Goal: Task Accomplishment & Management: Use online tool/utility

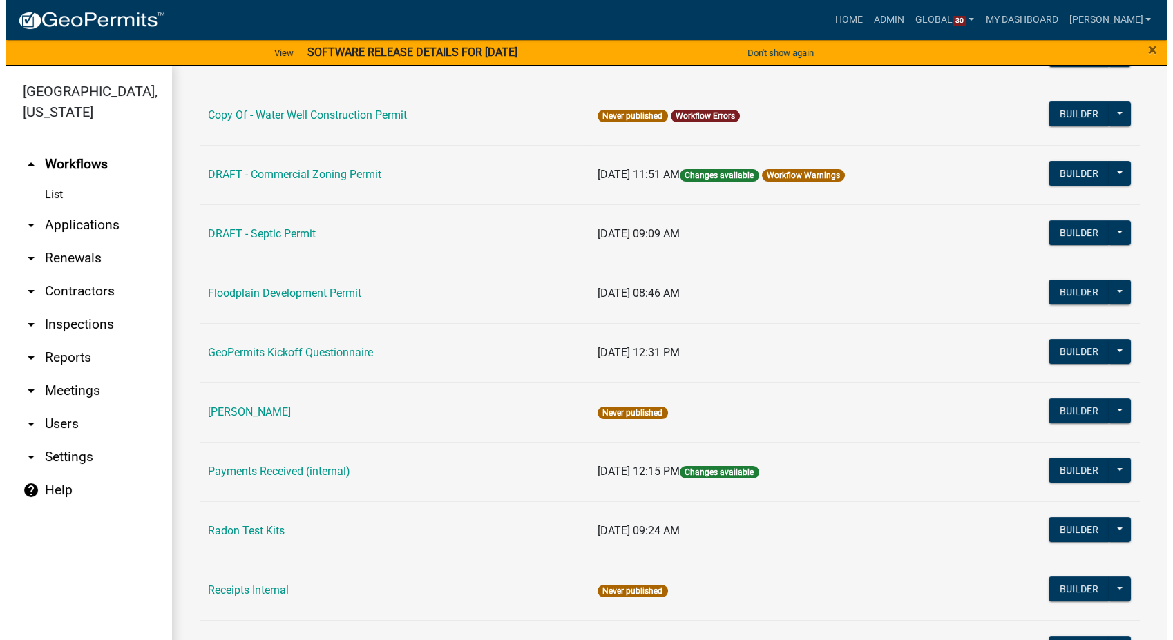
scroll to position [691, 0]
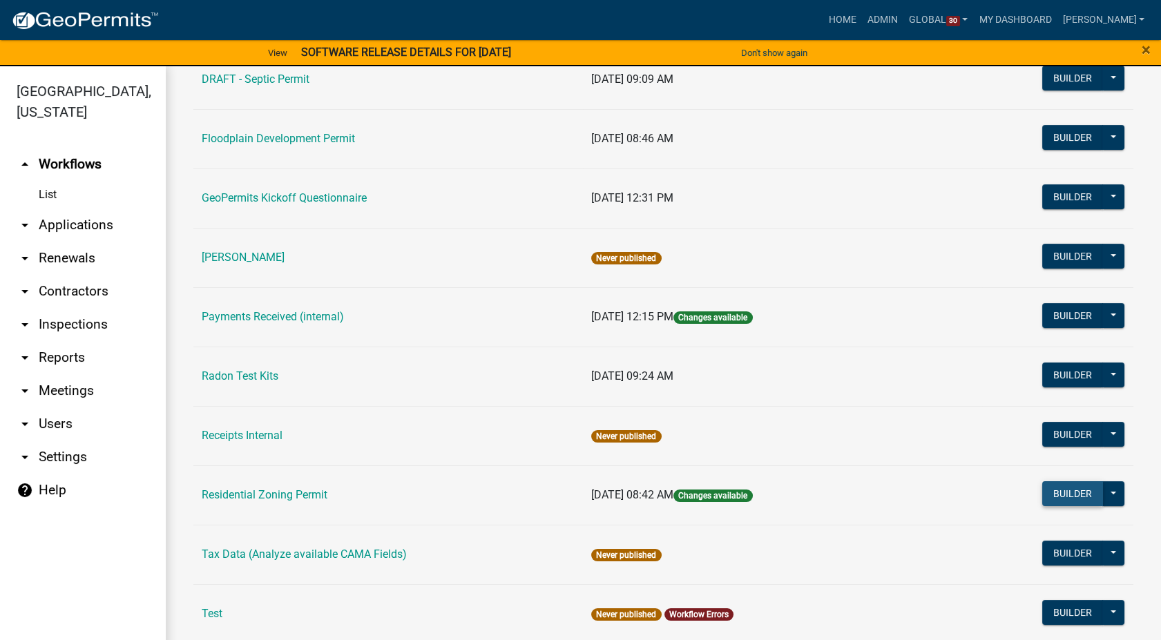
click at [1051, 495] on button "Builder" at bounding box center [1072, 493] width 61 height 25
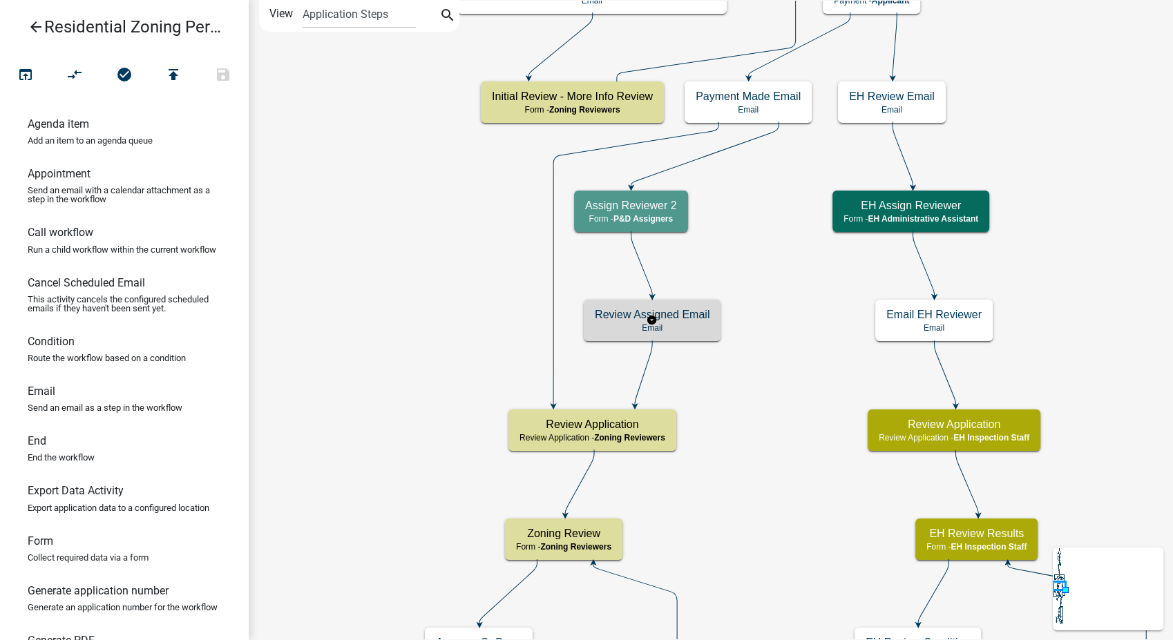
click at [685, 323] on p "Email" at bounding box center [652, 328] width 115 height 10
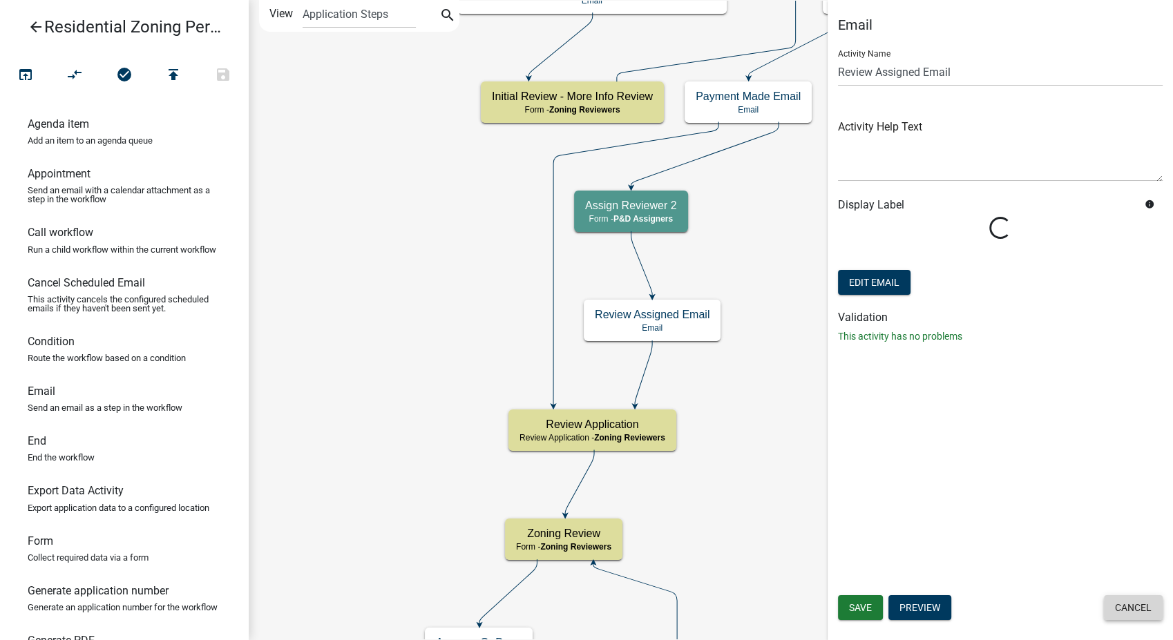
click at [1122, 605] on button "Cancel" at bounding box center [1133, 607] width 59 height 25
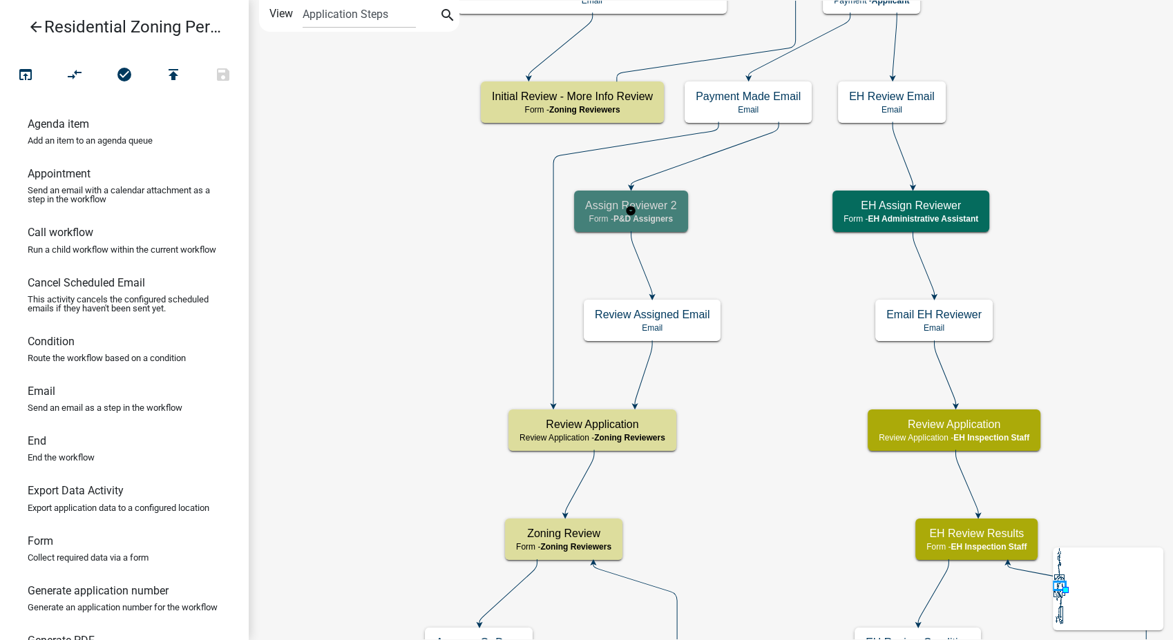
click at [659, 204] on h5 "Assign Reviewer 2" at bounding box center [631, 205] width 92 height 13
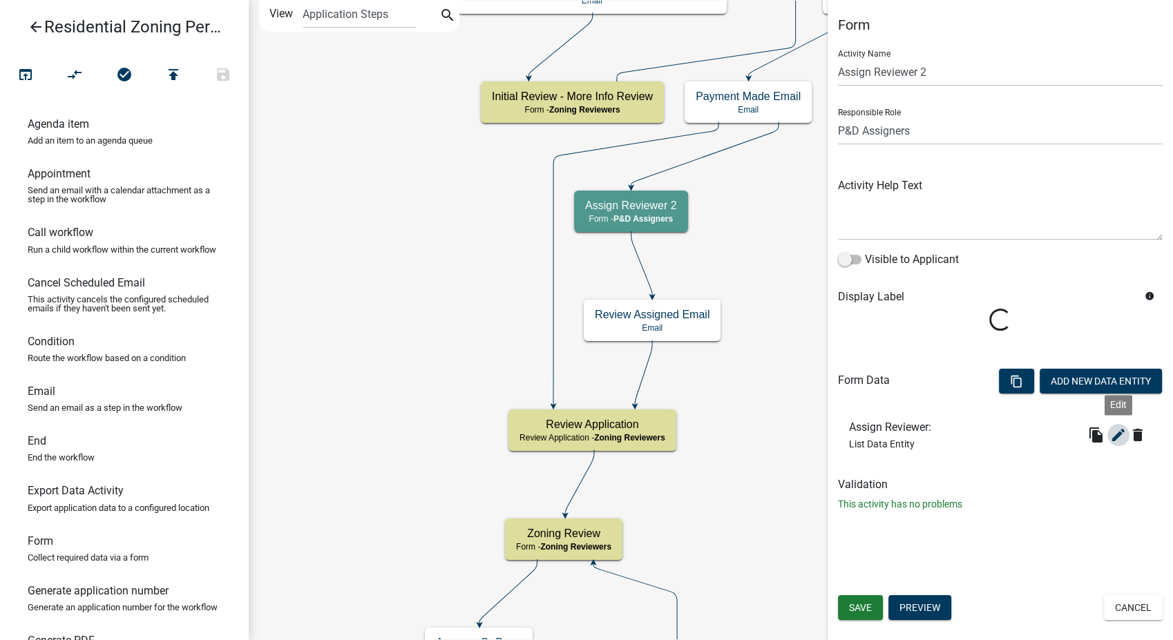
click at [1115, 443] on button "edit" at bounding box center [1118, 435] width 22 height 22
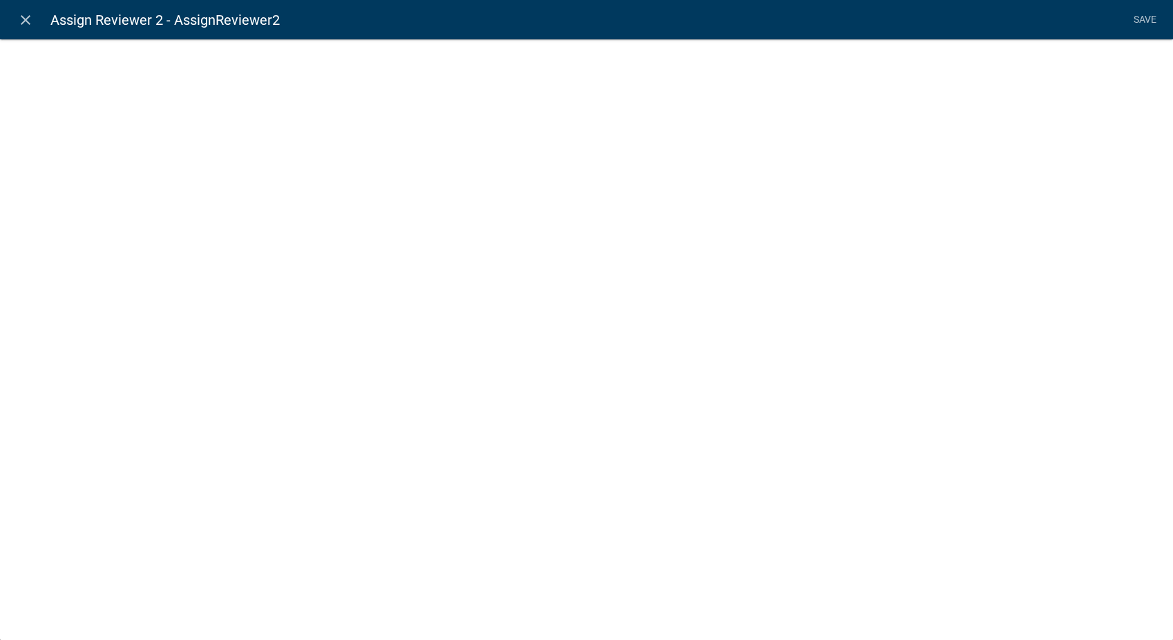
select select "list-data"
select select "custom-list-f9a9d1a7-0962-48f6-884e-0c2268a62952"
select select
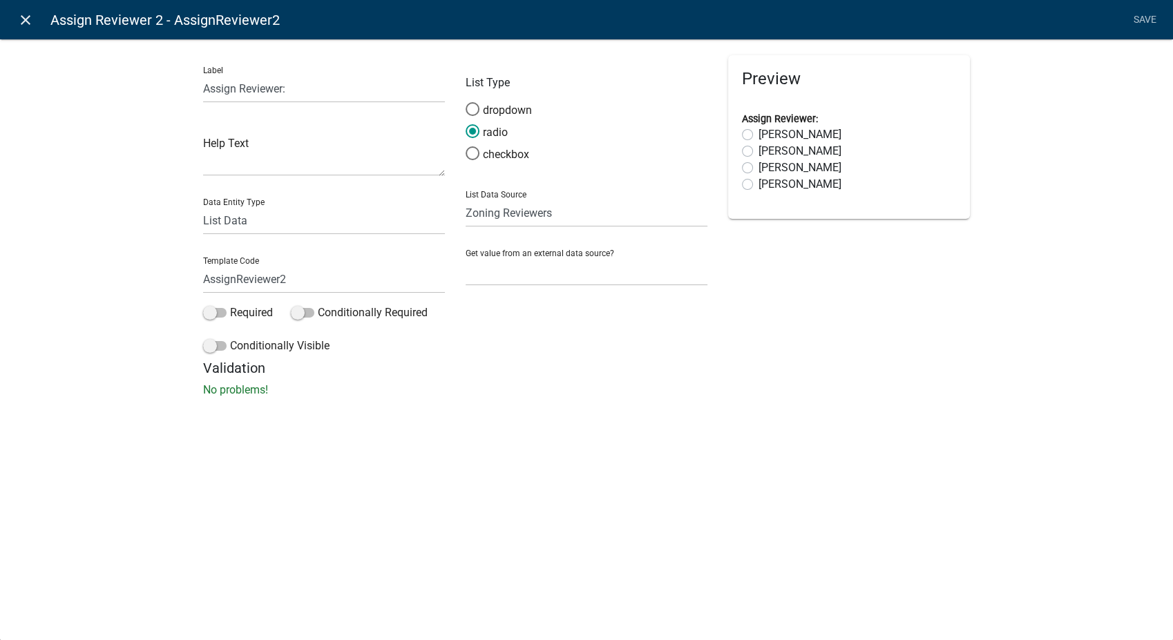
click at [21, 22] on icon "close" at bounding box center [25, 20] width 17 height 17
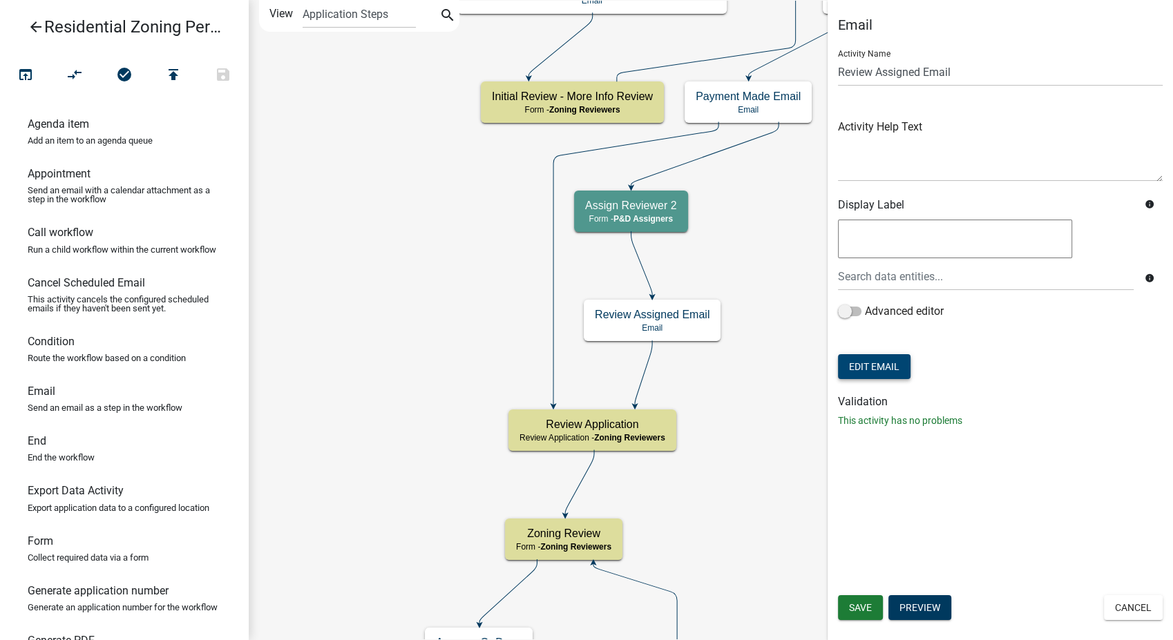
click at [875, 368] on button "Edit Email" at bounding box center [874, 366] width 73 height 25
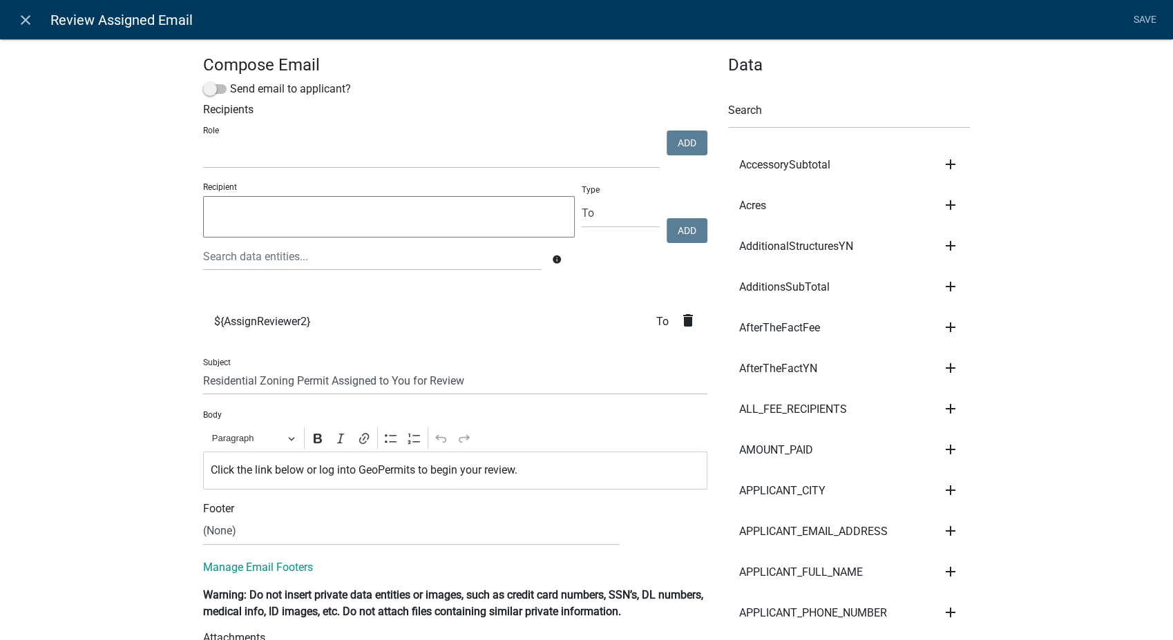
select select
click at [29, 20] on icon "close" at bounding box center [25, 20] width 17 height 17
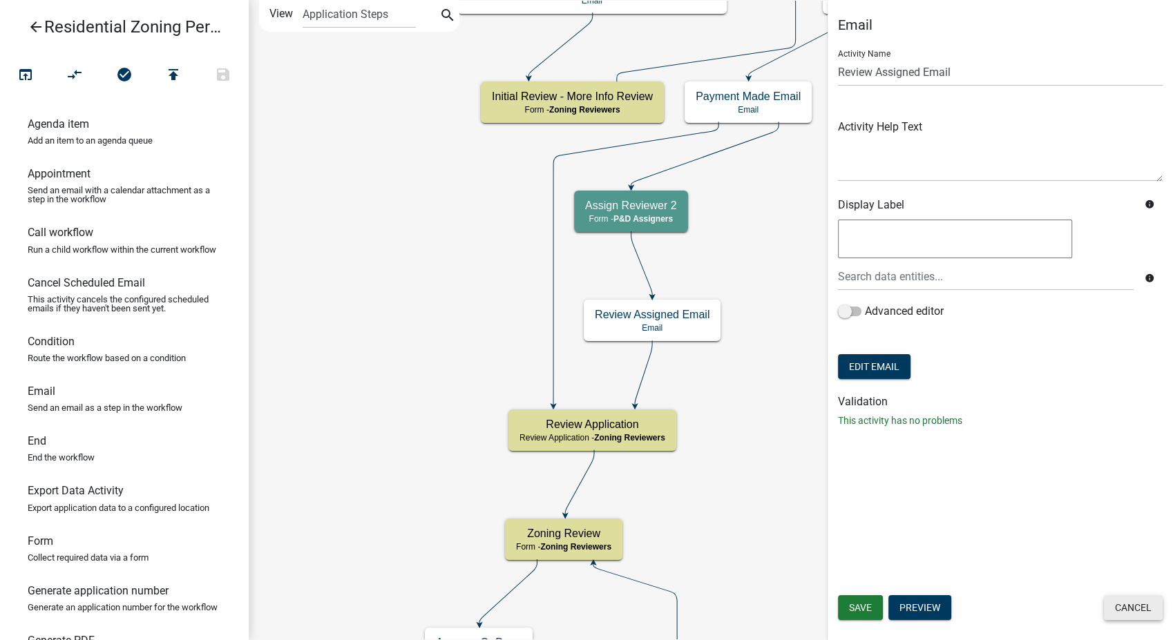
click at [1129, 607] on button "Cancel" at bounding box center [1133, 607] width 59 height 25
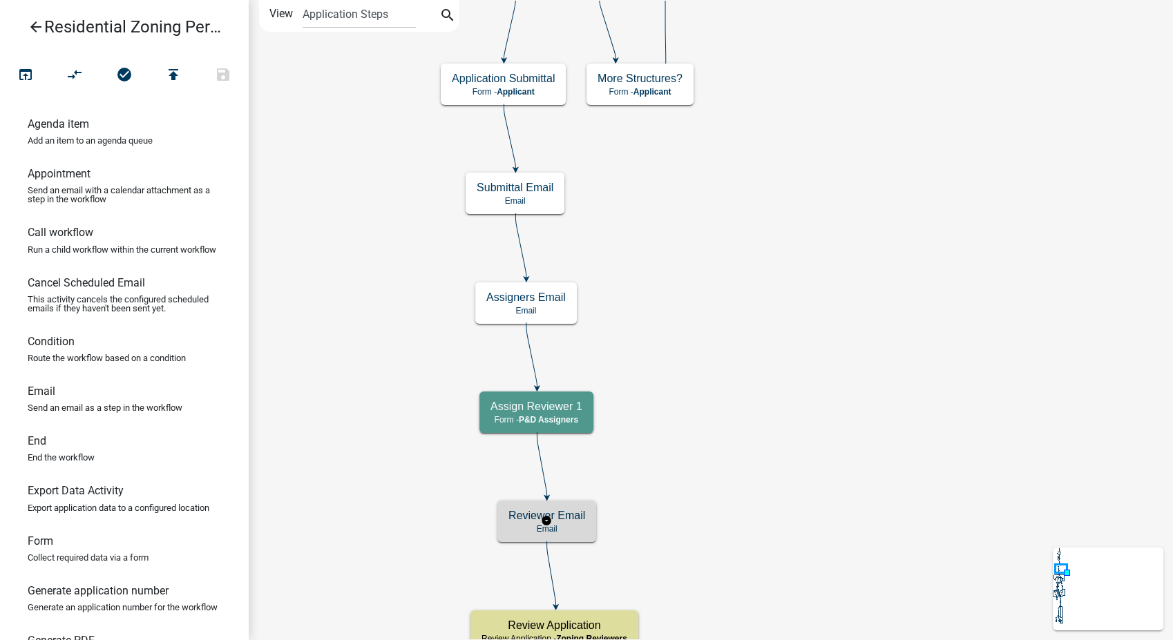
click at [521, 520] on h5 "Reviewer Email" at bounding box center [546, 515] width 77 height 13
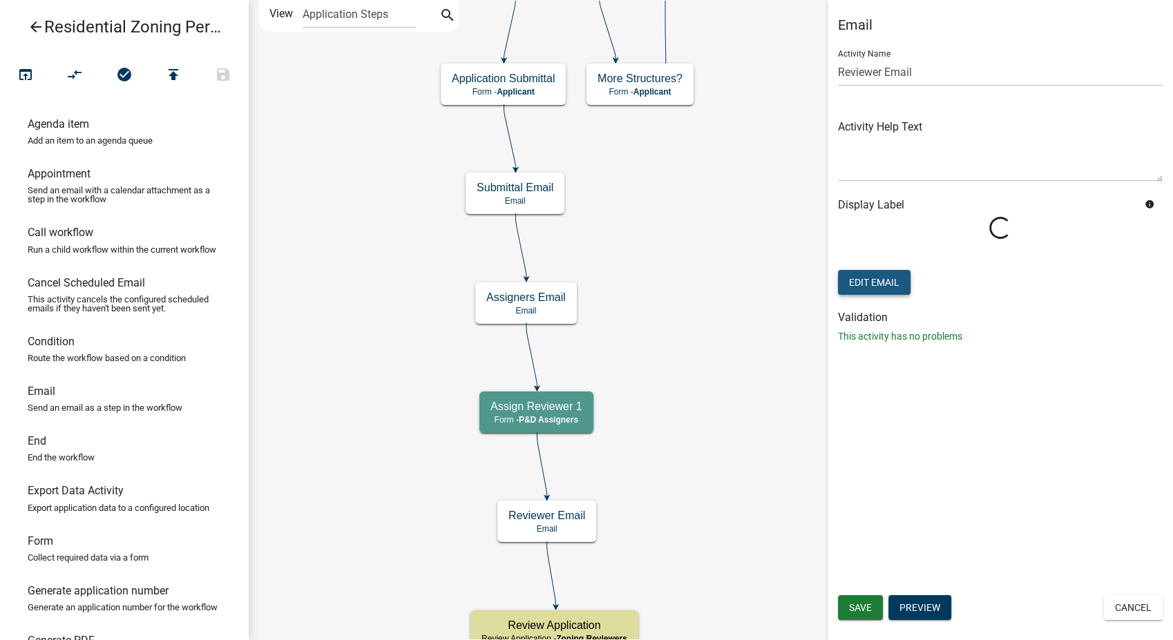
click at [857, 285] on button "Edit Email" at bounding box center [874, 282] width 73 height 25
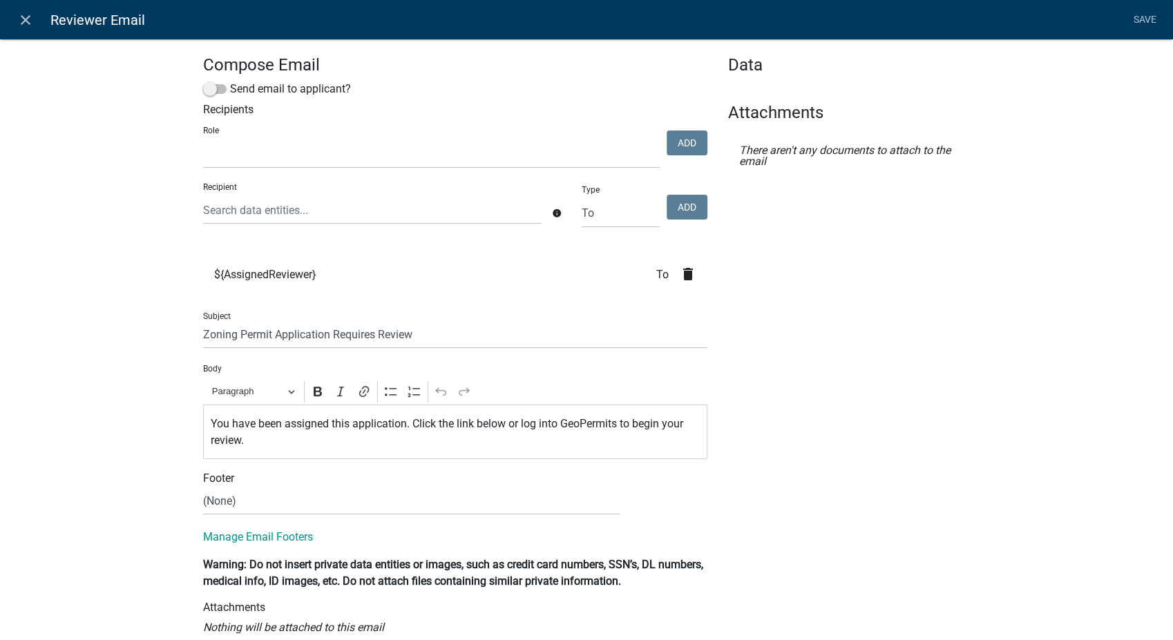
select select
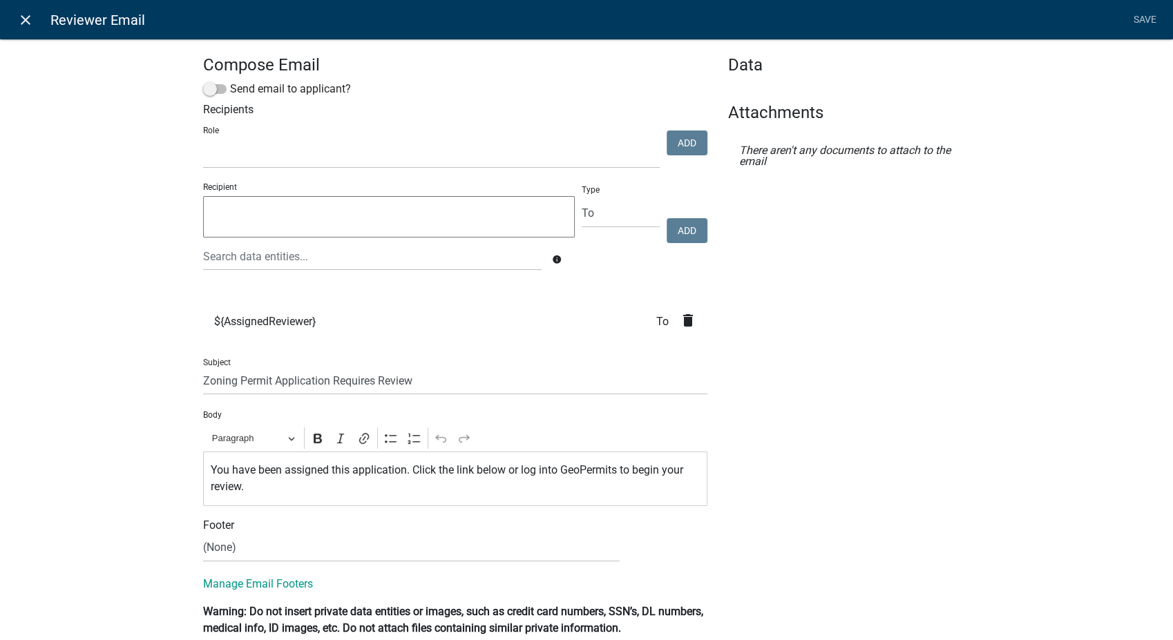
click at [19, 22] on icon "close" at bounding box center [25, 20] width 17 height 17
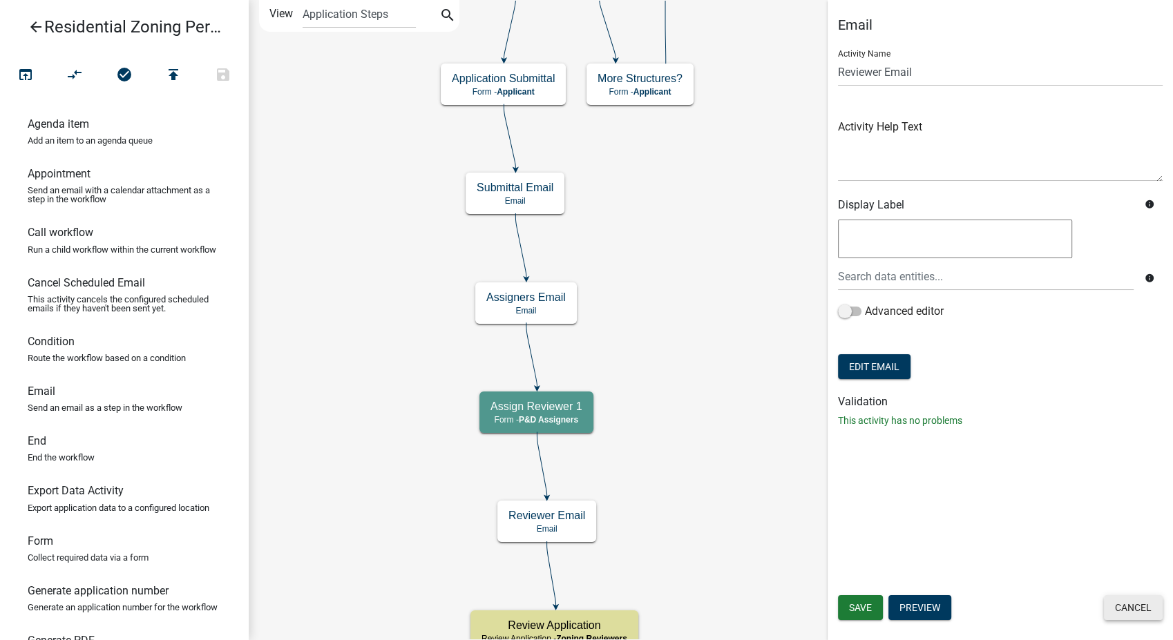
click at [1140, 618] on button "Cancel" at bounding box center [1133, 607] width 59 height 25
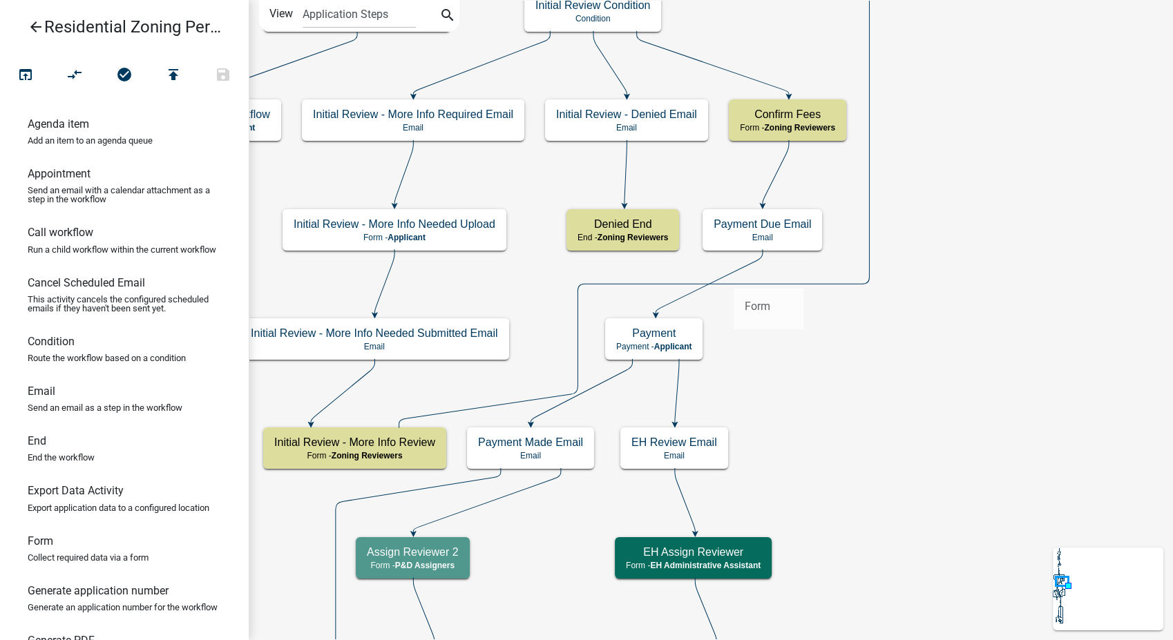
drag, startPoint x: 40, startPoint y: 566, endPoint x: 734, endPoint y: 278, distance: 751.2
click at [734, 278] on div "arrow_back Residential Zoning Permit open_in_browser compare_arrows check_circl…" at bounding box center [586, 320] width 1173 height 640
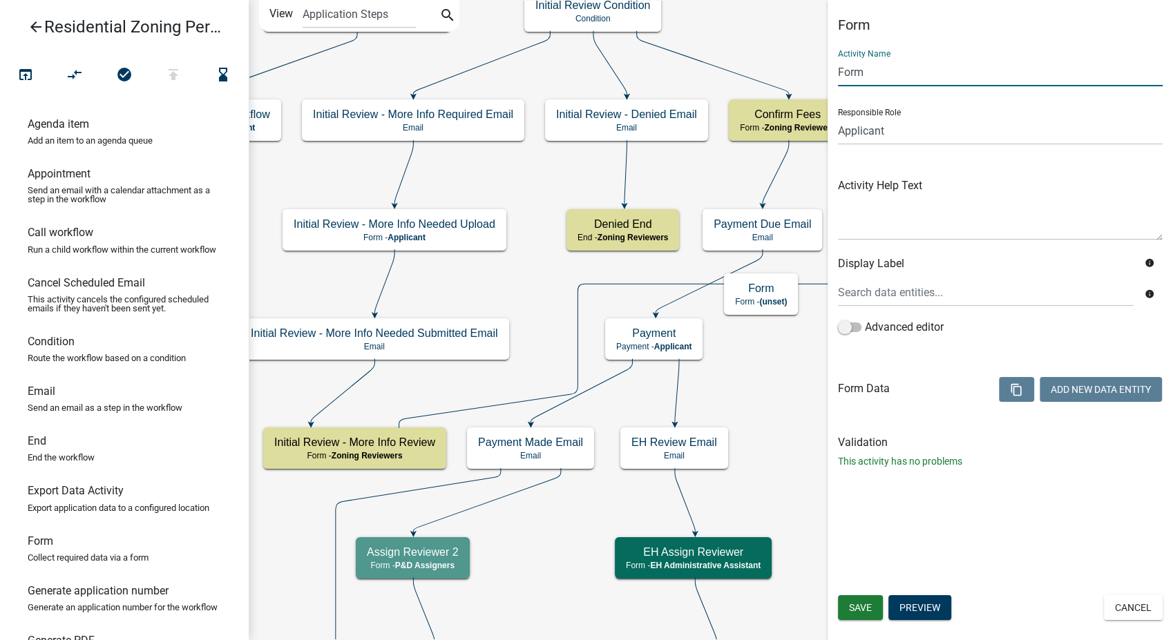
click at [884, 75] on input "Form" at bounding box center [1000, 72] width 325 height 28
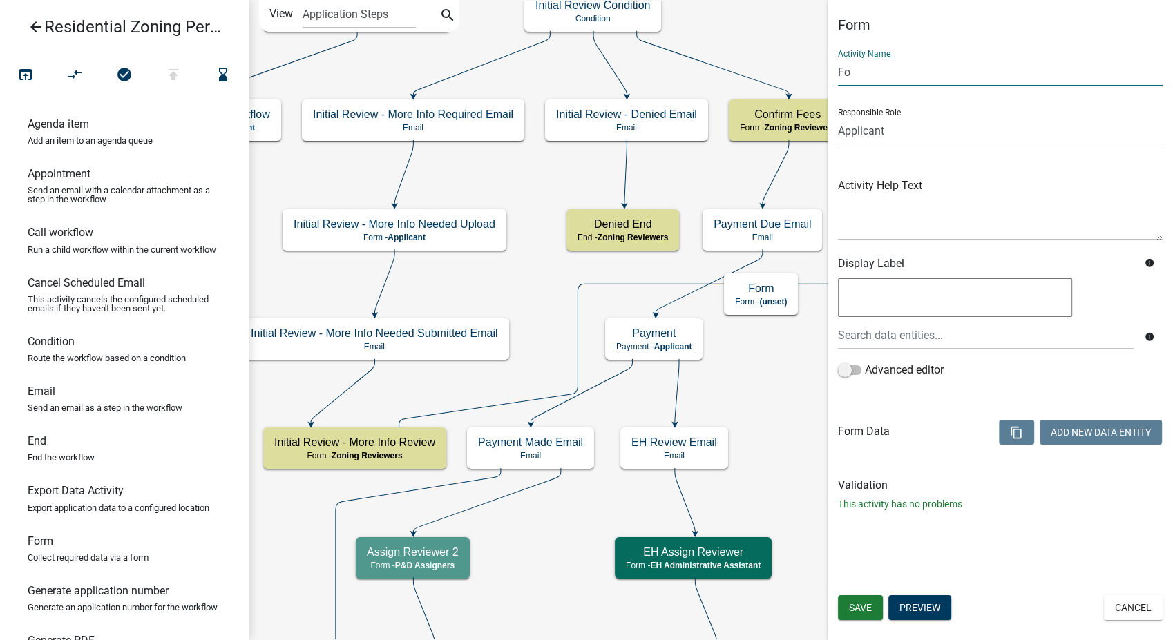
type input "F"
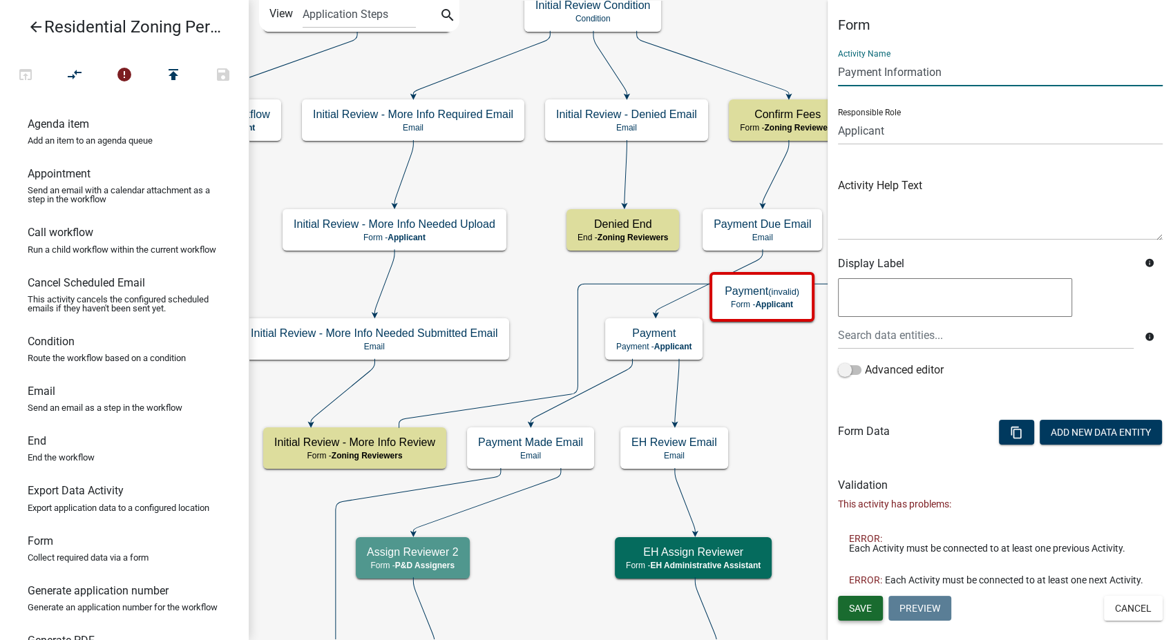
type input "Payment Information"
click at [845, 607] on button "Save" at bounding box center [860, 608] width 45 height 25
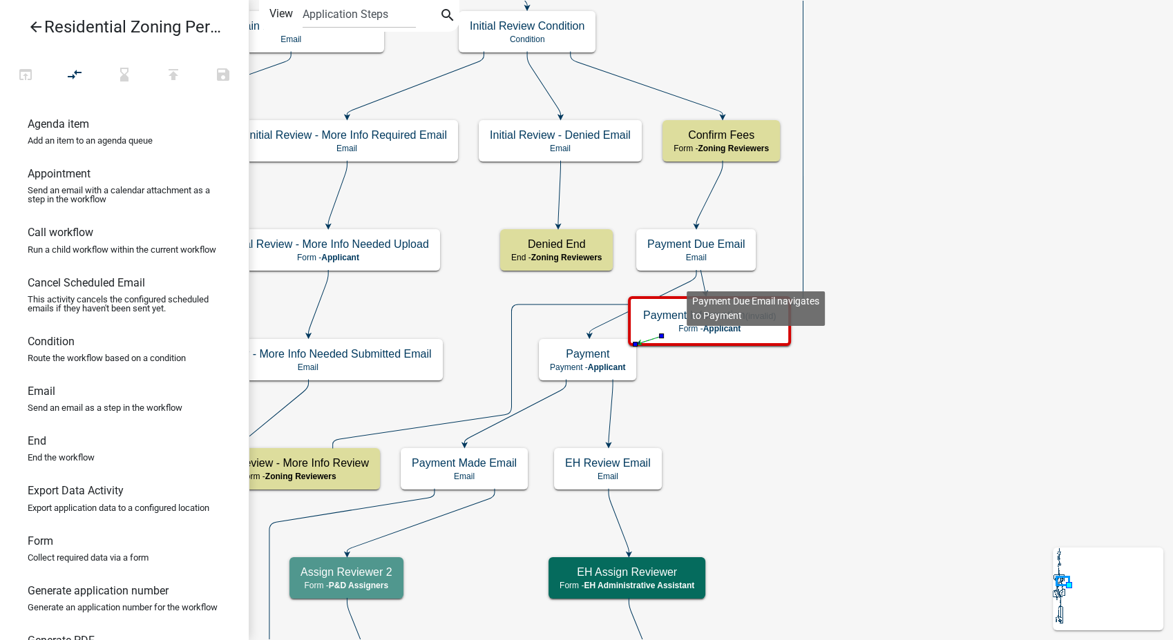
click at [686, 280] on icon at bounding box center [642, 302] width 107 height 65
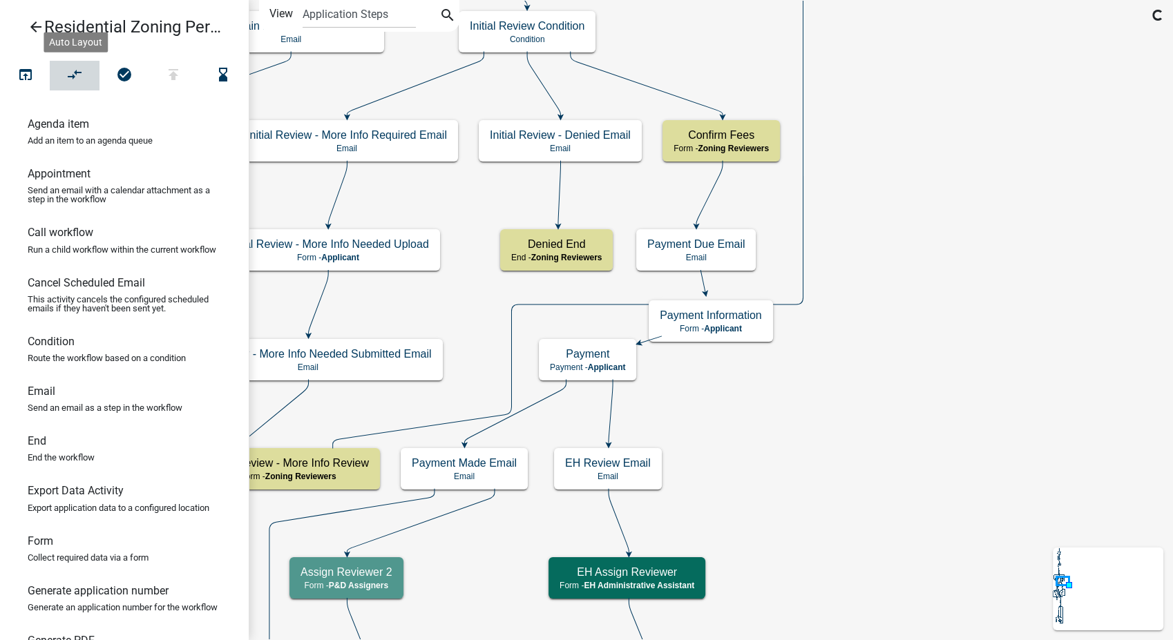
click at [67, 69] on icon "compare_arrows" at bounding box center [75, 75] width 17 height 19
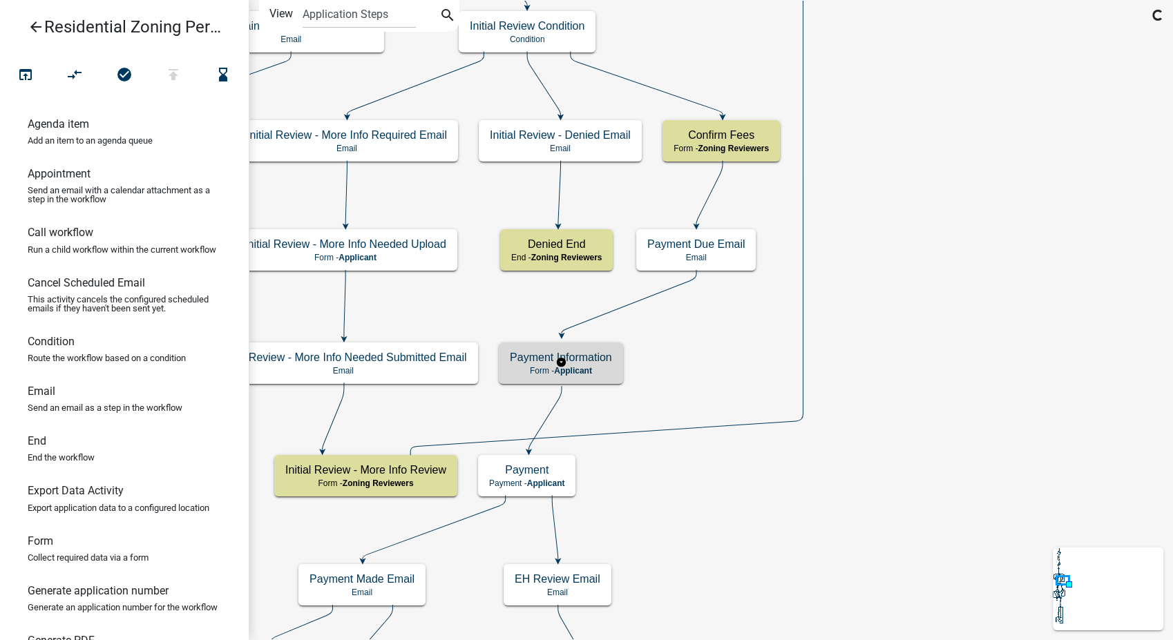
click at [593, 367] on p "Form - Applicant" at bounding box center [561, 371] width 102 height 10
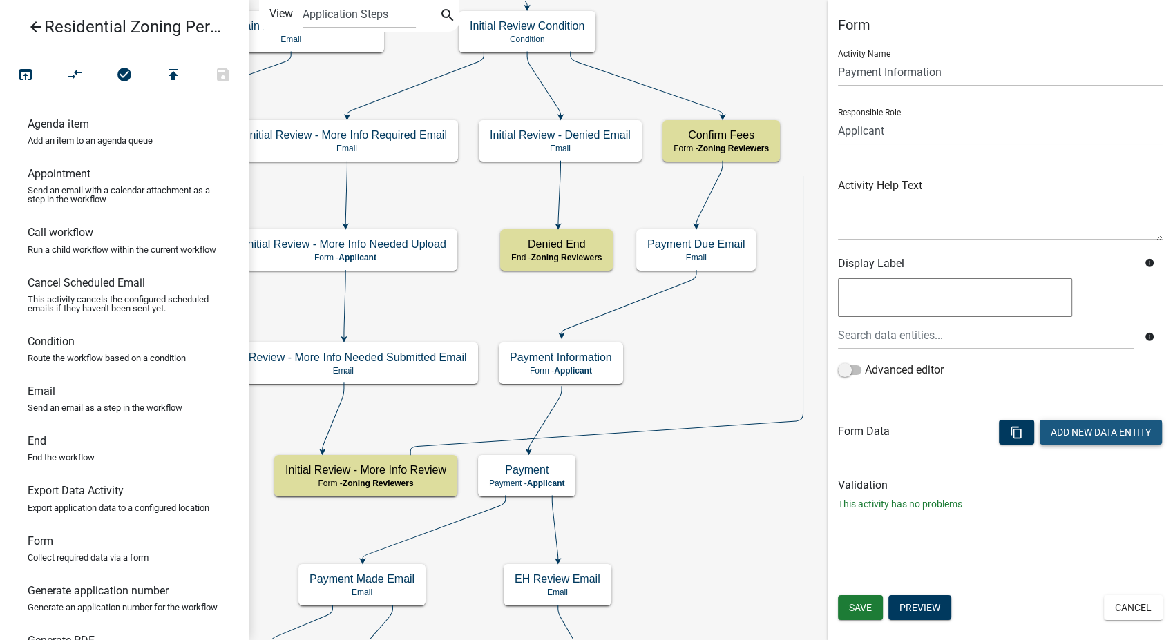
click at [1062, 433] on button "Add New Data Entity" at bounding box center [1101, 432] width 122 height 25
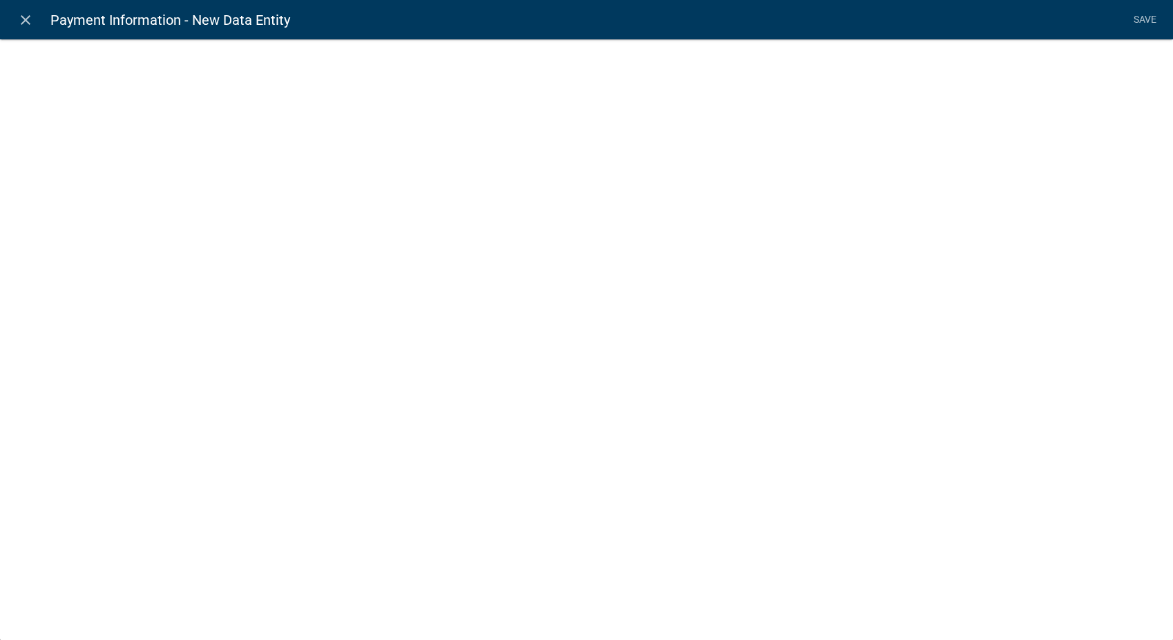
select select
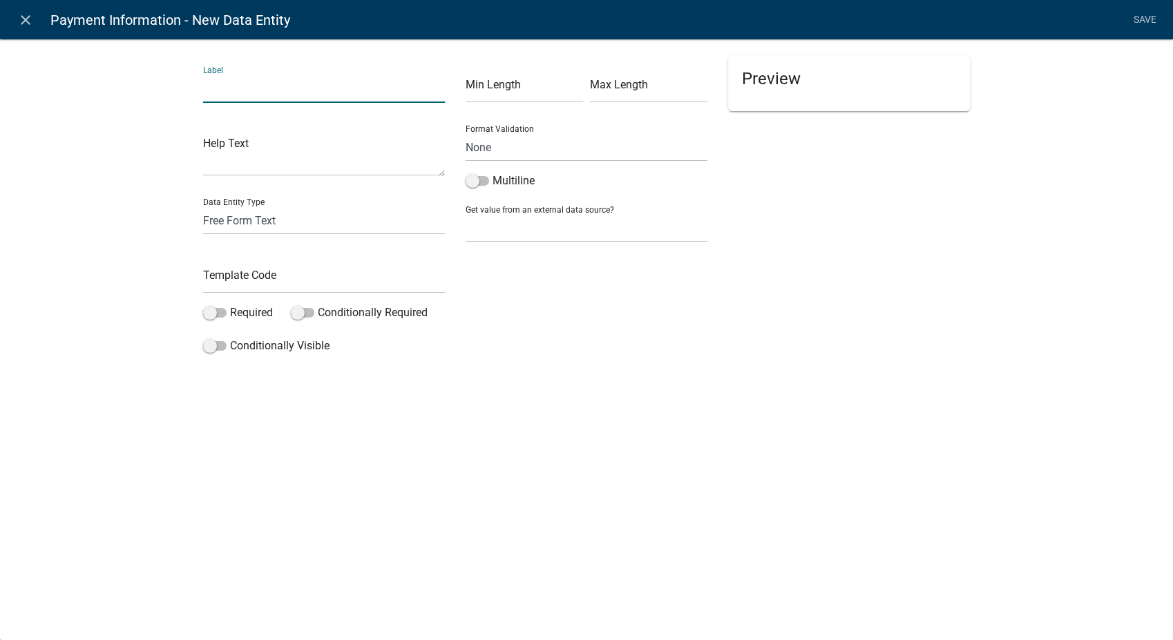
click at [238, 90] on input "text" at bounding box center [324, 89] width 242 height 28
type input "Payer Name"
click at [220, 280] on input "text" at bounding box center [324, 279] width 242 height 28
type input "PayerName"
click at [211, 314] on span at bounding box center [214, 313] width 23 height 10
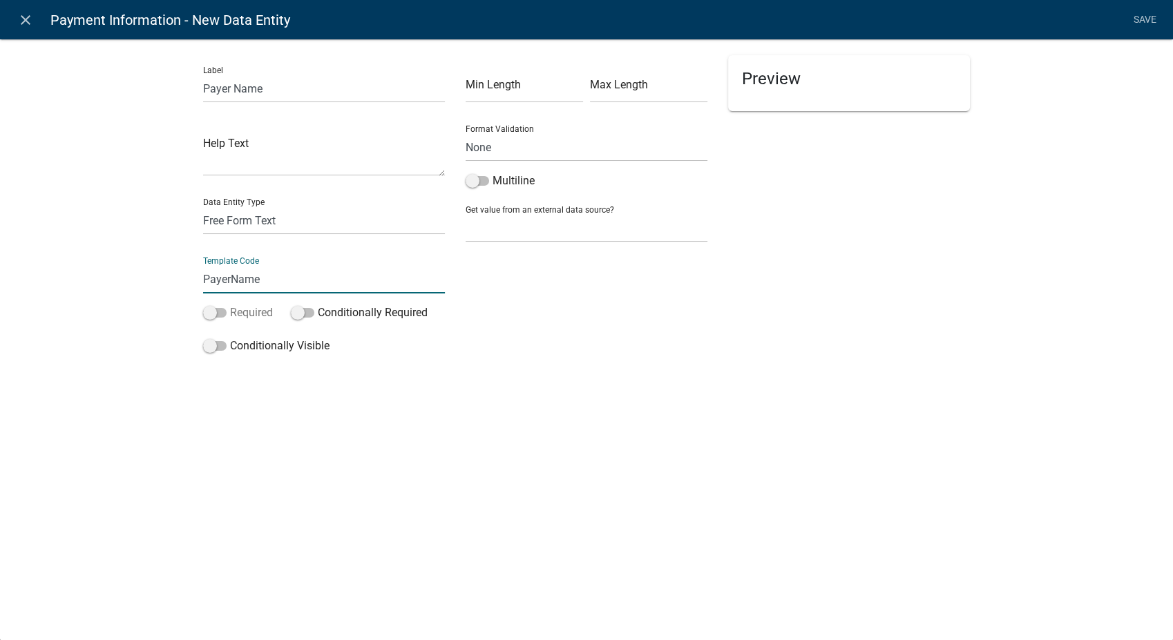
click at [230, 305] on input "Required" at bounding box center [230, 305] width 0 height 0
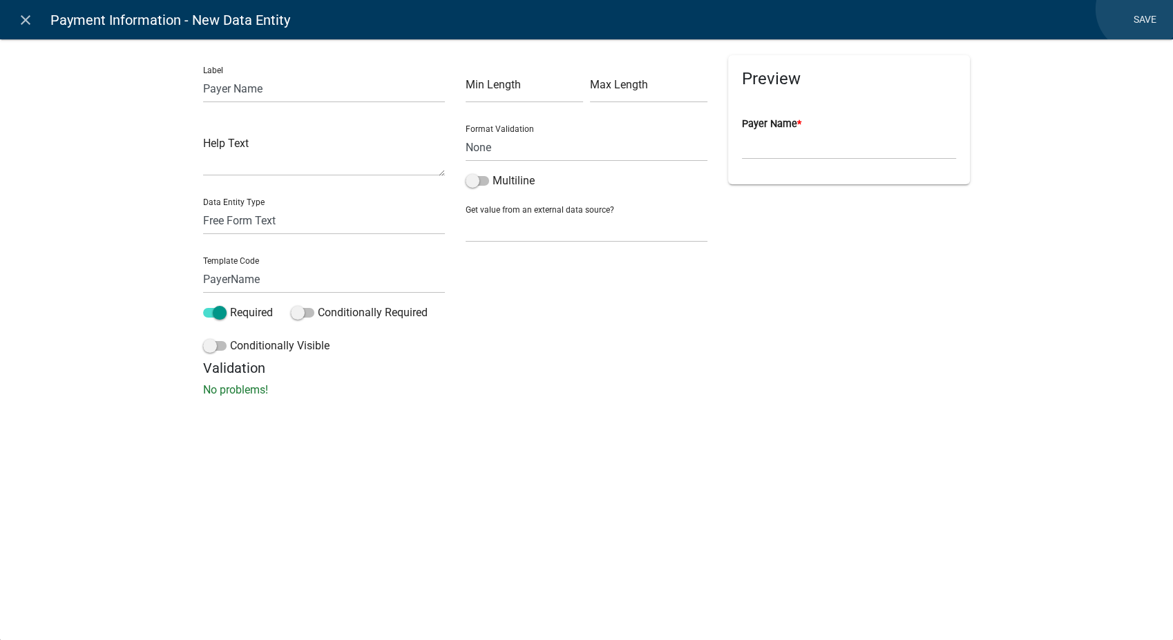
click at [1139, 9] on link "Save" at bounding box center [1144, 20] width 35 height 26
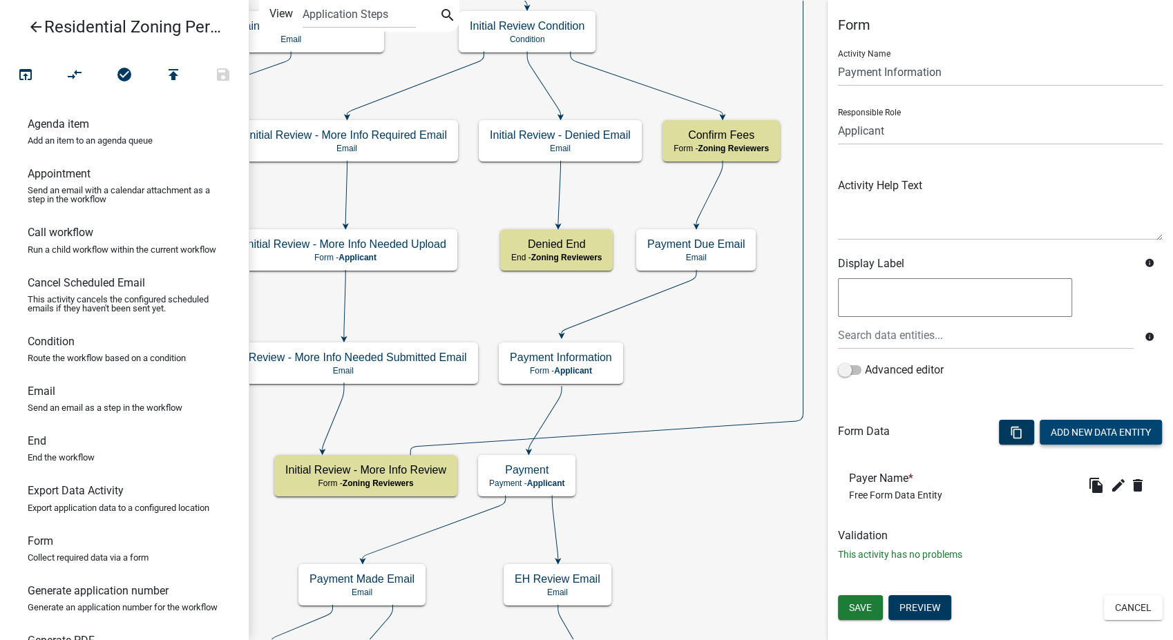
click at [1078, 438] on button "Add New Data Entity" at bounding box center [1101, 432] width 122 height 25
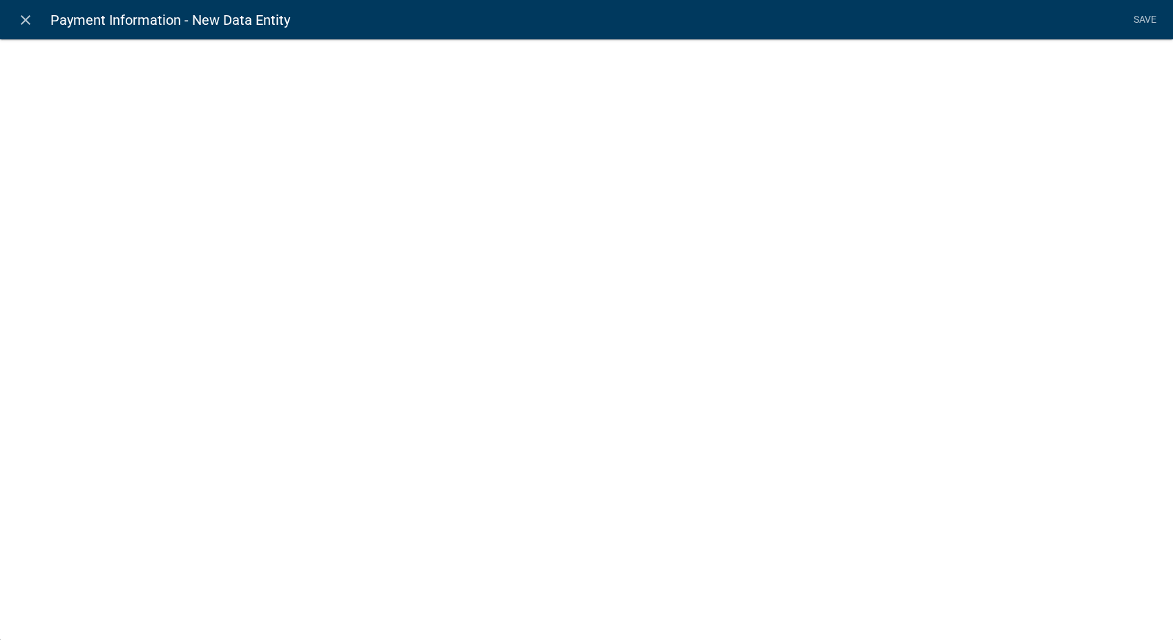
select select
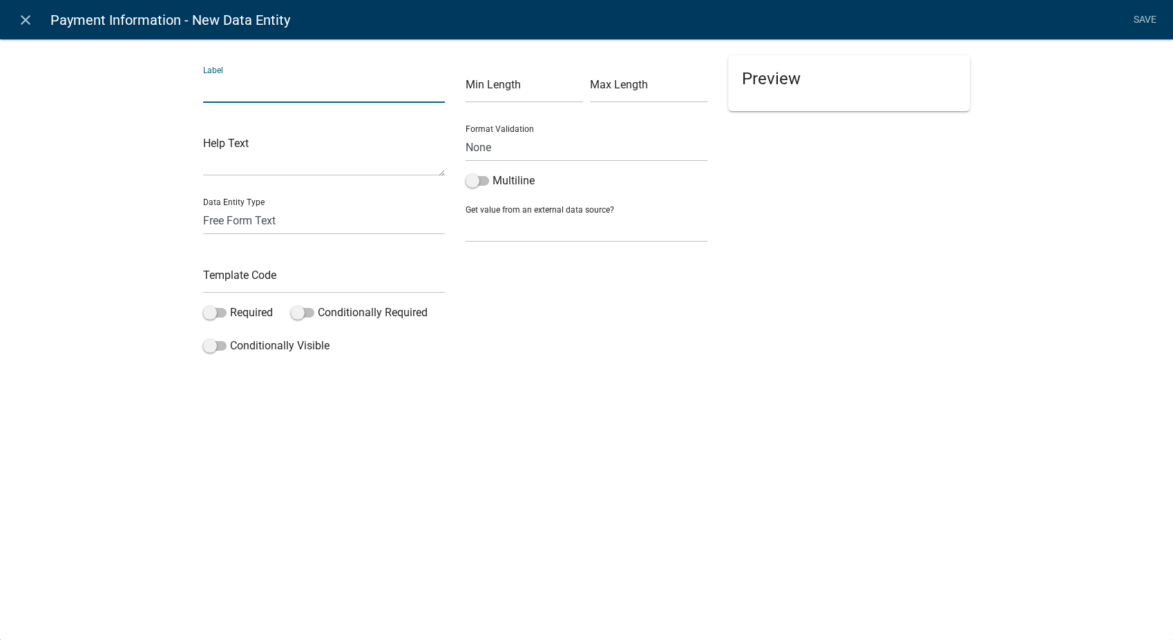
click at [235, 87] on input "text" at bounding box center [324, 89] width 242 height 28
type input "Payer's Address (address, city, state, zip)"
click at [244, 280] on input "text" at bounding box center [324, 279] width 242 height 28
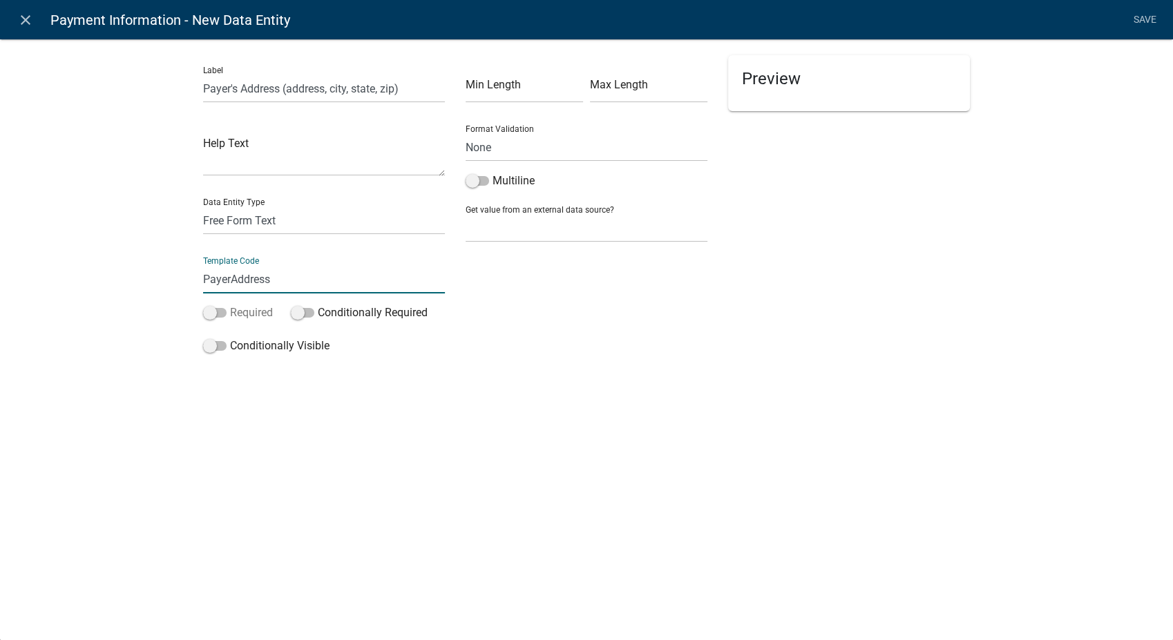
type input "PayerAddress"
click at [211, 318] on span at bounding box center [214, 313] width 23 height 10
click at [230, 305] on input "Required" at bounding box center [230, 305] width 0 height 0
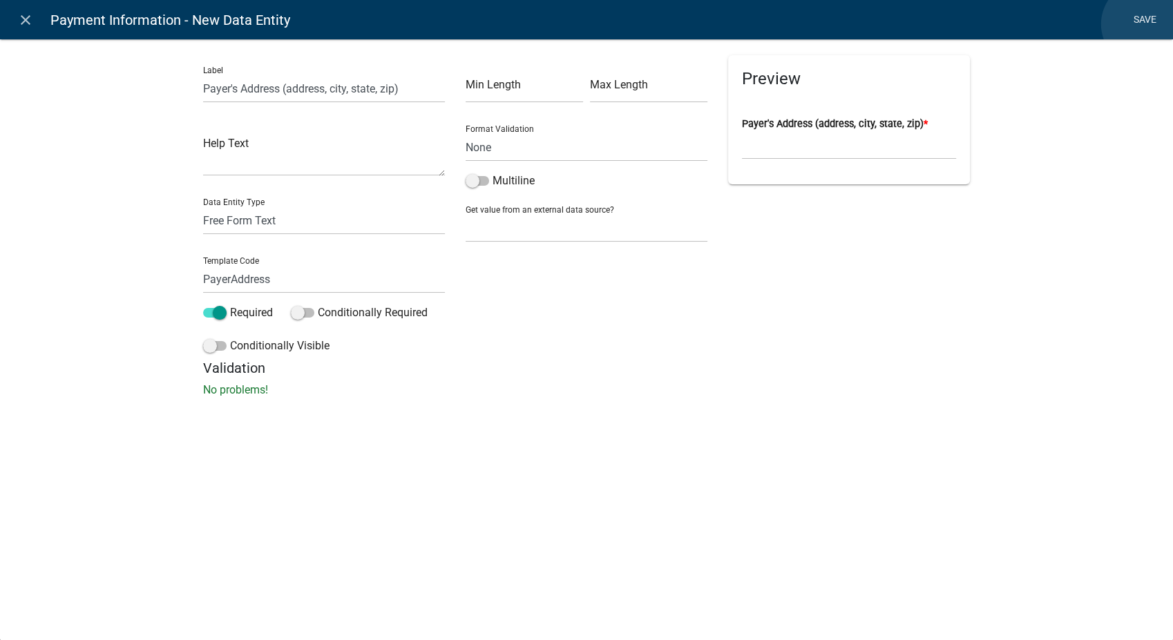
click at [1145, 24] on link "Save" at bounding box center [1144, 20] width 35 height 26
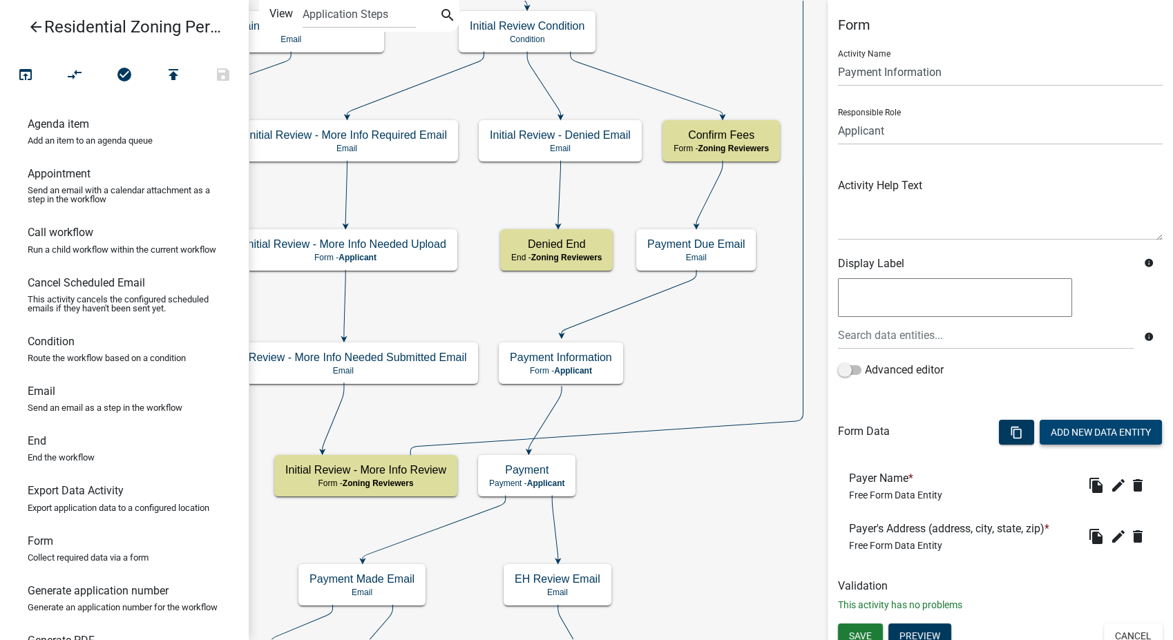
click at [1075, 430] on button "Add New Data Entity" at bounding box center [1101, 432] width 122 height 25
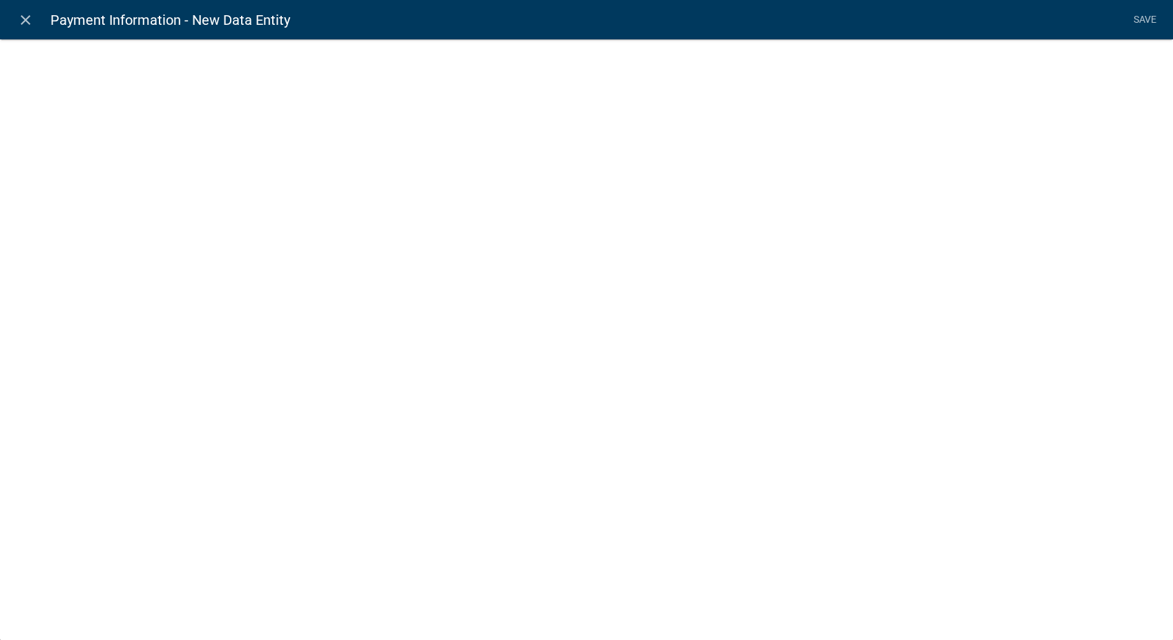
select select
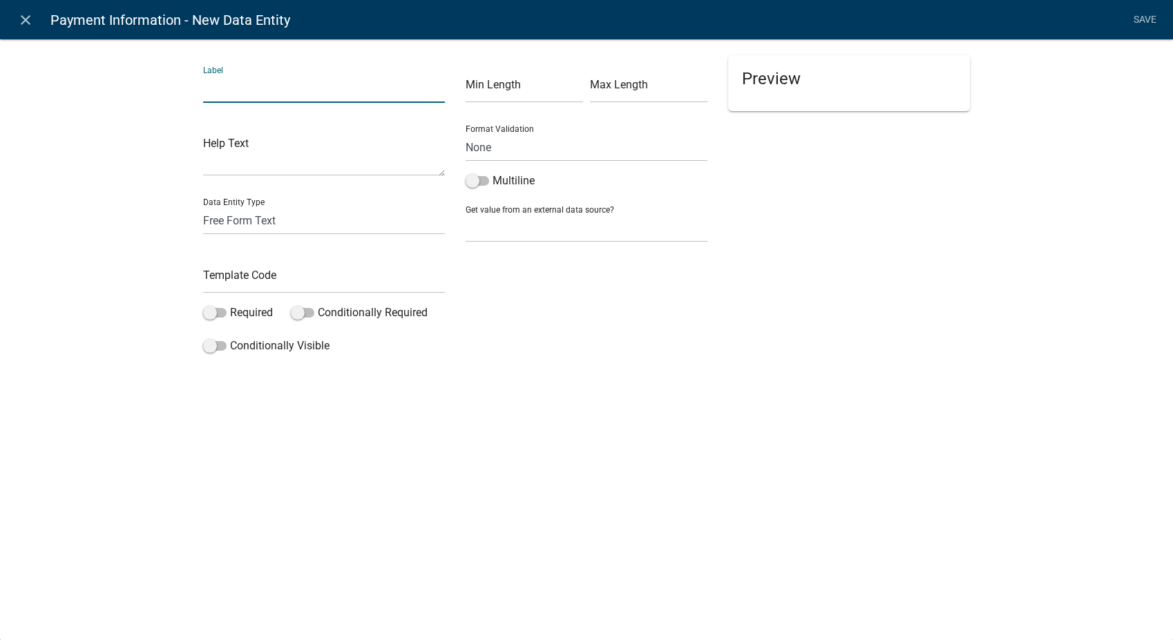
click at [301, 95] on input "text" at bounding box center [324, 89] width 242 height 28
type input "Payer Email"
click at [249, 276] on input "text" at bounding box center [324, 279] width 242 height 28
type input "PayerEmail"
click at [503, 146] on select "None Email PhoneNumber" at bounding box center [587, 147] width 242 height 28
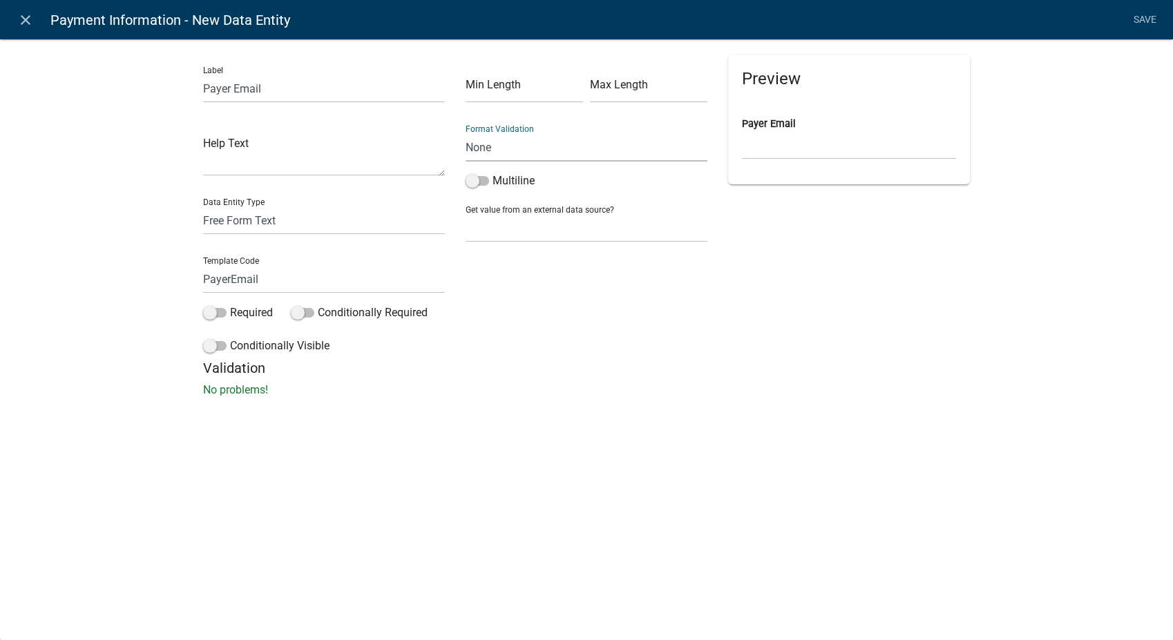
select select "0"
click at [466, 133] on select "None Email PhoneNumber" at bounding box center [587, 147] width 242 height 28
click at [207, 313] on span at bounding box center [214, 313] width 23 height 10
click at [230, 305] on input "Required" at bounding box center [230, 305] width 0 height 0
click at [1128, 19] on link "Save" at bounding box center [1144, 20] width 35 height 26
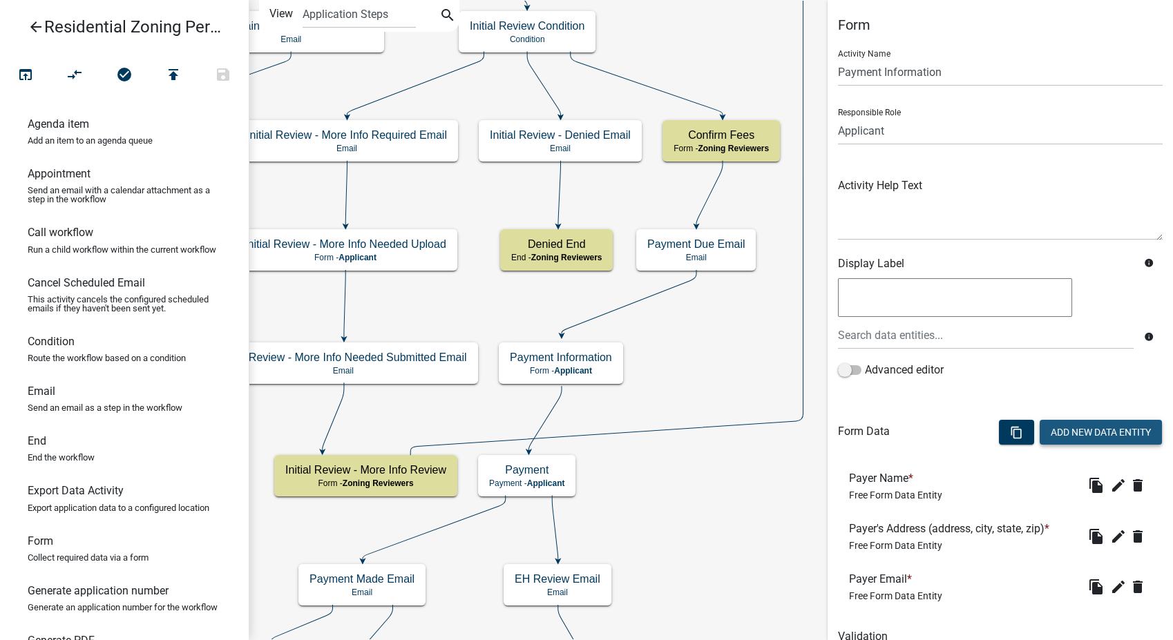
click at [1084, 437] on button "Add New Data Entity" at bounding box center [1101, 432] width 122 height 25
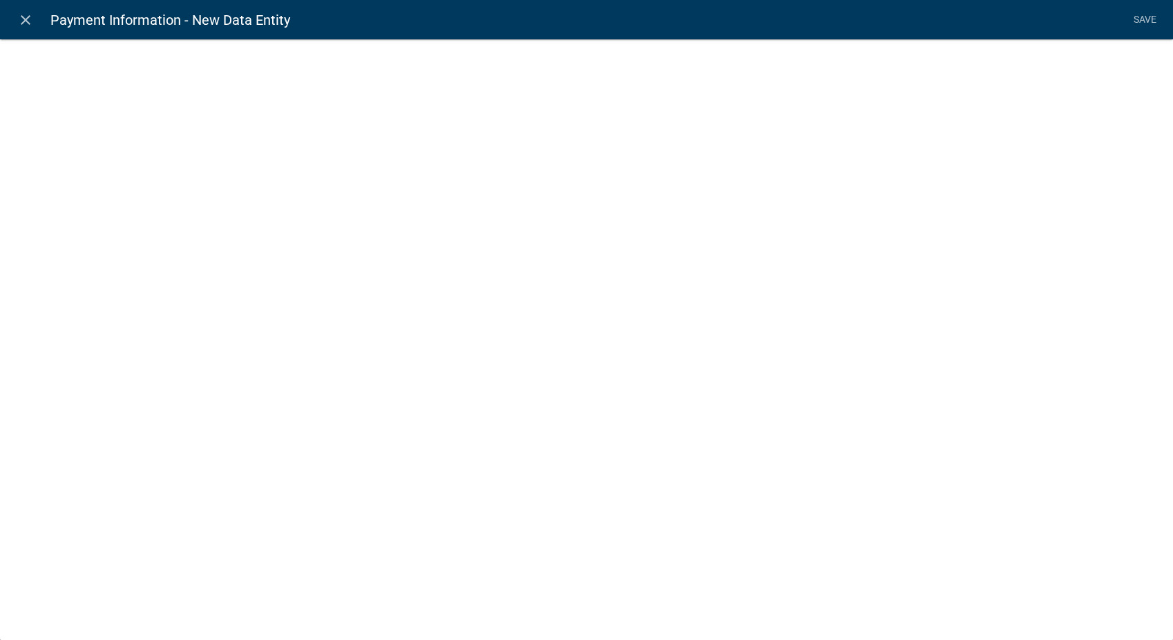
select select
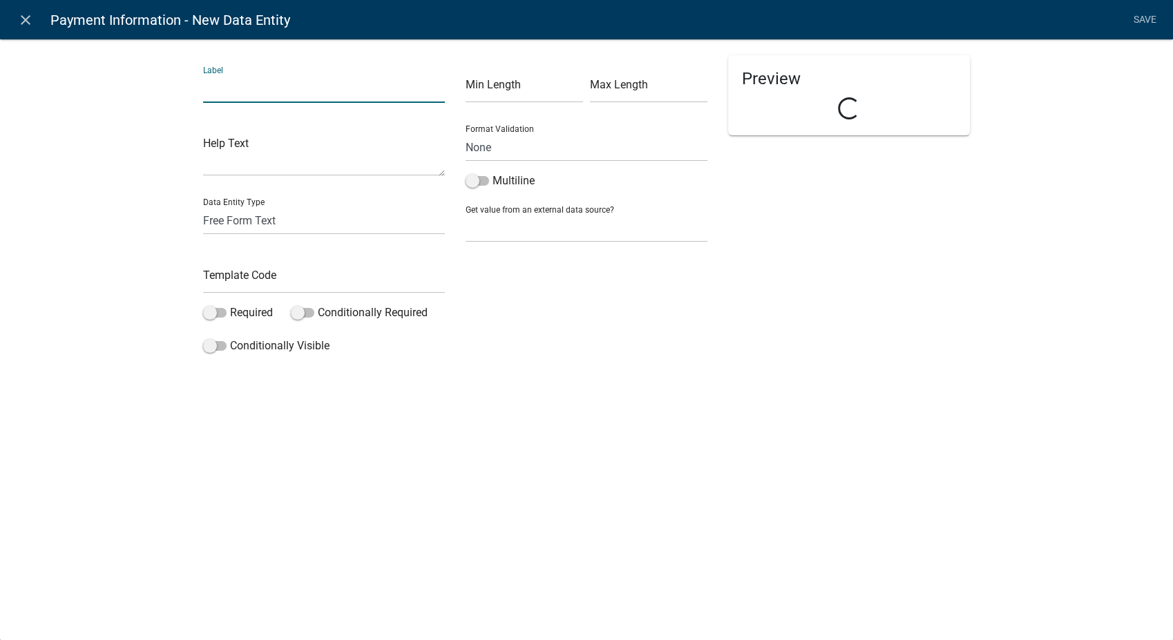
drag, startPoint x: 243, startPoint y: 63, endPoint x: 258, endPoint y: 91, distance: 32.1
click at [258, 91] on input "text" at bounding box center [324, 89] width 242 height 28
type input "Payer Phone"
click at [240, 279] on input "text" at bounding box center [324, 279] width 242 height 28
type input "PayerPhone"
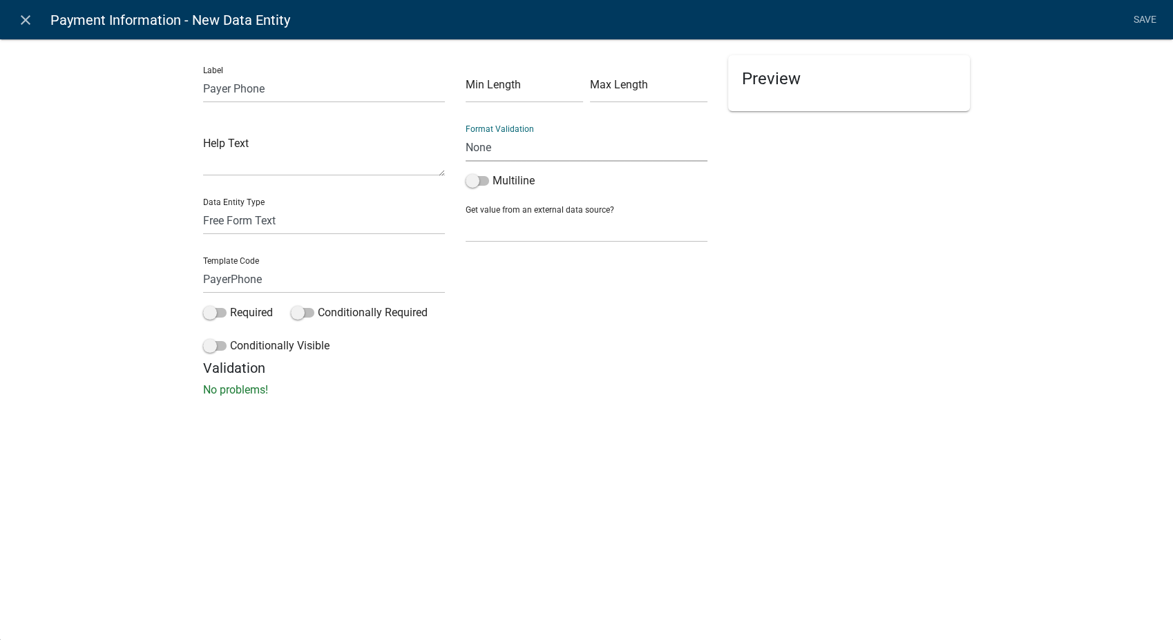
click at [490, 144] on select "None Email PhoneNumber" at bounding box center [587, 147] width 242 height 28
select select "1"
click at [466, 133] on select "None Email PhoneNumber" at bounding box center [587, 147] width 242 height 28
click at [211, 311] on span at bounding box center [214, 313] width 23 height 10
click at [230, 305] on input "Required" at bounding box center [230, 305] width 0 height 0
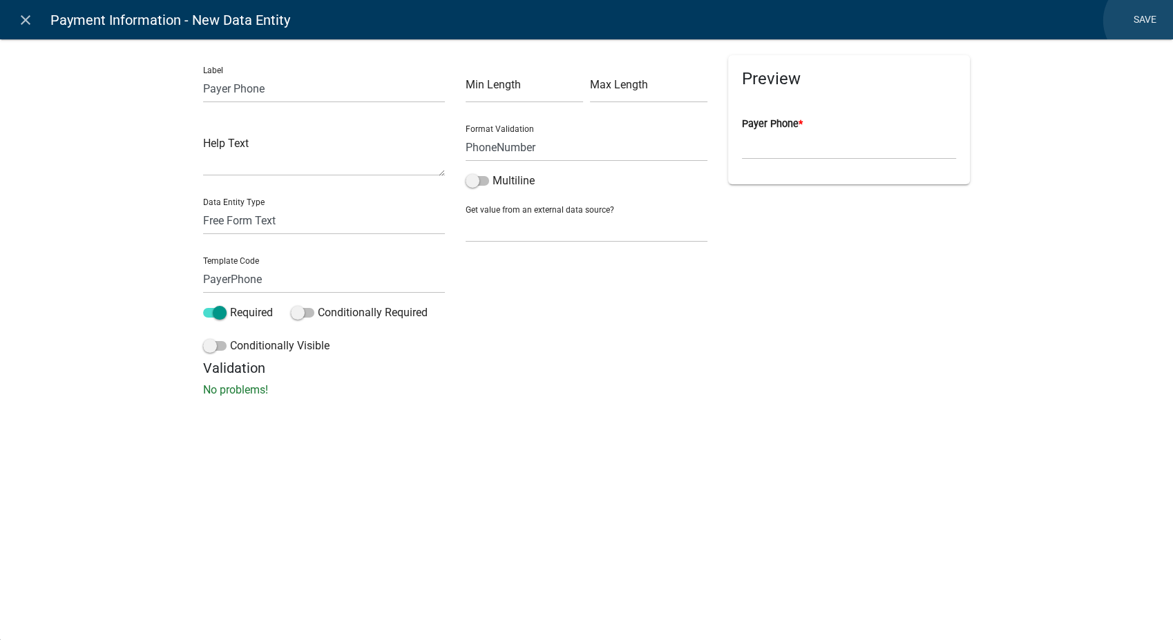
click at [1147, 21] on link "Save" at bounding box center [1144, 20] width 35 height 26
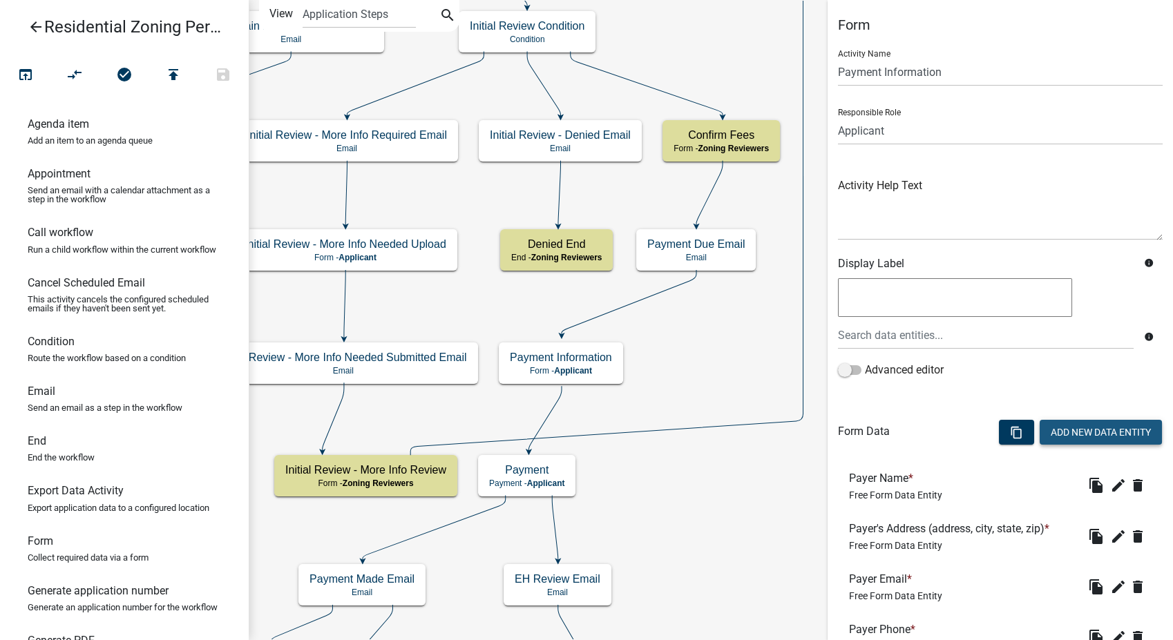
click at [1057, 434] on button "Add New Data Entity" at bounding box center [1101, 432] width 122 height 25
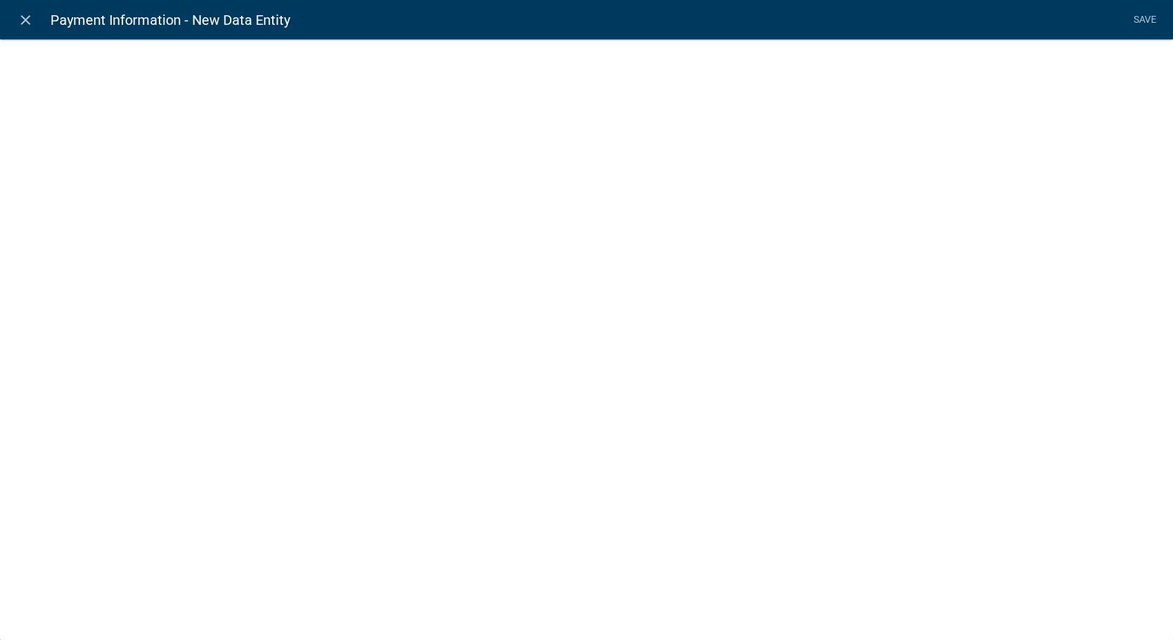
select select
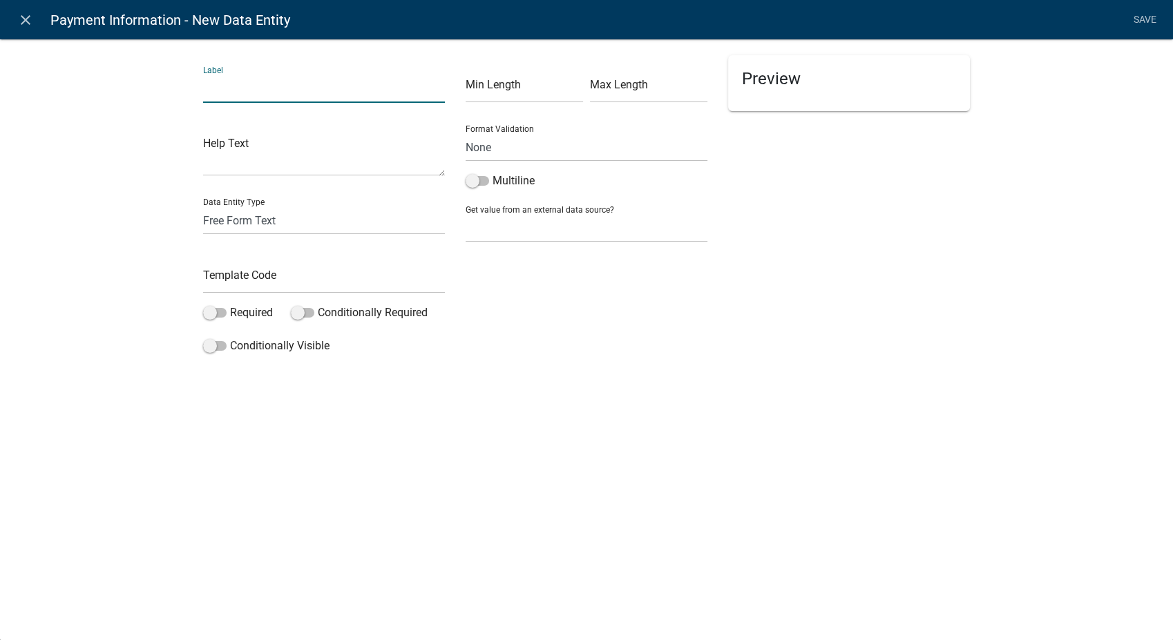
click at [242, 86] on input "text" at bounding box center [324, 89] width 242 height 28
type input "Click Next to Payment"
click at [235, 223] on select "Free Form Text Document Display Entity Value Fee Numeric Data Date Map Sketch D…" at bounding box center [324, 221] width 242 height 28
select select "rich-text"
click at [203, 207] on select "Free Form Text Document Display Entity Value Fee Numeric Data Date Map Sketch D…" at bounding box center [324, 221] width 242 height 28
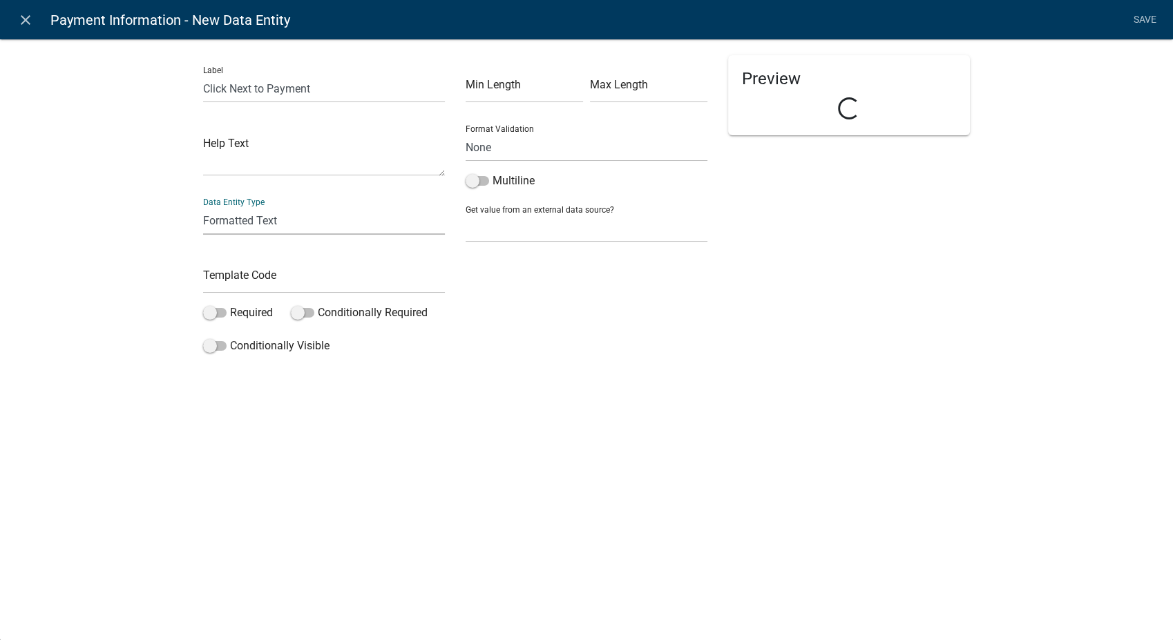
select select "rich-text"
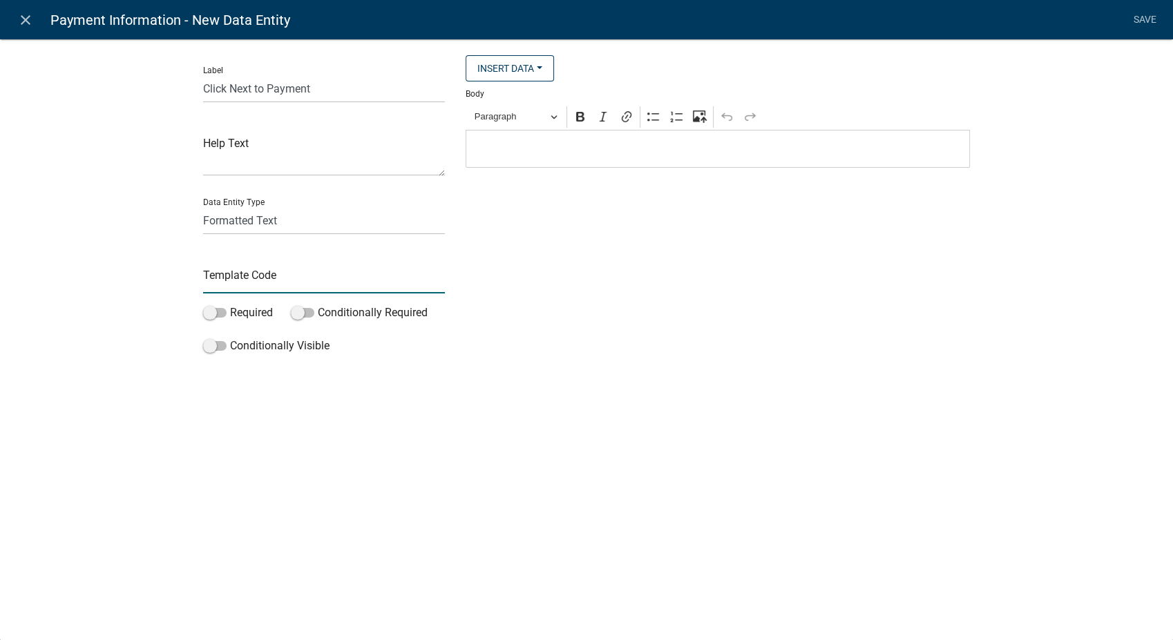
click at [242, 279] on input "text" at bounding box center [324, 279] width 242 height 28
type input "ClickNextPayment"
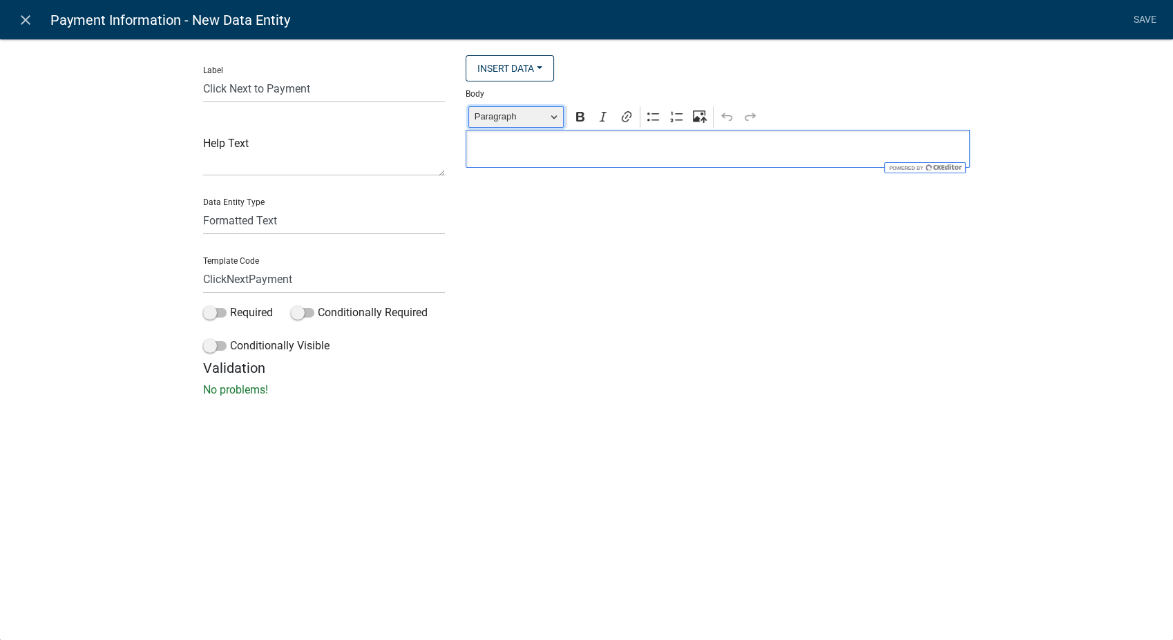
click at [557, 119] on button "Paragraph" at bounding box center [515, 116] width 95 height 21
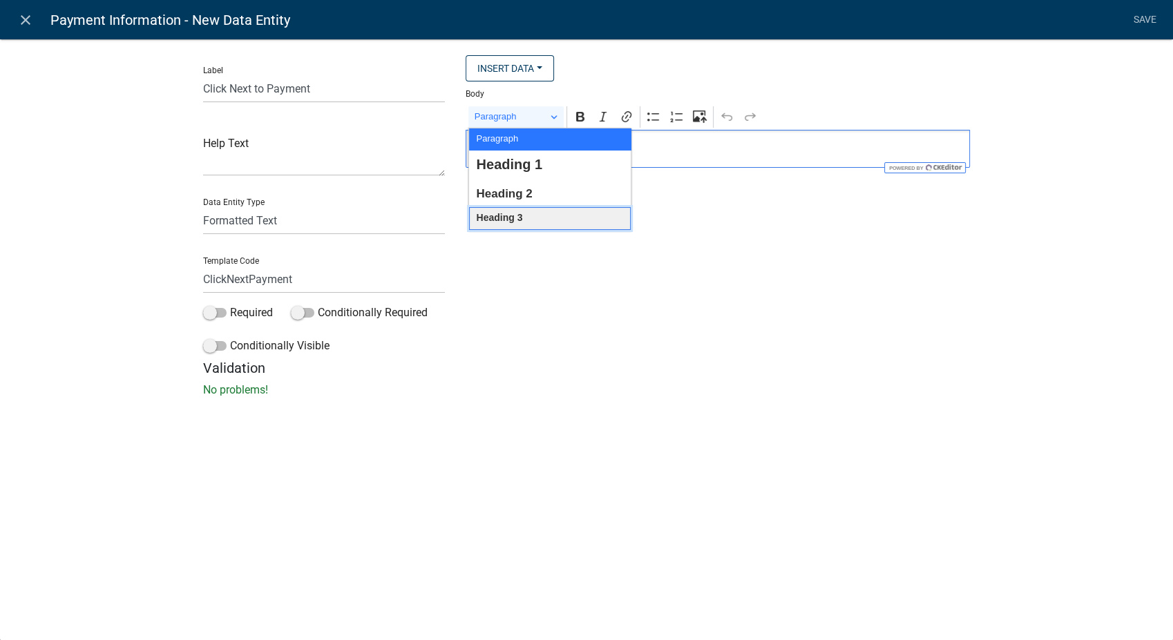
click at [541, 220] on button "Heading 3" at bounding box center [550, 218] width 162 height 23
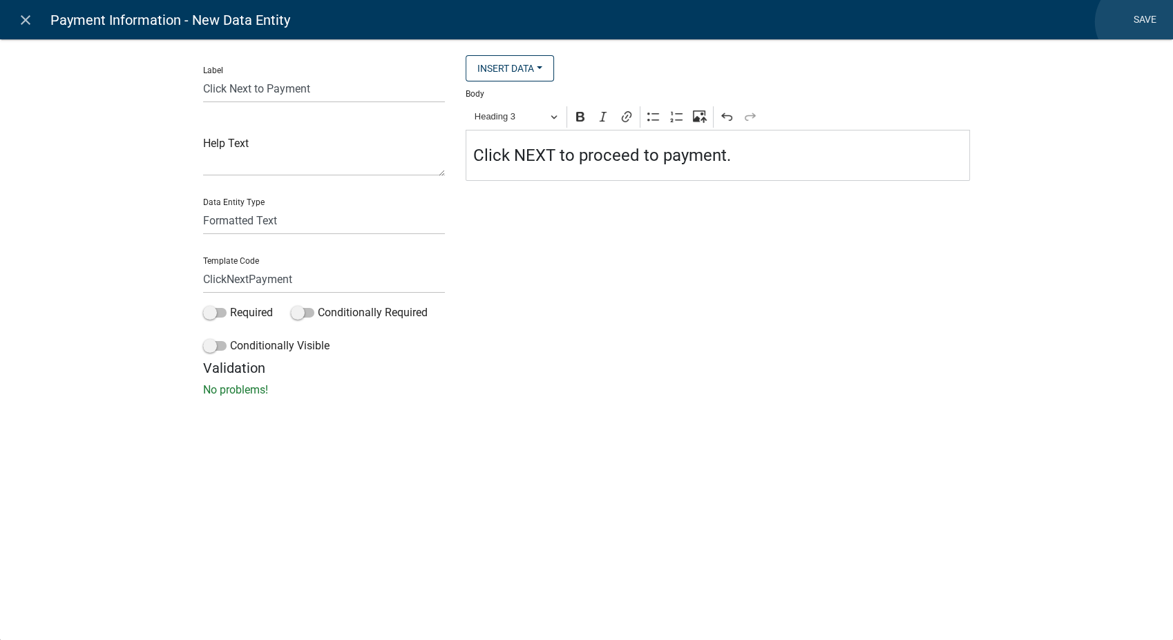
click at [1138, 22] on link "Save" at bounding box center [1144, 20] width 35 height 26
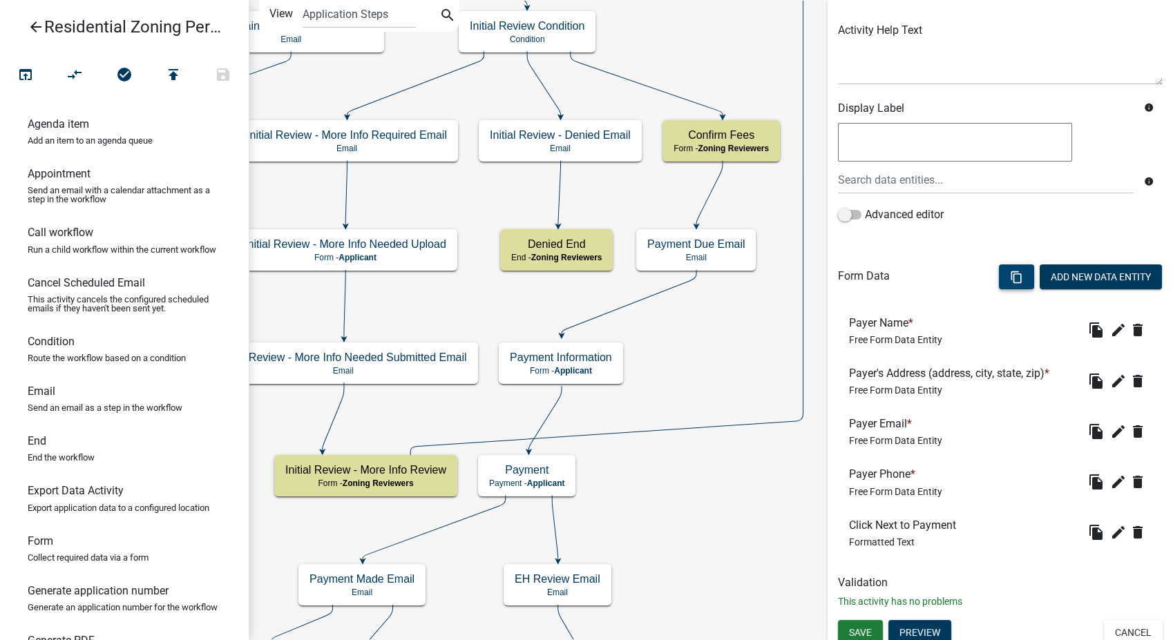
scroll to position [163, 0]
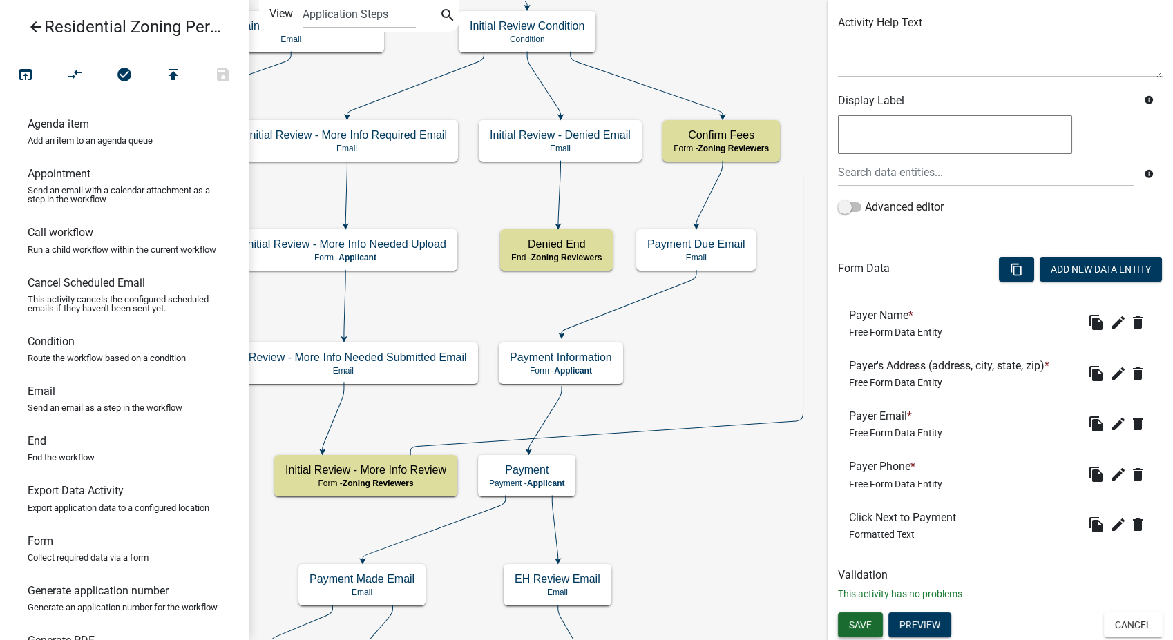
click at [872, 624] on button "Save" at bounding box center [860, 625] width 45 height 25
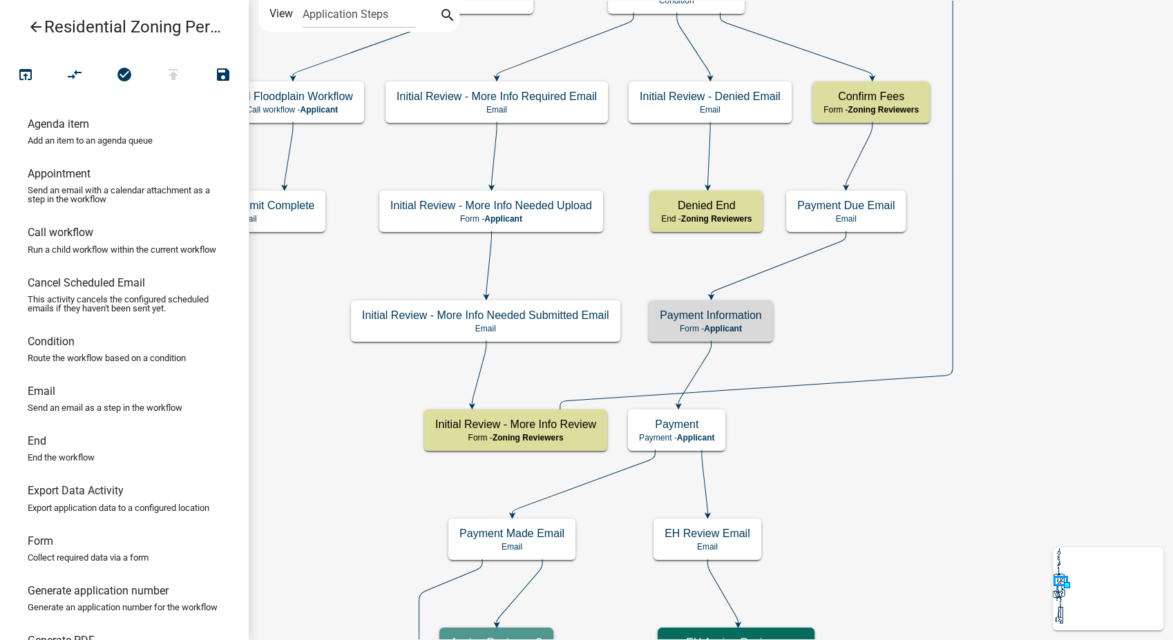
scroll to position [0, 0]
click at [33, 25] on icon "arrow_back" at bounding box center [36, 28] width 17 height 19
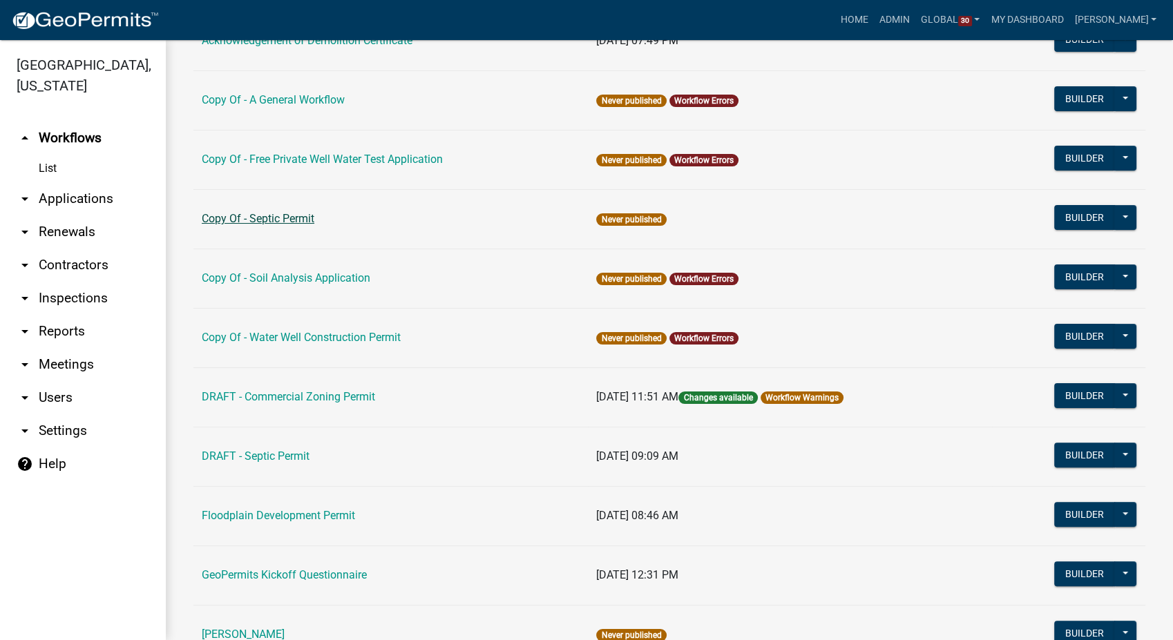
scroll to position [383, 0]
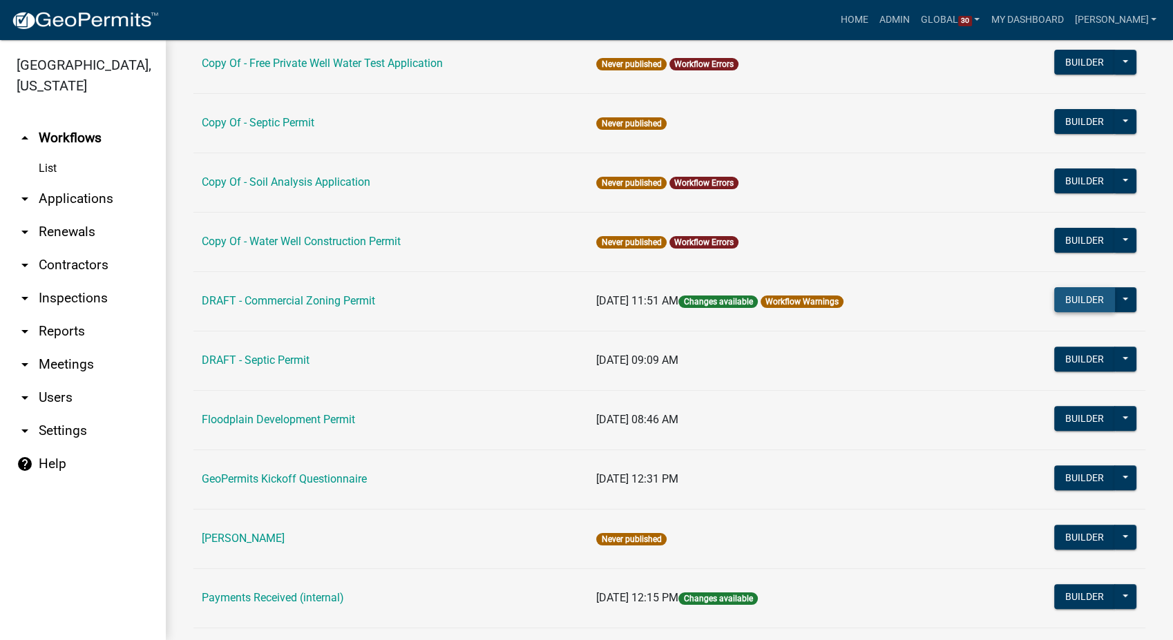
click at [1081, 296] on button "Builder" at bounding box center [1084, 299] width 61 height 25
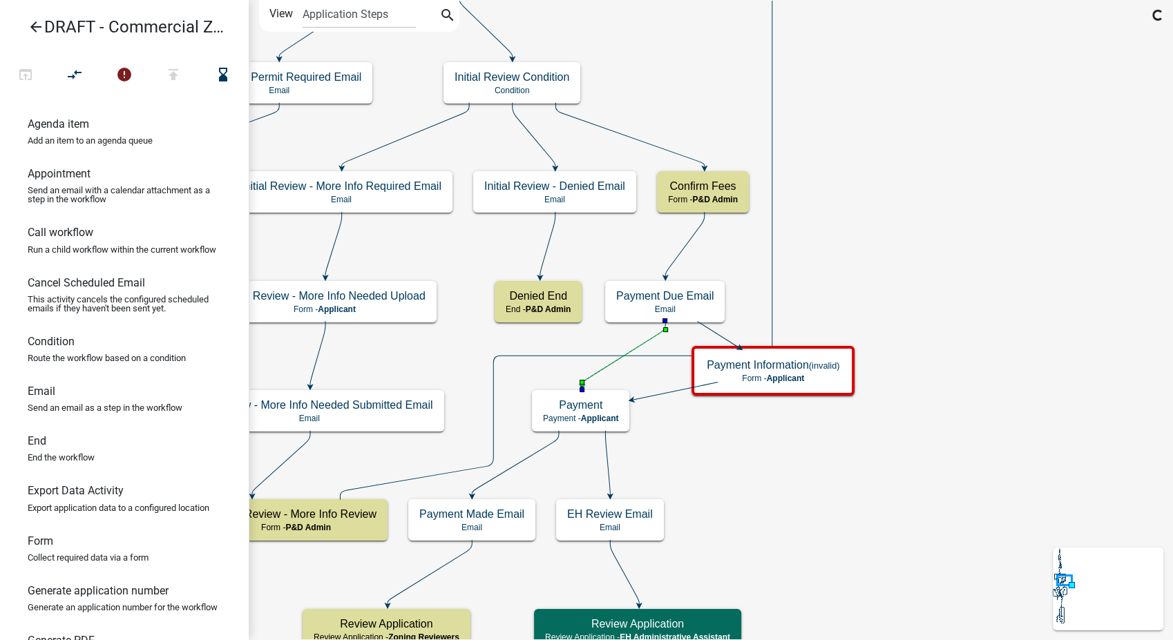
click at [647, 340] on icon at bounding box center [624, 353] width 84 height 65
click at [73, 78] on icon "compare_arrows" at bounding box center [75, 75] width 17 height 19
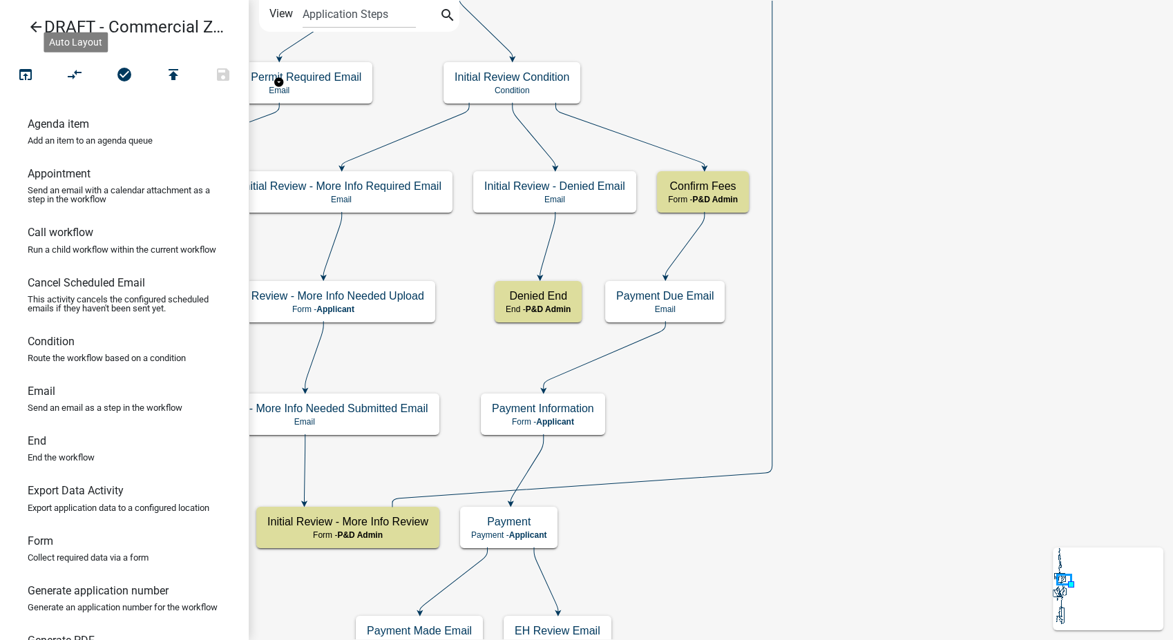
click at [30, 25] on icon "arrow_back" at bounding box center [36, 28] width 17 height 19
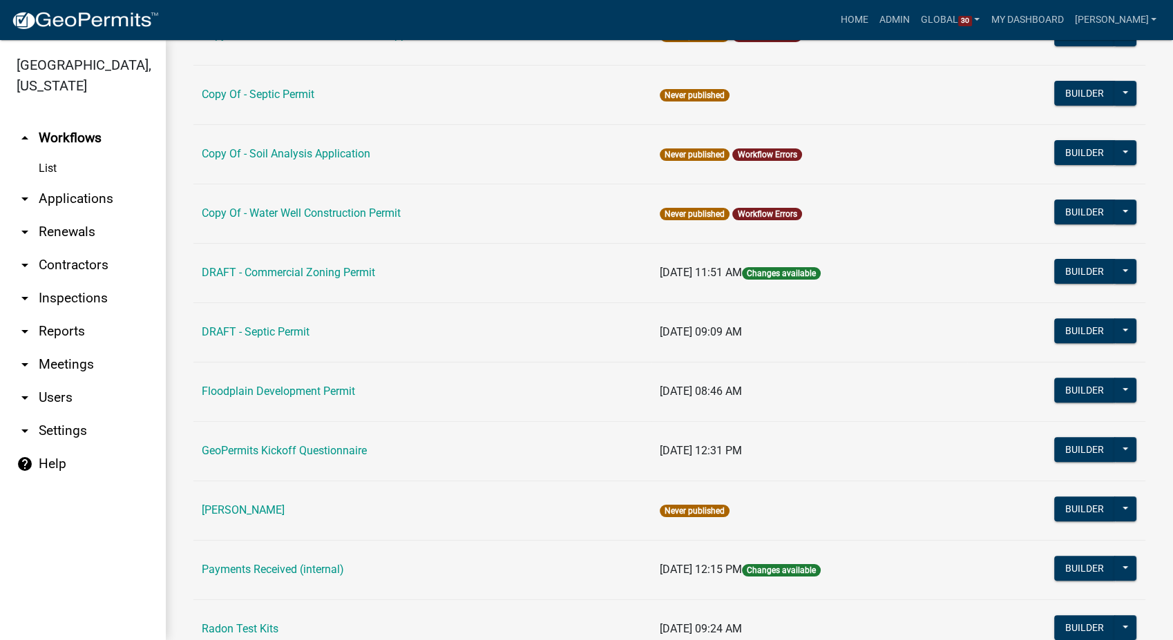
scroll to position [537, 0]
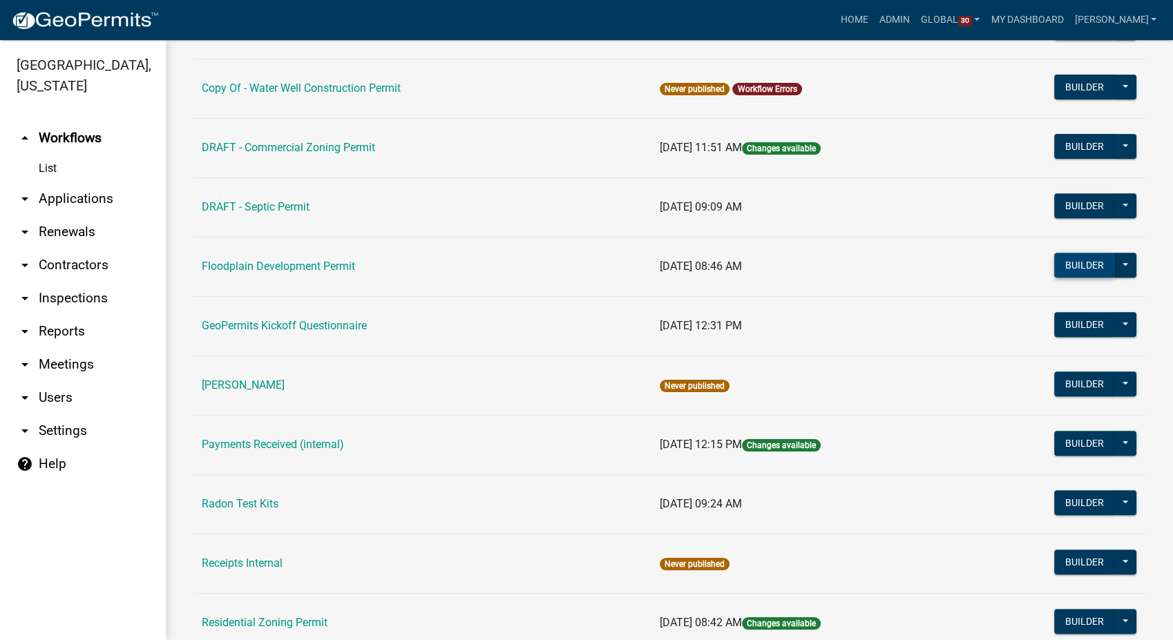
click at [1071, 258] on button "Builder" at bounding box center [1084, 265] width 61 height 25
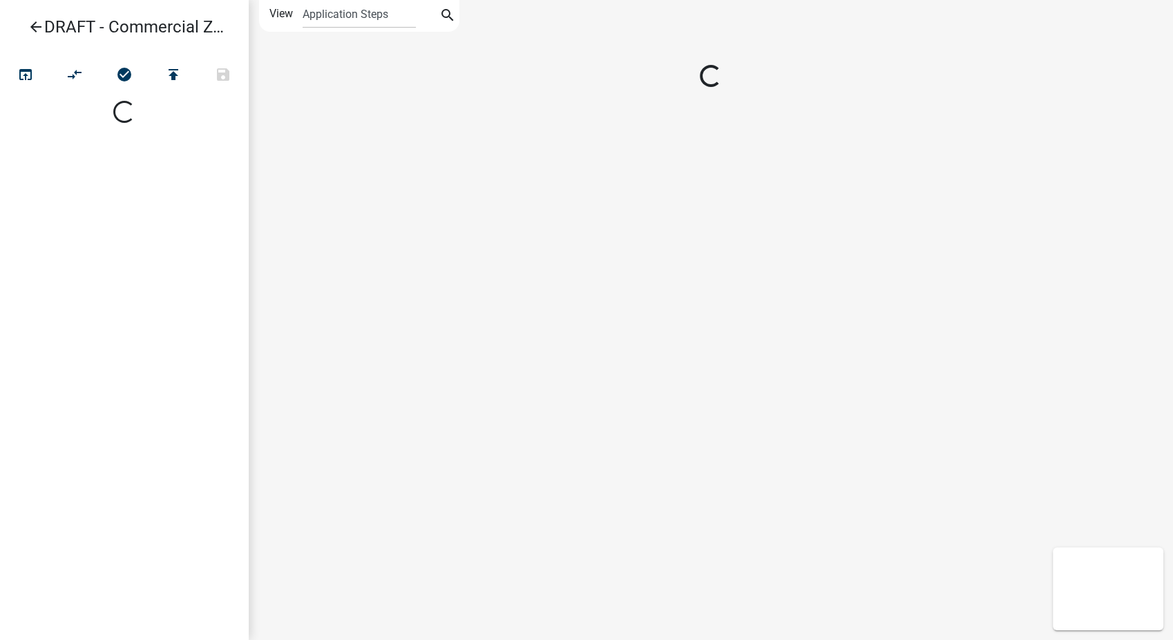
select select
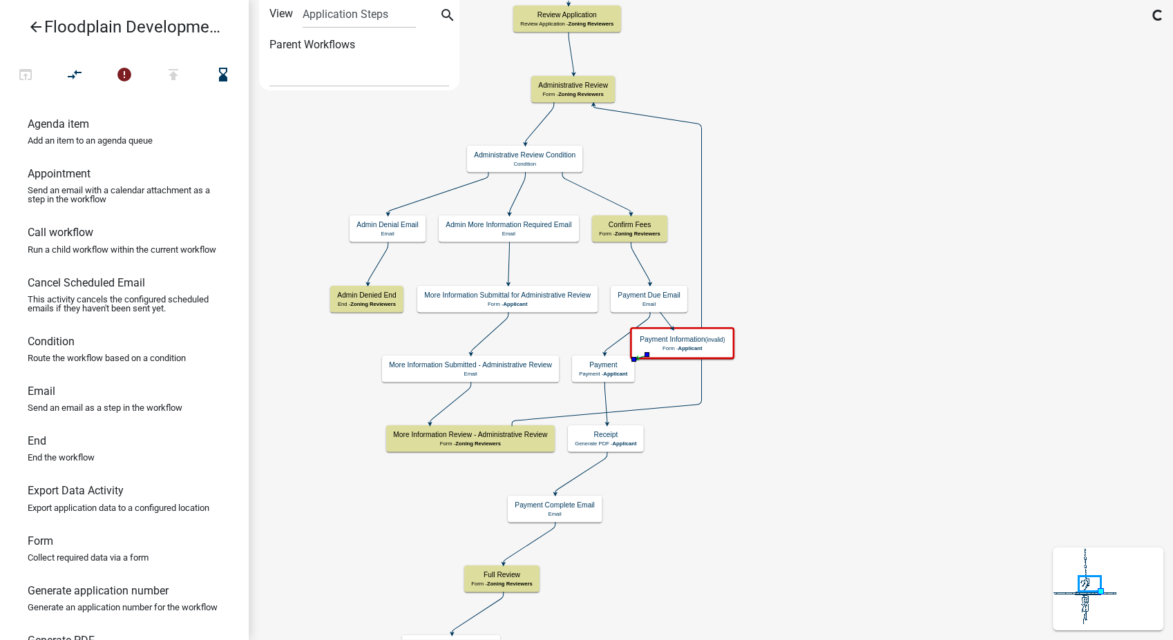
click at [619, 338] on icon at bounding box center [627, 332] width 46 height 41
click at [67, 76] on icon "compare_arrows" at bounding box center [75, 75] width 17 height 19
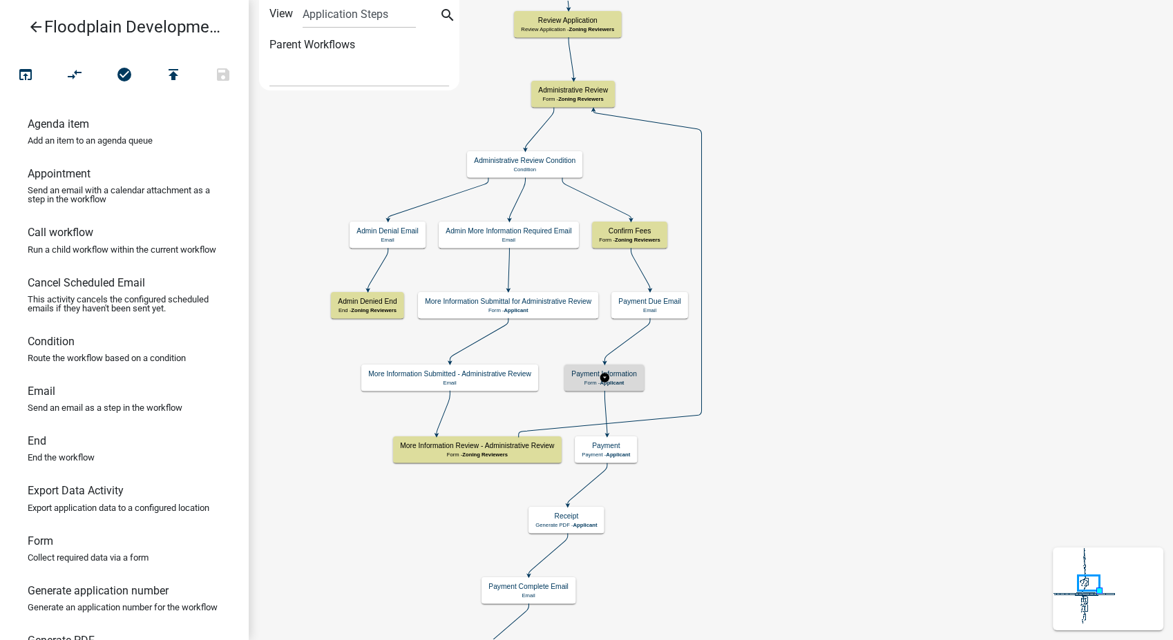
click at [610, 379] on span "Applicant" at bounding box center [612, 382] width 24 height 6
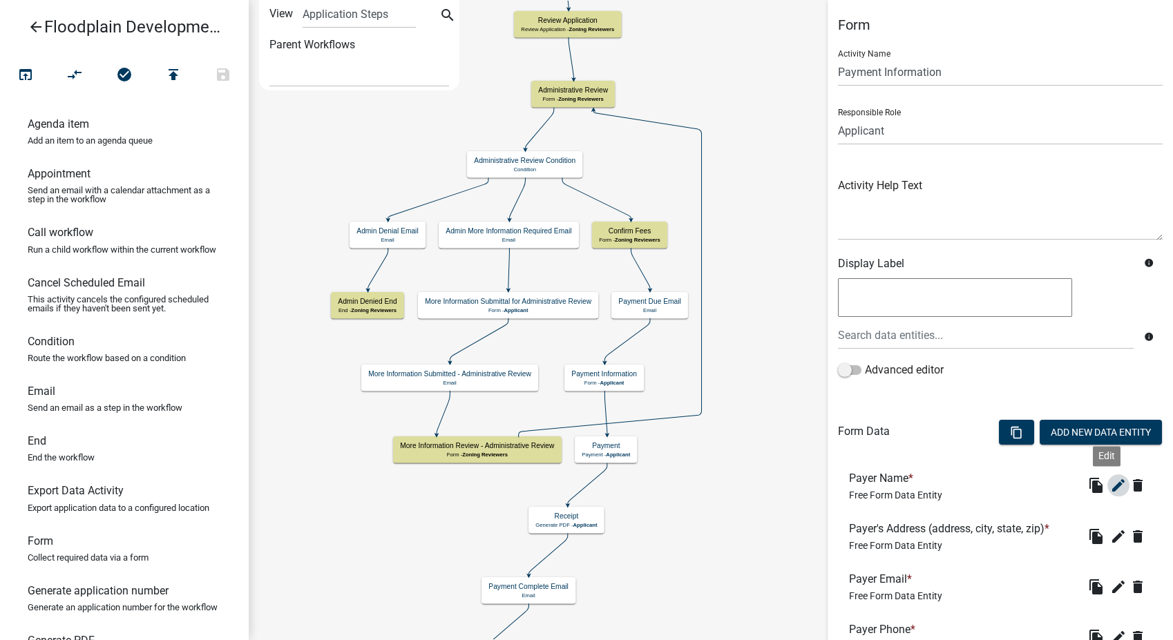
click at [1107, 484] on button "edit" at bounding box center [1118, 486] width 22 height 22
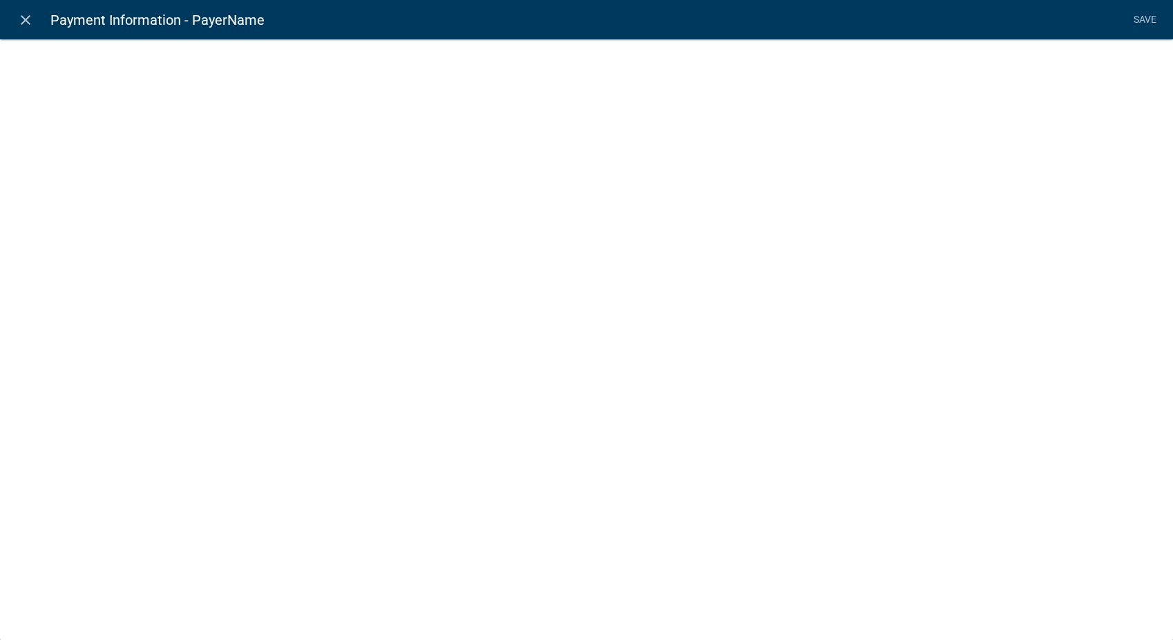
select select
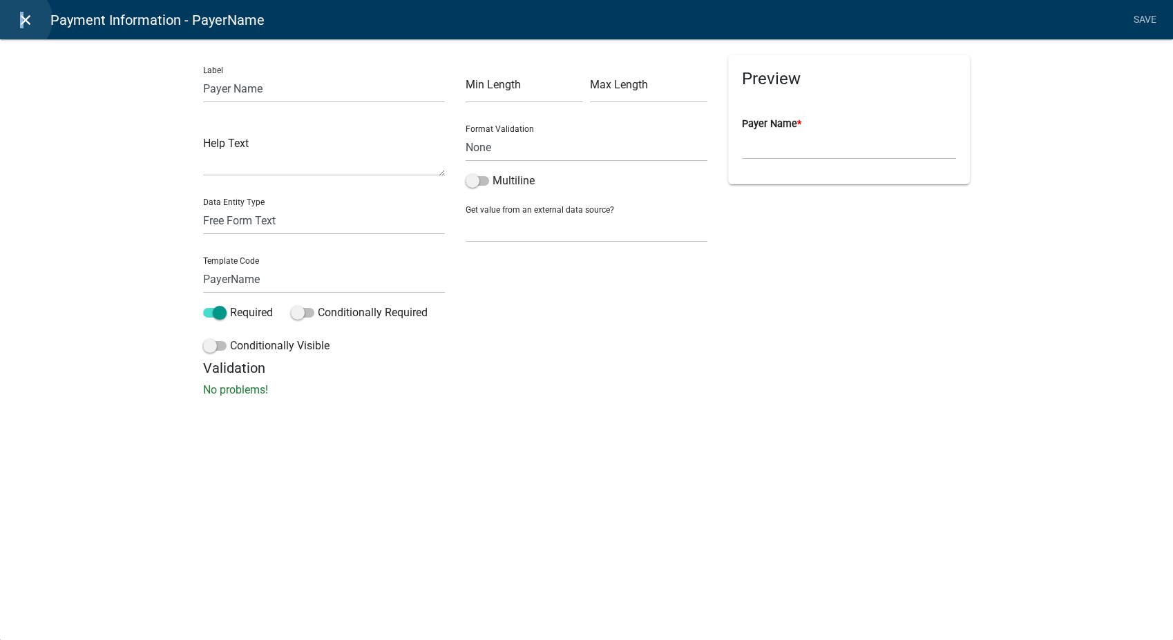
click at [19, 19] on icon "close" at bounding box center [25, 20] width 17 height 17
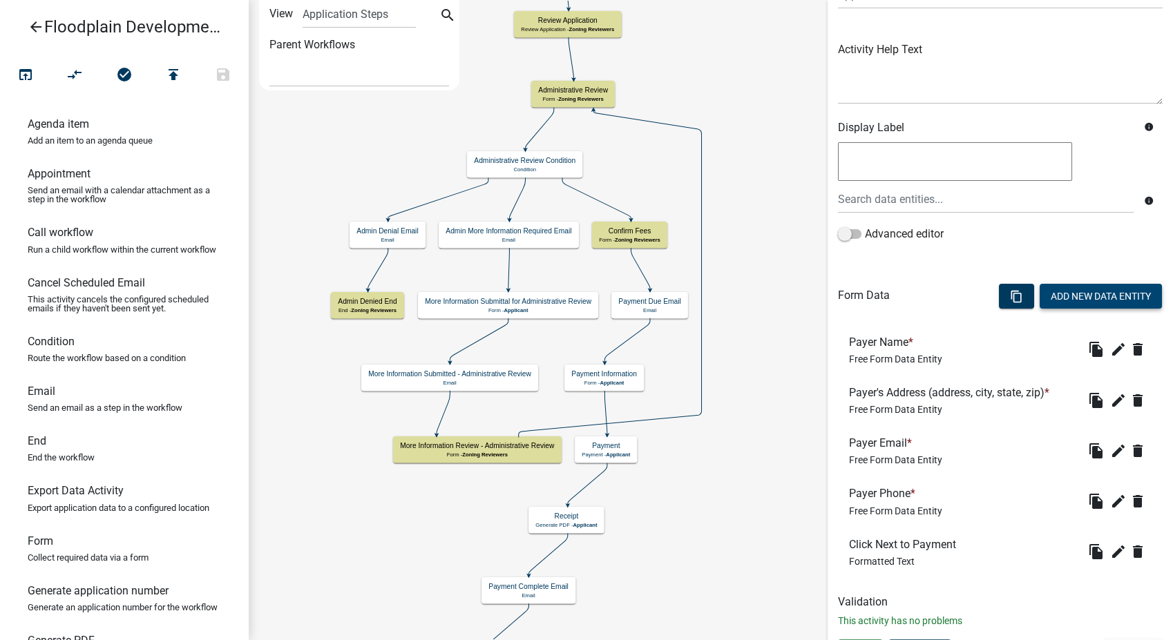
scroll to position [163, 0]
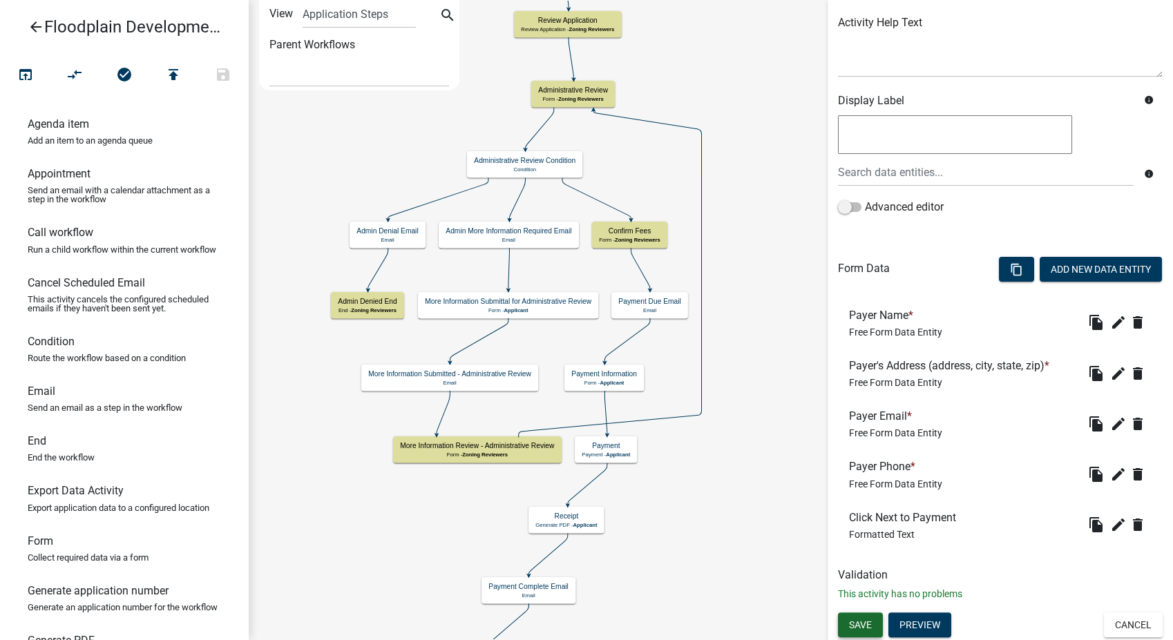
click at [854, 627] on span "Save" at bounding box center [860, 624] width 23 height 11
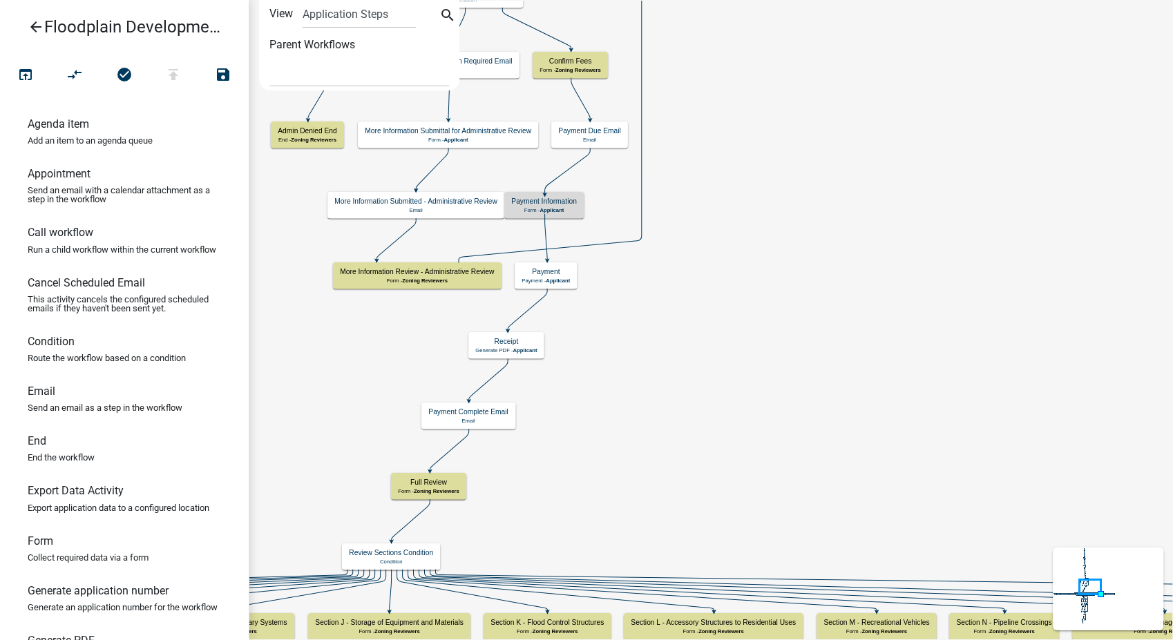
scroll to position [0, 0]
click at [536, 350] on span "Applicant" at bounding box center [525, 350] width 24 height 6
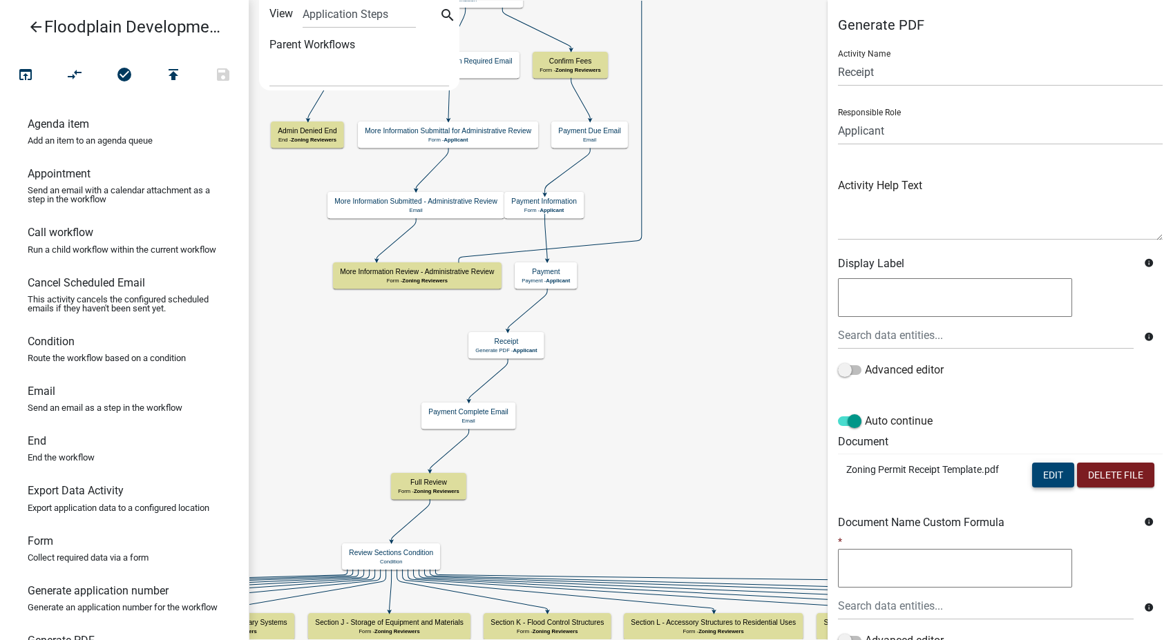
click at [1044, 477] on button "Edit" at bounding box center [1053, 475] width 42 height 25
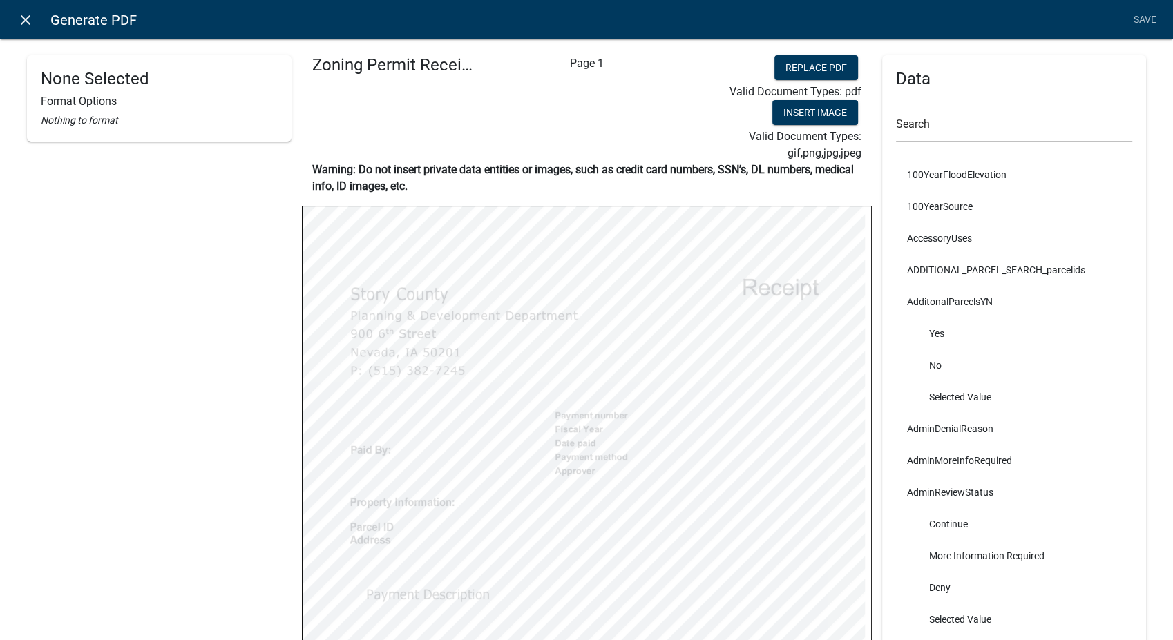
click at [23, 23] on icon "close" at bounding box center [25, 20] width 17 height 17
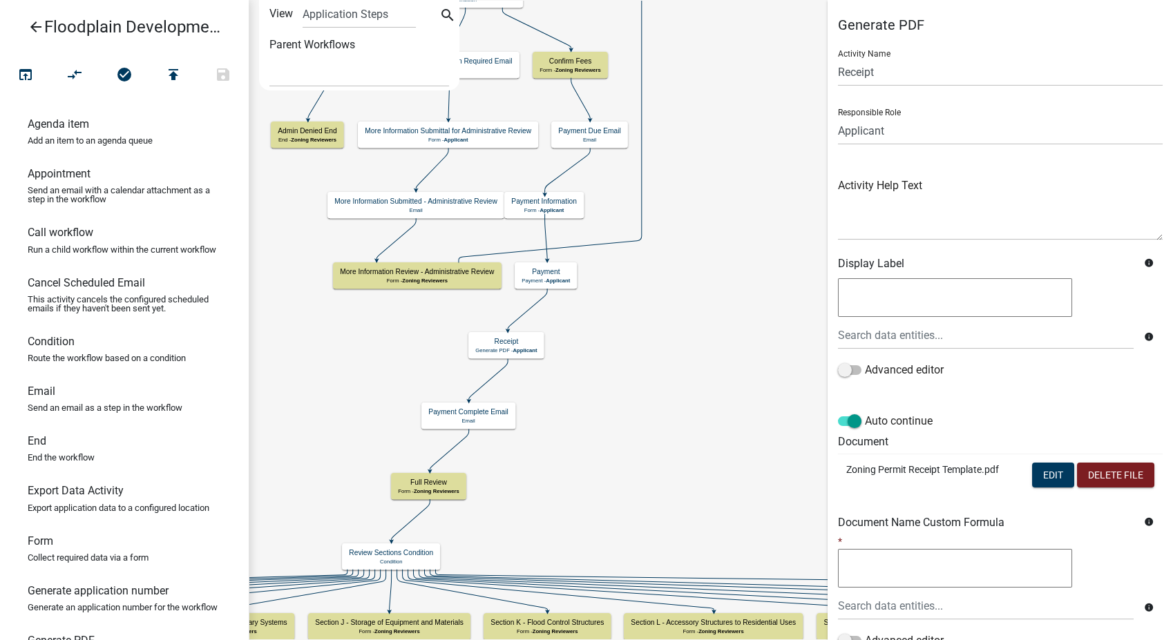
click at [32, 19] on icon "arrow_back" at bounding box center [36, 28] width 17 height 19
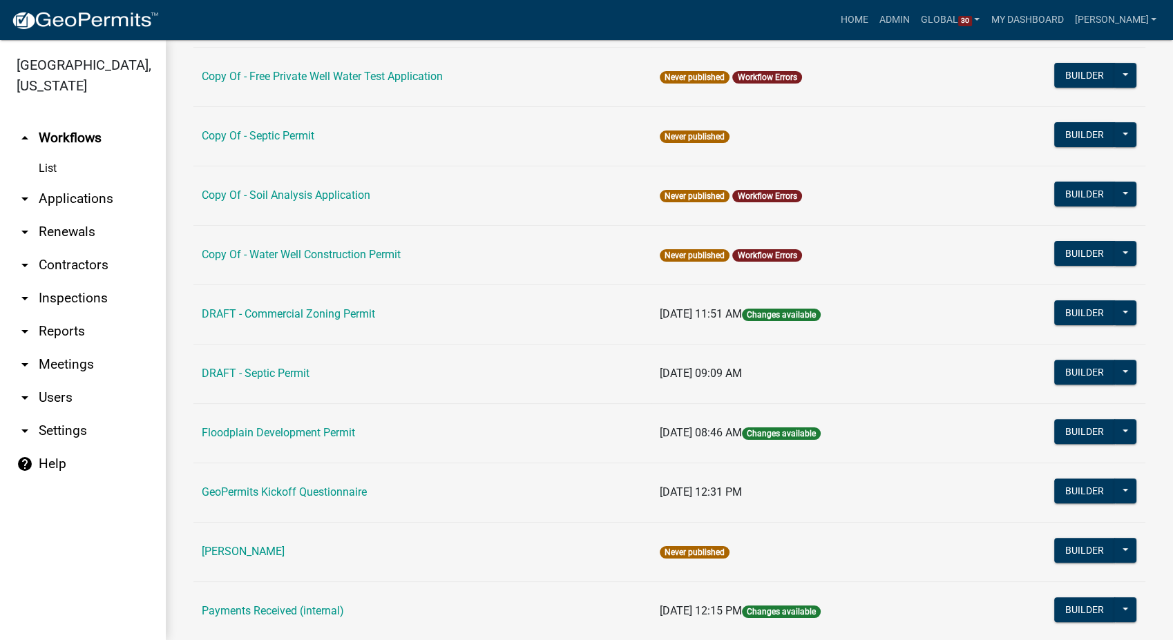
scroll to position [460, 0]
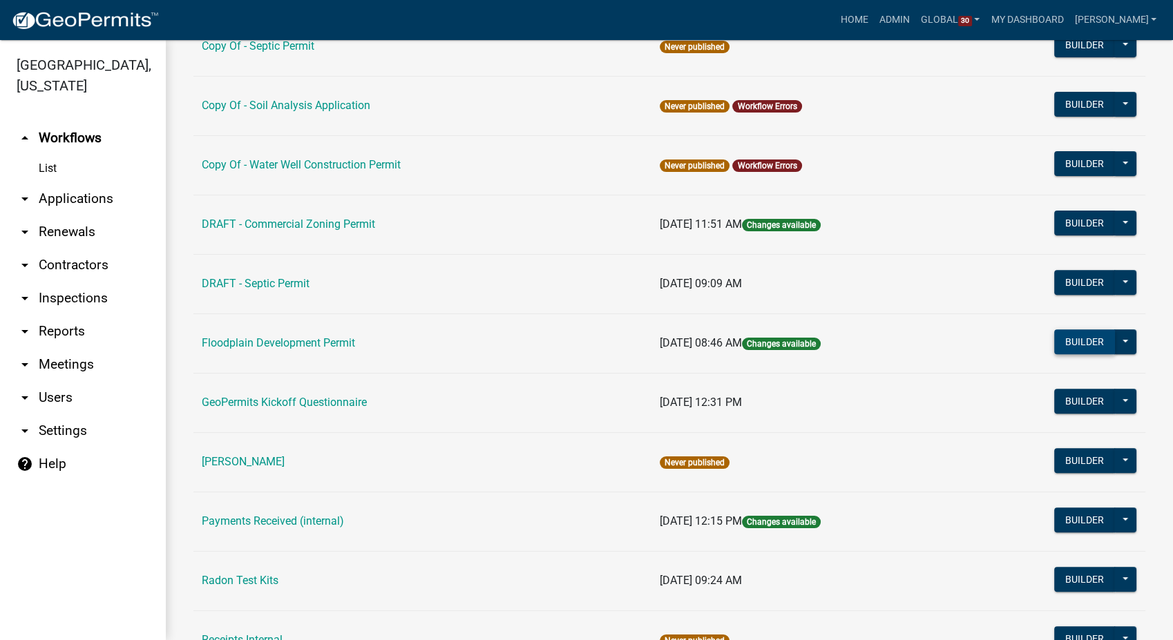
click at [1055, 345] on button "Builder" at bounding box center [1084, 341] width 61 height 25
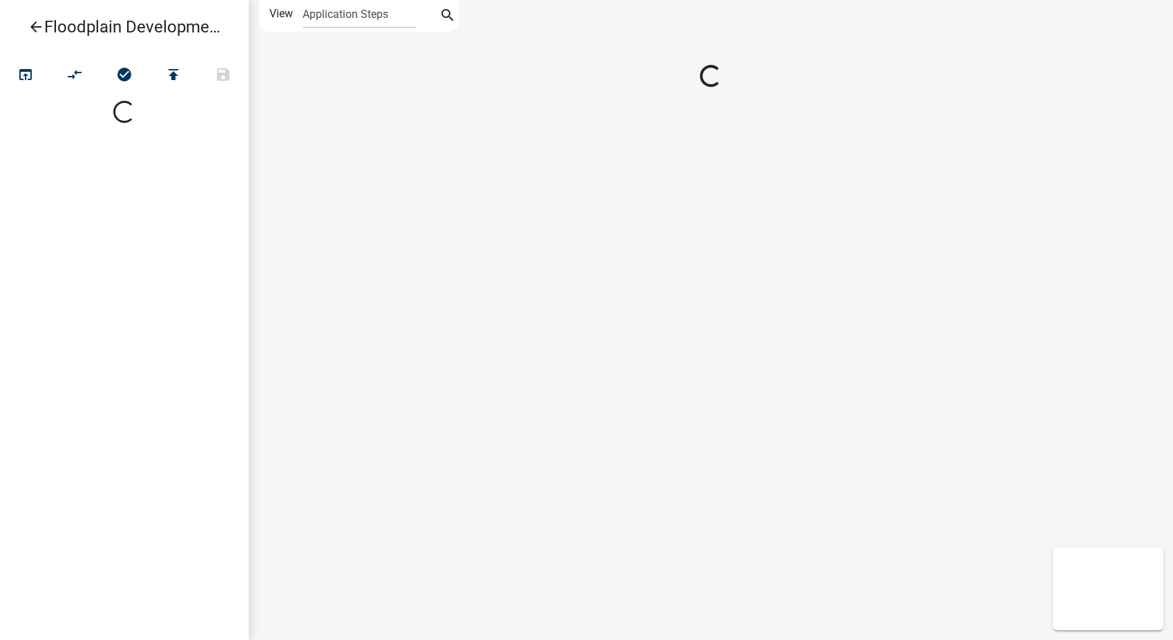
select select
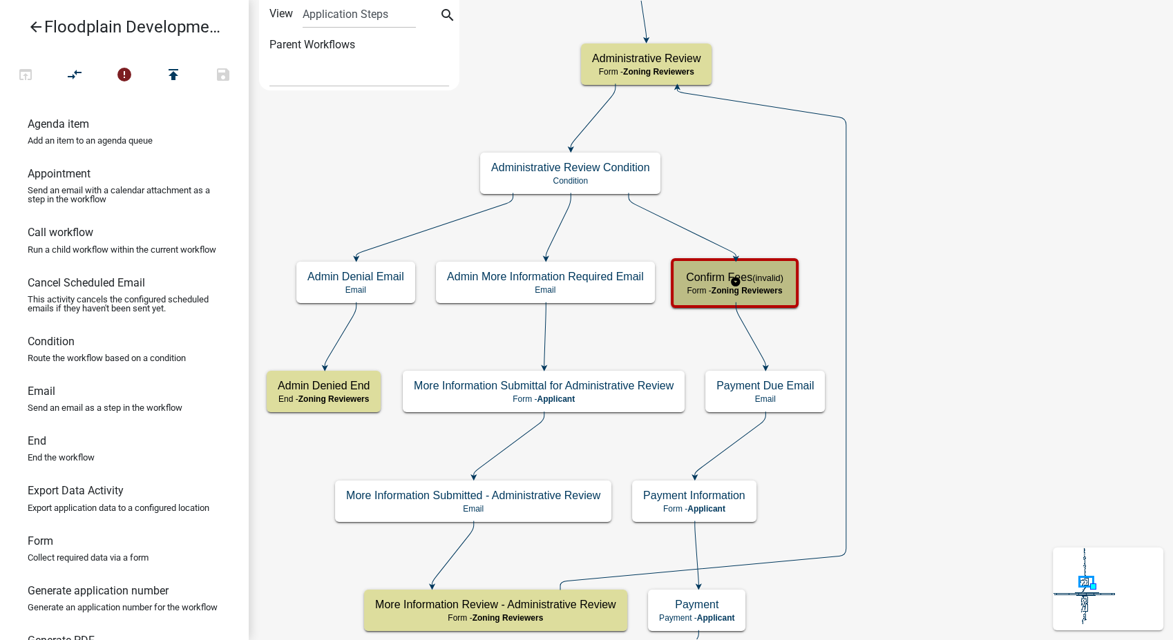
click at [754, 276] on small "(invalid)" at bounding box center [767, 278] width 31 height 10
select select "289CA764-5063-4D44-9E26-A723625F811D"
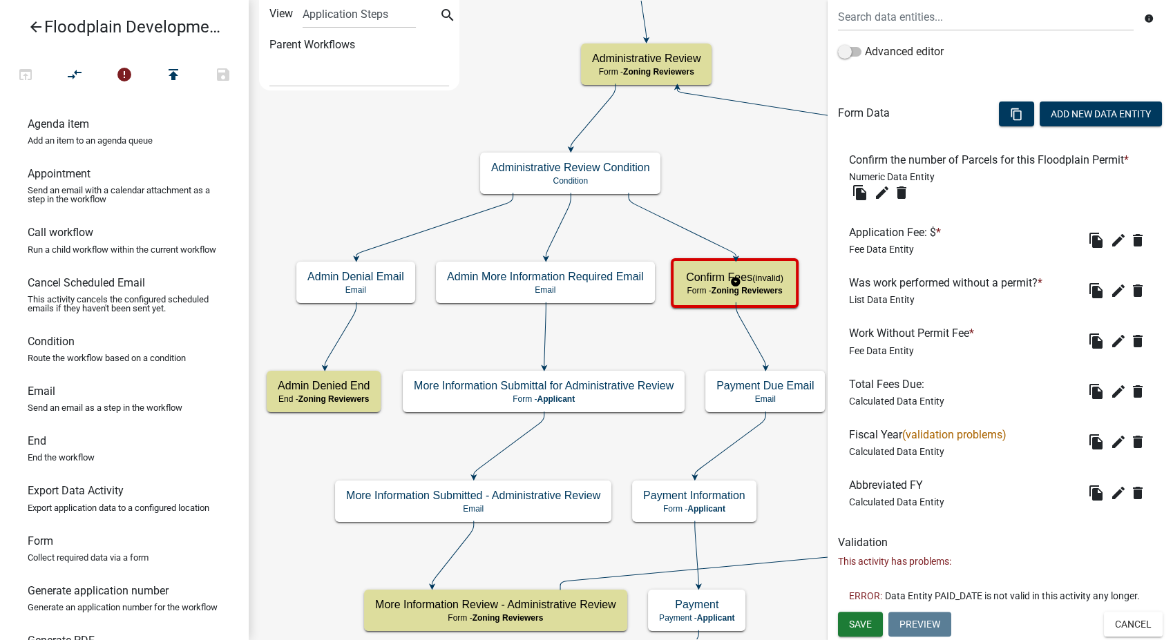
scroll to position [361, 0]
click at [1110, 434] on icon "edit" at bounding box center [1118, 442] width 17 height 17
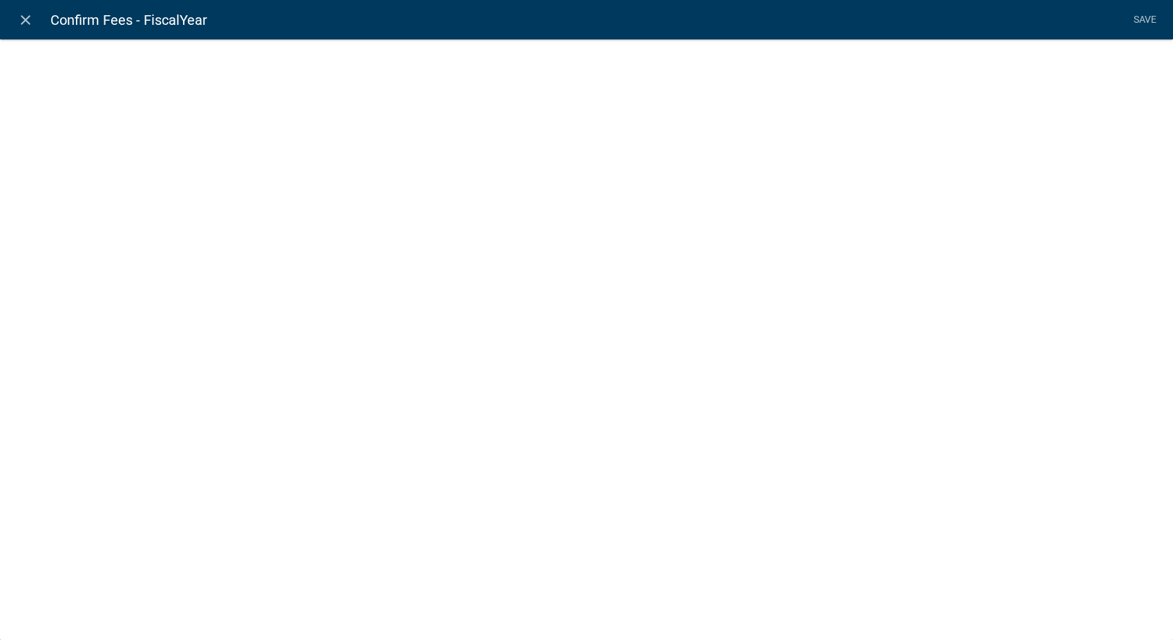
select select "calculated-value"
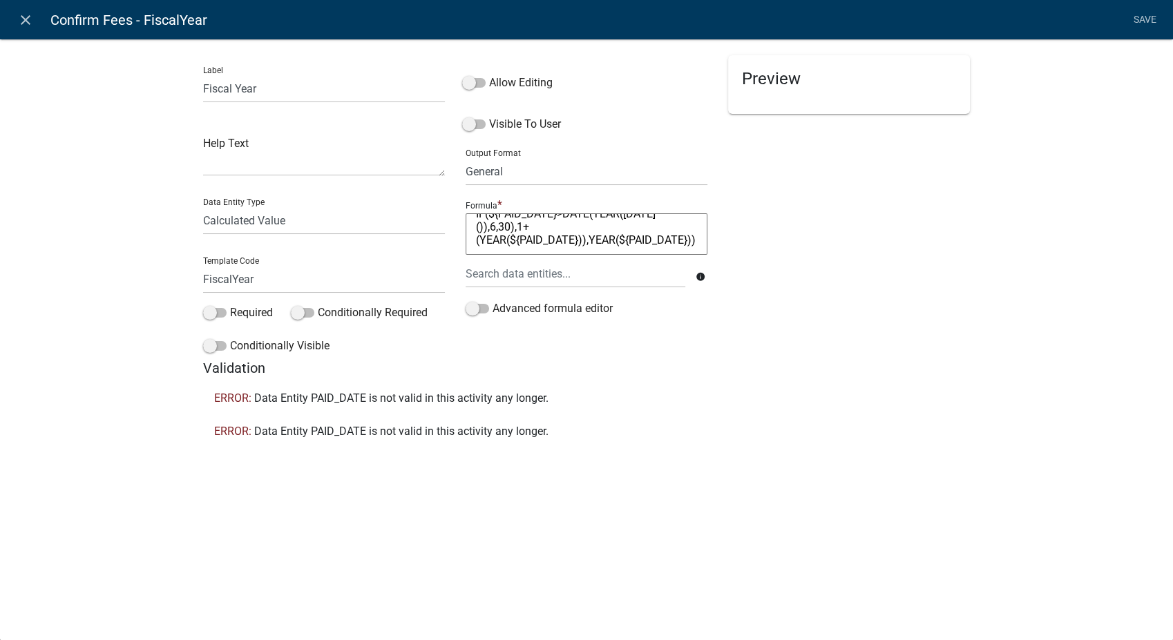
scroll to position [26, 0]
click at [23, 19] on icon "close" at bounding box center [25, 20] width 17 height 17
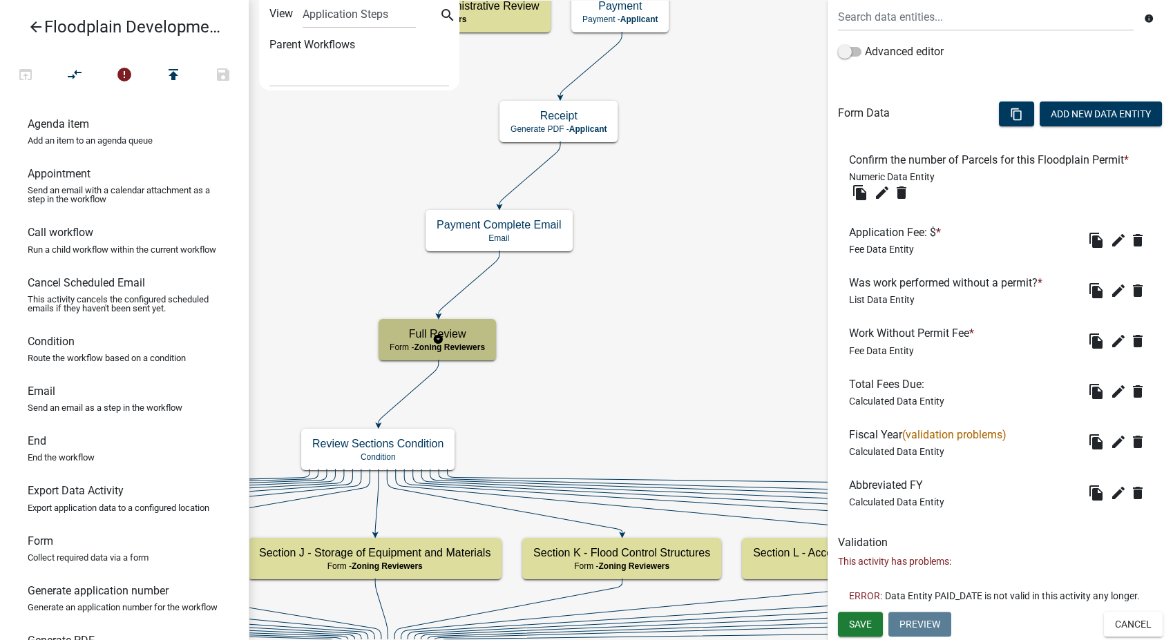
scroll to position [0, 0]
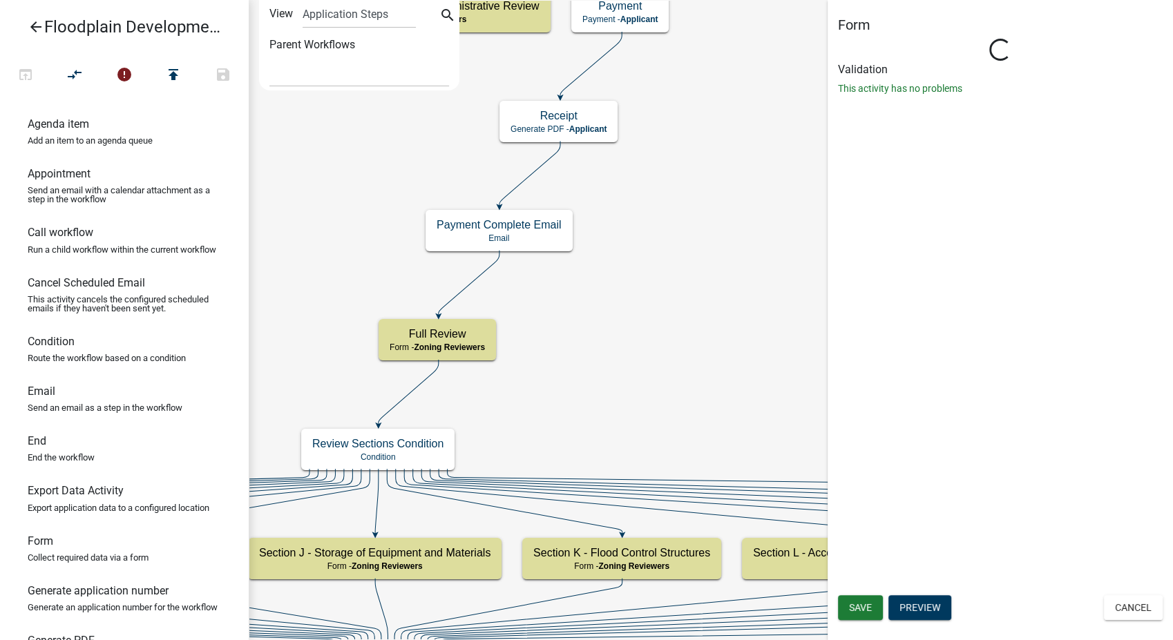
select select "289CA764-5063-4D44-9E26-A723625F811D"
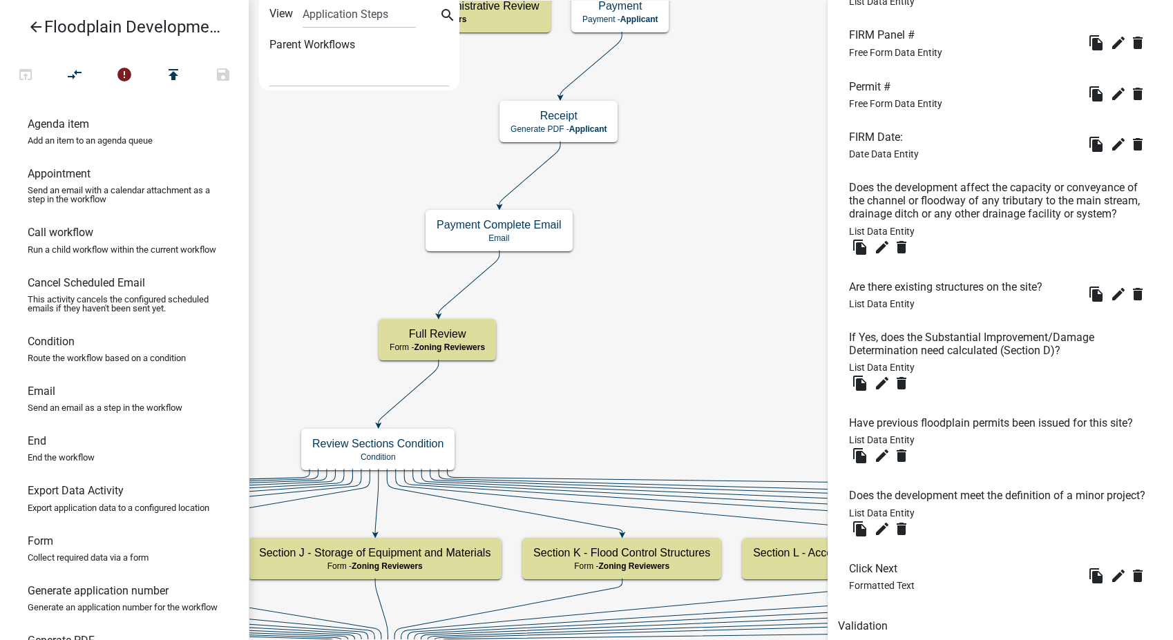
scroll to position [2617, 0]
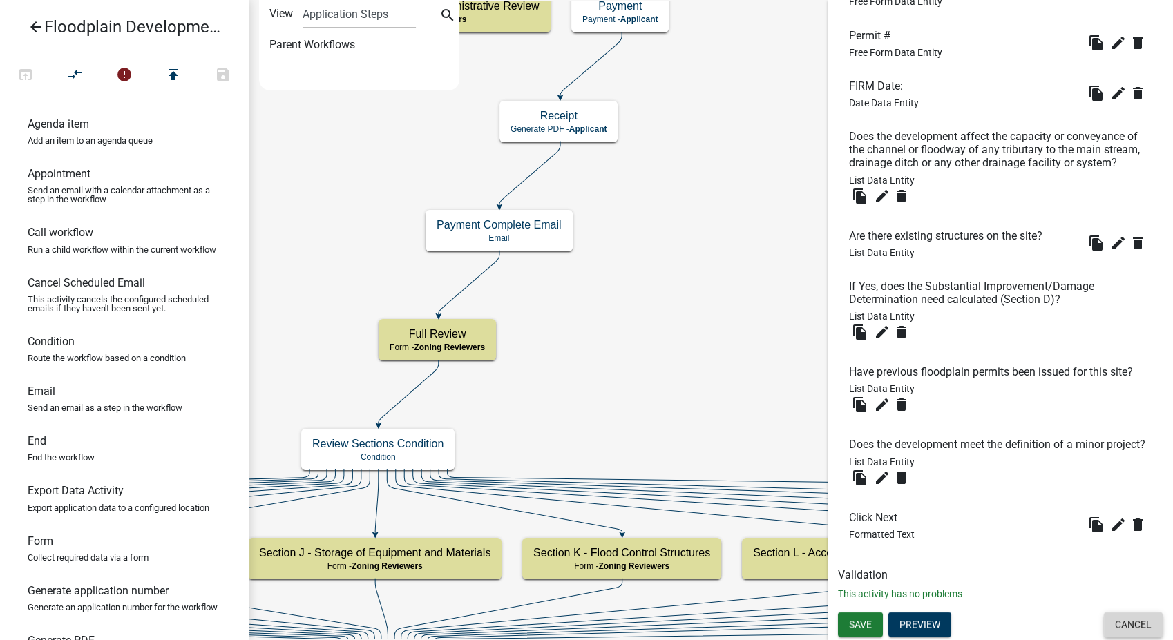
click at [1131, 633] on button "Cancel" at bounding box center [1133, 624] width 59 height 25
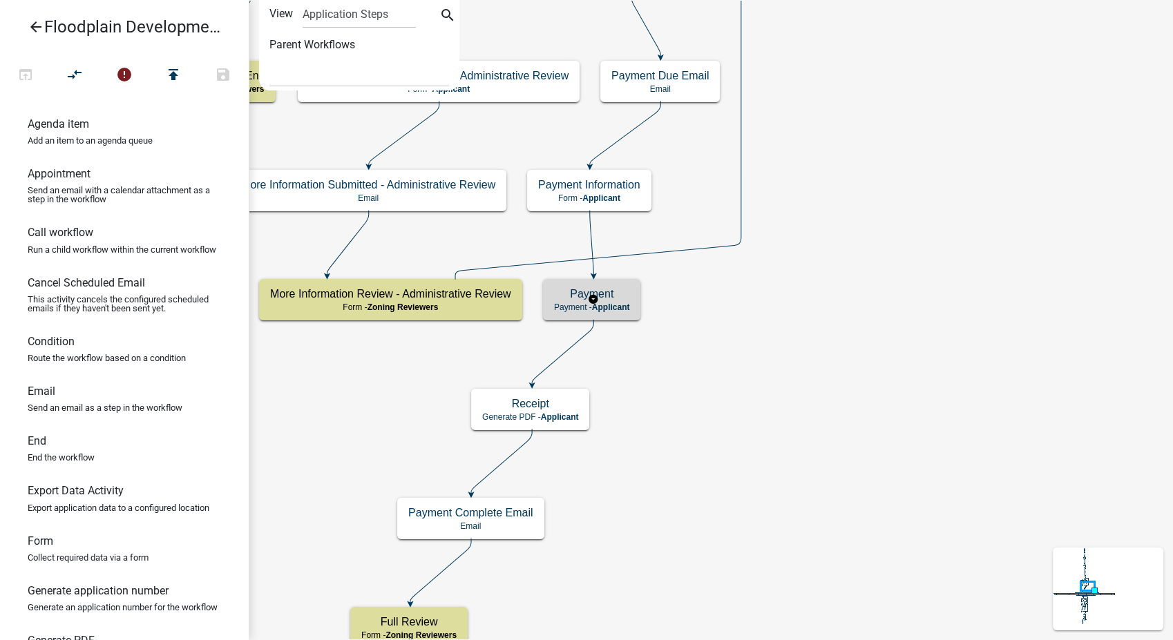
click at [607, 300] on h5 "Payment" at bounding box center [591, 293] width 75 height 13
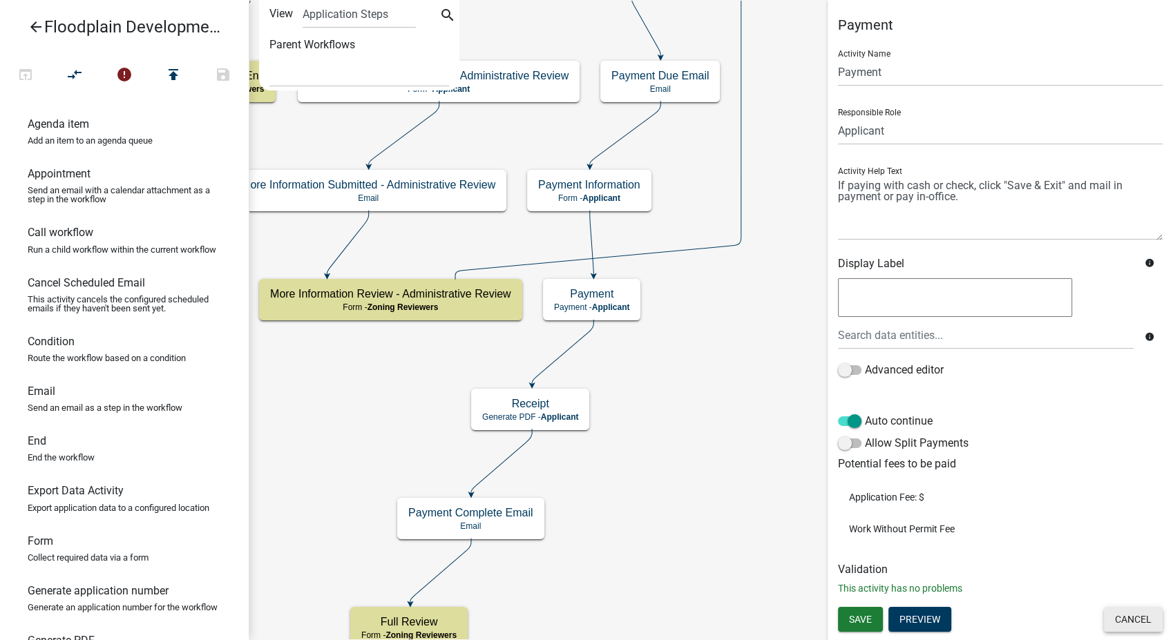
click at [1129, 620] on button "Cancel" at bounding box center [1133, 619] width 59 height 25
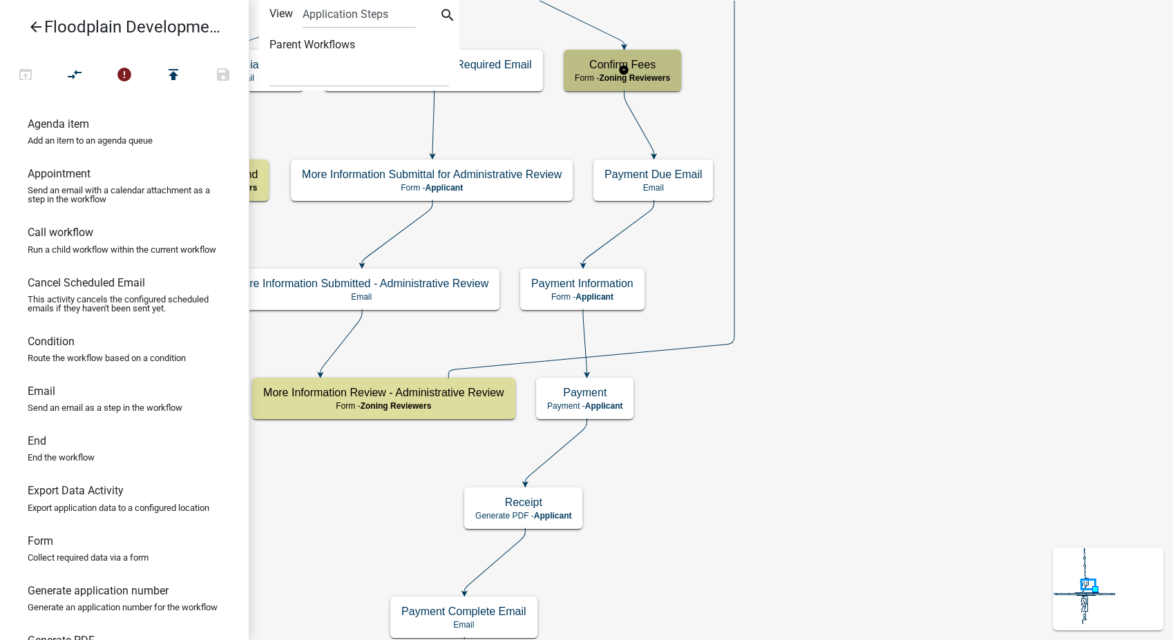
click at [659, 89] on div "Confirm Fees Form - Zoning Reviewers" at bounding box center [622, 70] width 117 height 41
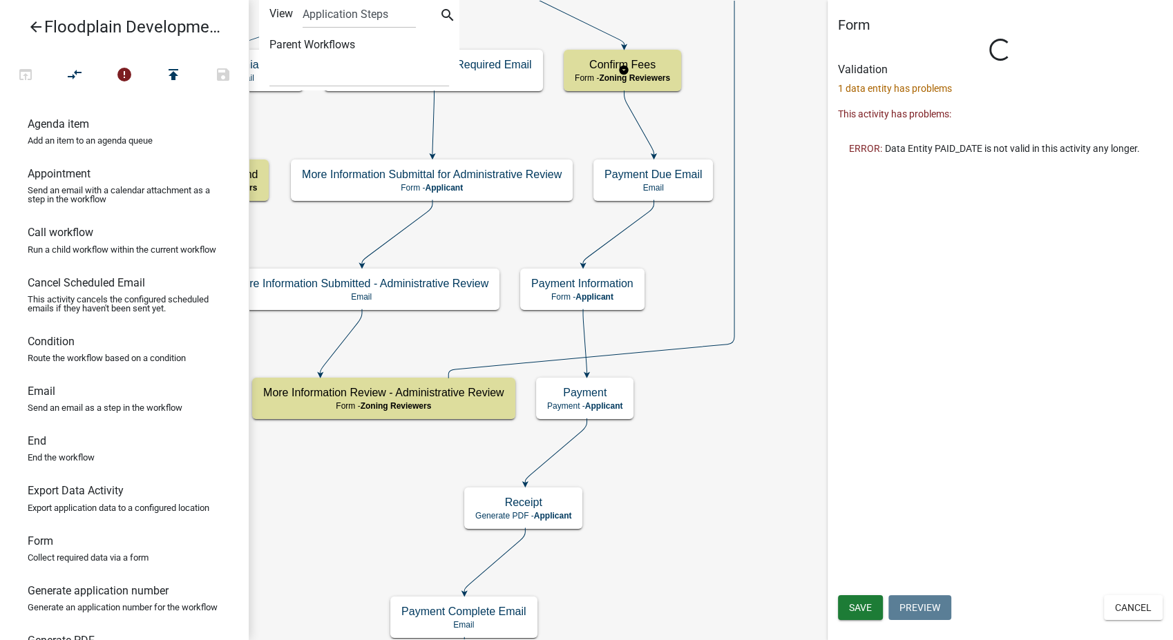
select select "289CA764-5063-4D44-9E26-A723625F811D"
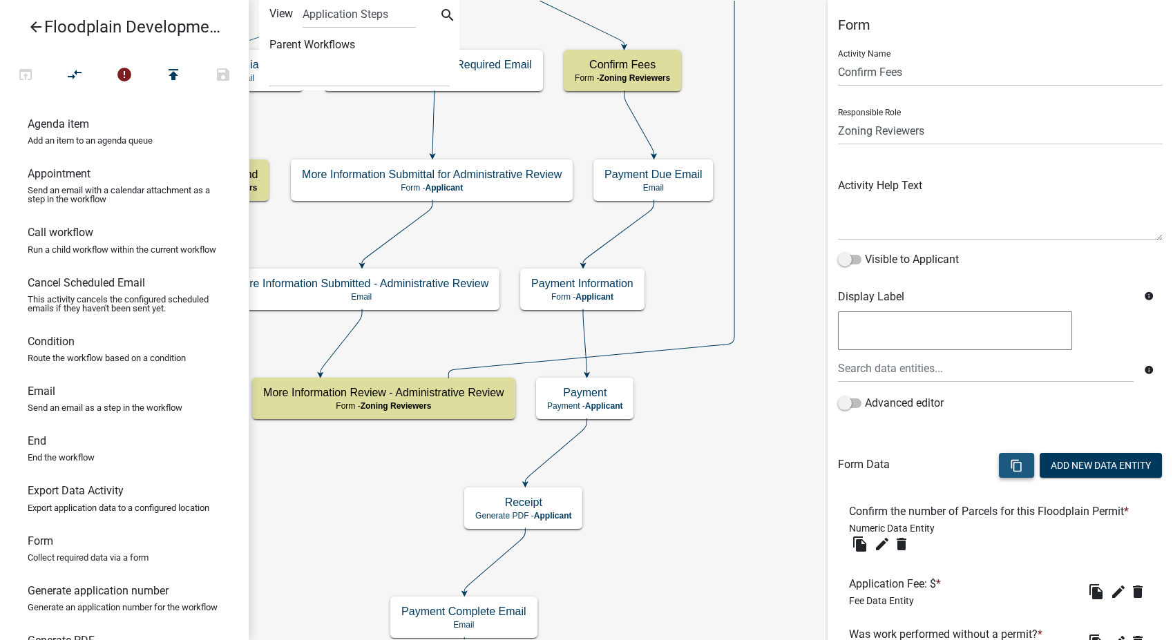
click at [1010, 464] on icon "content_copy" at bounding box center [1016, 465] width 13 height 13
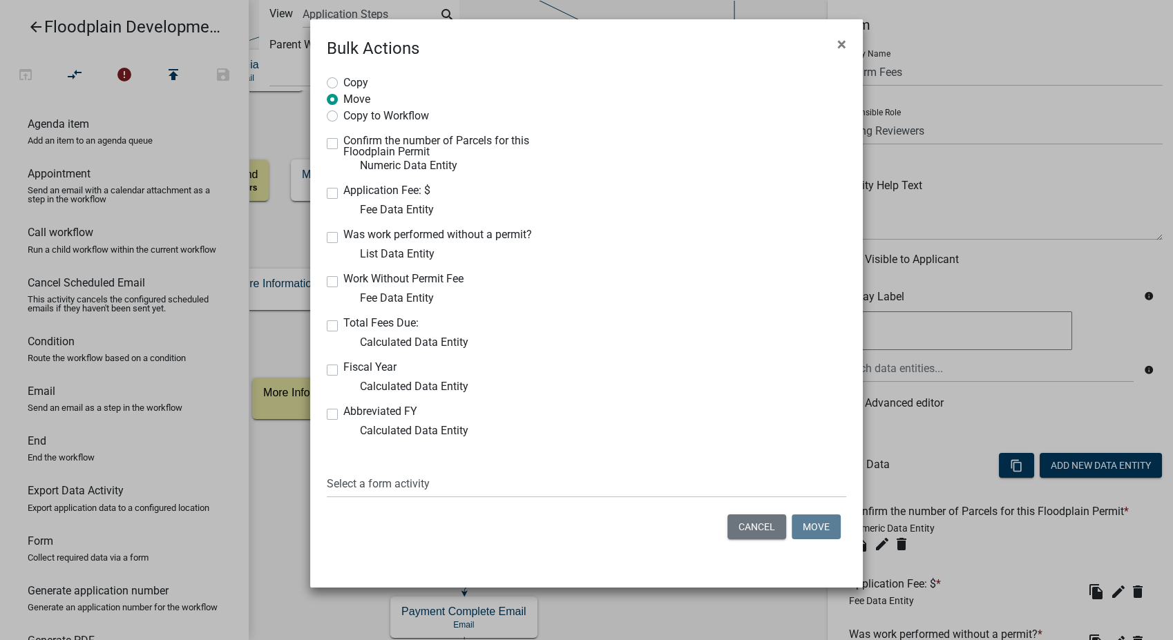
click at [343, 372] on label "Fiscal Year" at bounding box center [369, 367] width 53 height 11
click at [343, 371] on input "Fiscal Year" at bounding box center [347, 366] width 9 height 9
checkbox input "true"
click at [343, 412] on label "Abbreviated FY" at bounding box center [380, 411] width 74 height 11
click at [343, 412] on input "Abbreviated FY" at bounding box center [347, 410] width 9 height 9
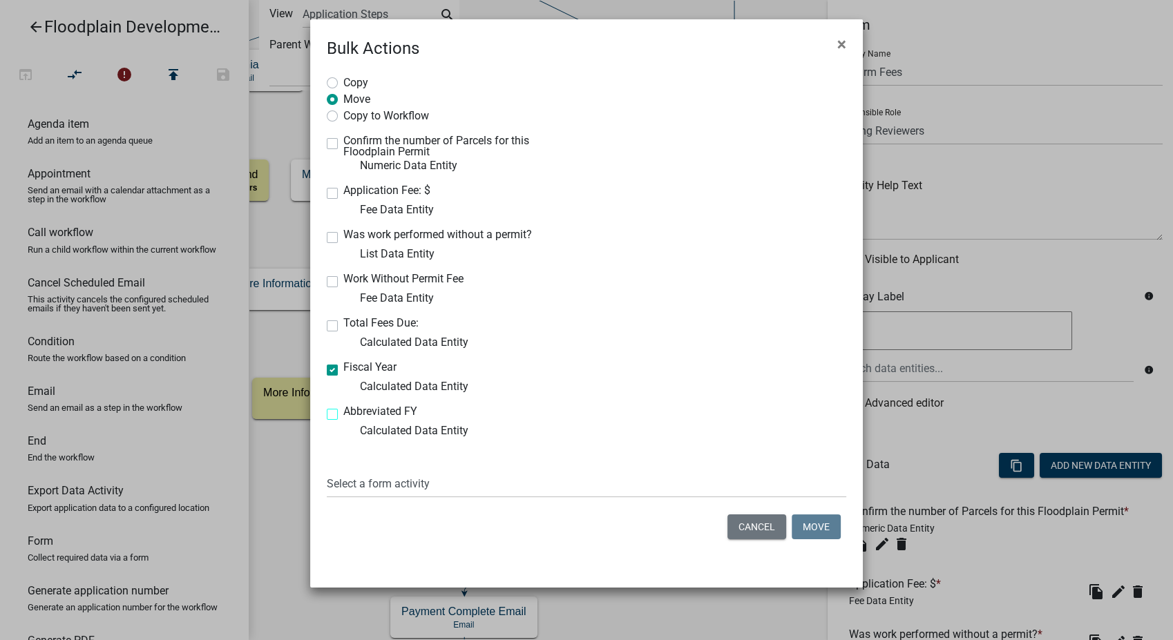
checkbox input "true"
click at [359, 486] on select "Select a form activity Introduction Application Questions Document Upload Full …" at bounding box center [586, 484] width 519 height 28
select select "2ed9c161-e40d-40be-b9b1-acc5a918bee4"
click at [327, 470] on select "Select a form activity Introduction Application Questions Document Upload Full …" at bounding box center [586, 484] width 519 height 28
click at [812, 533] on button "Move" at bounding box center [816, 527] width 49 height 25
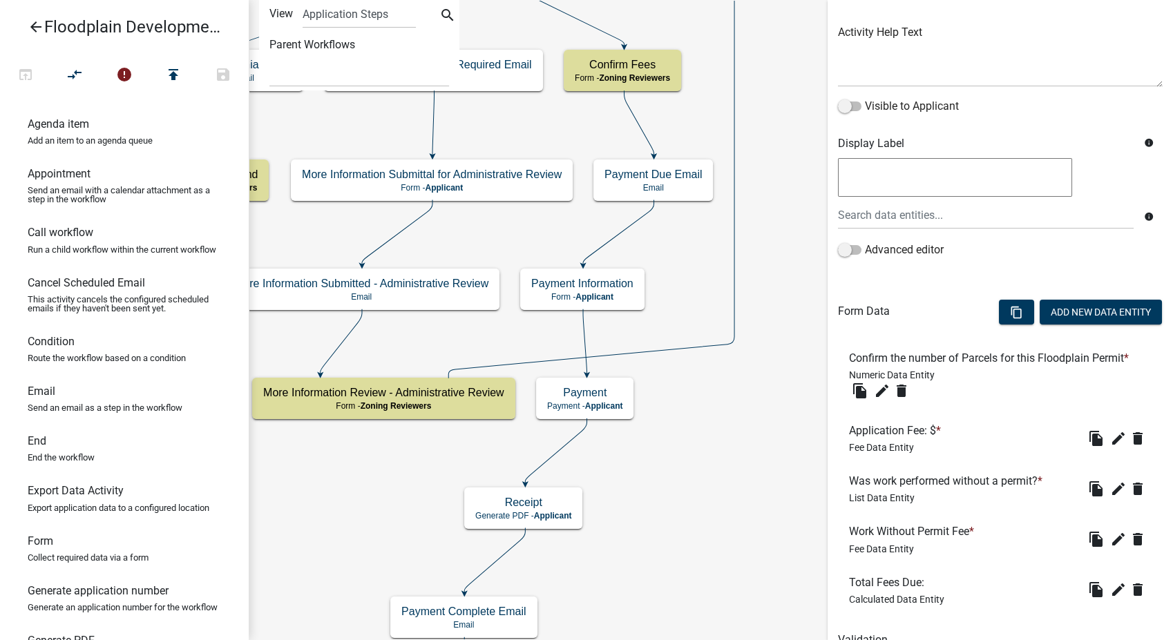
scroll to position [285, 0]
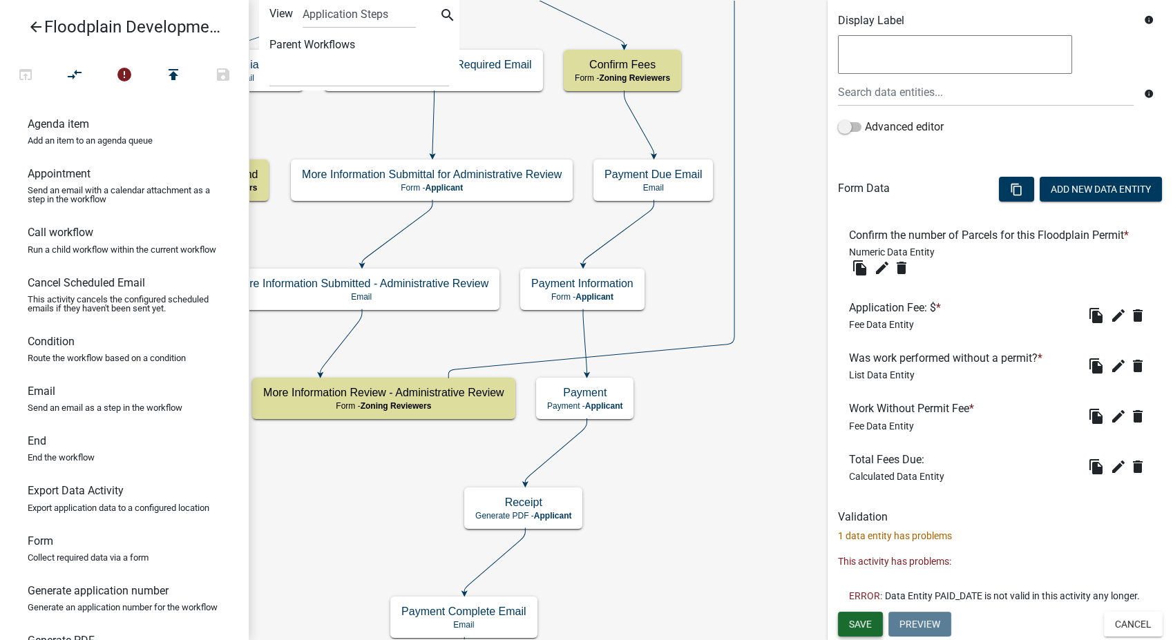
click at [867, 627] on span "Save" at bounding box center [860, 623] width 23 height 11
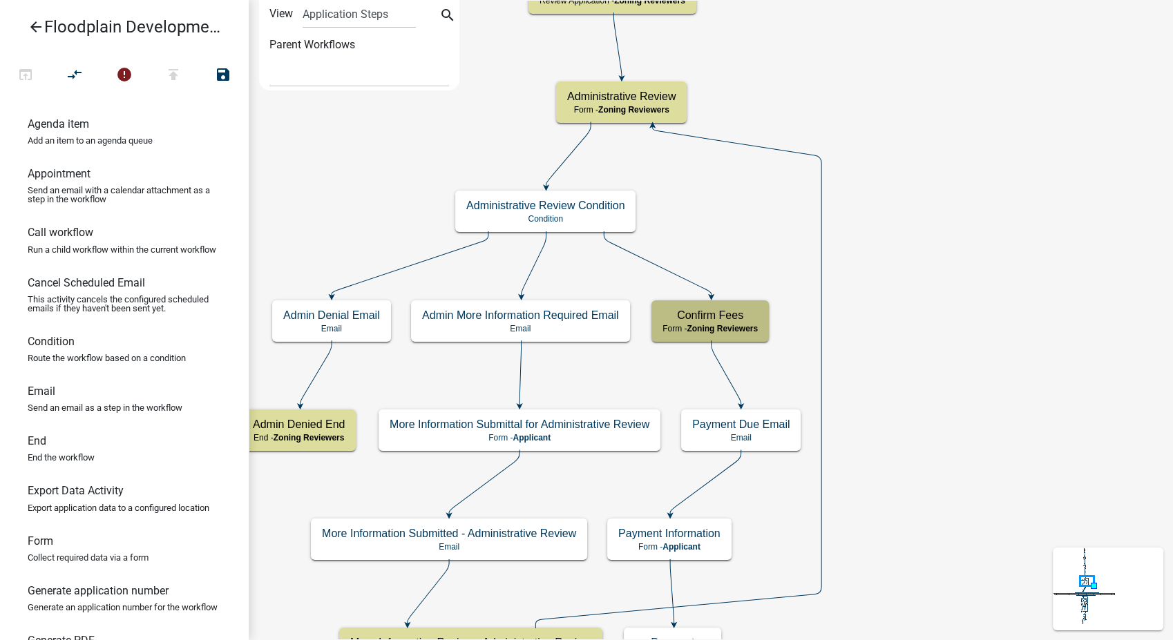
scroll to position [0, 0]
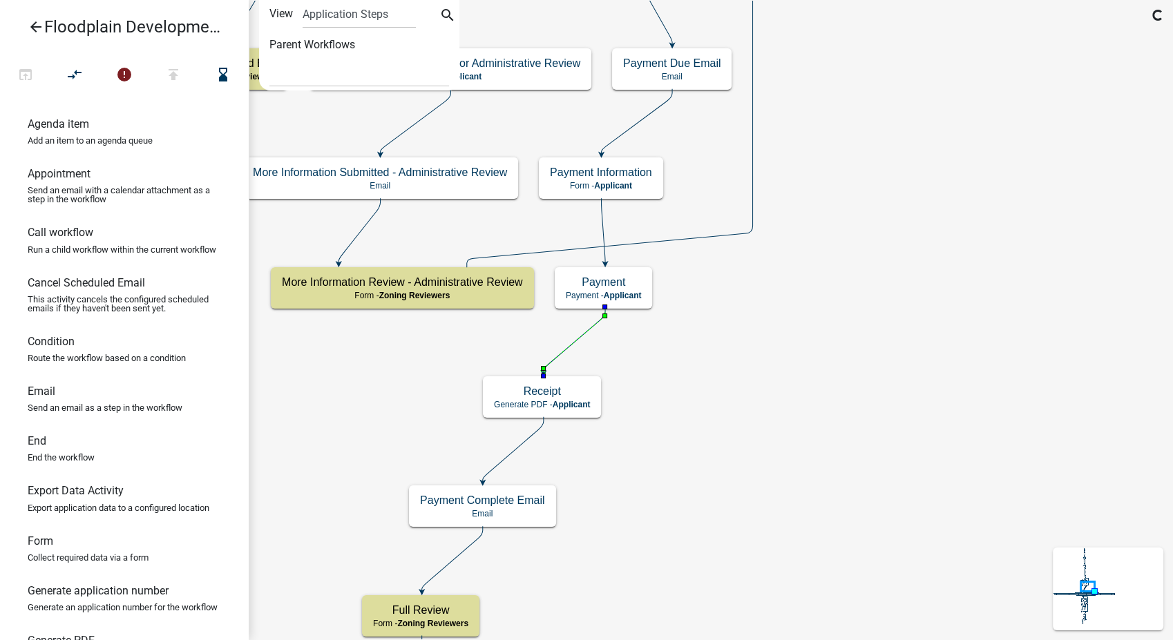
click at [575, 338] on icon at bounding box center [574, 339] width 61 height 65
click at [513, 450] on icon at bounding box center [513, 449] width 61 height 65
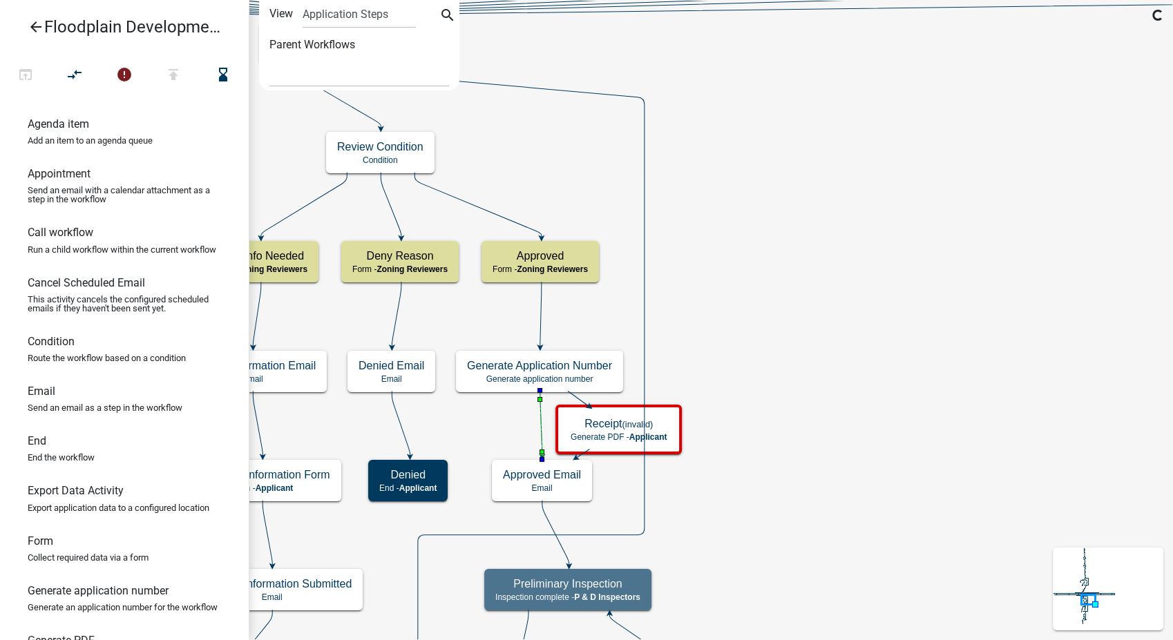
click at [542, 415] on icon at bounding box center [541, 423] width 2 height 65
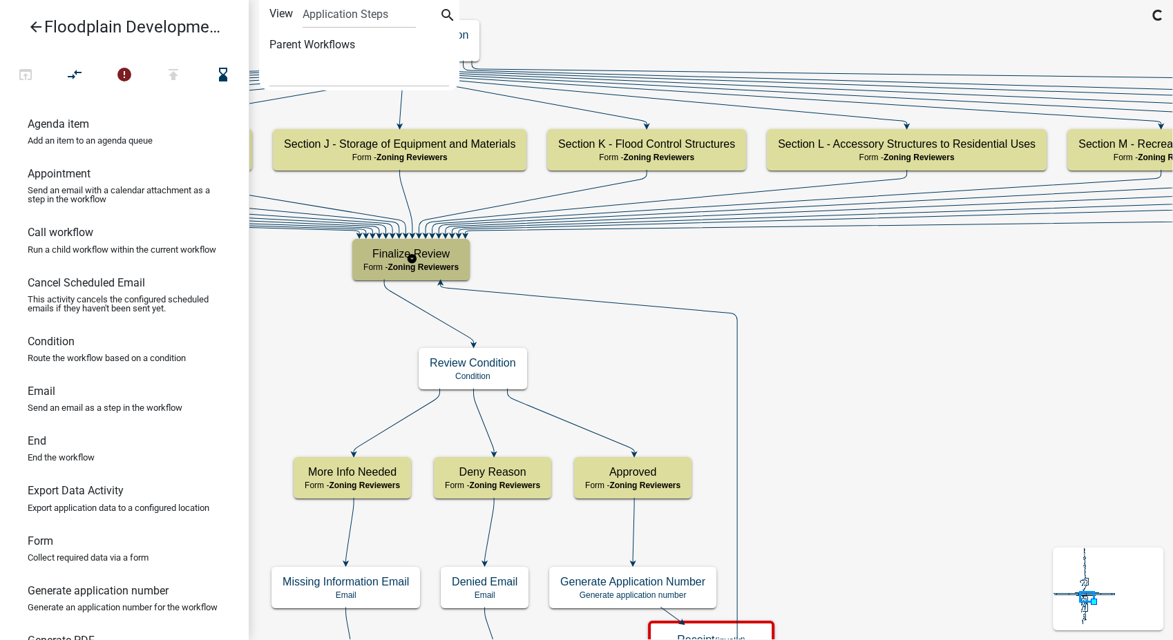
click at [434, 251] on h5 "Finalize Review" at bounding box center [410, 253] width 95 height 13
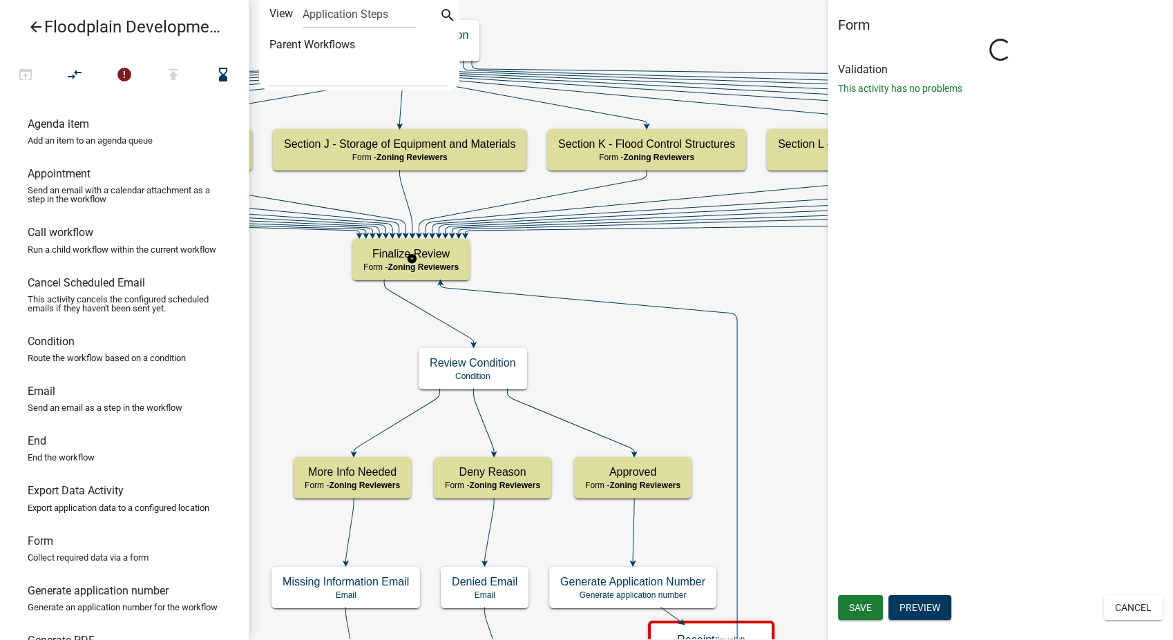
select select "289CA764-5063-4D44-9E26-A723625F811D"
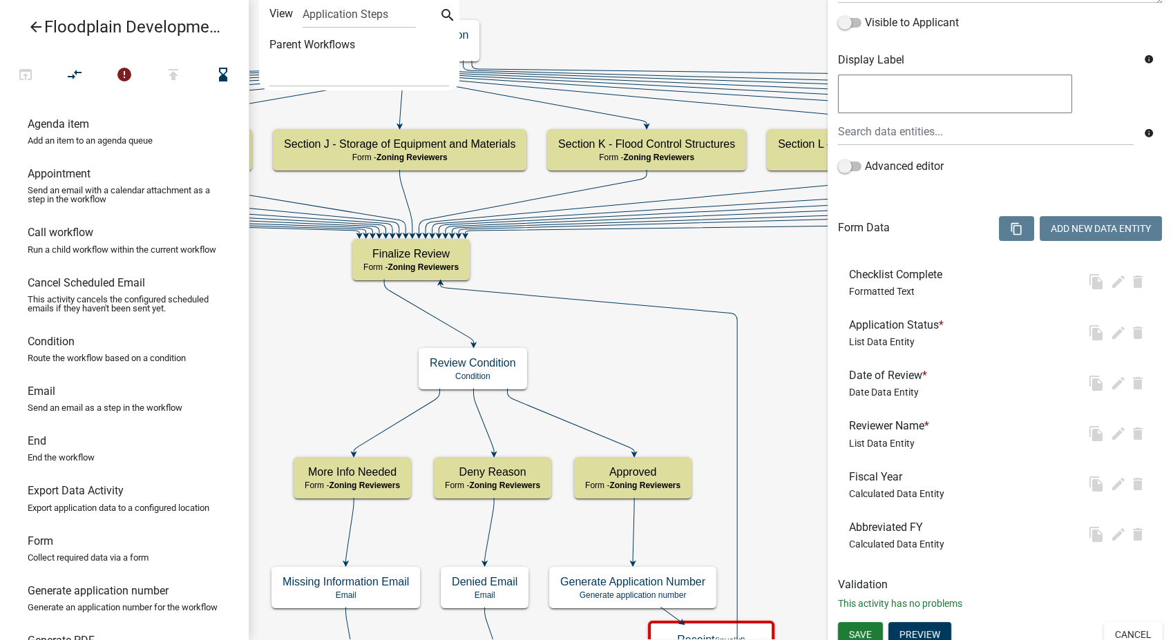
scroll to position [247, 0]
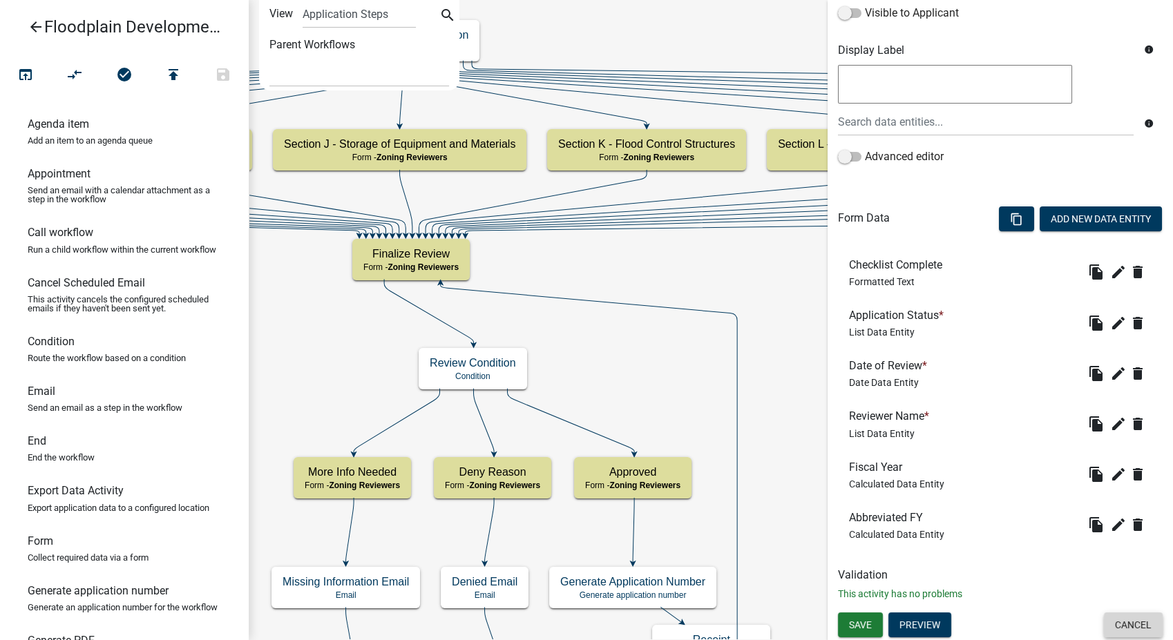
click at [1118, 626] on button "Cancel" at bounding box center [1133, 625] width 59 height 25
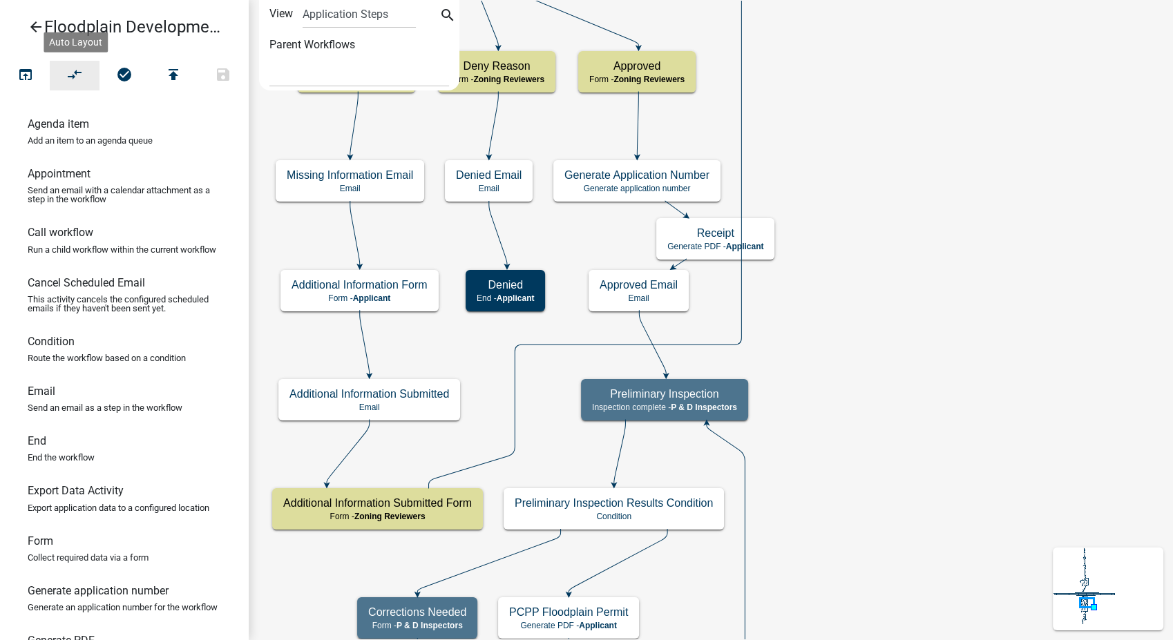
click at [67, 64] on button "compare_arrows" at bounding box center [75, 76] width 50 height 30
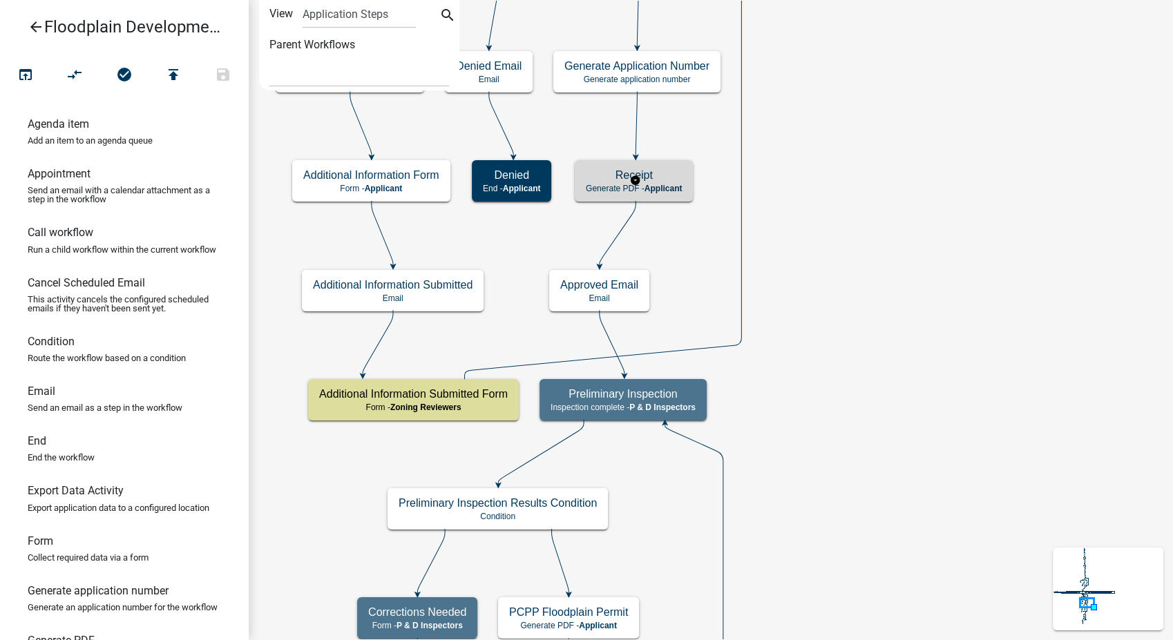
click at [659, 174] on h5 "Receipt" at bounding box center [634, 175] width 96 height 13
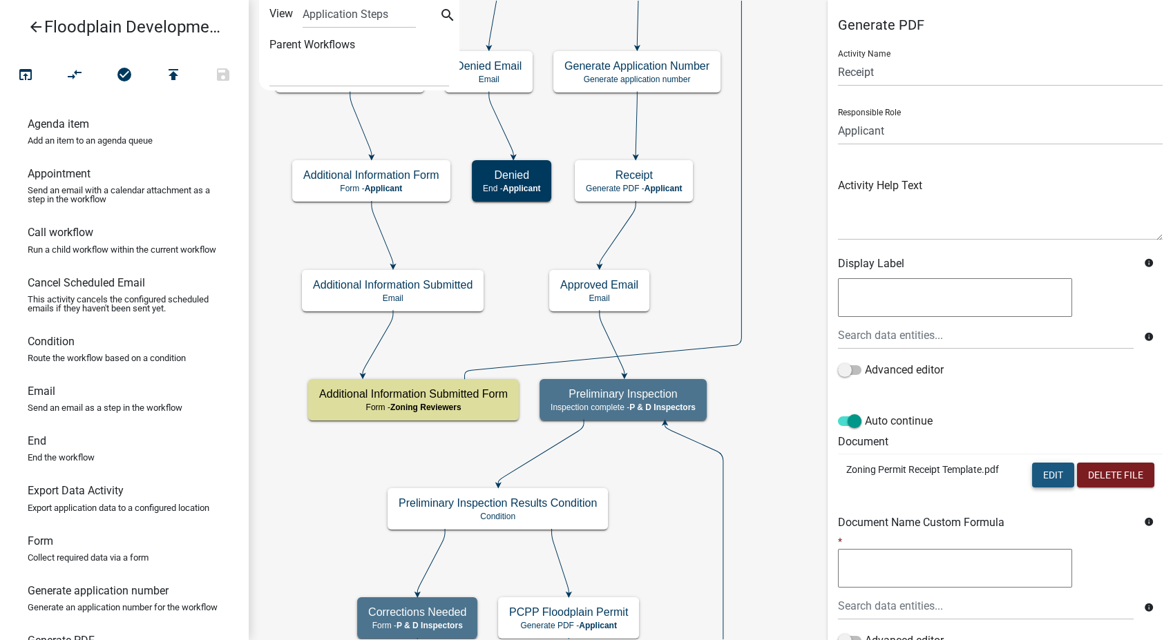
click at [1039, 472] on button "Edit" at bounding box center [1053, 475] width 42 height 25
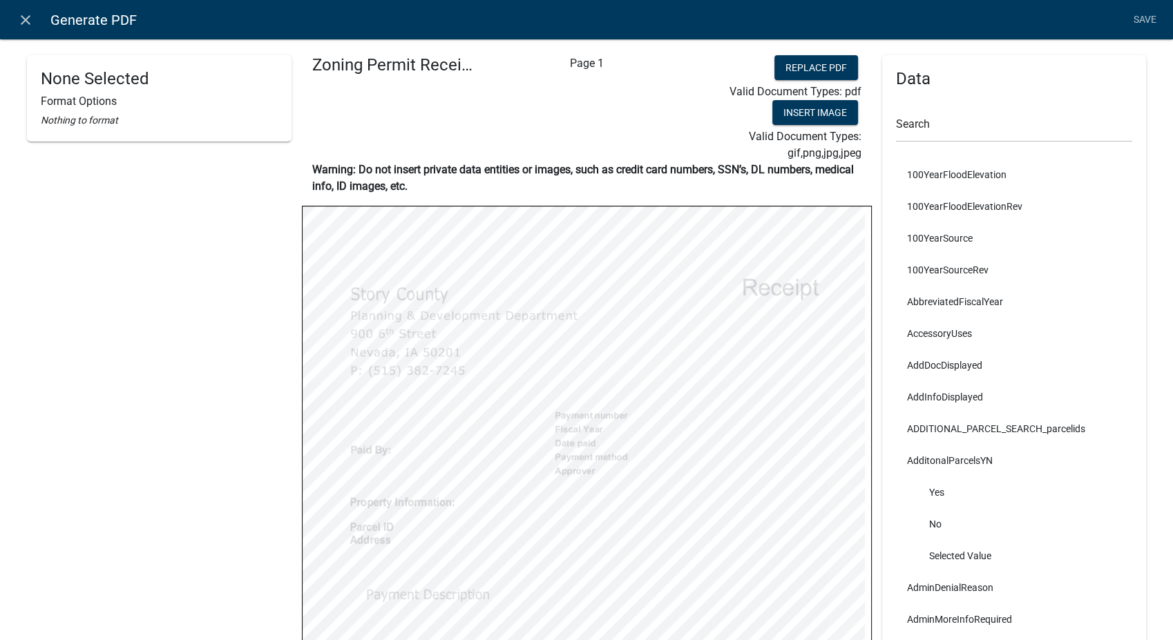
select select
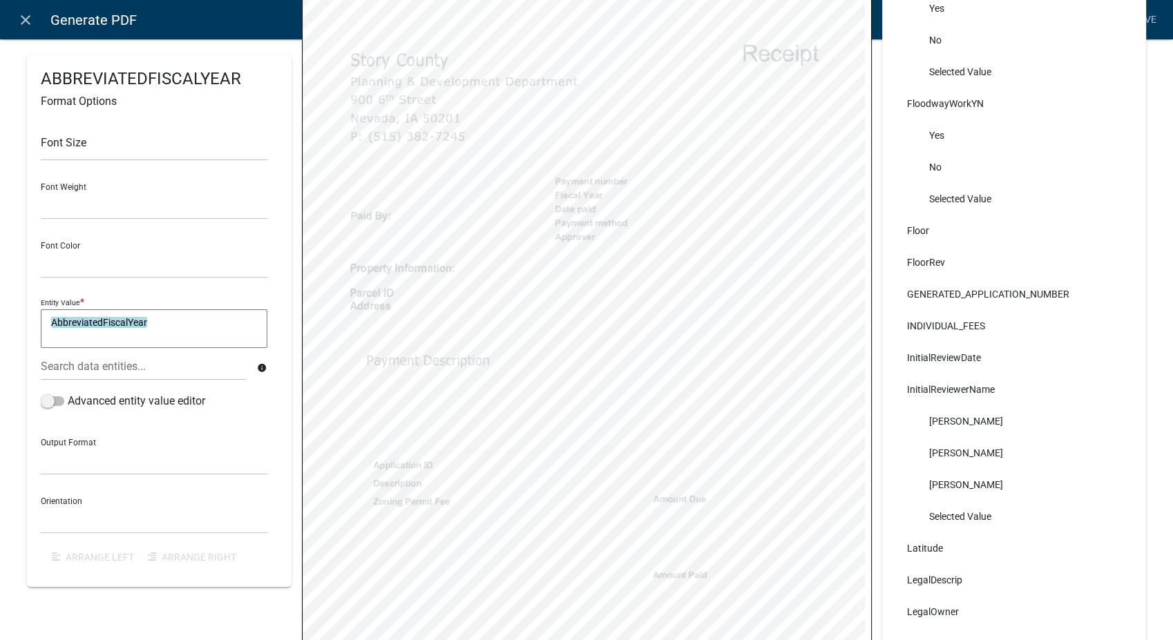
scroll to position [383, 0]
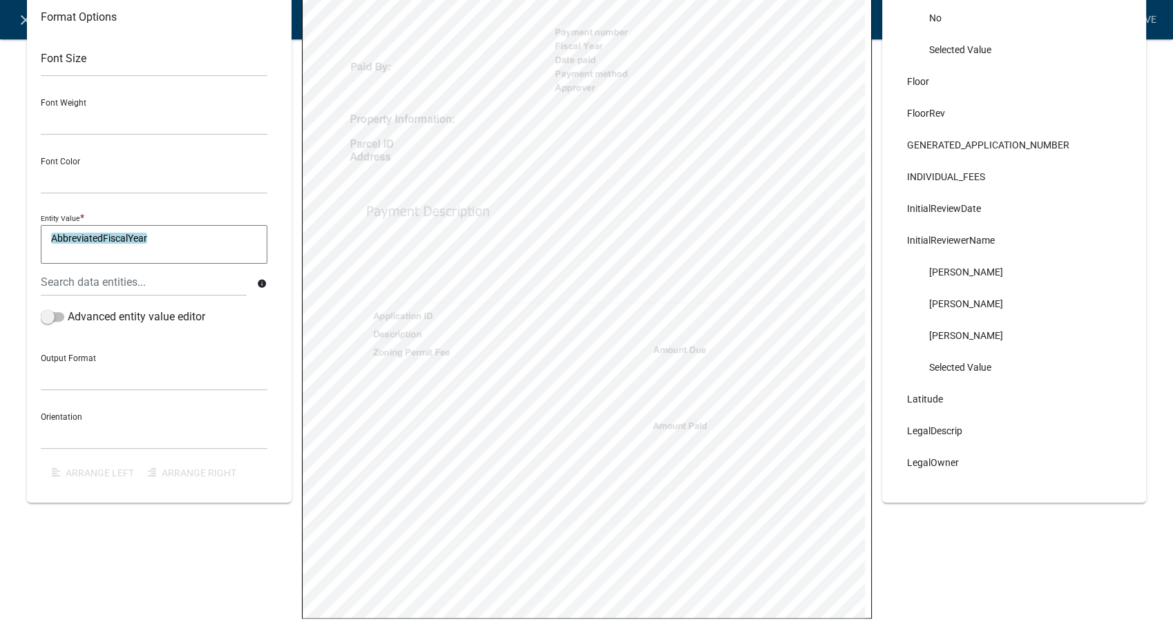
select select
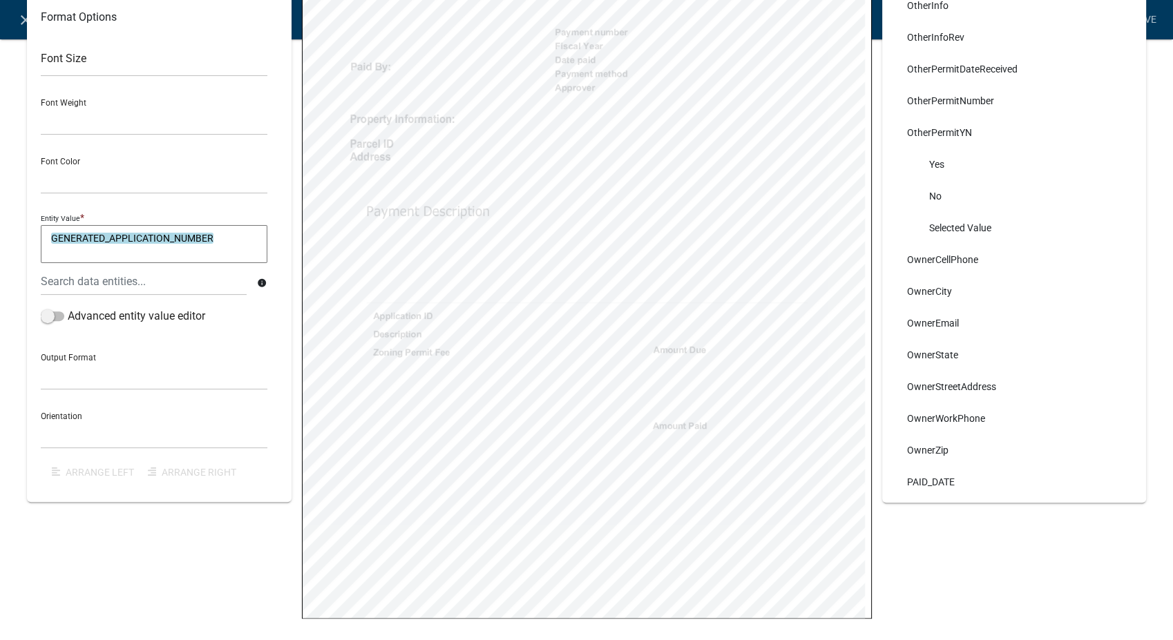
scroll to position [8672, 0]
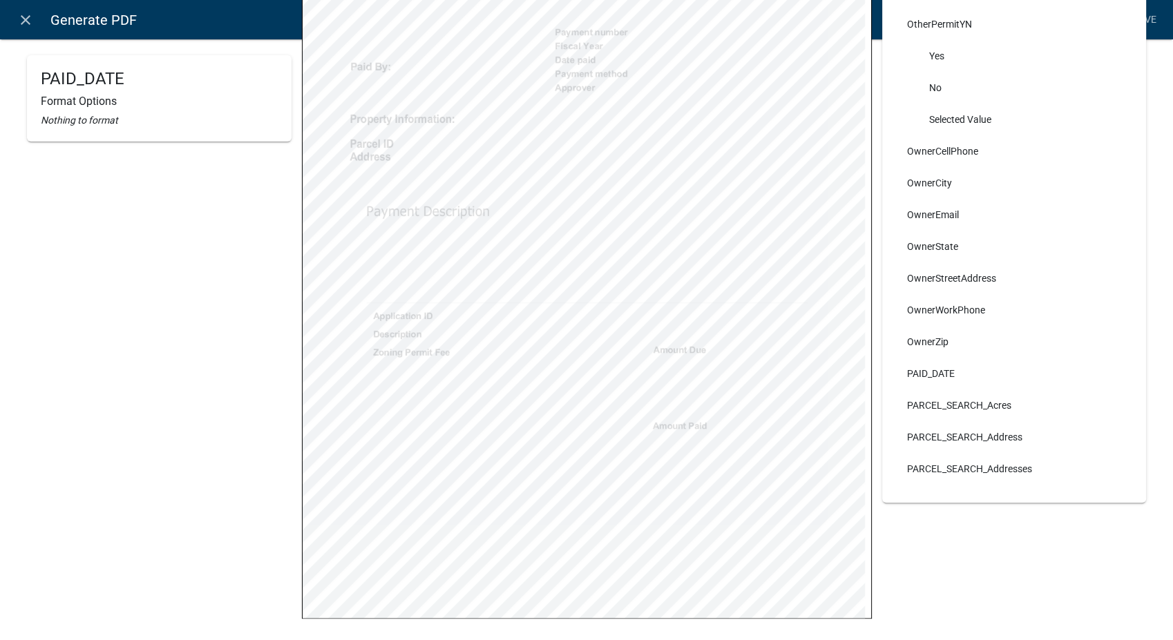
select select
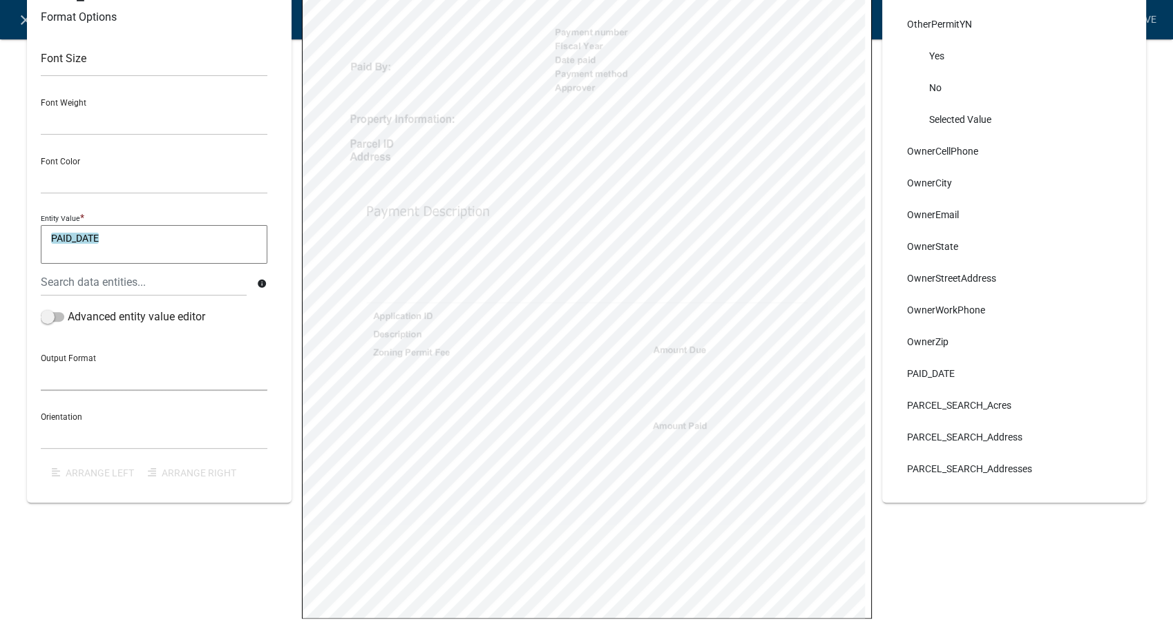
click at [66, 379] on select "General Text Number Decimal Date Date & Time" at bounding box center [154, 377] width 227 height 28
select select "4"
click at [41, 363] on select "General Text Number Decimal Date Date & Time" at bounding box center [154, 377] width 227 height 28
click at [102, 417] on div "Orientation Horizontal Vertical" at bounding box center [154, 426] width 227 height 48
click at [107, 439] on select "Horizontal Vertical" at bounding box center [154, 435] width 227 height 28
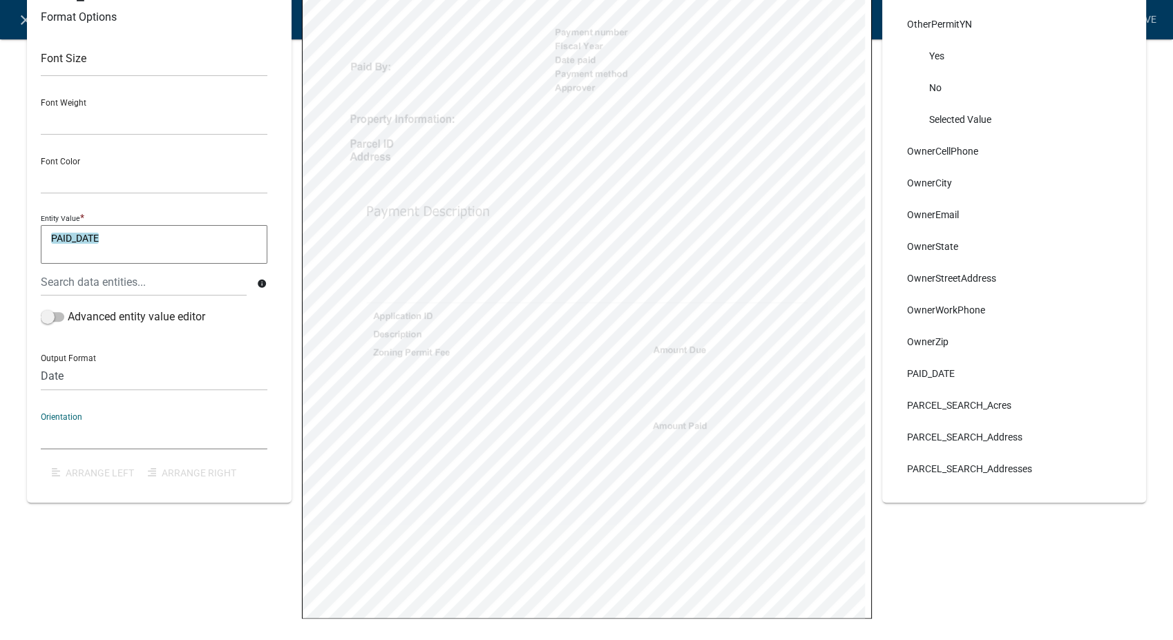
select select "1"
click at [41, 421] on select "Horizontal Vertical" at bounding box center [154, 435] width 227 height 28
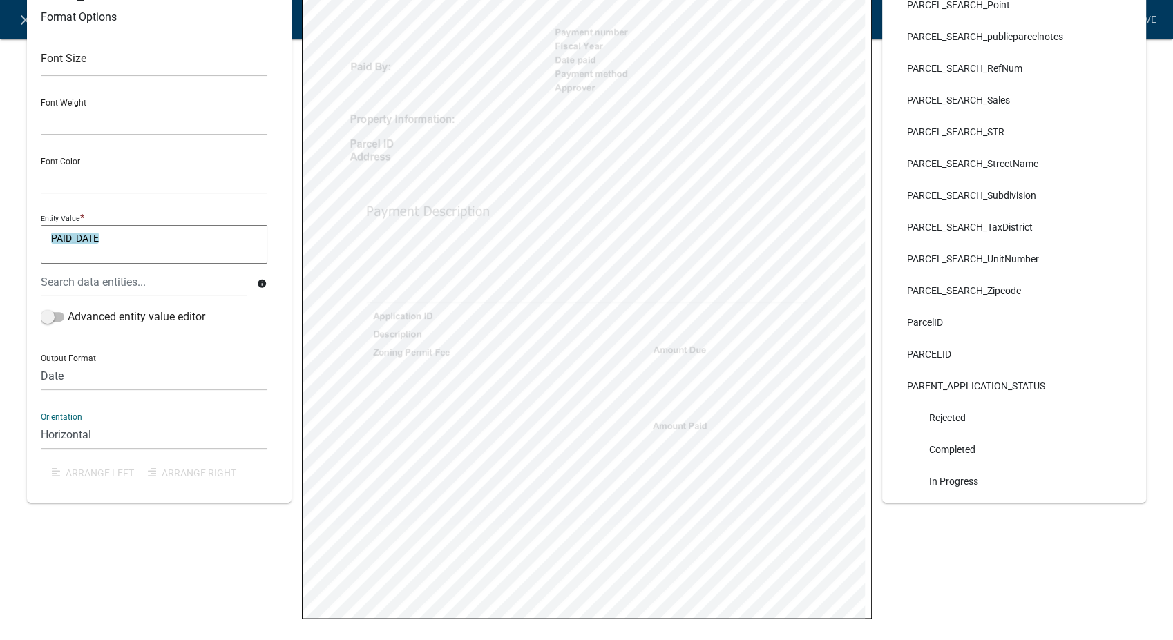
scroll to position [11282, 0]
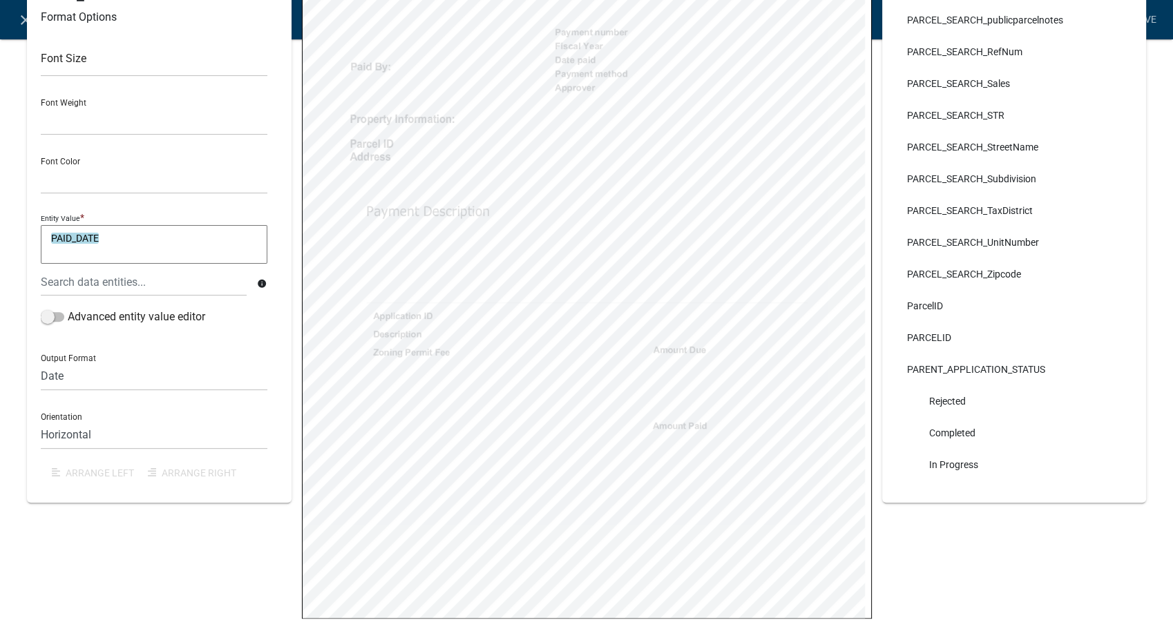
select select
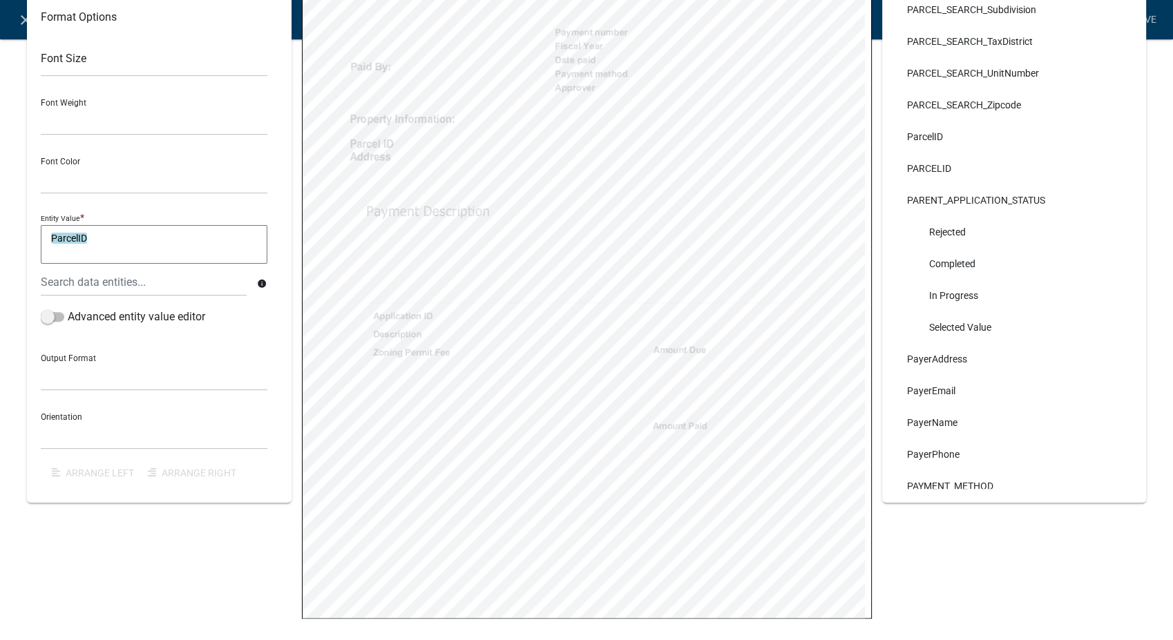
scroll to position [11512, 0]
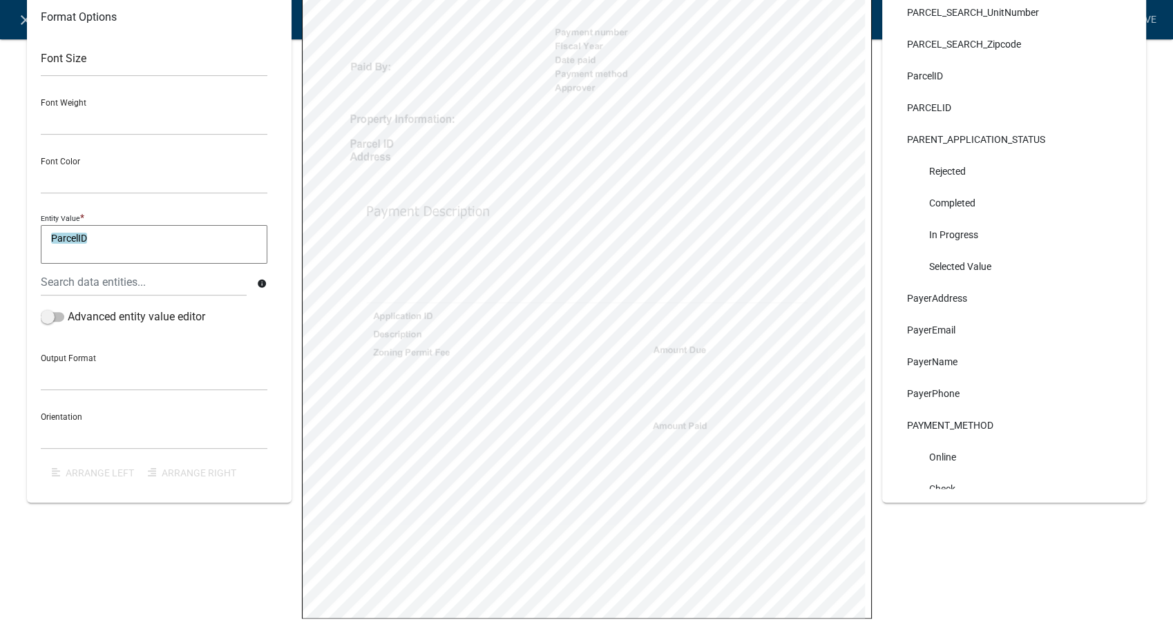
select select
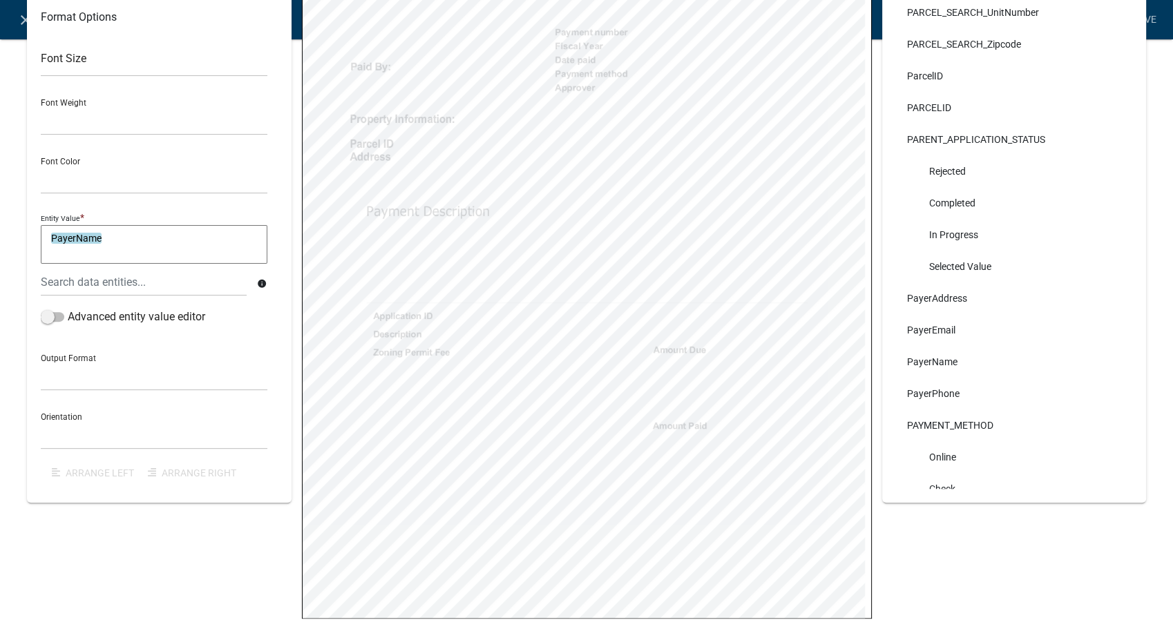
select select
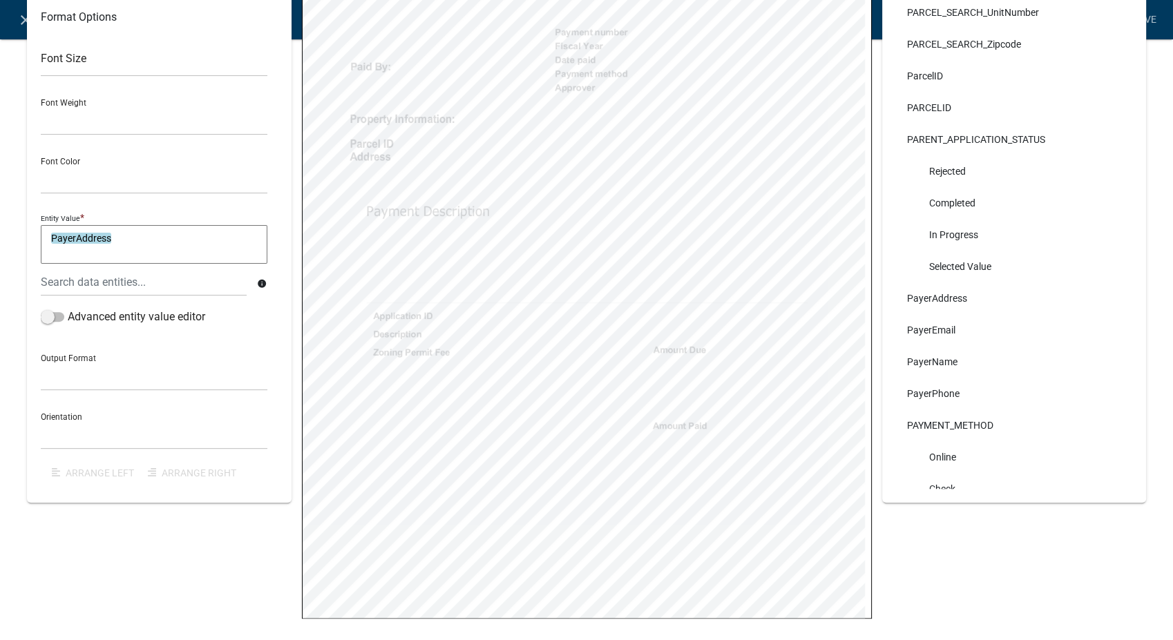
select select
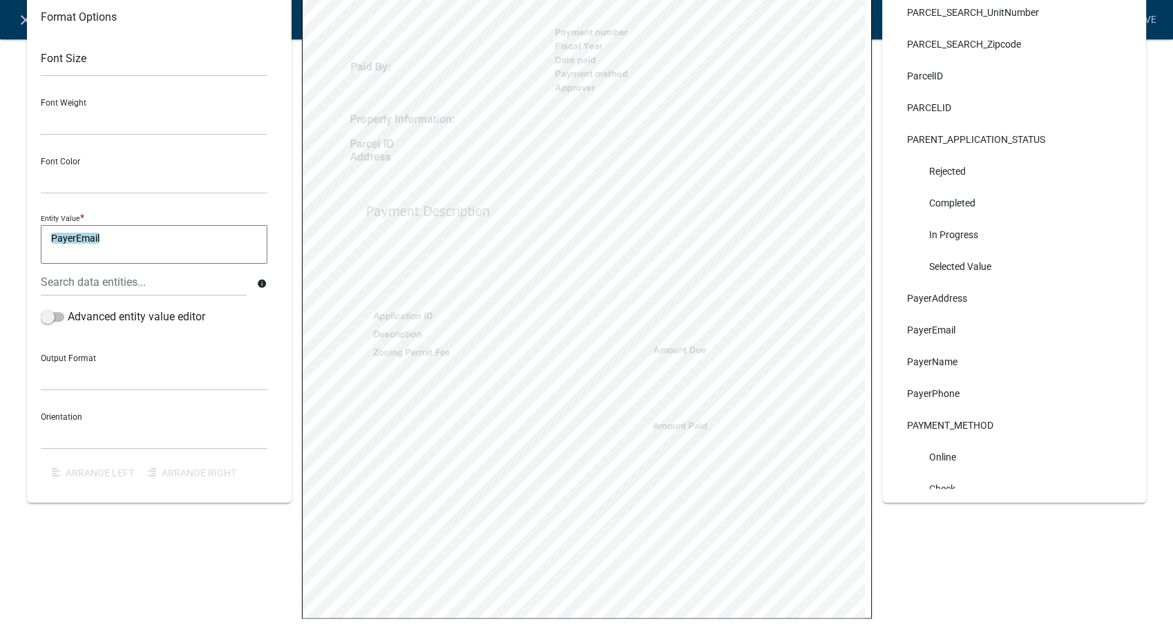
select select
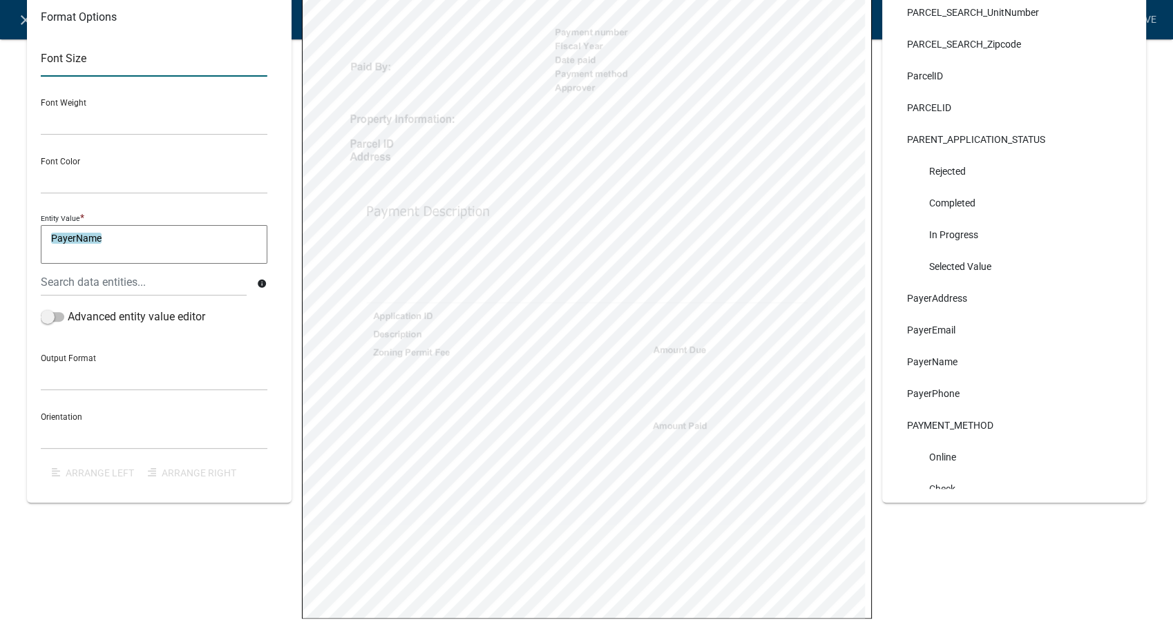
click at [103, 53] on input "text" at bounding box center [154, 62] width 227 height 28
type input "10"
select select
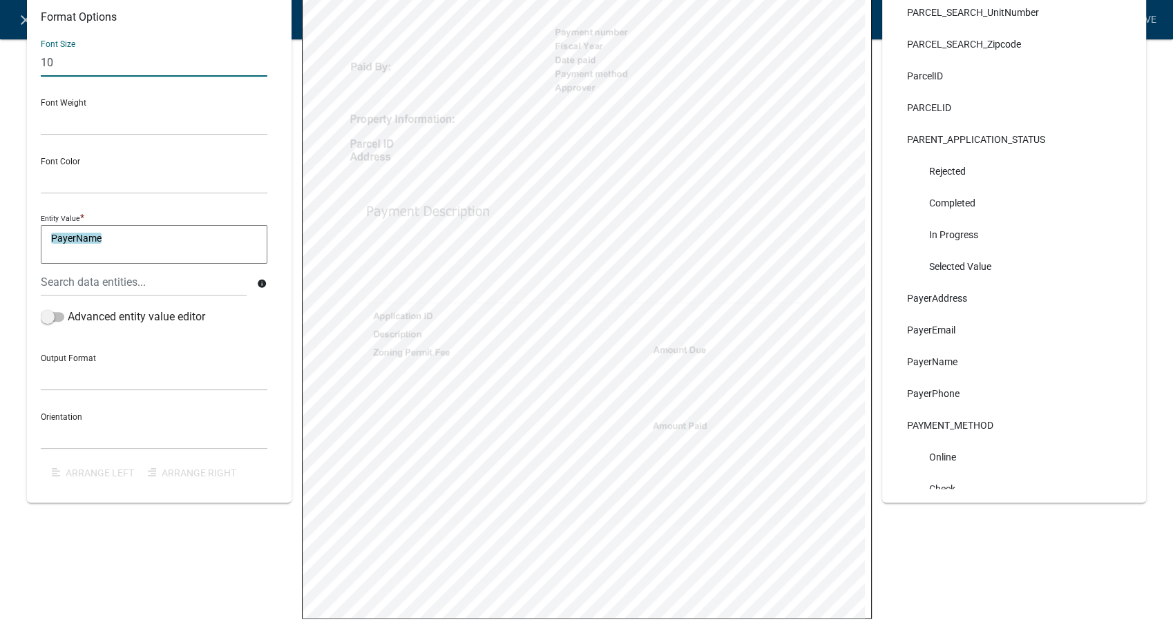
select select
click at [87, 52] on input "text" at bounding box center [154, 62] width 227 height 28
type input "10"
select select
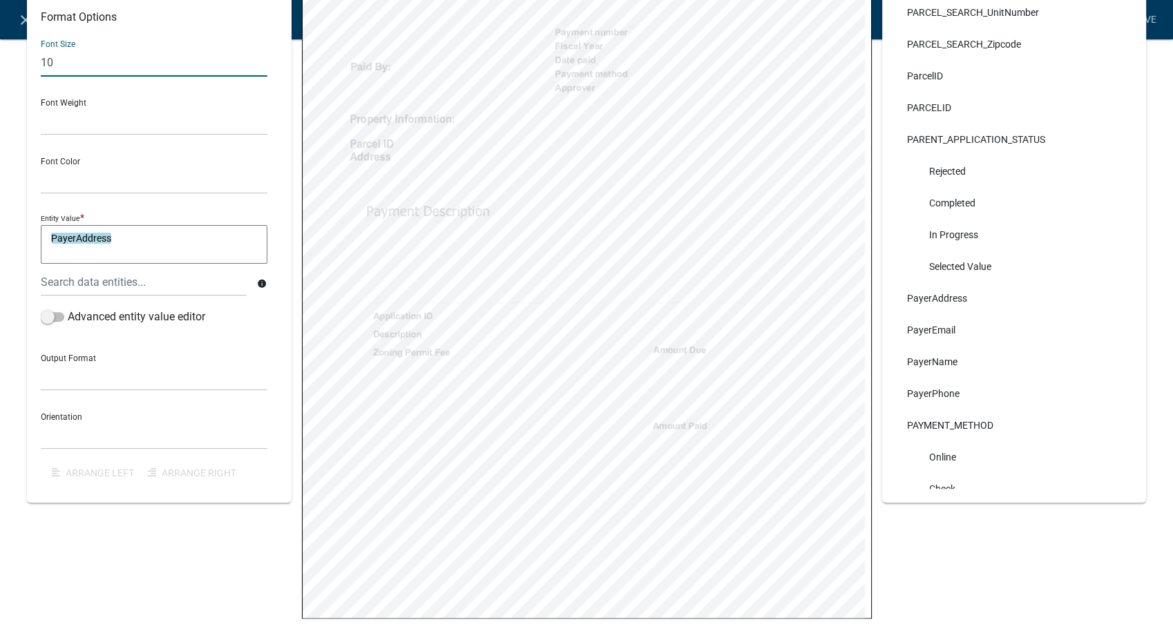
select select
drag, startPoint x: 84, startPoint y: 64, endPoint x: 90, endPoint y: 70, distance: 8.3
click at [84, 64] on input "text" at bounding box center [154, 62] width 227 height 28
type input "10"
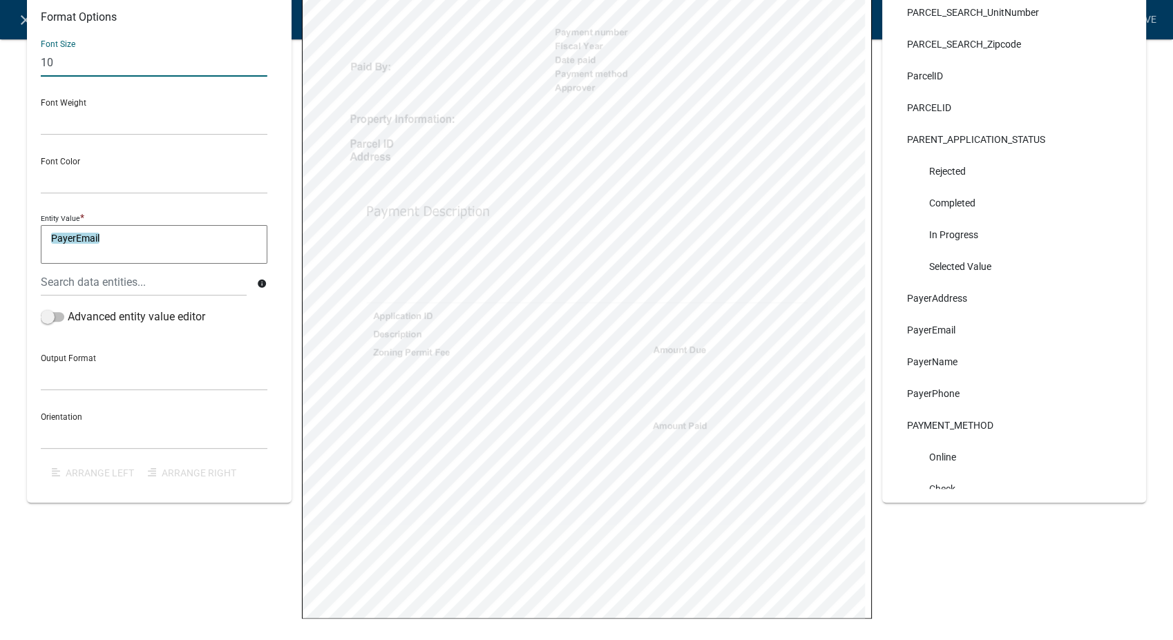
select select
click at [61, 66] on input "text" at bounding box center [154, 62] width 227 height 28
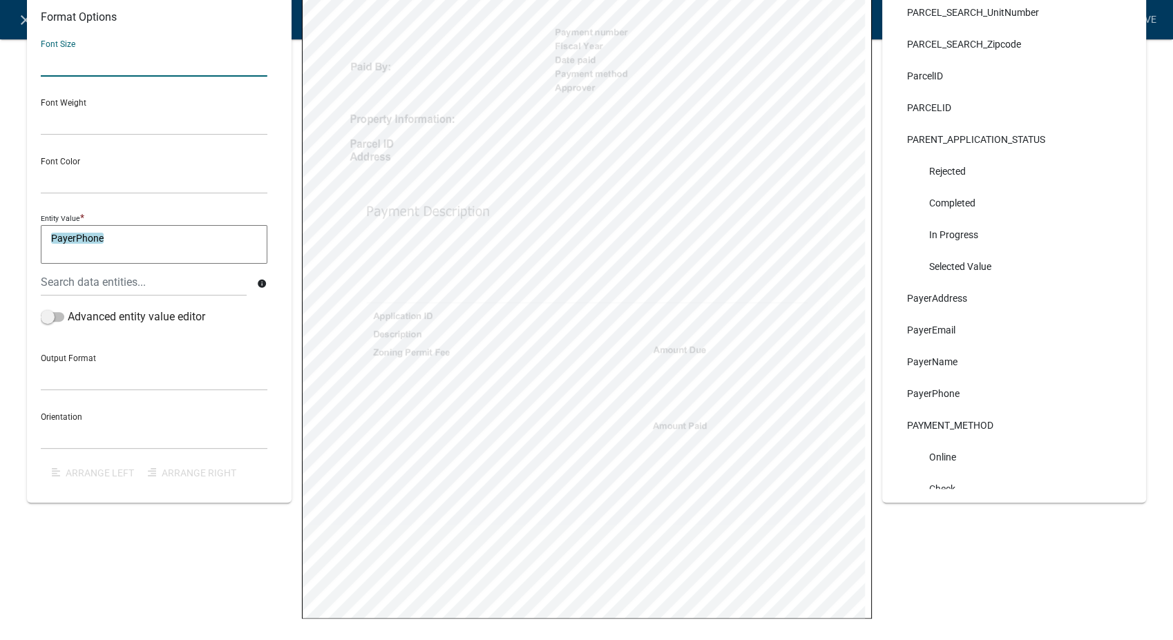
type input "10"
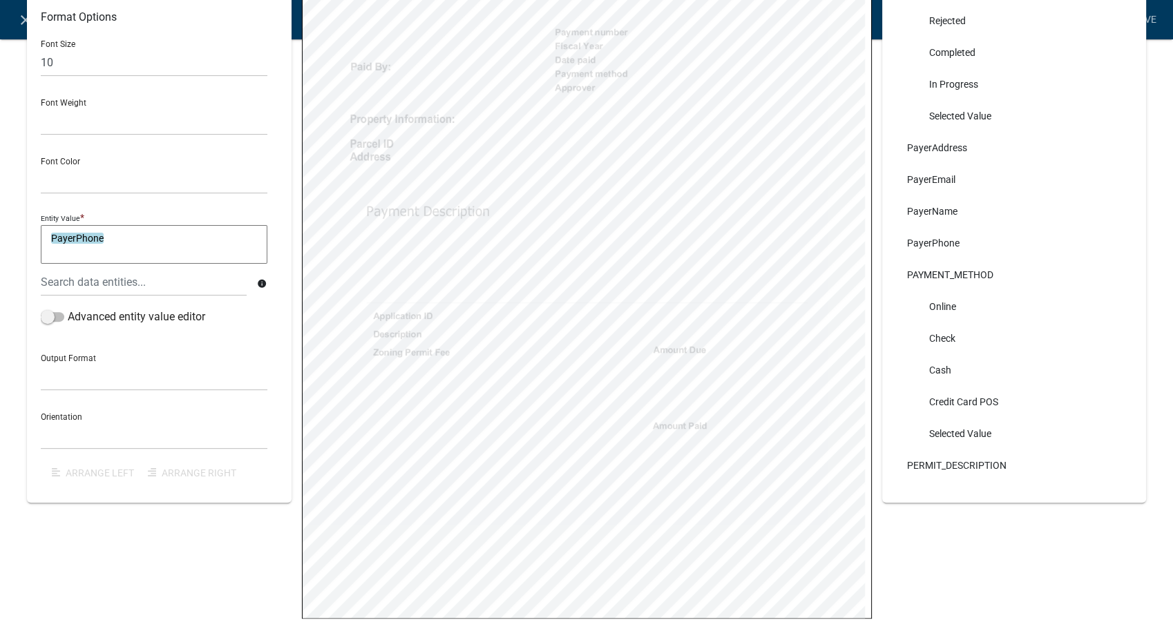
scroll to position [11665, 0]
select select
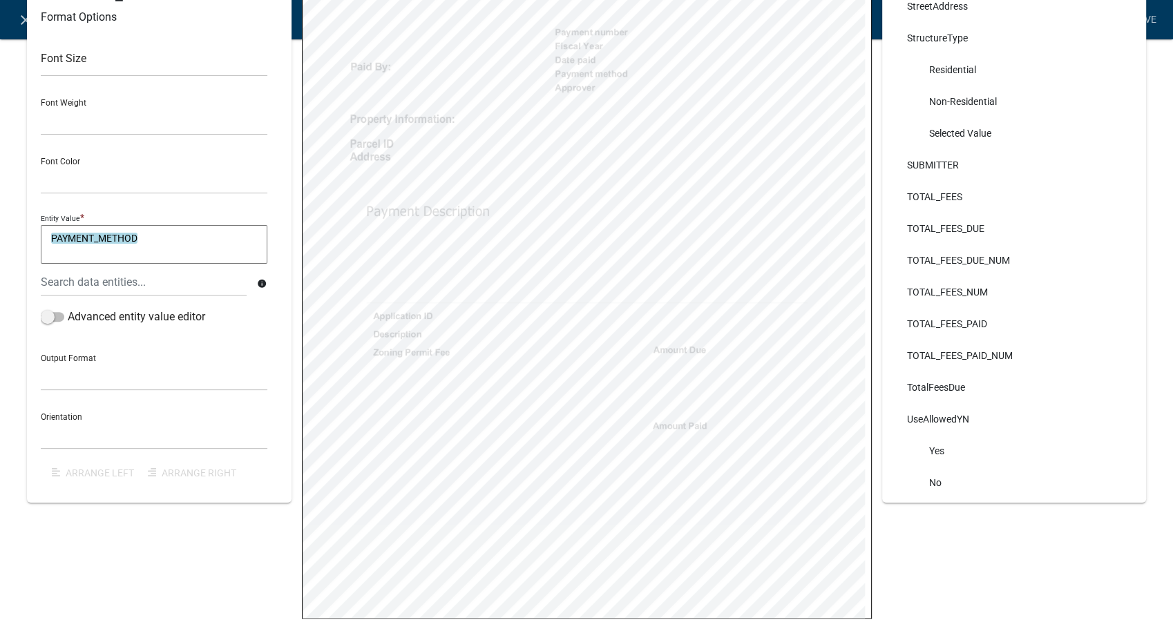
scroll to position [24692, 0]
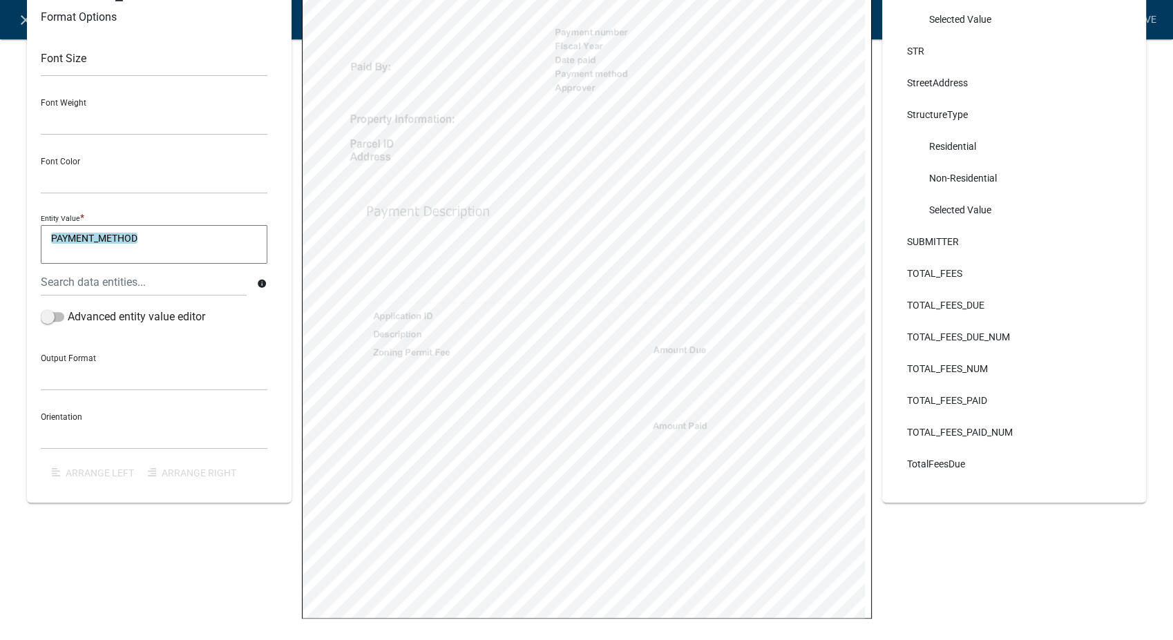
select select
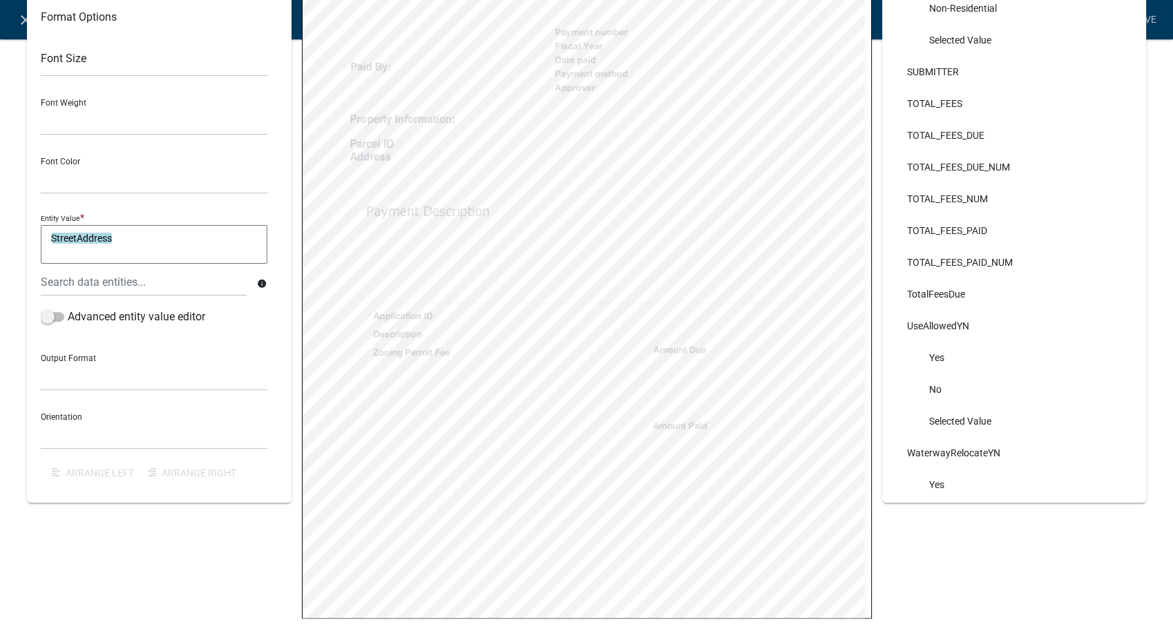
scroll to position [24845, 0]
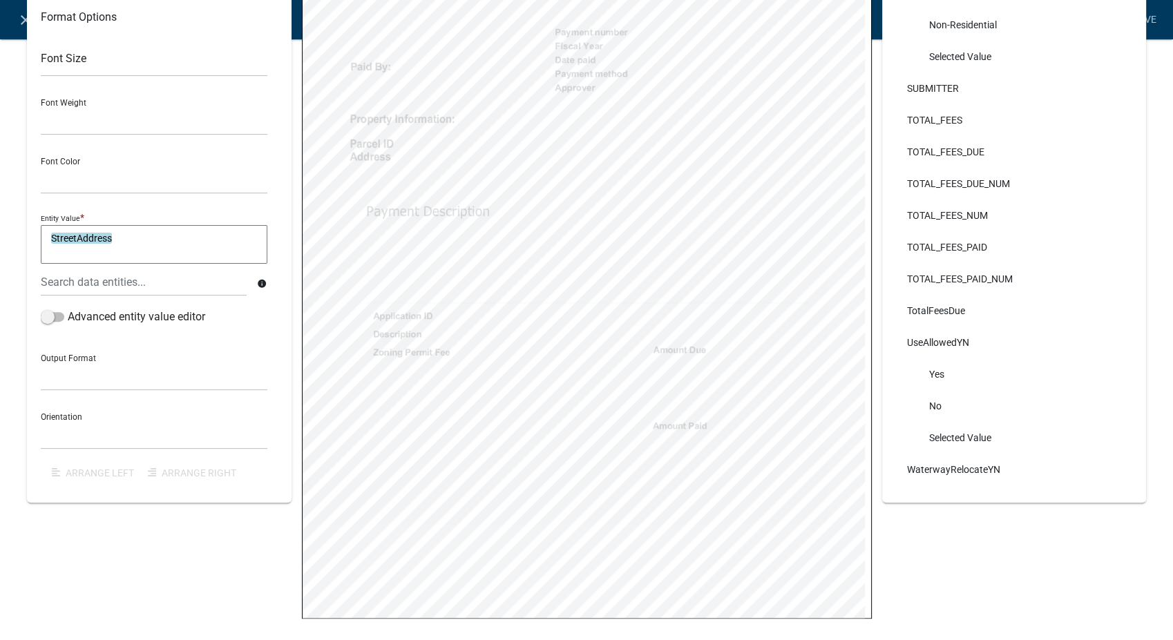
select select
click at [67, 385] on select "General Text Number Decimal Date Date & Time" at bounding box center [154, 377] width 227 height 28
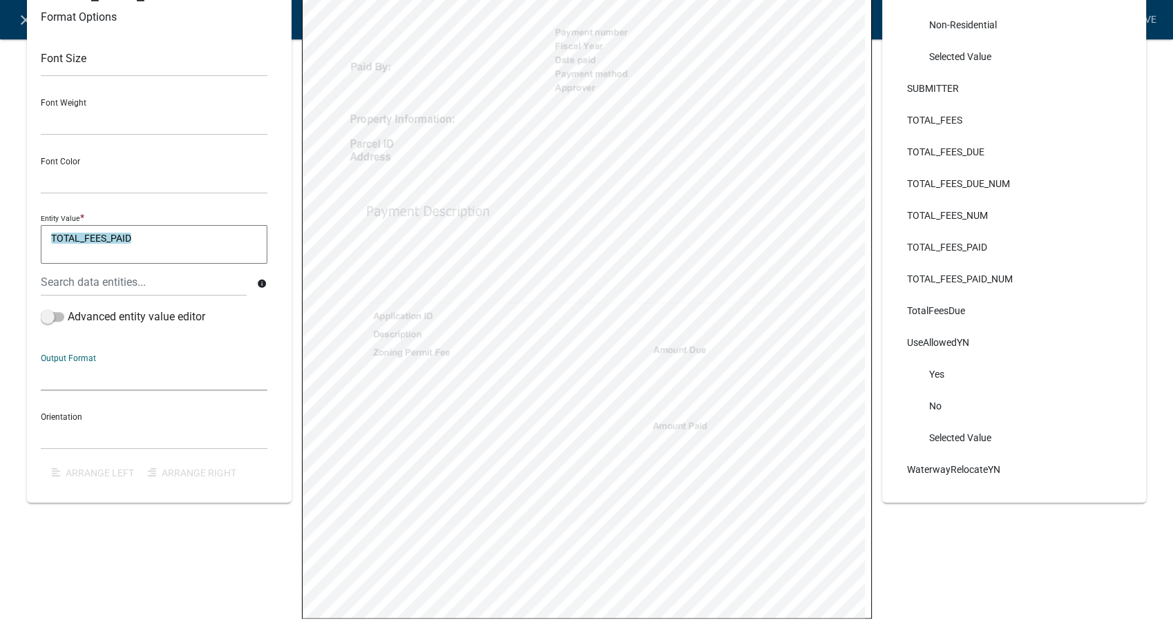
select select "3"
click at [41, 363] on select "General Text Number Decimal Date Date & Time" at bounding box center [154, 377] width 227 height 28
click at [55, 433] on select "Horizontal Vertical" at bounding box center [154, 435] width 227 height 28
select select "1"
click at [41, 421] on select "Horizontal Vertical" at bounding box center [154, 435] width 227 height 28
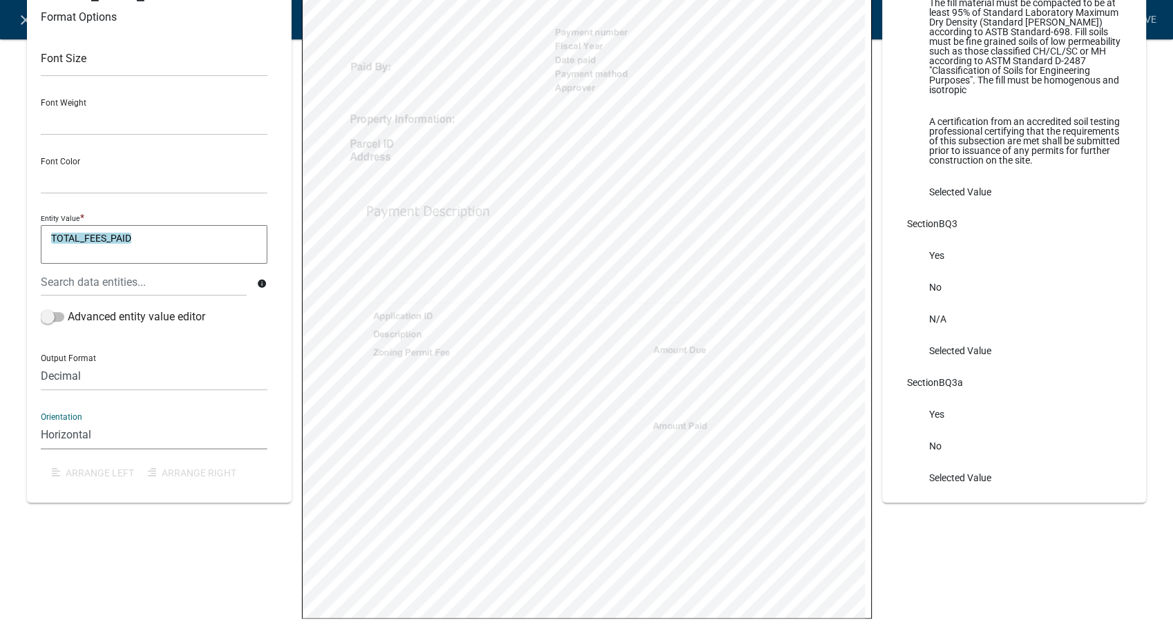
scroll to position [13410, 0]
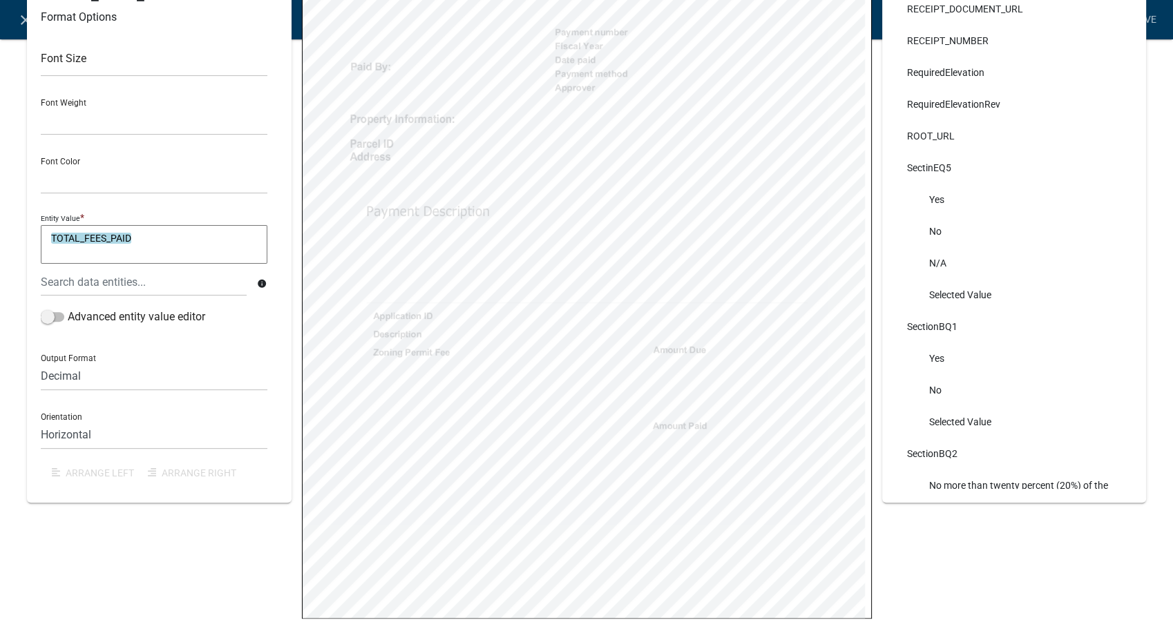
select select
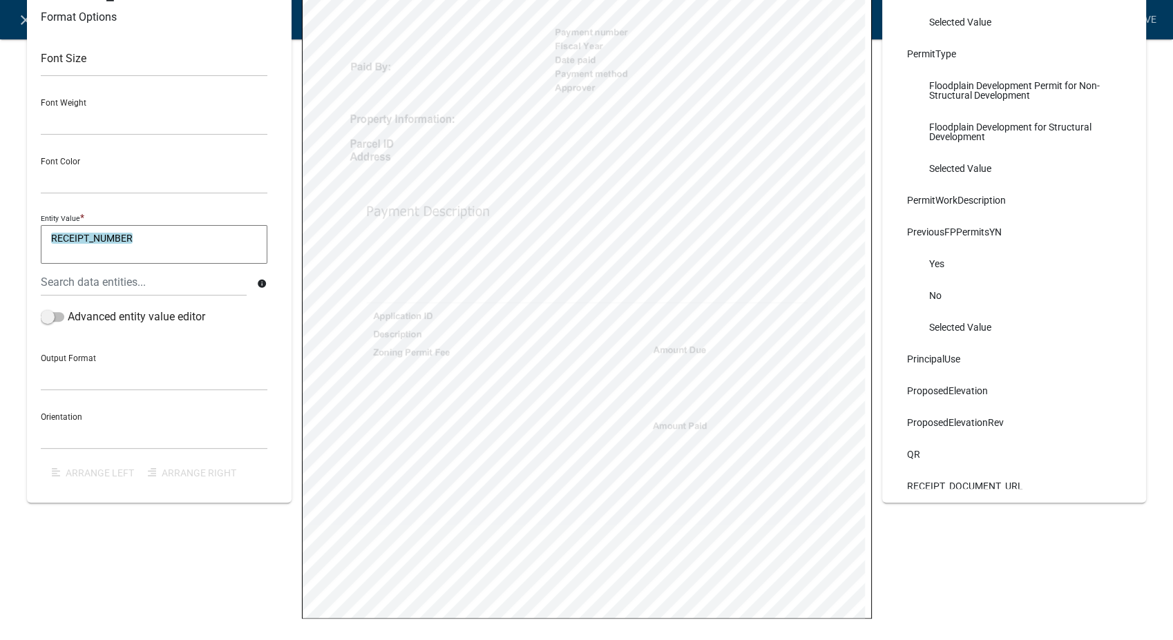
scroll to position [12795, 0]
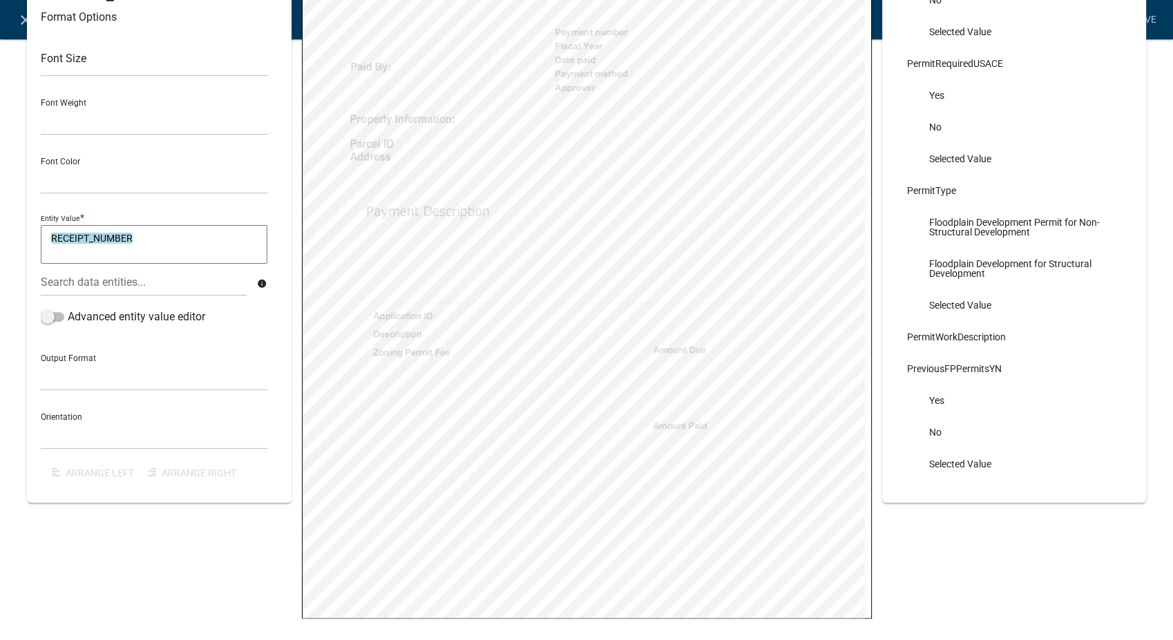
select select
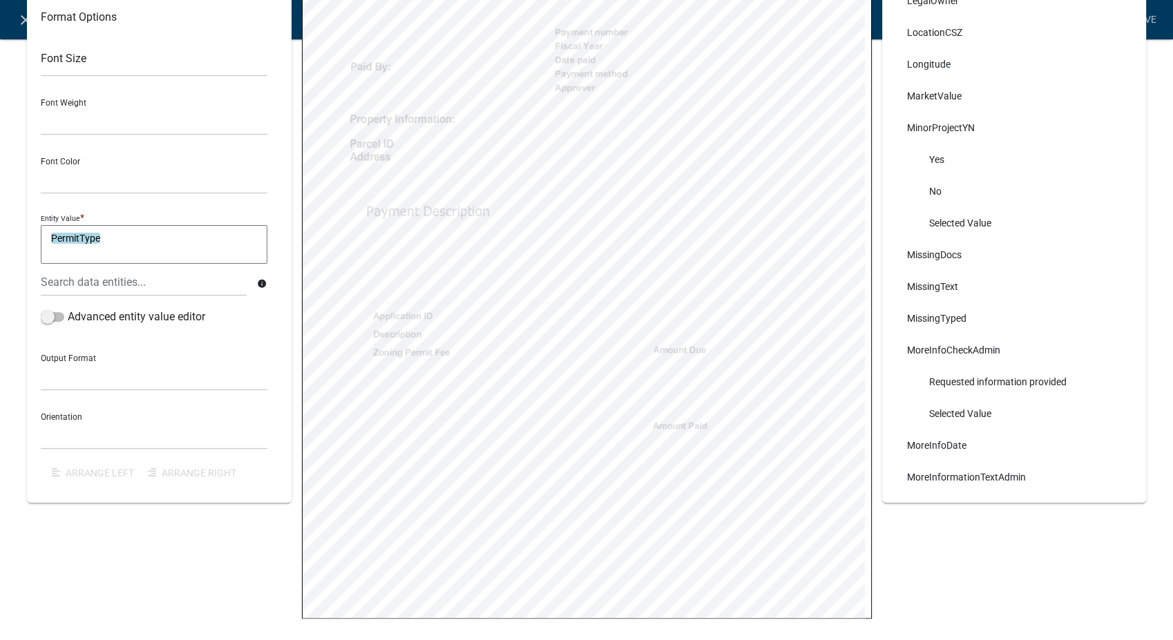
scroll to position [7654, 0]
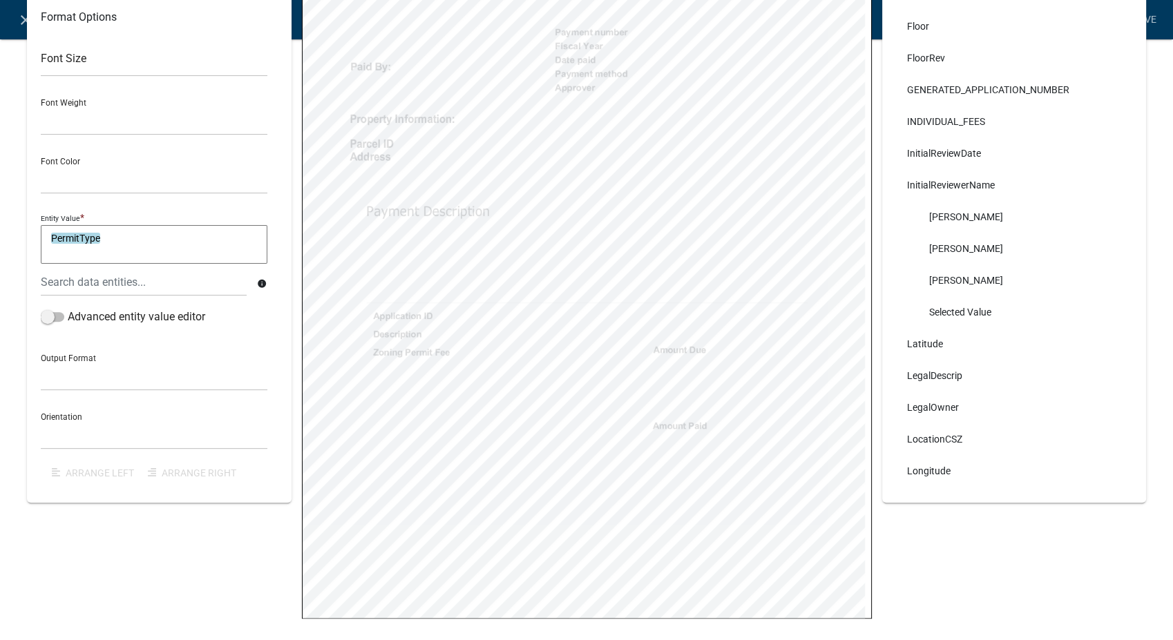
select select
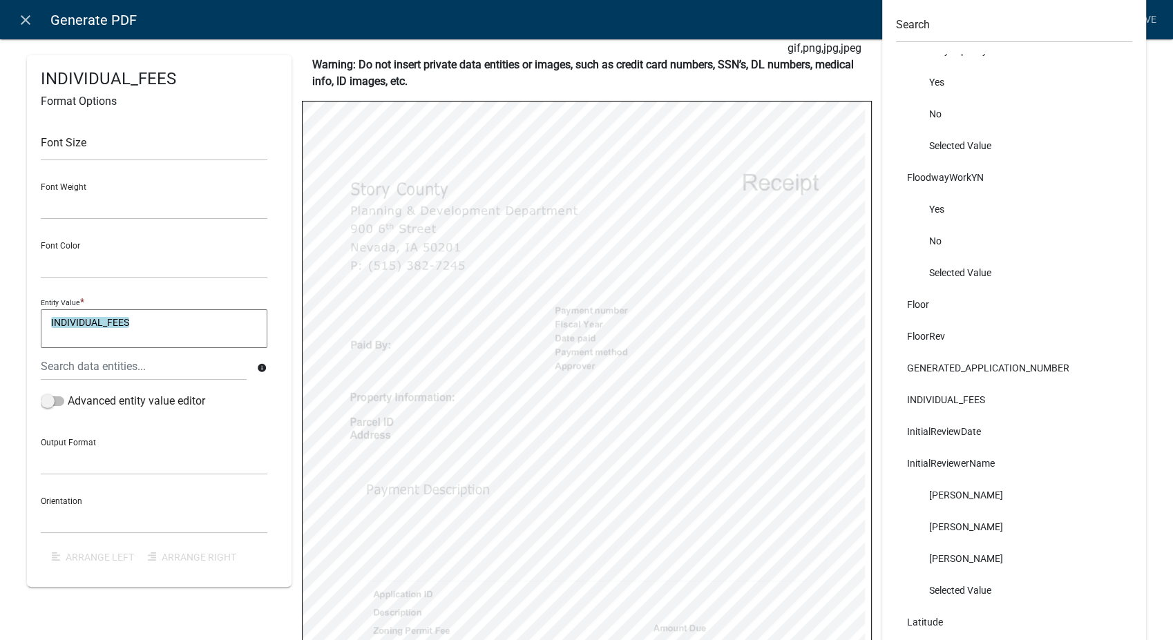
scroll to position [0, 0]
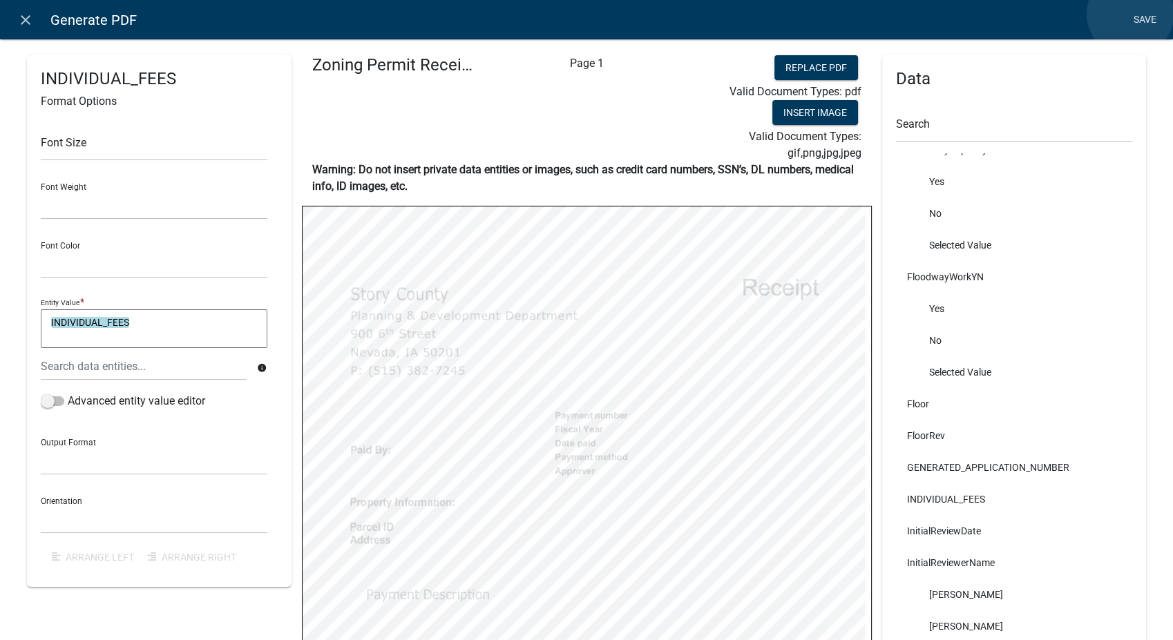
click at [1130, 14] on link "Save" at bounding box center [1144, 20] width 35 height 26
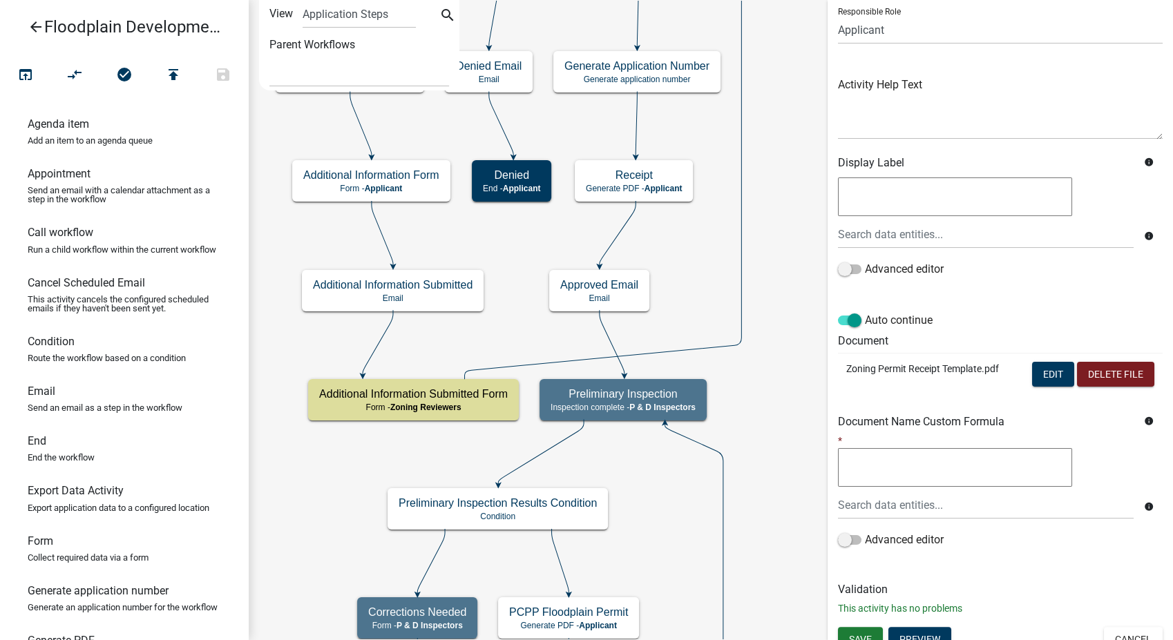
scroll to position [115, 0]
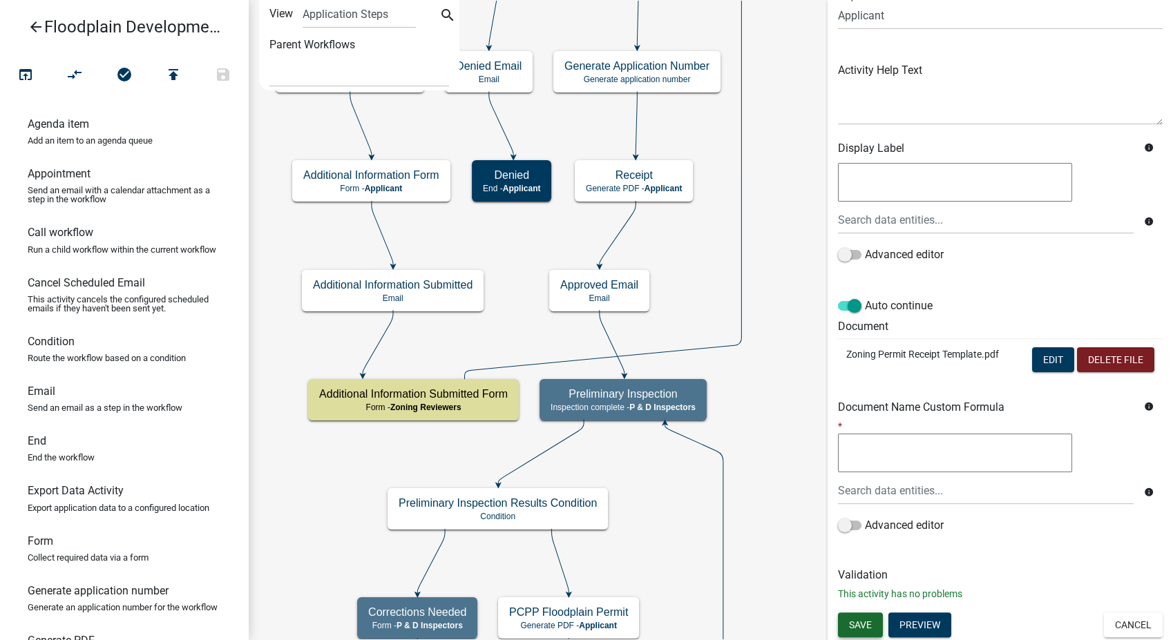
click at [860, 631] on button "Save" at bounding box center [860, 625] width 45 height 25
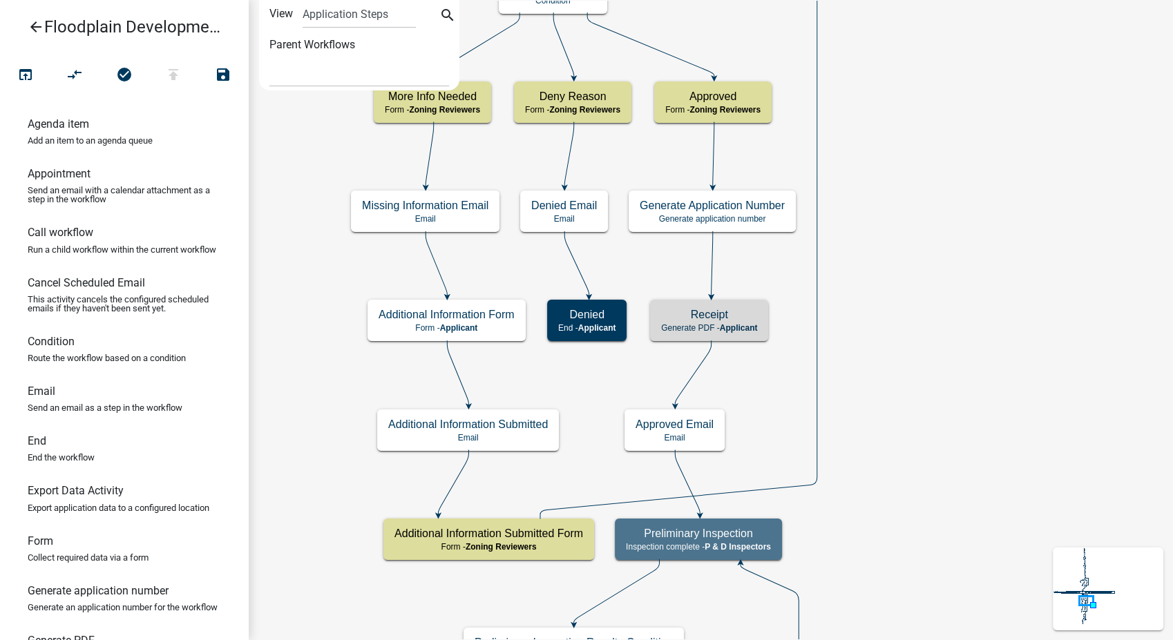
scroll to position [0, 0]
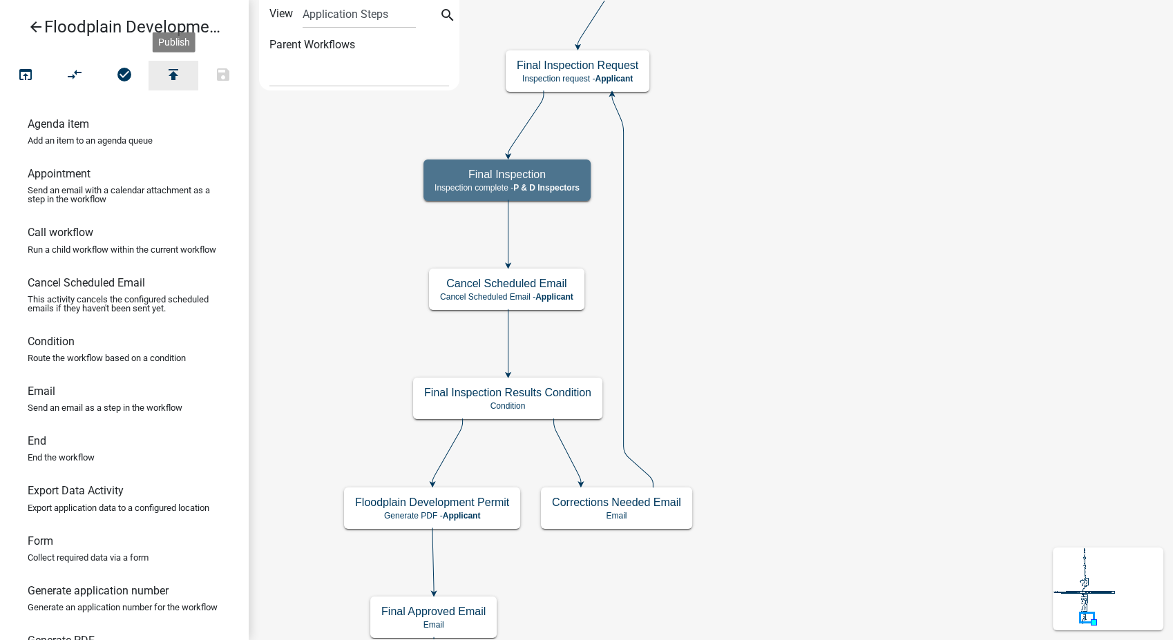
click at [178, 68] on icon "publish" at bounding box center [173, 75] width 17 height 19
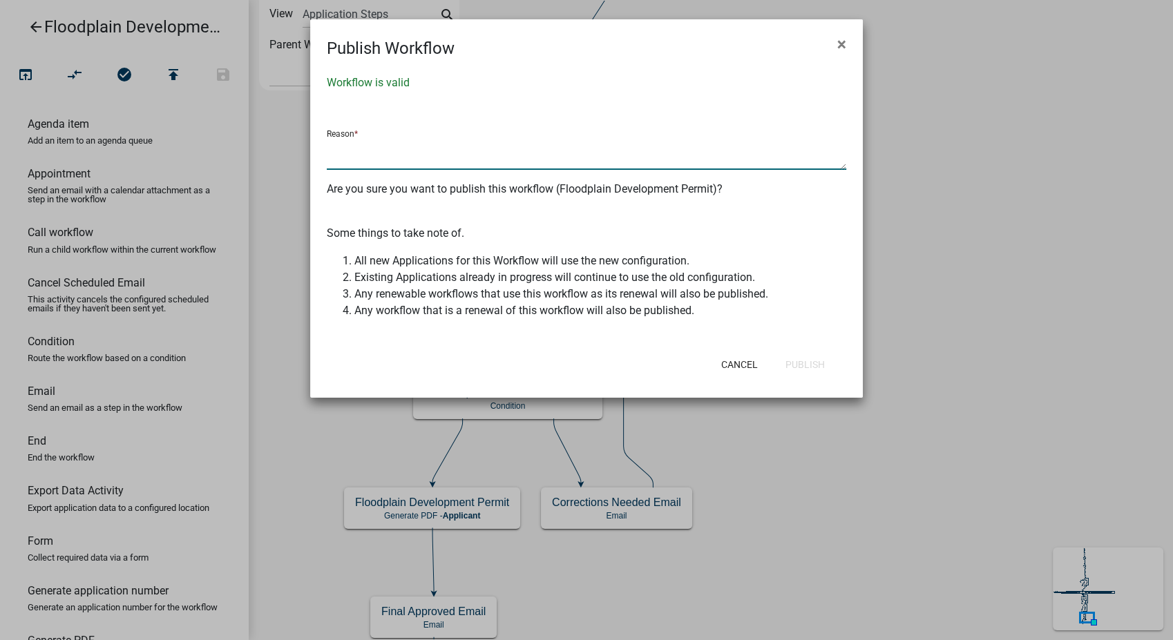
click at [403, 159] on textarea at bounding box center [586, 154] width 519 height 32
type textarea "Added Fiscal Year info, Payer info, and populated receipt"
click at [798, 363] on button "Publish" at bounding box center [804, 364] width 61 height 25
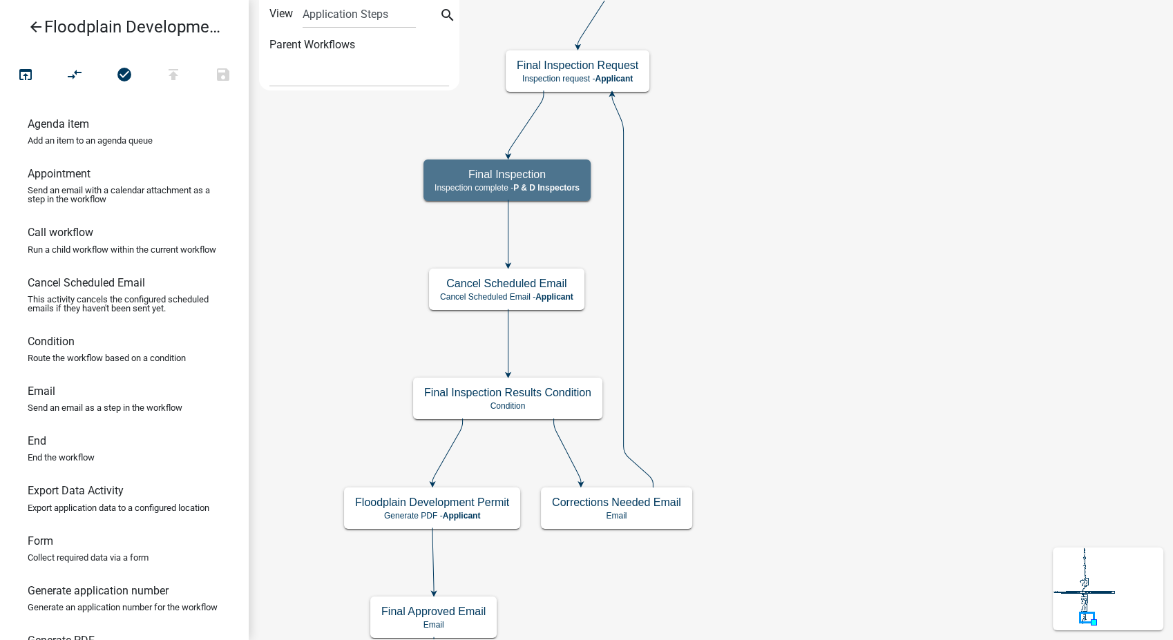
click at [32, 23] on icon "arrow_back" at bounding box center [36, 28] width 17 height 19
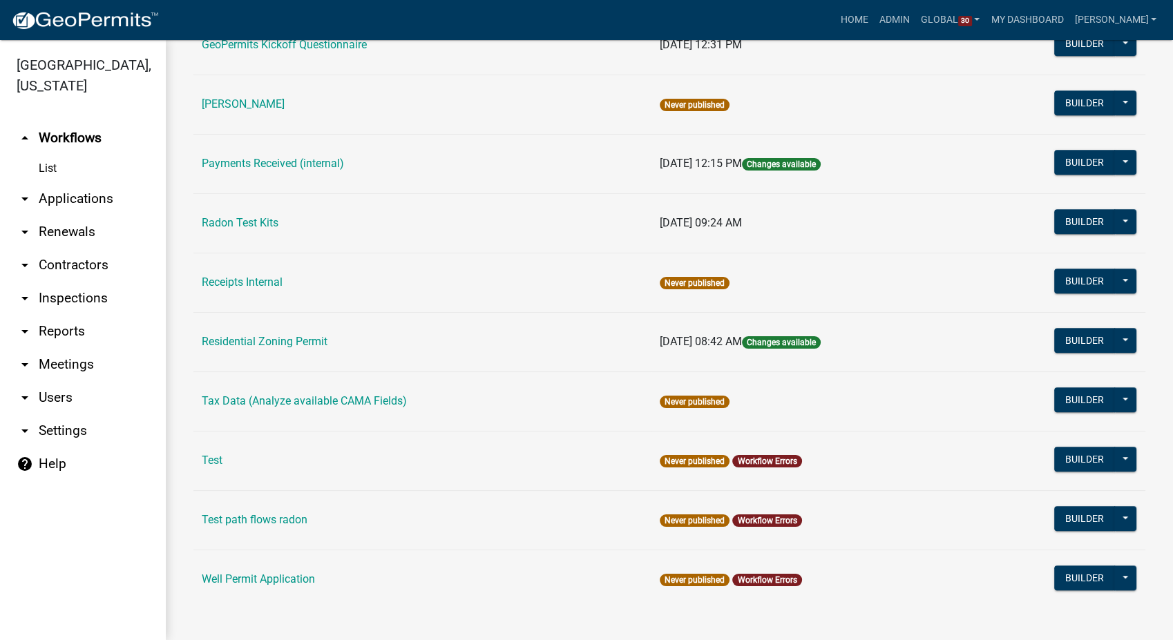
scroll to position [823, 0]
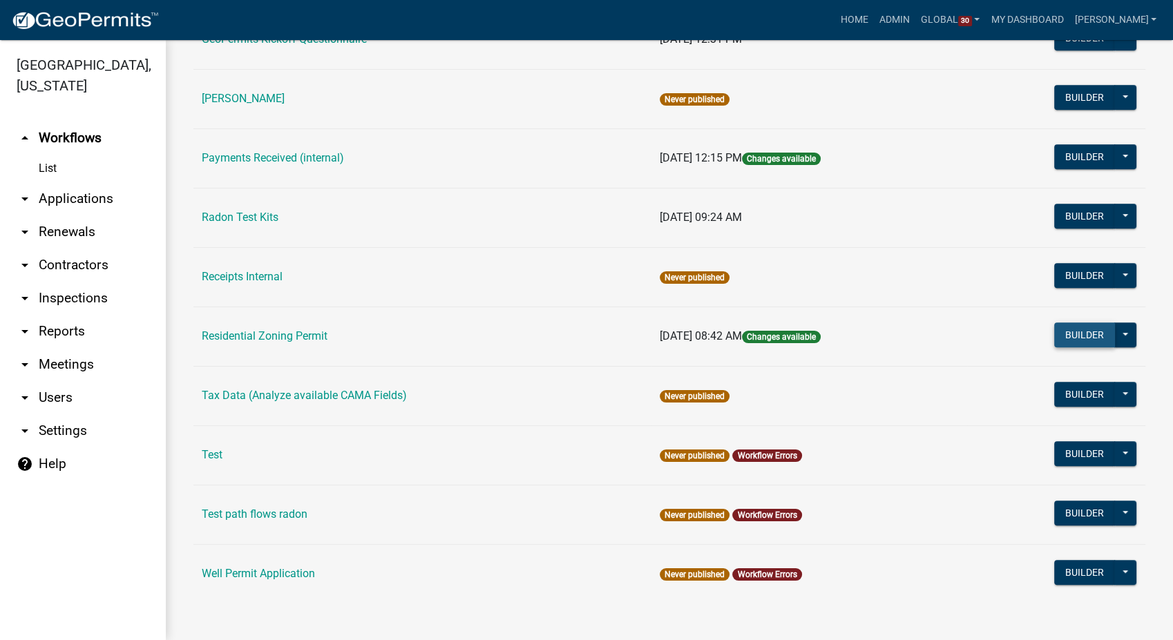
click at [1058, 341] on button "Builder" at bounding box center [1084, 335] width 61 height 25
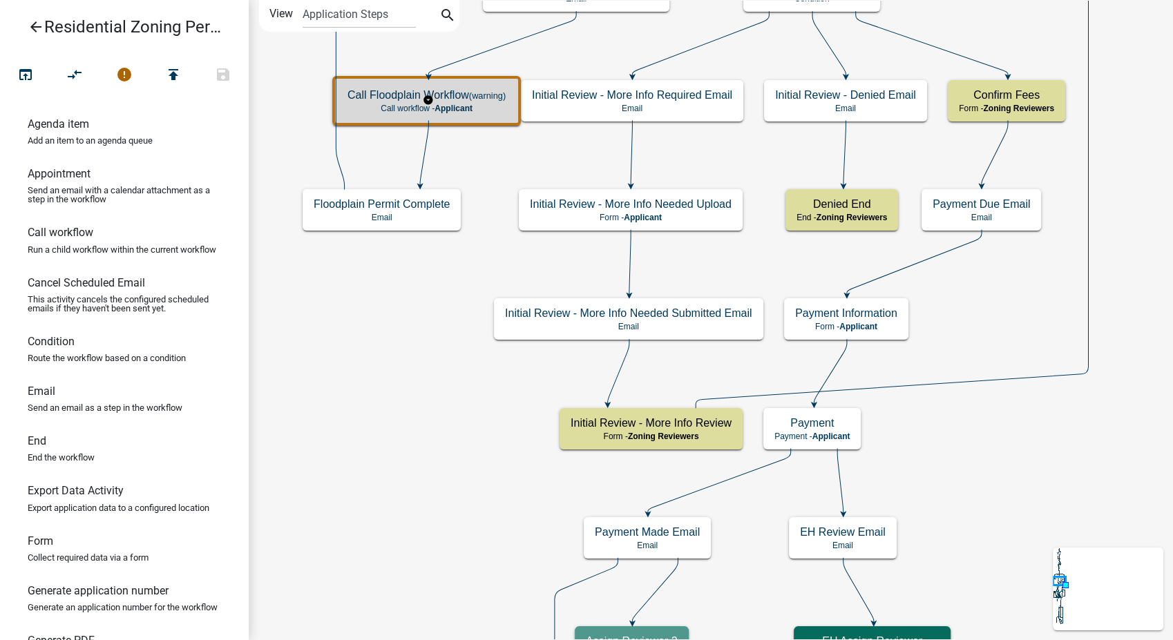
click at [479, 97] on small "(warning)" at bounding box center [487, 95] width 37 height 10
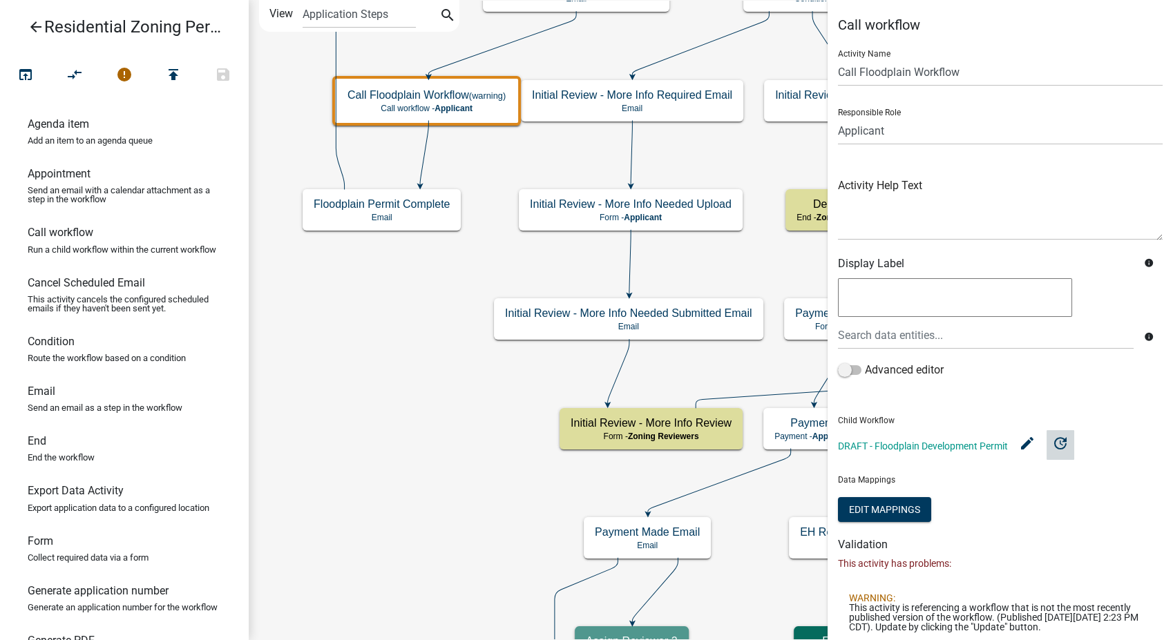
click at [1067, 439] on icon "update" at bounding box center [1060, 442] width 17 height 17
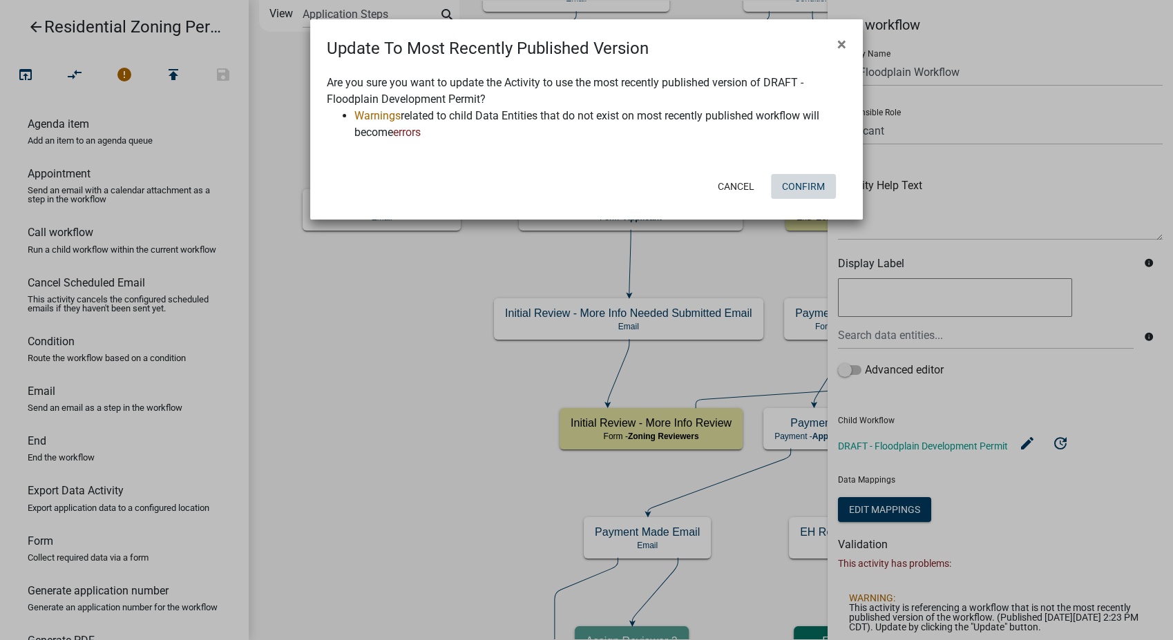
click at [796, 184] on button "Confirm" at bounding box center [803, 186] width 65 height 25
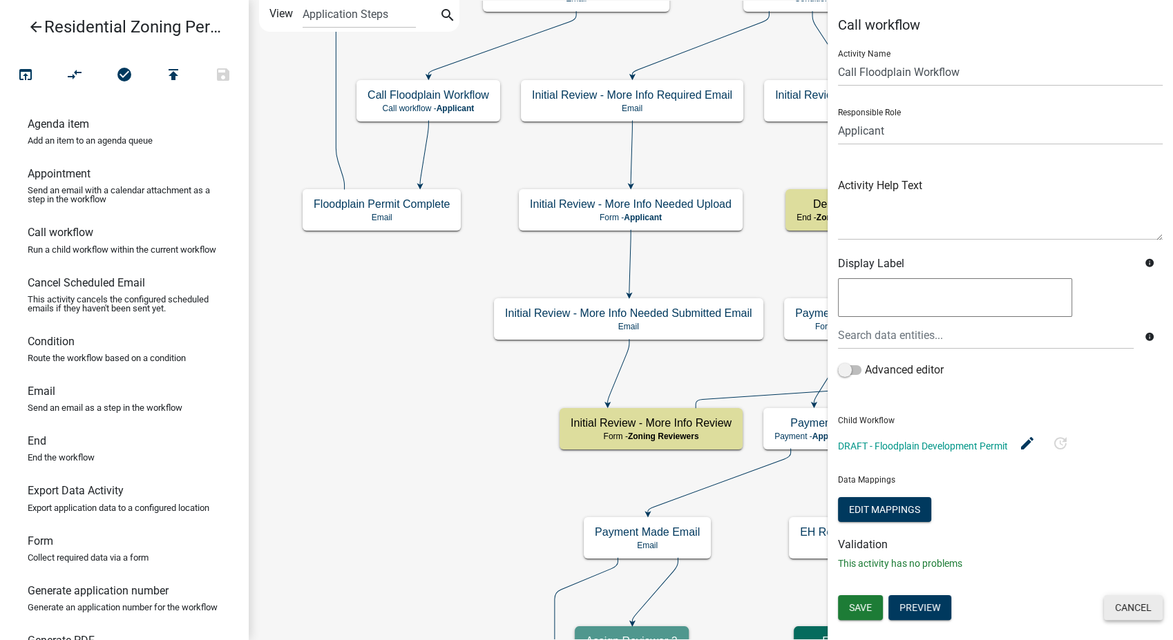
click at [1133, 612] on button "Cancel" at bounding box center [1133, 607] width 59 height 25
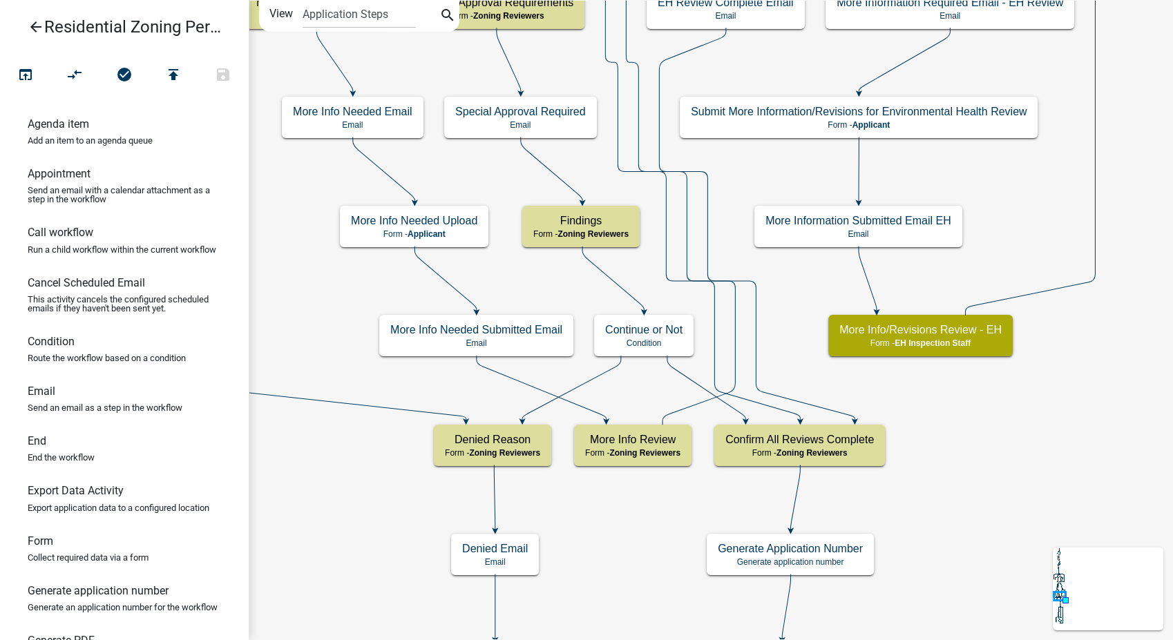
click at [32, 22] on icon "arrow_back" at bounding box center [36, 28] width 17 height 19
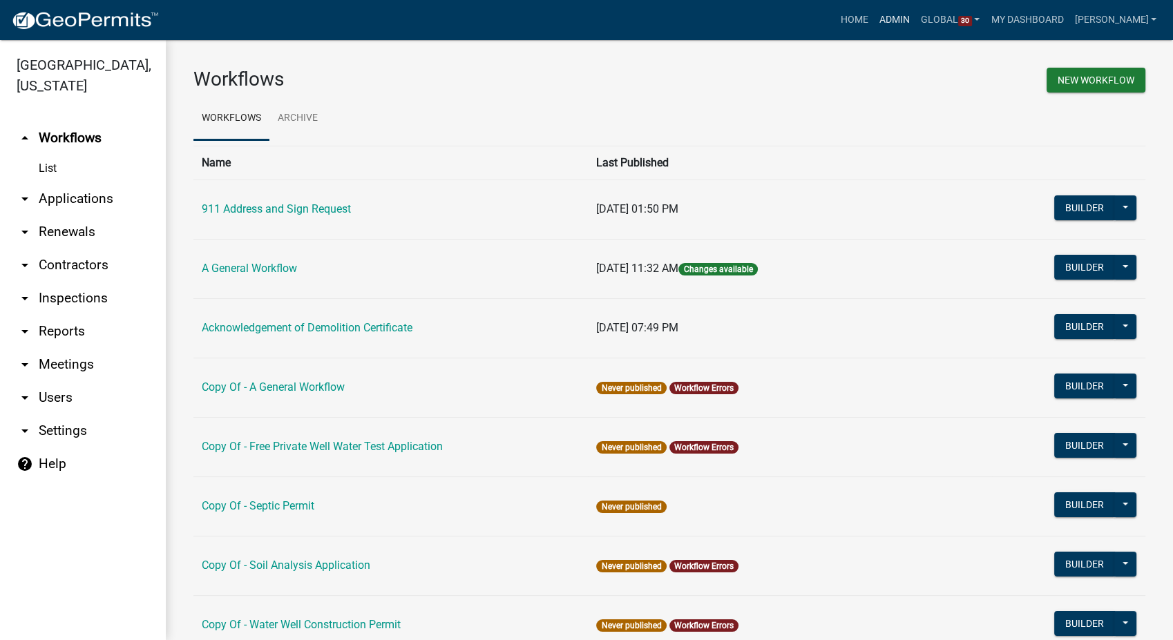
click at [912, 23] on link "Admin" at bounding box center [894, 20] width 41 height 26
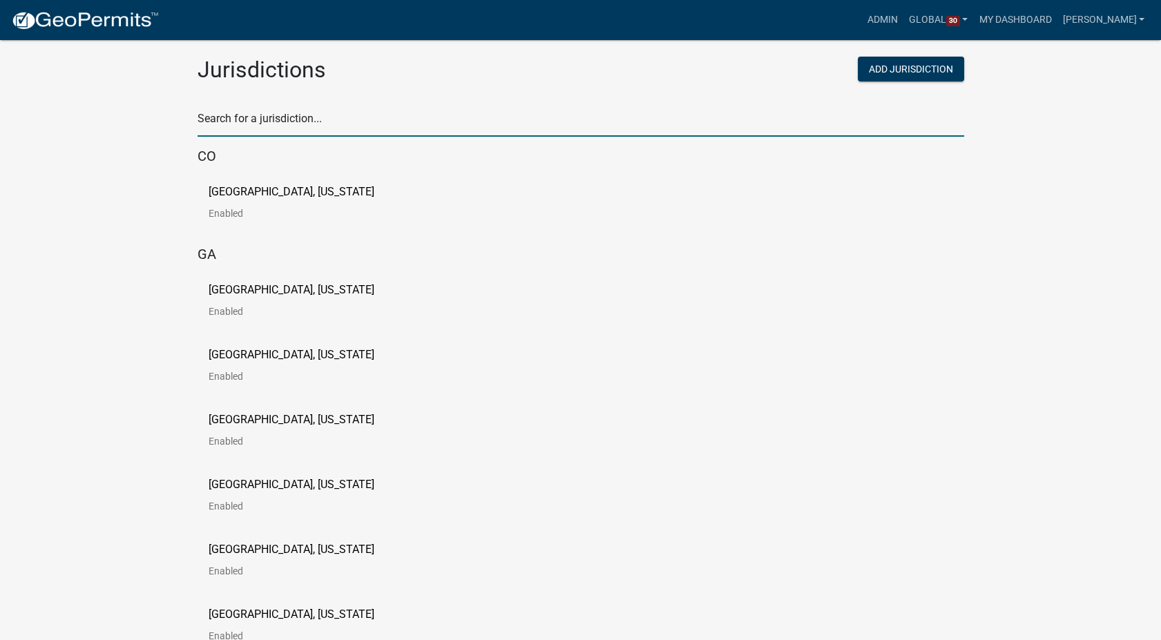
click at [253, 119] on input "text" at bounding box center [581, 122] width 767 height 28
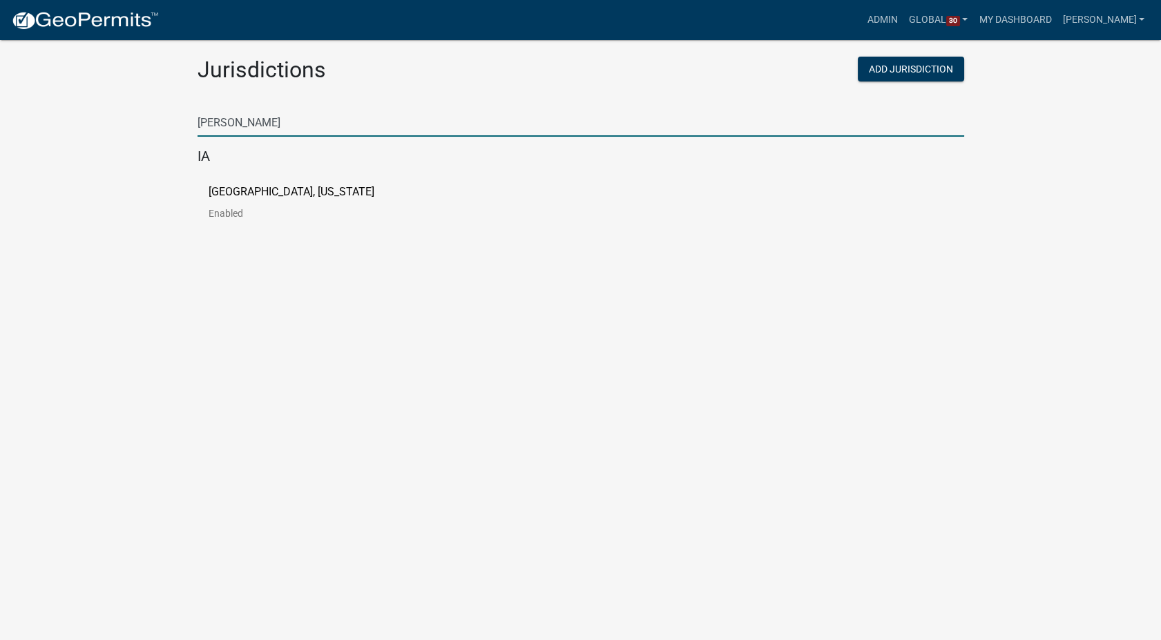
type input "[PERSON_NAME]"
click at [207, 191] on div "[GEOGRAPHIC_DATA], [US_STATE] Enabled" at bounding box center [581, 207] width 767 height 65
click at [222, 191] on p "[GEOGRAPHIC_DATA], [US_STATE]" at bounding box center [292, 192] width 166 height 11
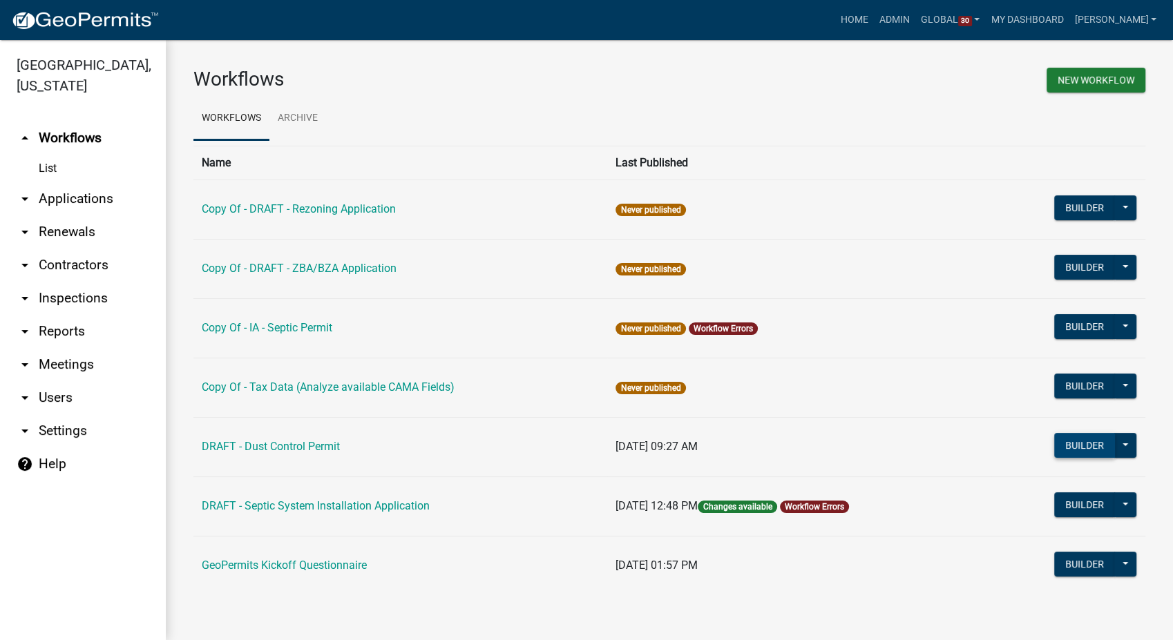
click at [1077, 446] on button "Builder" at bounding box center [1084, 445] width 61 height 25
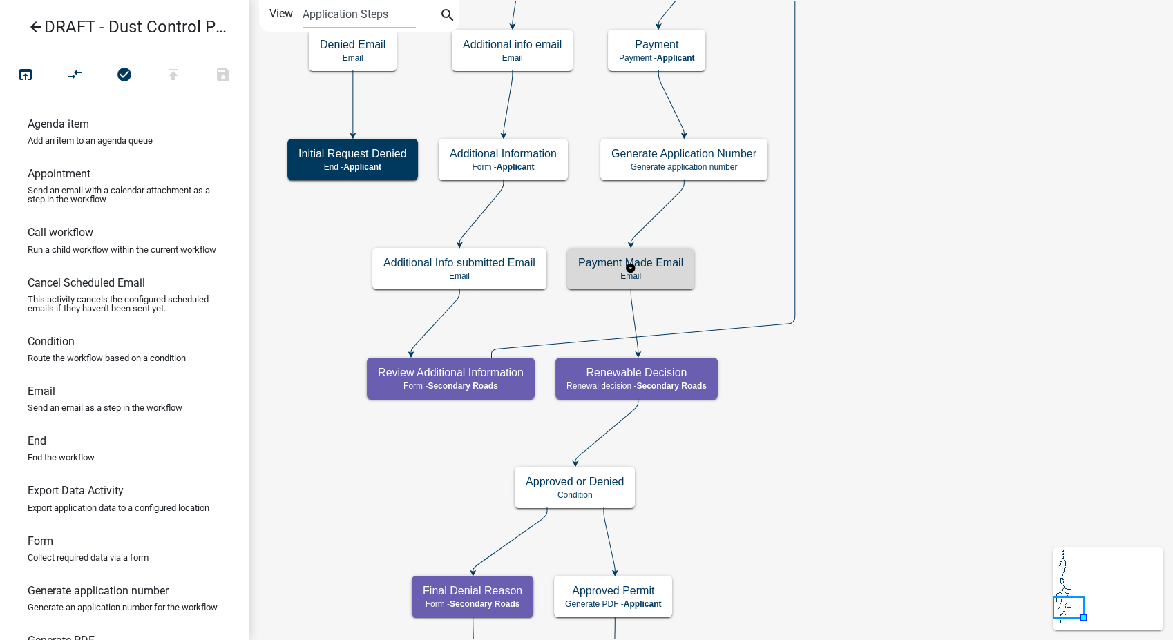
click at [669, 273] on p "Email" at bounding box center [630, 276] width 105 height 10
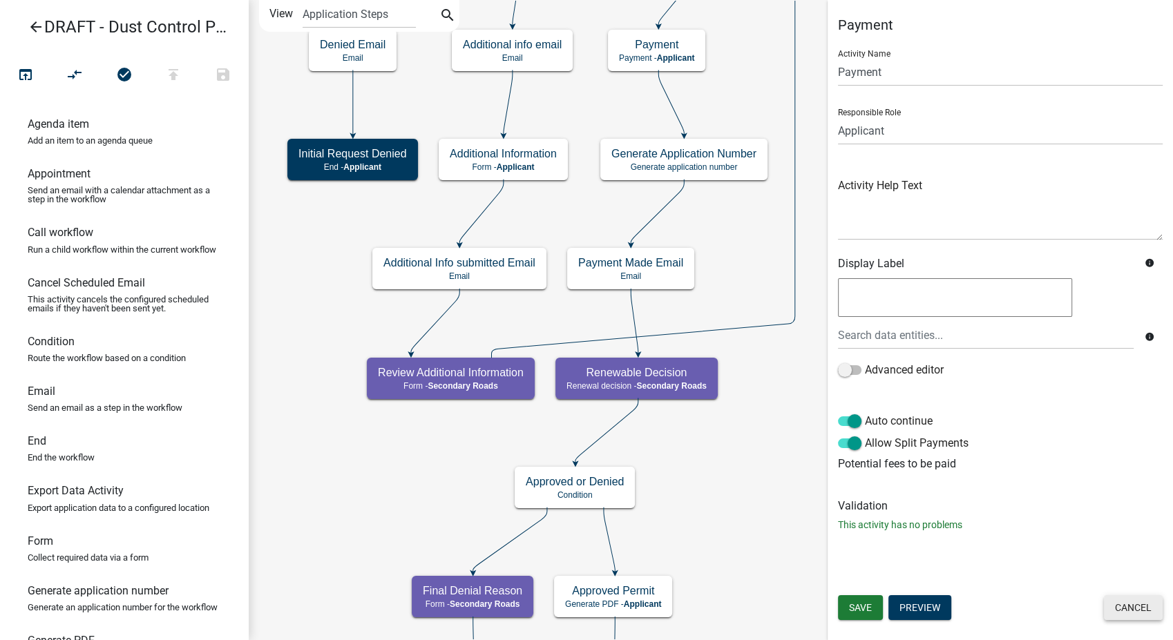
click at [1128, 597] on button "Cancel" at bounding box center [1133, 607] width 59 height 25
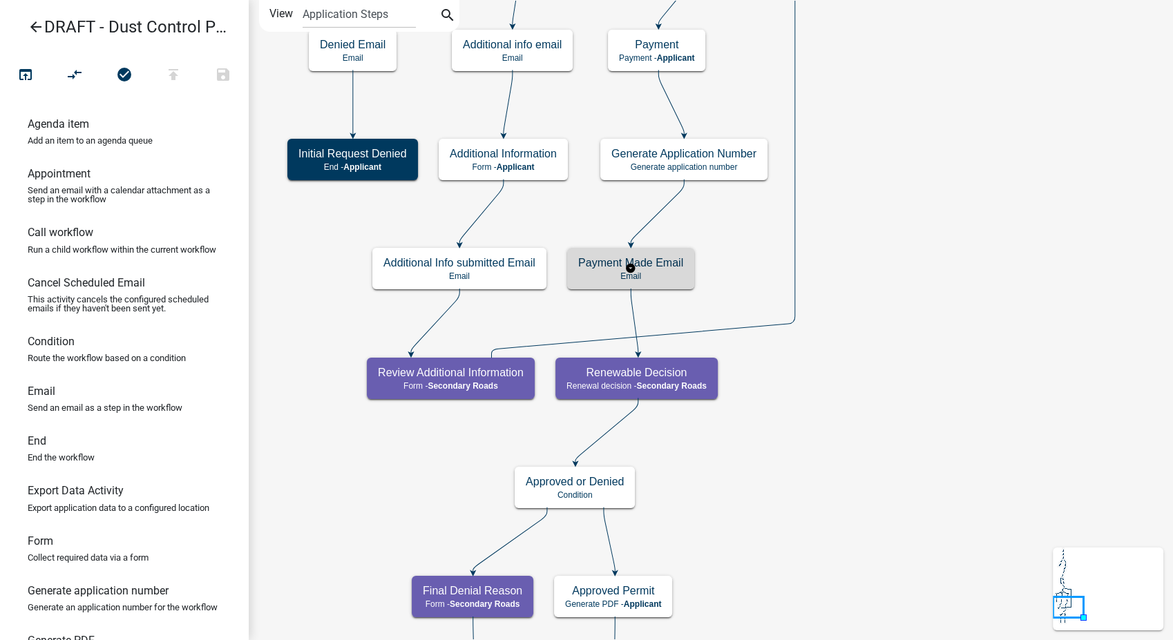
click at [656, 262] on h5 "Payment Made Email" at bounding box center [630, 262] width 105 height 13
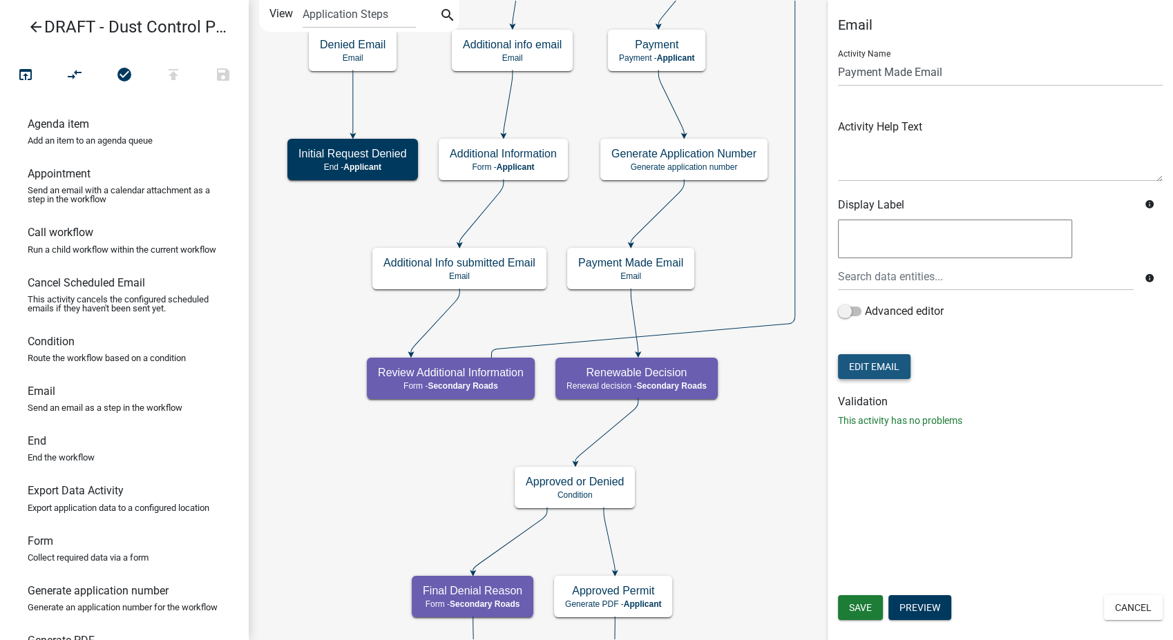
click at [887, 366] on button "Edit Email" at bounding box center [874, 366] width 73 height 25
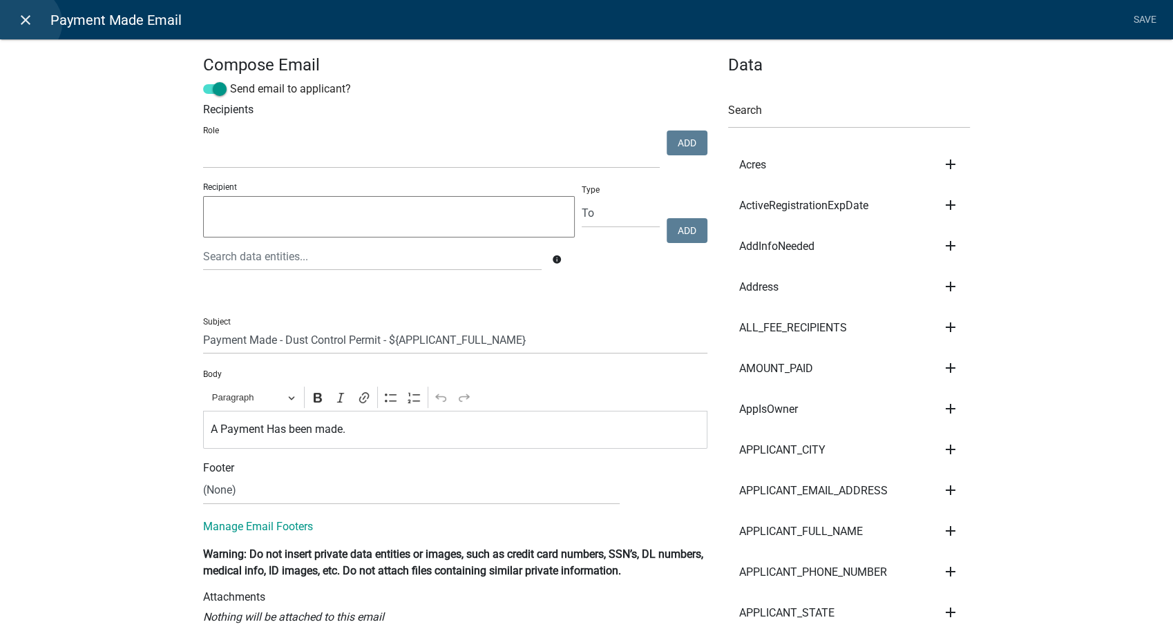
click at [27, 23] on icon "close" at bounding box center [25, 20] width 17 height 17
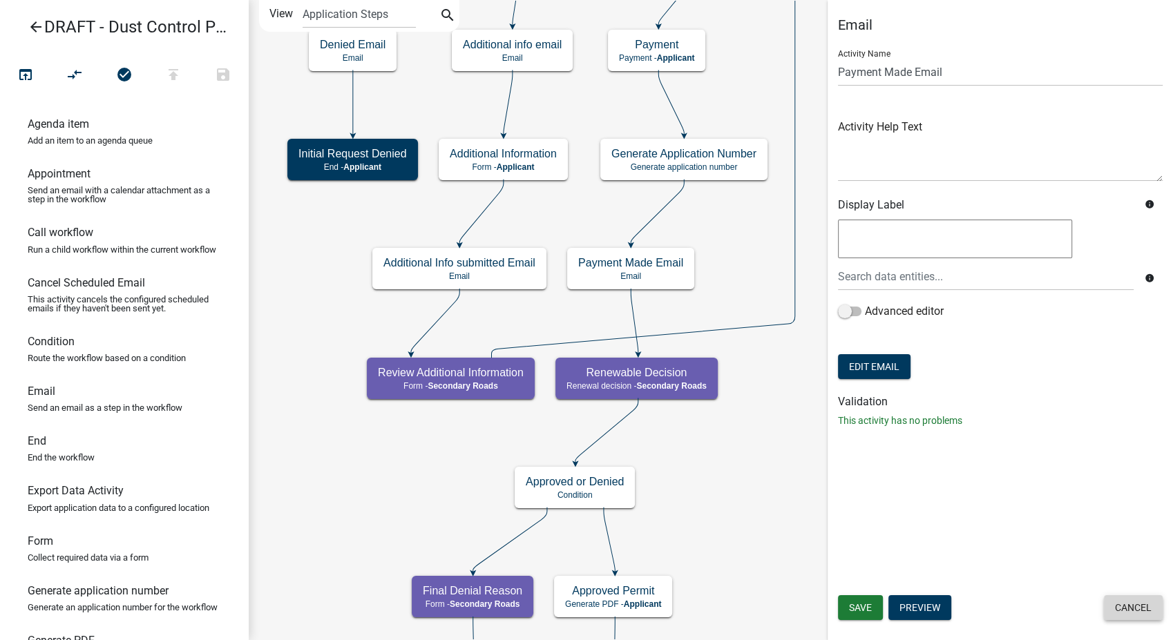
click at [1117, 609] on button "Cancel" at bounding box center [1133, 607] width 59 height 25
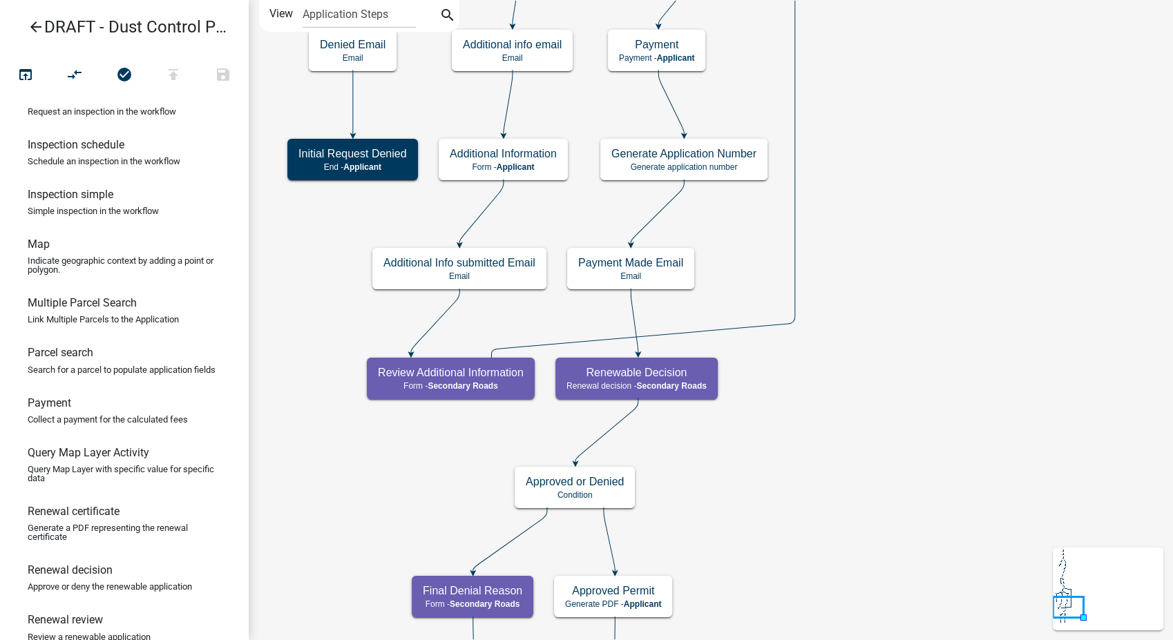
scroll to position [633, 0]
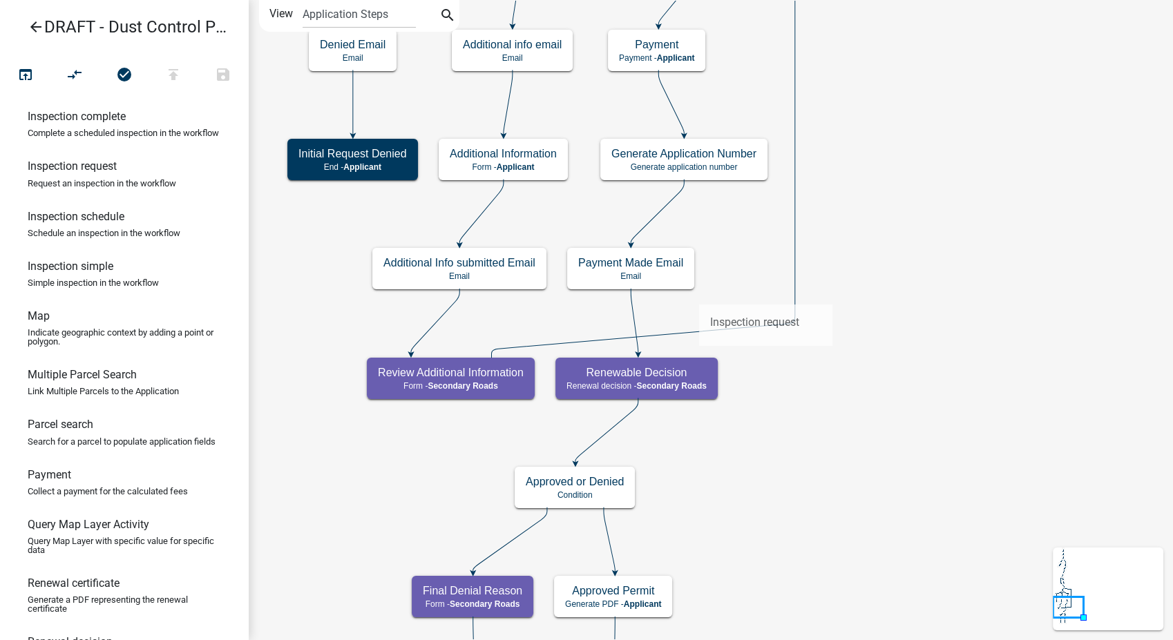
drag, startPoint x: 61, startPoint y: 208, endPoint x: 698, endPoint y: 294, distance: 642.6
click at [698, 294] on div "arrow_back DRAFT - Dust Control Permit open_in_browser compare_arrows check_cir…" at bounding box center [586, 320] width 1173 height 640
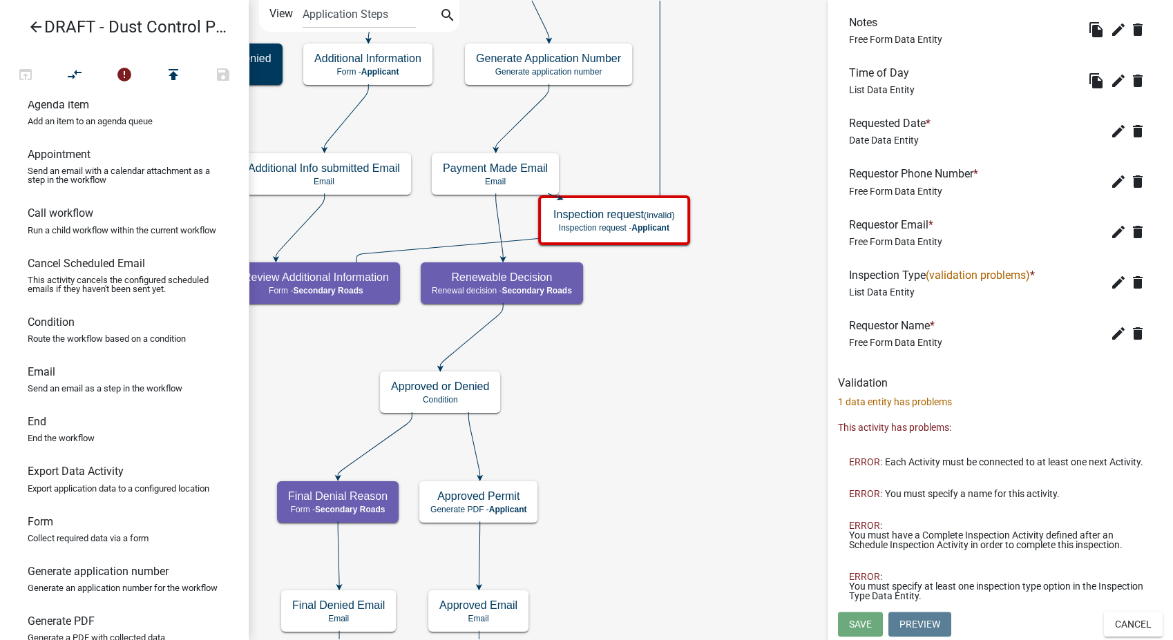
scroll to position [19, 0]
drag, startPoint x: 46, startPoint y: 391, endPoint x: 650, endPoint y: 257, distance: 619.1
click at [650, 257] on div "arrow_back DRAFT - Dust Control Permit open_in_browser compare_arrows error pub…" at bounding box center [586, 320] width 1173 height 640
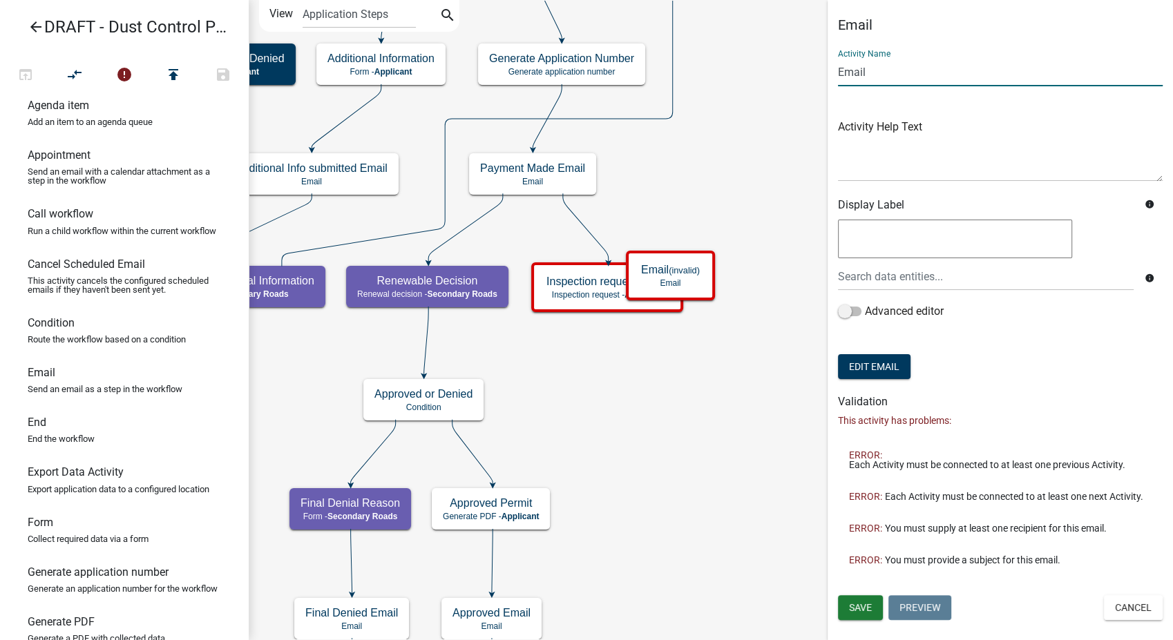
click at [838, 70] on input "Email" at bounding box center [1000, 72] width 325 height 28
type input "Inspection Requested Email"
click at [857, 611] on span "Save" at bounding box center [860, 607] width 23 height 11
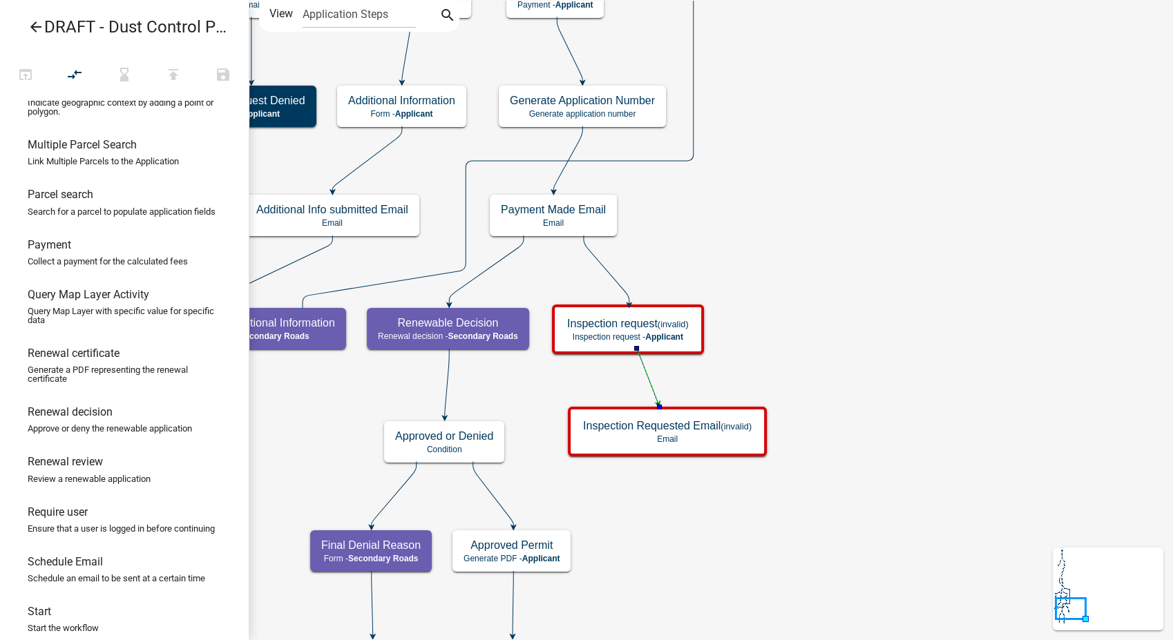
scroll to position [633, 0]
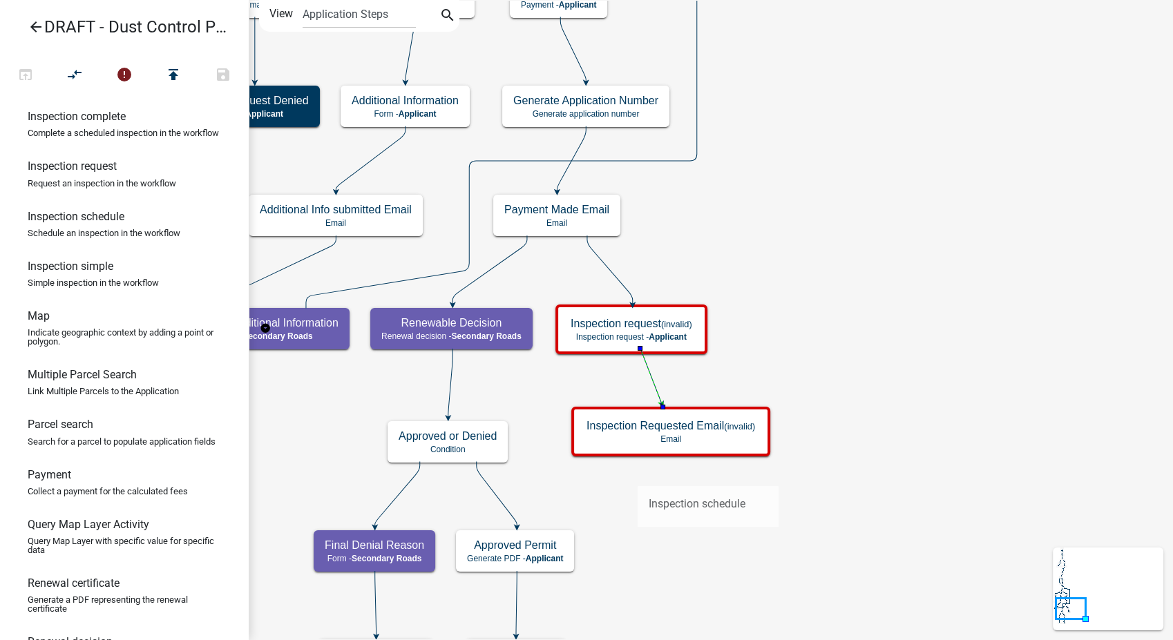
drag, startPoint x: 66, startPoint y: 260, endPoint x: 637, endPoint y: 475, distance: 610.3
click at [637, 475] on div "arrow_back DRAFT - Dust Control Permit open_in_browser compare_arrows error pub…" at bounding box center [586, 320] width 1173 height 640
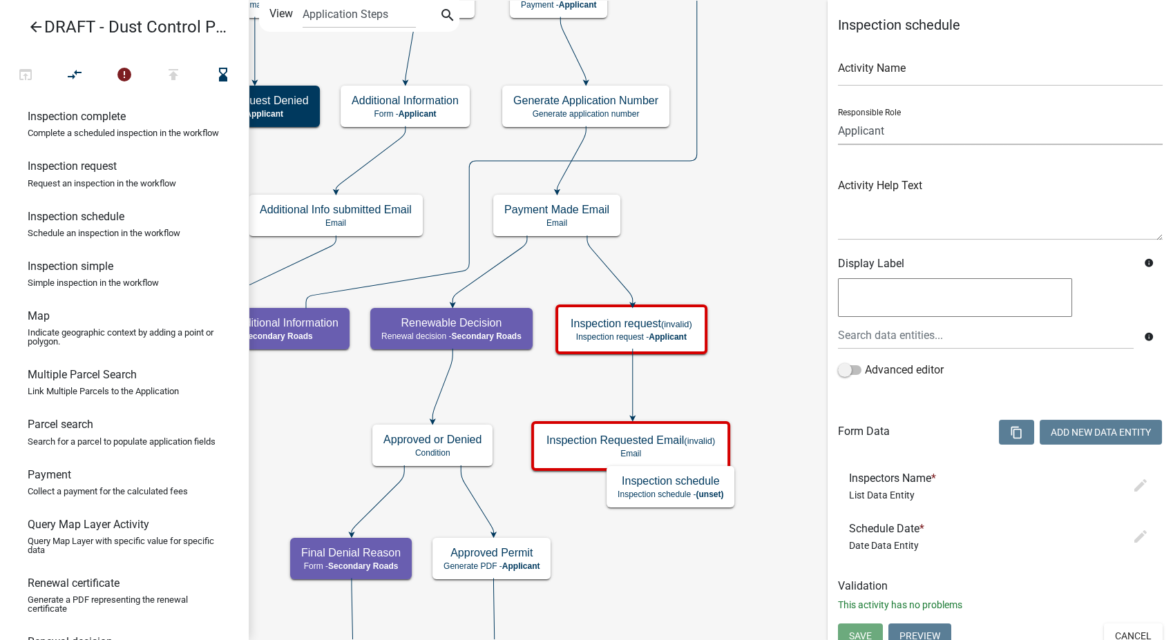
click at [915, 129] on select "Applicant Environmental Health & Zoning Admin Secondary Roads Admin" at bounding box center [1000, 131] width 325 height 28
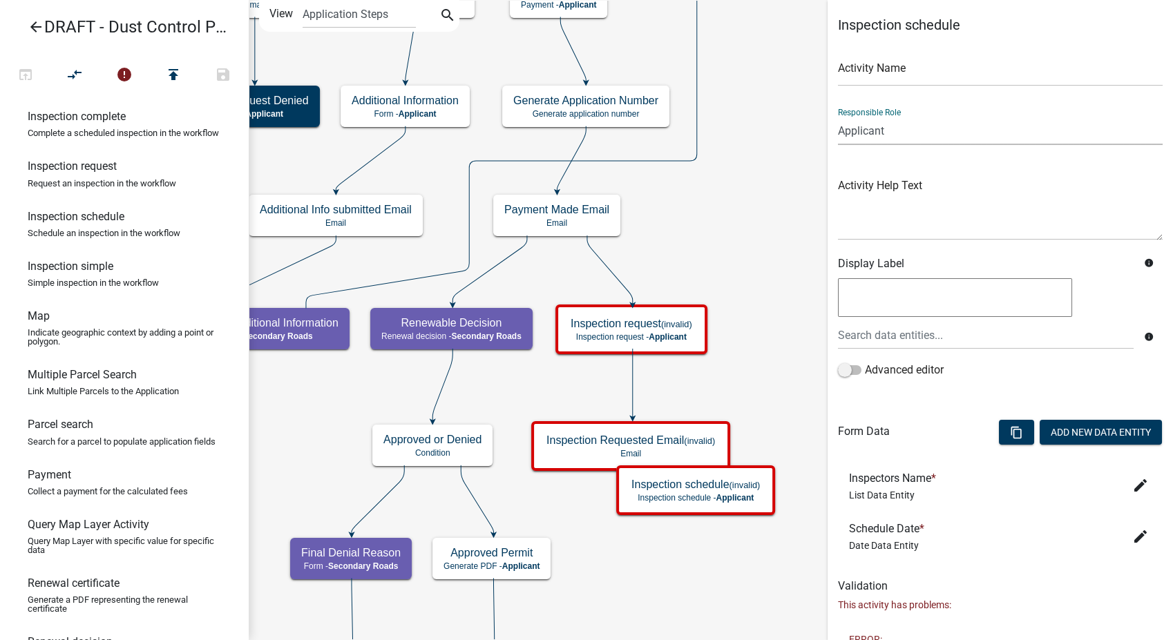
select select "F06A1D65-B43C-4930-9D9A-3CB2ED09DA96"
click at [838, 117] on select "Applicant Environmental Health & Zoning Admin Secondary Roads Admin" at bounding box center [1000, 131] width 325 height 28
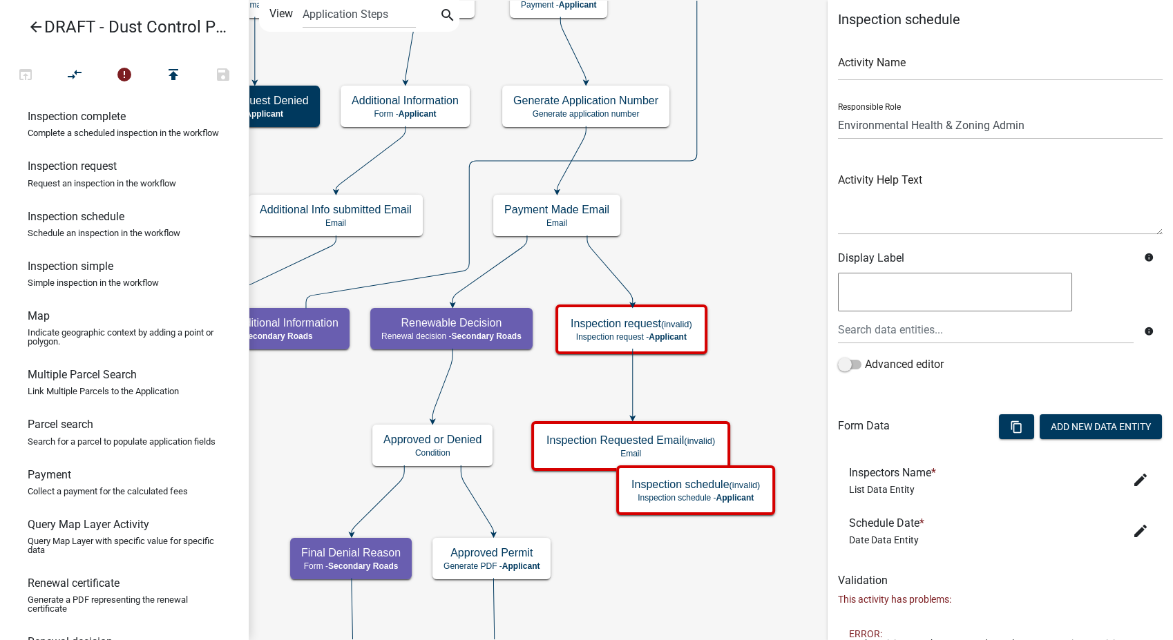
scroll to position [0, 0]
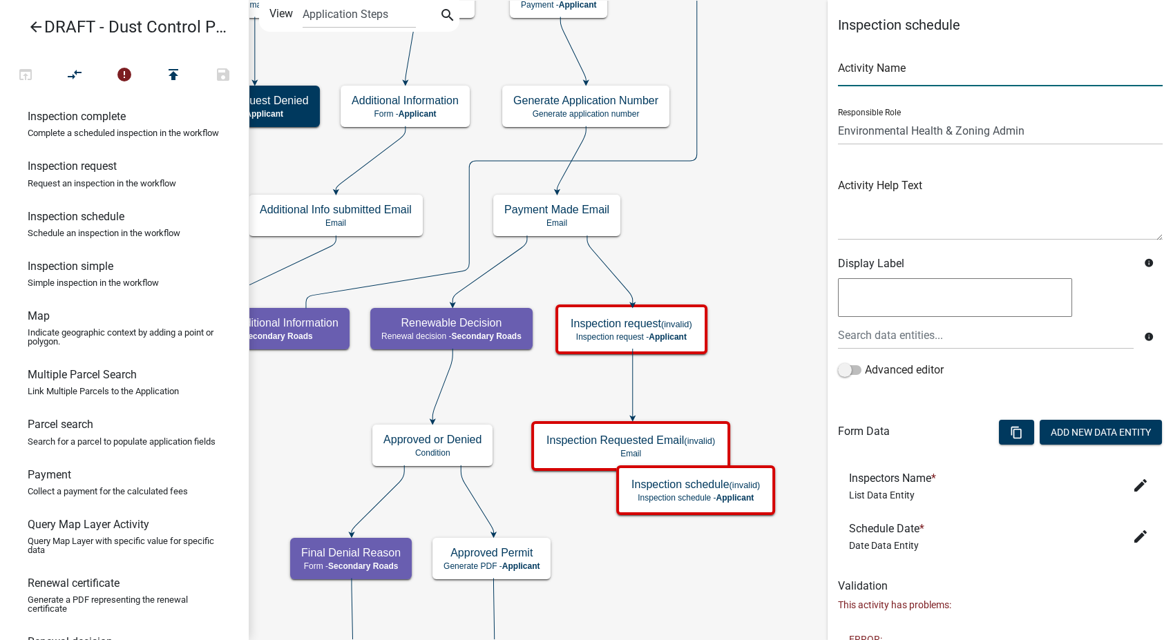
click at [856, 79] on input "text" at bounding box center [1000, 72] width 325 height 28
type input "Schedule Inspection"
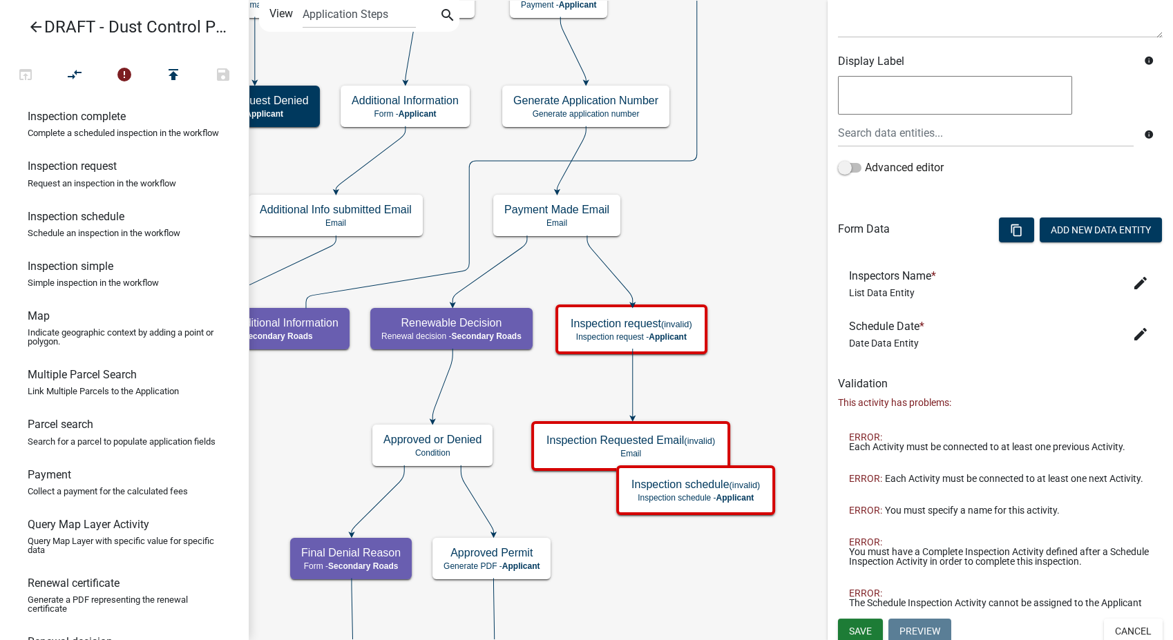
scroll to position [228, 0]
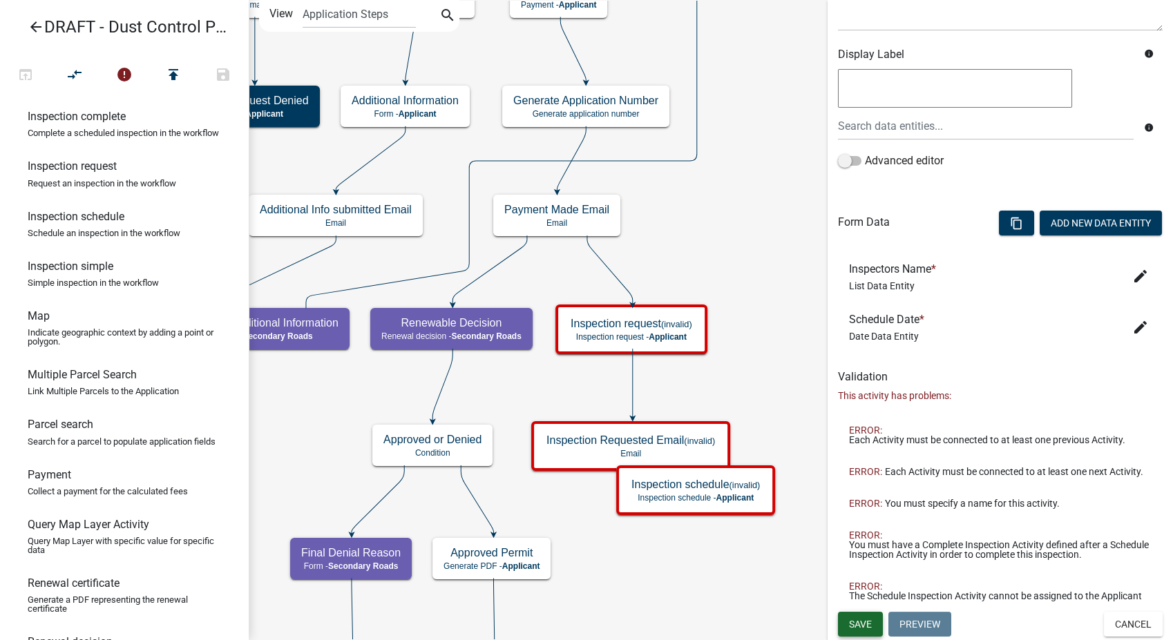
click at [849, 626] on span "Save" at bounding box center [860, 624] width 23 height 11
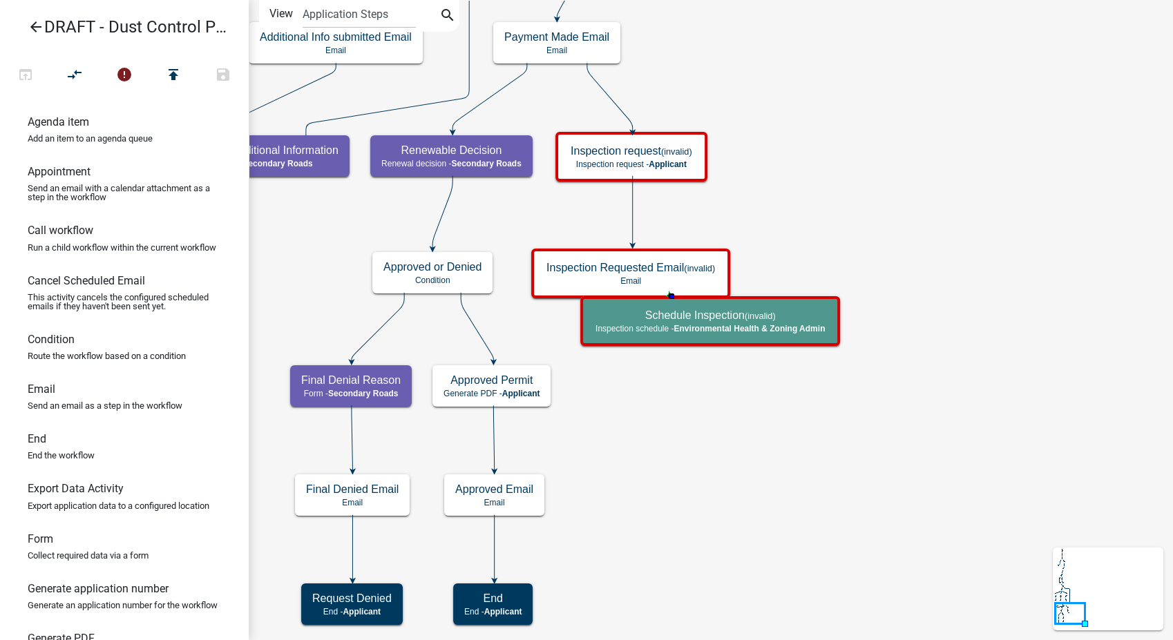
scroll to position [0, 0]
drag, startPoint x: 63, startPoint y: 185, endPoint x: 640, endPoint y: 374, distance: 607.7
click at [640, 374] on div "arrow_back DRAFT - Dust Control Permit open_in_browser compare_arrows error pub…" at bounding box center [586, 320] width 1173 height 640
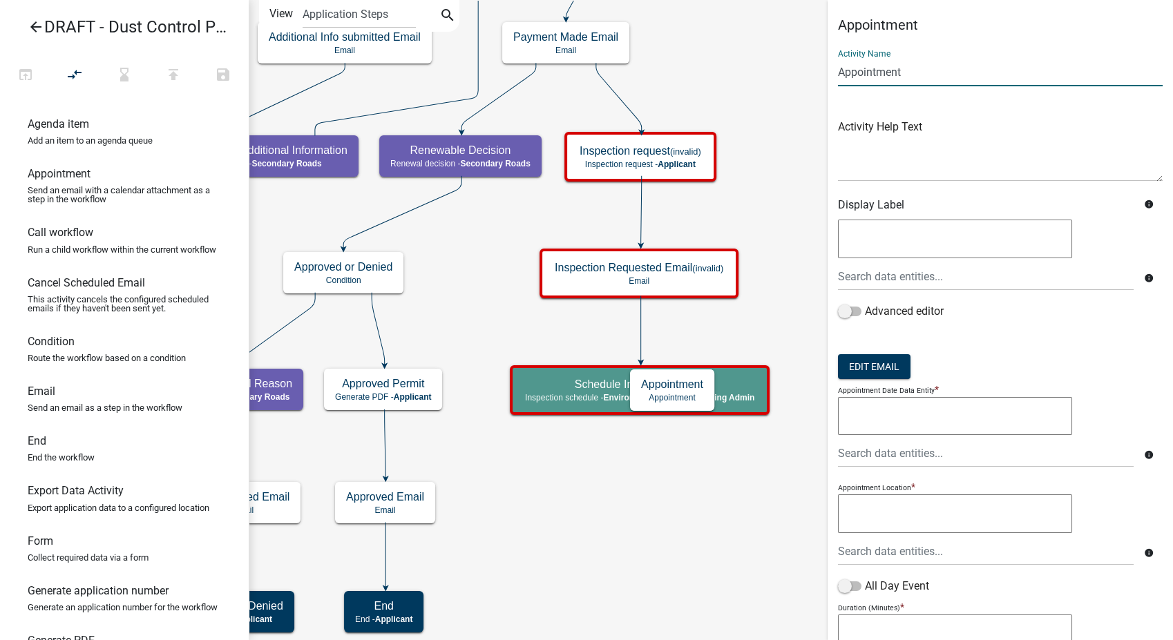
click at [840, 72] on input "Appointment" at bounding box center [1000, 72] width 325 height 28
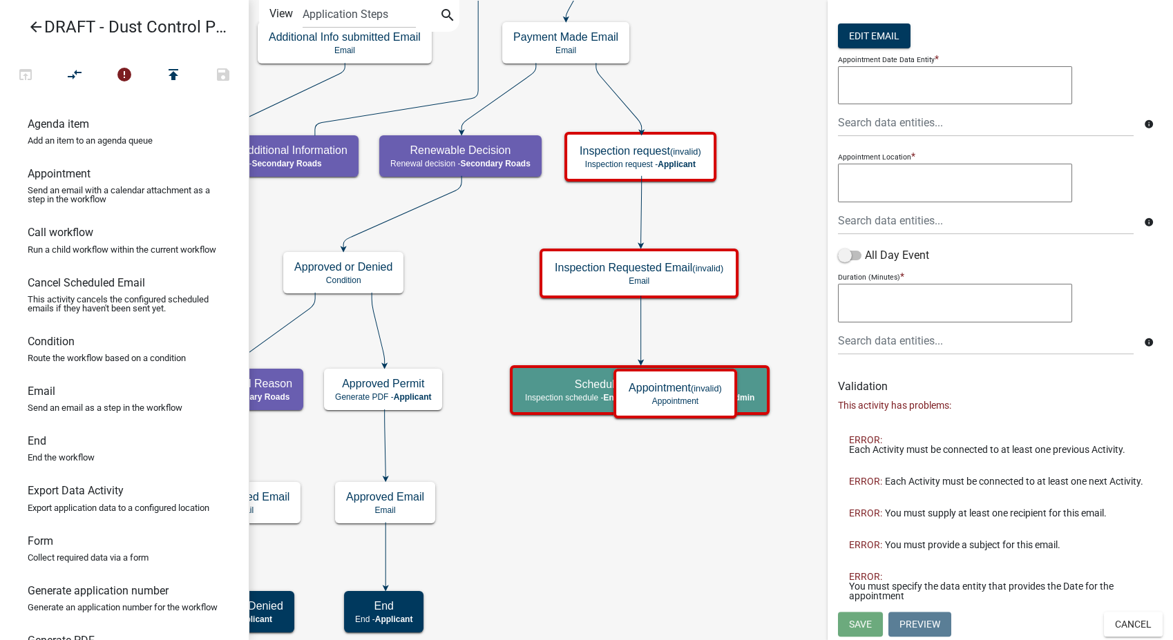
scroll to position [339, 0]
type input "Inspection Appointment"
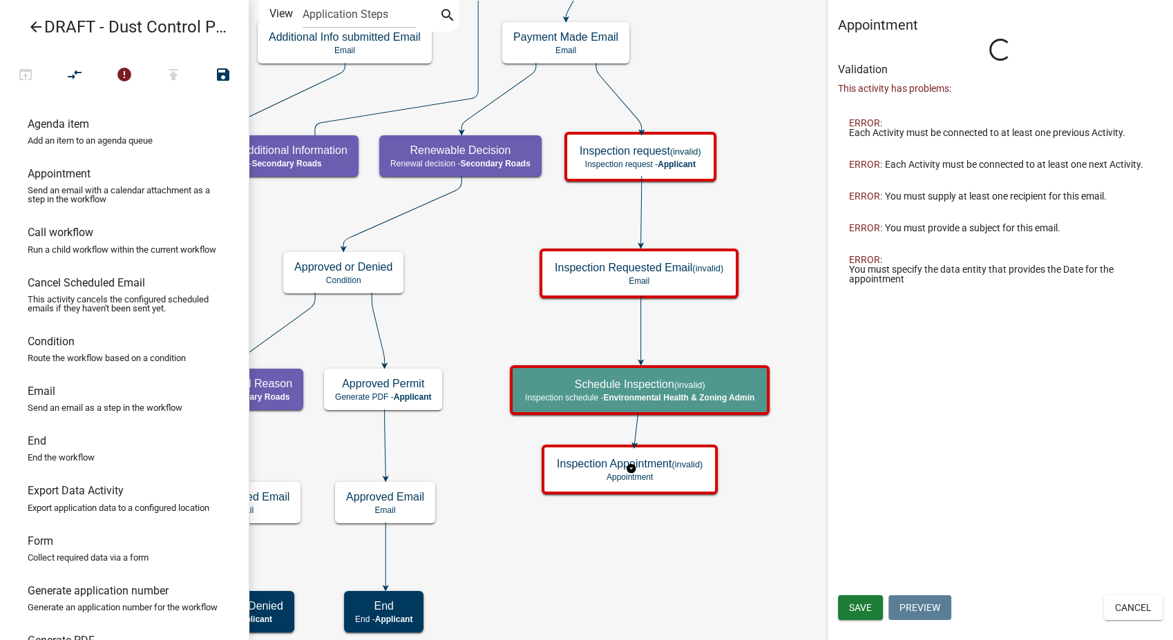
scroll to position [0, 0]
type input "Appointment"
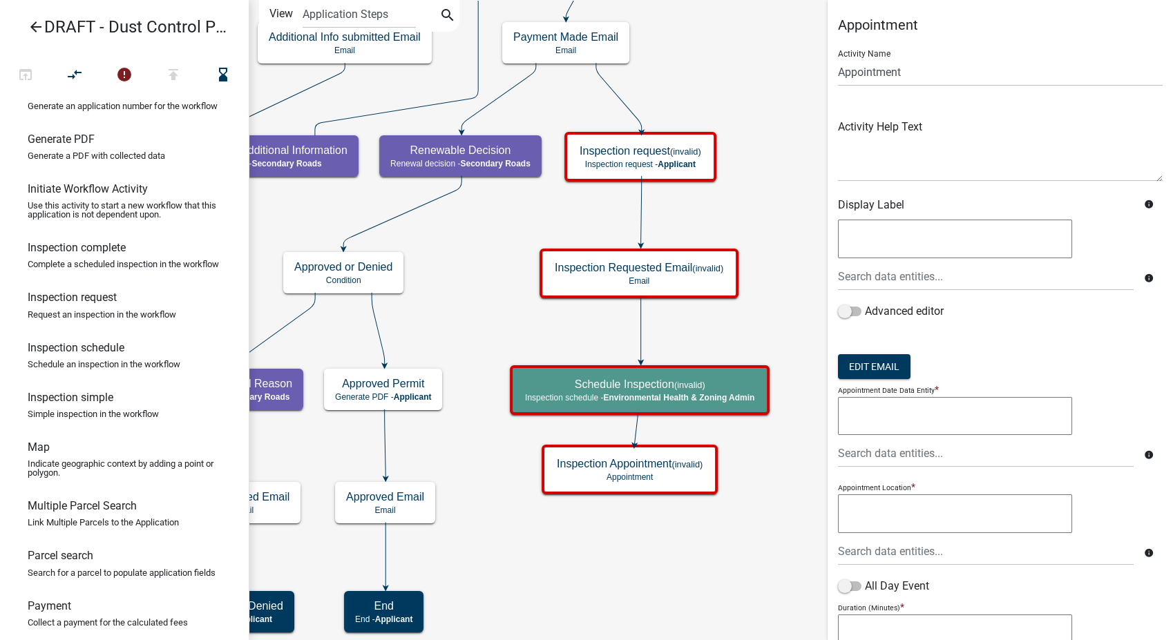
scroll to position [537, 0]
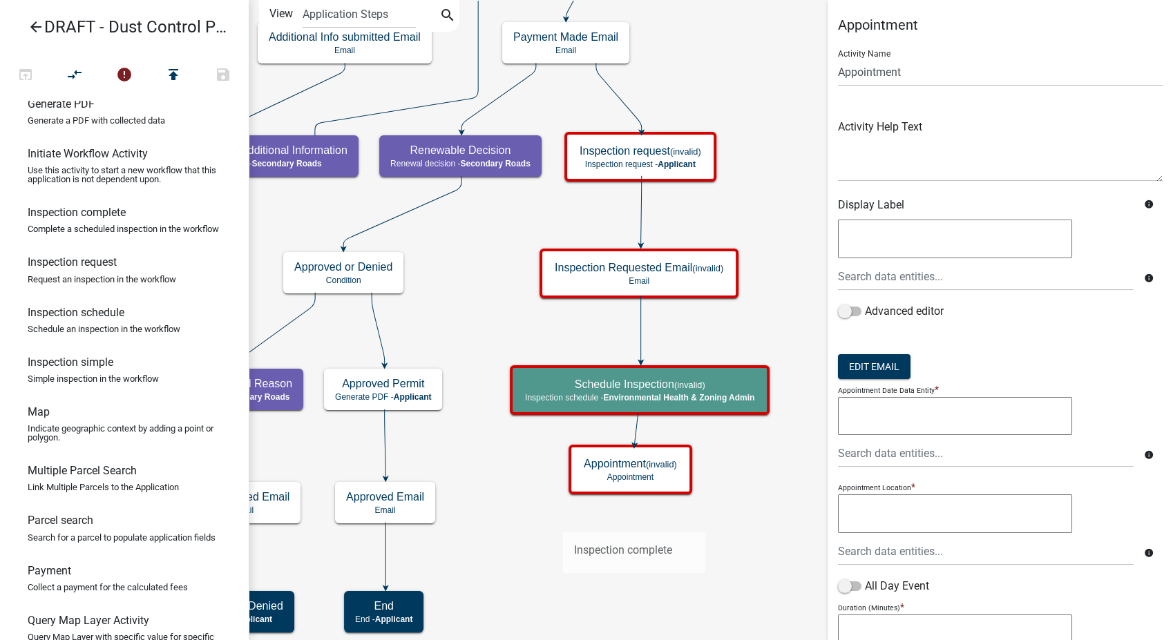
drag, startPoint x: 82, startPoint y: 246, endPoint x: 563, endPoint y: 522, distance: 554.8
click at [563, 522] on div "arrow_back DRAFT - Dust Control Permit open_in_browser compare_arrows error pub…" at bounding box center [586, 320] width 1173 height 640
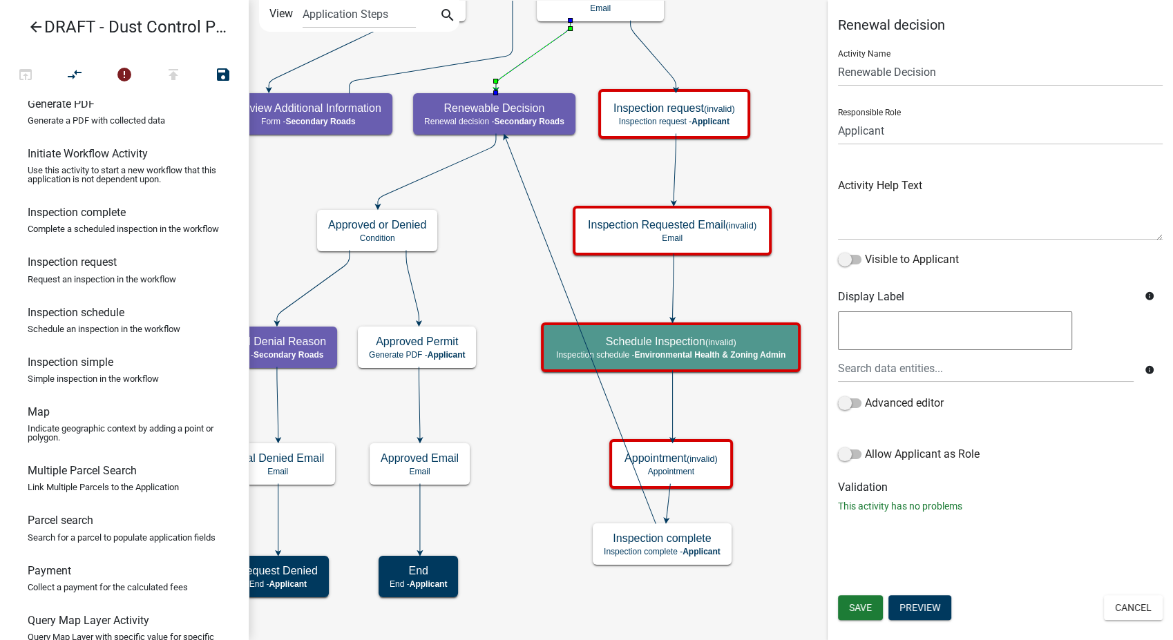
click at [548, 41] on icon at bounding box center [533, 55] width 75 height 68
click at [75, 73] on icon "compare_arrows" at bounding box center [75, 75] width 17 height 19
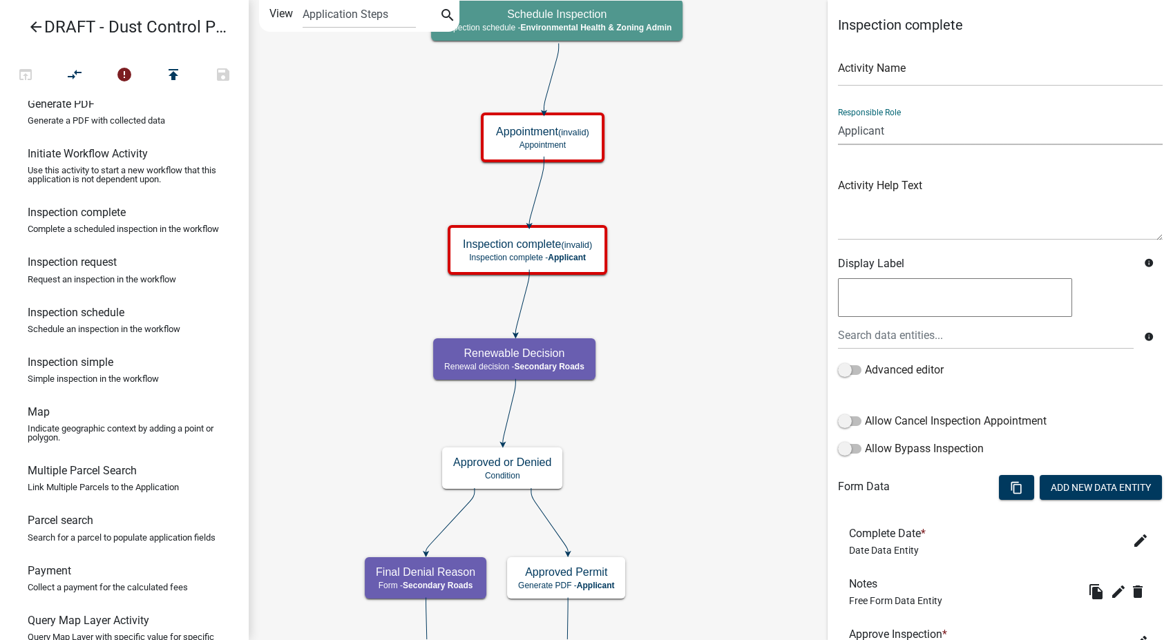
click at [908, 133] on select "Applicant Environmental Health & Zoning Admin Secondary Roads Admin" at bounding box center [1000, 131] width 325 height 28
select select "F06A1D65-B43C-4930-9D9A-3CB2ED09DA96"
click at [838, 117] on select "Applicant Environmental Health & Zoning Admin Secondary Roads Admin" at bounding box center [1000, 131] width 325 height 28
click at [862, 76] on input "text" at bounding box center [1000, 72] width 325 height 28
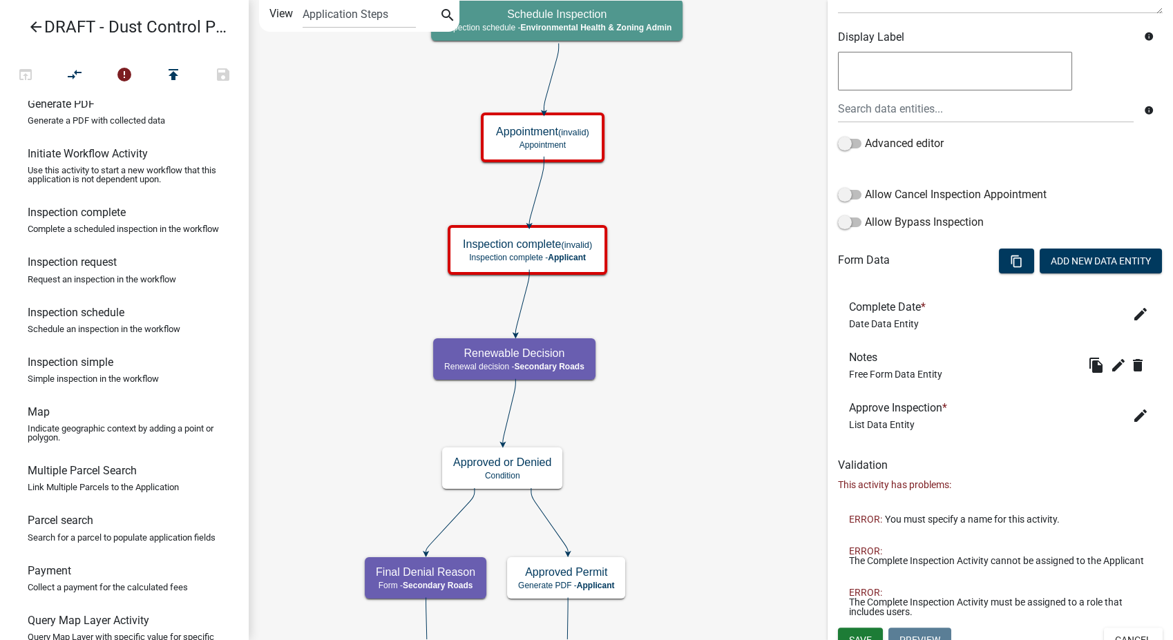
scroll to position [251, 0]
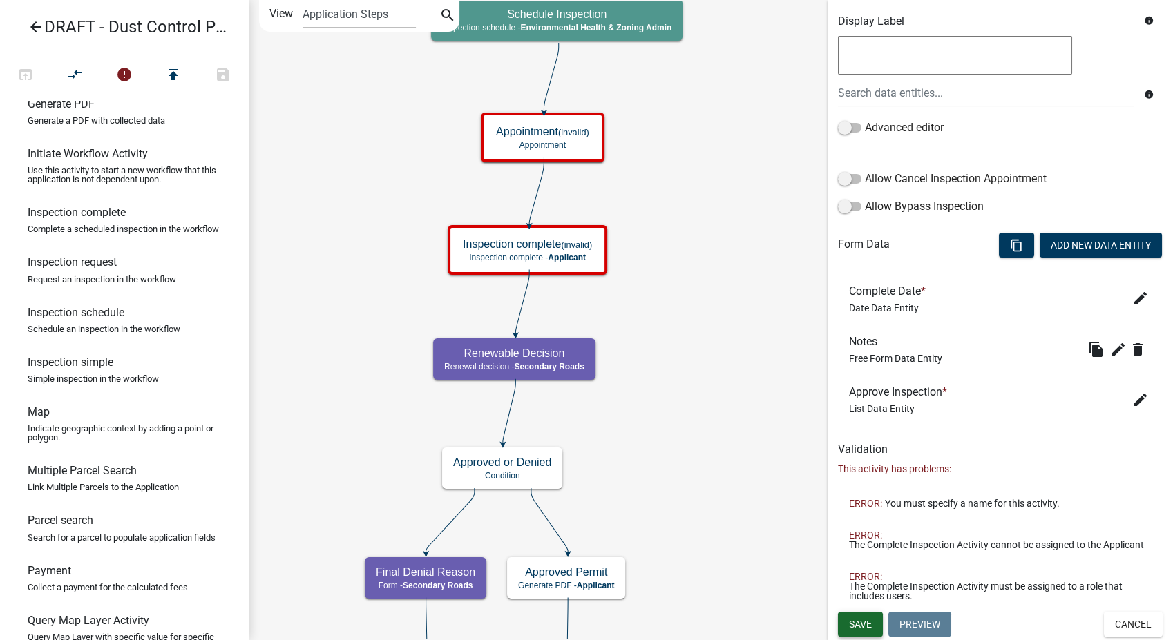
type input "Inspection Results"
click at [855, 624] on span "Save" at bounding box center [860, 623] width 23 height 11
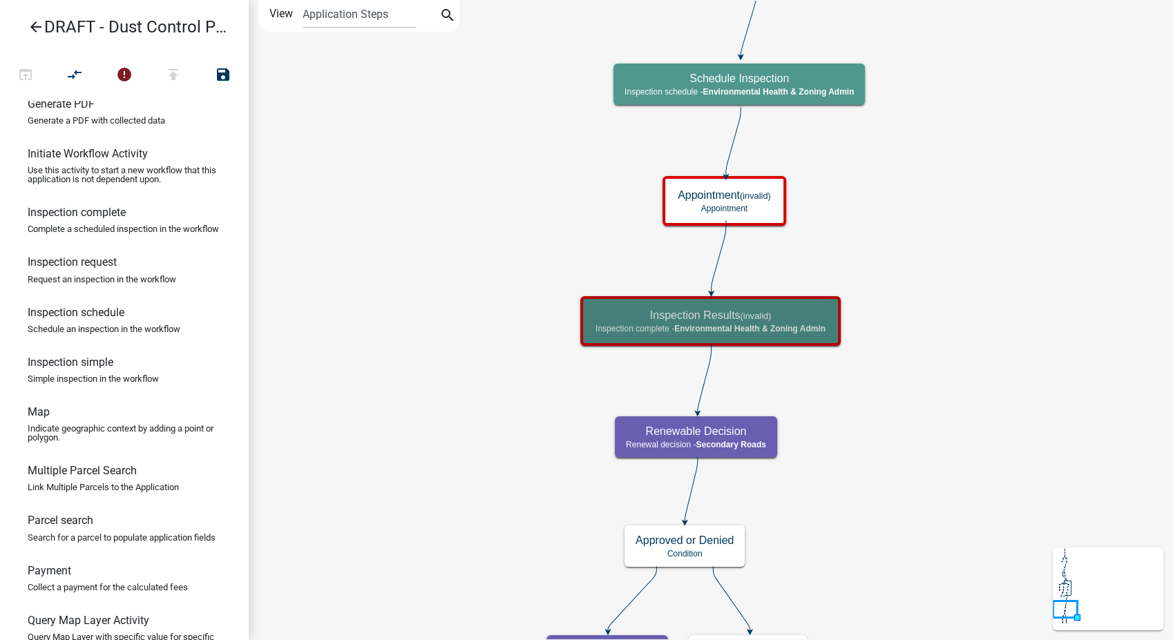
scroll to position [0, 0]
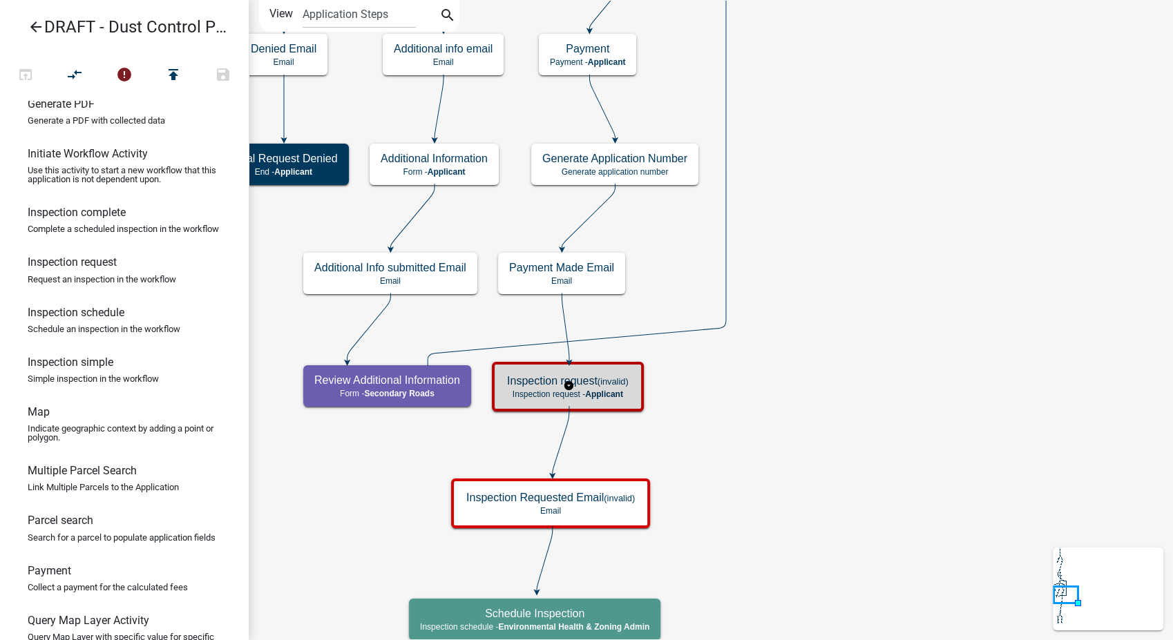
click at [620, 383] on small "(invalid)" at bounding box center [612, 381] width 31 height 10
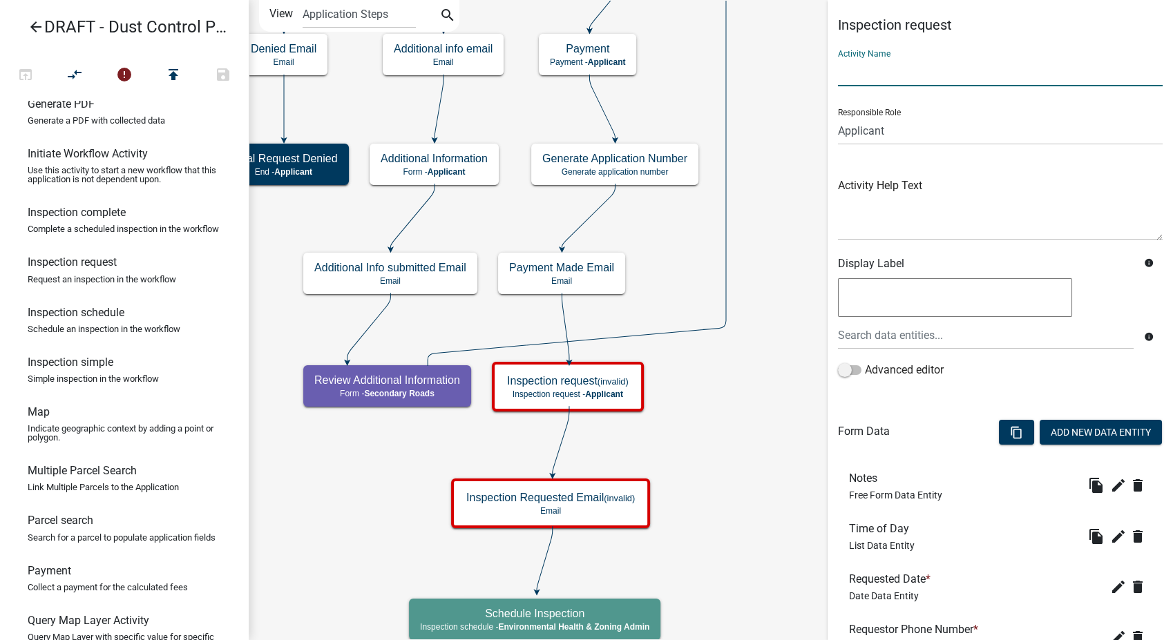
click at [854, 73] on input "text" at bounding box center [1000, 72] width 325 height 28
type input "Request Inspection"
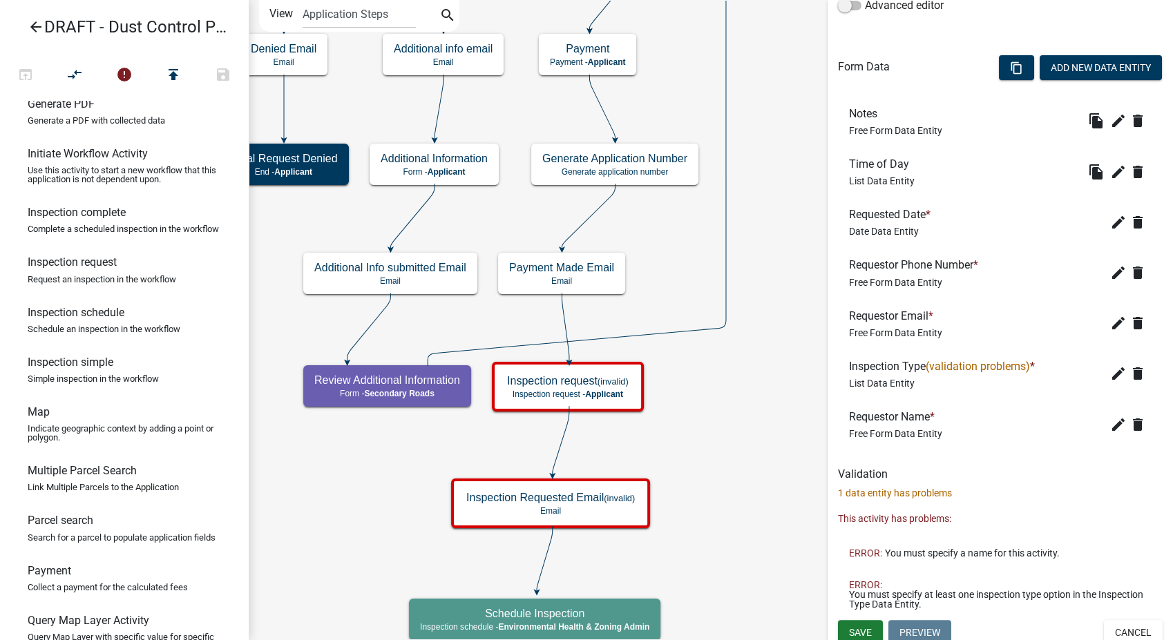
scroll to position [372, 0]
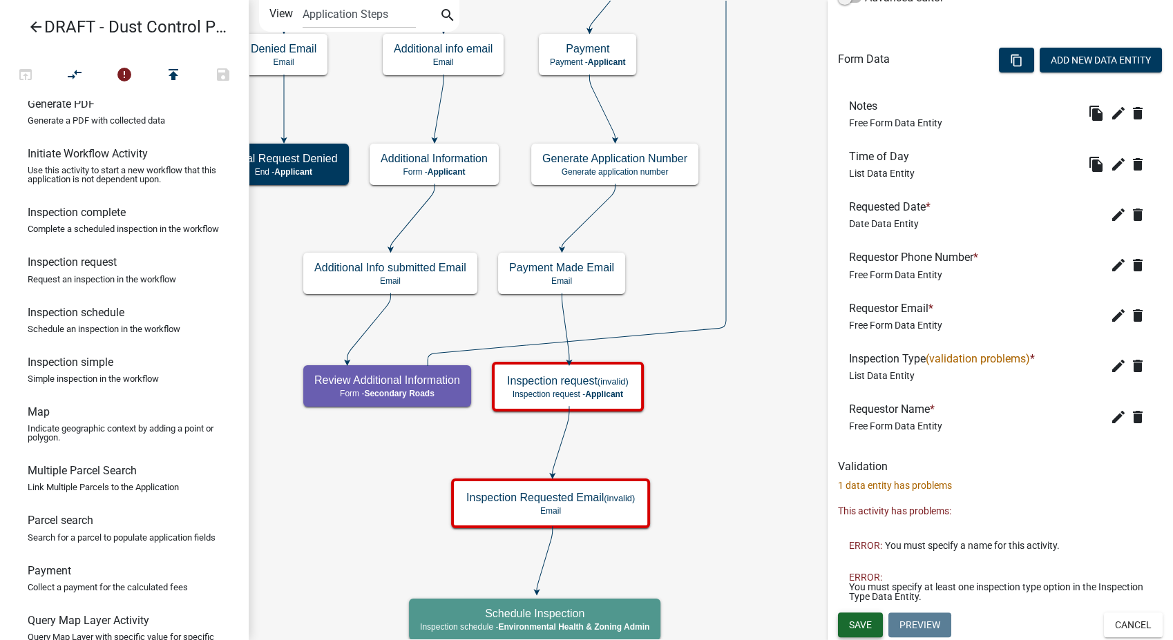
click at [870, 622] on span "Save" at bounding box center [860, 625] width 23 height 11
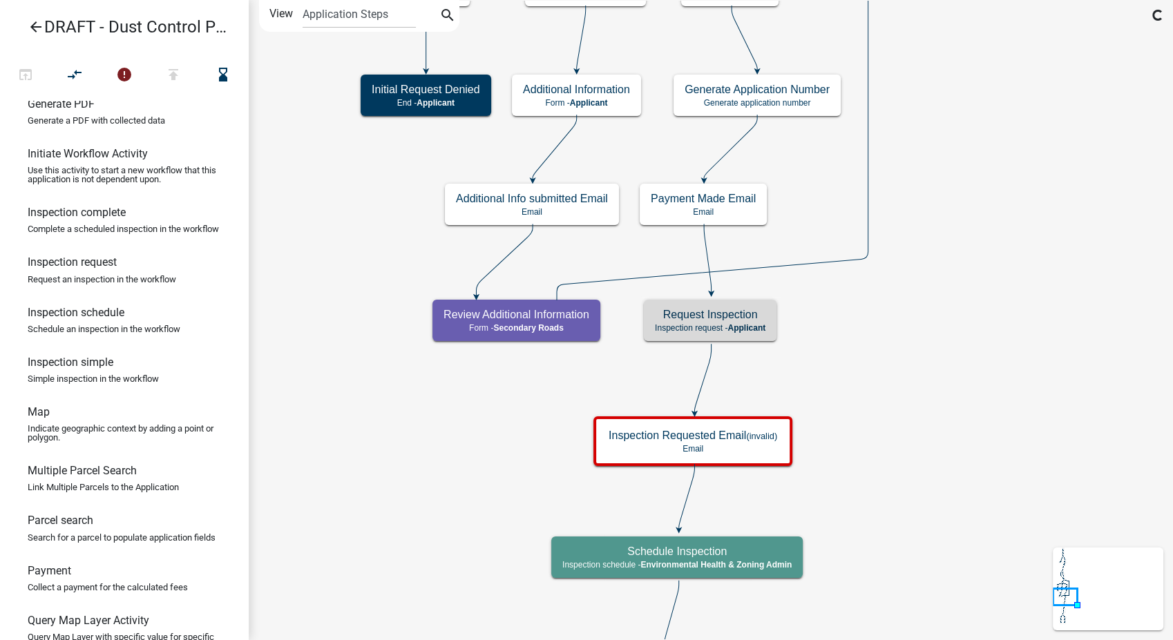
scroll to position [0, 0]
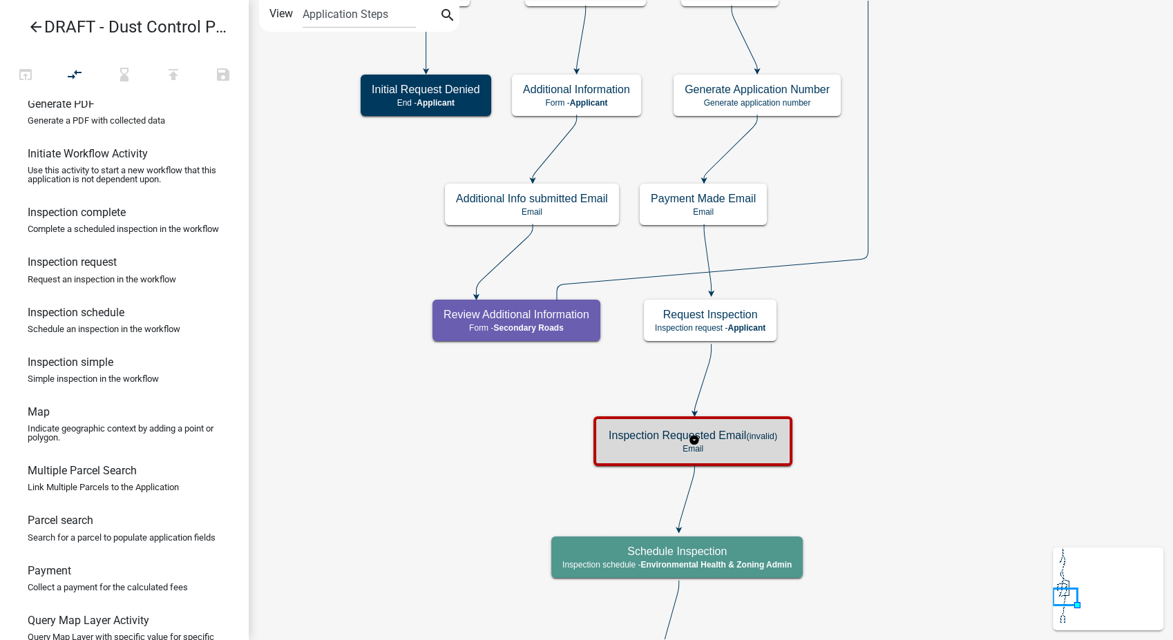
click at [757, 450] on p "Email" at bounding box center [693, 449] width 169 height 10
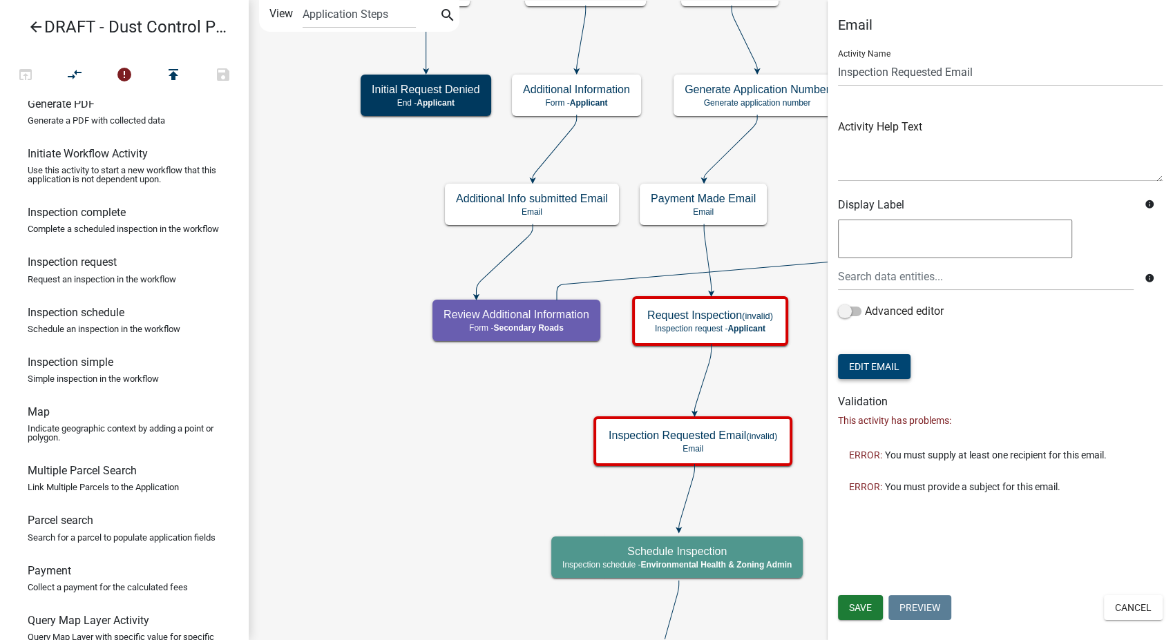
click at [890, 364] on button "Edit Email" at bounding box center [874, 366] width 73 height 25
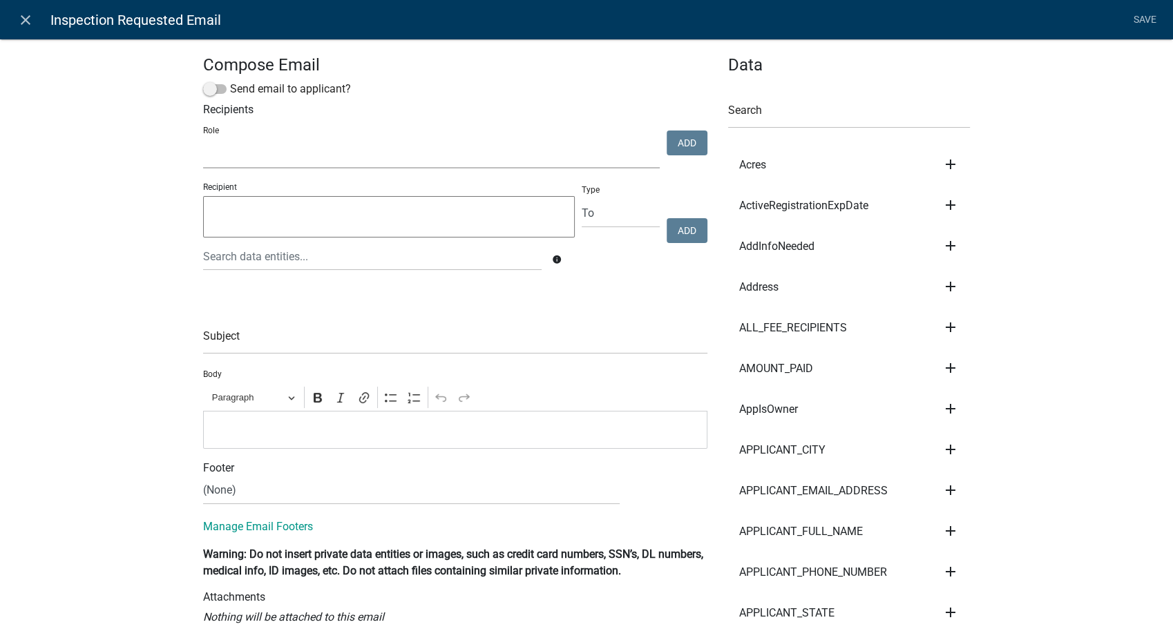
click at [253, 148] on select "Environmental Health & Zoning Admin Secondary Roads Admin" at bounding box center [431, 154] width 457 height 28
select select "f06a1d65-b43c-4930-9d9a-3cb2ed09da96"
click at [203, 140] on select "Environmental Health & Zoning Admin Secondary Roads Admin" at bounding box center [431, 154] width 457 height 28
click at [685, 151] on button "Add" at bounding box center [687, 143] width 41 height 25
select select
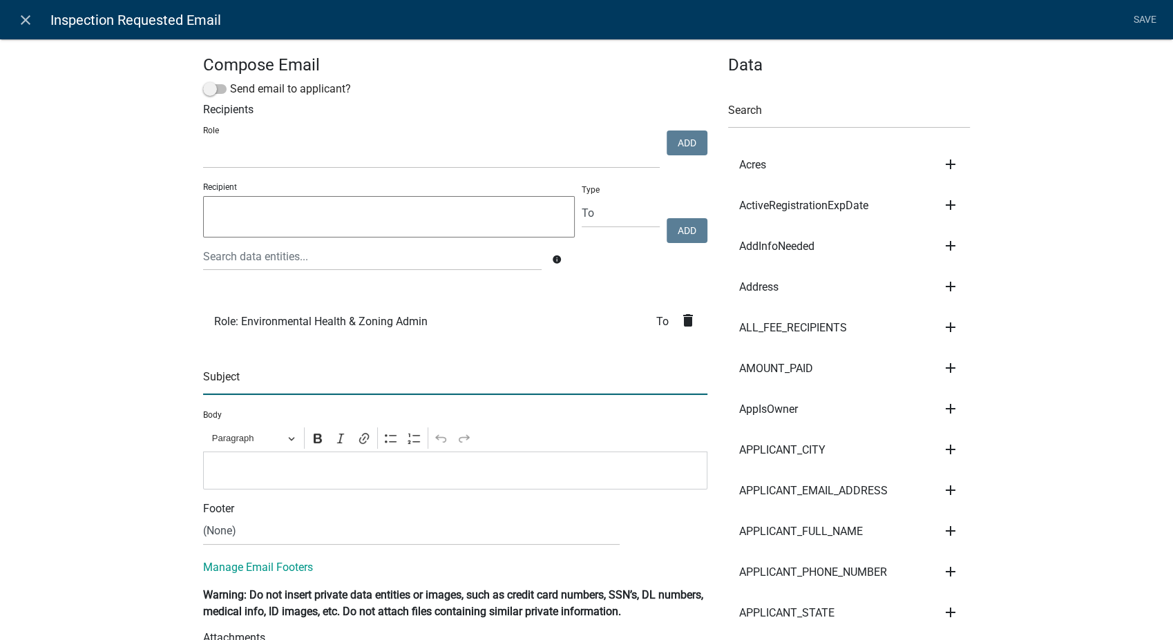
click at [210, 389] on input "text" at bounding box center [455, 381] width 504 height 28
click at [221, 379] on input "Dust control" at bounding box center [455, 381] width 504 height 28
click at [224, 385] on input "Dust control" at bounding box center [455, 381] width 504 height 28
click at [271, 387] on input "Dust Control" at bounding box center [455, 381] width 504 height 28
type input "Dust Control Inspection Requested -"
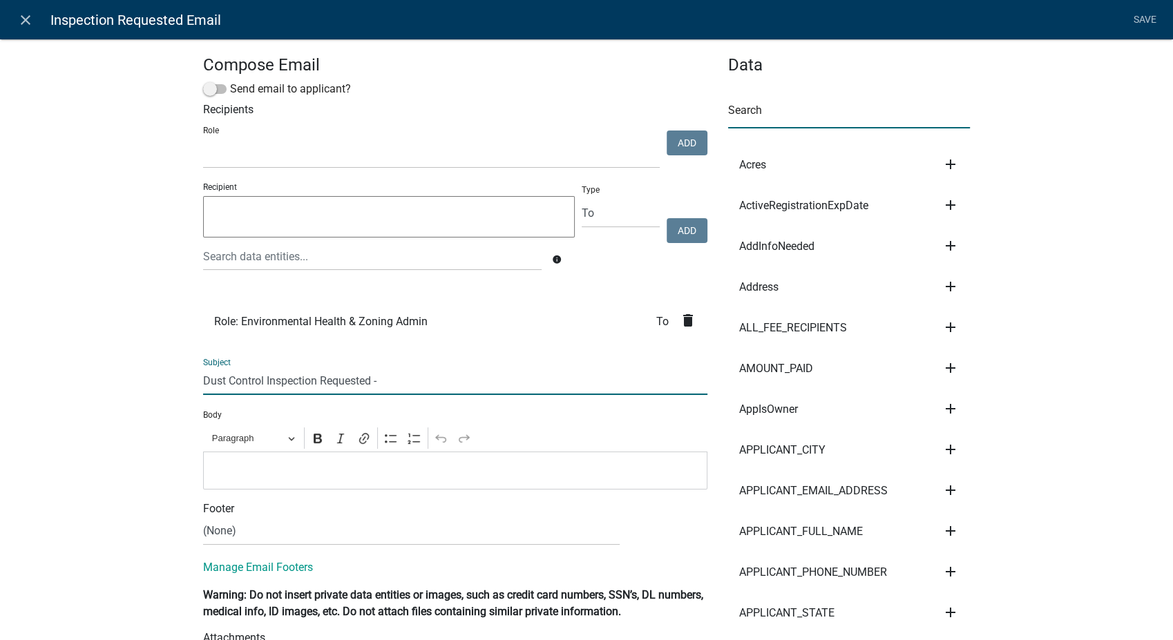
click at [812, 115] on input "text" at bounding box center [849, 114] width 242 height 28
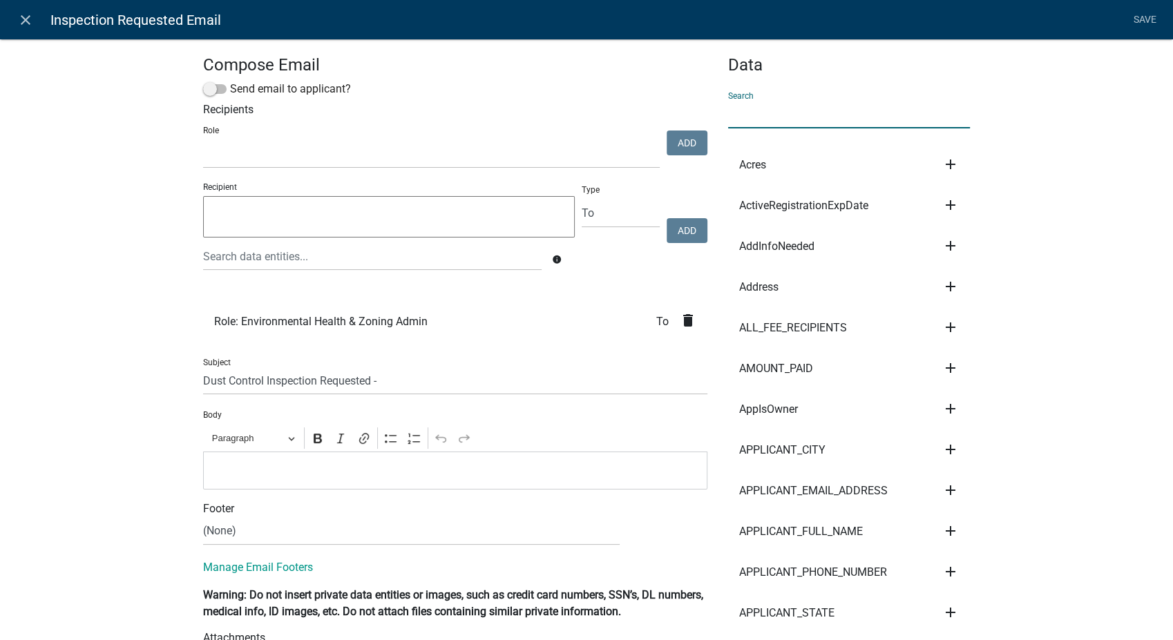
type input "gene"
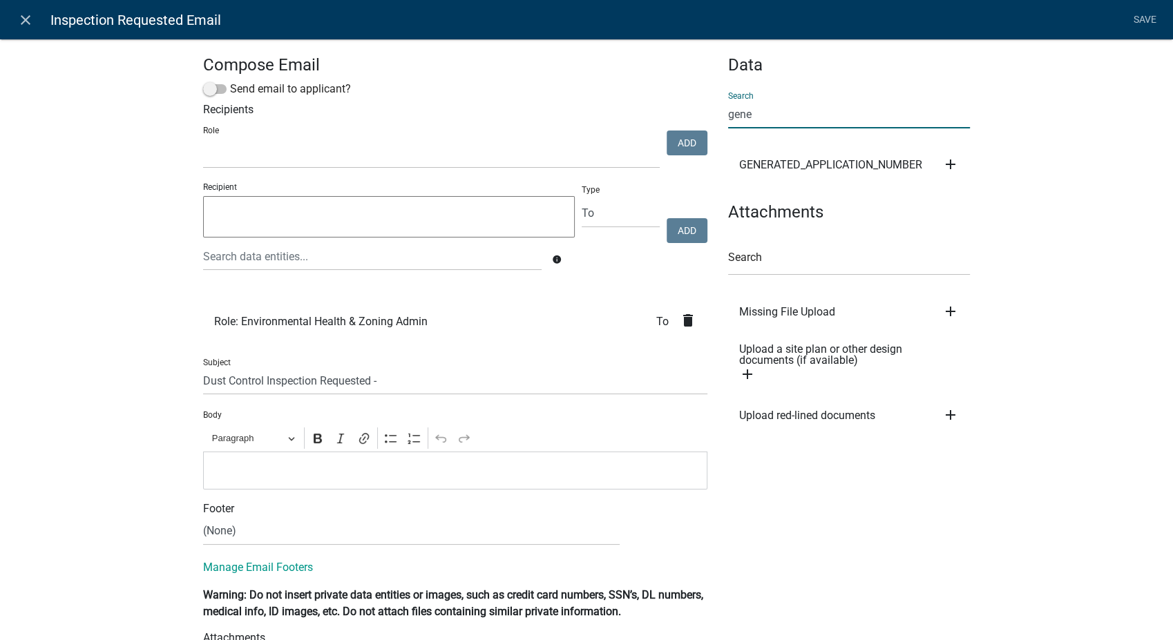
click at [945, 164] on icon "add" at bounding box center [950, 164] width 17 height 17
click at [969, 173] on button "Subject" at bounding box center [997, 178] width 111 height 33
type input "Dust Control Inspection Requested - ${GENERATED_APPLICATION_NUMBER}"
click at [246, 468] on p "Editor editing area: main. Press Alt+0 for help." at bounding box center [456, 470] width 490 height 17
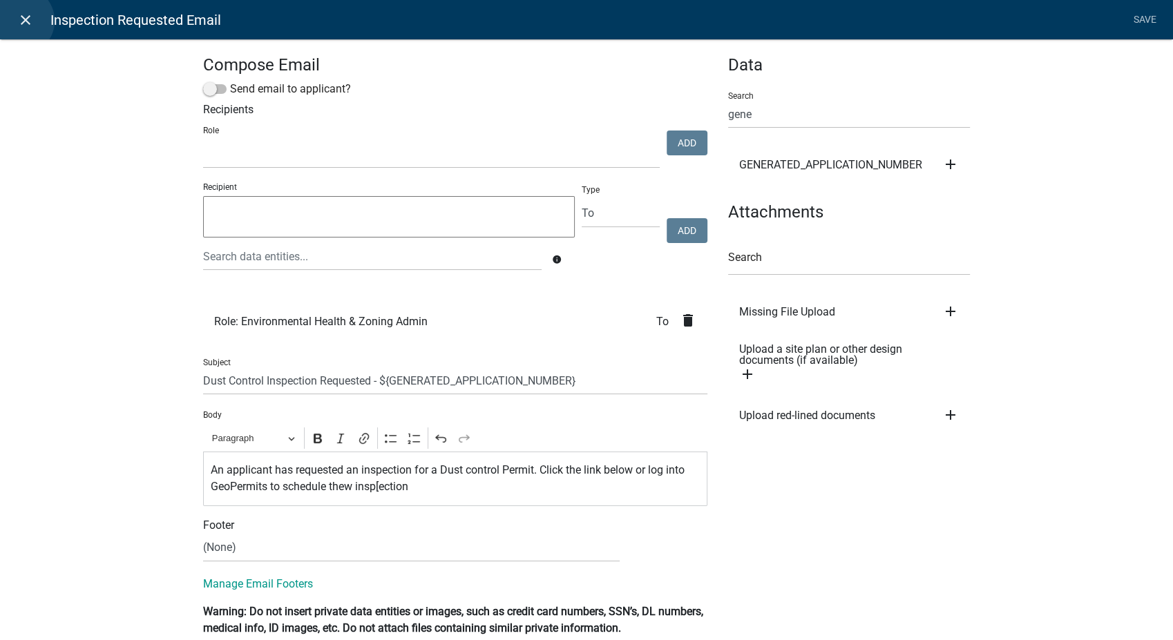
click at [19, 21] on icon "close" at bounding box center [25, 20] width 17 height 17
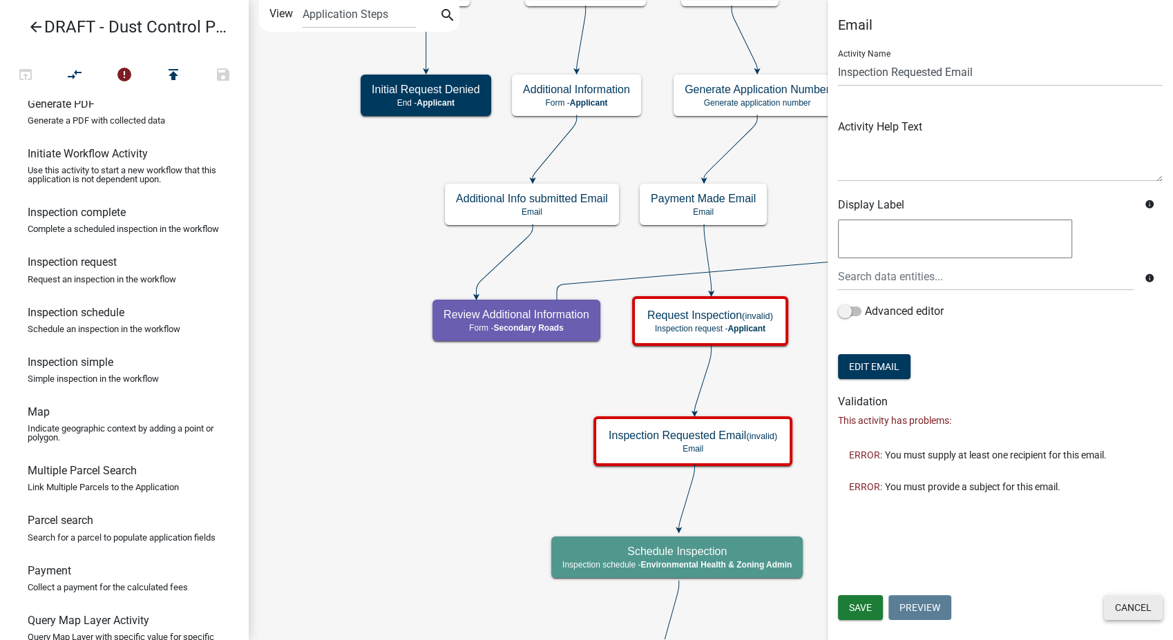
click at [1128, 611] on button "Cancel" at bounding box center [1133, 607] width 59 height 25
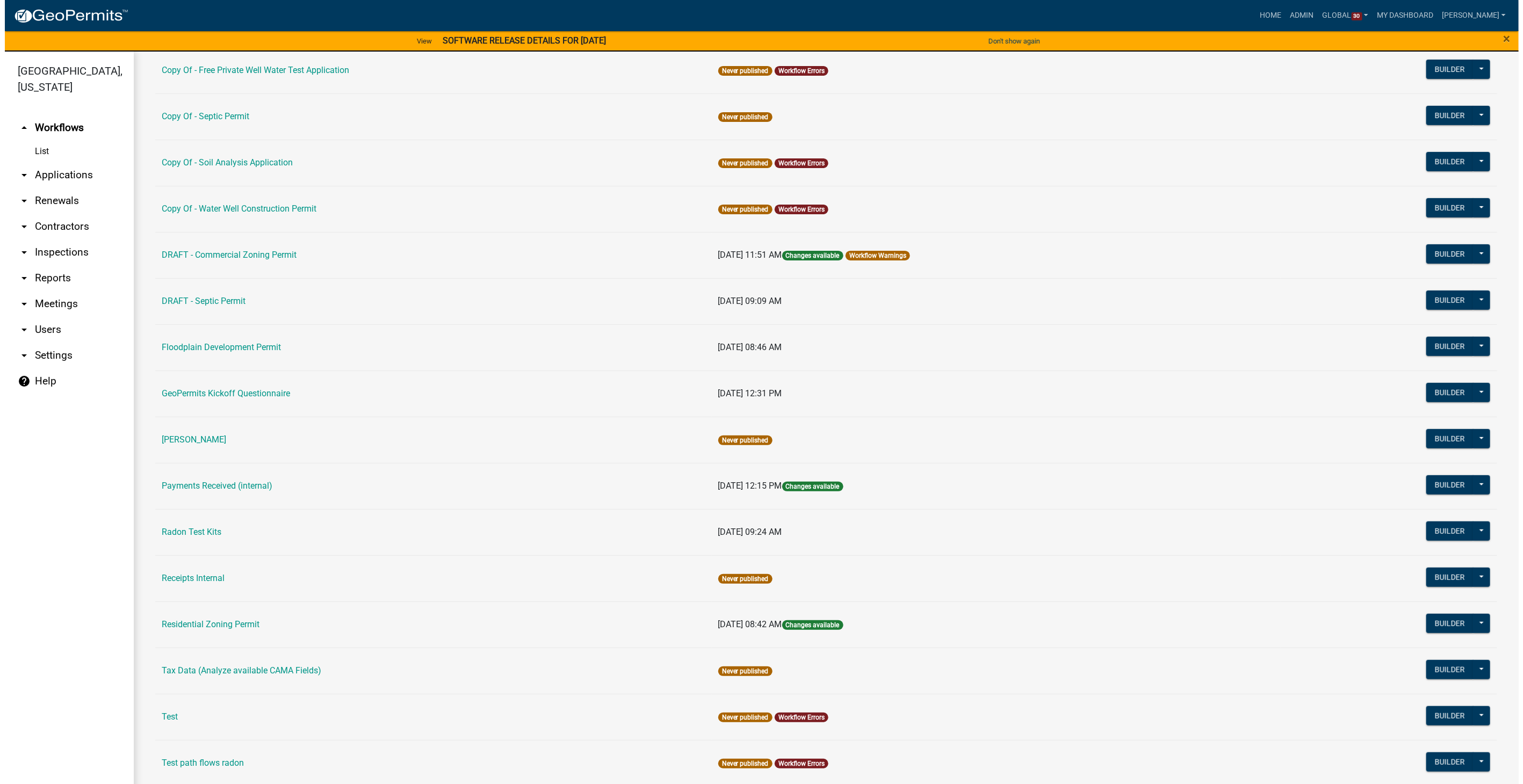
scroll to position [298, 0]
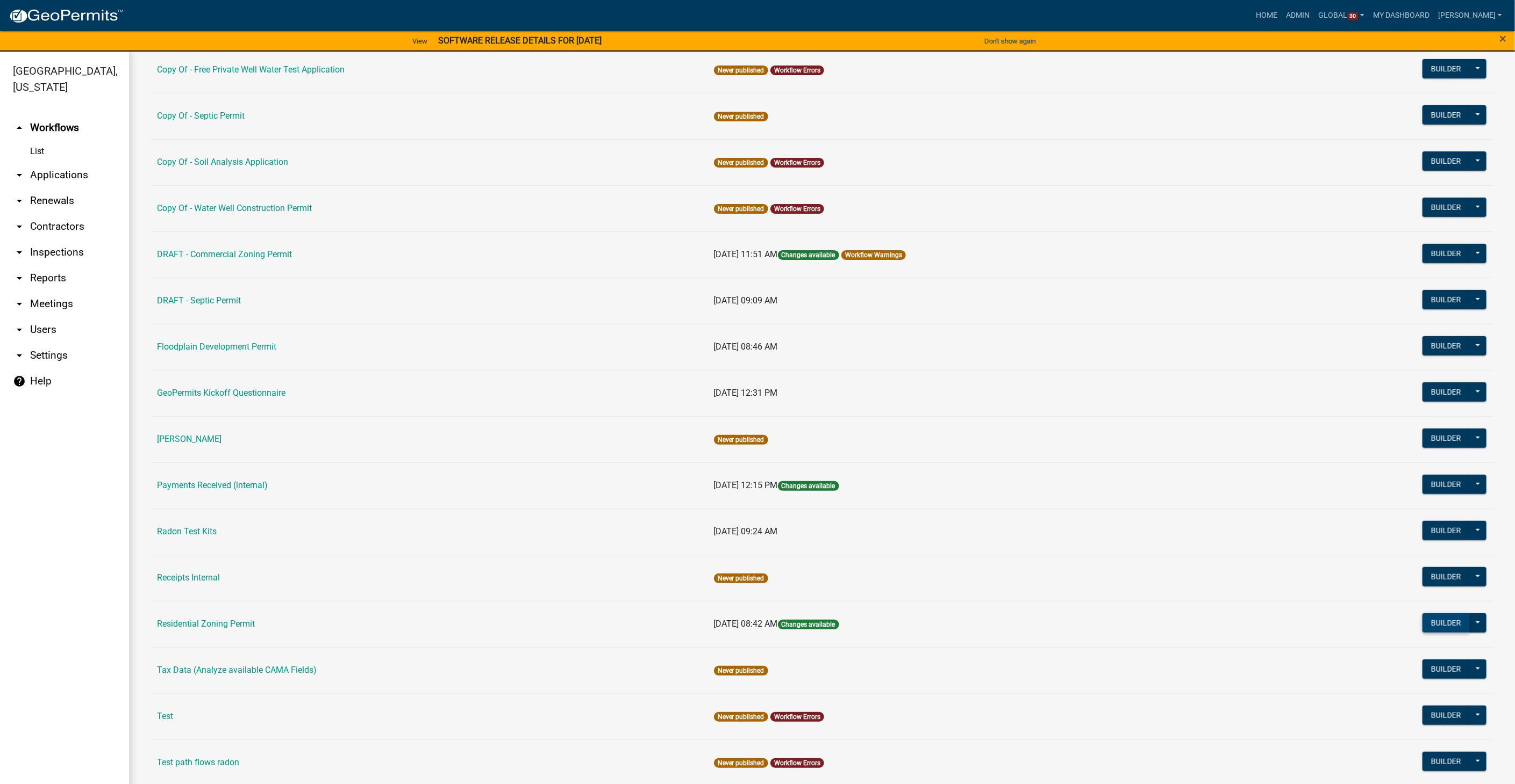
click at [1438, 621] on button "Builder" at bounding box center [1446, 623] width 47 height 19
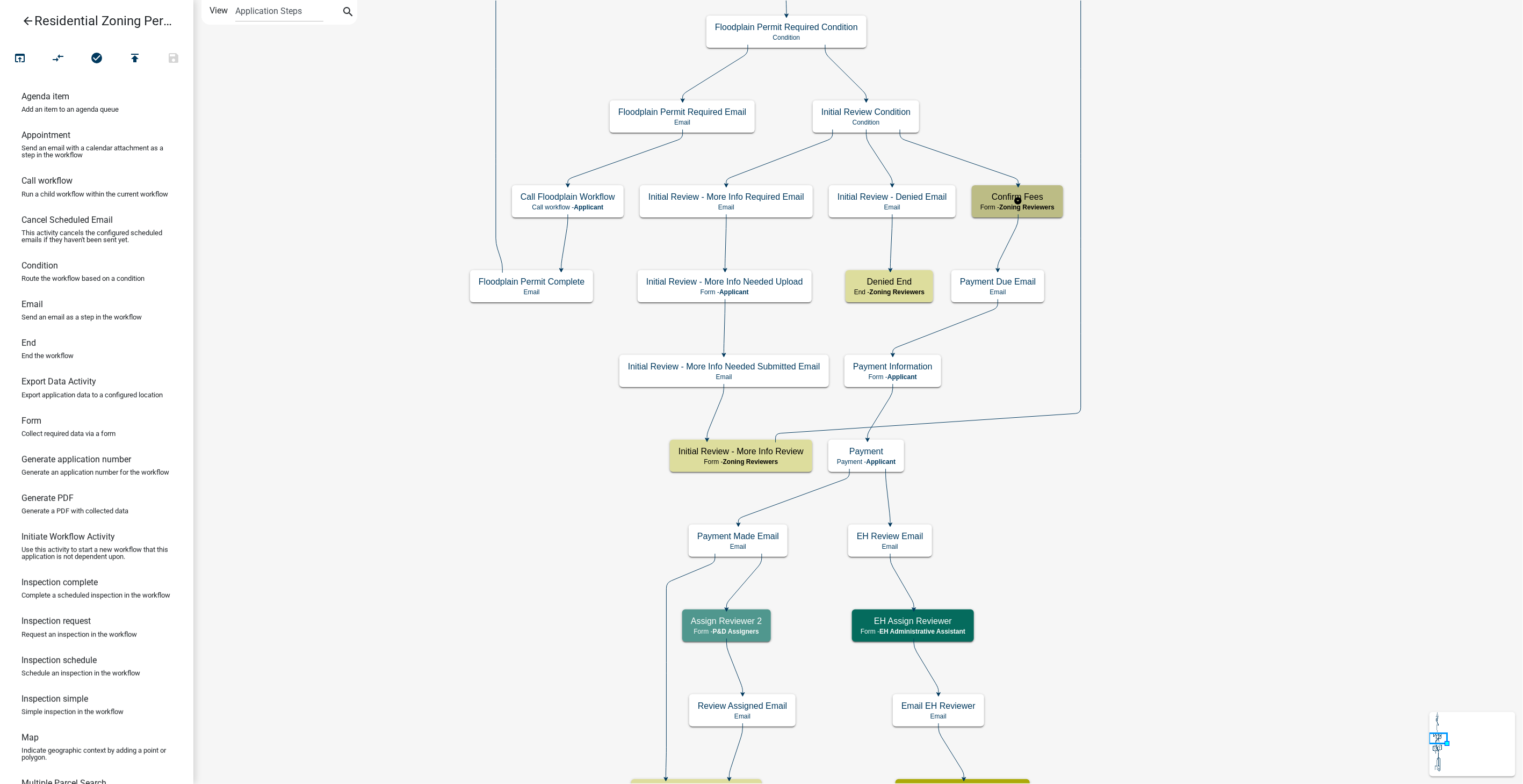
click at [1033, 205] on span "Zoning Reviewers" at bounding box center [1027, 208] width 55 height 8
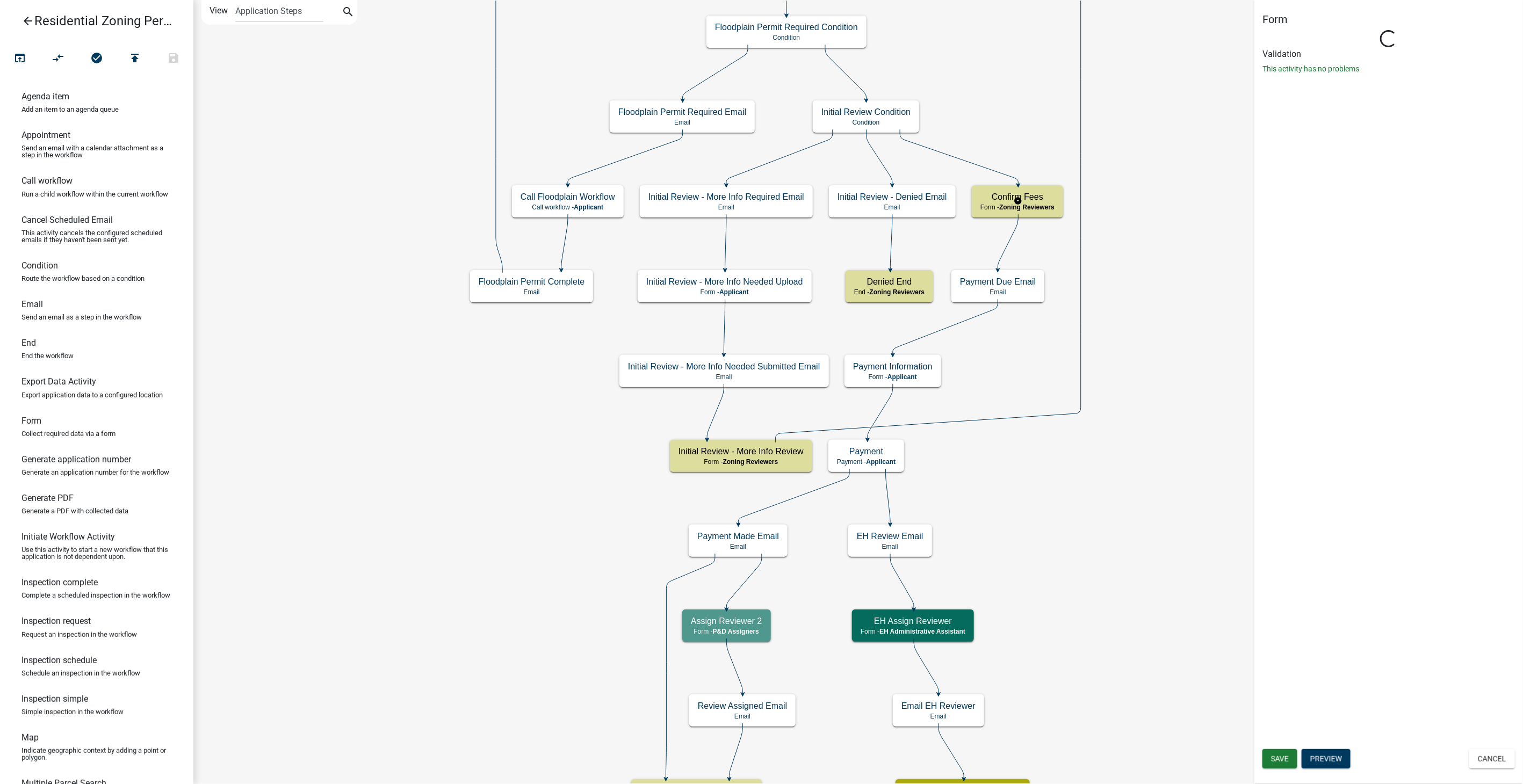
select select "289CA764-5063-4D44-9E26-A723625F811D"
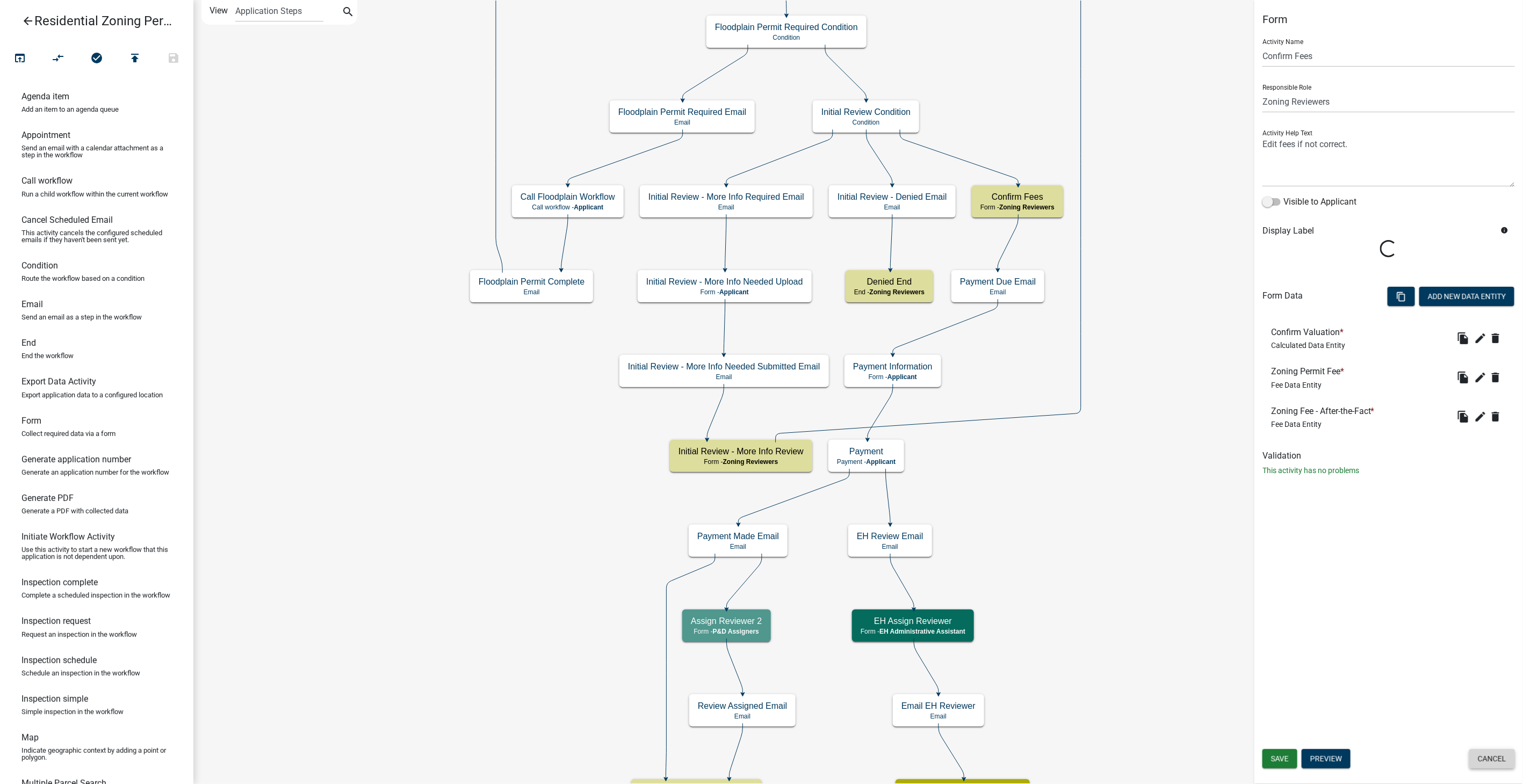
click at [1483, 758] on button "Cancel" at bounding box center [1492, 759] width 46 height 19
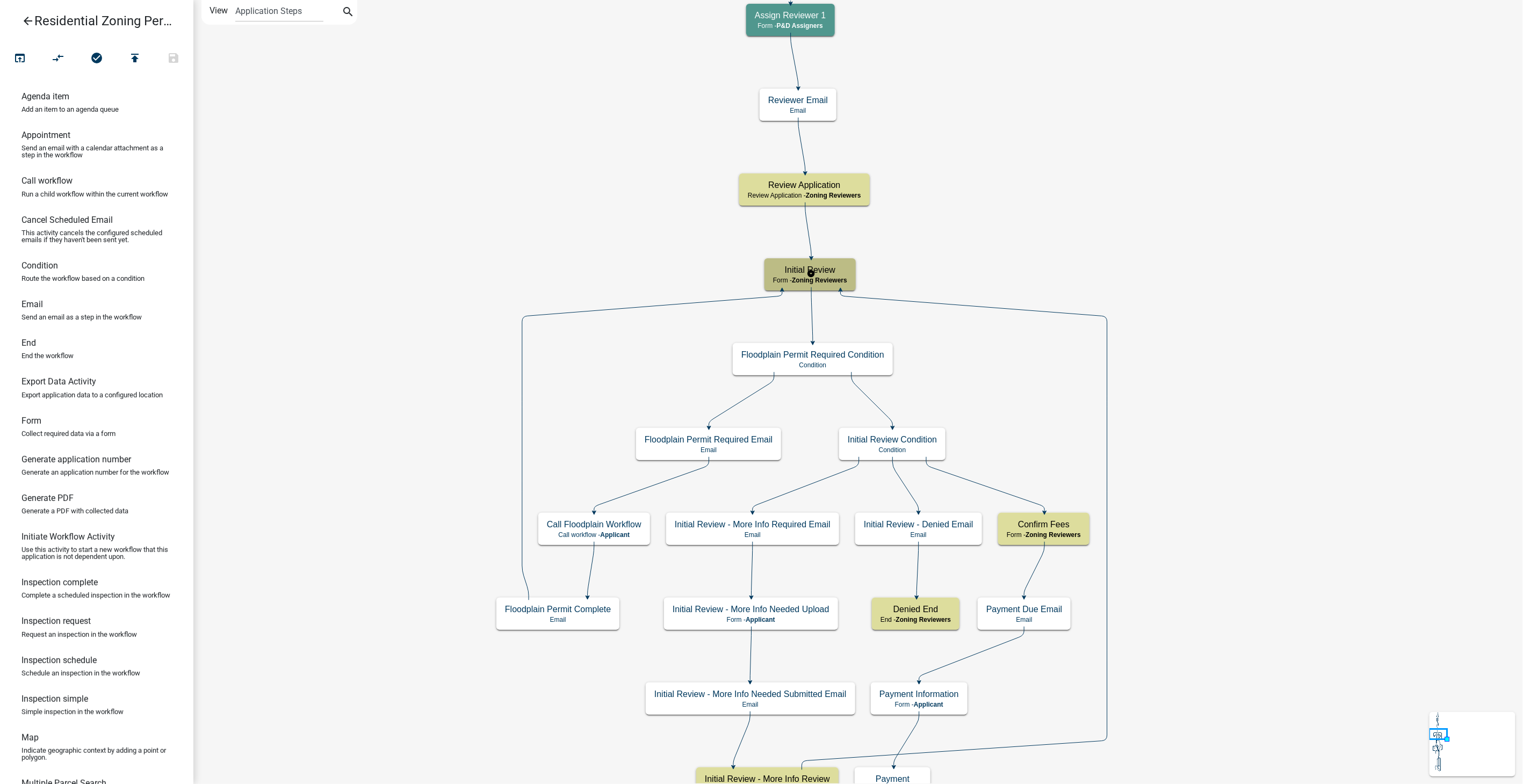
click at [850, 270] on div "Initial Review Form - Zoning Reviewers" at bounding box center [810, 274] width 91 height 32
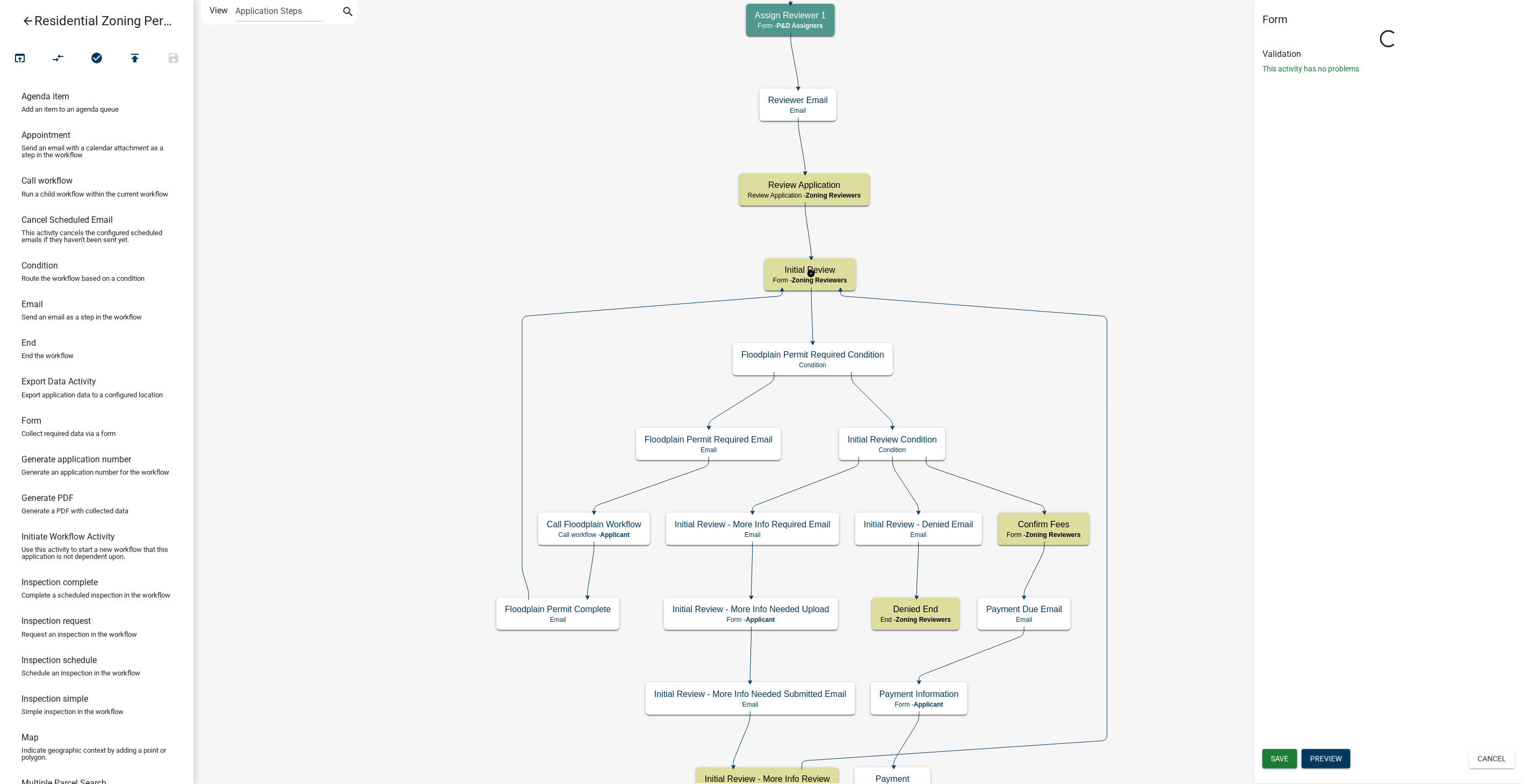
select select "289CA764-5063-4D44-9E26-A723625F811D"
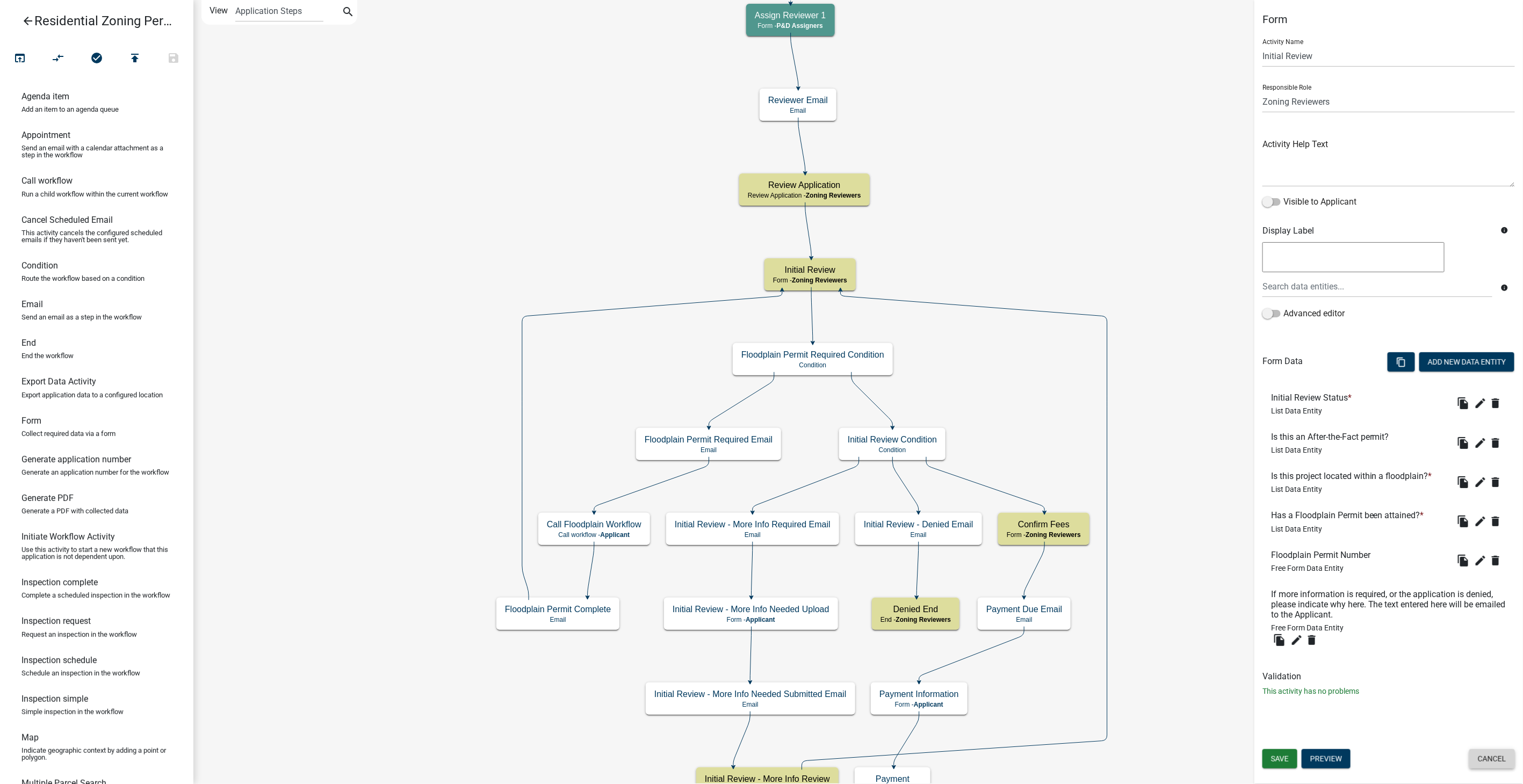
click at [1490, 763] on button "Cancel" at bounding box center [1492, 759] width 46 height 19
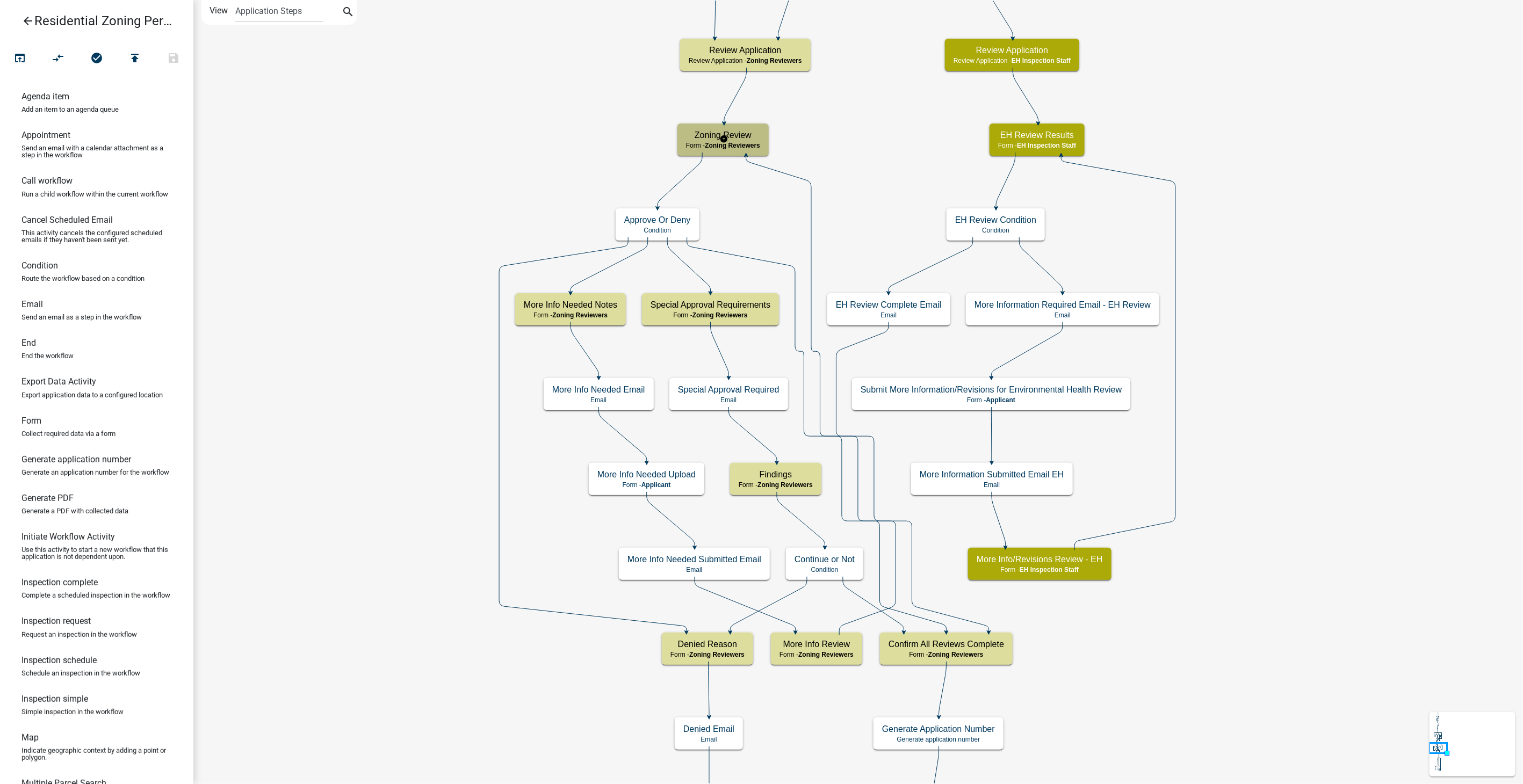
click at [758, 148] on span "Zoning Reviewers" at bounding box center [732, 145] width 55 height 8
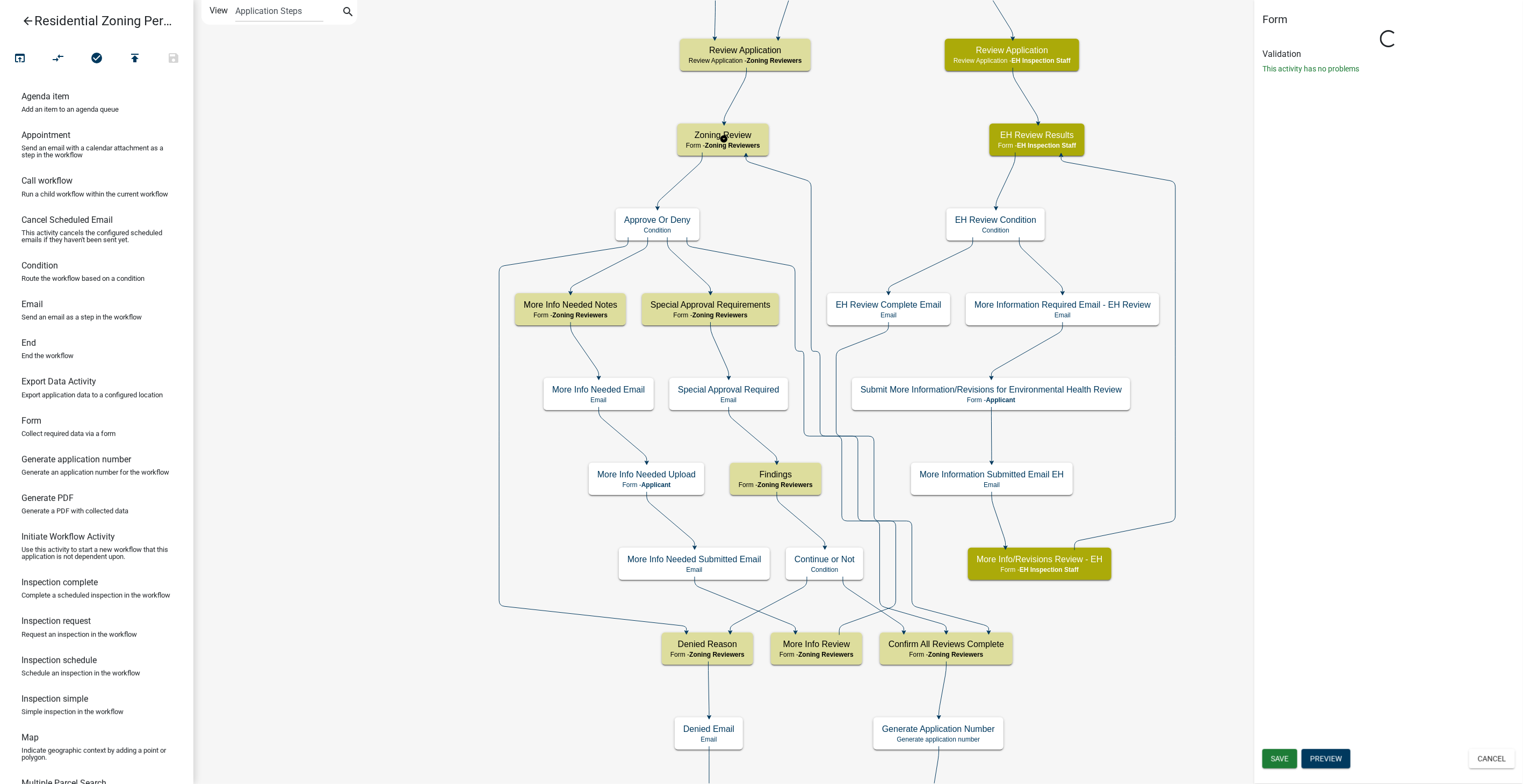
select select "289CA764-5063-4D44-9E26-A723625F811D"
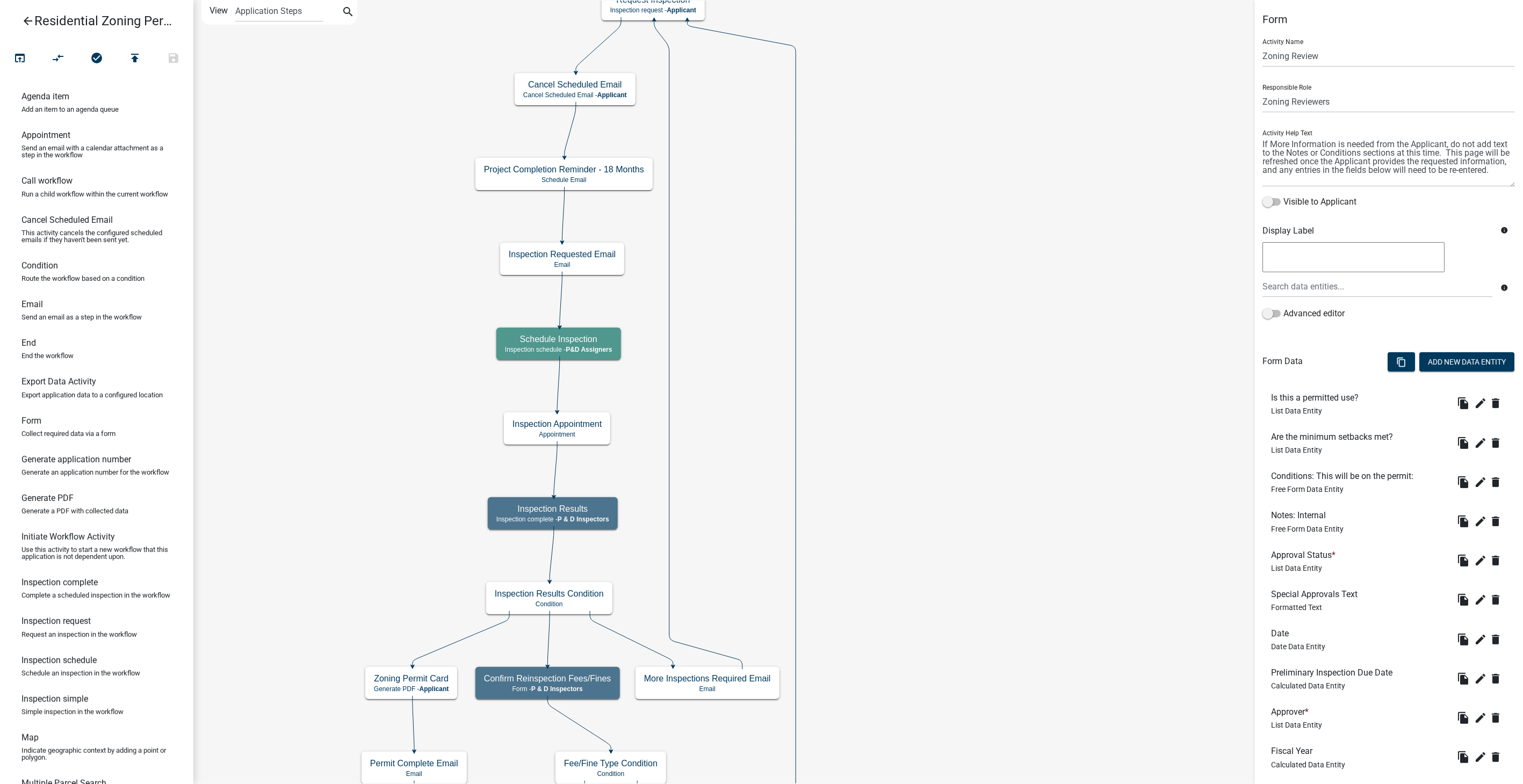
scroll to position [102, 0]
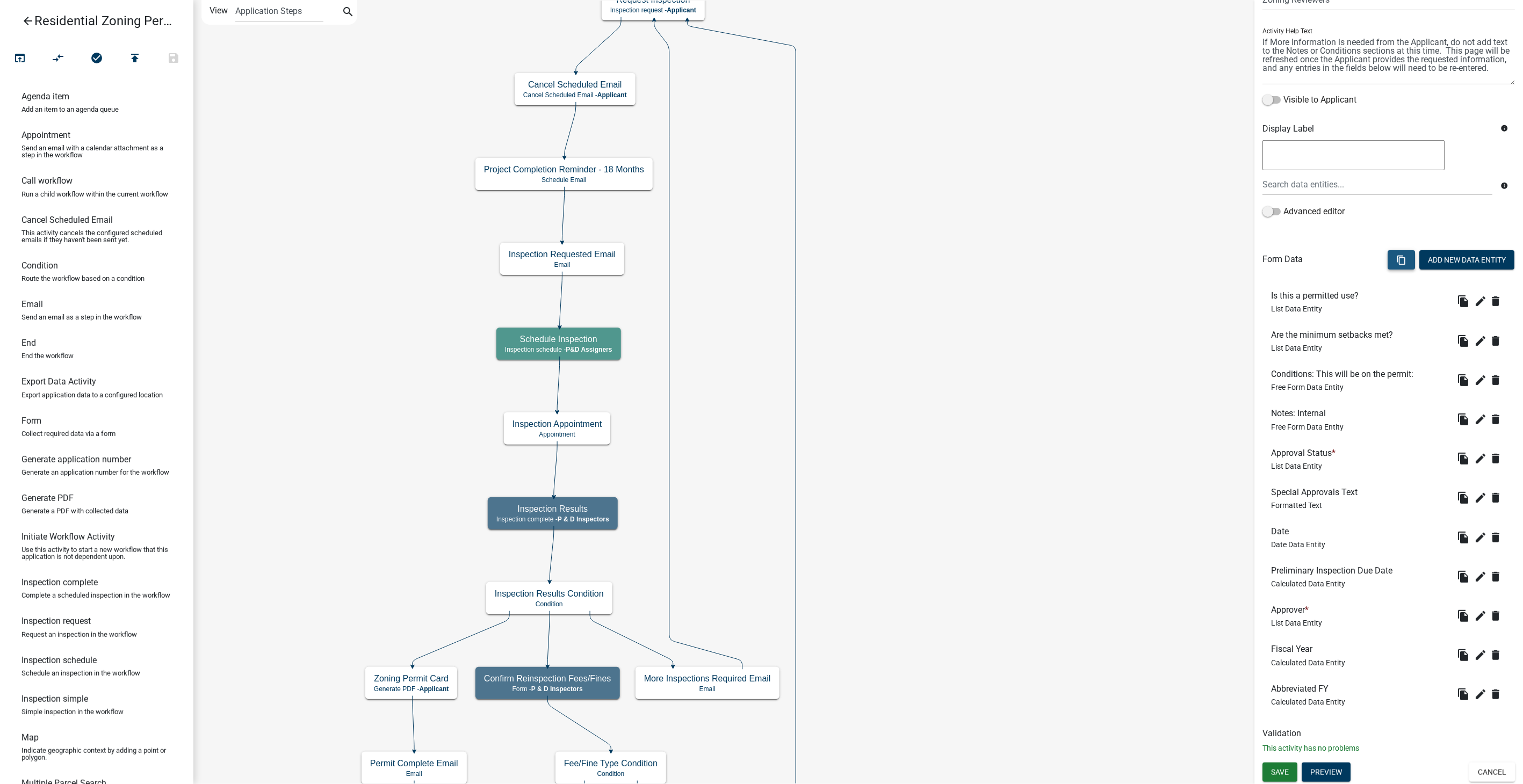
click at [1396, 259] on icon "content_copy" at bounding box center [1401, 260] width 10 height 10
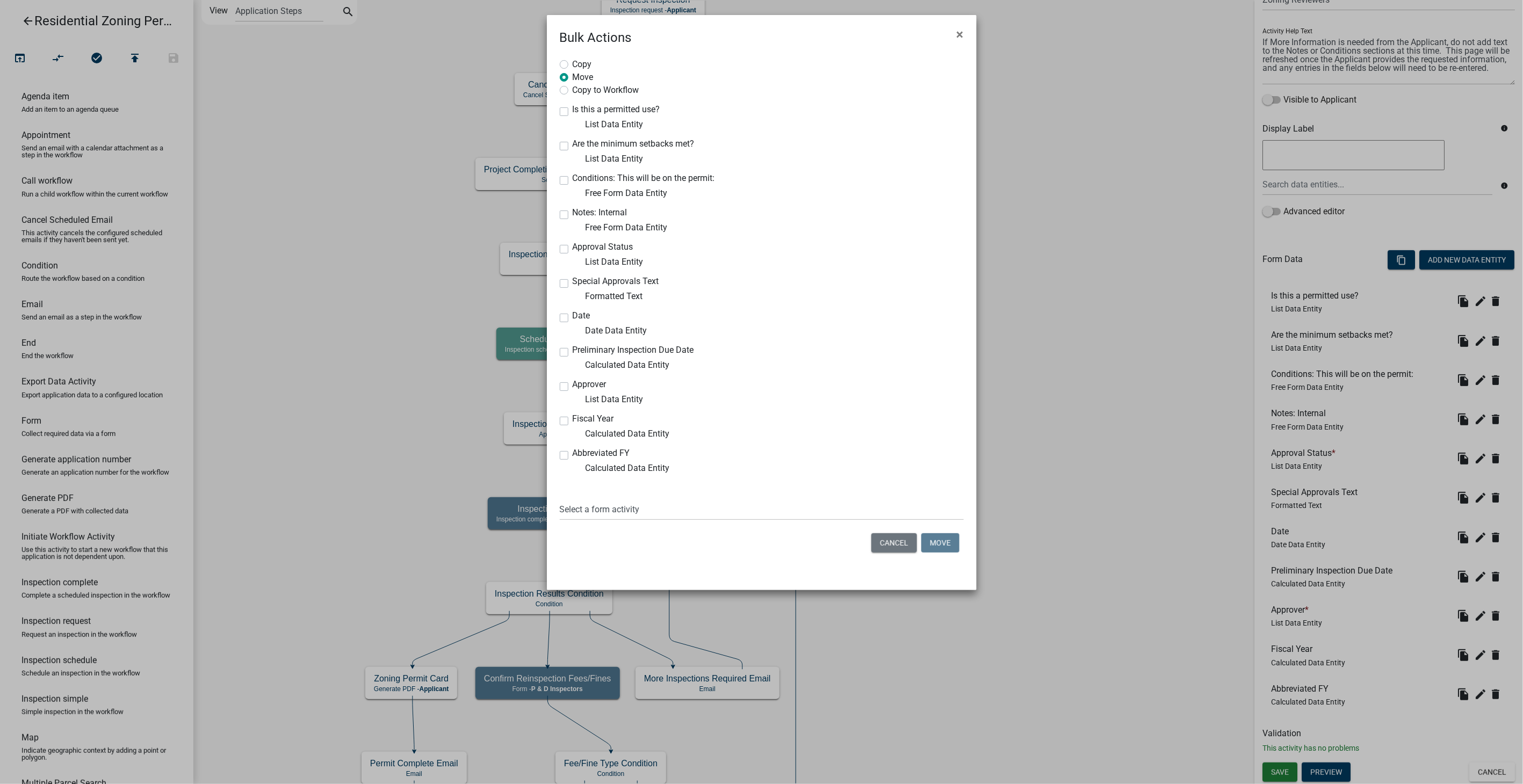
click at [572, 422] on label "Fiscal Year" at bounding box center [593, 418] width 41 height 9
click at [572, 422] on input "Fiscal Year" at bounding box center [576, 418] width 7 height 7
checkbox input "true"
click at [572, 454] on label "Abbreviated FY" at bounding box center [601, 453] width 58 height 9
click at [572, 454] on input "Abbreviated FY" at bounding box center [576, 452] width 7 height 7
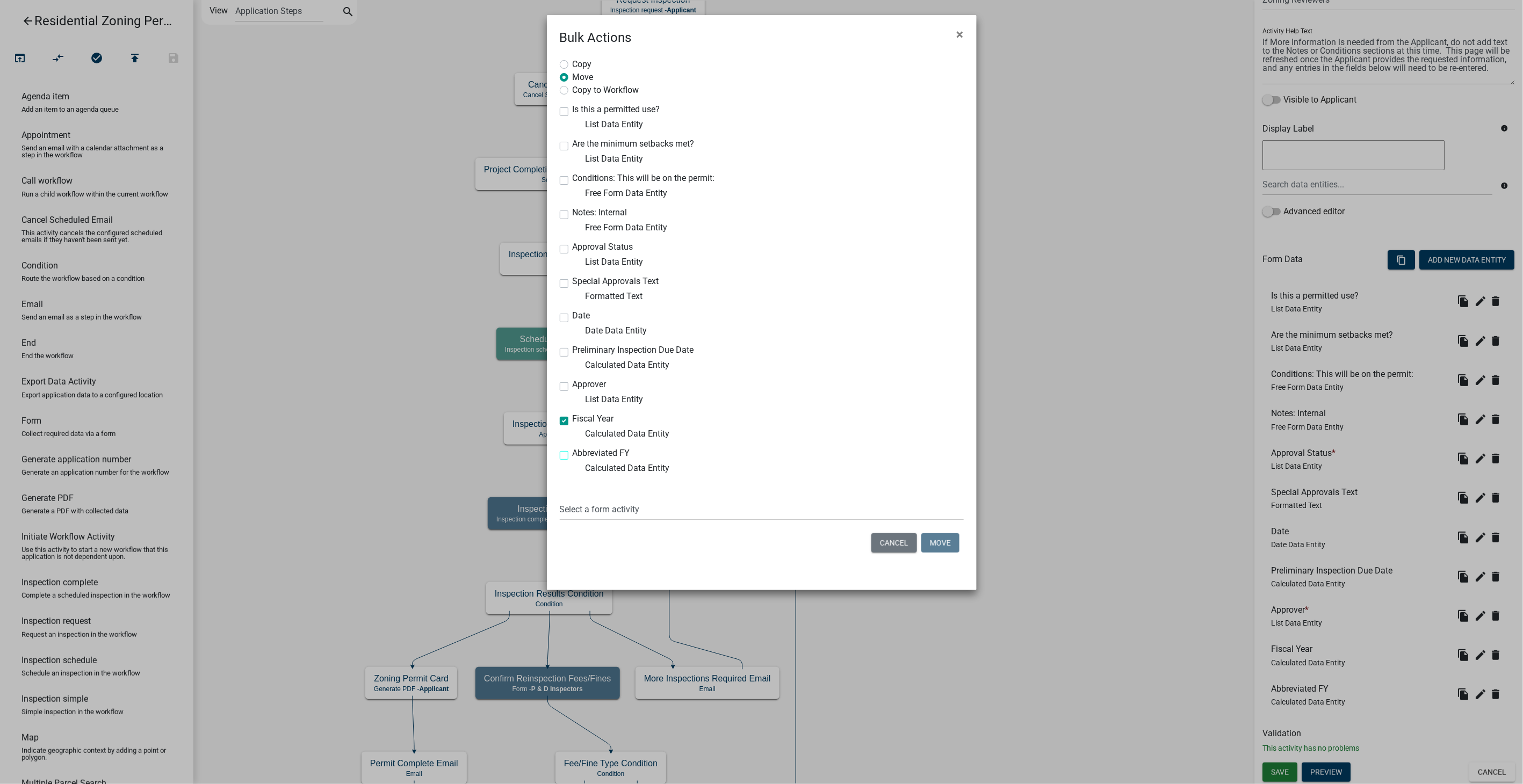
checkbox input "true"
click at [572, 91] on label "Copy to Workflow" at bounding box center [606, 89] width 67 height 11
click at [572, 91] on input "Copy to Workflow" at bounding box center [576, 87] width 7 height 7
radio input "true"
select select "a7002d7d-8089-43a3-a91d-f0688afbdb11"
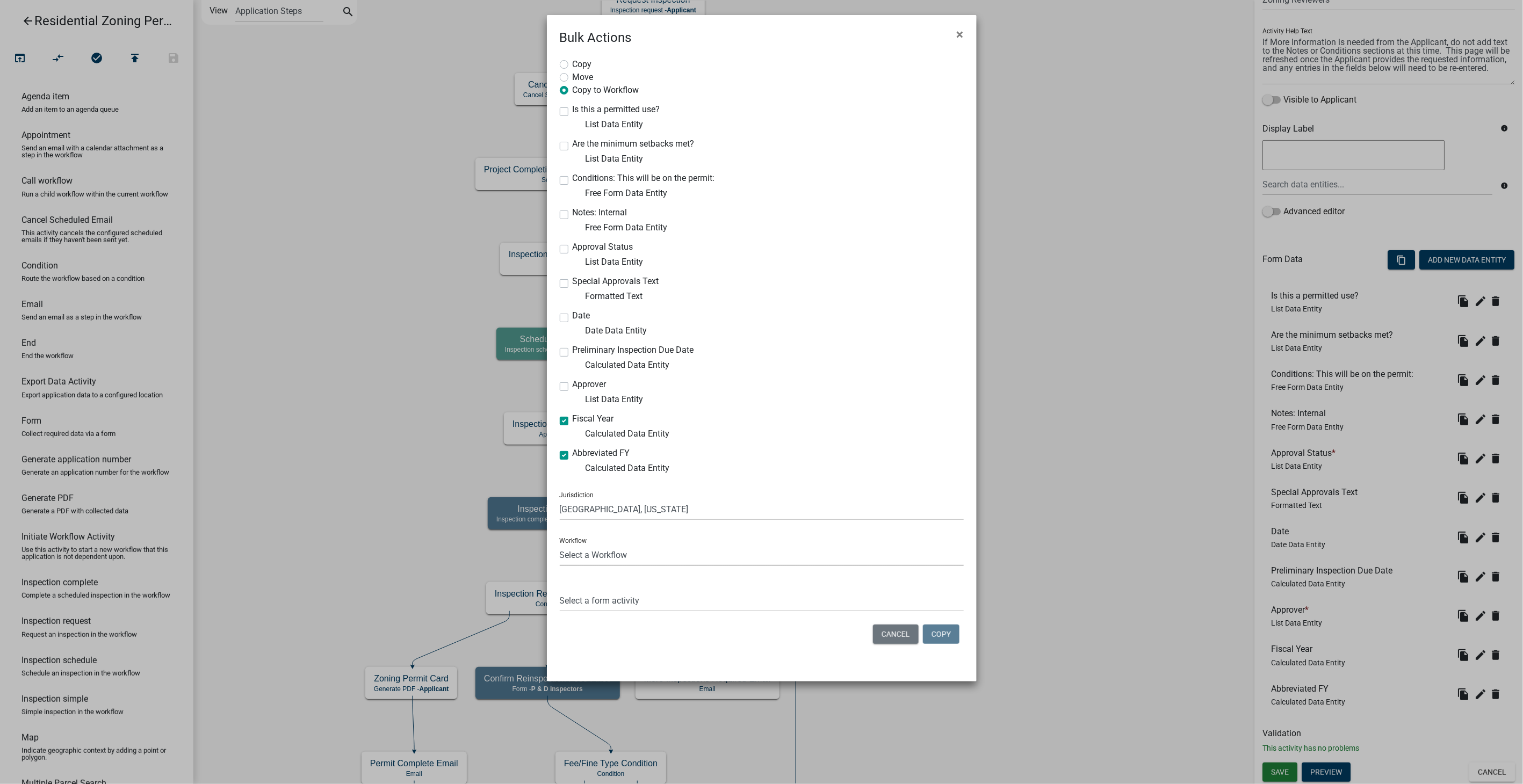
click at [614, 549] on select "Select a Workflow 911 Address and Sign Request A General Workflow Acknowledgeme…" at bounding box center [762, 555] width 404 height 22
select select "12519621-cfea-4e76-93eb-4fc1c2351012"
click at [560, 544] on select "Select a Workflow 911 Address and Sign Request A General Workflow Acknowledgeme…" at bounding box center [762, 555] width 404 height 22
click at [609, 602] on select "Select a form activity Introduction Application Questions Document Upload Full …" at bounding box center [762, 600] width 404 height 22
select select "0d26bd55-5aa0-43c0-a044-5f51ae8054e0"
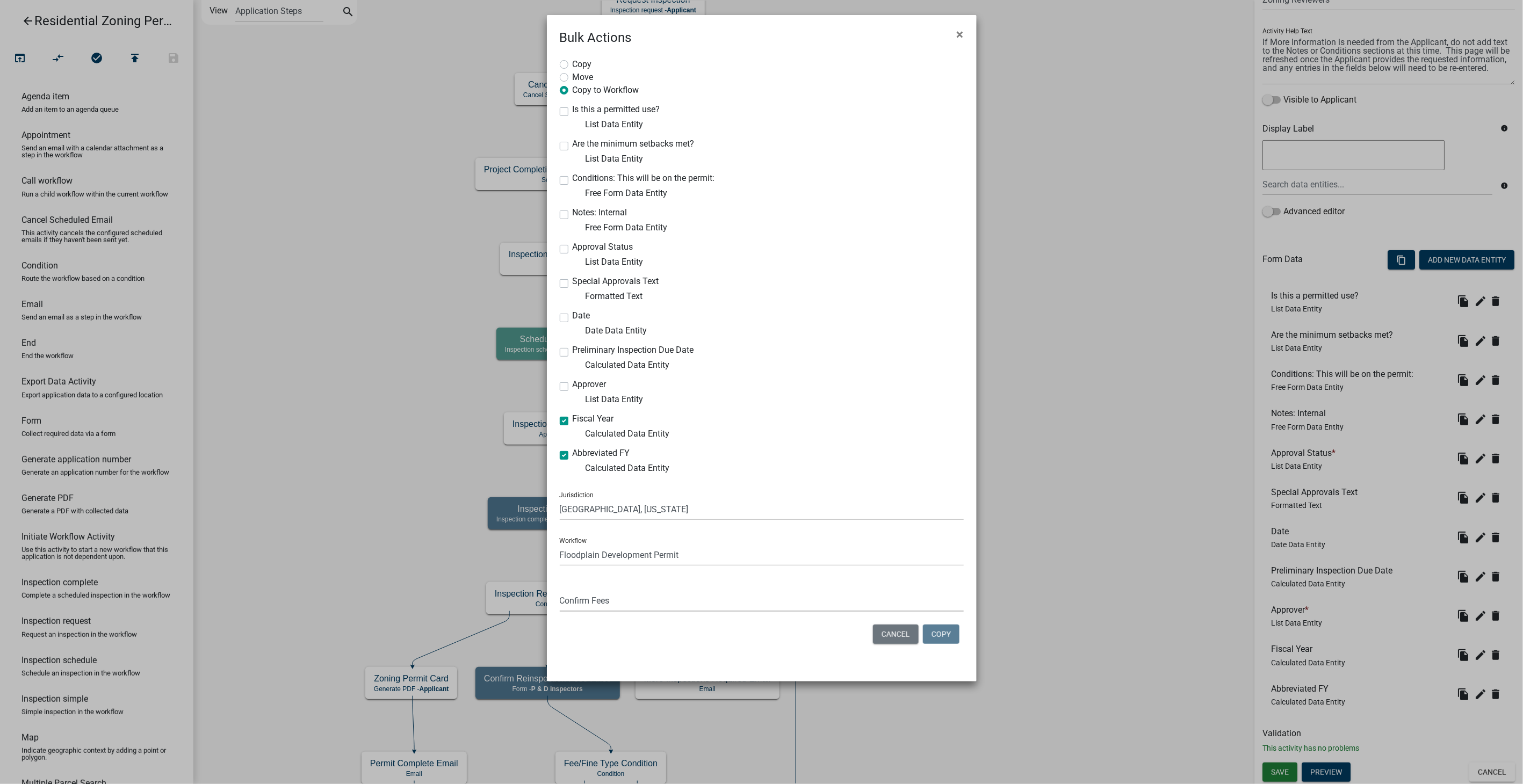
click at [560, 590] on select "Select a form activity Introduction Application Questions Document Upload Full …" at bounding box center [762, 600] width 404 height 22
click at [947, 633] on button "Copy" at bounding box center [941, 634] width 37 height 19
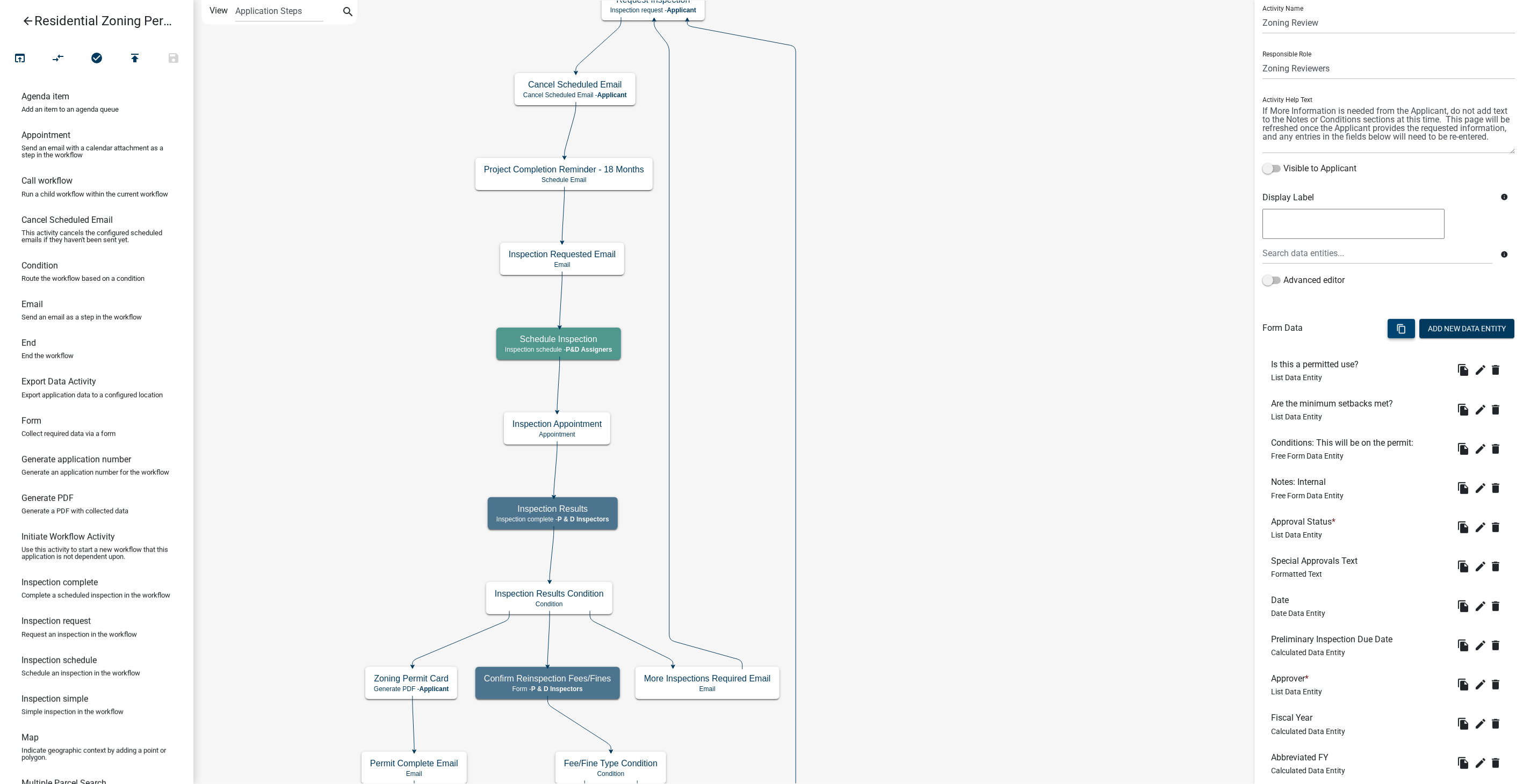
scroll to position [0, 0]
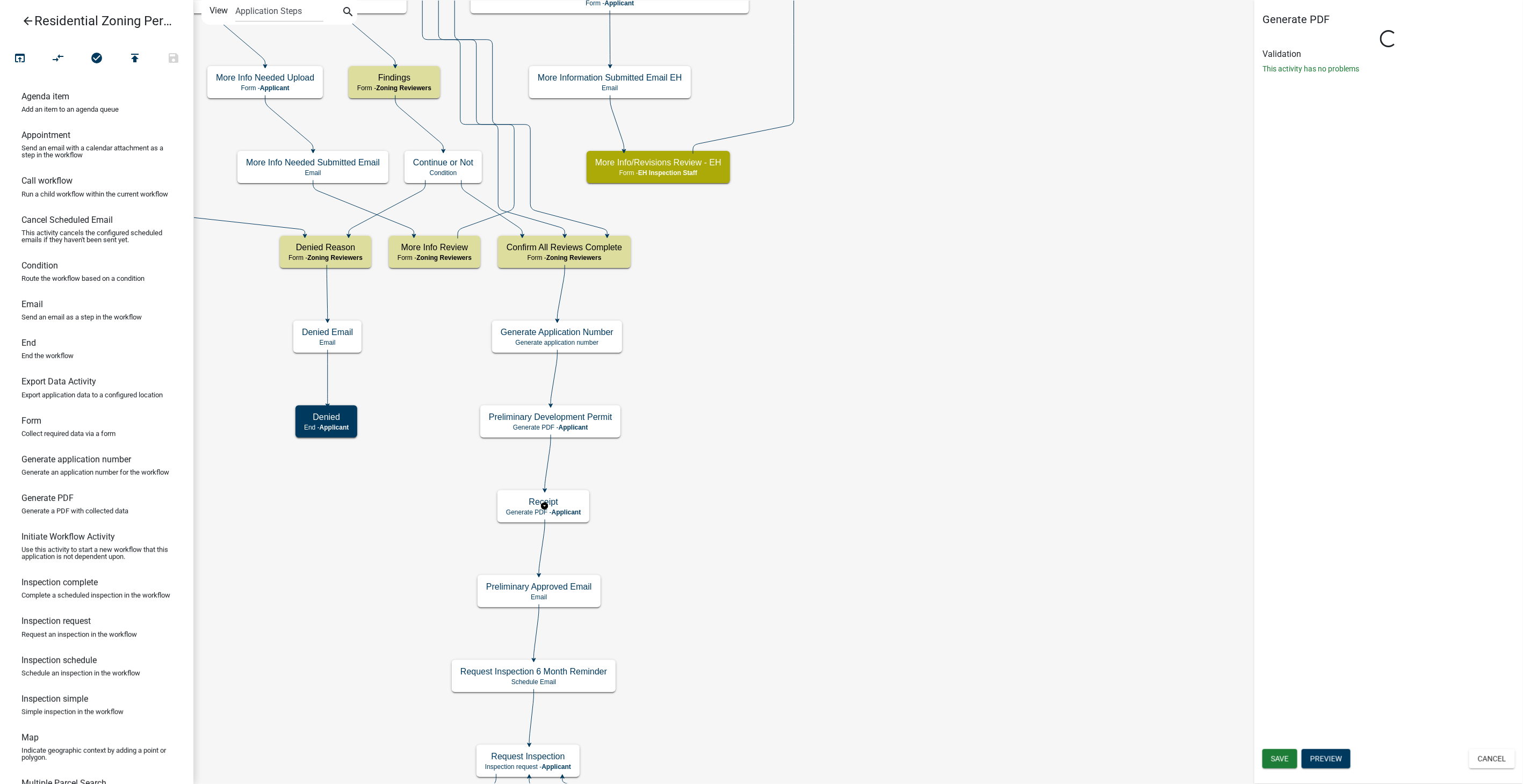
select select "289CA764-5063-4D44-9E26-A723625F811D"
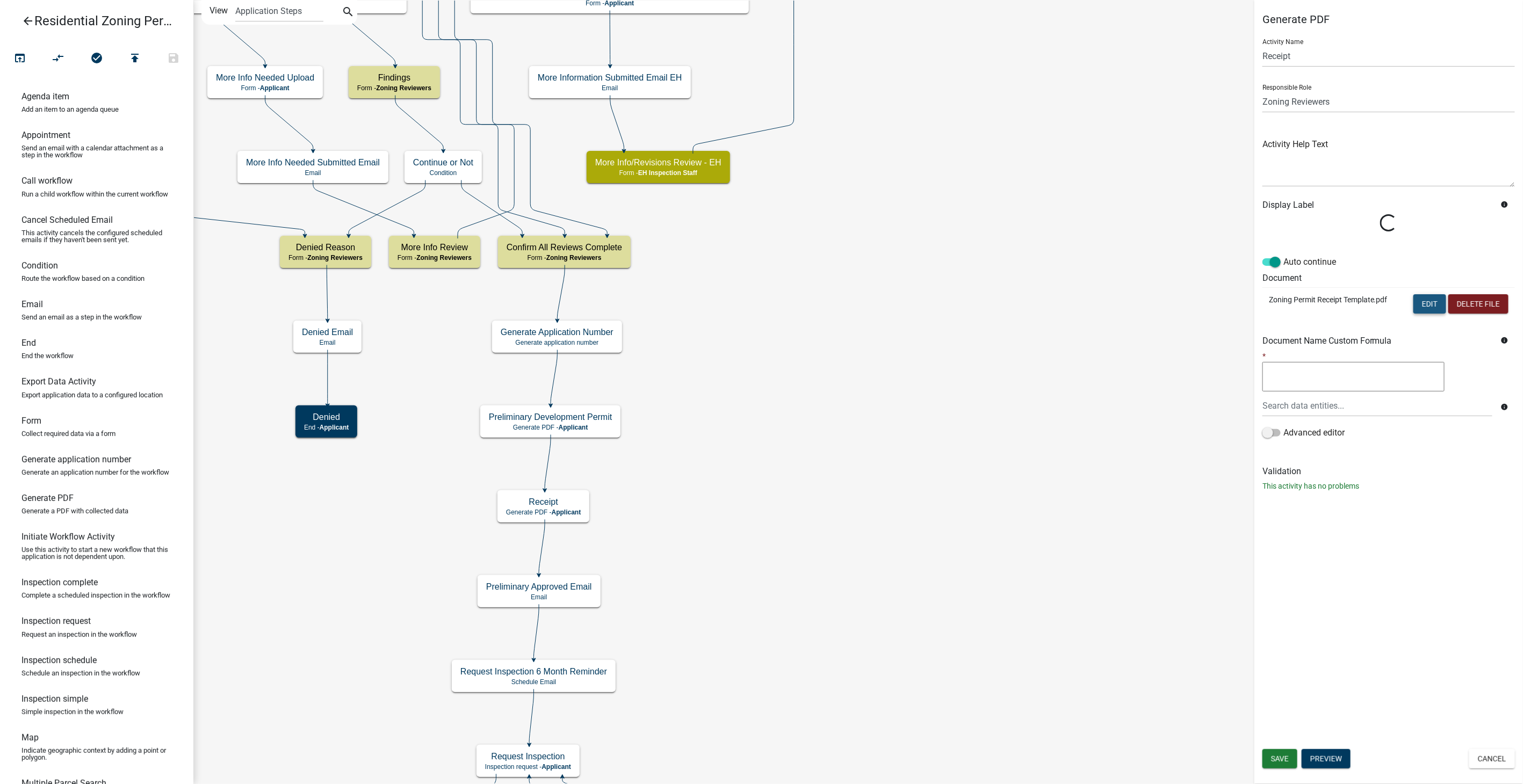
click at [1422, 306] on button "Edit" at bounding box center [1430, 304] width 33 height 19
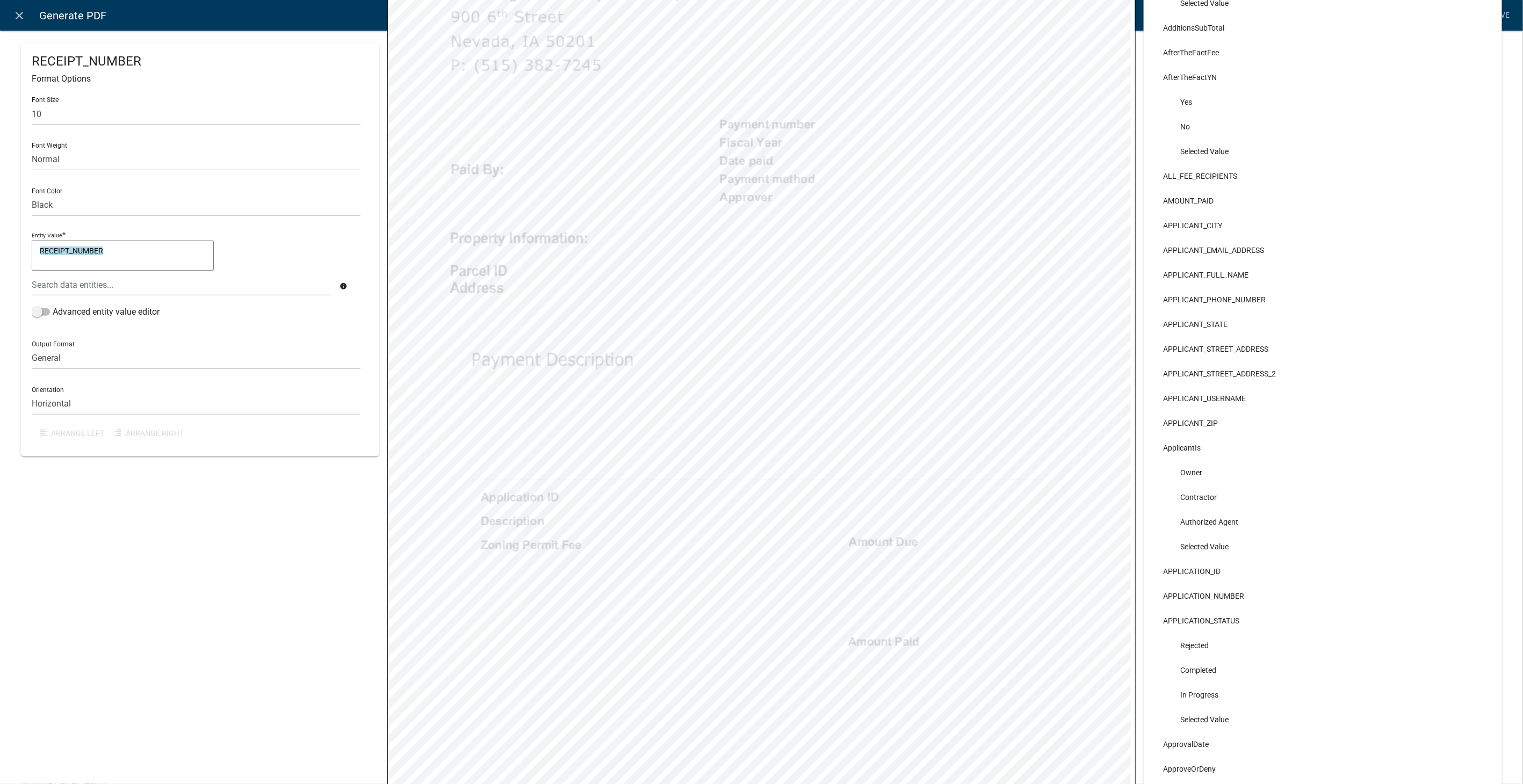
scroll to position [298, 0]
select select
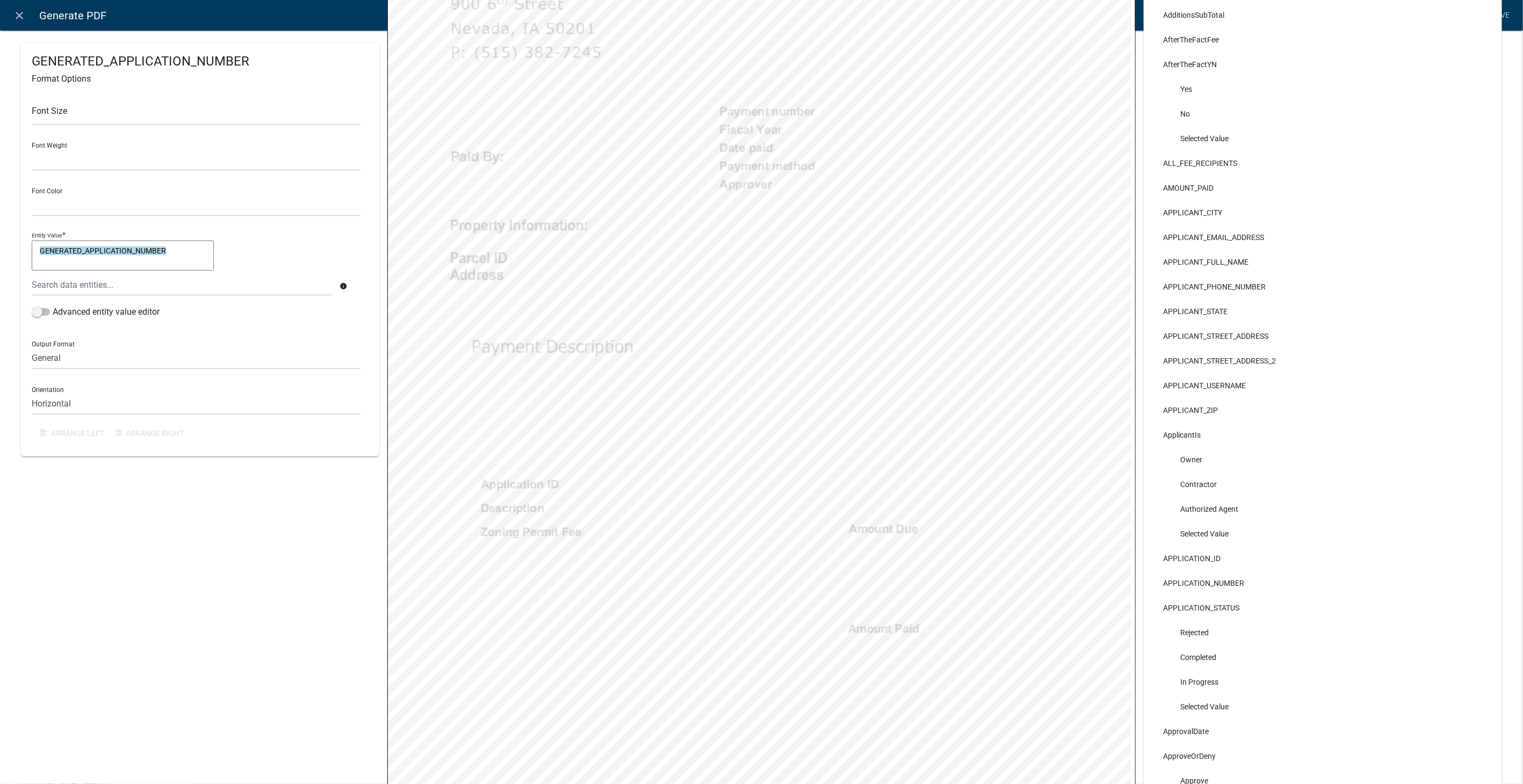
select select
click at [20, 12] on icon "close" at bounding box center [19, 16] width 13 height 13
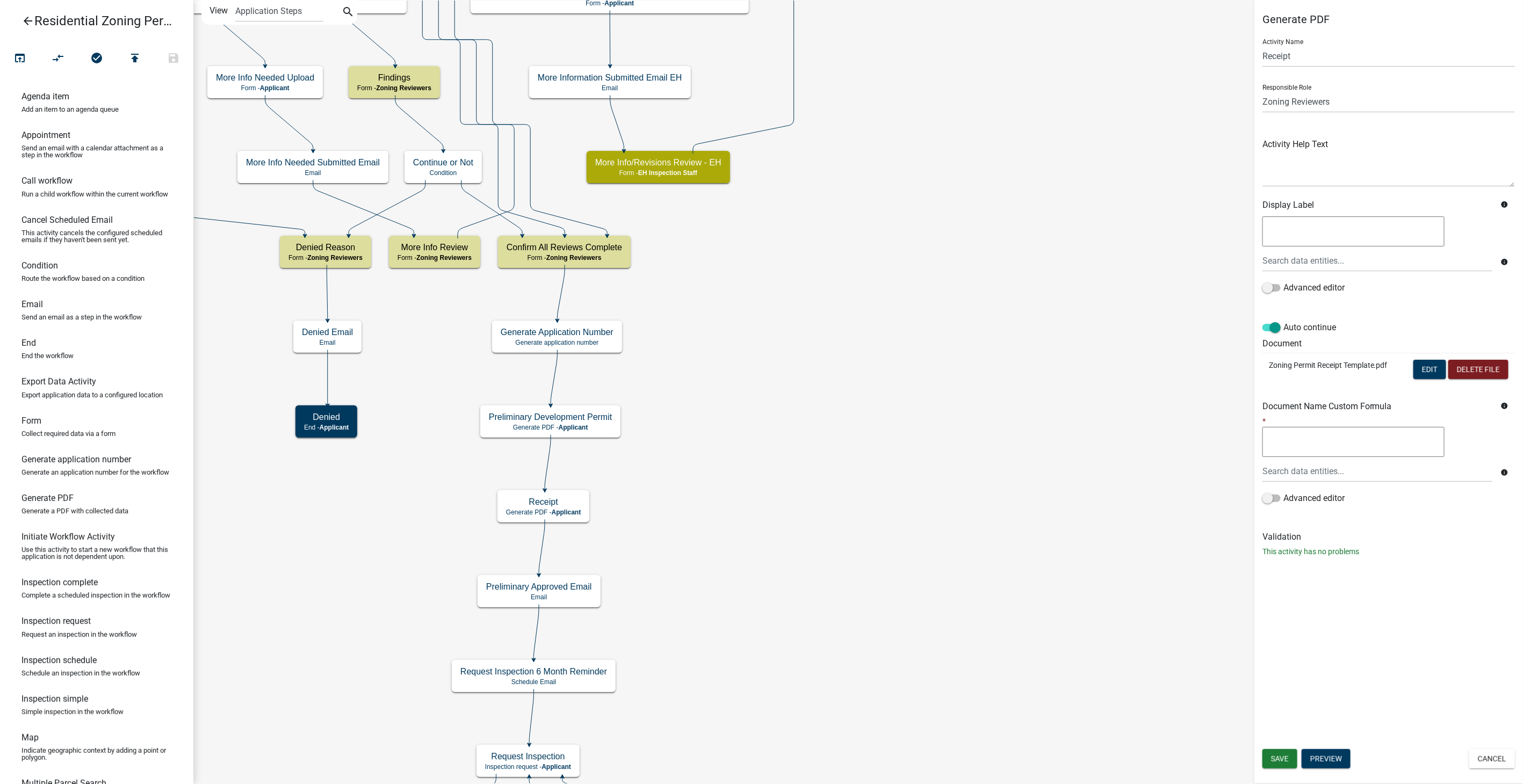
click at [25, 20] on icon "arrow_back" at bounding box center [28, 22] width 13 height 15
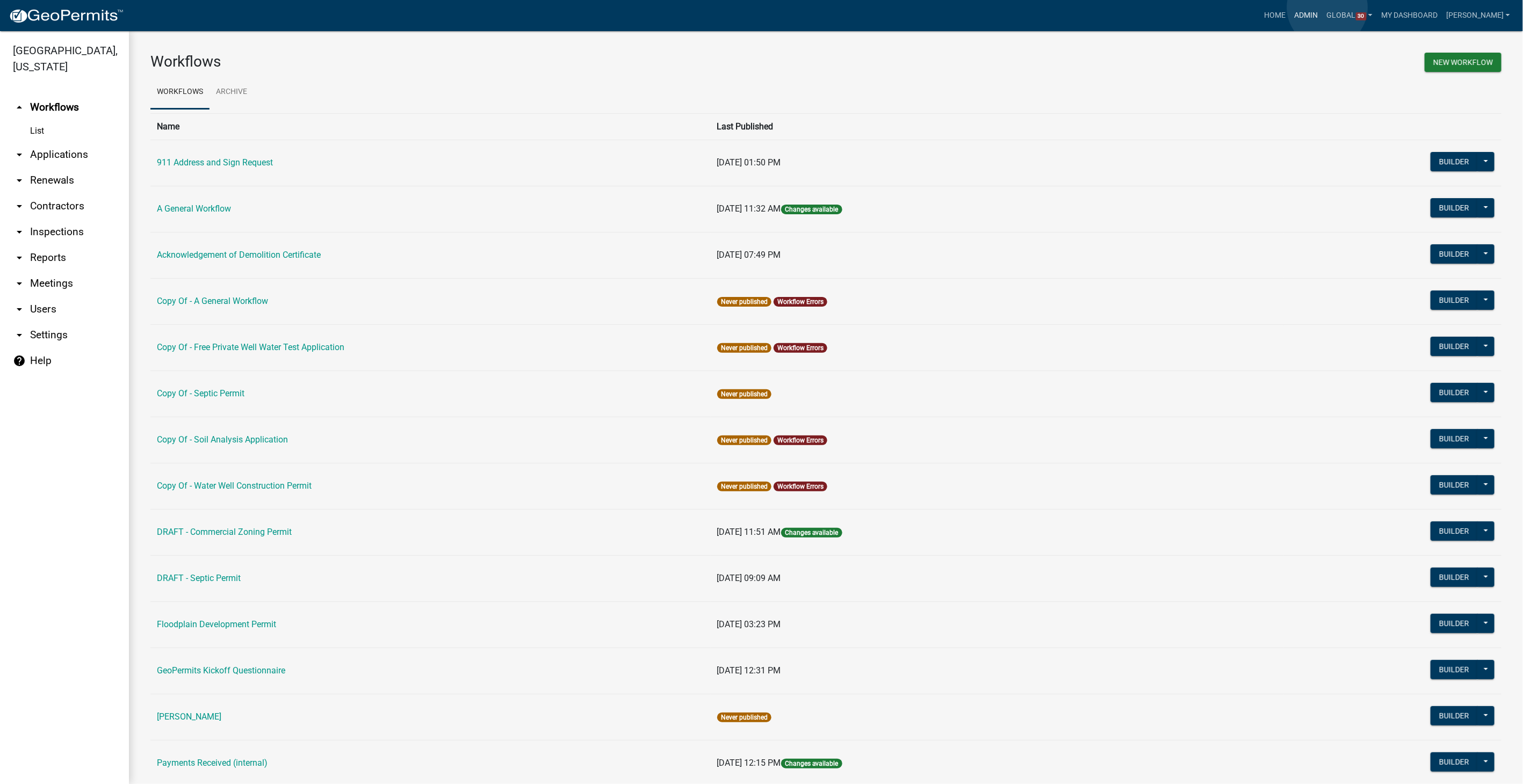
click at [1323, 8] on link "Admin" at bounding box center [1306, 16] width 32 height 20
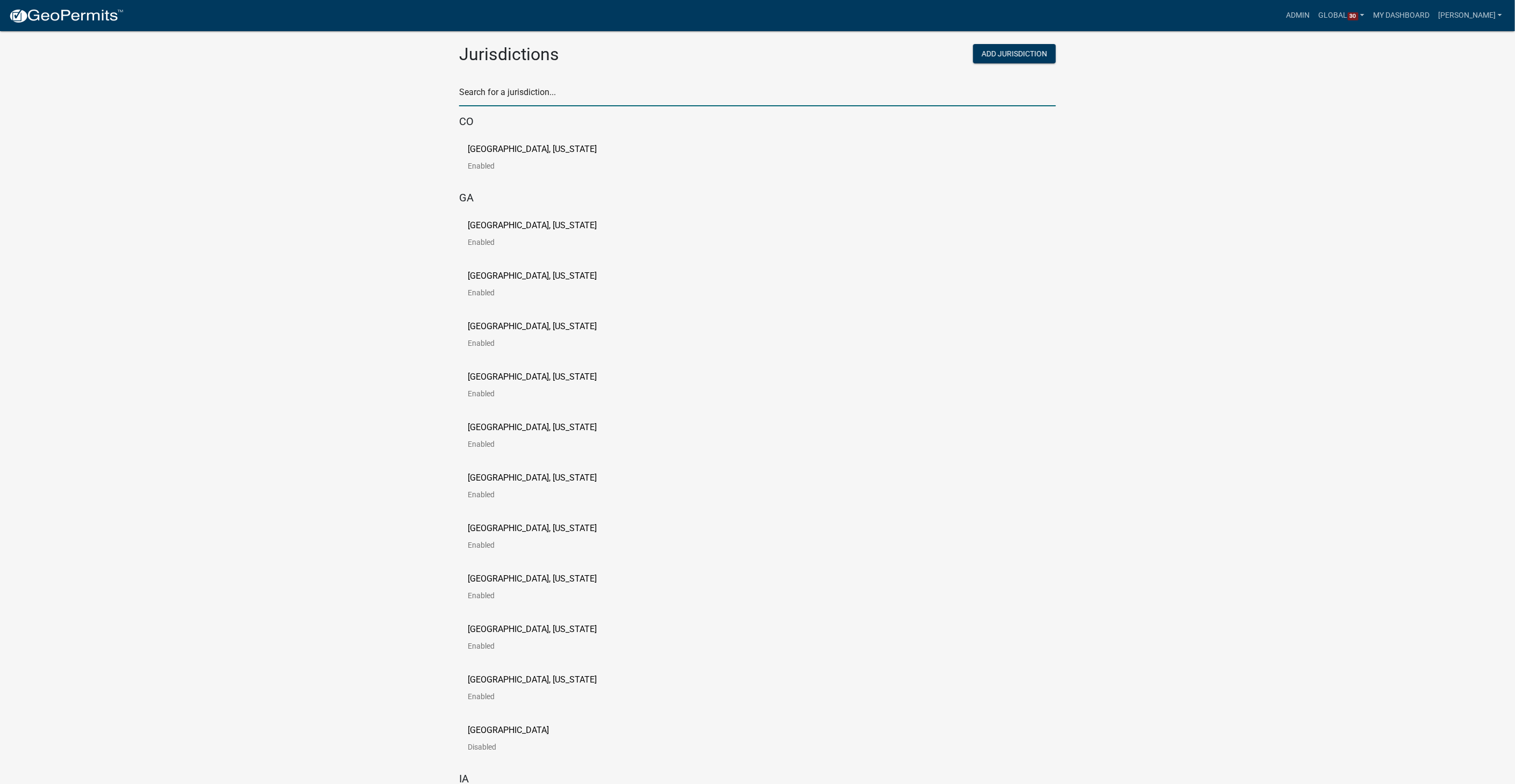
click at [534, 92] on input "text" at bounding box center [757, 95] width 597 height 22
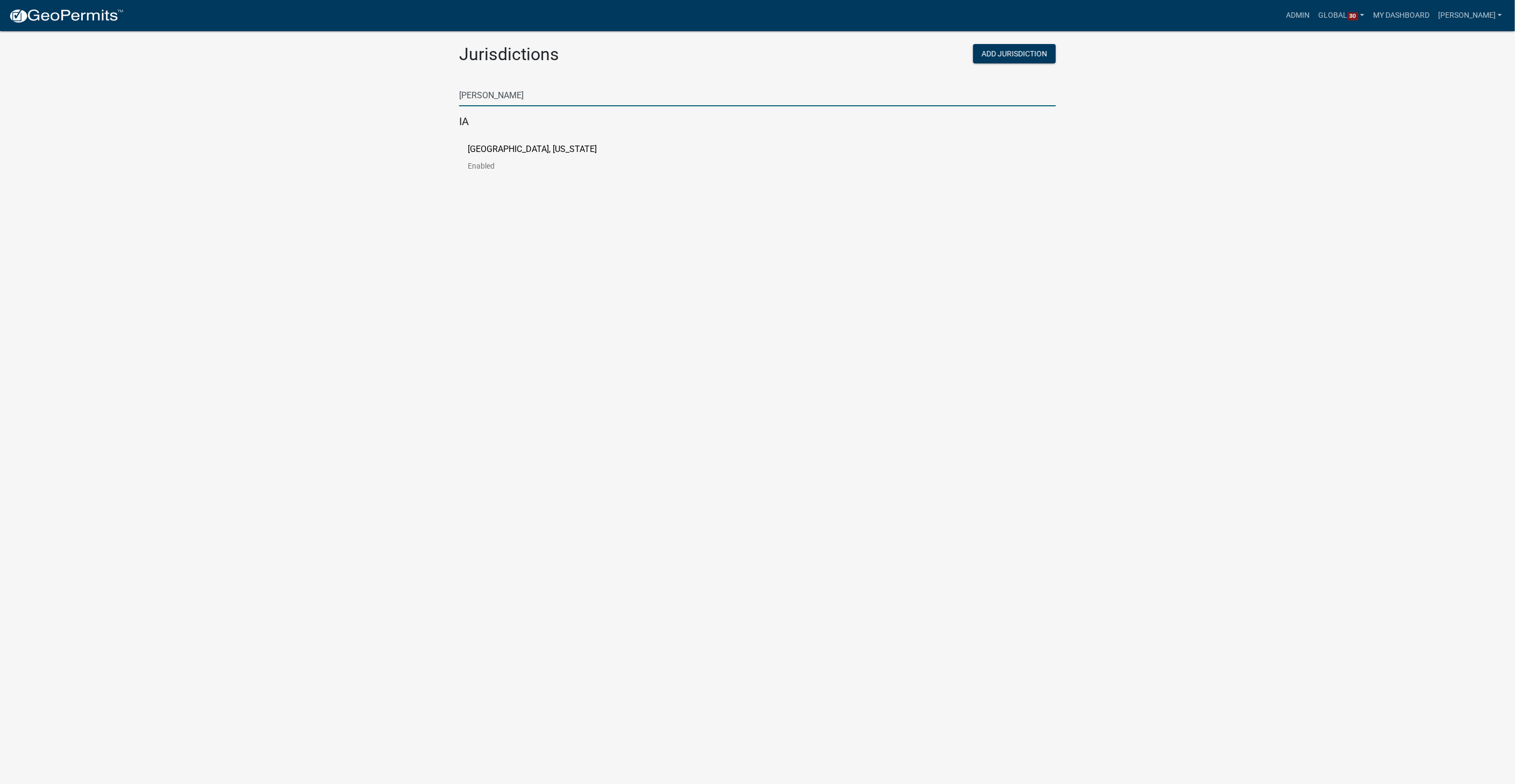
type input "[PERSON_NAME]"
click at [475, 145] on p "[GEOGRAPHIC_DATA], [US_STATE]" at bounding box center [532, 149] width 129 height 9
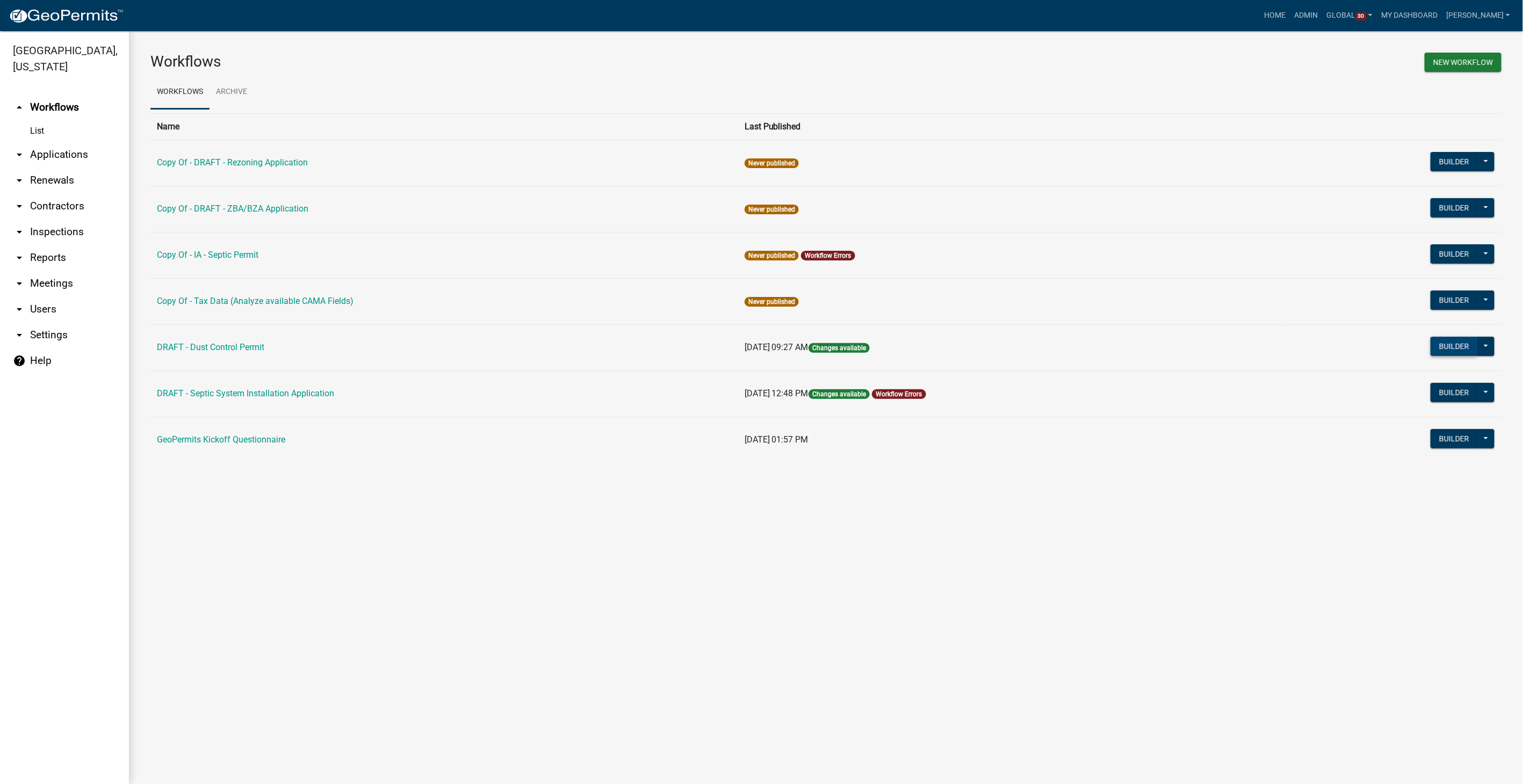
click at [1464, 341] on button "Builder" at bounding box center [1454, 346] width 47 height 19
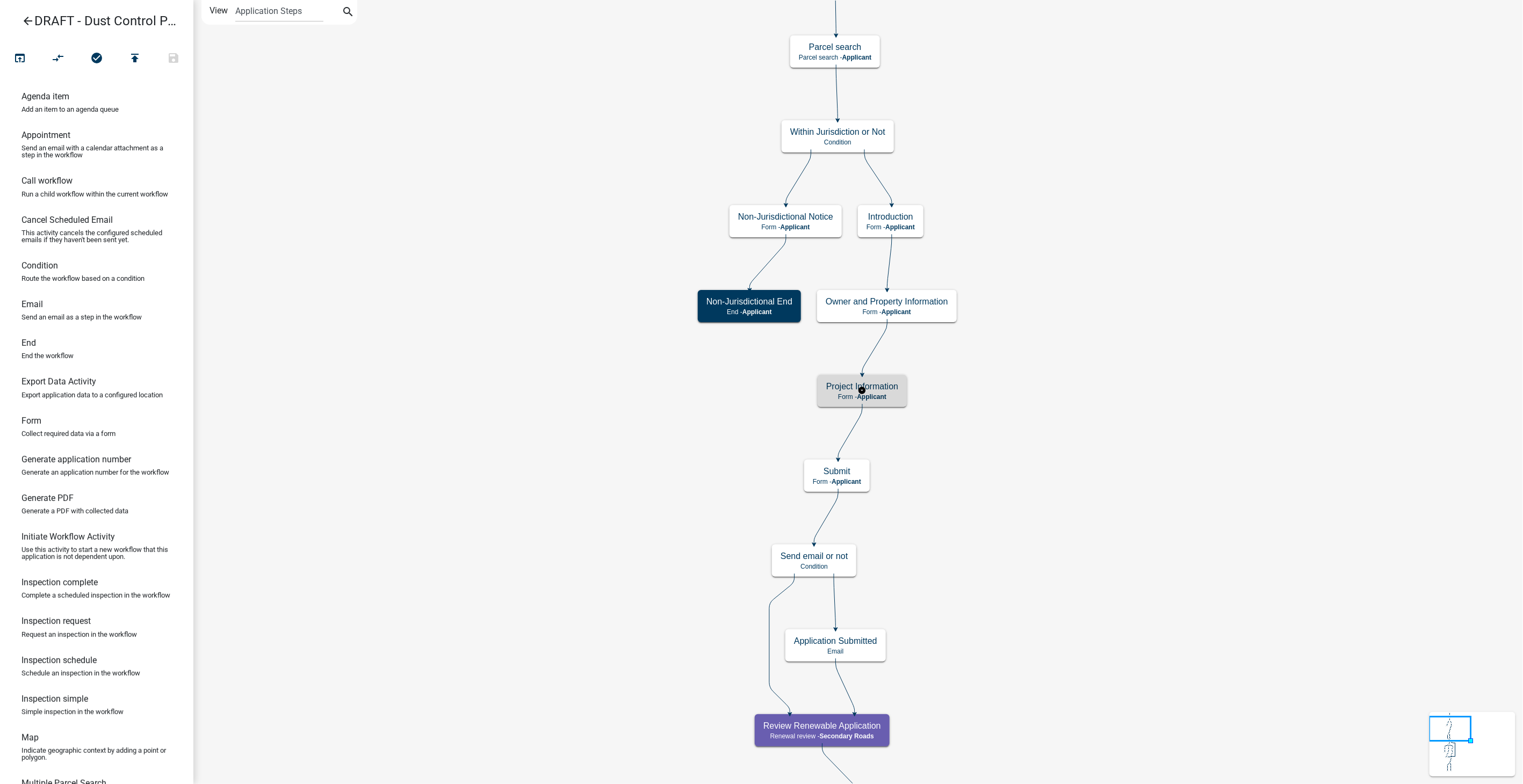
click at [879, 404] on div "Project Information Form - Applicant" at bounding box center [862, 390] width 89 height 32
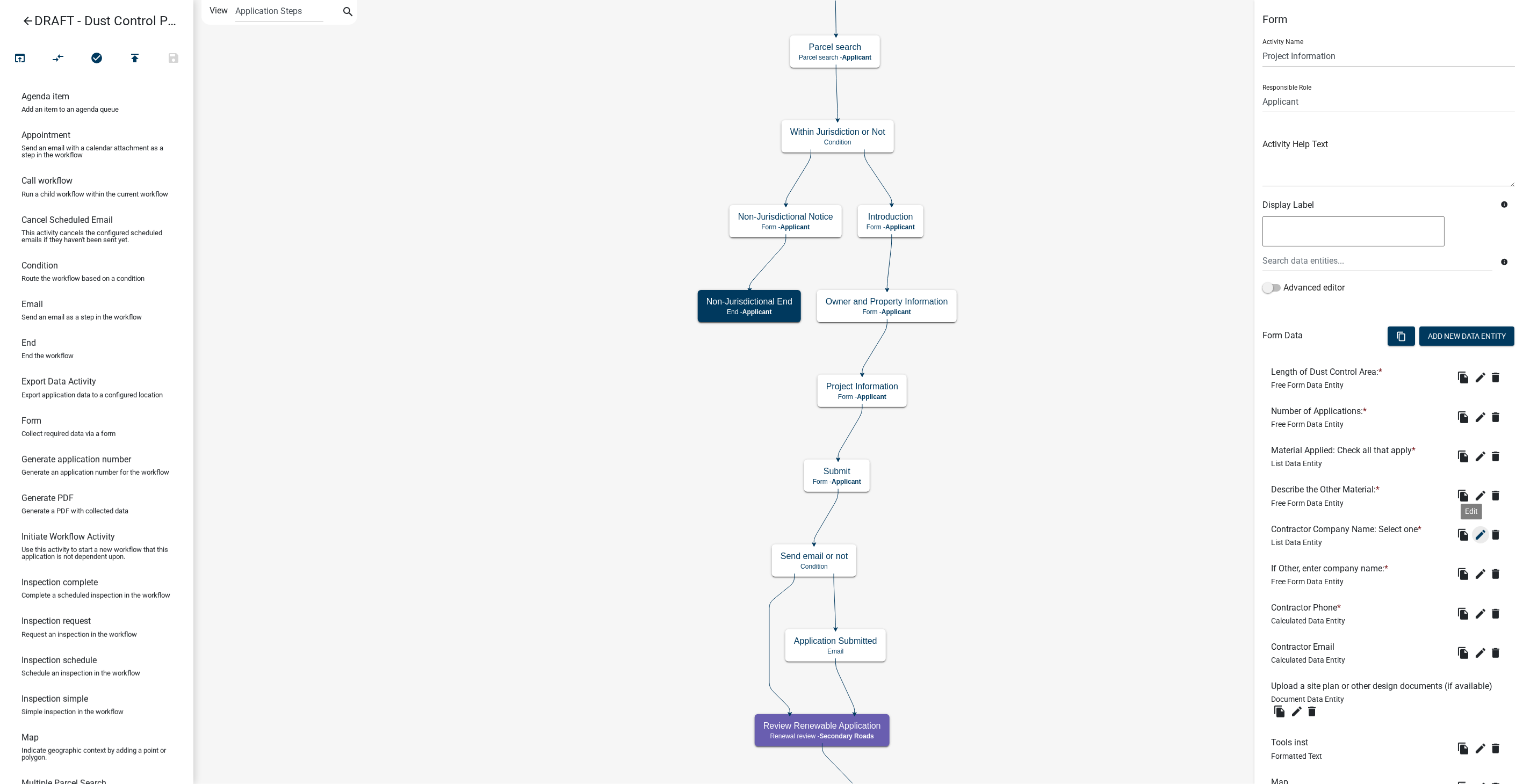
click at [1474, 533] on icon "edit" at bounding box center [1480, 535] width 13 height 13
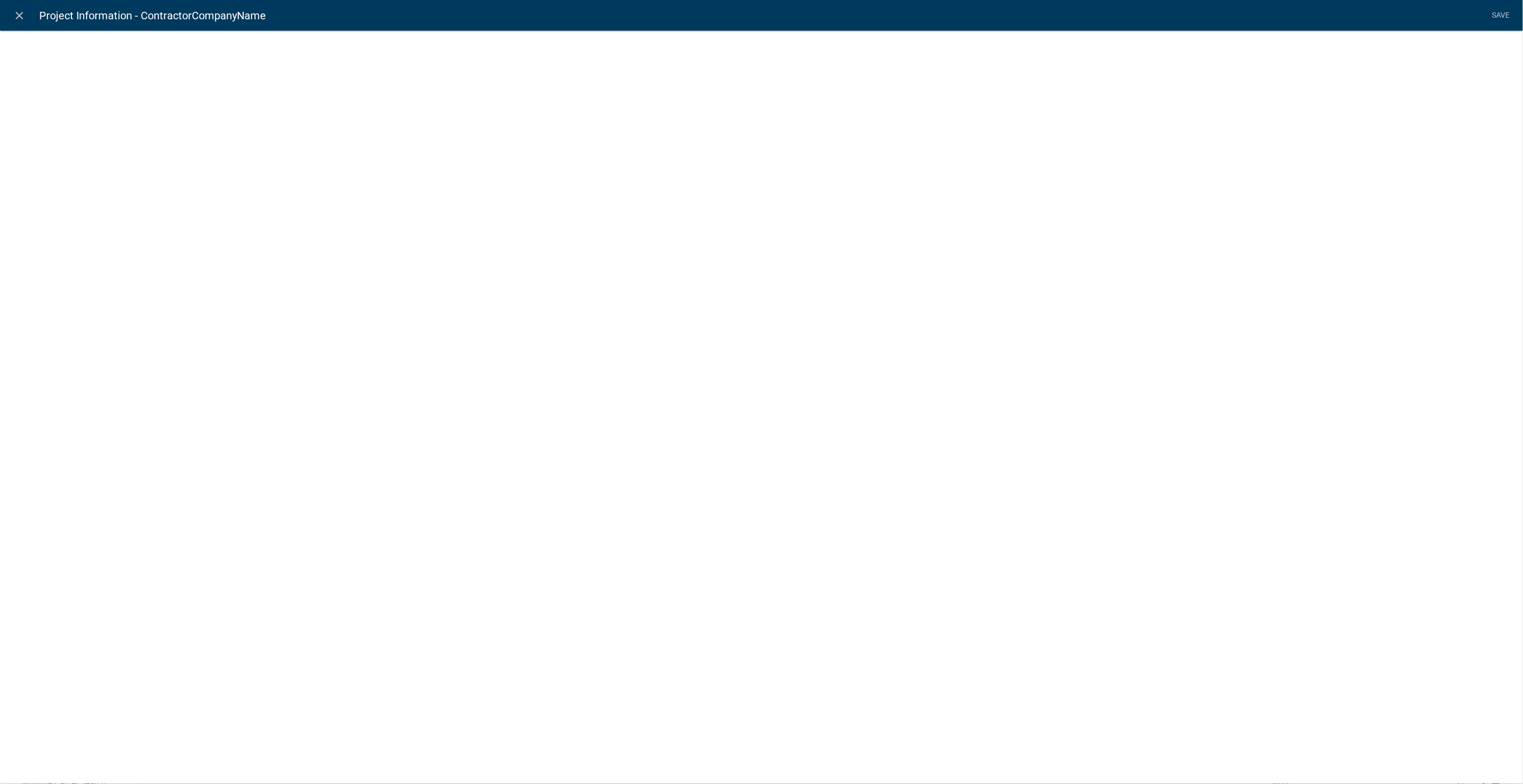
select select "list-data"
select select
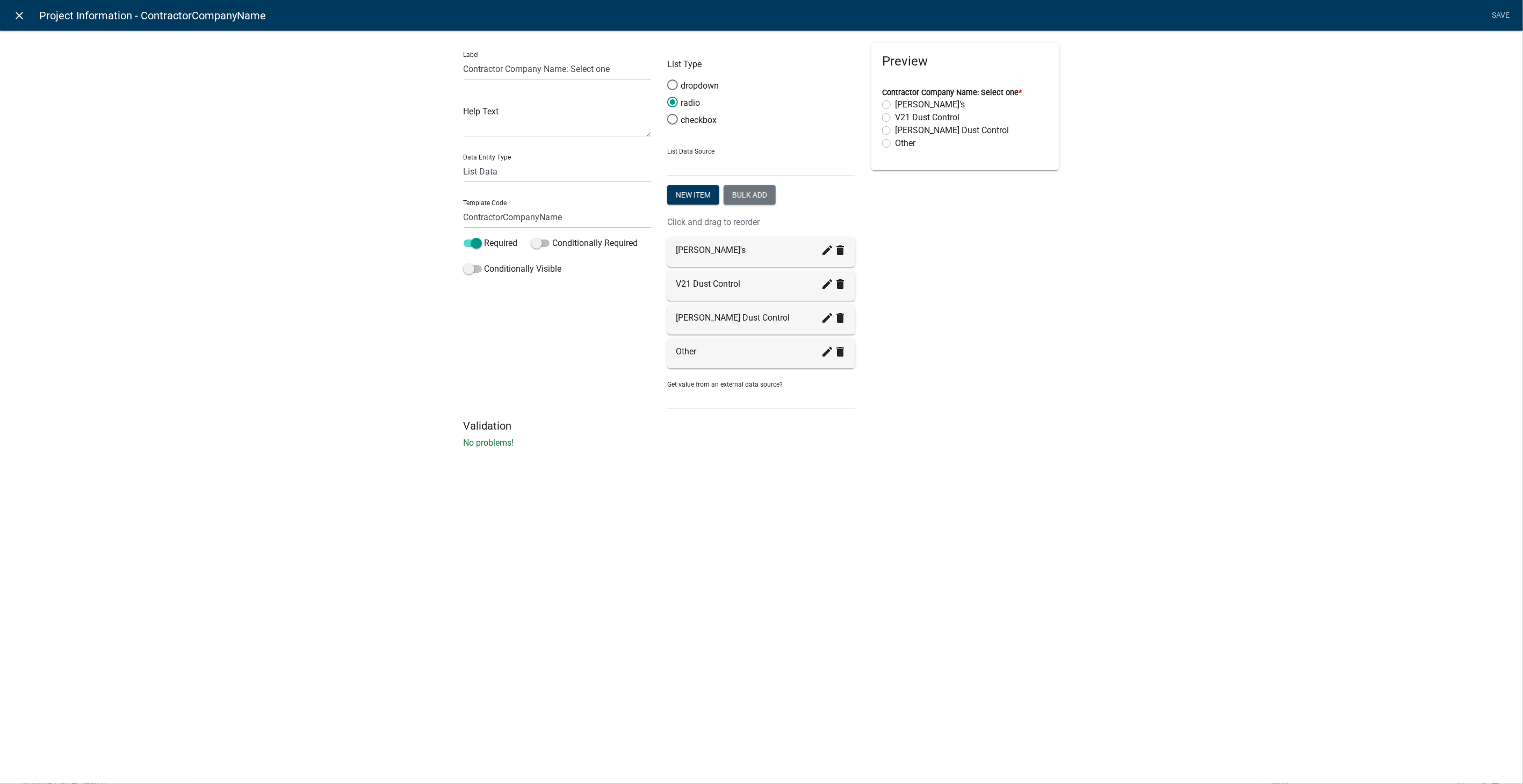
click at [15, 15] on icon "close" at bounding box center [19, 16] width 13 height 13
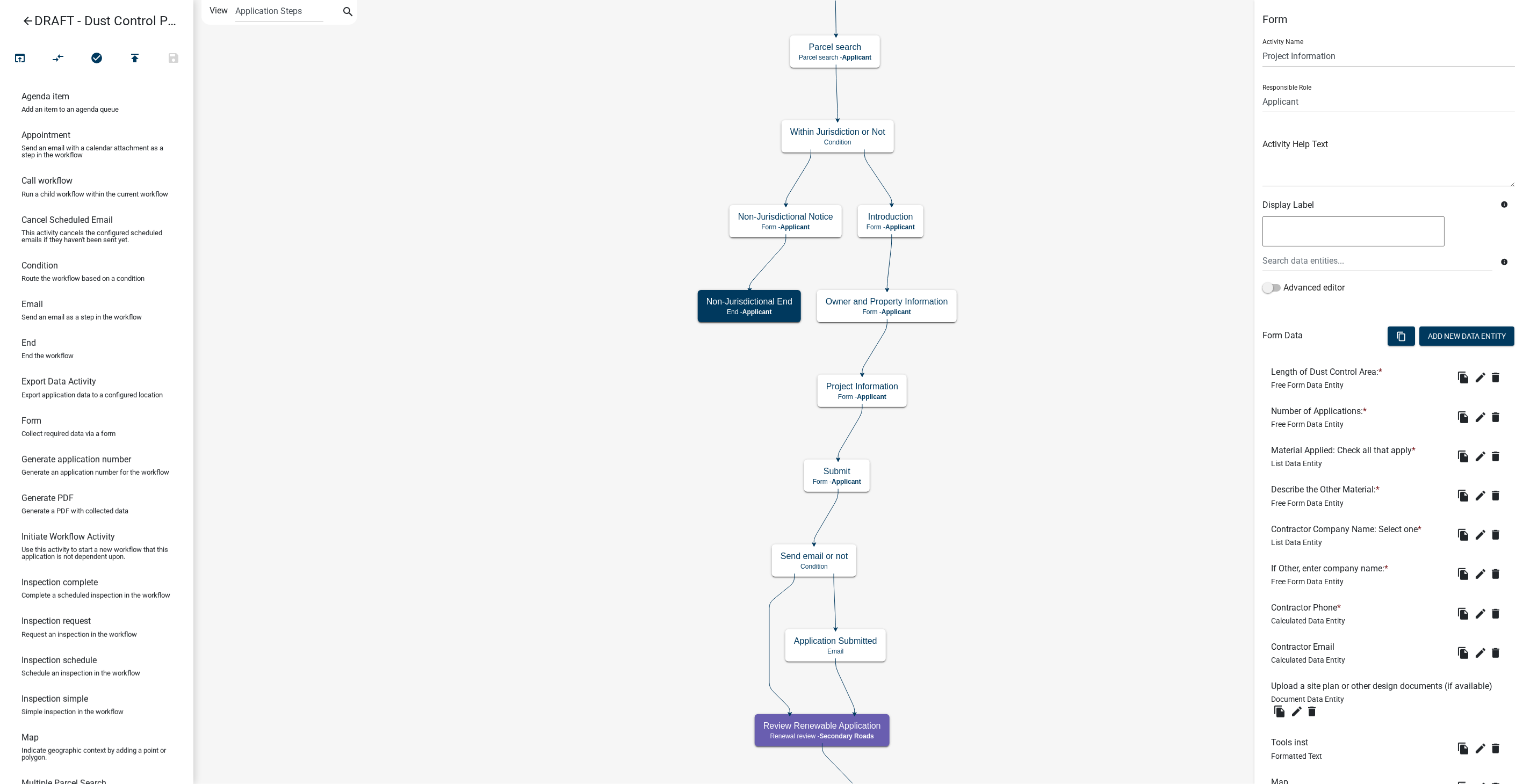
click at [26, 19] on icon "arrow_back" at bounding box center [28, 22] width 13 height 15
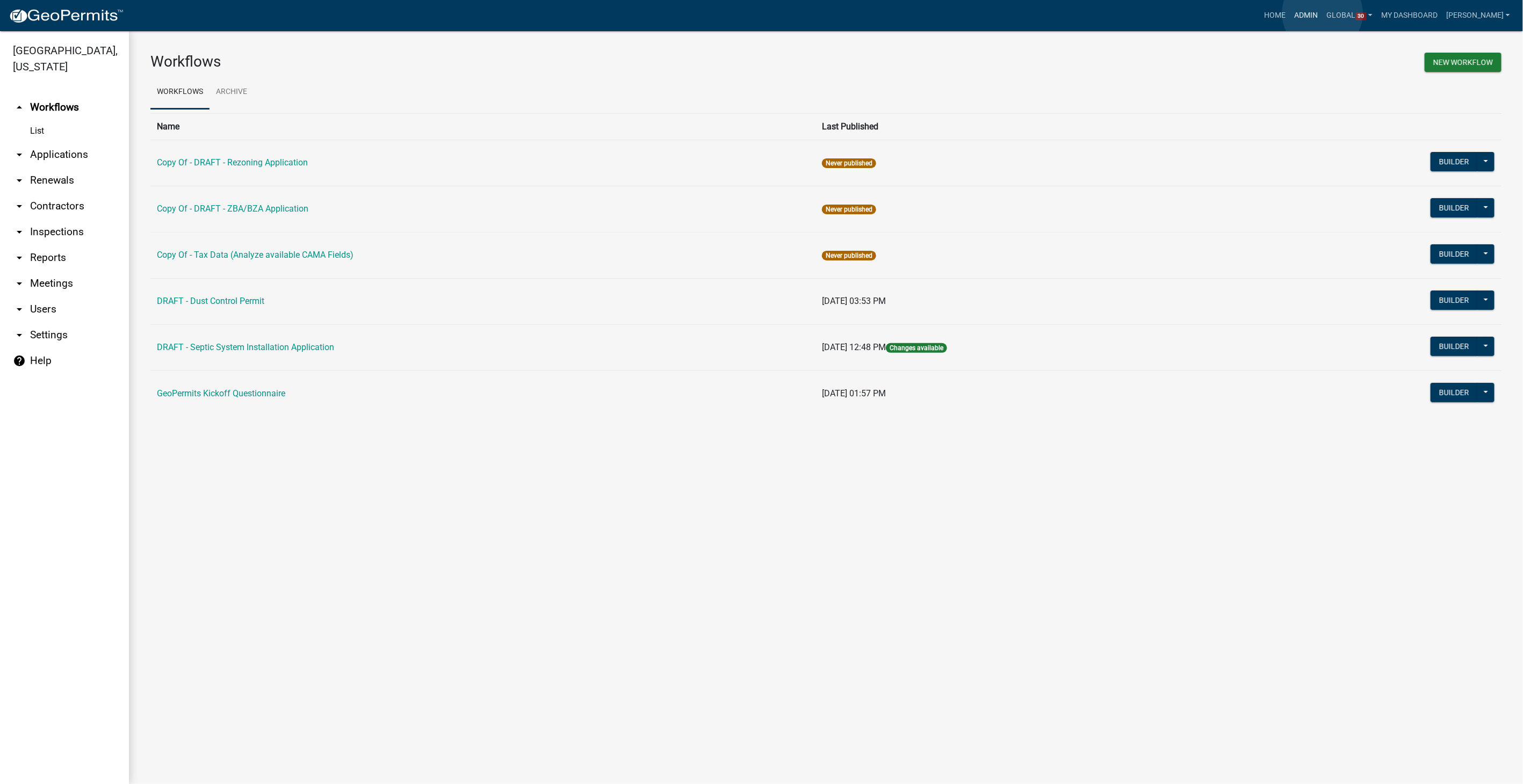
click at [1323, 13] on link "Admin" at bounding box center [1306, 16] width 32 height 20
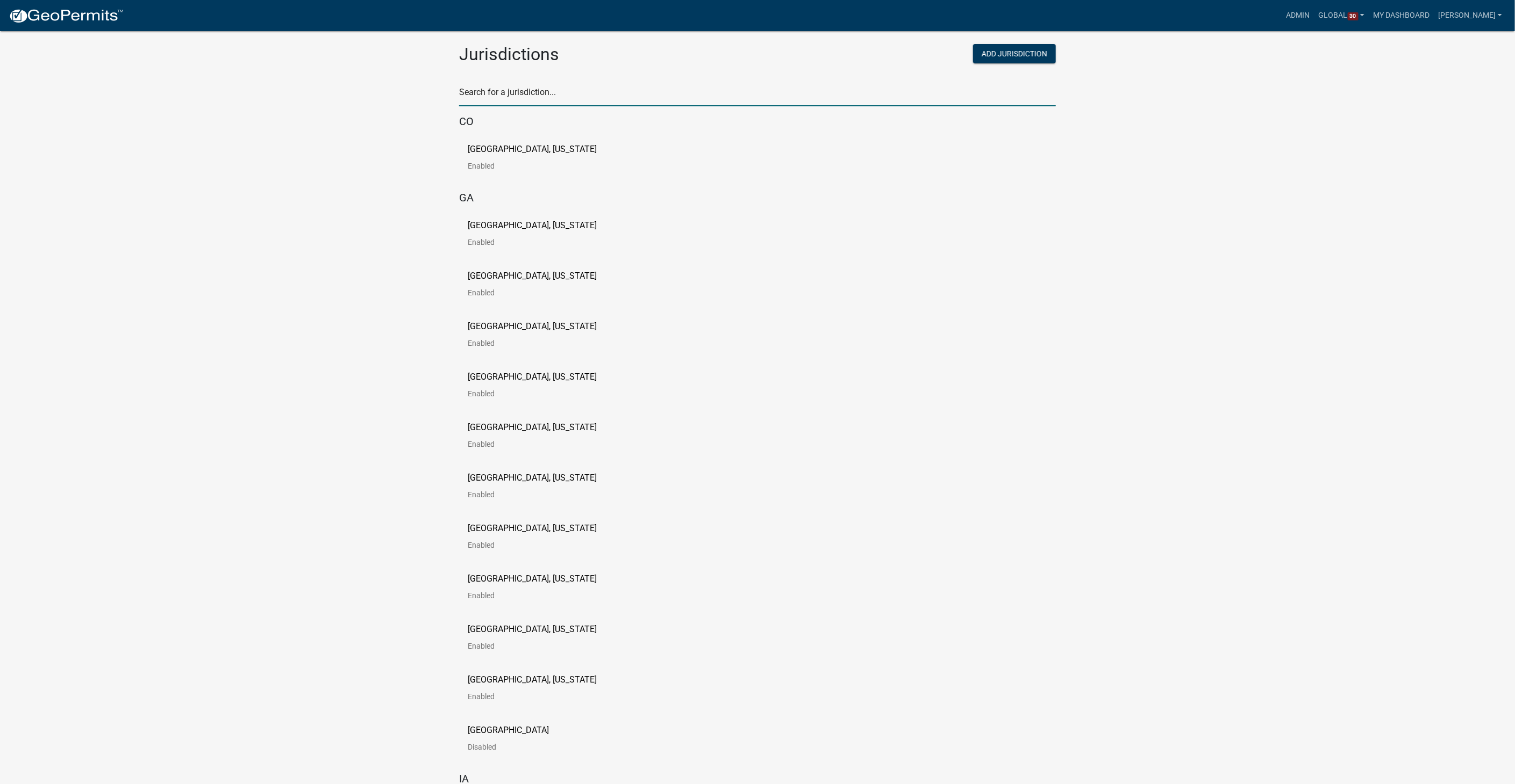
click at [499, 96] on input "text" at bounding box center [757, 95] width 597 height 22
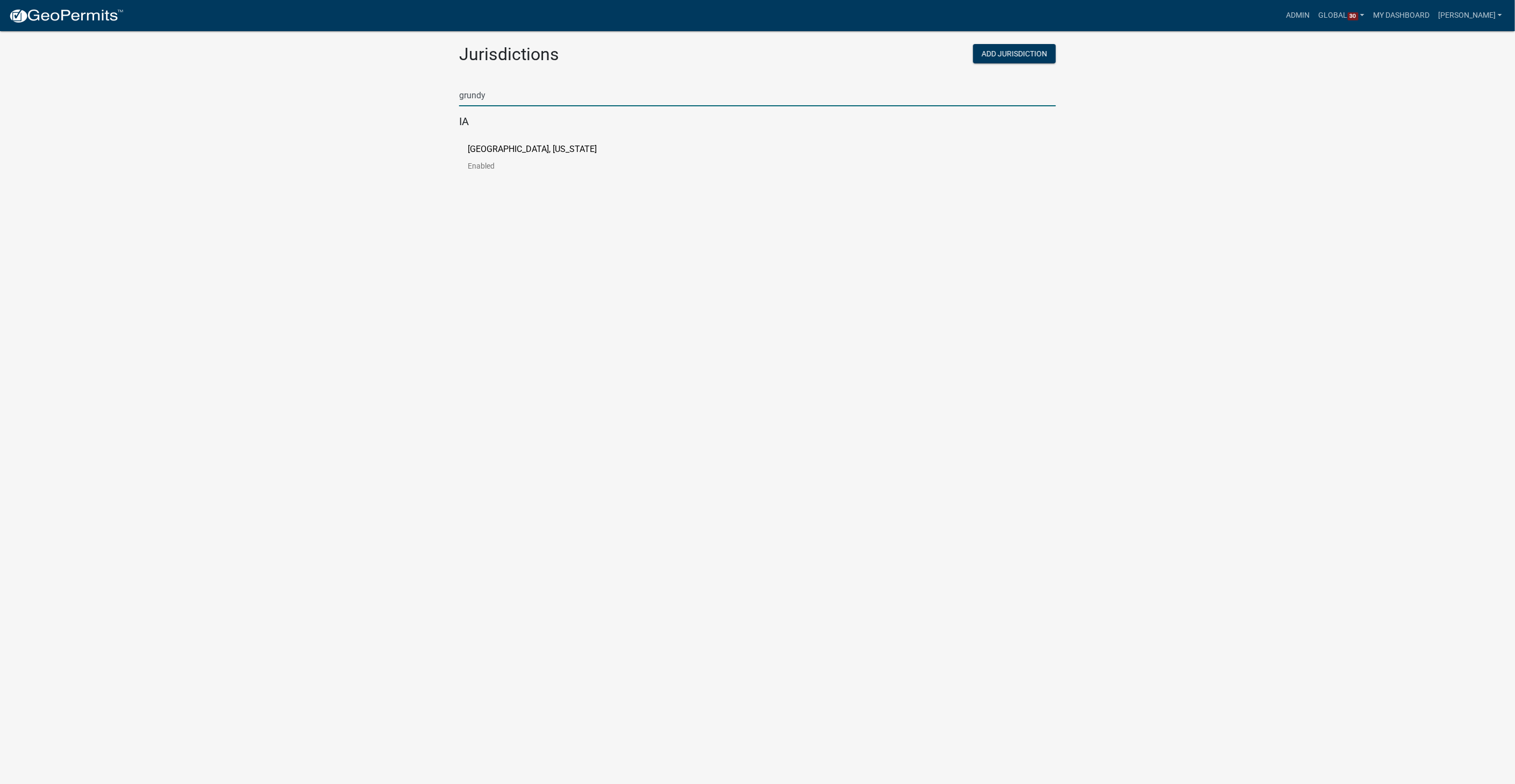
type input "grundy"
click at [510, 152] on p "[GEOGRAPHIC_DATA], [US_STATE]" at bounding box center [532, 149] width 129 height 9
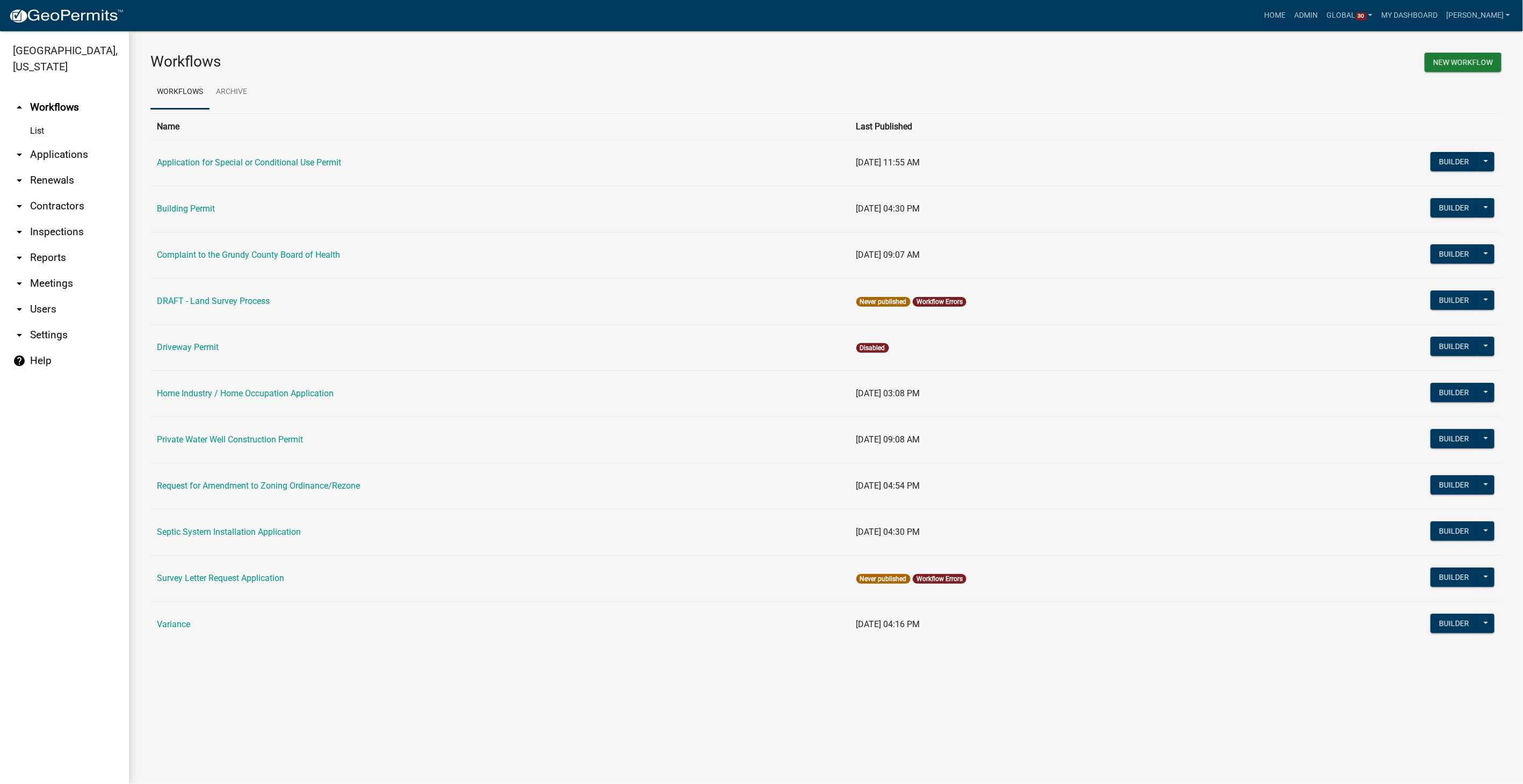
click at [81, 194] on link "arrow_drop_down Contractors" at bounding box center [65, 206] width 129 height 26
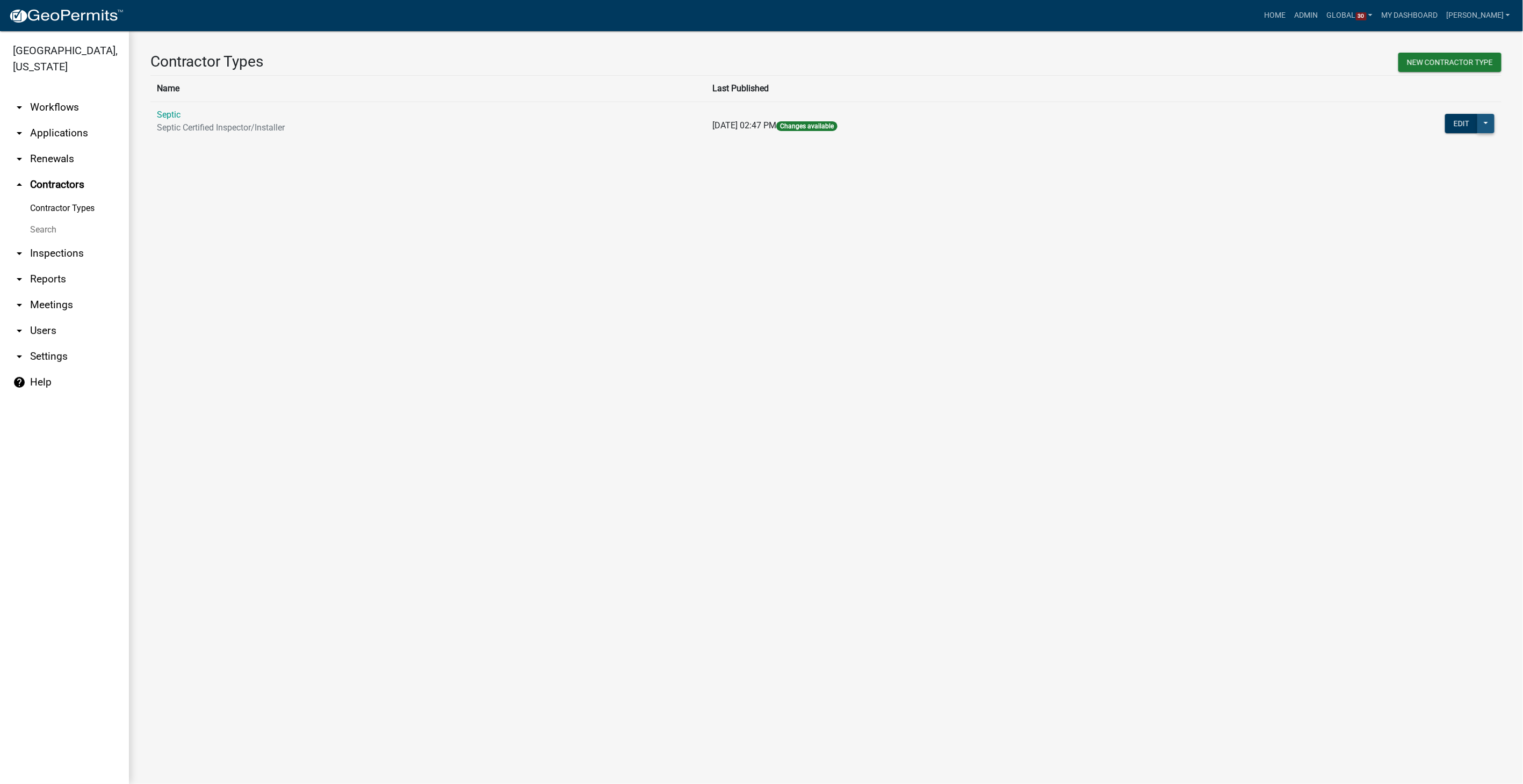
click at [1487, 124] on button at bounding box center [1486, 123] width 17 height 19
click at [1462, 284] on span "Workflow Builder" at bounding box center [1450, 281] width 64 height 9
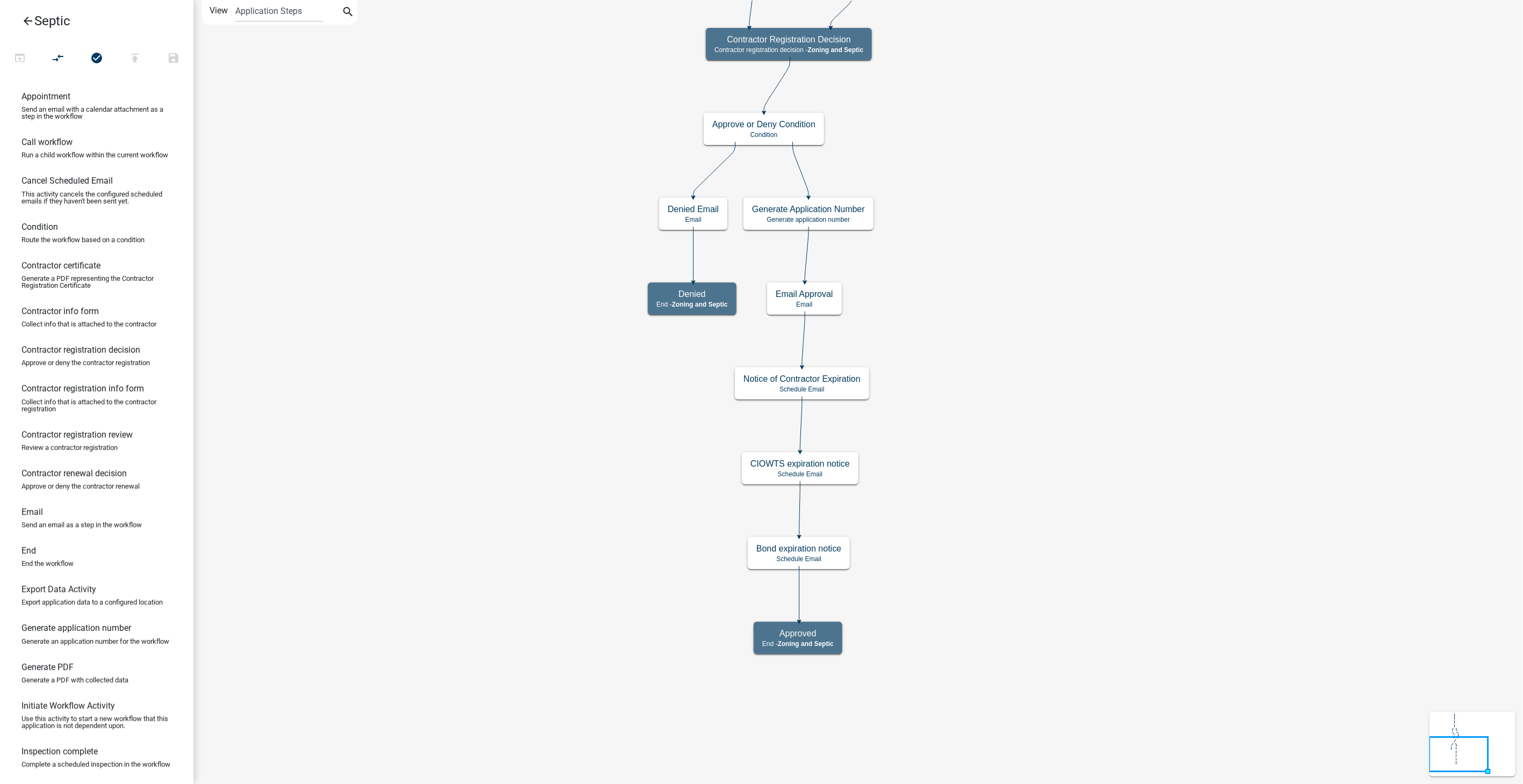
click at [26, 22] on icon "arrow_back" at bounding box center [28, 22] width 13 height 15
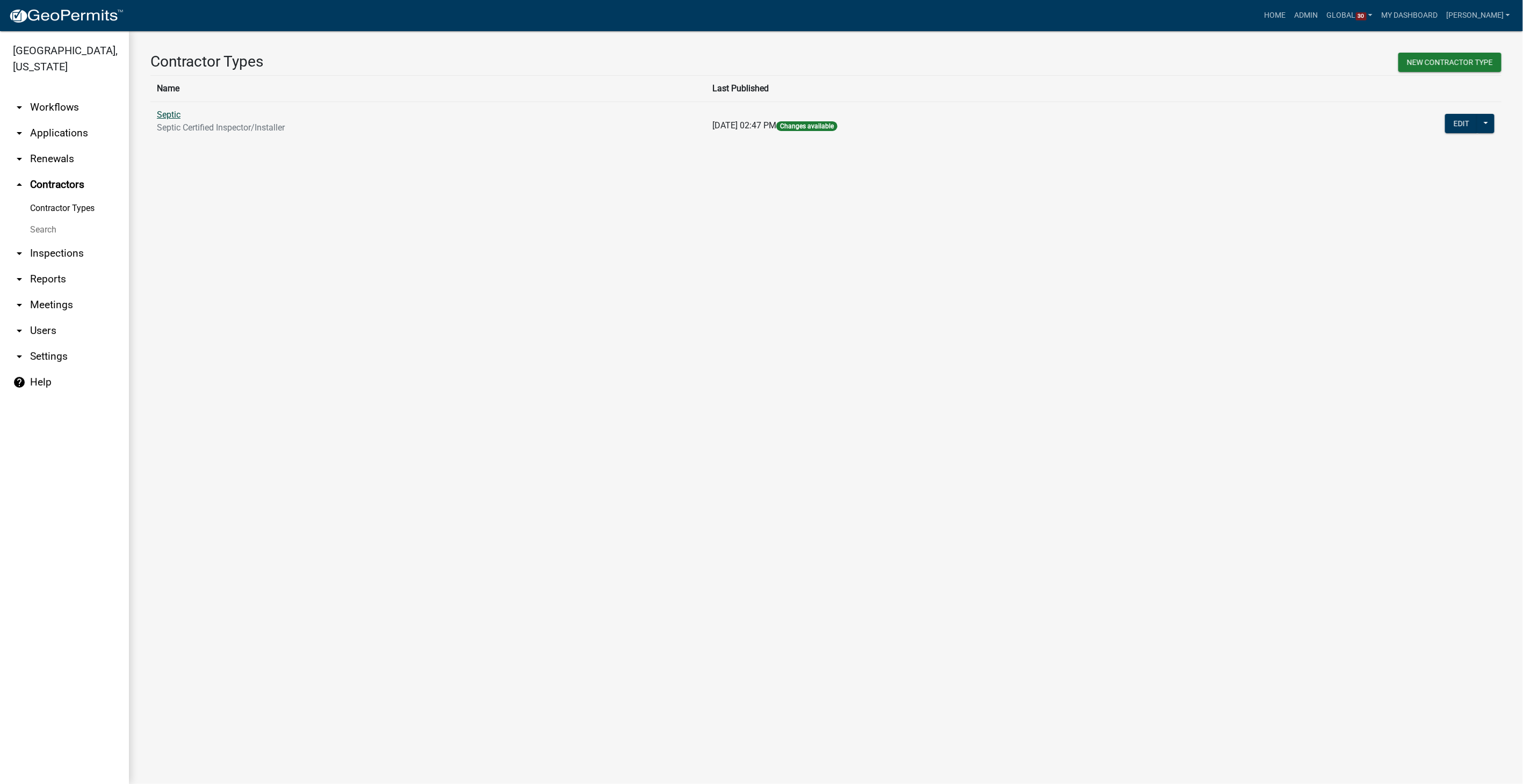
click at [164, 116] on link "Septic" at bounding box center [169, 114] width 23 height 10
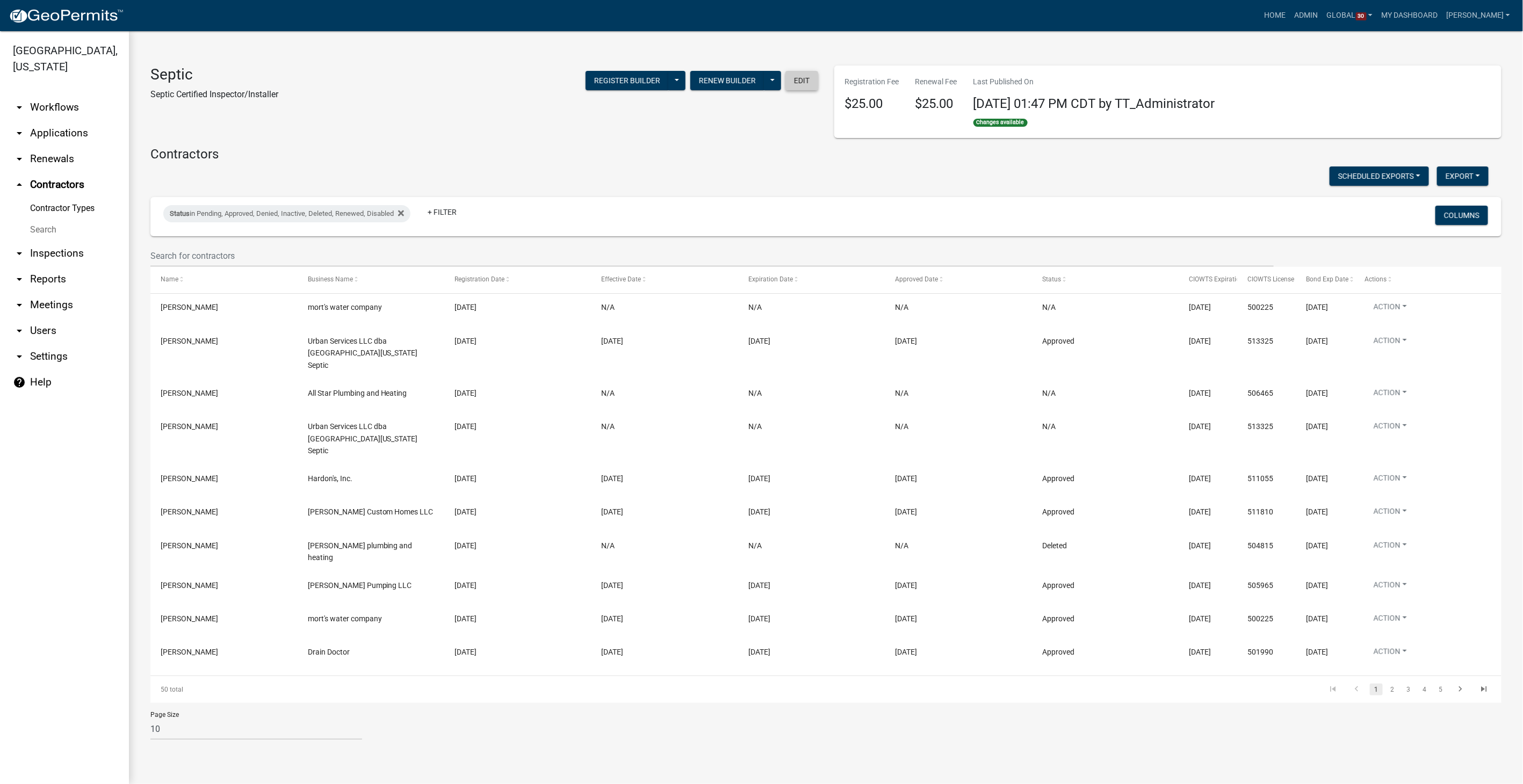
click at [805, 81] on button "Edit" at bounding box center [802, 80] width 33 height 19
select select "5: f0eb9b52-2955-4606-8d6e-deda5ffc7060"
select select "4: bd317f03-731e-4239-afe3-bffac90ed378"
select select "2: Object"
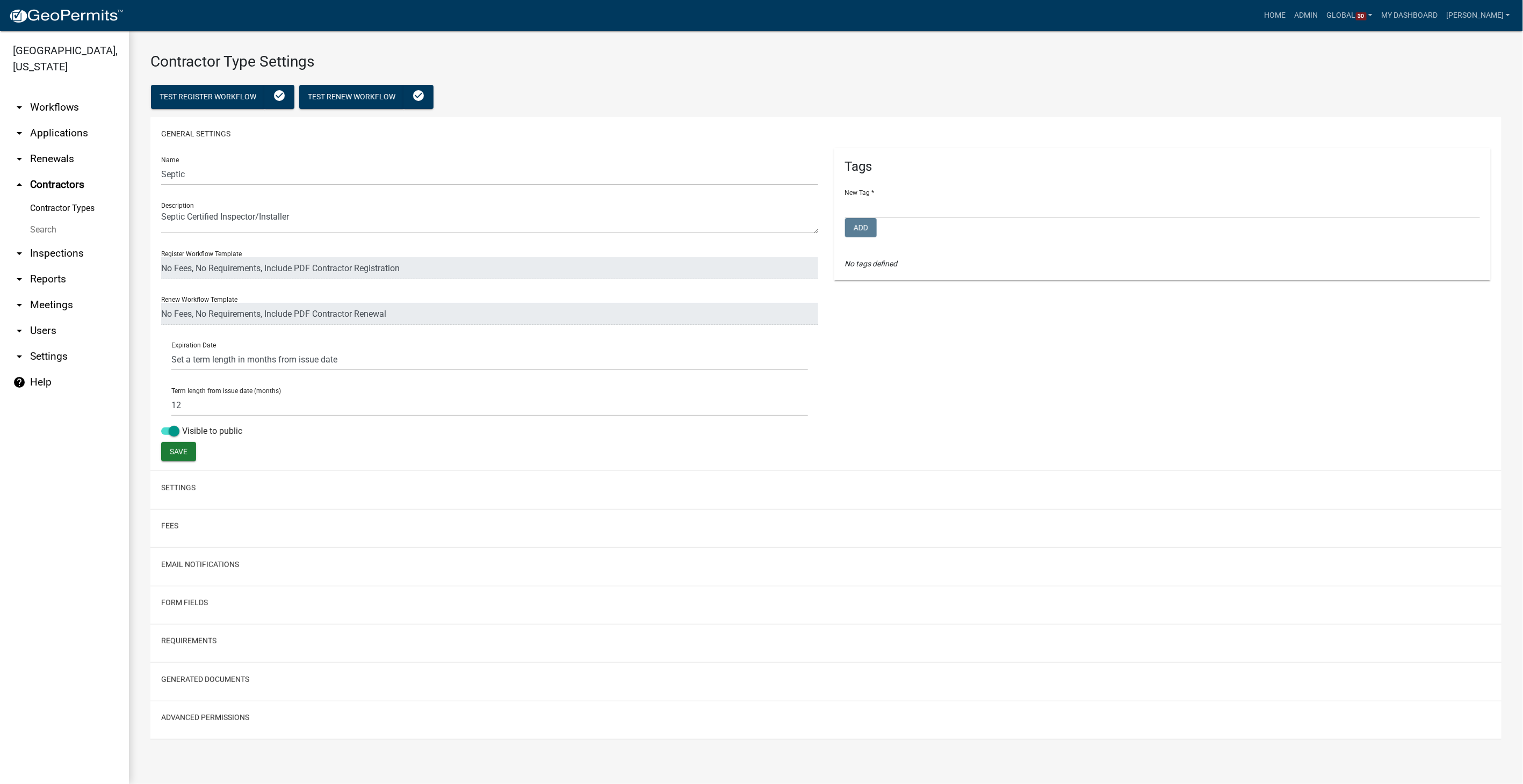
select select
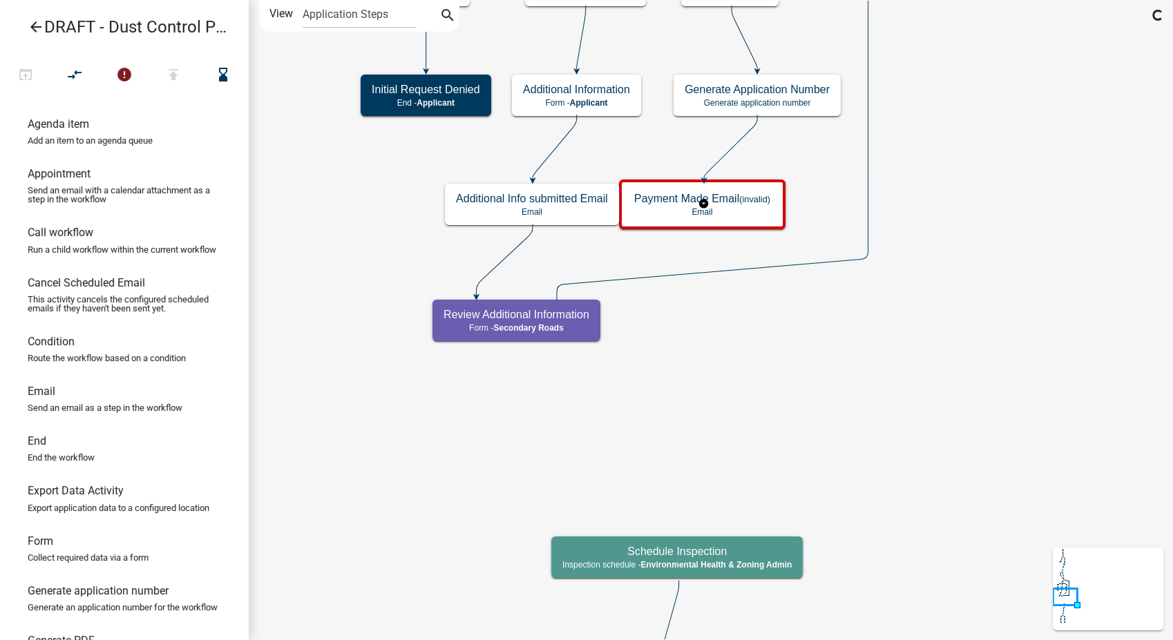
scroll to position [537, 0]
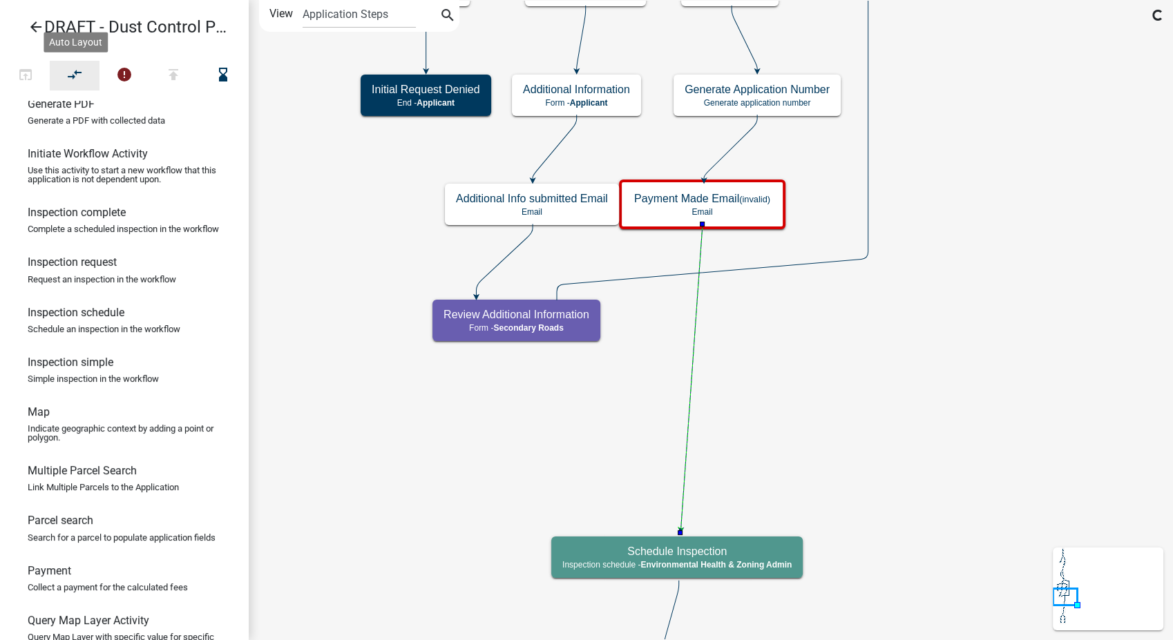
click at [67, 68] on icon "compare_arrows" at bounding box center [75, 75] width 17 height 19
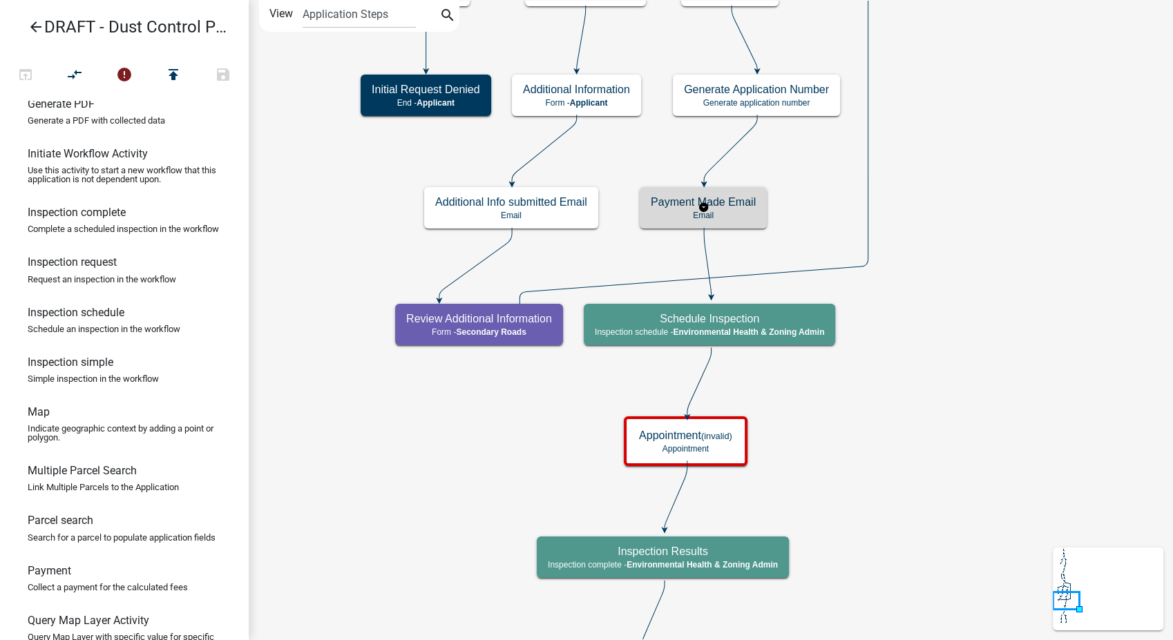
click at [759, 211] on div "Payment Made Email Email" at bounding box center [703, 207] width 127 height 41
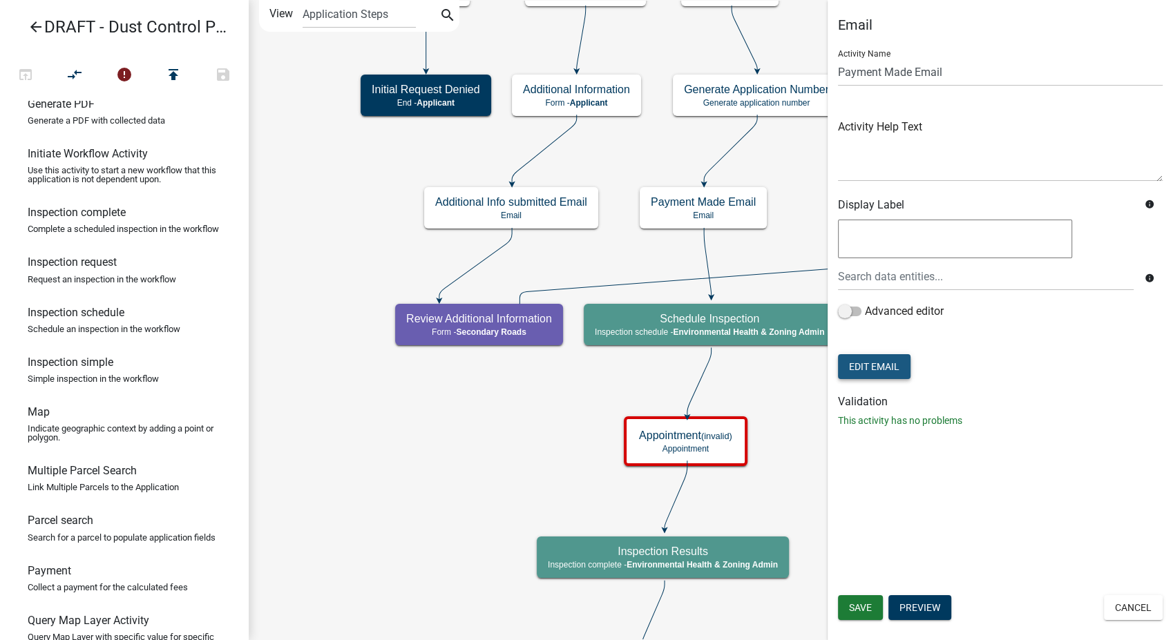
click at [888, 369] on button "Edit Email" at bounding box center [874, 366] width 73 height 25
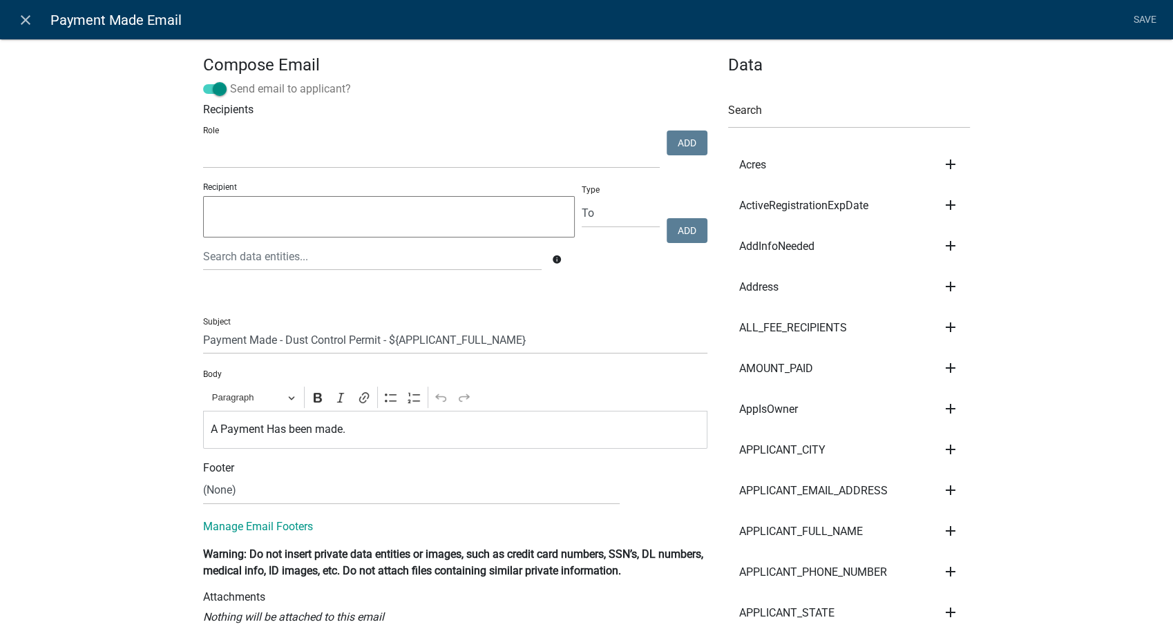
click at [213, 91] on span at bounding box center [214, 89] width 23 height 10
click at [230, 81] on input "Send email to applicant?" at bounding box center [230, 81] width 0 height 0
click at [334, 160] on select "Environmental Health & Zoning Admin Secondary Roads Admin" at bounding box center [431, 154] width 457 height 28
select select "84b3fd57-433f-4f44-b3f6-6a72e166bf72"
click at [203, 140] on select "Environmental Health & Zoning Admin Secondary Roads Admin" at bounding box center [431, 154] width 457 height 28
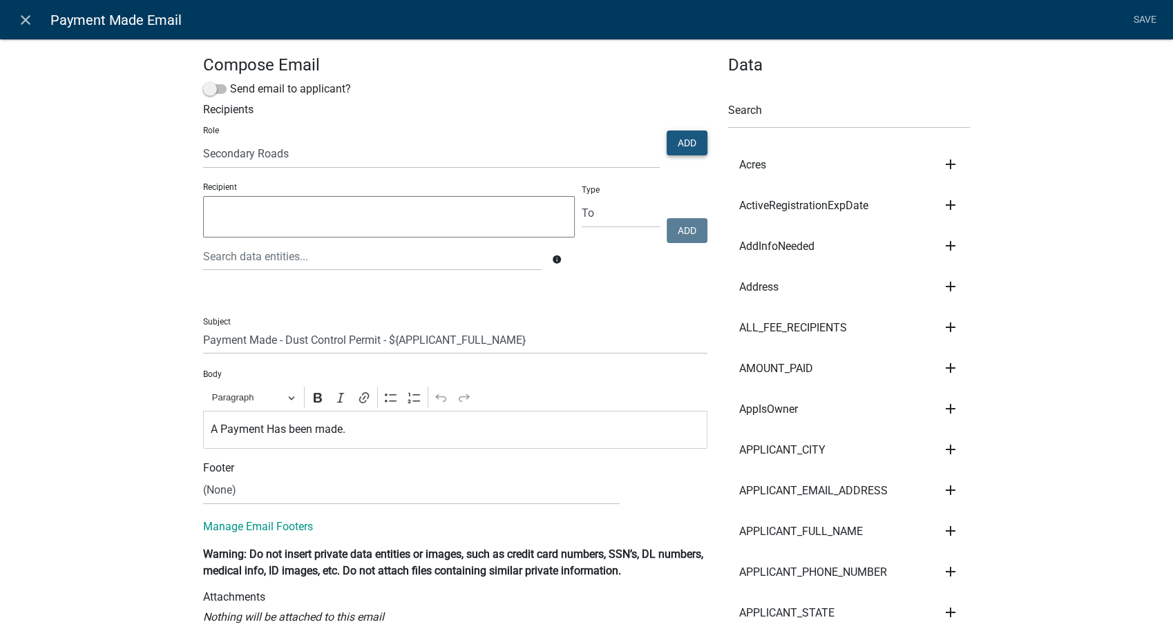
click at [691, 151] on button "Add" at bounding box center [687, 143] width 41 height 25
select select
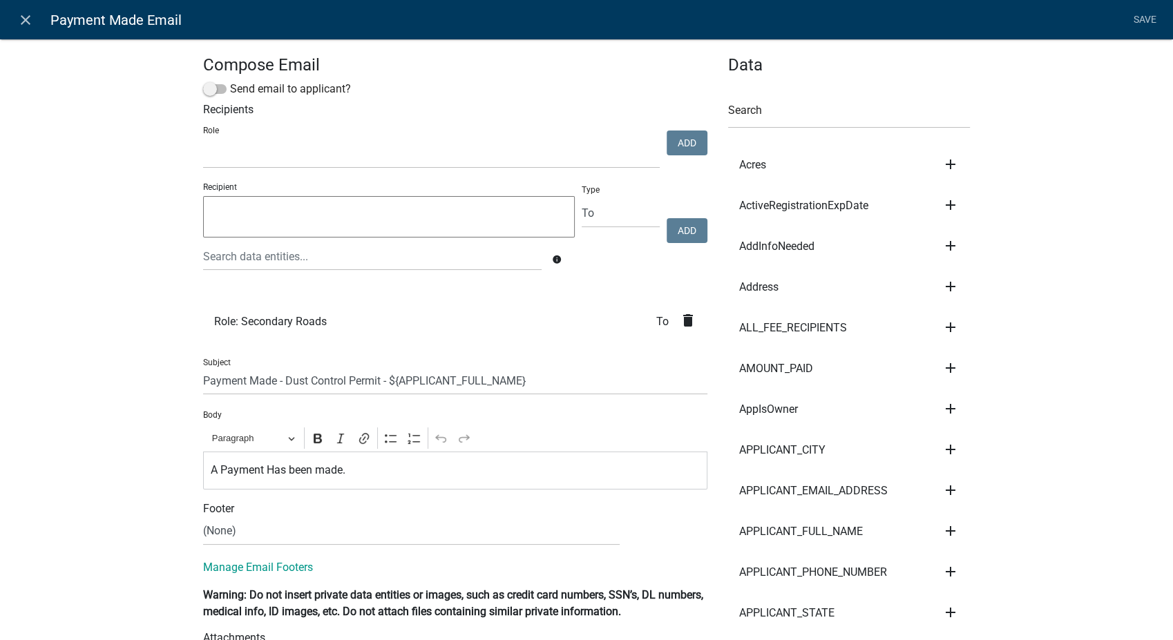
click at [352, 472] on p "A Payment Has been made." at bounding box center [456, 470] width 490 height 17
click at [1146, 11] on link "Save" at bounding box center [1144, 20] width 35 height 26
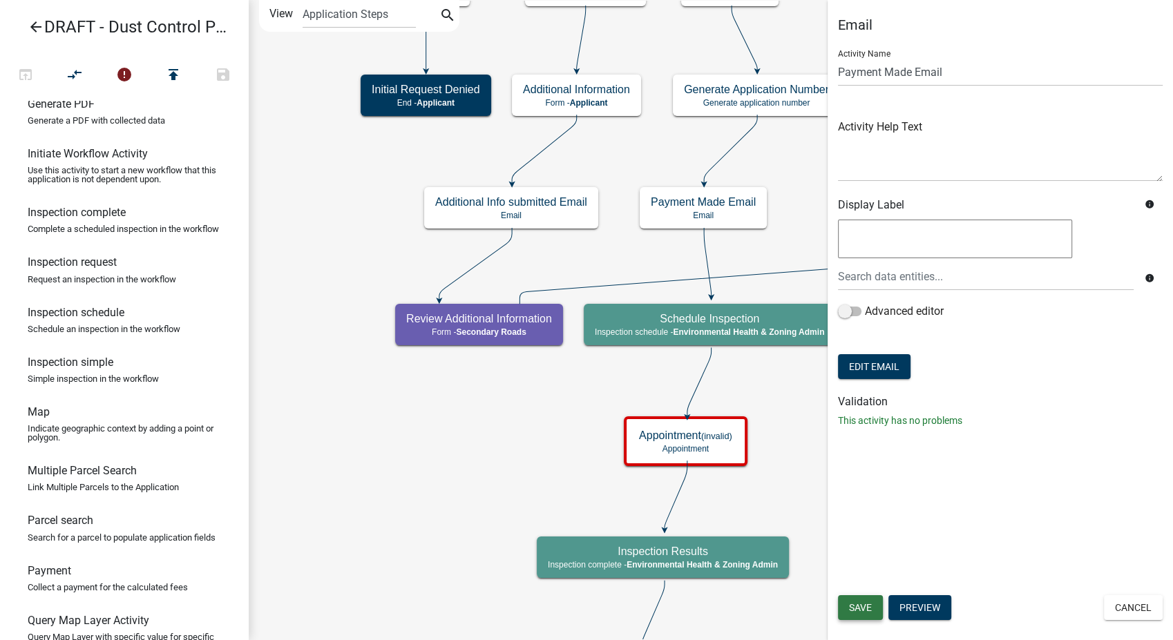
click at [857, 609] on span "Save" at bounding box center [860, 607] width 23 height 11
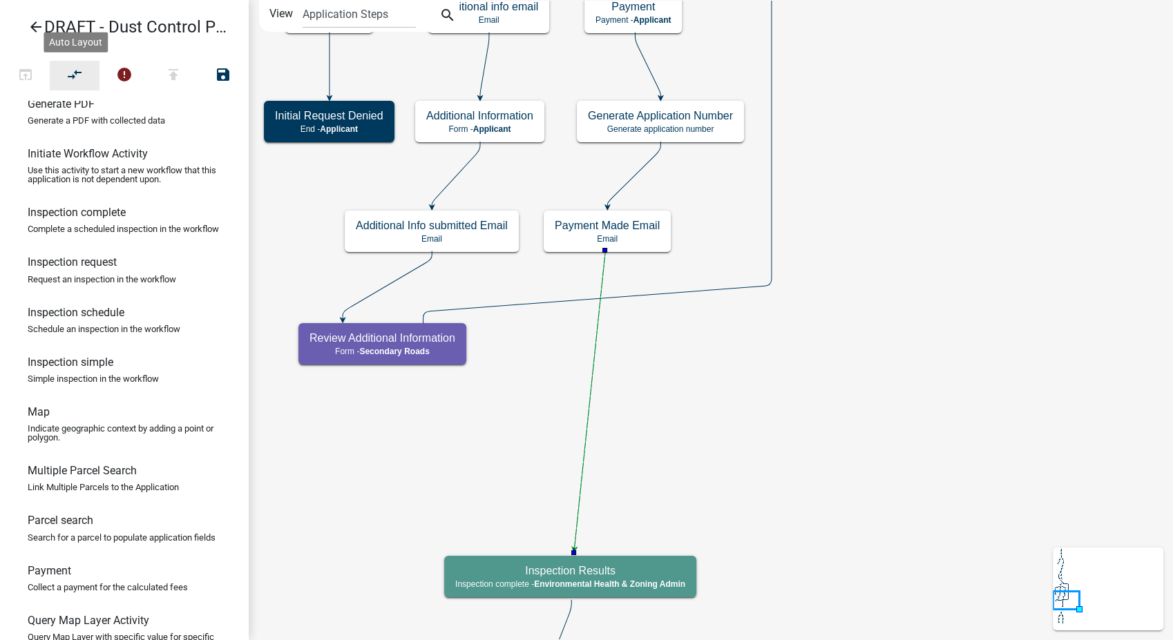
click at [83, 70] on button "compare_arrows" at bounding box center [75, 76] width 50 height 30
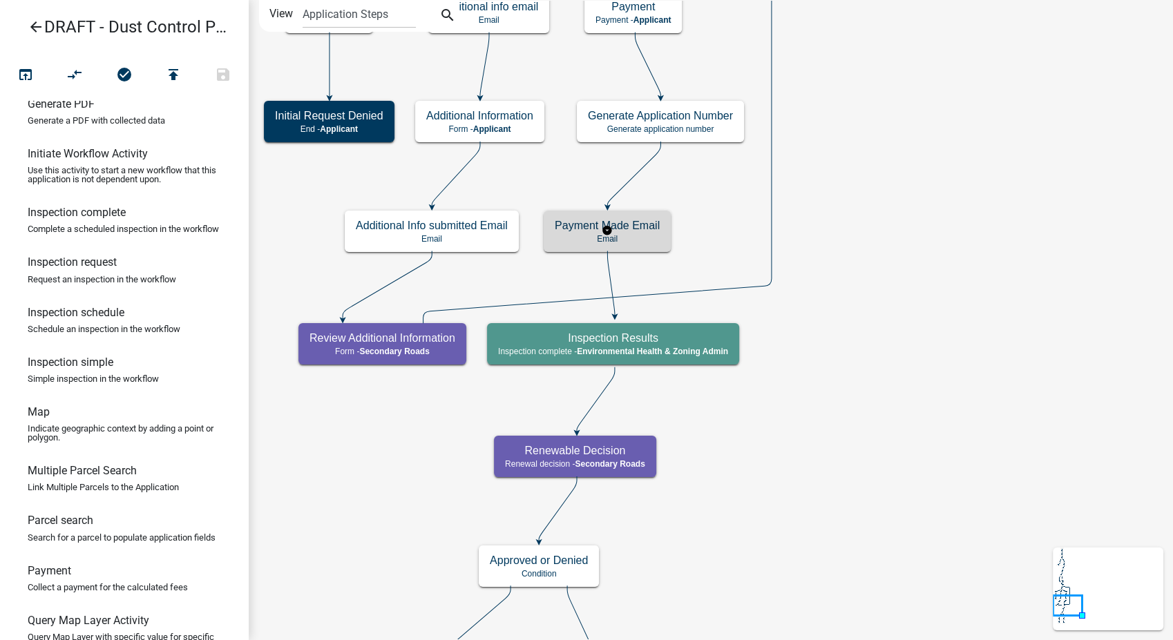
click at [635, 224] on h5 "Payment Made Email" at bounding box center [607, 225] width 105 height 13
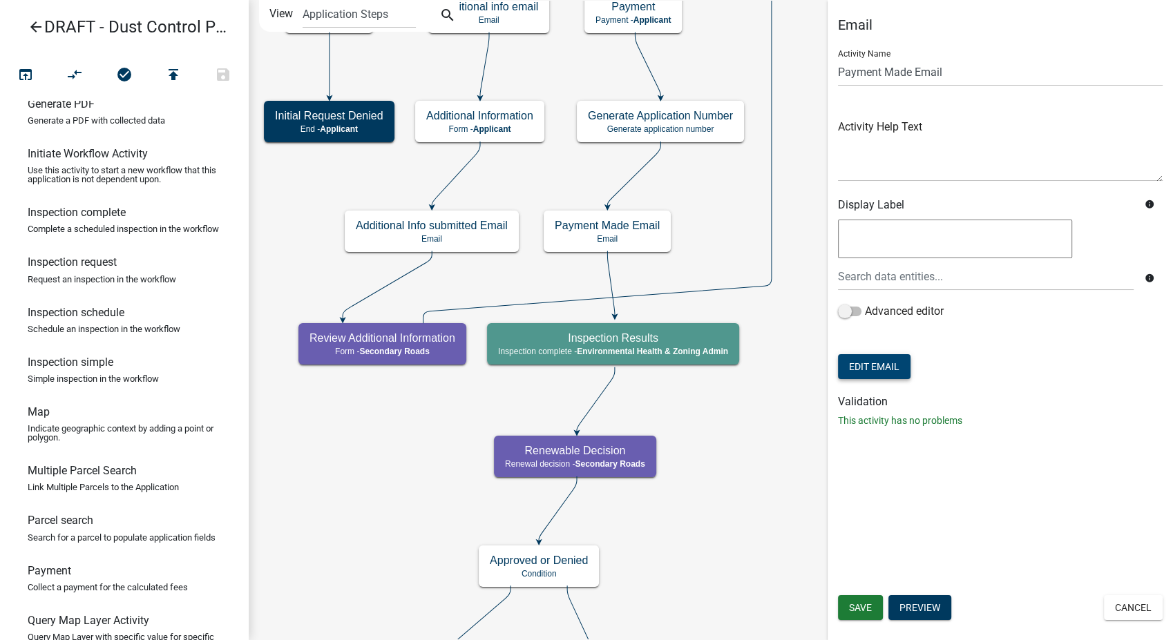
click at [868, 375] on button "Edit Email" at bounding box center [874, 366] width 73 height 25
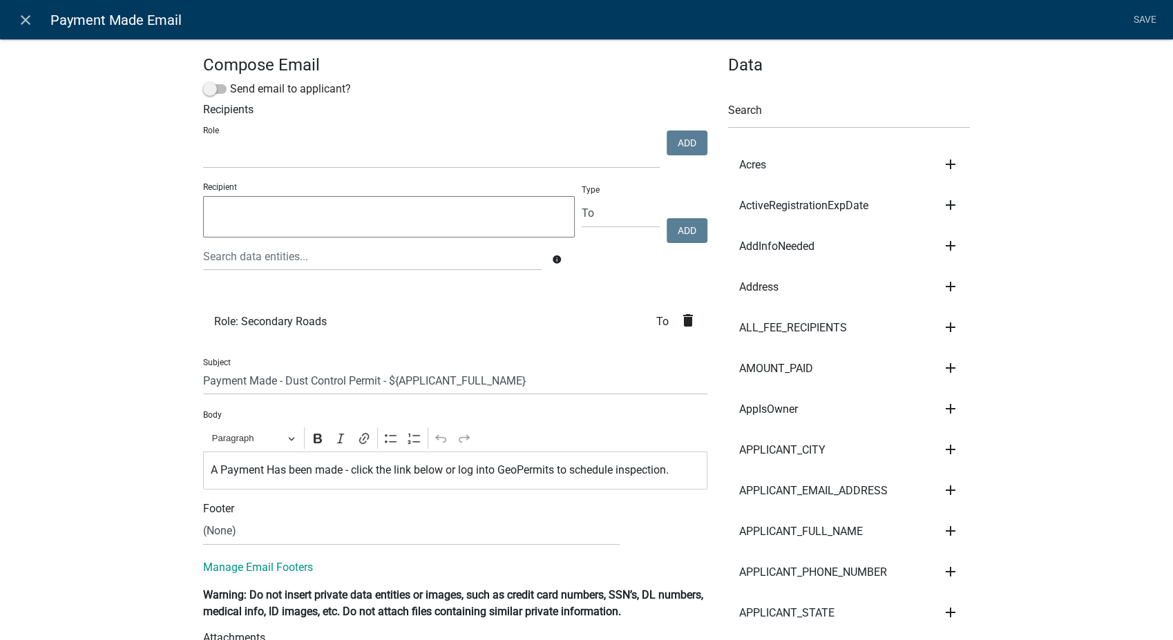
select select
click at [608, 470] on p "A Payment Has been made - click the link below or log into GeoPermits to schedu…" at bounding box center [456, 470] width 490 height 17
click at [654, 477] on p "A Payment Has been made - click the link below or log into GeoPermits to enter …" at bounding box center [456, 470] width 490 height 17
click at [1138, 21] on link "Save" at bounding box center [1144, 20] width 35 height 26
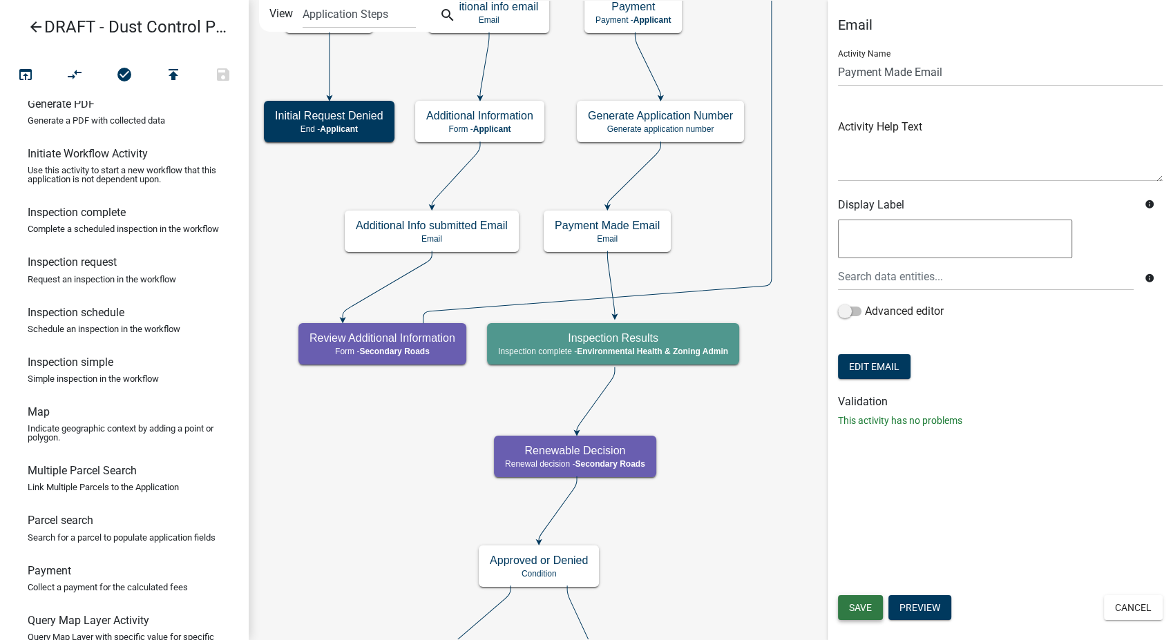
click at [868, 620] on button "Save" at bounding box center [860, 607] width 45 height 25
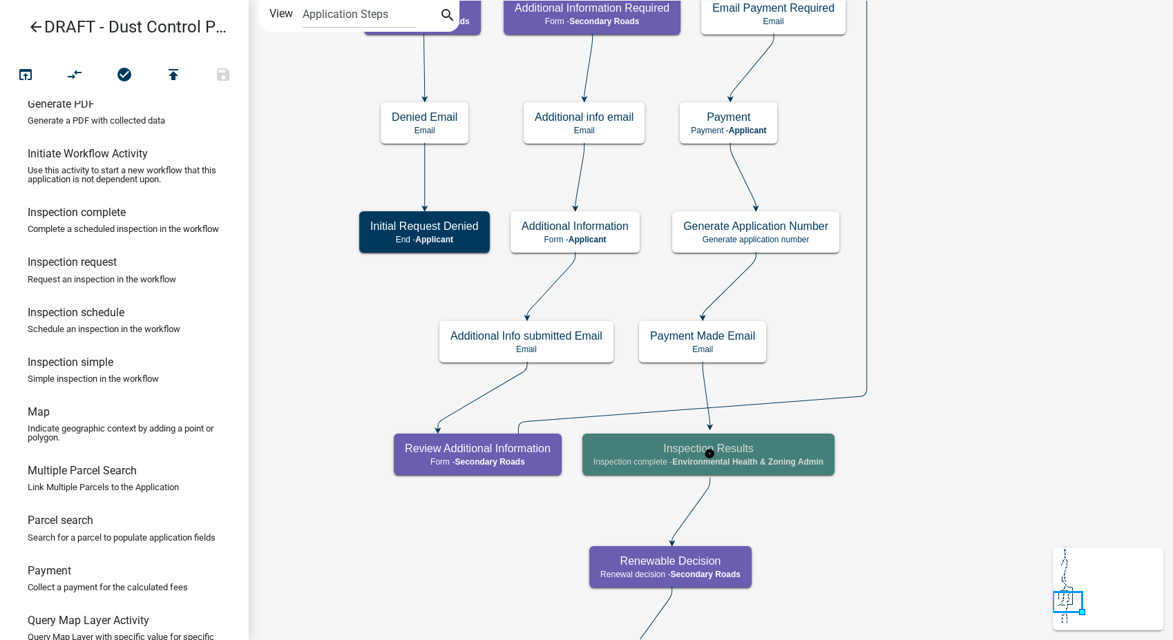
click at [796, 464] on span "Environmental Health & Zoning Admin" at bounding box center [747, 462] width 151 height 10
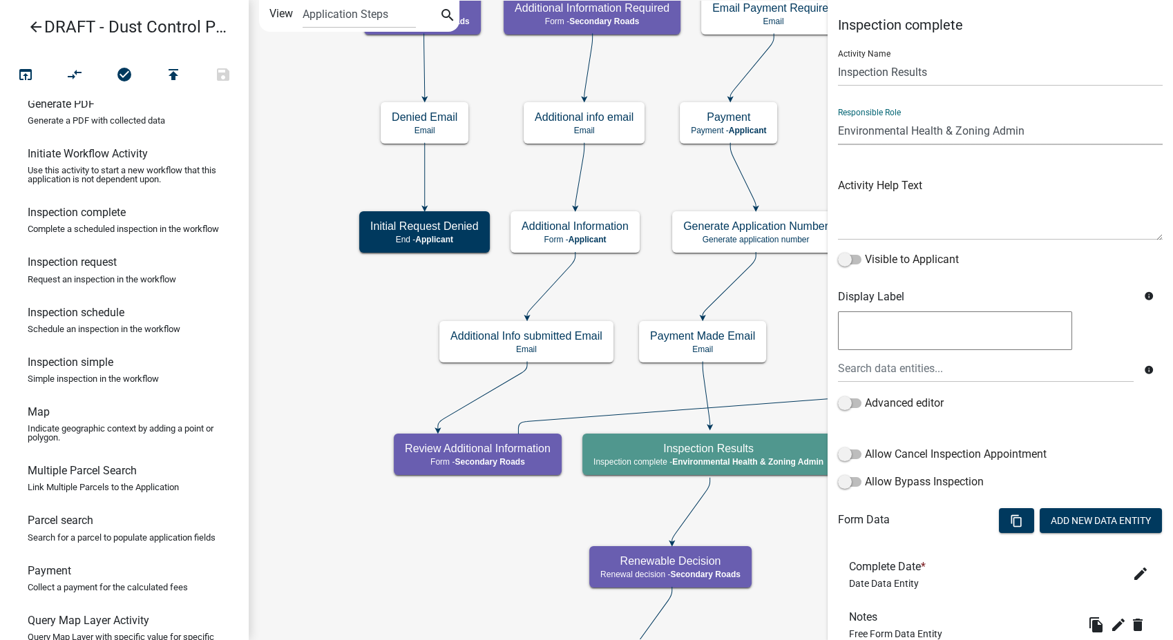
click at [940, 125] on select "Applicant Environmental Health & Zoning Admin Secondary Roads Admin" at bounding box center [1000, 131] width 325 height 28
select select "84B3FD57-433F-4F44-B3F6-6A72E166BF72"
click at [838, 117] on select "Applicant Environmental Health & Zoning Admin Secondary Roads Admin" at bounding box center [1000, 131] width 325 height 28
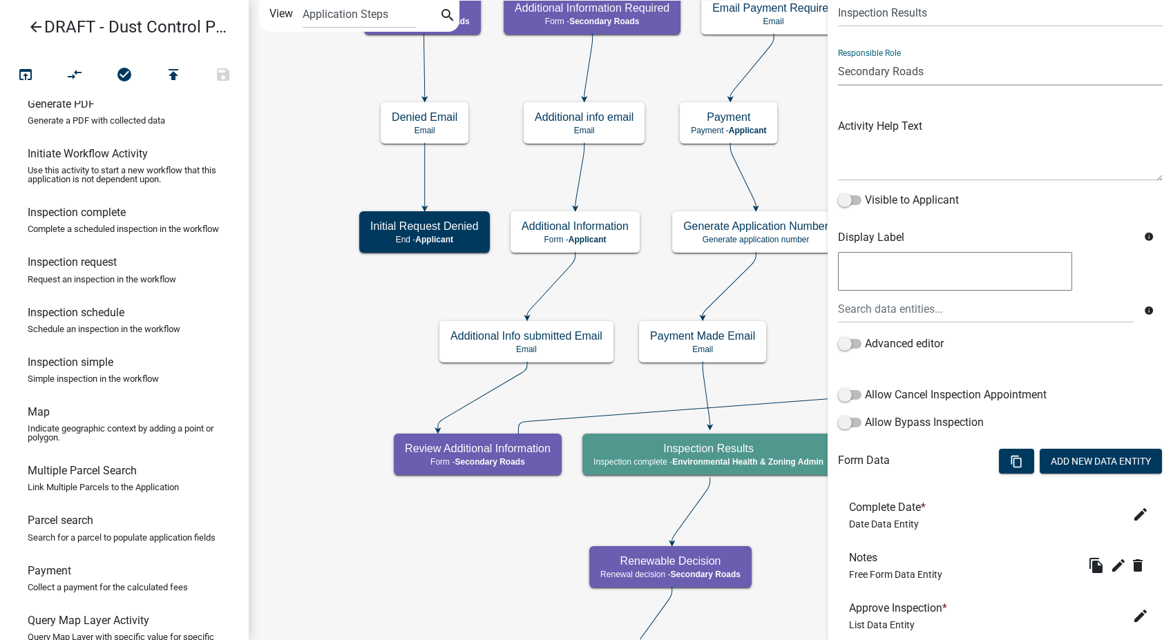
scroll to position [150, 0]
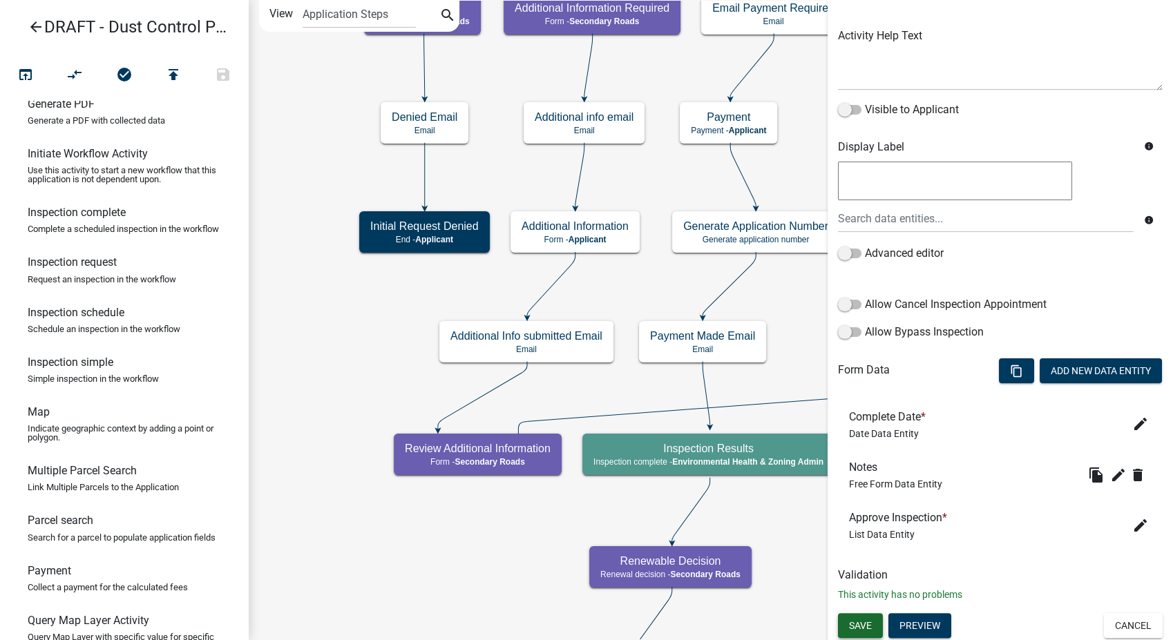
click at [862, 629] on span "Save" at bounding box center [860, 625] width 23 height 11
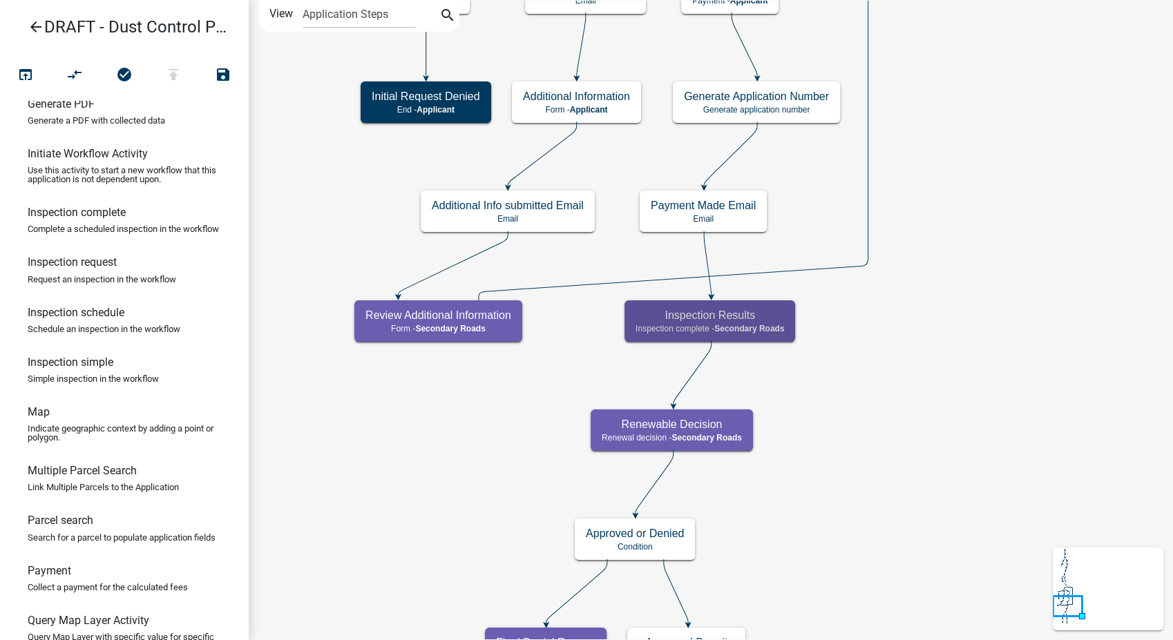
scroll to position [0, 0]
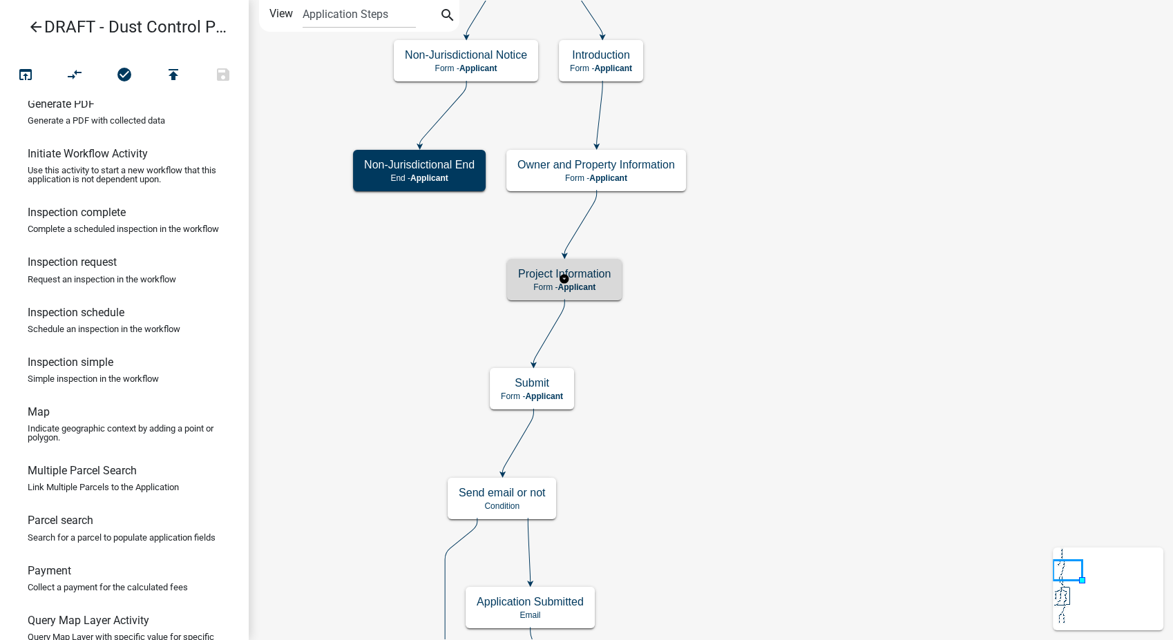
click at [589, 288] on span "Applicant" at bounding box center [576, 288] width 38 height 10
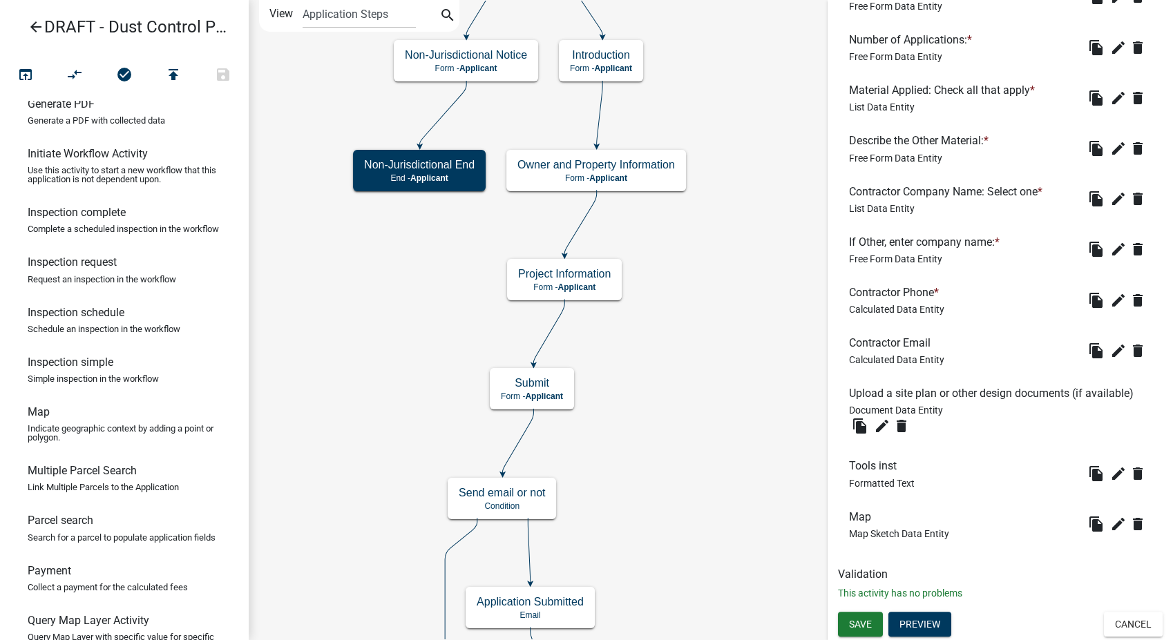
scroll to position [502, 0]
click at [1110, 292] on icon "edit" at bounding box center [1118, 300] width 17 height 17
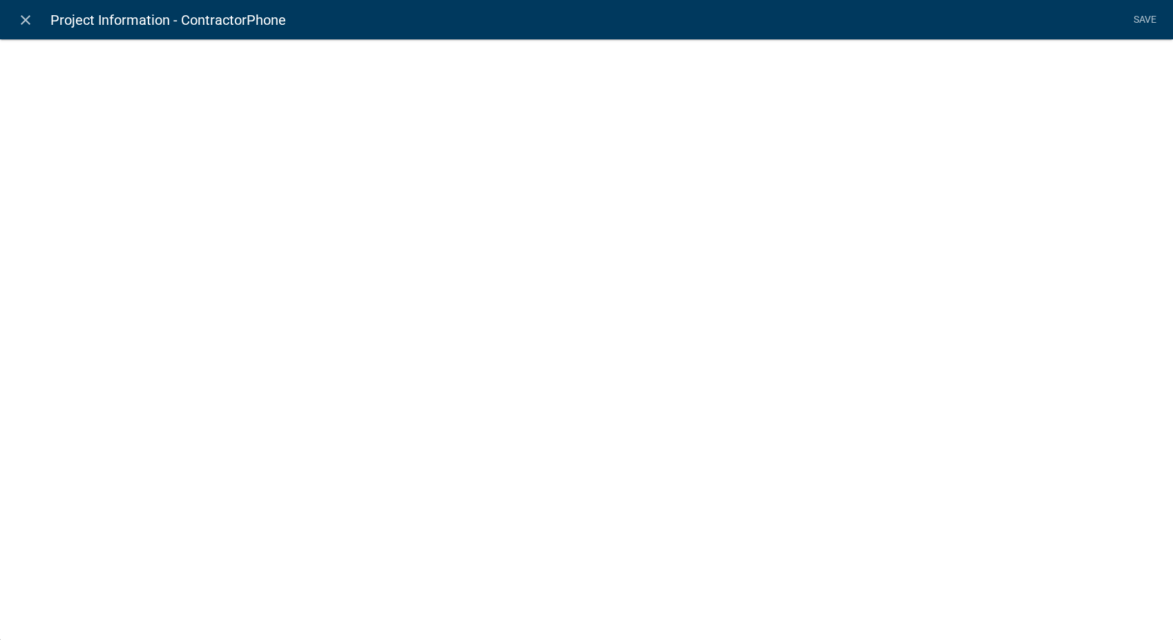
select select "calculated-value"
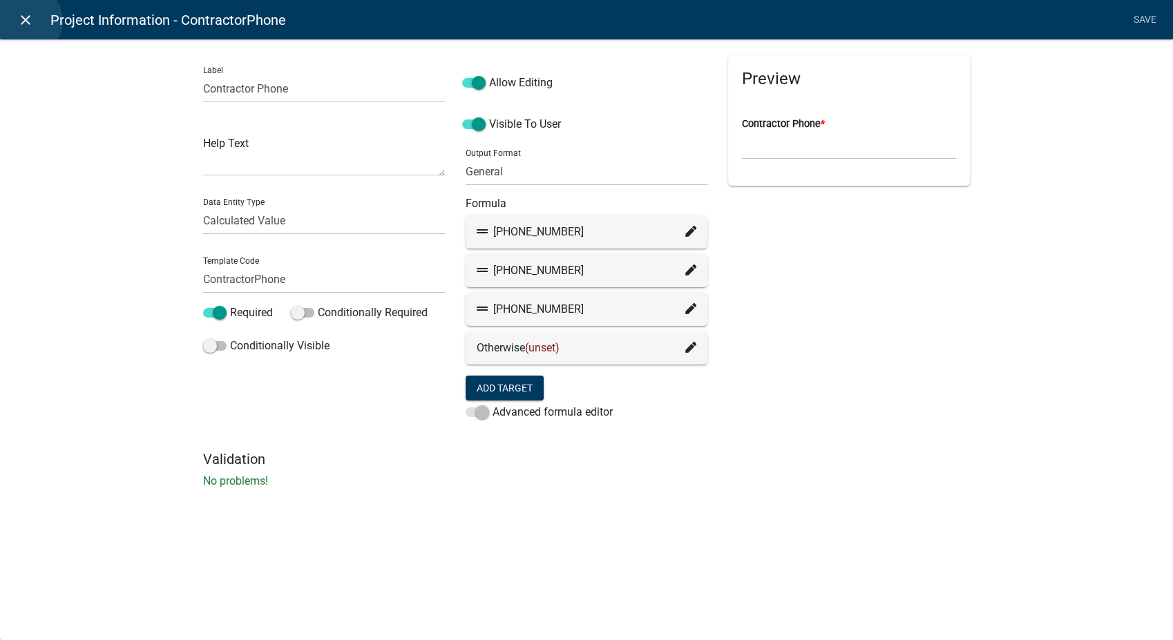
click at [28, 21] on icon "close" at bounding box center [25, 20] width 17 height 17
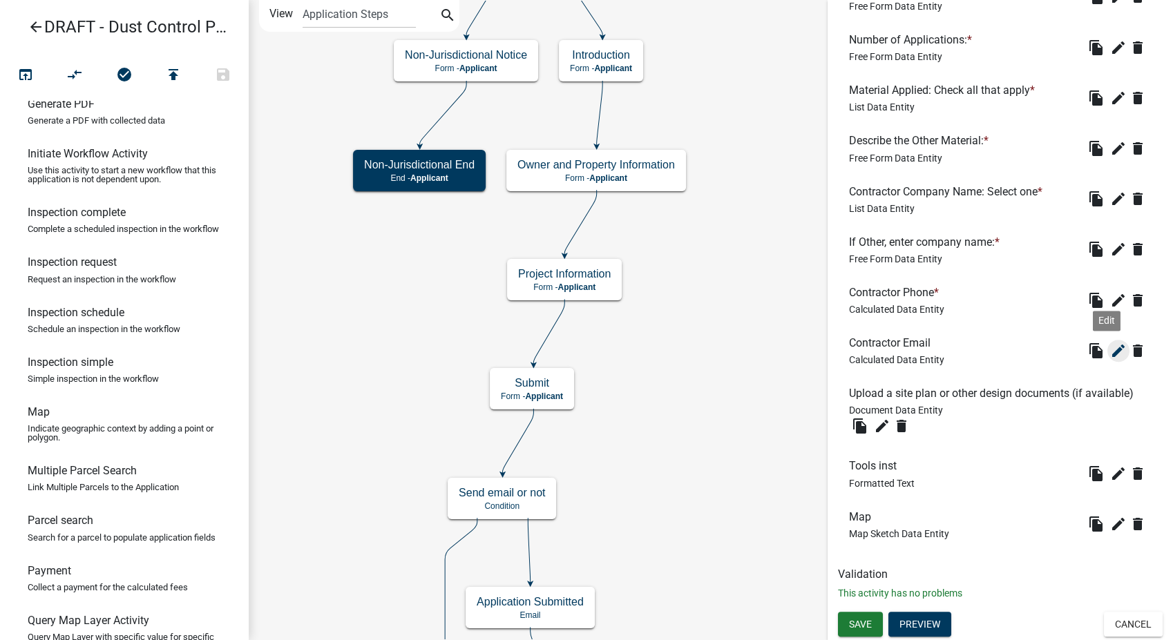
click at [1110, 343] on icon "edit" at bounding box center [1118, 351] width 17 height 17
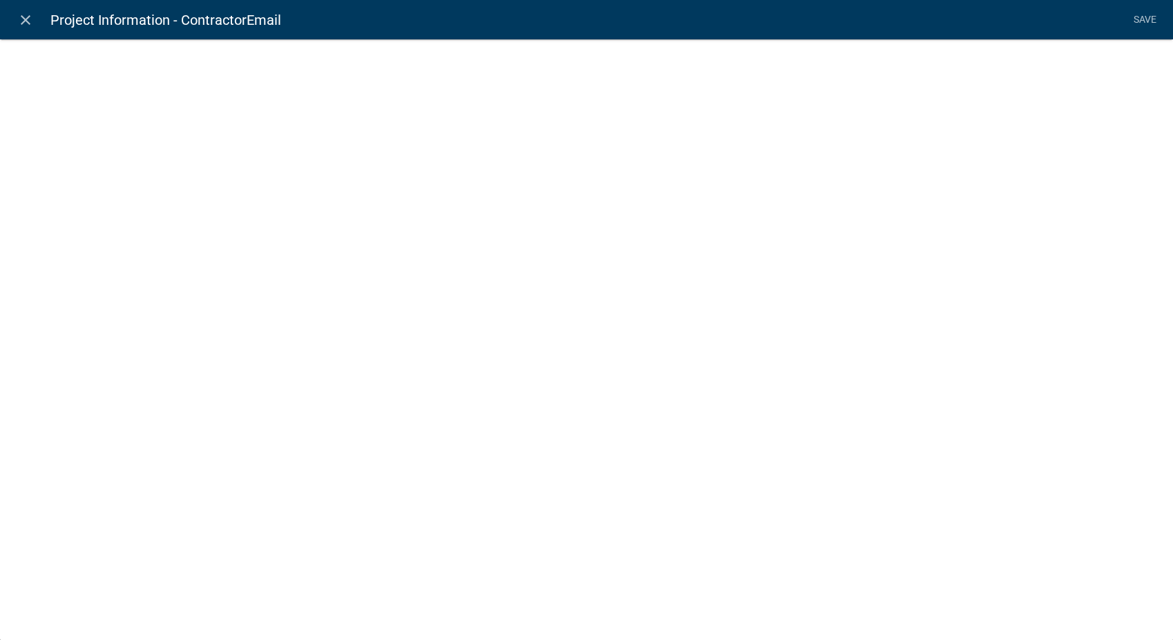
select select "calculated-value"
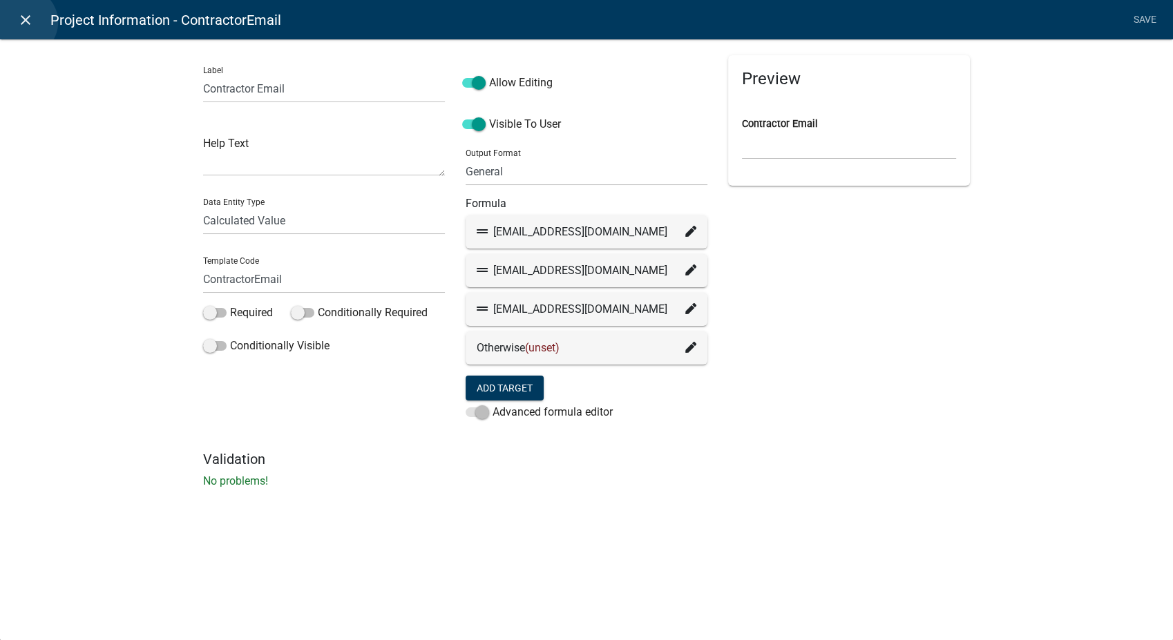
click at [23, 22] on icon "close" at bounding box center [25, 20] width 17 height 17
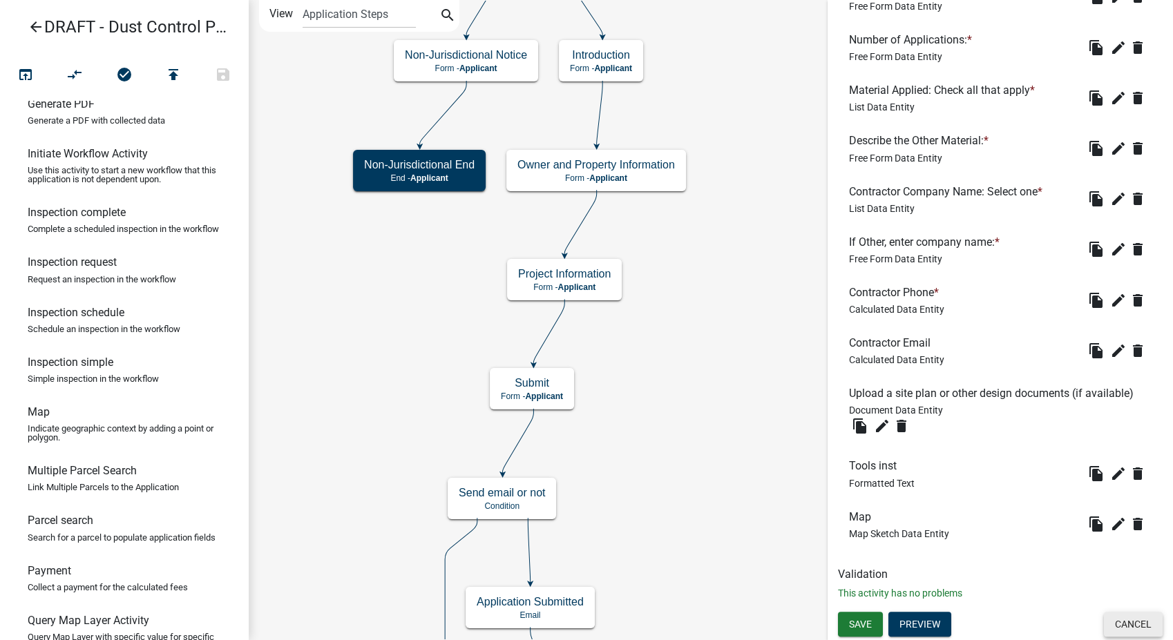
click at [1111, 618] on button "Cancel" at bounding box center [1133, 624] width 59 height 25
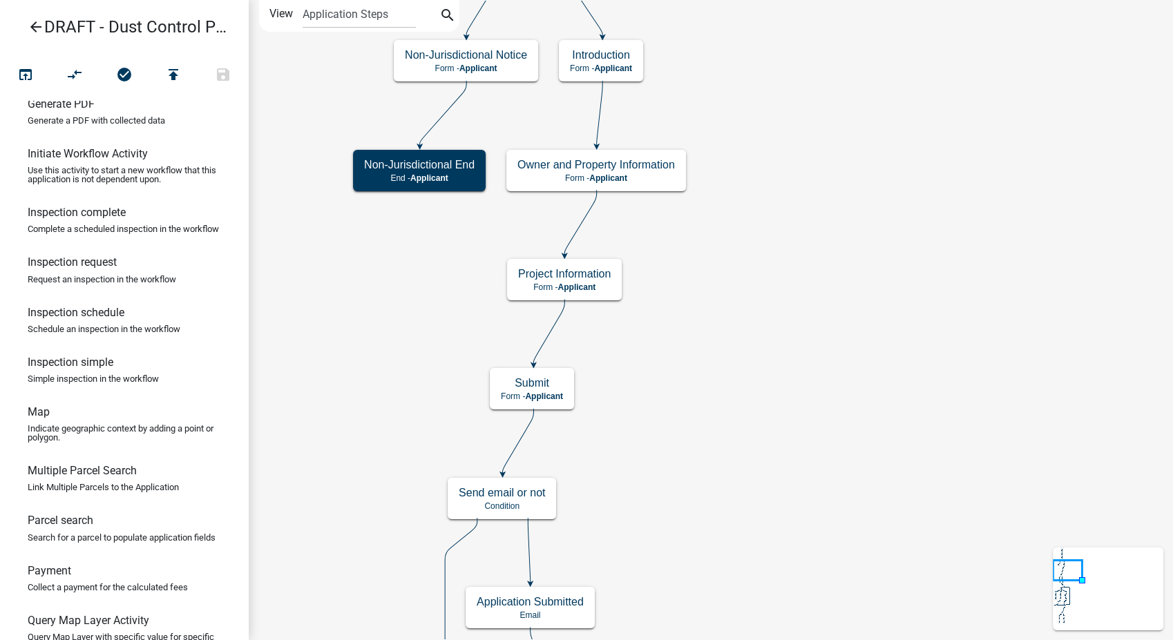
scroll to position [0, 0]
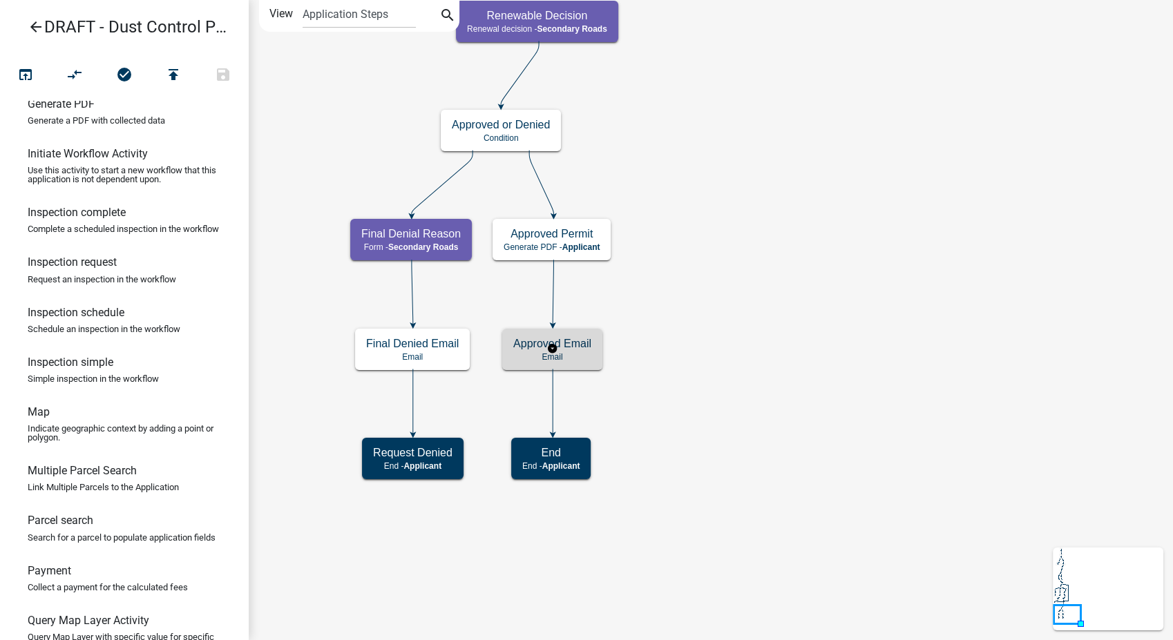
click at [589, 363] on div "Approved Email Email" at bounding box center [552, 349] width 100 height 41
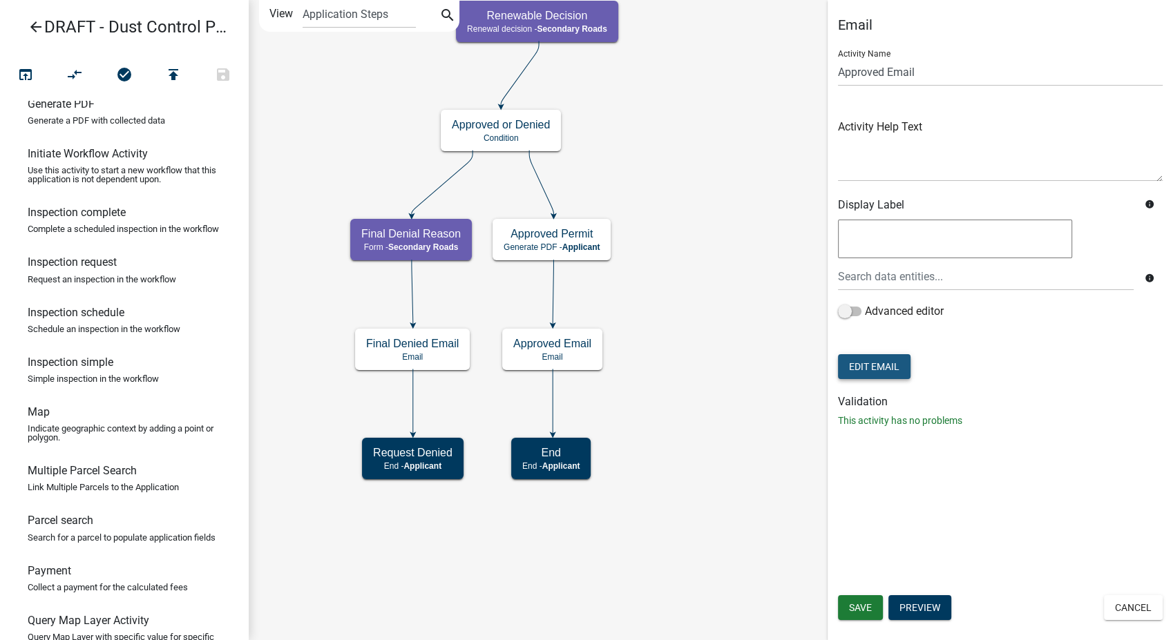
click at [886, 362] on button "Edit Email" at bounding box center [874, 366] width 73 height 25
select select "b901cfb4-f84c-400e-b960-f7d4e0fa6772"
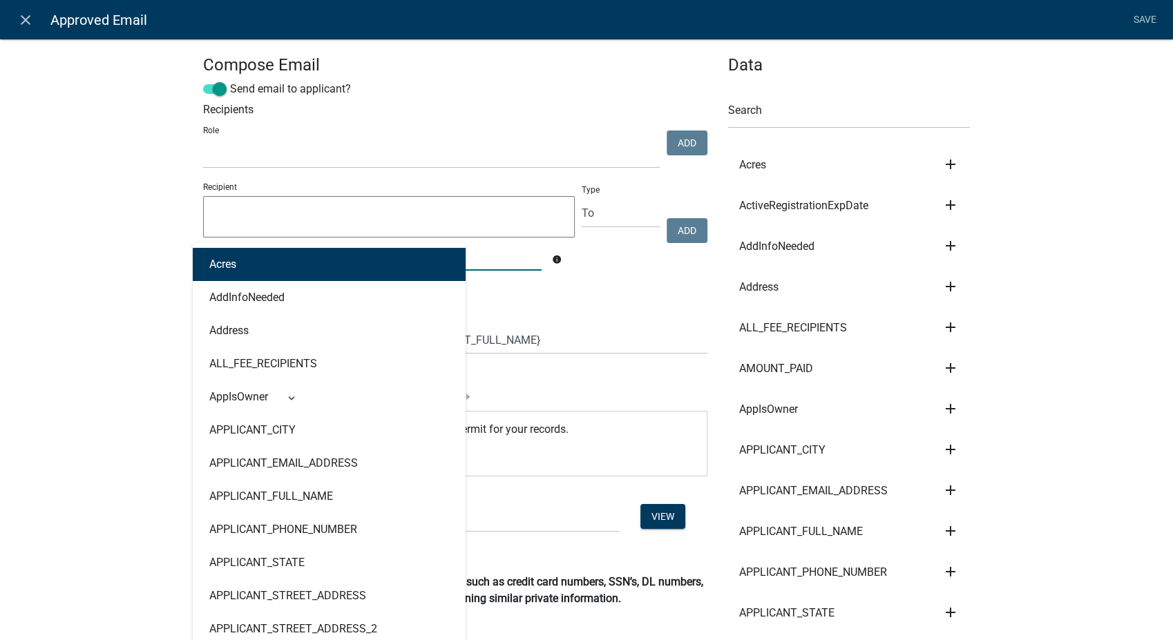
click at [233, 249] on div "Acres AddInfoNeeded Address ALL_FEE_RECIPIENTS AppIsOwner APPLICANT_CITY APPLIC…" at bounding box center [372, 256] width 359 height 28
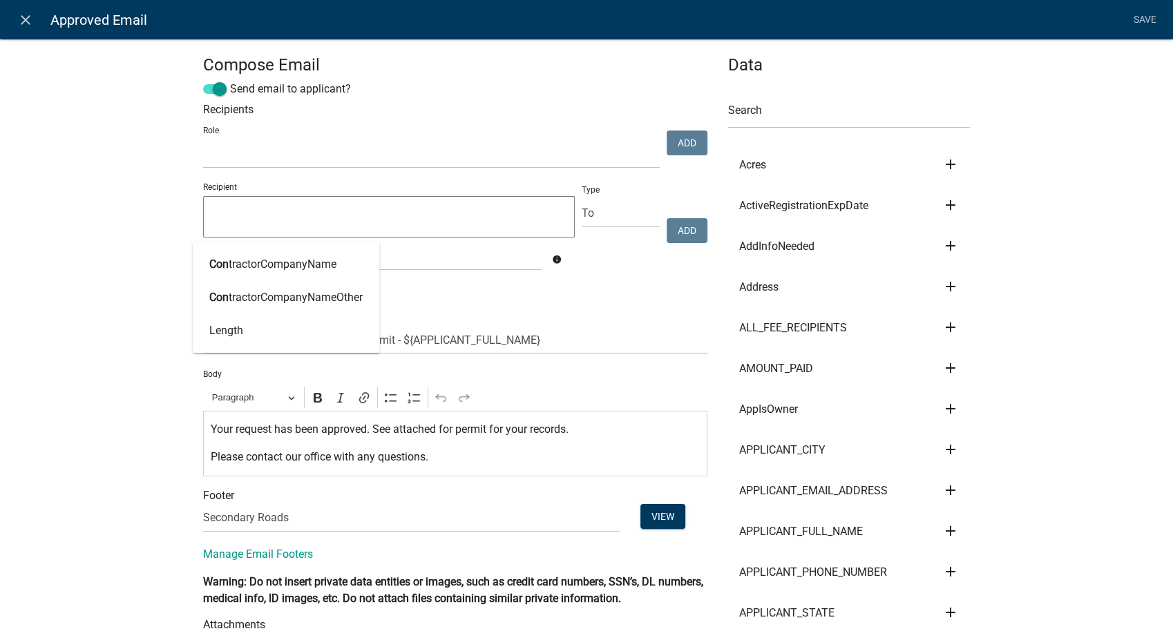
drag, startPoint x: 282, startPoint y: 240, endPoint x: 274, endPoint y: 265, distance: 26.2
click at [277, 256] on form "Recipient con info" at bounding box center [389, 226] width 372 height 90
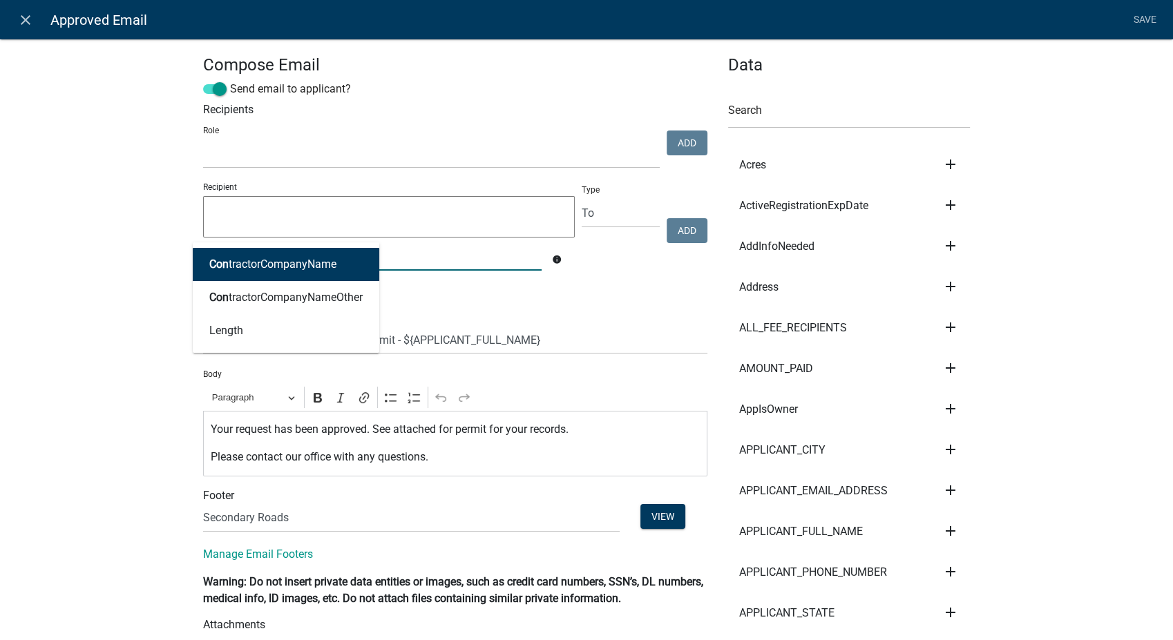
click at [274, 265] on div "con Con tractorCompanyName Con tractorCompanyNameOther Length" at bounding box center [372, 256] width 359 height 28
type input "c"
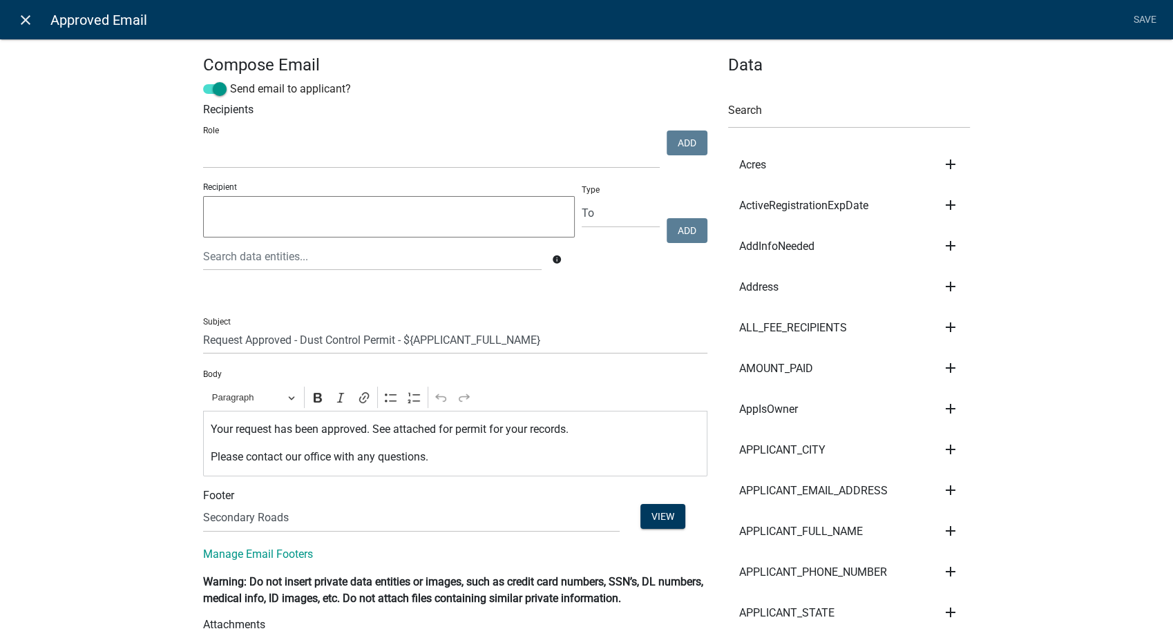
click at [20, 12] on icon "close" at bounding box center [25, 20] width 17 height 17
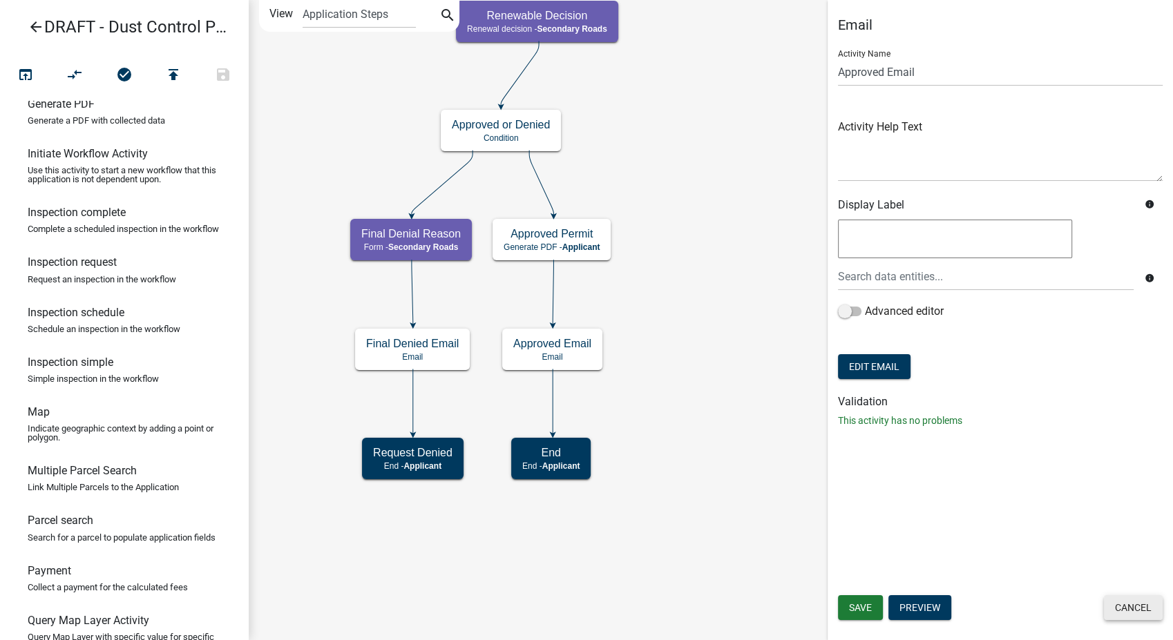
drag, startPoint x: 1125, startPoint y: 609, endPoint x: 1088, endPoint y: 584, distance: 44.3
click at [1119, 609] on button "Cancel" at bounding box center [1133, 607] width 59 height 25
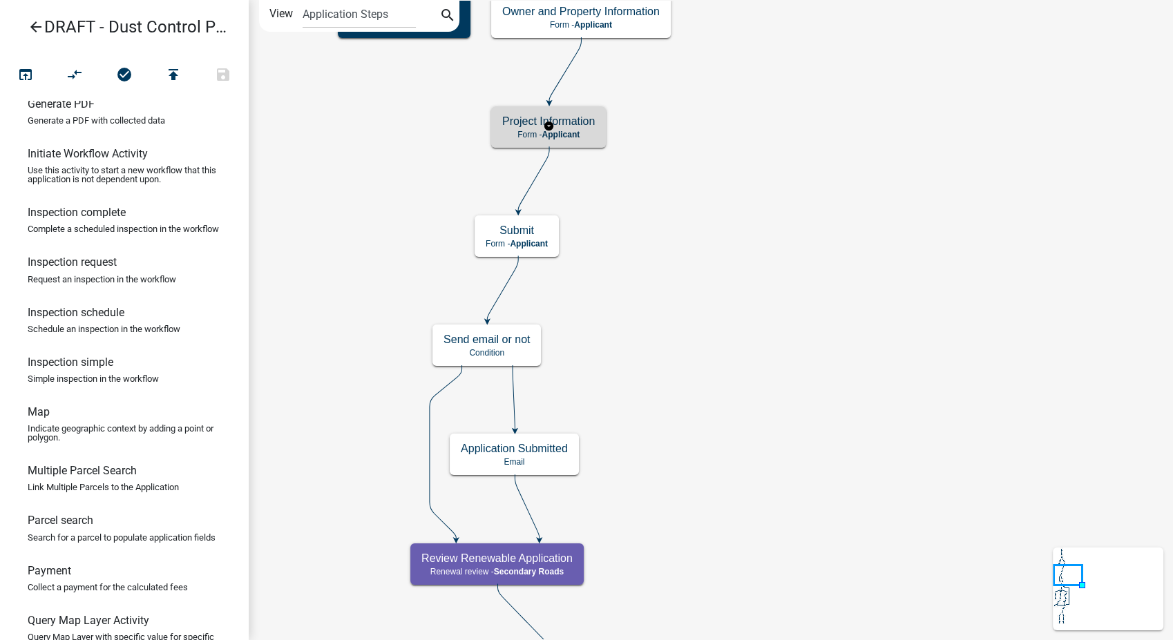
click at [579, 126] on h5 "Project Information" at bounding box center [548, 121] width 93 height 13
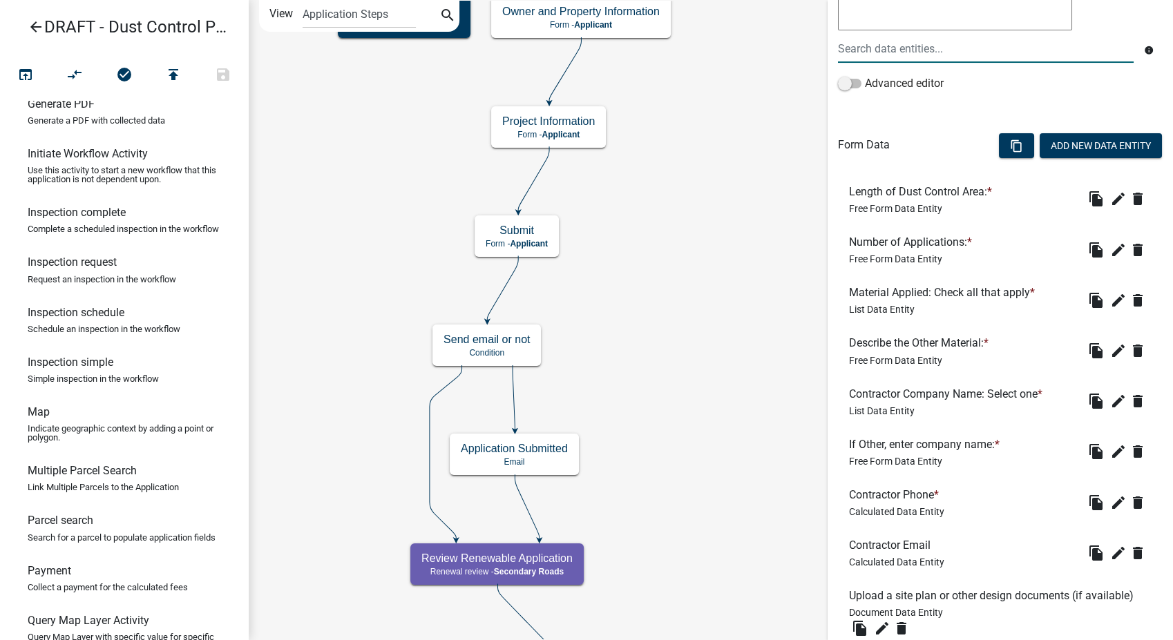
scroll to position [307, 0]
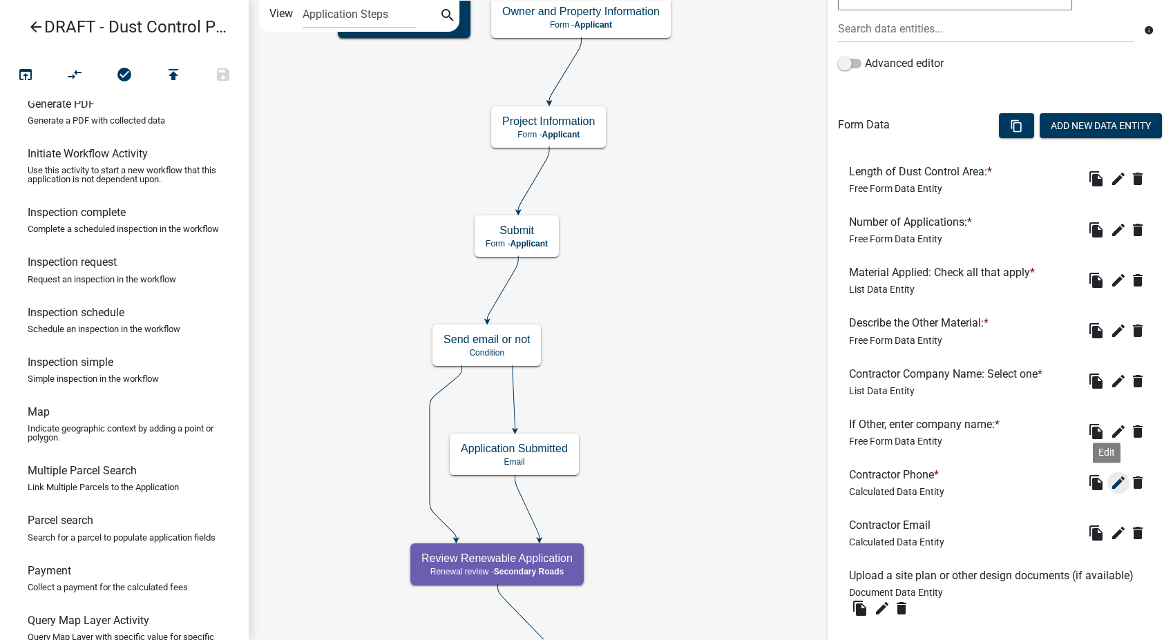
click at [1110, 483] on icon "edit" at bounding box center [1118, 483] width 17 height 17
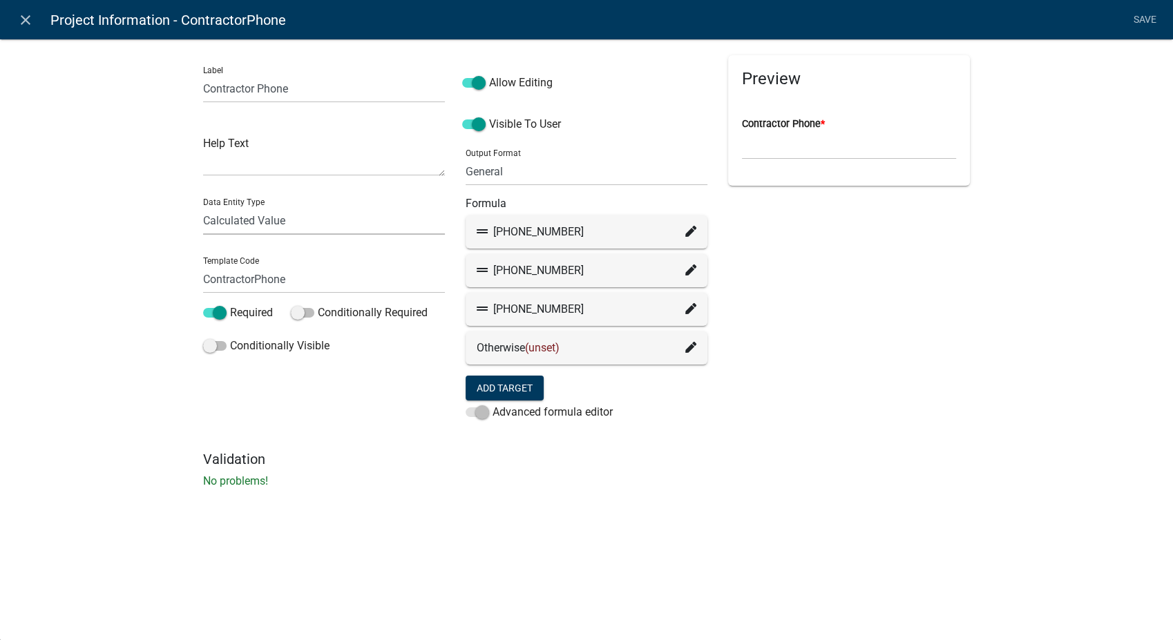
click at [312, 218] on select "Free Form Text Document Display Entity Value Fee Numeric Data Date Map Sketch D…" at bounding box center [324, 221] width 242 height 28
select select "list-data"
click at [203, 207] on select "Free Form Text Document Display Entity Value Fee Numeric Data Date Map Sketch D…" at bounding box center [324, 221] width 242 height 28
select select "list-data"
select select
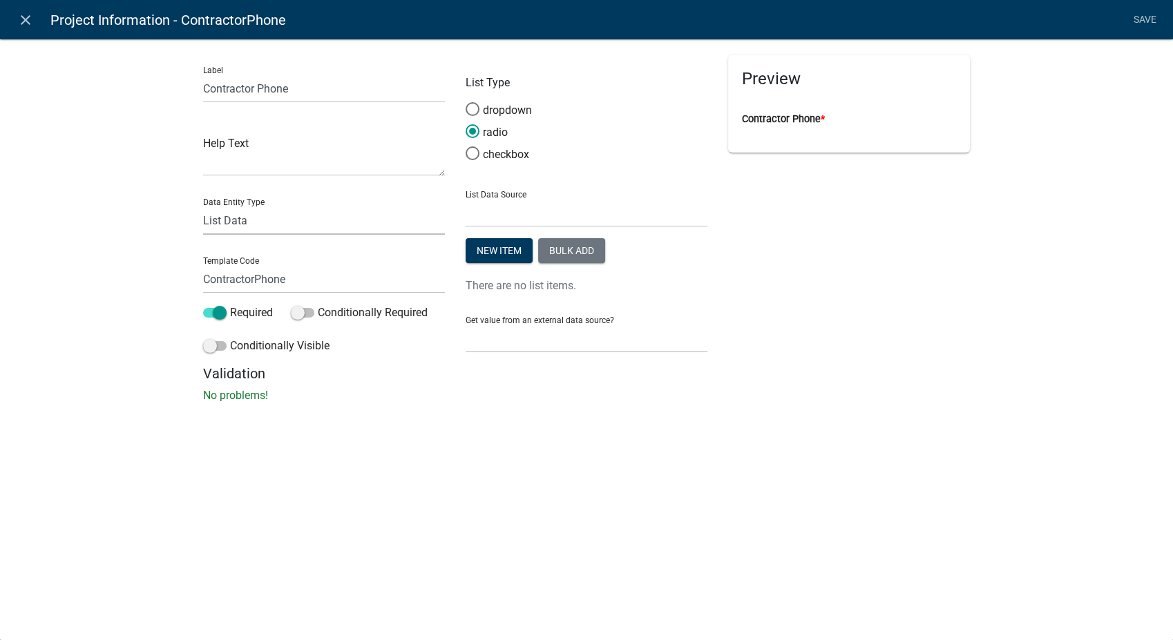
click at [296, 219] on select "Free Form Text Document Display Entity Value Fee Numeric Data Date Map Sketch D…" at bounding box center [324, 221] width 242 height 28
select select "calculated-value"
click at [203, 207] on select "Free Form Text Document Display Entity Value Fee Numeric Data Date Map Sketch D…" at bounding box center [324, 221] width 242 height 28
select select "calculated-value"
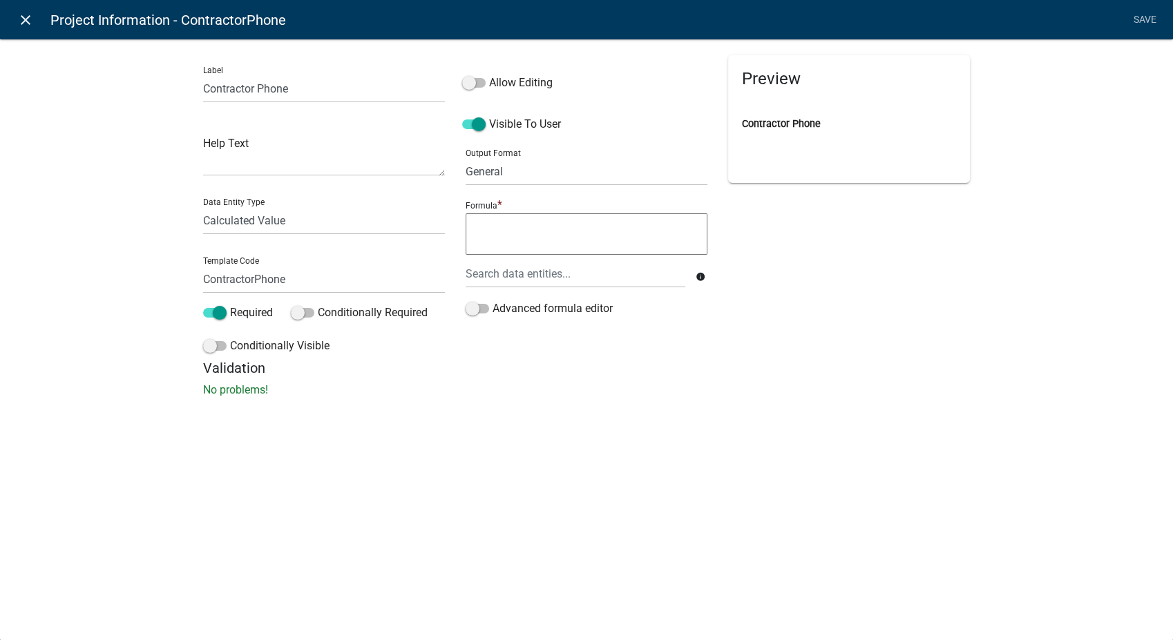
click at [24, 21] on icon "close" at bounding box center [25, 20] width 17 height 17
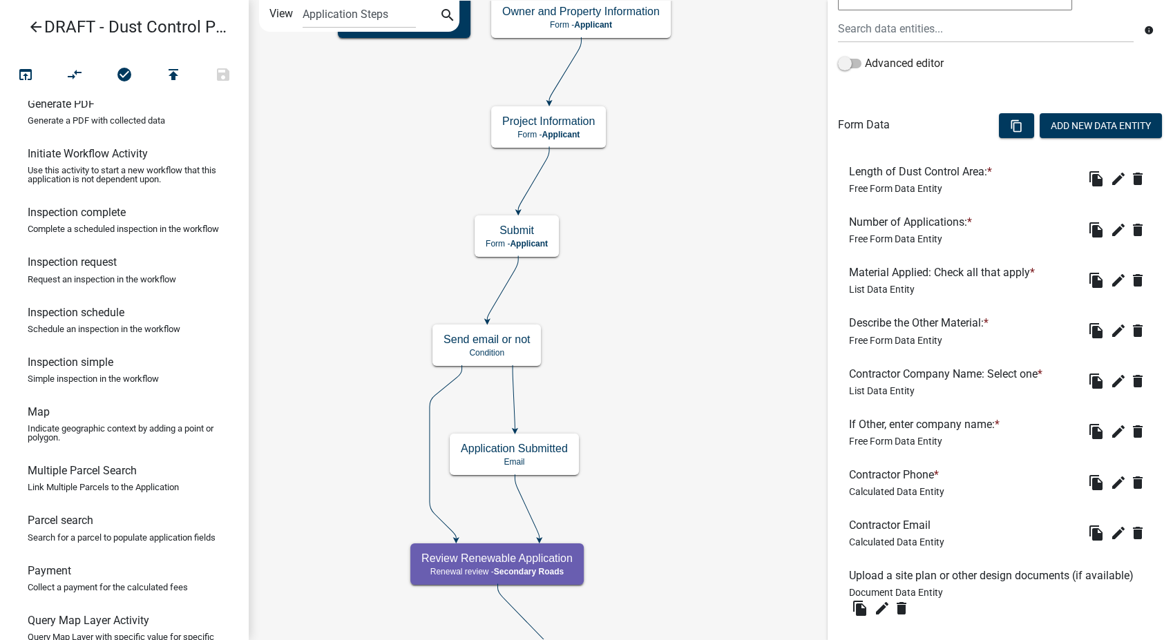
click at [33, 25] on icon "arrow_back" at bounding box center [36, 28] width 17 height 19
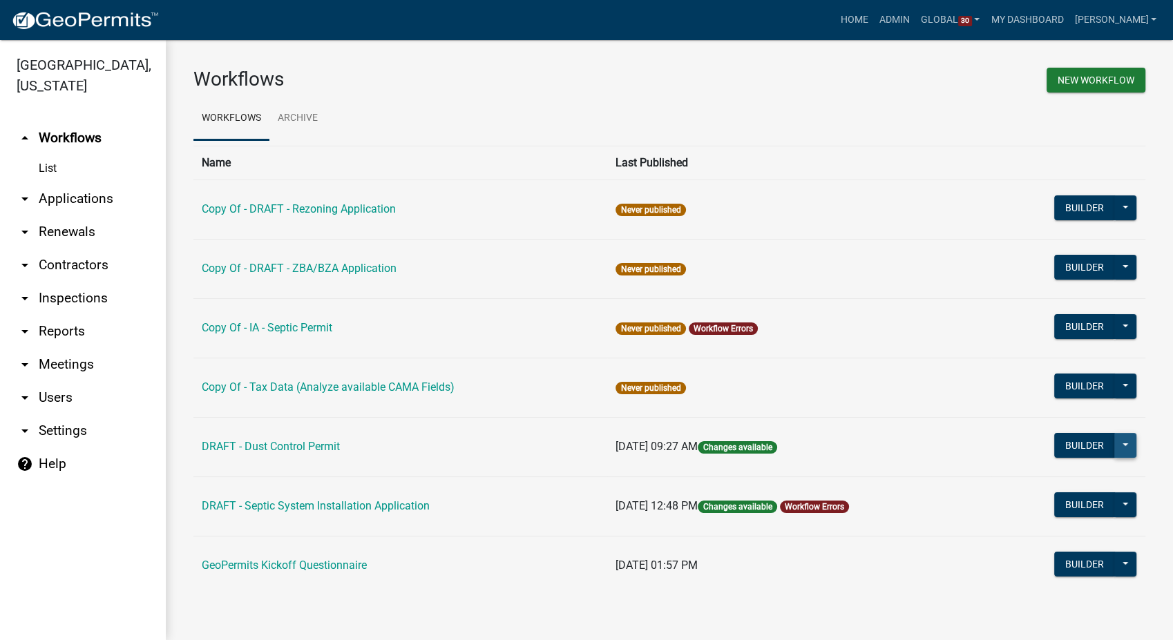
click at [1132, 443] on button at bounding box center [1125, 445] width 22 height 25
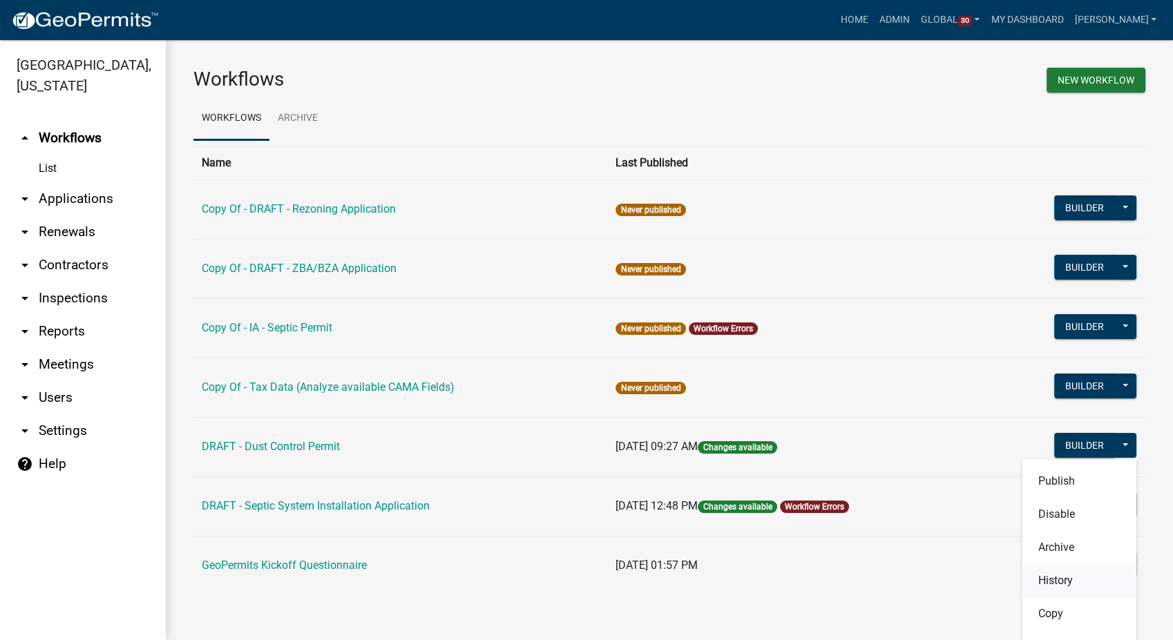
click at [1042, 573] on button "History" at bounding box center [1079, 580] width 115 height 33
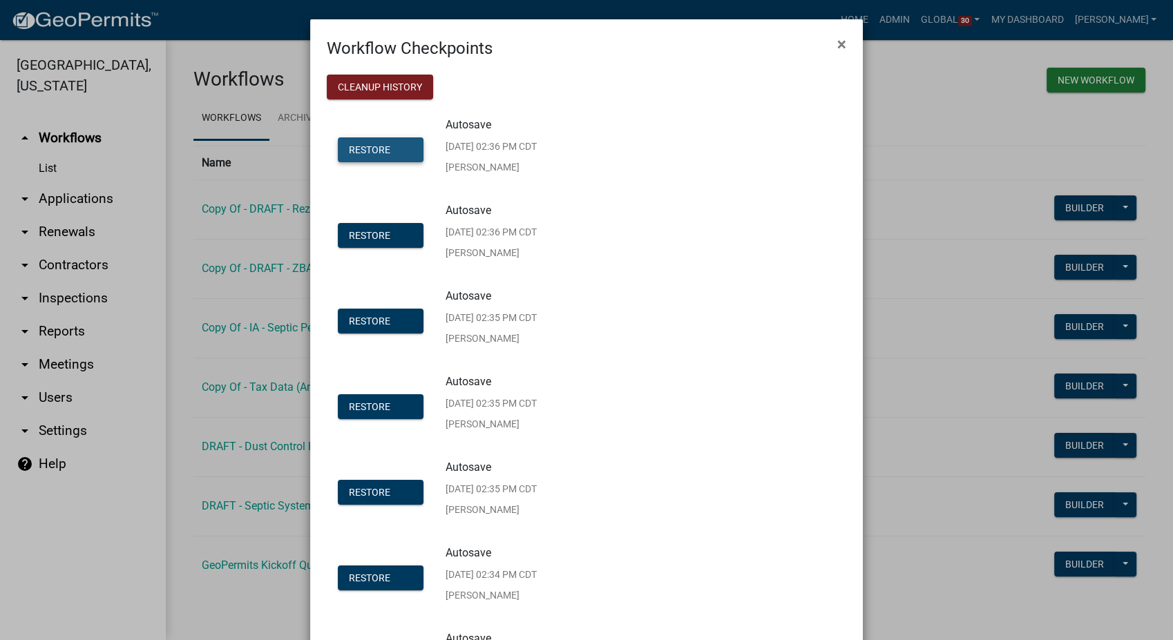
click at [349, 149] on span "Restore" at bounding box center [369, 149] width 41 height 11
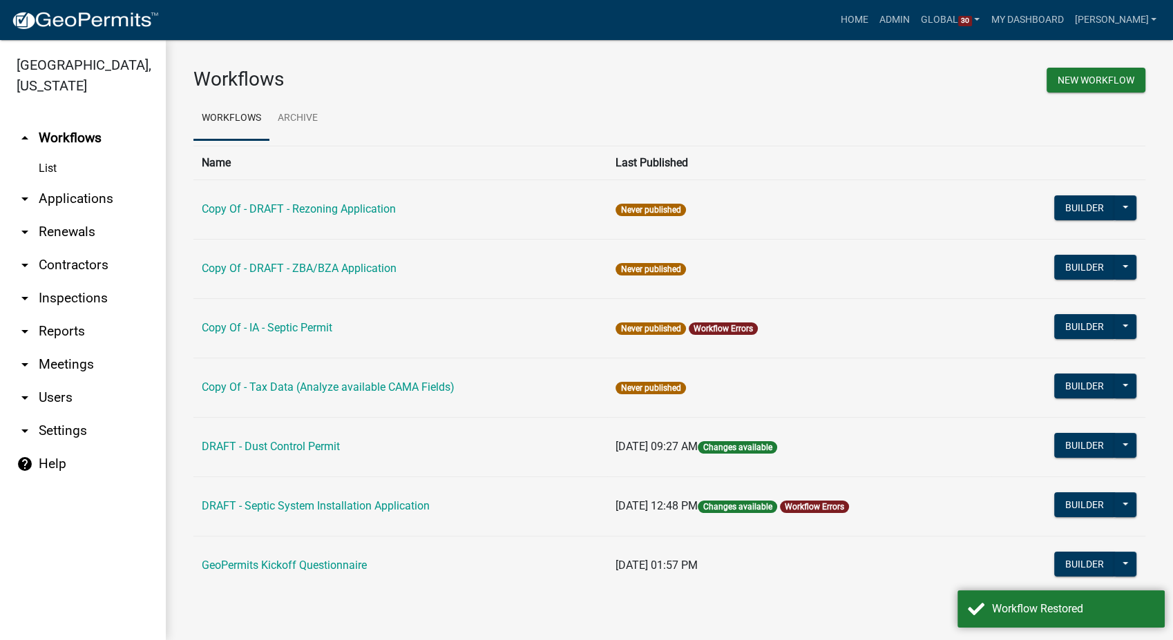
click at [1071, 457] on div "Builder Publish Disable Archive History Copy Make Public Start Application" at bounding box center [1095, 447] width 82 height 28
click at [1069, 449] on button "Builder" at bounding box center [1084, 445] width 61 height 25
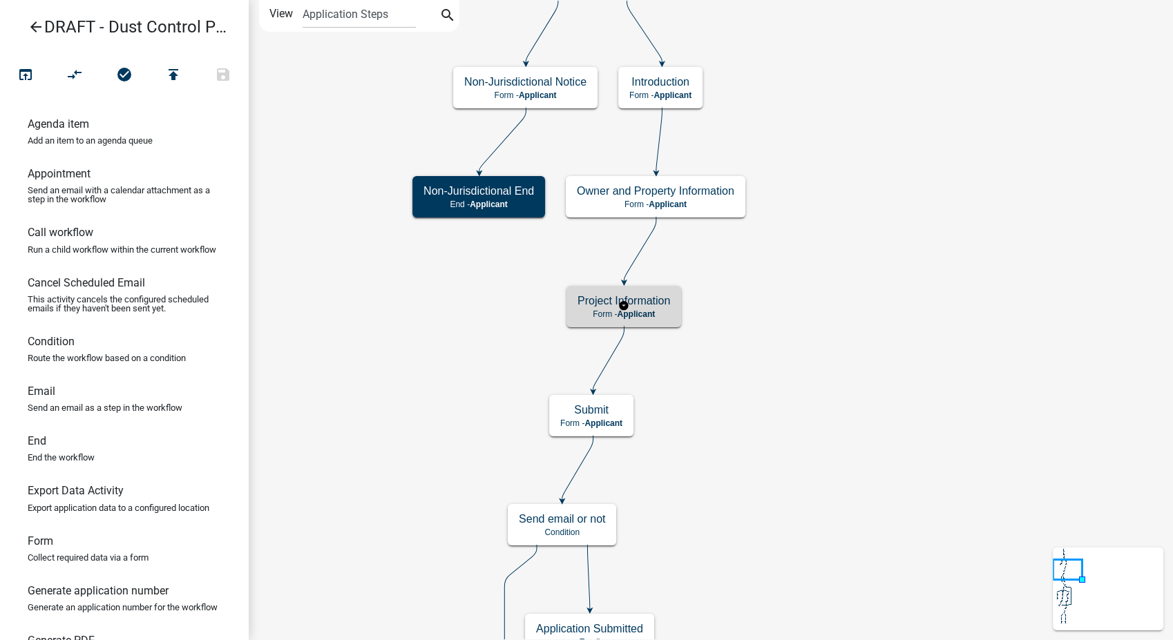
click at [640, 316] on span "Applicant" at bounding box center [636, 314] width 38 height 10
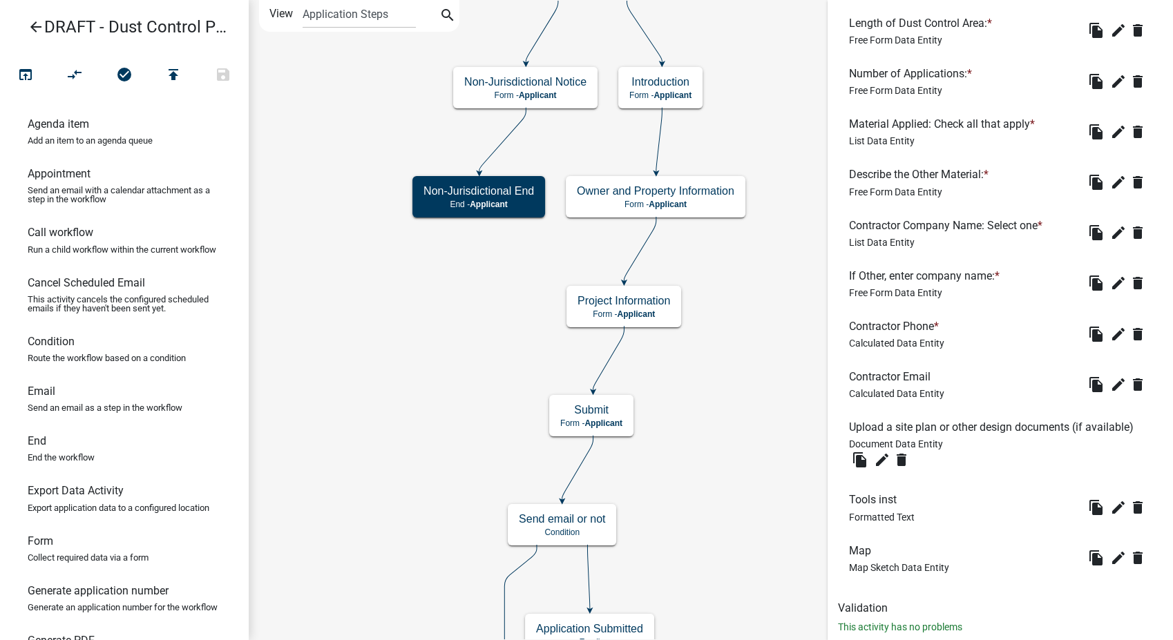
scroll to position [460, 0]
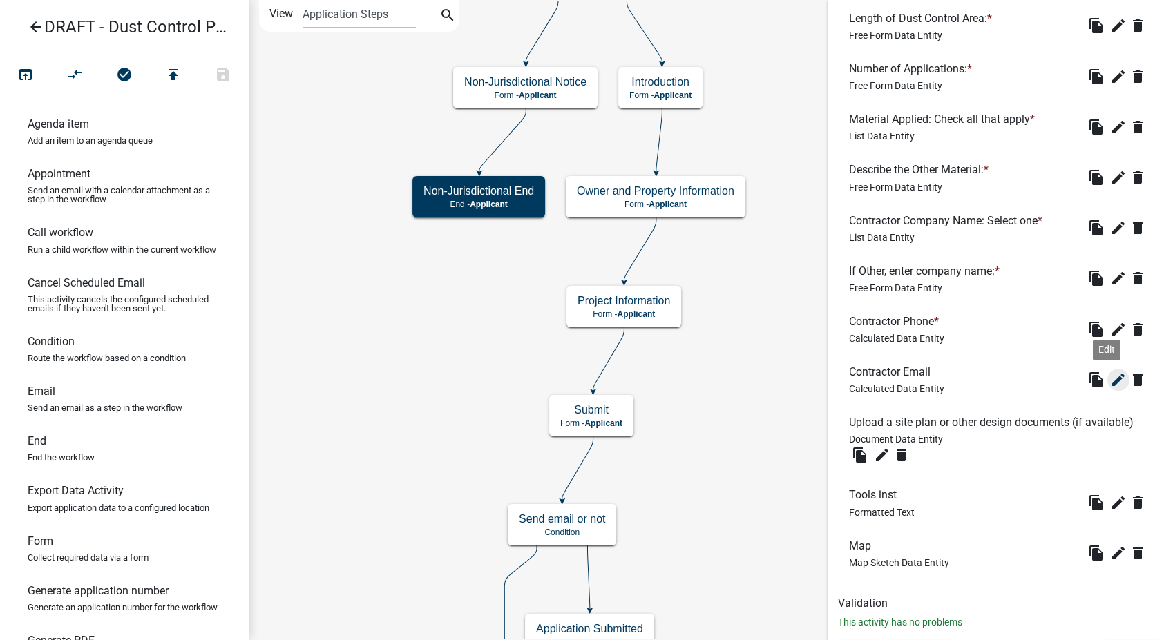
click at [1110, 381] on icon "edit" at bounding box center [1118, 380] width 17 height 17
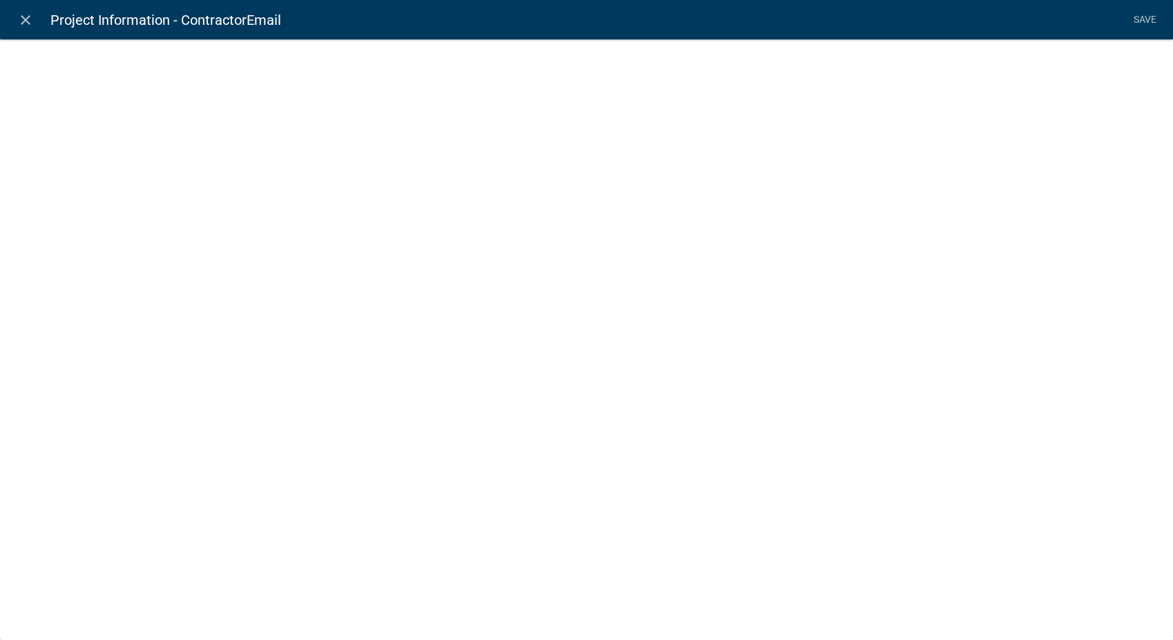
select select "calculated-value"
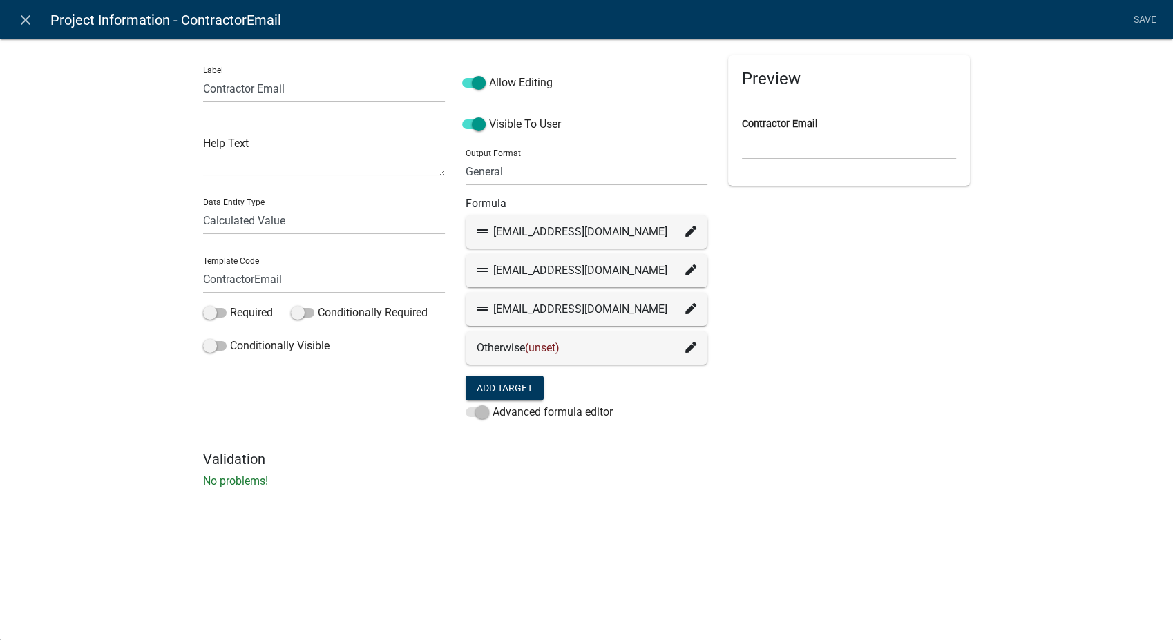
click at [689, 232] on icon at bounding box center [690, 231] width 11 height 11
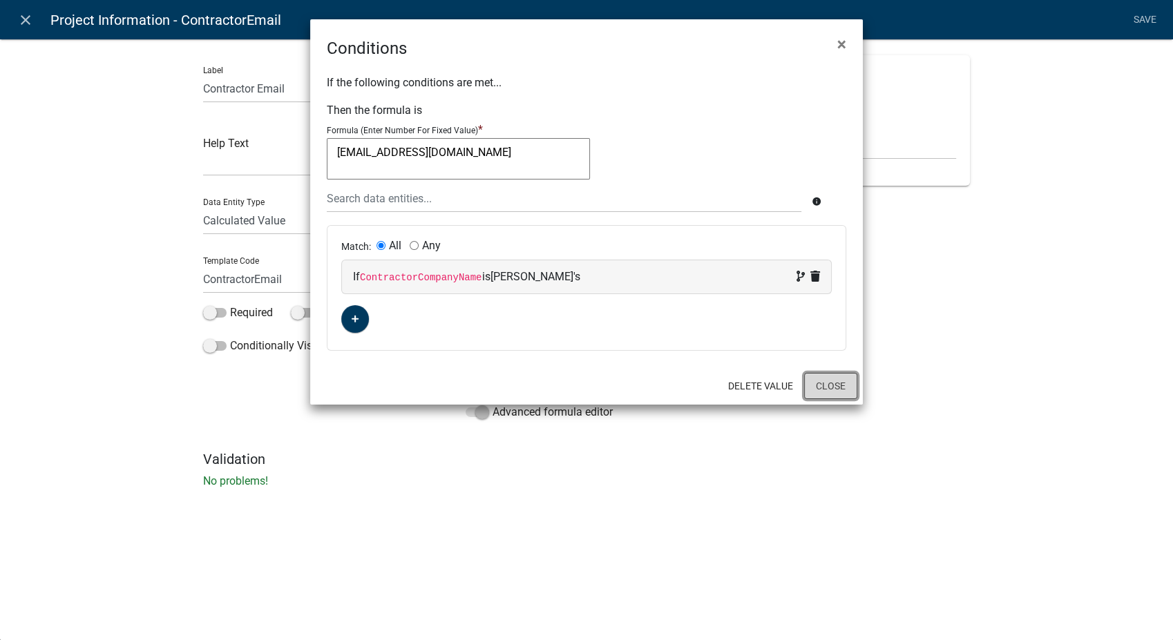
click at [825, 382] on button "Close" at bounding box center [830, 386] width 53 height 26
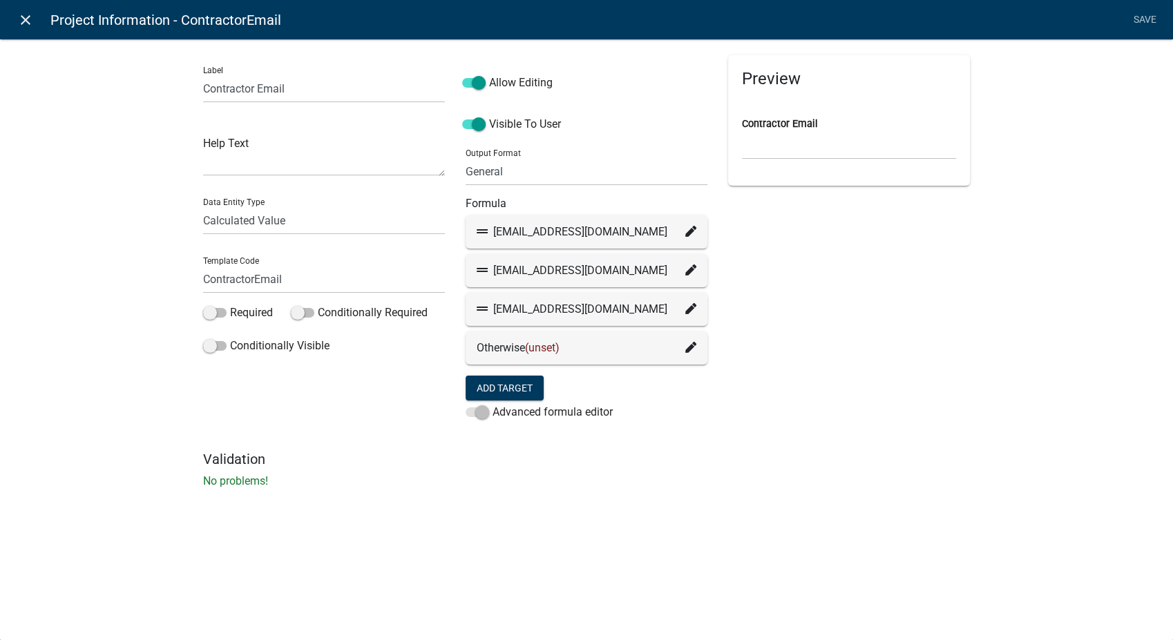
click at [19, 19] on icon "close" at bounding box center [25, 20] width 17 height 17
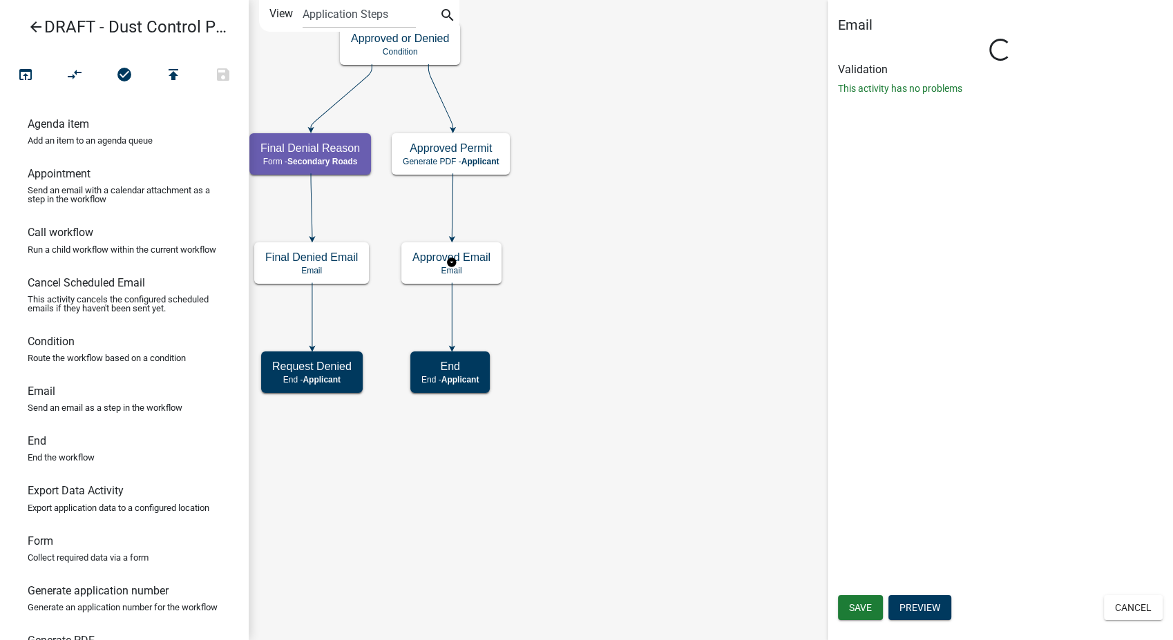
scroll to position [0, 0]
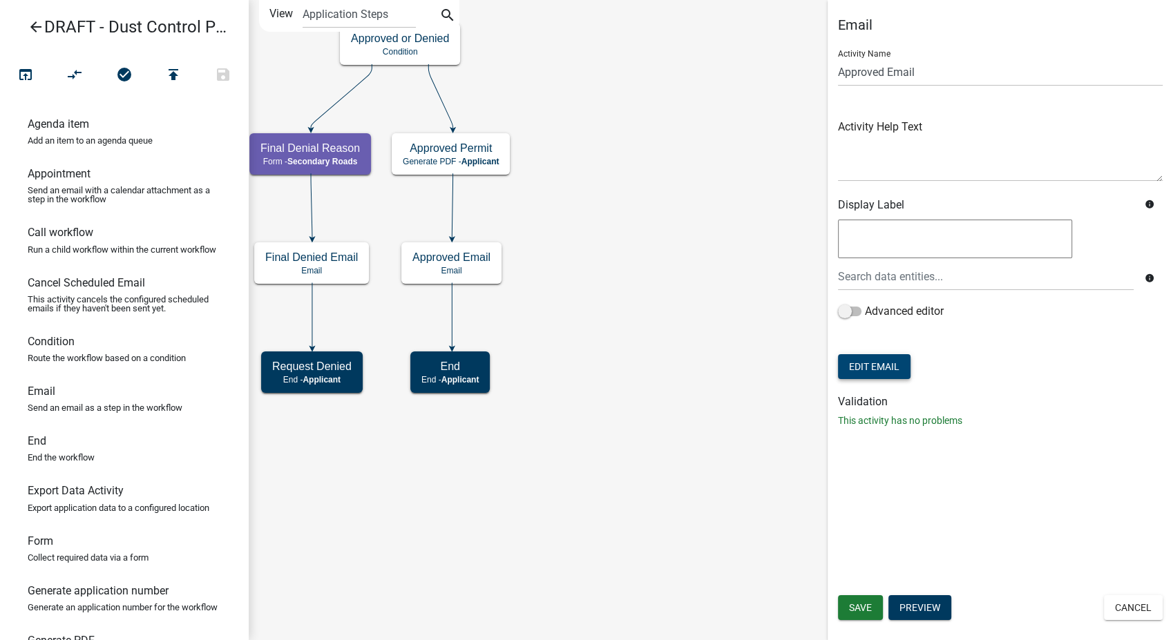
click at [844, 367] on button "Edit Email" at bounding box center [874, 366] width 73 height 25
select select "b901cfb4-f84c-400e-b960-f7d4e0fa6772"
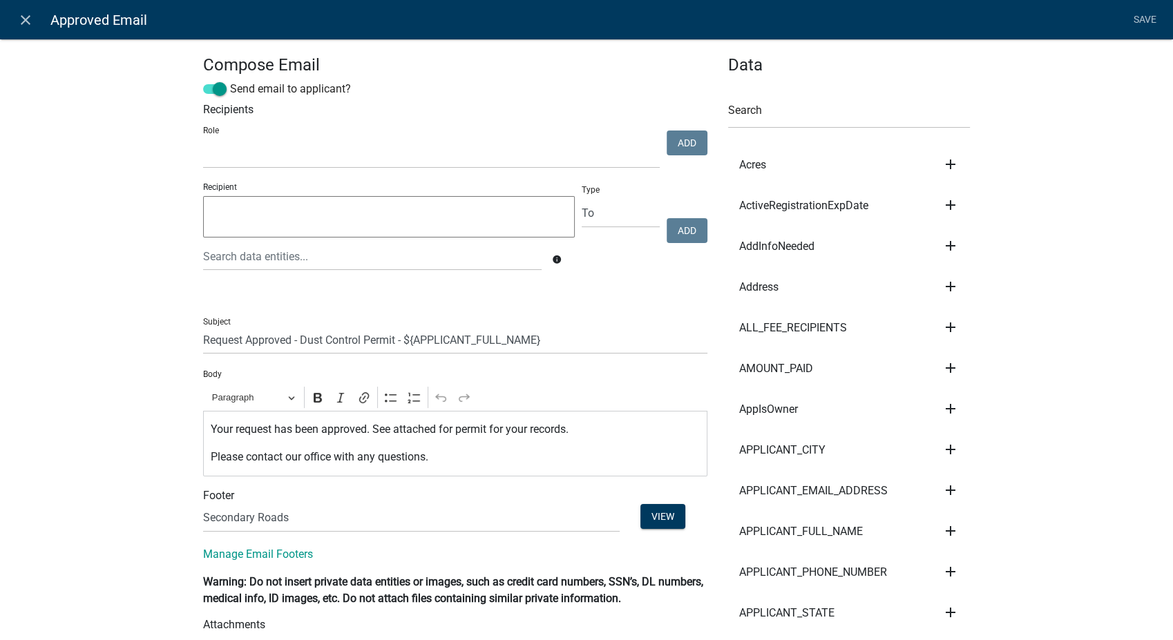
select select
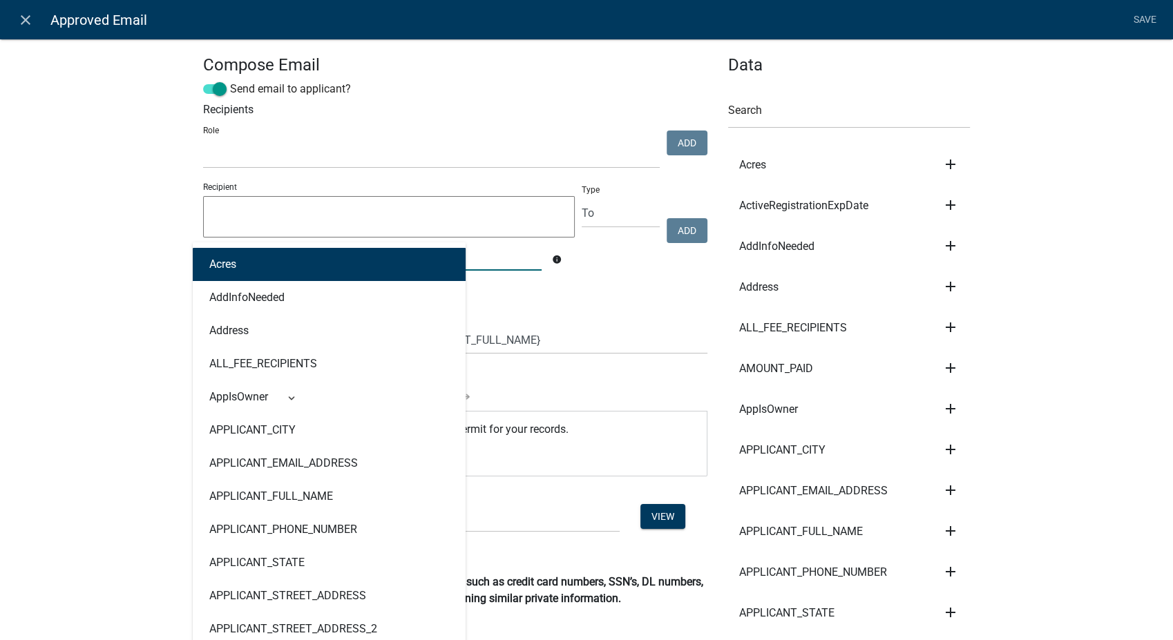
click at [254, 259] on div "Acres AddInfoNeeded Address ALL_FEE_RECIPIENTS AppIsOwner APPLICANT_CITY APPLIC…" at bounding box center [372, 256] width 359 height 28
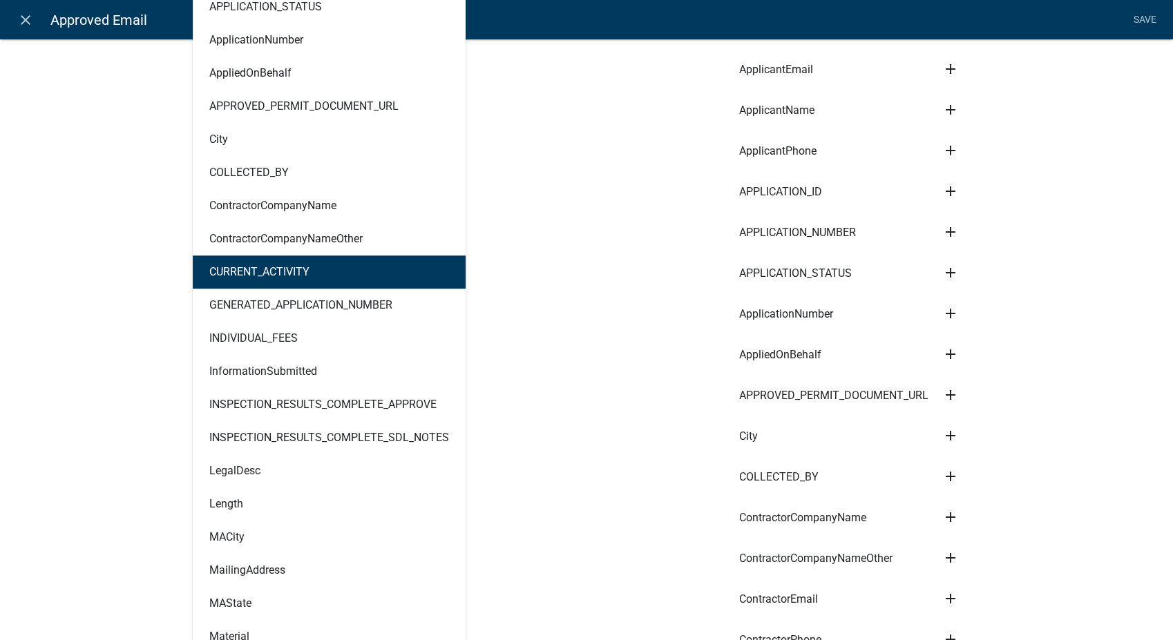
scroll to position [844, 0]
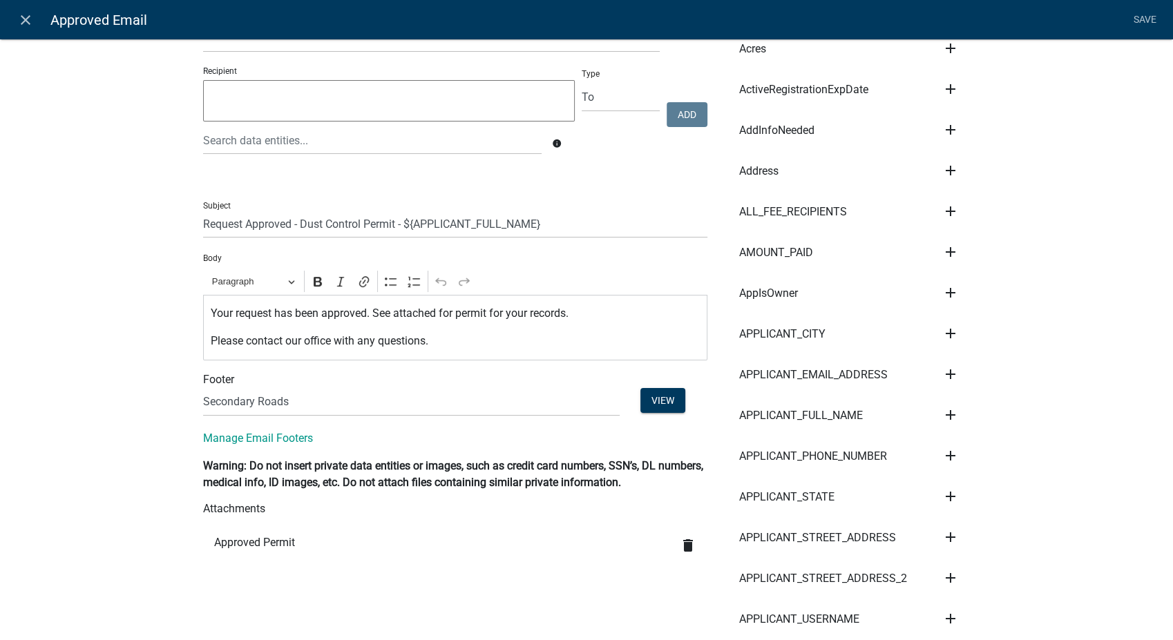
scroll to position [0, 0]
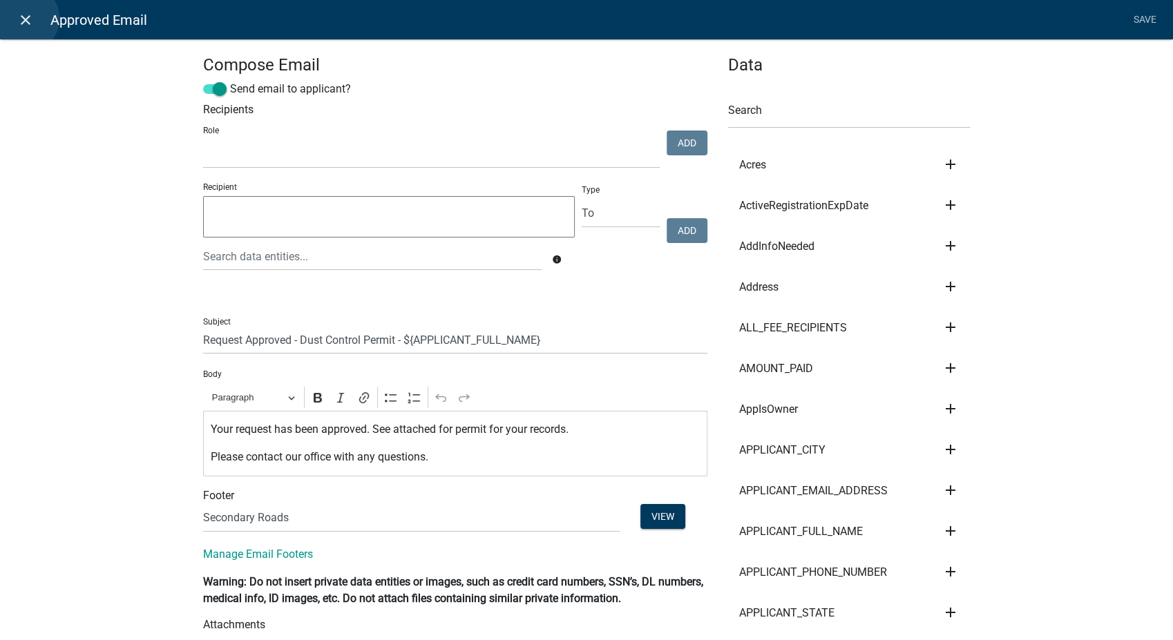
click at [24, 19] on icon "close" at bounding box center [25, 20] width 17 height 17
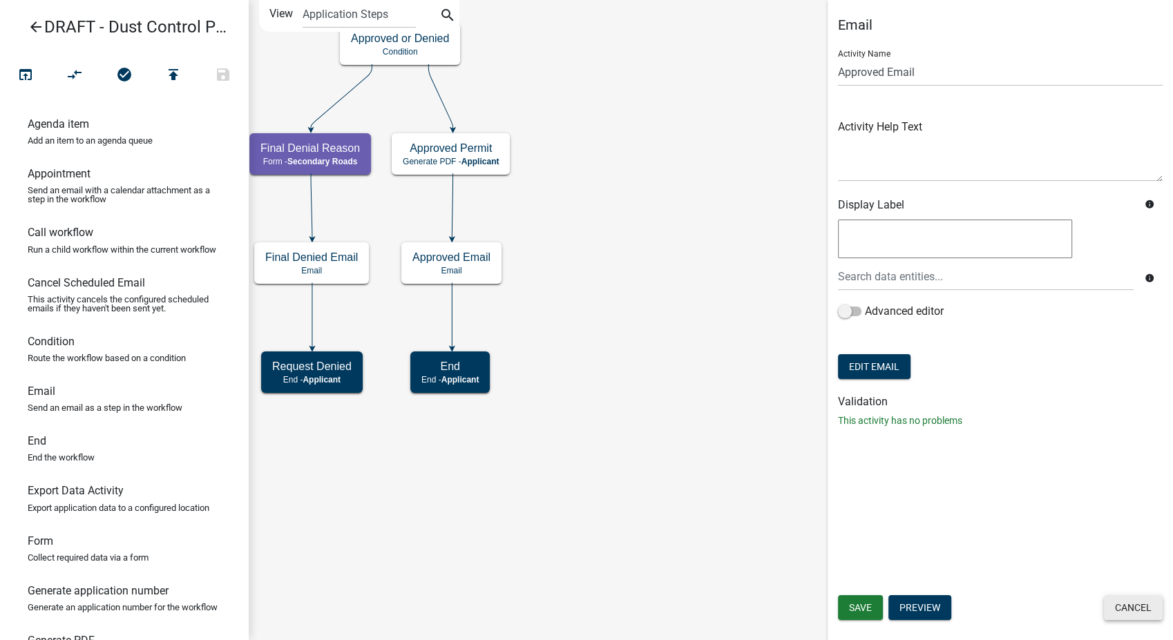
click at [1125, 609] on button "Cancel" at bounding box center [1133, 607] width 59 height 25
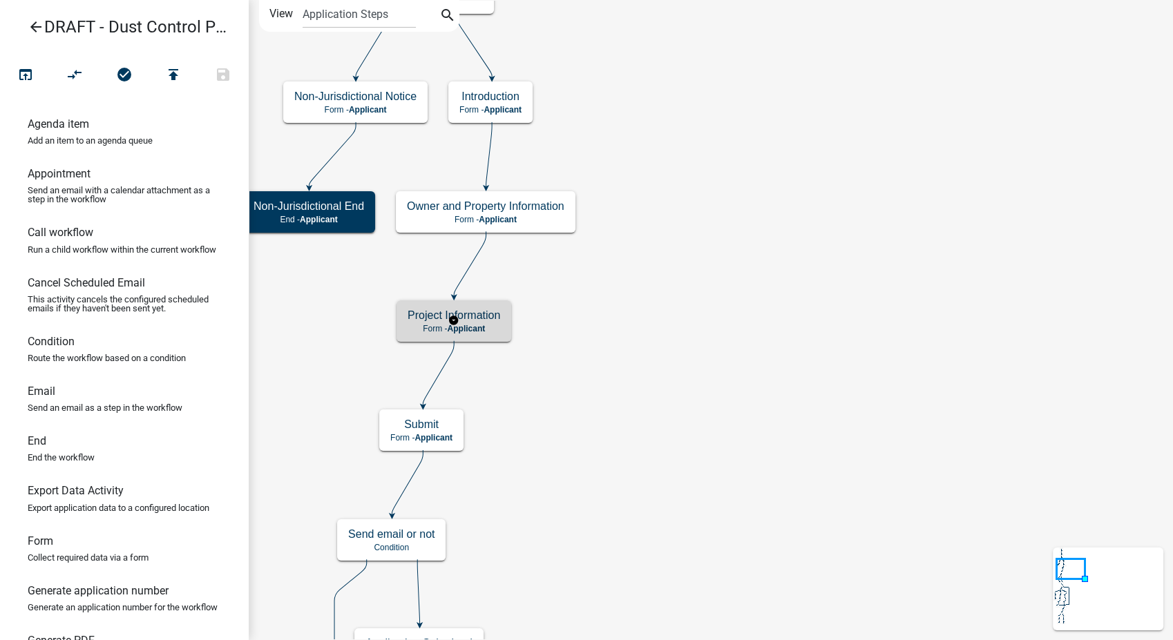
click at [493, 316] on h5 "Project Information" at bounding box center [454, 315] width 93 height 13
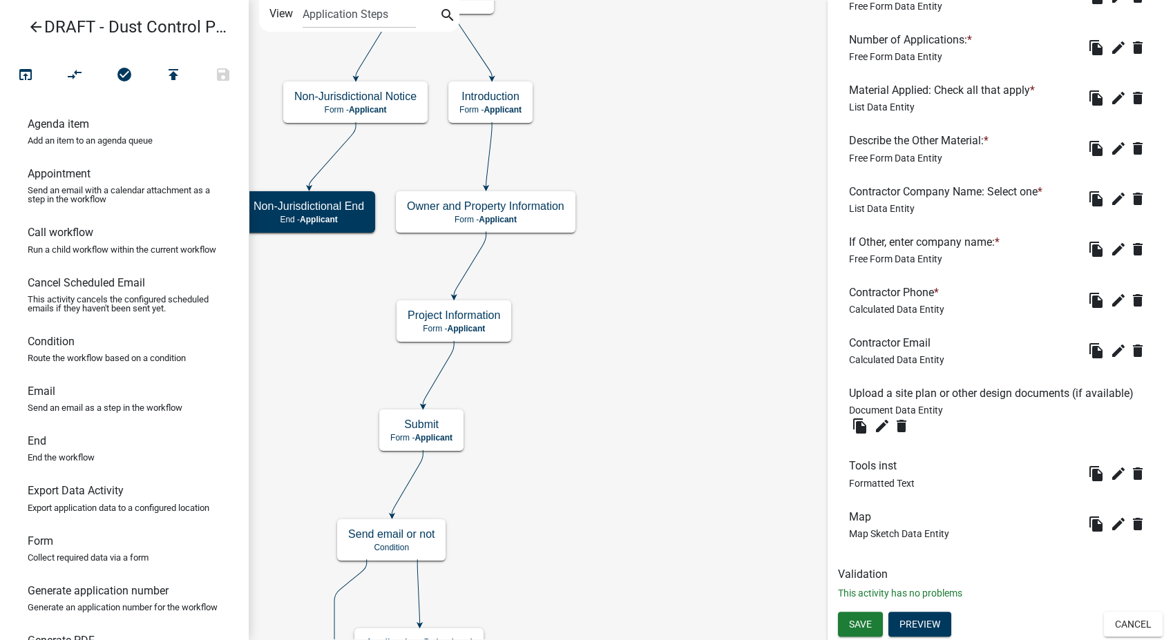
scroll to position [502, 0]
click at [1110, 343] on icon "edit" at bounding box center [1118, 351] width 17 height 17
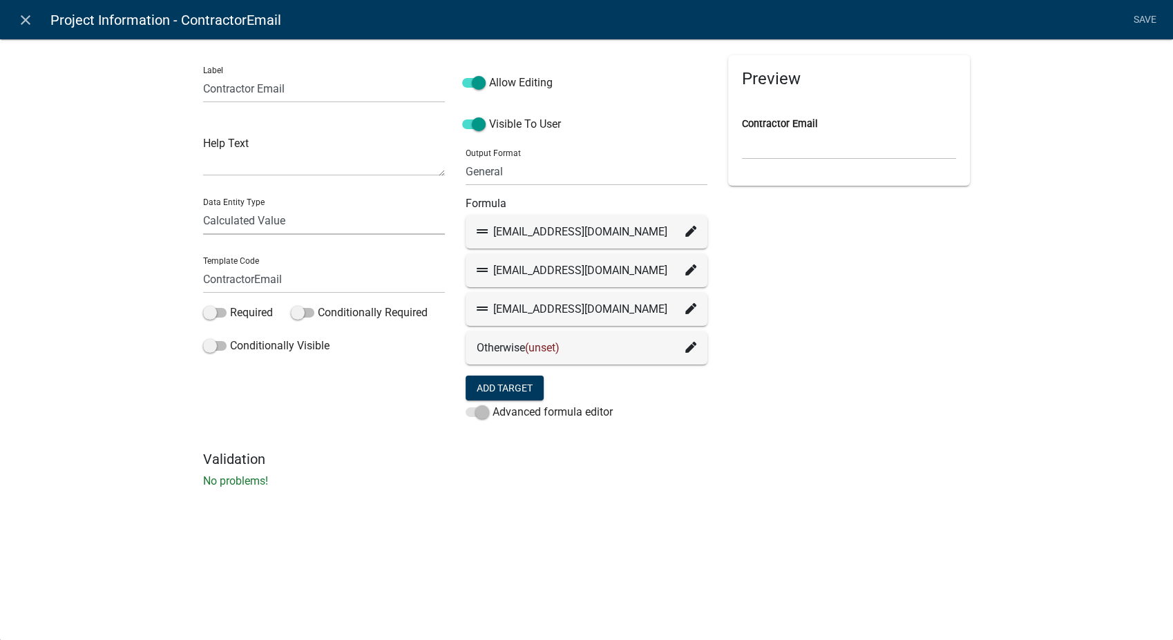
click at [319, 218] on select "Free Form Text Document Display Entity Value Fee Numeric Data Date Map Sketch D…" at bounding box center [324, 221] width 242 height 28
select select "list-data"
click at [203, 207] on select "Free Form Text Document Display Entity Value Fee Numeric Data Date Map Sketch D…" at bounding box center [324, 221] width 242 height 28
select select "list-data"
select select
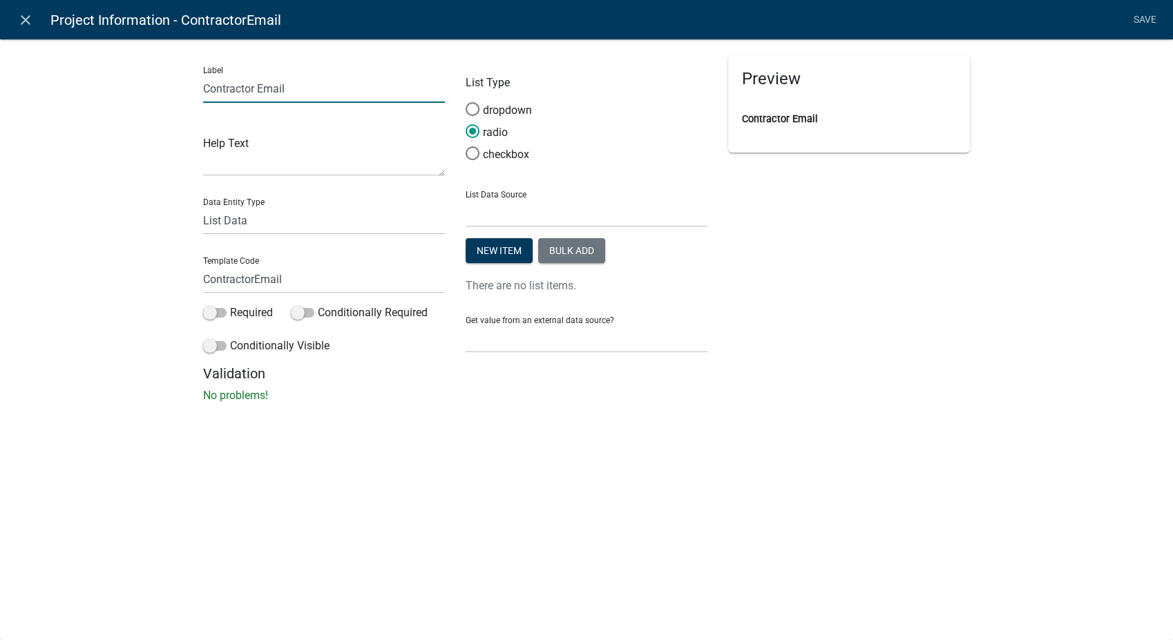
click at [203, 85] on input "Contractor Email" at bounding box center [324, 89] width 242 height 28
type input "Deanos Contractor Email"
type input "DeanosEmail"
click at [343, 227] on select "Free Form Text Document Display Entity Value Fee Numeric Data Date Map Sketch D…" at bounding box center [324, 221] width 242 height 28
click at [528, 216] on select "State List" at bounding box center [587, 213] width 242 height 28
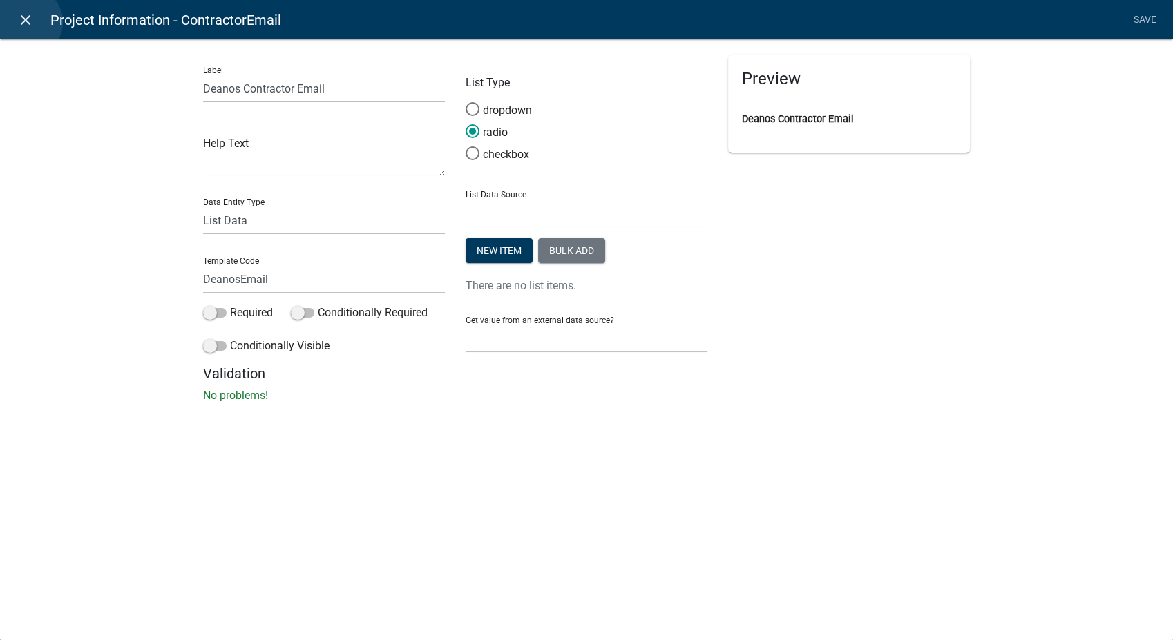
click at [28, 22] on icon "close" at bounding box center [25, 20] width 17 height 17
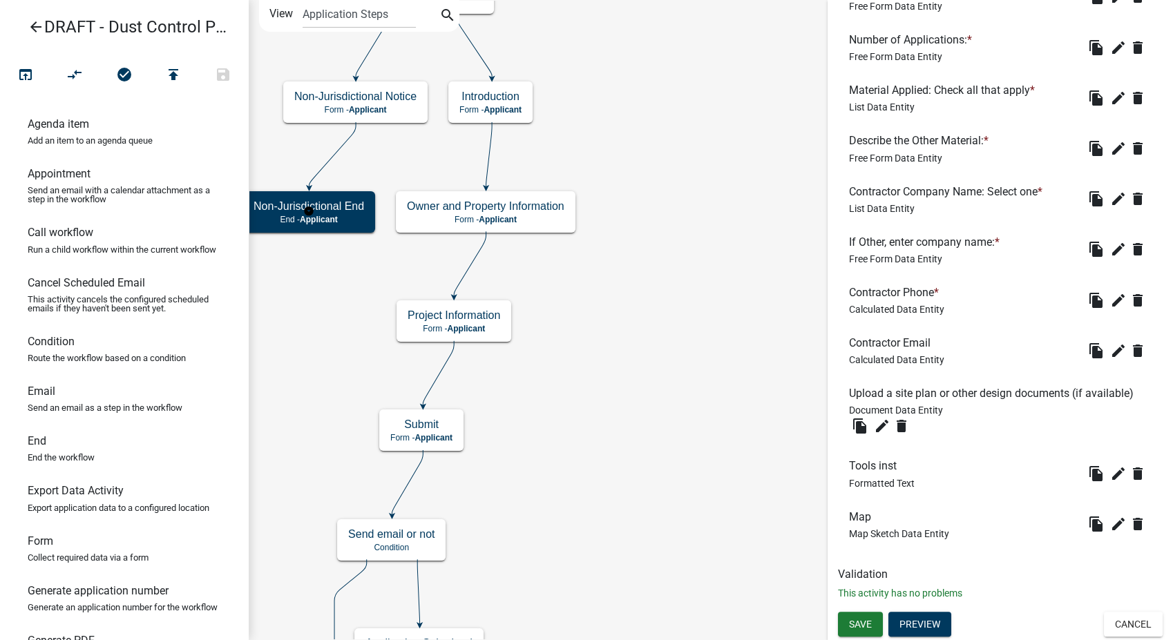
click at [34, 28] on icon "arrow_back" at bounding box center [36, 28] width 17 height 19
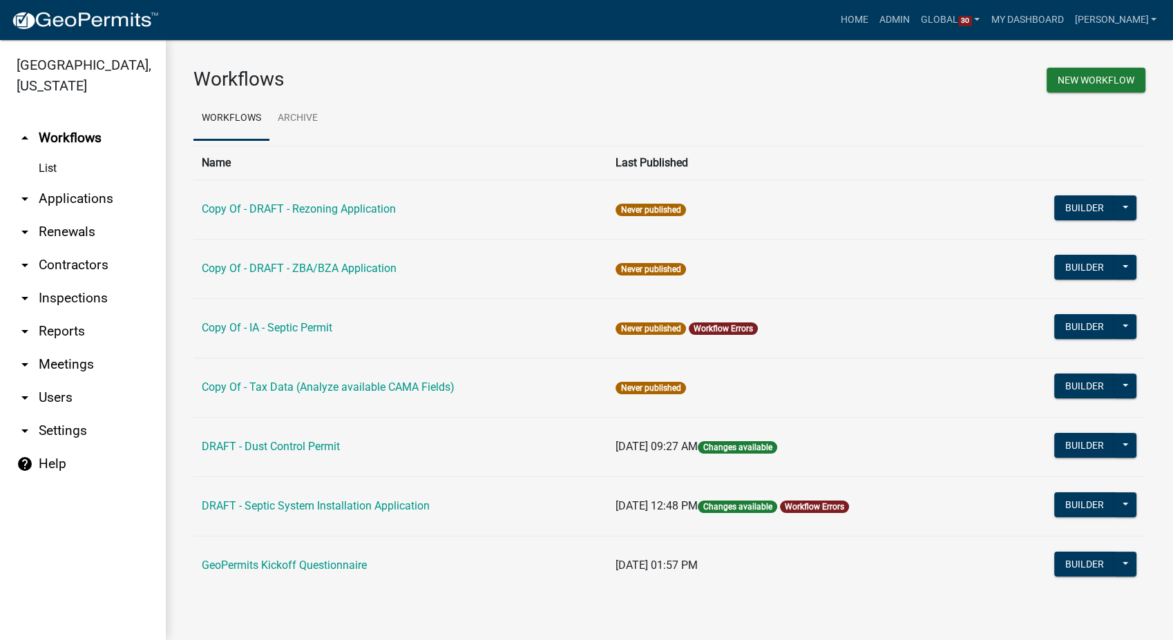
click at [58, 414] on link "arrow_drop_down Settings" at bounding box center [83, 430] width 166 height 33
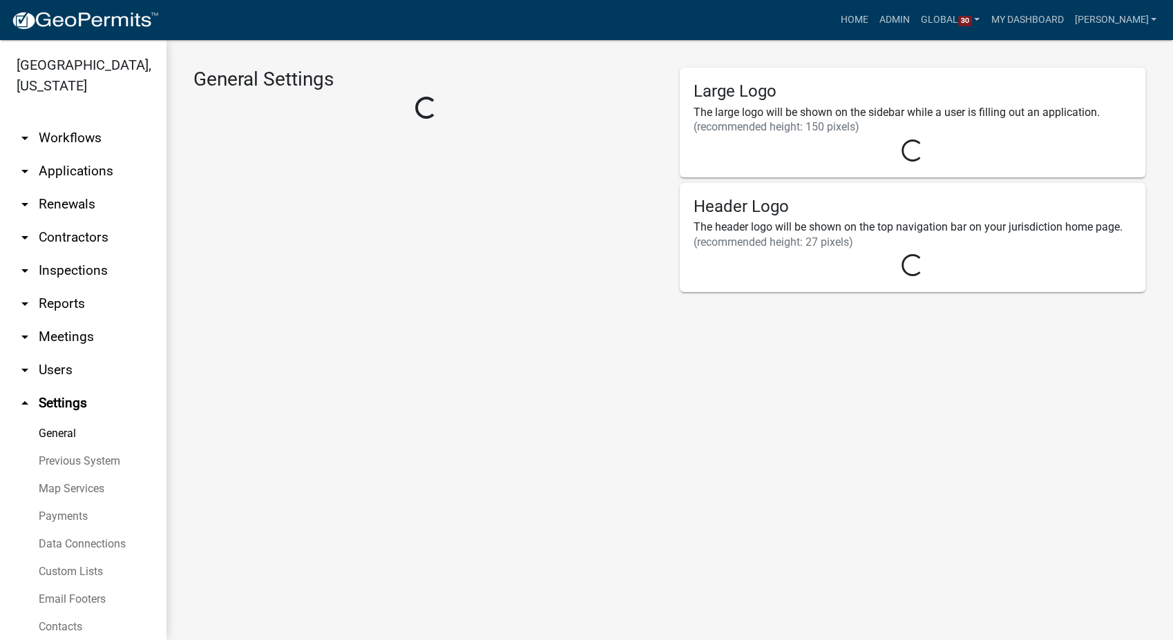
select select "13a5b504-ab47-4543-9957-cbe2a4ee44f0"
select select "IA"
select select "Central Standard Time"
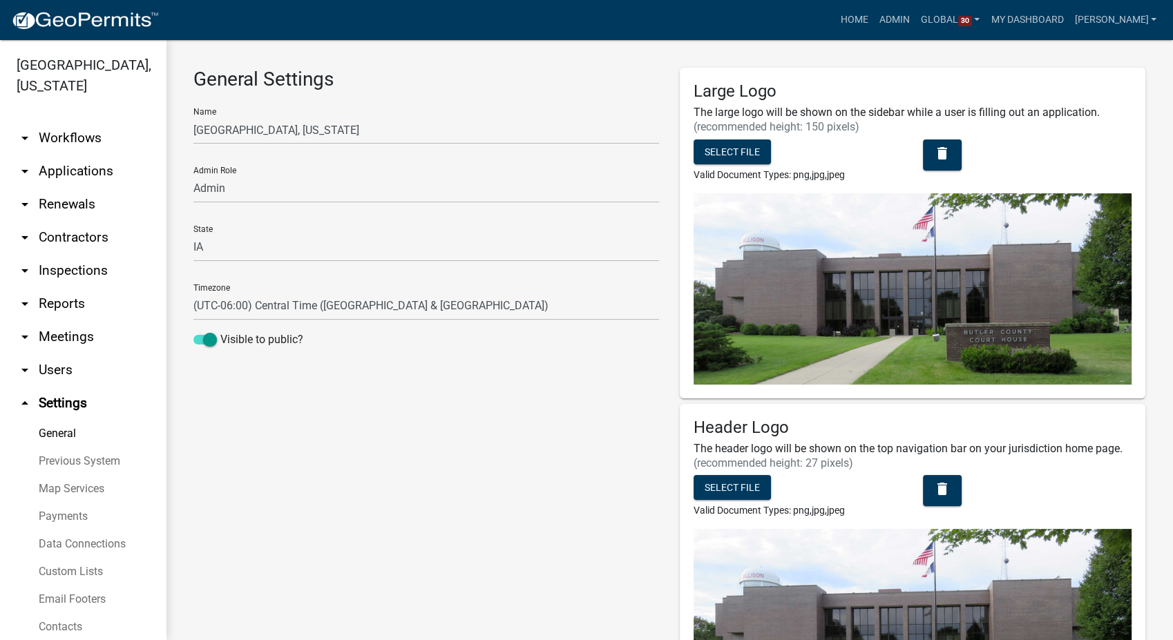
click at [64, 558] on link "Custom Lists" at bounding box center [83, 572] width 166 height 28
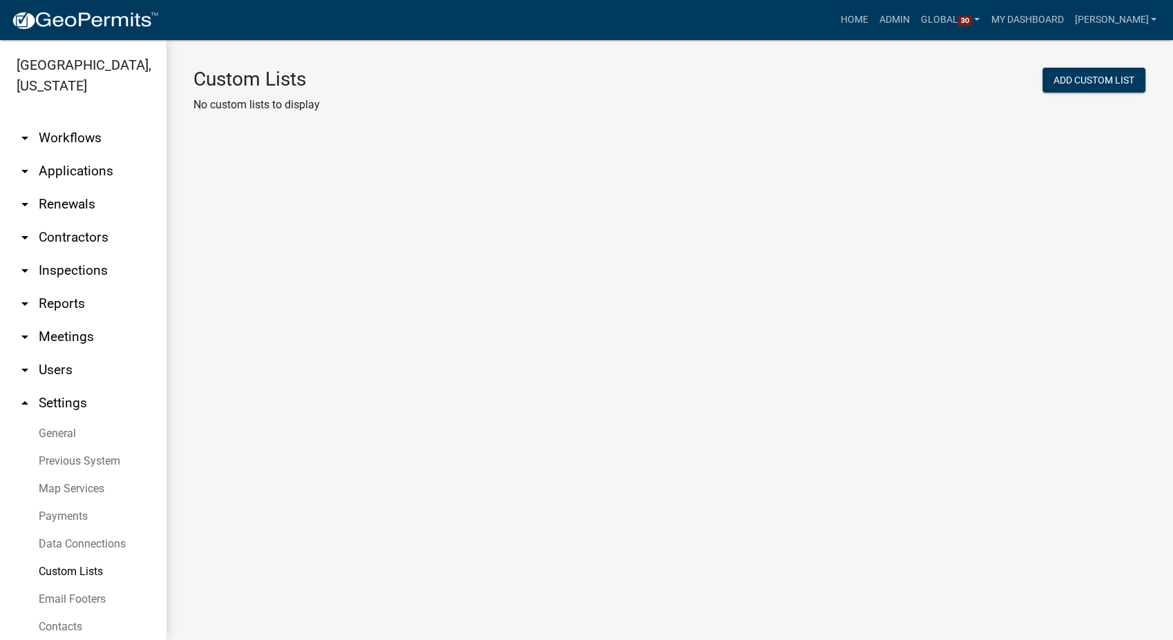
click at [1080, 95] on div "Add Custom List" at bounding box center [1074, 82] width 162 height 29
click at [1080, 94] on div "Add Custom List" at bounding box center [1074, 82] width 162 height 29
click at [1080, 90] on button "Add Custom List" at bounding box center [1093, 80] width 103 height 25
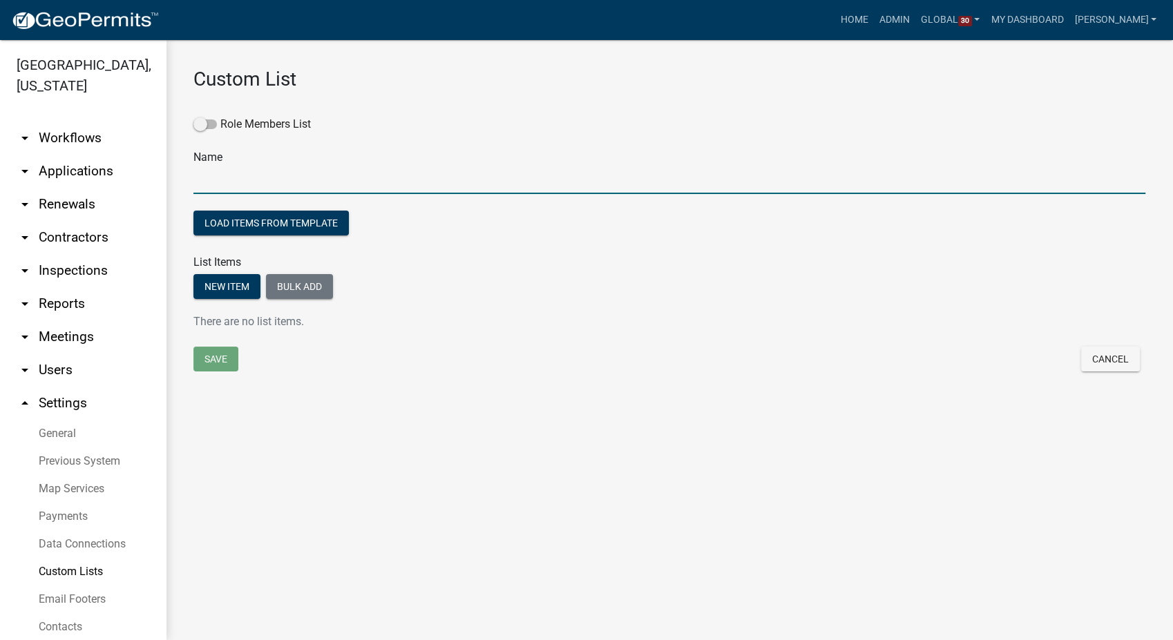
click at [236, 172] on input "text" at bounding box center [669, 180] width 952 height 28
click at [222, 185] on input "Dust control Contractors" at bounding box center [669, 180] width 952 height 28
type input "Dust Control Contractors"
click at [294, 289] on button "Bulk add" at bounding box center [299, 286] width 67 height 25
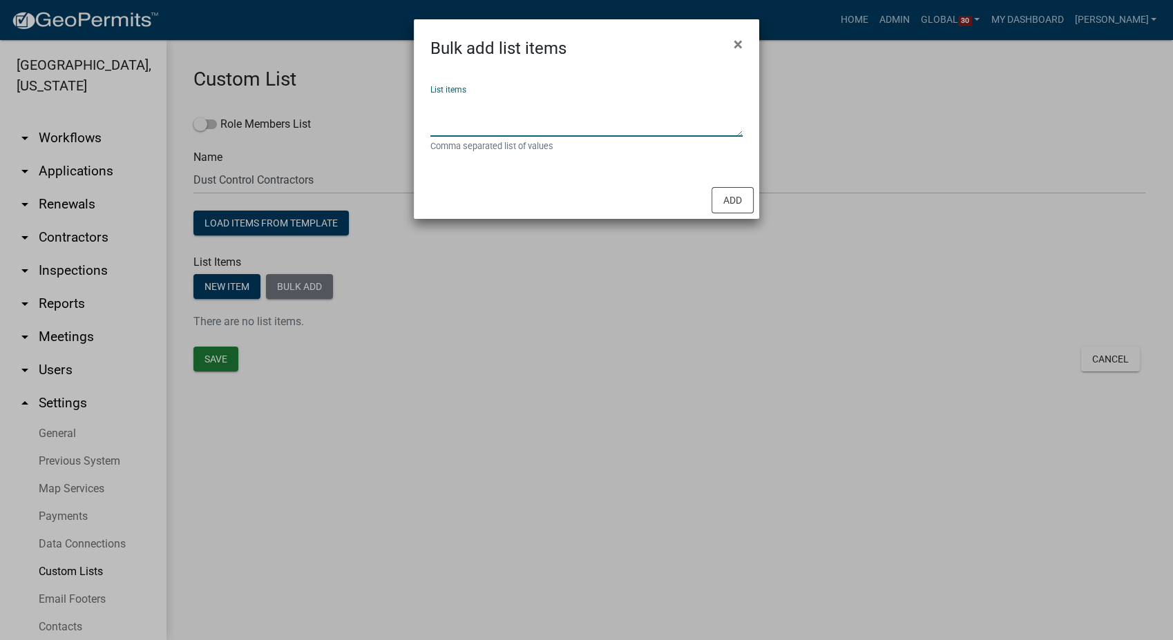
click at [486, 102] on textarea "List items" at bounding box center [586, 115] width 312 height 43
click at [448, 109] on textarea "List items" at bounding box center [586, 115] width 312 height 43
click at [669, 104] on textarea "Deano's,V21 Dust Control,Woody's Dust Control" at bounding box center [586, 115] width 312 height 43
type textarea "Deano's,V21 Dust Control,Woody's Dust Control, Other"
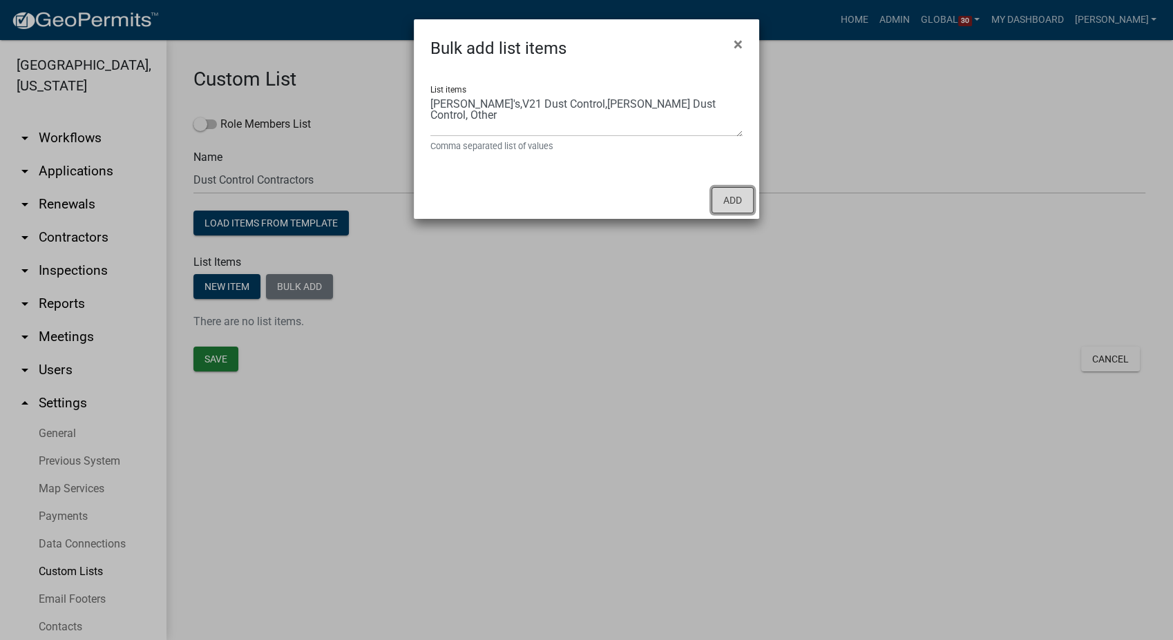
click at [730, 202] on button "Add" at bounding box center [732, 200] width 42 height 26
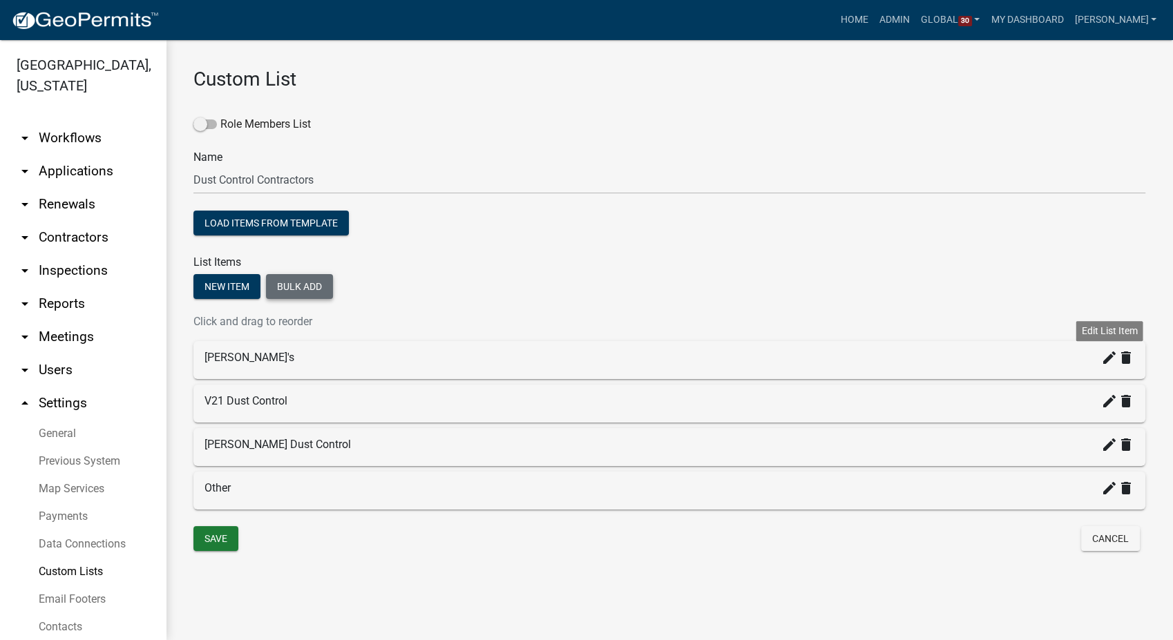
click at [1107, 363] on icon "create" at bounding box center [1109, 358] width 17 height 17
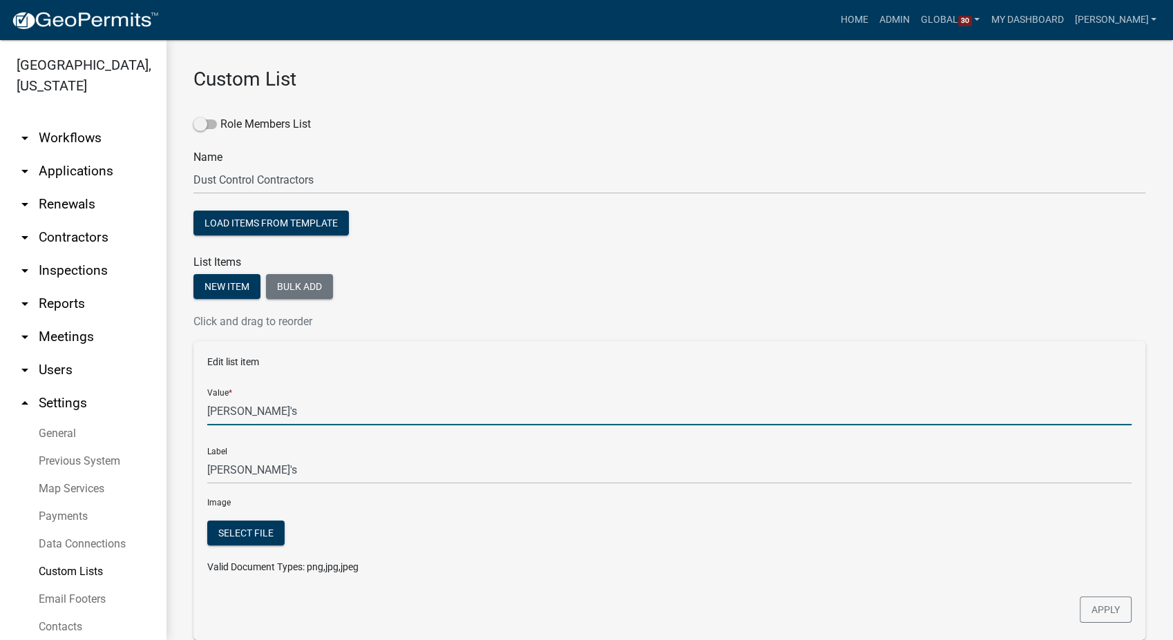
click at [264, 412] on input "Deano's" at bounding box center [669, 411] width 924 height 28
type input "D"
click at [264, 419] on input "Value *" at bounding box center [669, 411] width 924 height 28
type input "deanosdust@gmail.com"
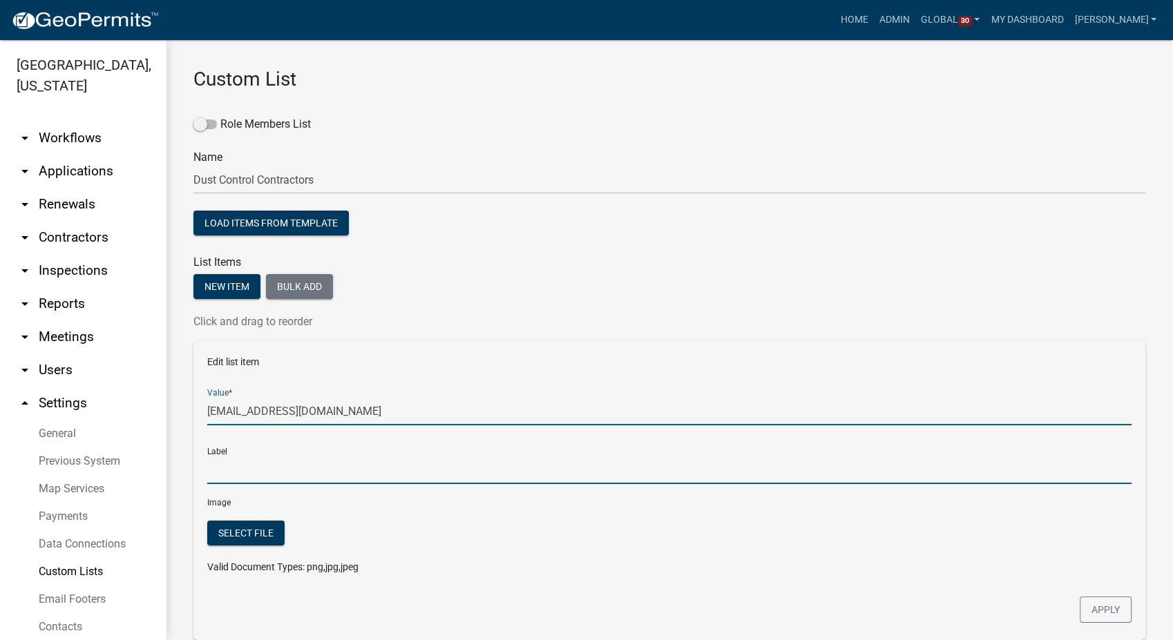
type input "deanosdust@gmail.com"
click at [243, 468] on input "deanosdust@gmail.com" at bounding box center [669, 470] width 924 height 28
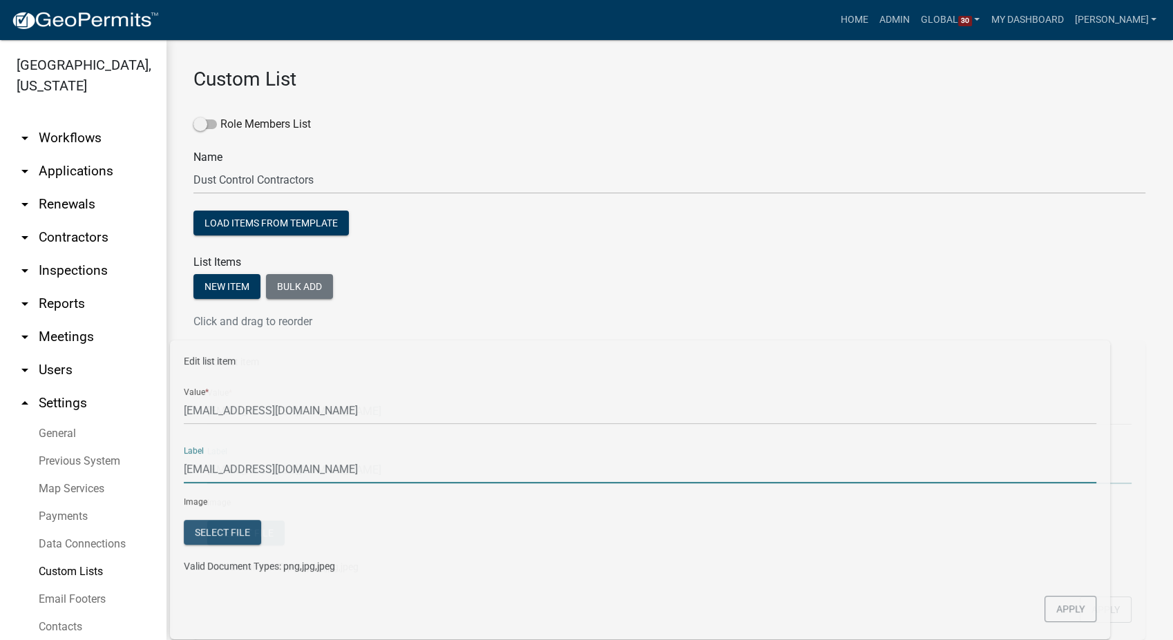
drag, startPoint x: 327, startPoint y: 476, endPoint x: 178, endPoint y: 468, distance: 149.4
click at [178, 468] on div "Custom List Role Members List Name Dust Control Contractors Load items from tem…" at bounding box center [669, 456] width 1007 height 832
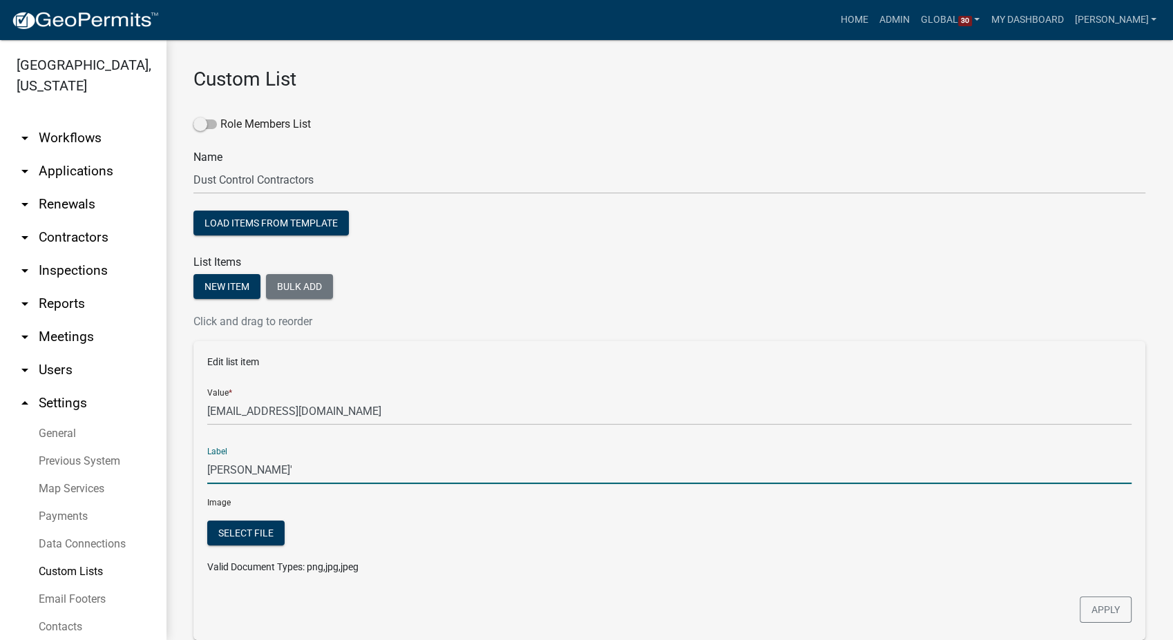
type input "Deano's"
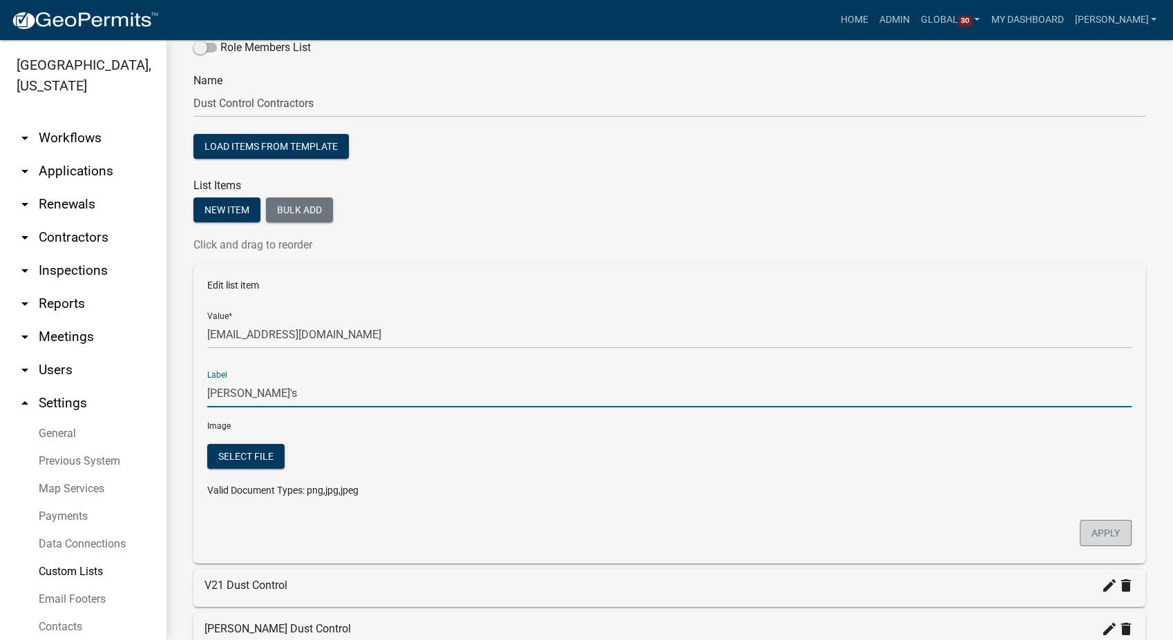
click at [1096, 537] on button "Apply" at bounding box center [1106, 533] width 52 height 26
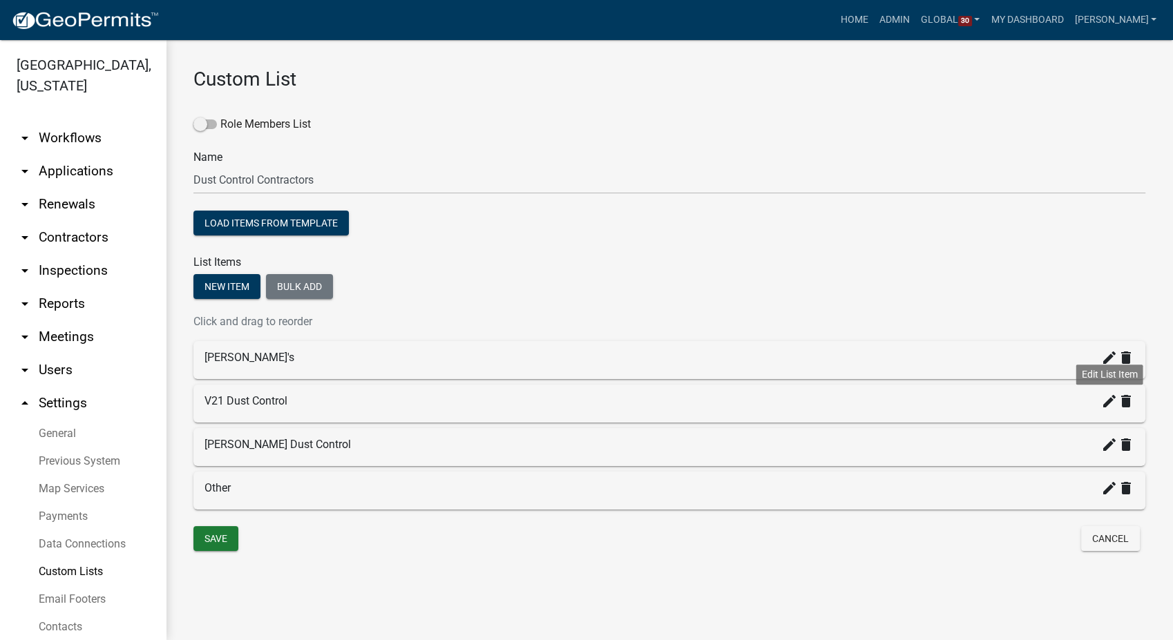
click at [1105, 402] on icon "create" at bounding box center [1109, 401] width 17 height 17
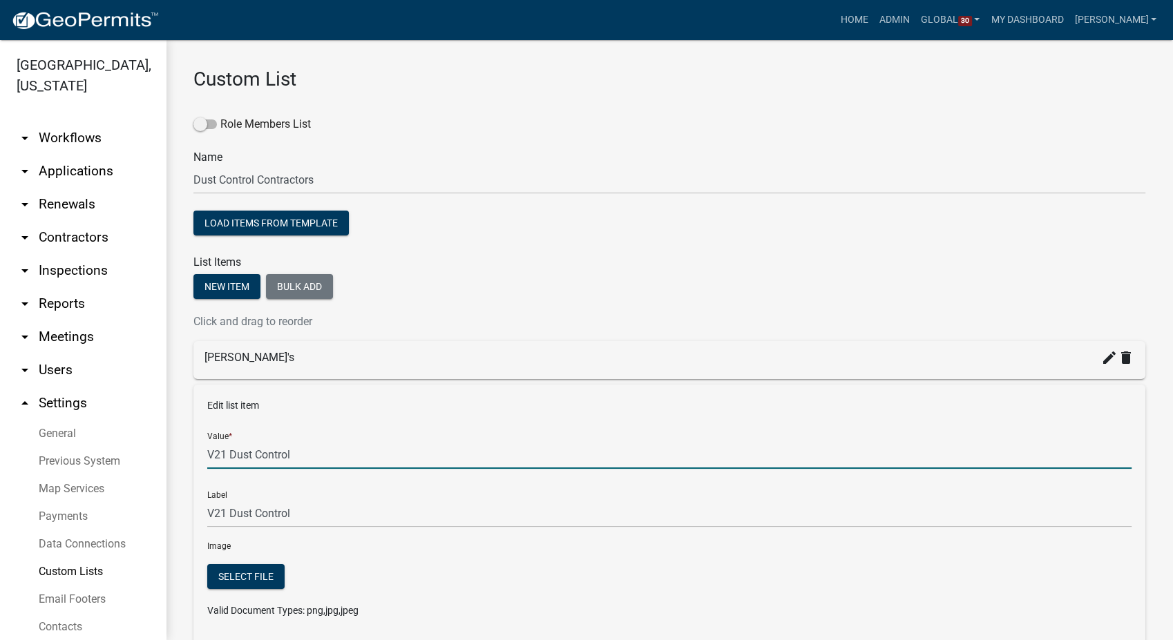
click at [304, 455] on input "V21 Dust Control" at bounding box center [669, 455] width 924 height 28
type input "V"
type input "v21dustcontrol@gmail.com"
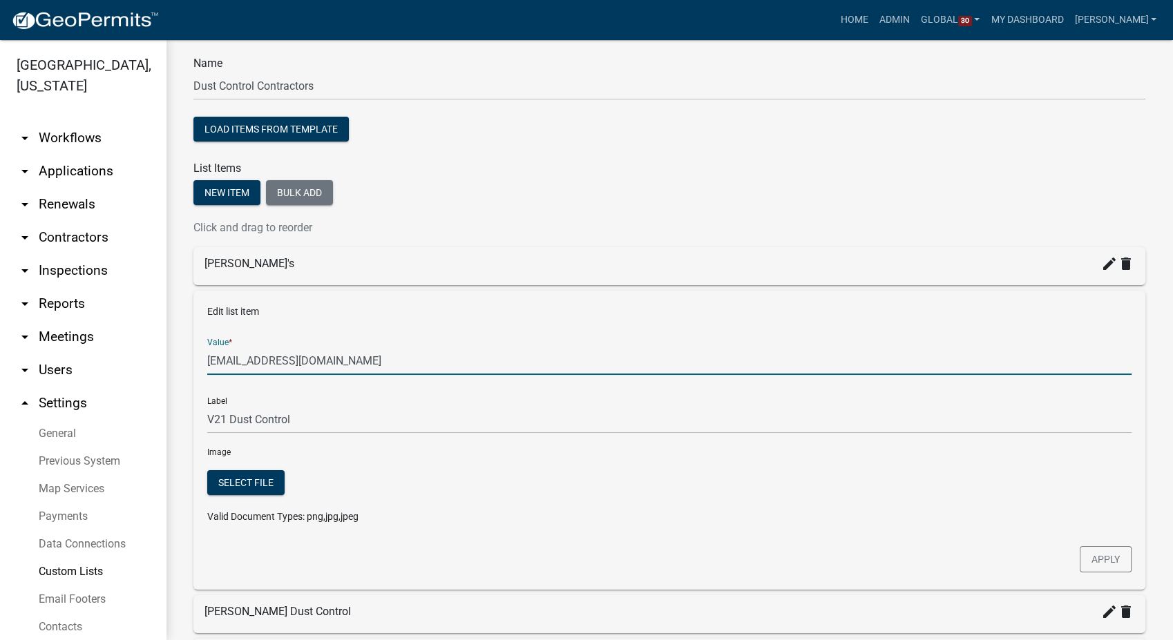
scroll to position [230, 0]
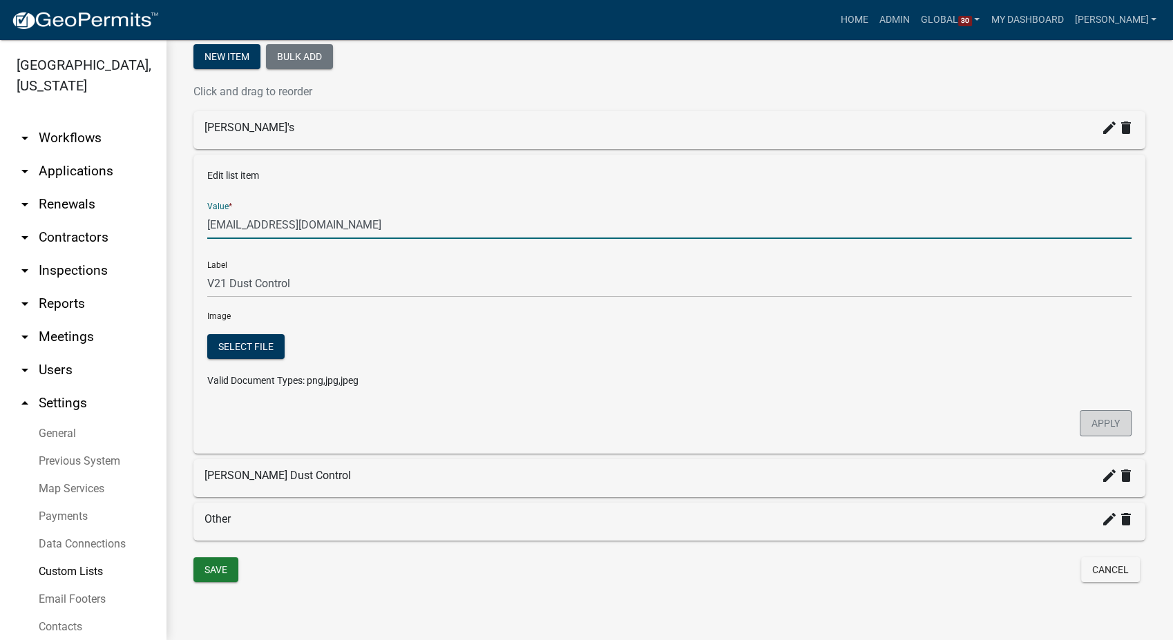
click at [1083, 429] on button "Apply" at bounding box center [1106, 423] width 52 height 26
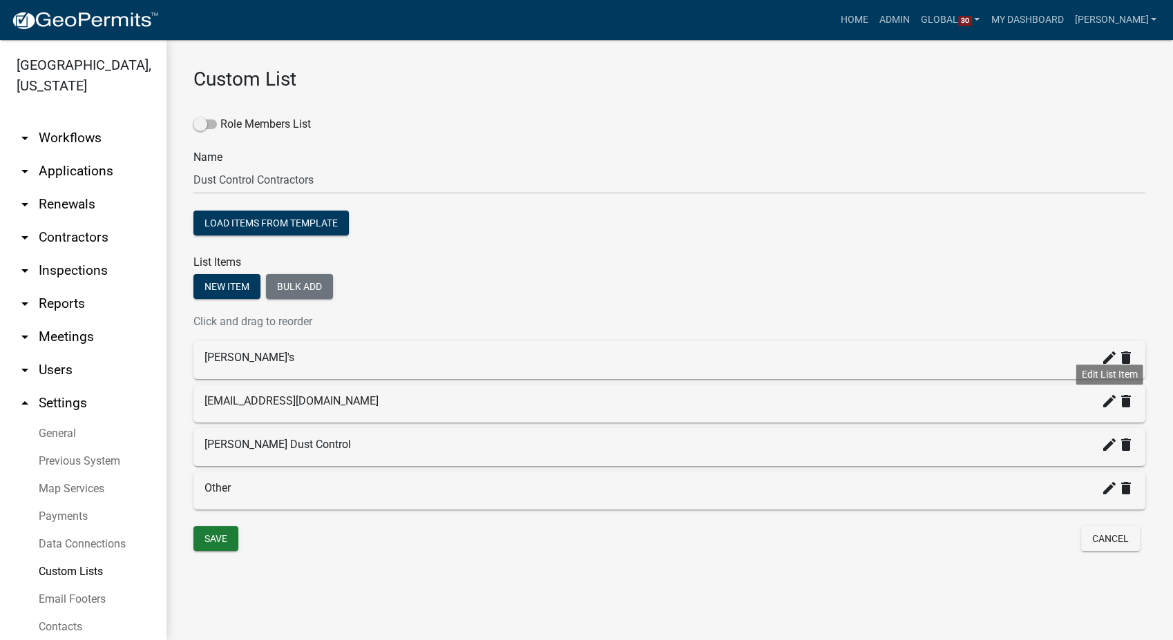
click at [1109, 405] on icon "create" at bounding box center [1109, 401] width 17 height 17
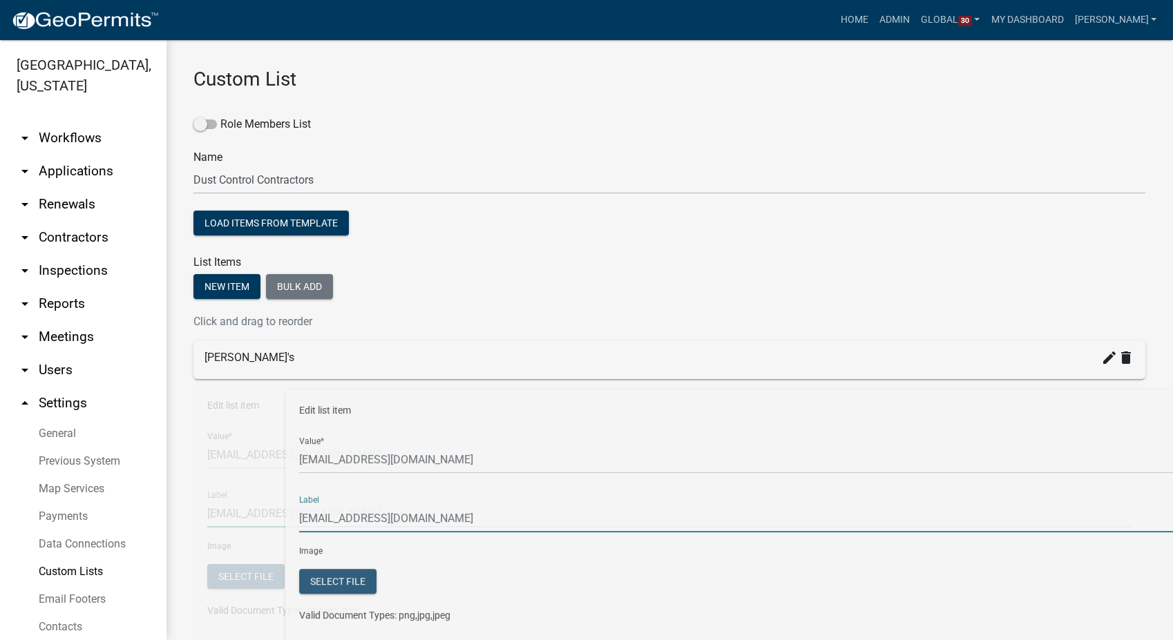
drag, startPoint x: 359, startPoint y: 516, endPoint x: 250, endPoint y: 505, distance: 109.7
click at [257, 513] on input "v21dustcontrol@gmail.com" at bounding box center [669, 513] width 924 height 28
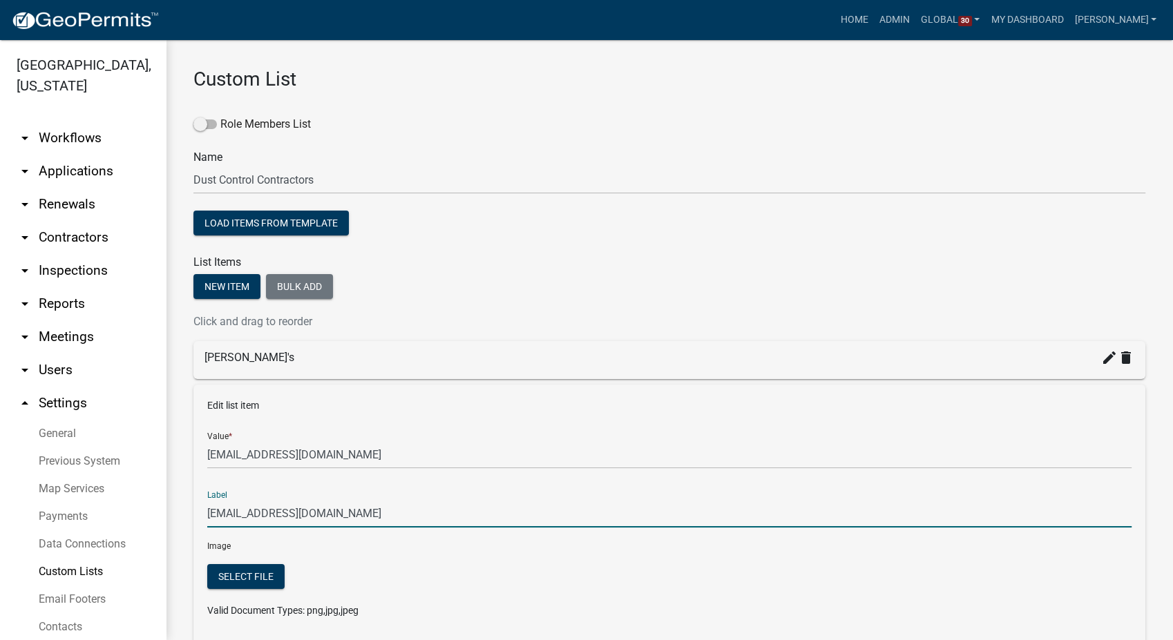
click at [348, 507] on input "v21dustcontrol@gmail.com" at bounding box center [669, 513] width 924 height 28
drag, startPoint x: 350, startPoint y: 511, endPoint x: 216, endPoint y: 516, distance: 134.1
click at [216, 516] on input "v21dustcontrol@gmail.com" at bounding box center [669, 513] width 924 height 28
type input "v"
type input "V21 Dust Control"
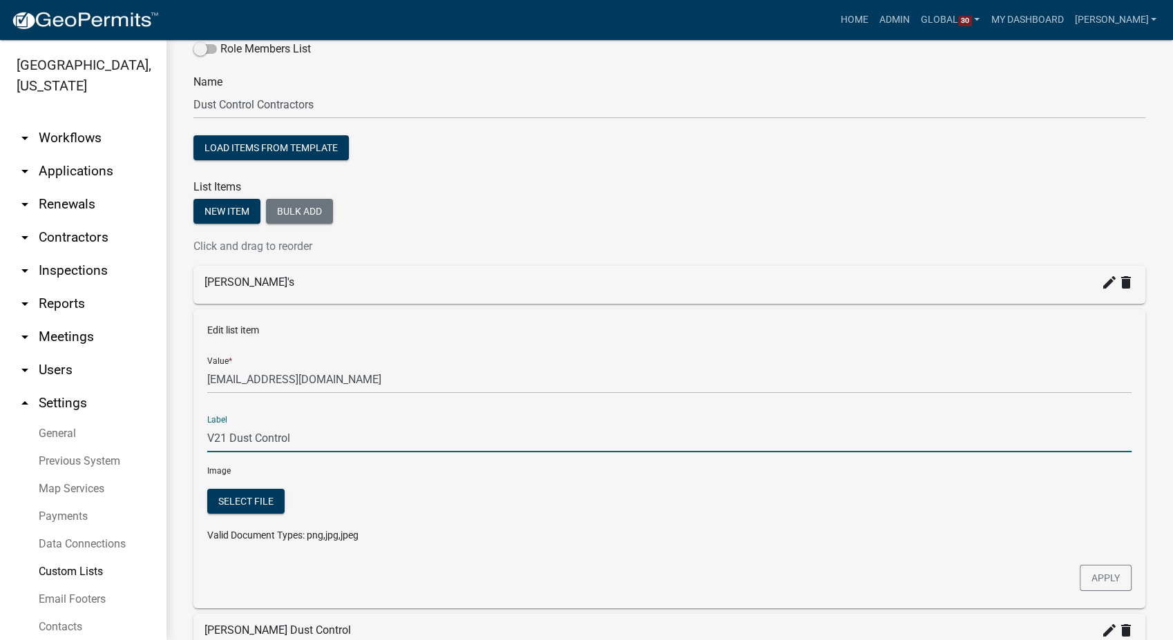
scroll to position [230, 0]
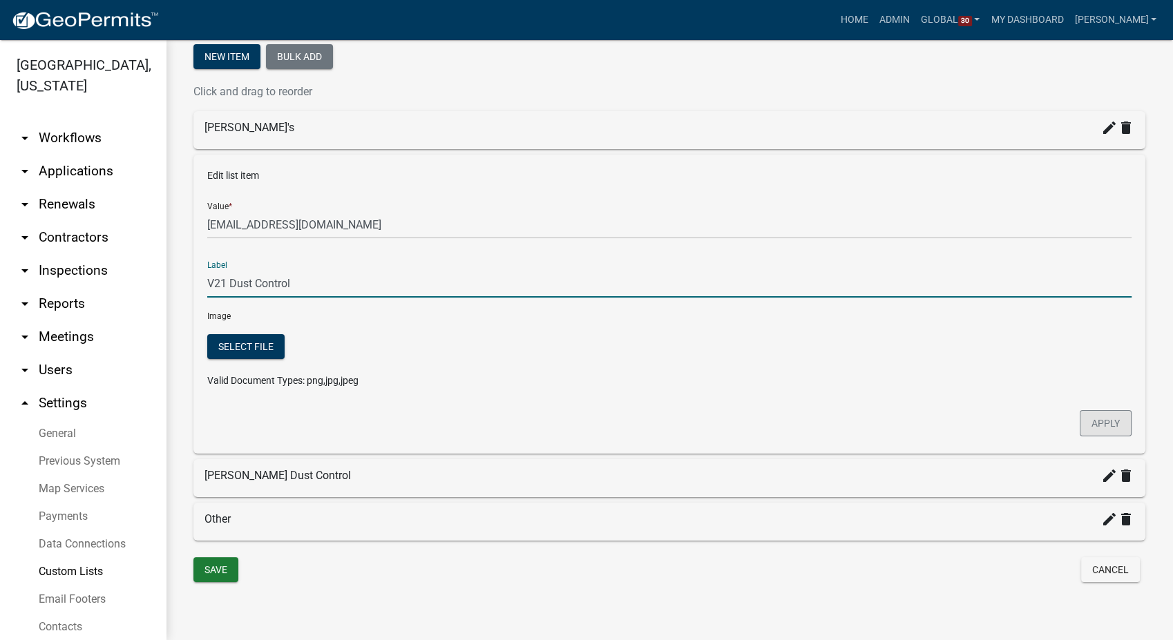
click at [1089, 430] on button "Apply" at bounding box center [1106, 423] width 52 height 26
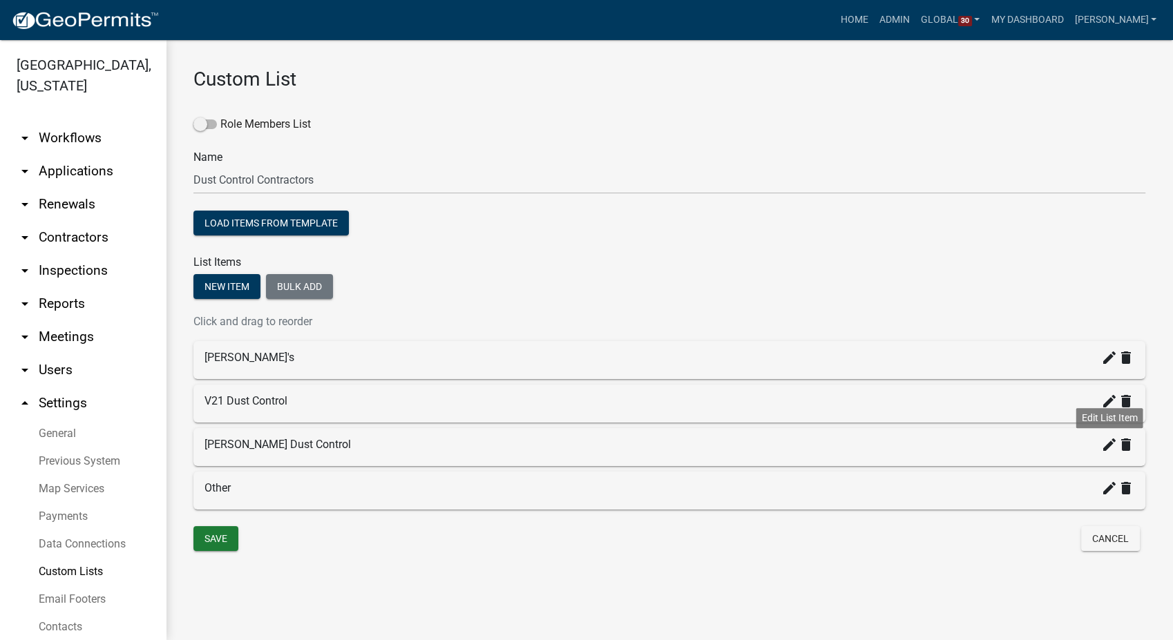
click at [1104, 445] on icon "create" at bounding box center [1109, 445] width 17 height 17
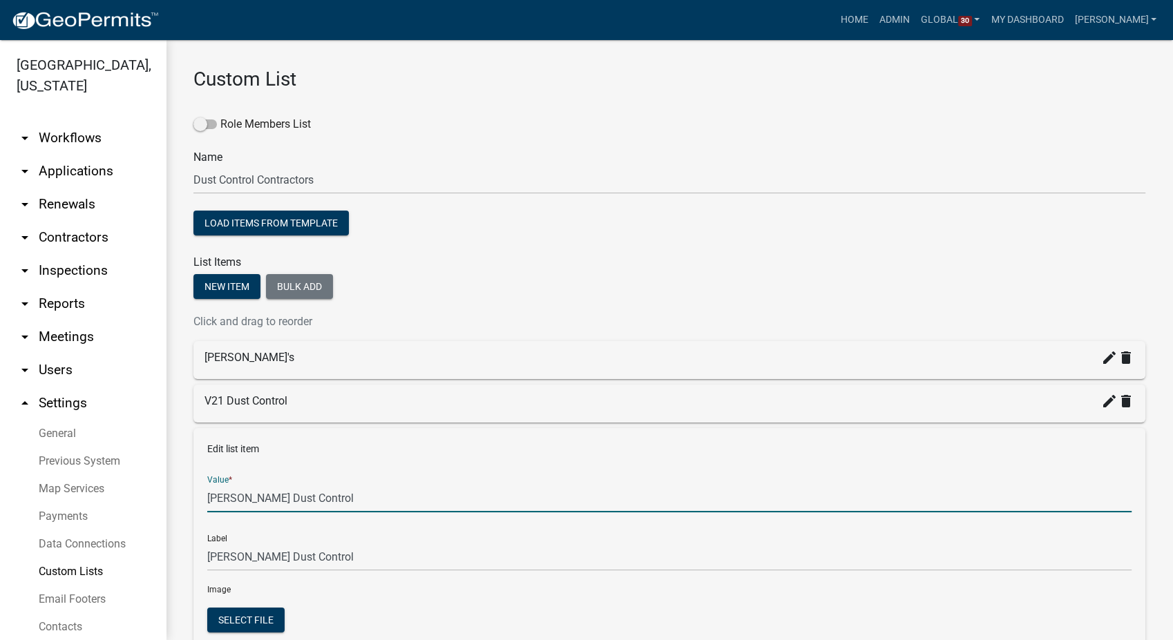
click at [334, 499] on input "Woody's Dust Control" at bounding box center [669, 498] width 924 height 28
type input "W"
type input "woodysdustcontrol@gmail.com"
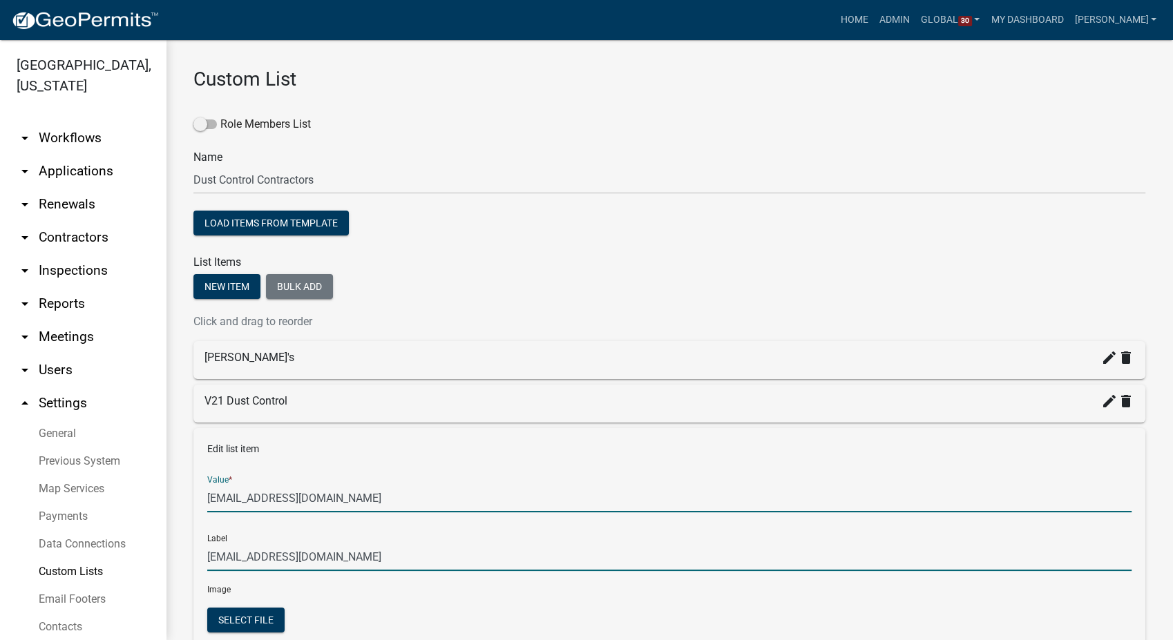
click at [321, 556] on input "woodysdustcontrol@gmail.com" at bounding box center [669, 557] width 924 height 28
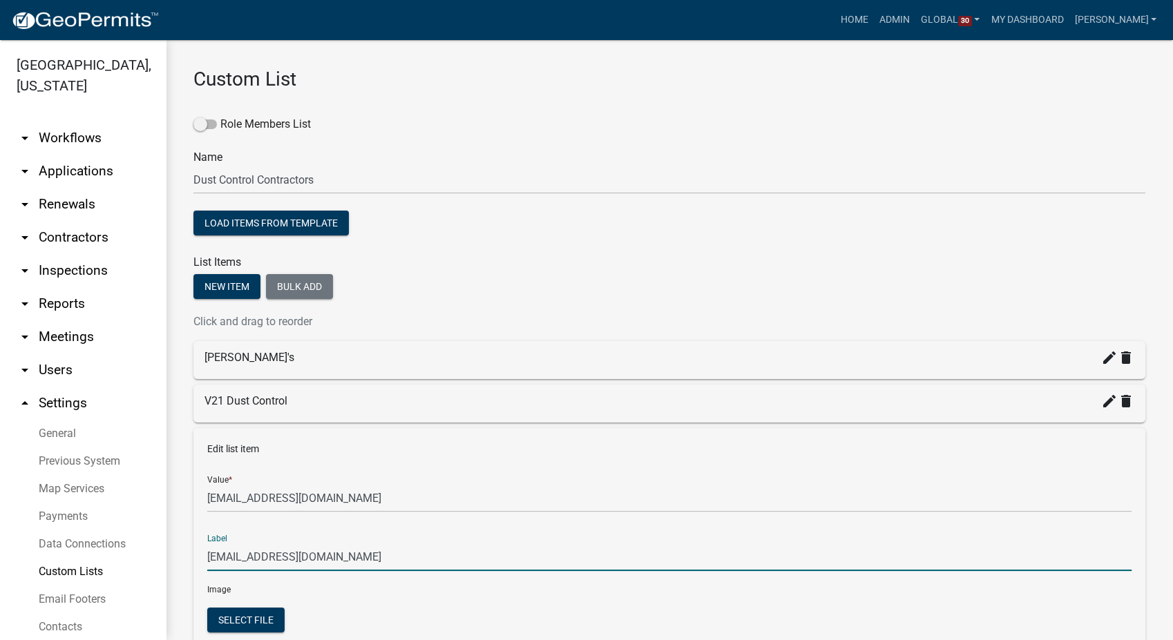
click at [365, 551] on input "woodysdustcontrol@gmail.com" at bounding box center [669, 557] width 924 height 28
type input "w"
type input "Woody's Dust Control"
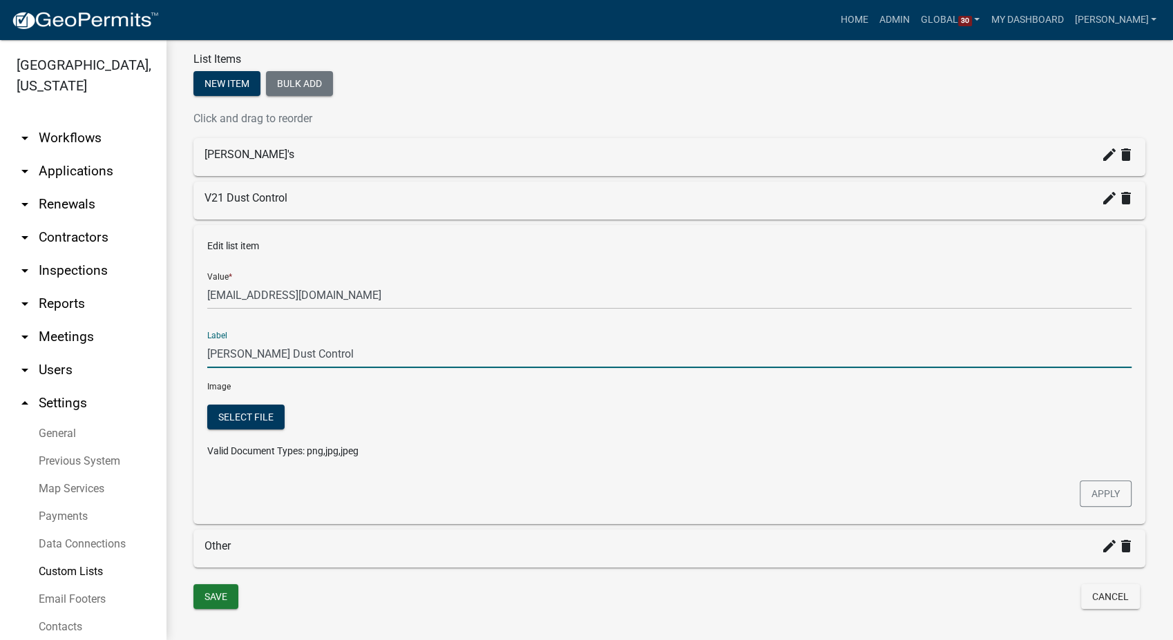
scroll to position [230, 0]
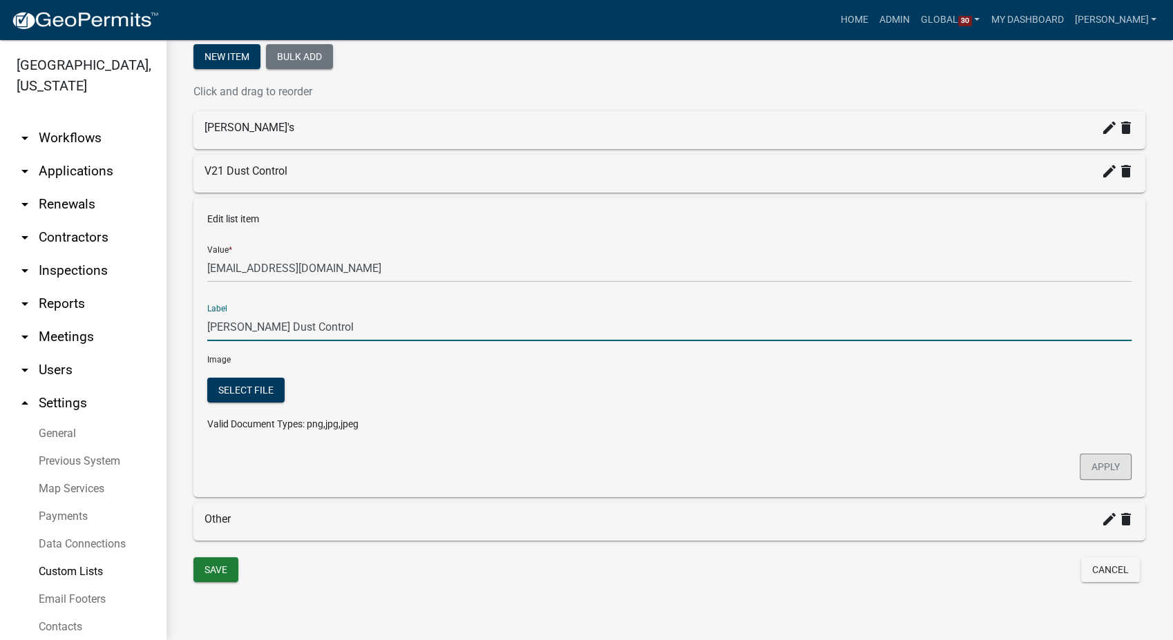
click at [1092, 467] on button "Apply" at bounding box center [1106, 467] width 52 height 26
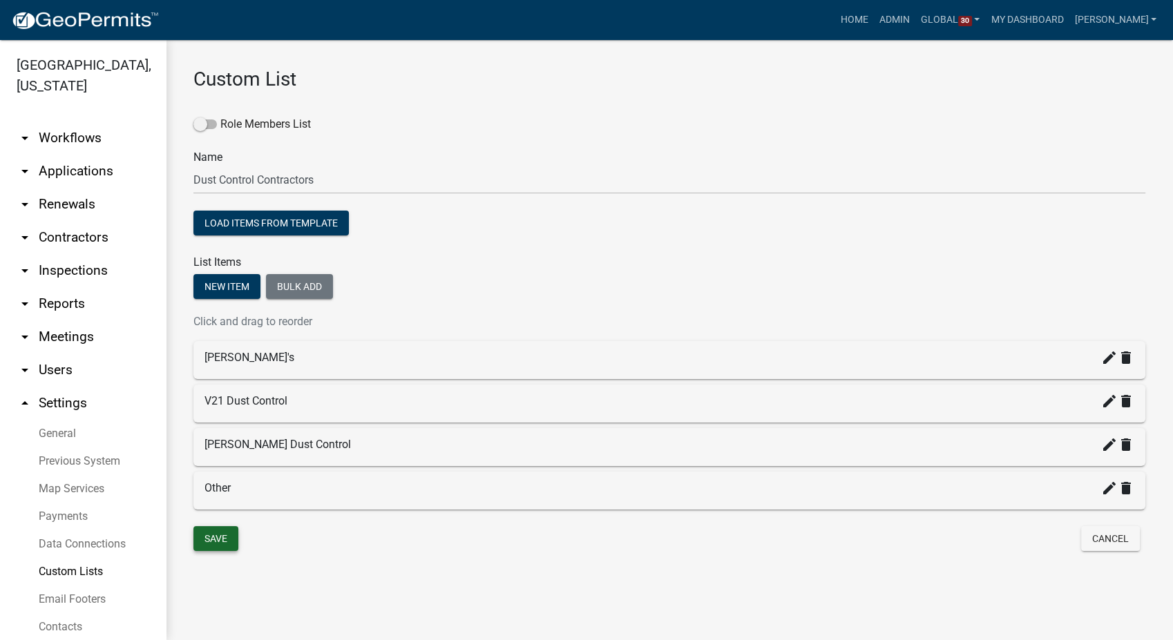
click at [218, 536] on button "Save" at bounding box center [215, 538] width 45 height 25
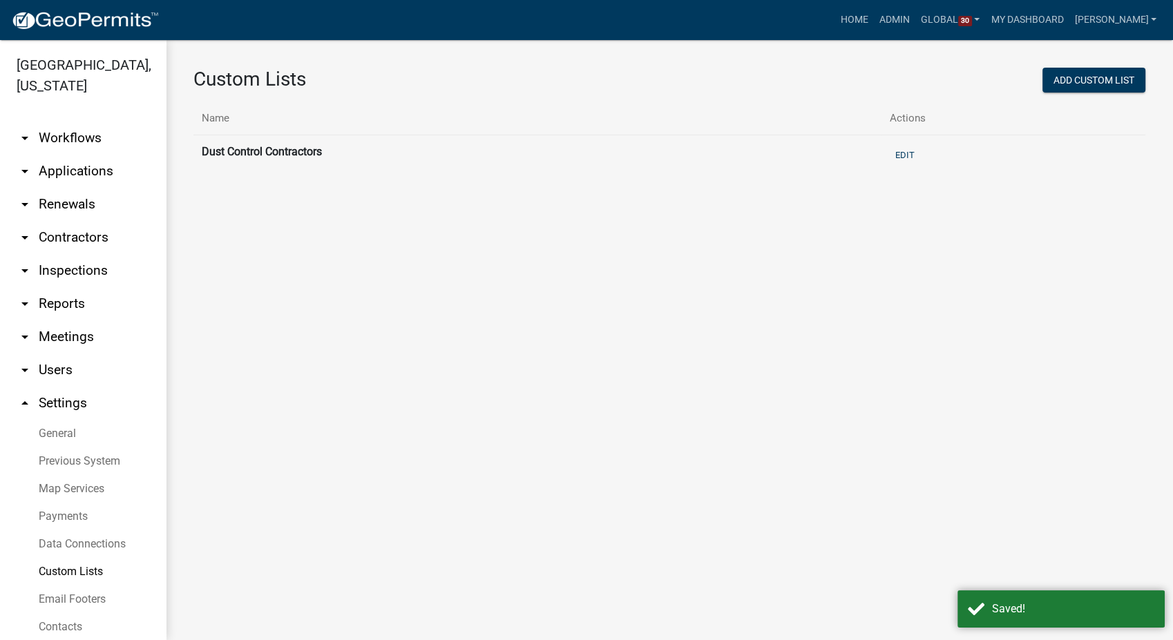
click at [60, 122] on link "arrow_drop_down Workflows" at bounding box center [83, 138] width 166 height 33
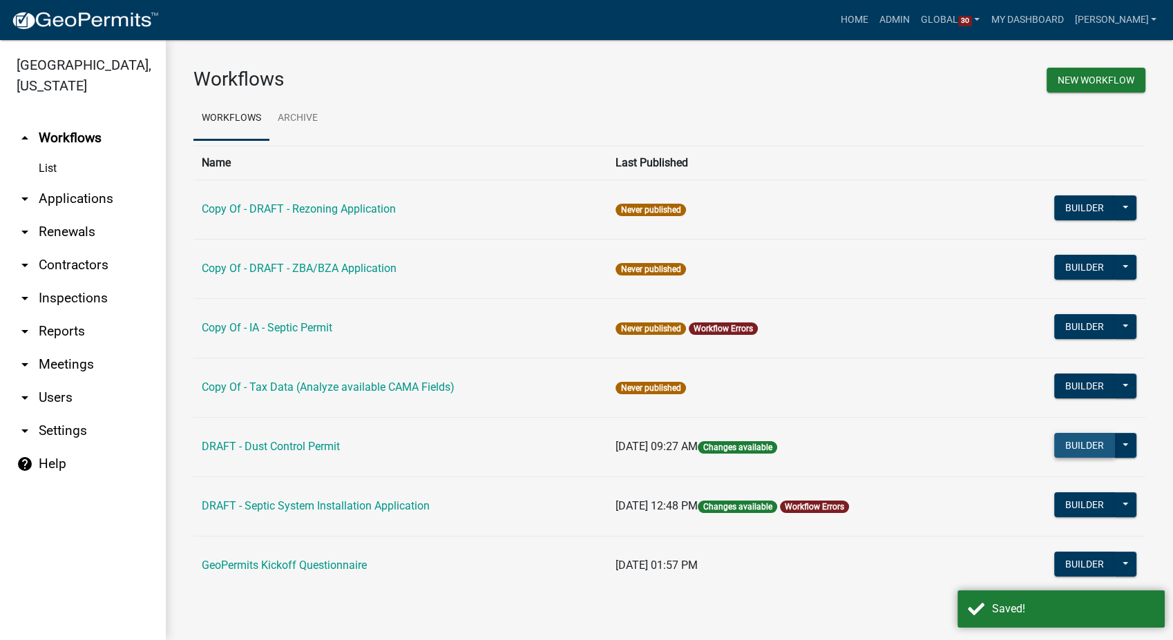
click at [1077, 450] on button "Builder" at bounding box center [1084, 445] width 61 height 25
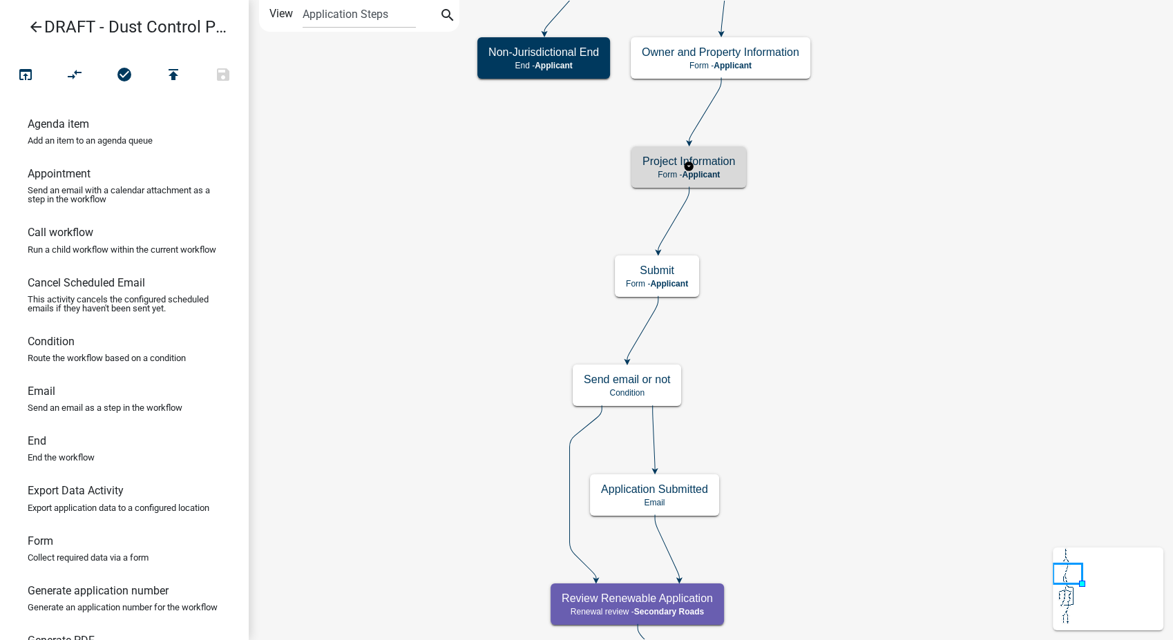
click at [693, 173] on span "Applicant" at bounding box center [701, 175] width 38 height 10
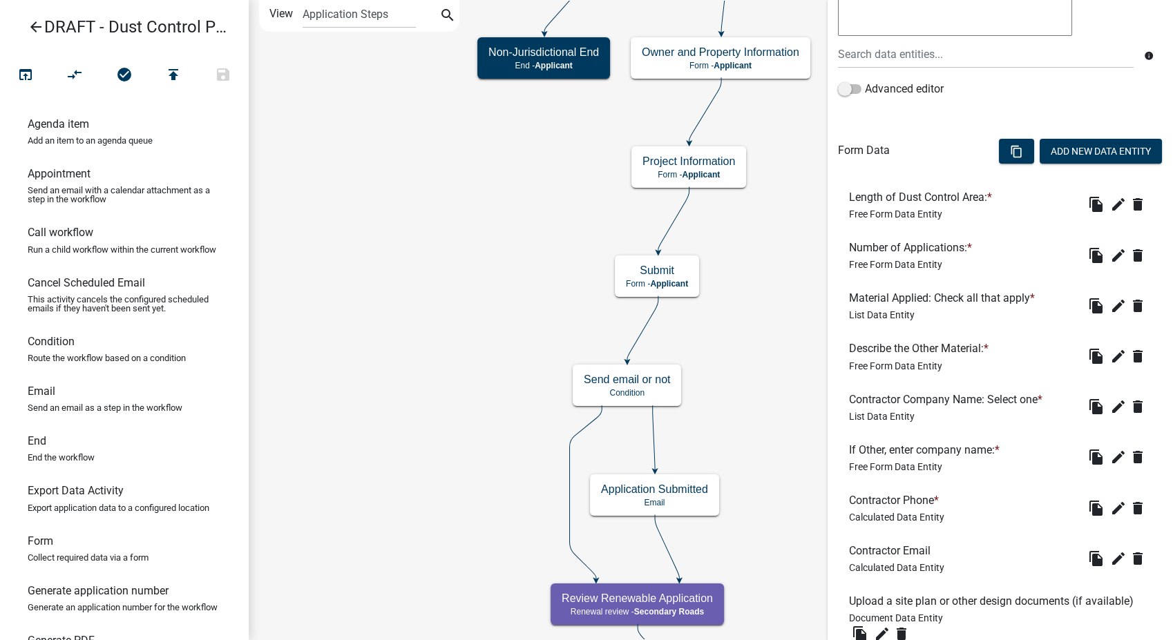
scroll to position [383, 0]
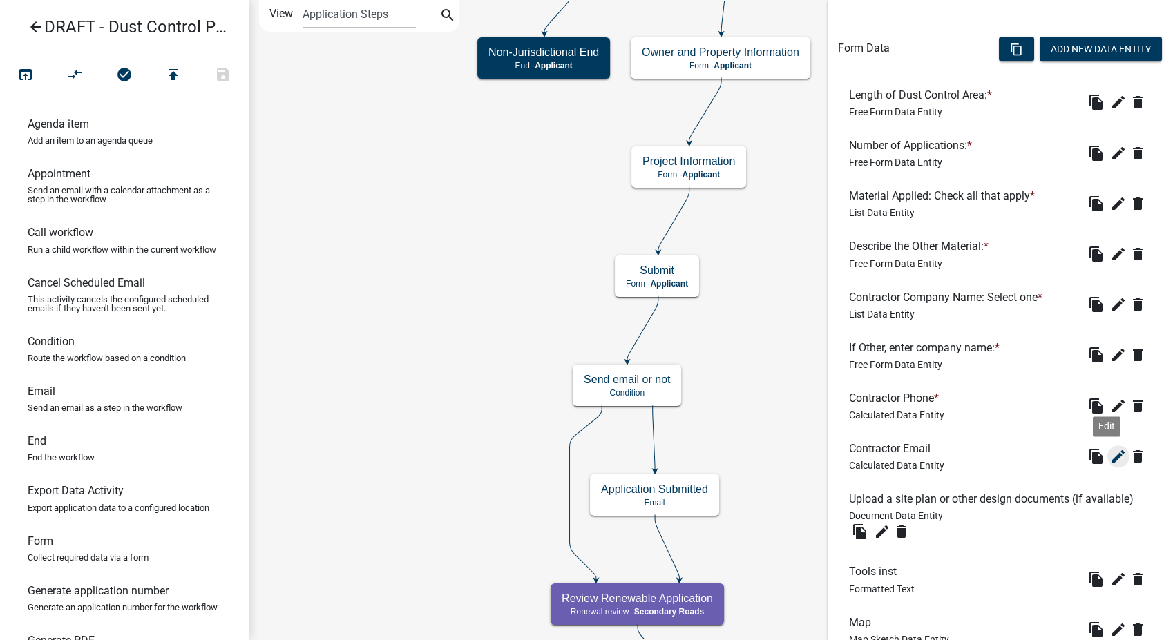
click at [1110, 452] on icon "edit" at bounding box center [1118, 456] width 17 height 17
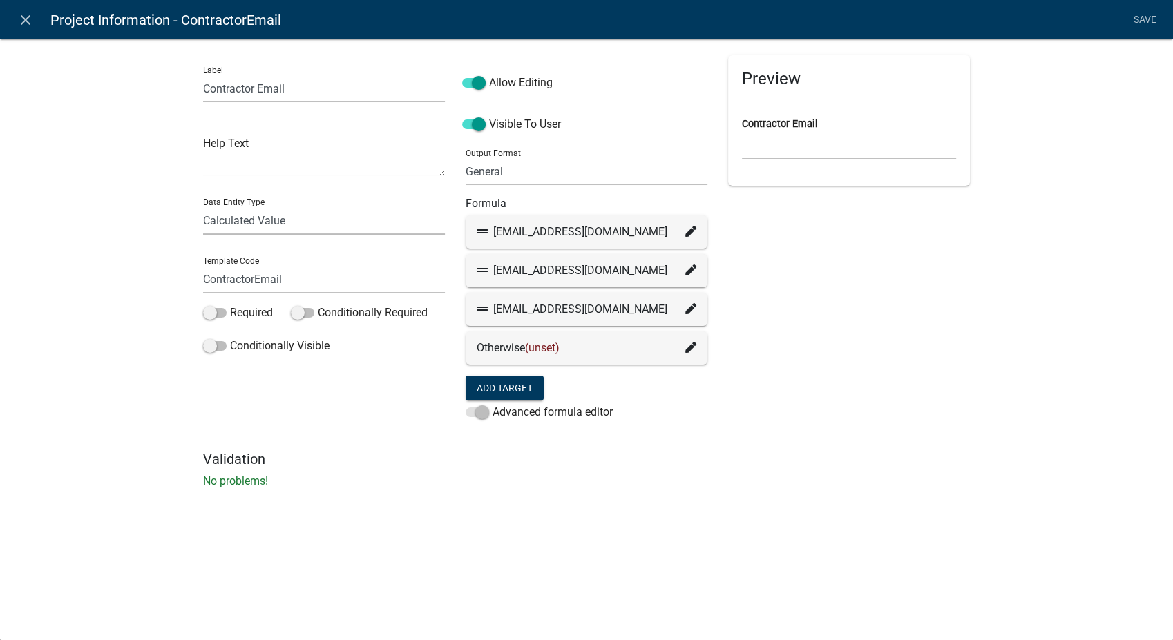
click at [343, 219] on select "Free Form Text Document Display Entity Value Fee Numeric Data Date Map Sketch D…" at bounding box center [324, 221] width 242 height 28
select select "list-data"
click at [203, 207] on select "Free Form Text Document Display Entity Value Fee Numeric Data Date Map Sketch D…" at bounding box center [324, 221] width 242 height 28
select select "list-data"
select select
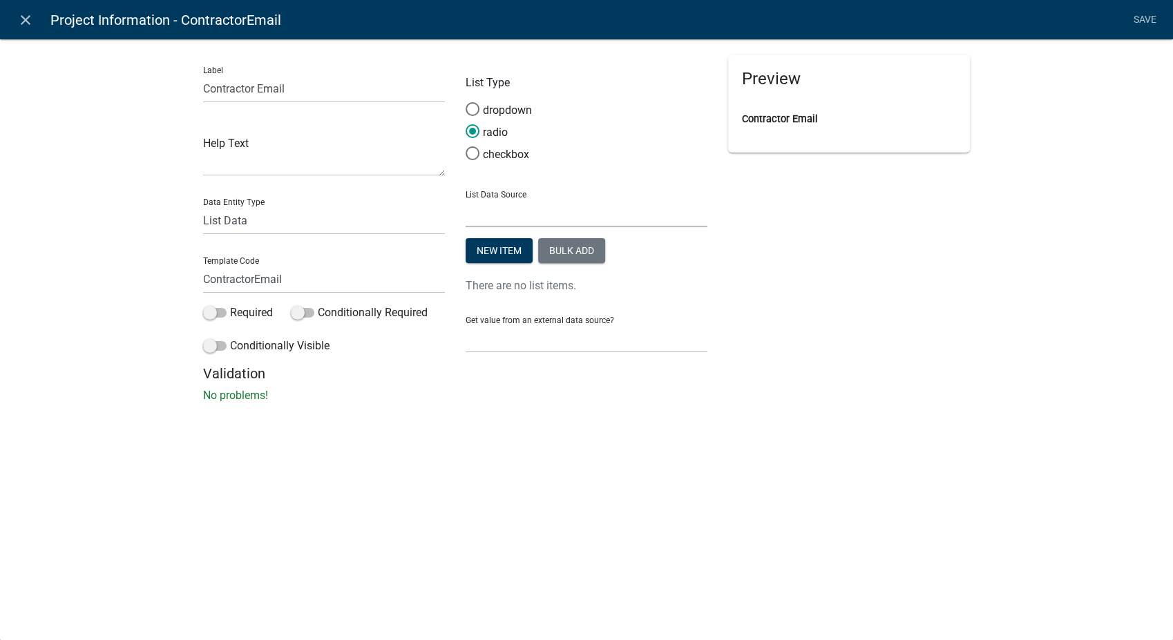
click at [520, 213] on select "State List Dust Control Contractors" at bounding box center [587, 213] width 242 height 28
select select "custom-list-04148b88-21ff-46b8-9497-d7f4c9b40f14"
click at [466, 199] on select "State List Dust Control Contractors" at bounding box center [587, 213] width 242 height 28
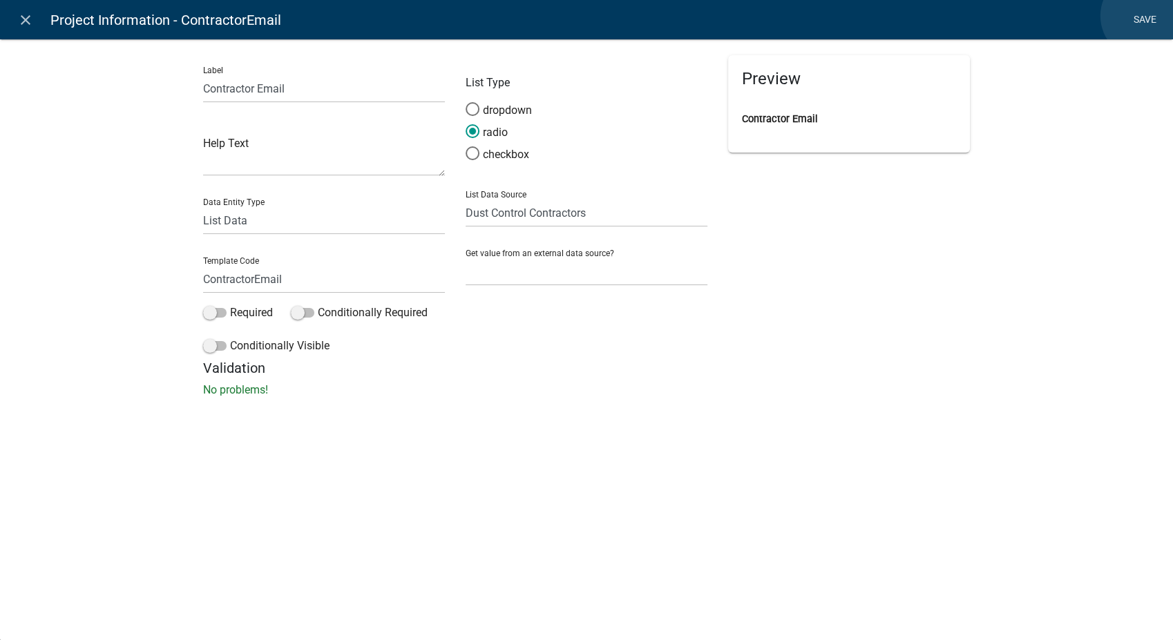
click at [1144, 16] on link "Save" at bounding box center [1144, 20] width 35 height 26
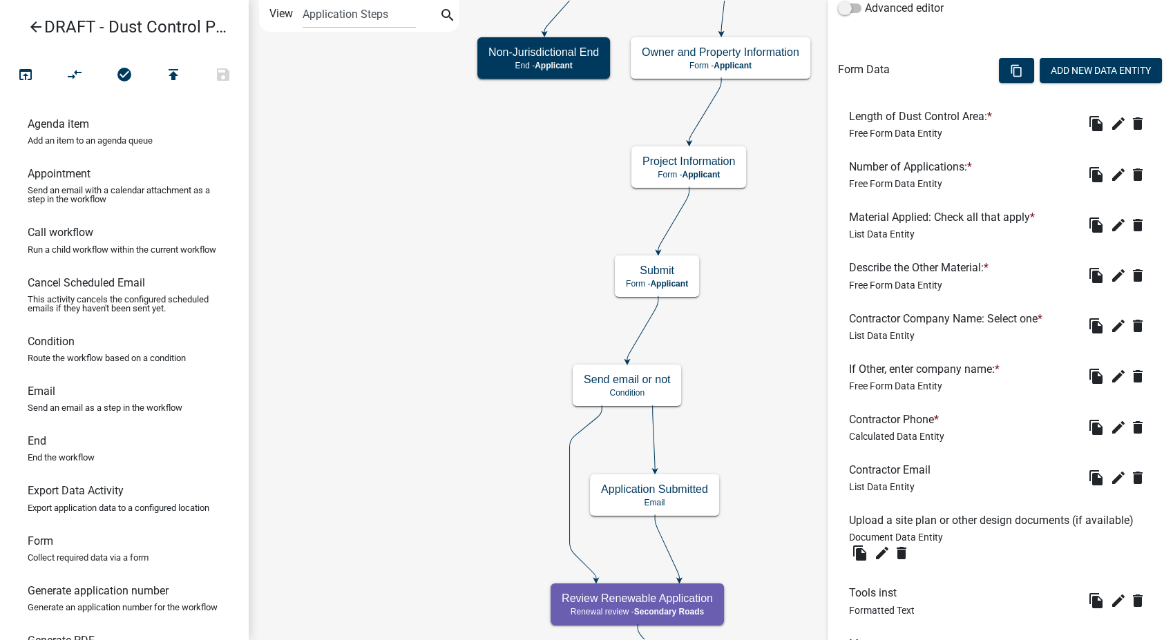
scroll to position [502, 0]
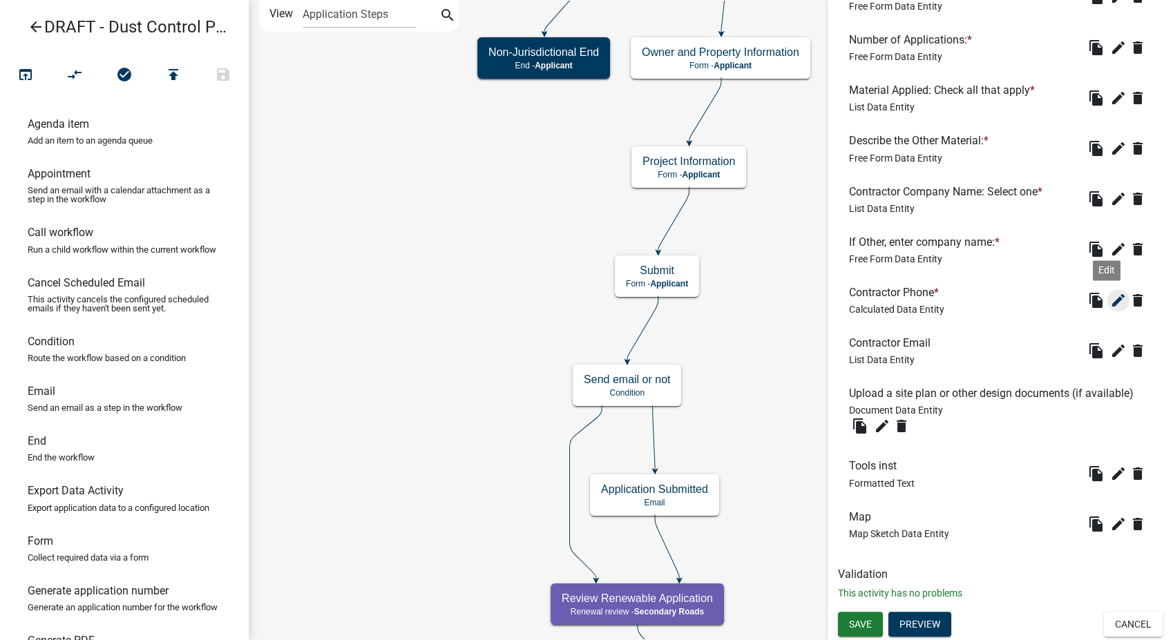
click at [1110, 292] on icon "edit" at bounding box center [1118, 300] width 17 height 17
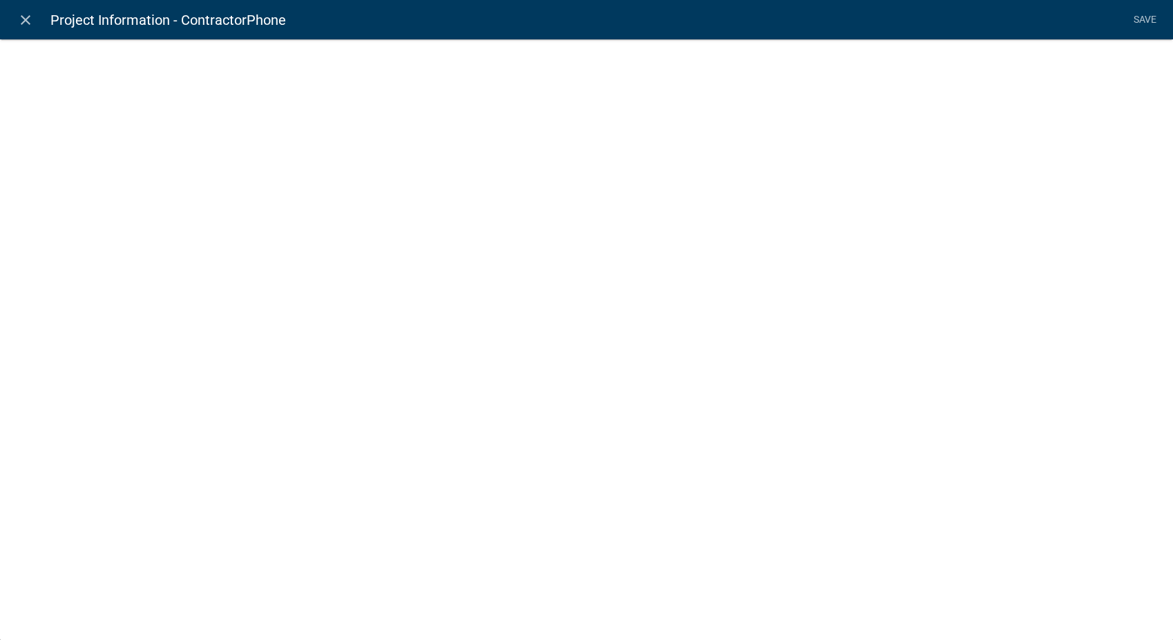
select select "calculated-value"
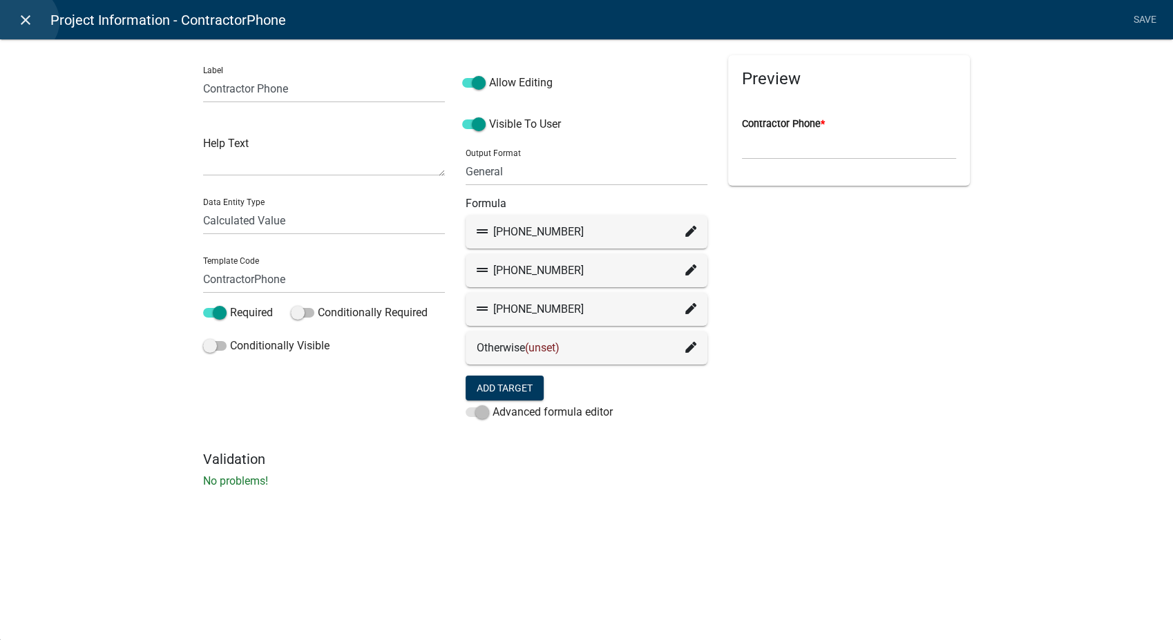
click at [24, 21] on icon "close" at bounding box center [25, 20] width 17 height 17
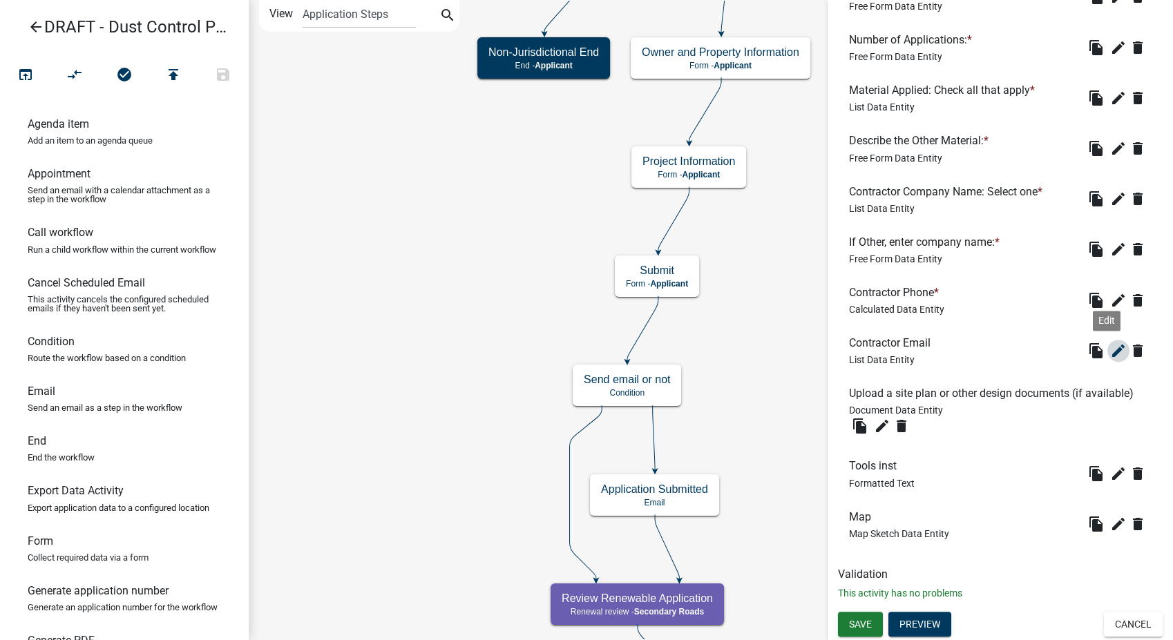
click at [1107, 346] on button "edit" at bounding box center [1118, 351] width 22 height 22
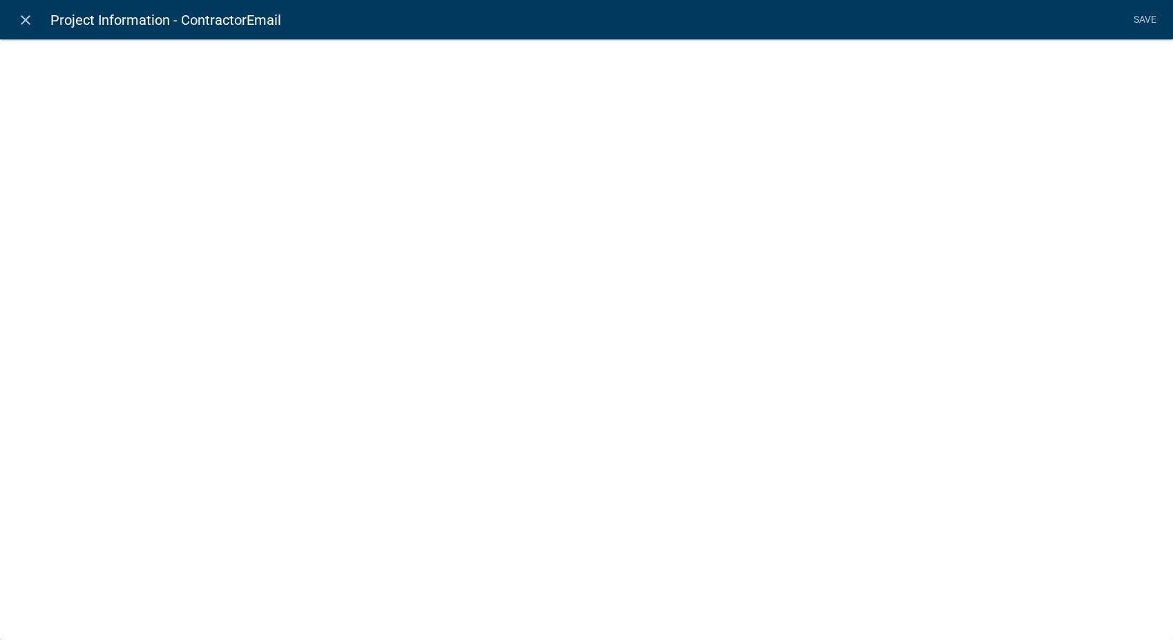
select select "list-data"
select select "custom-list-04148b88-21ff-46b8-9497-d7f4c9b40f14"
select select
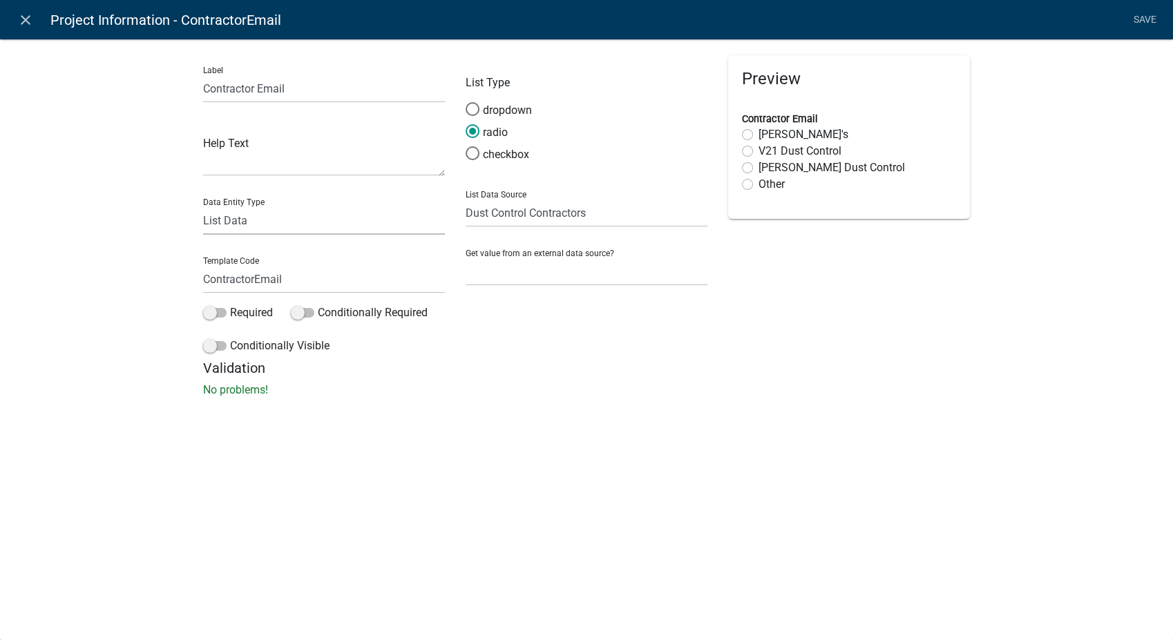
click at [257, 229] on select "Free Form Text Document Display Entity Value Fee Numeric Data Date Map Sketch D…" at bounding box center [324, 221] width 242 height 28
select select "calculated-value"
click at [203, 207] on select "Free Form Text Document Display Entity Value Fee Numeric Data Date Map Sketch D…" at bounding box center [324, 221] width 242 height 28
select select "calculated-value"
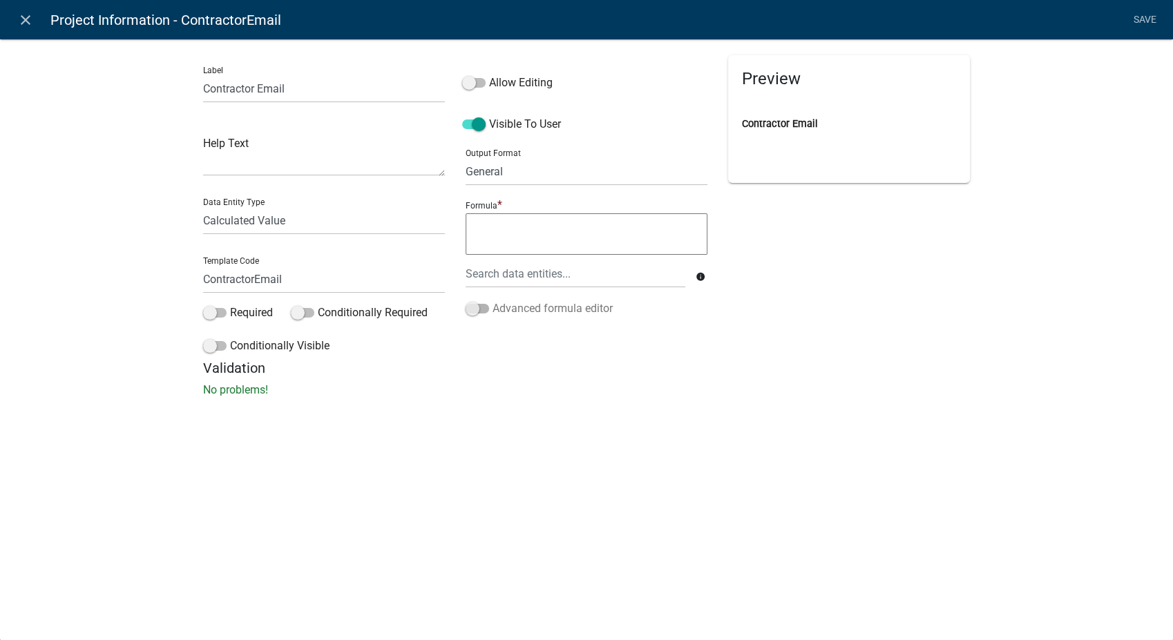
click at [475, 306] on span at bounding box center [477, 309] width 23 height 10
click at [493, 300] on input "Advanced formula editor" at bounding box center [493, 300] width 0 height 0
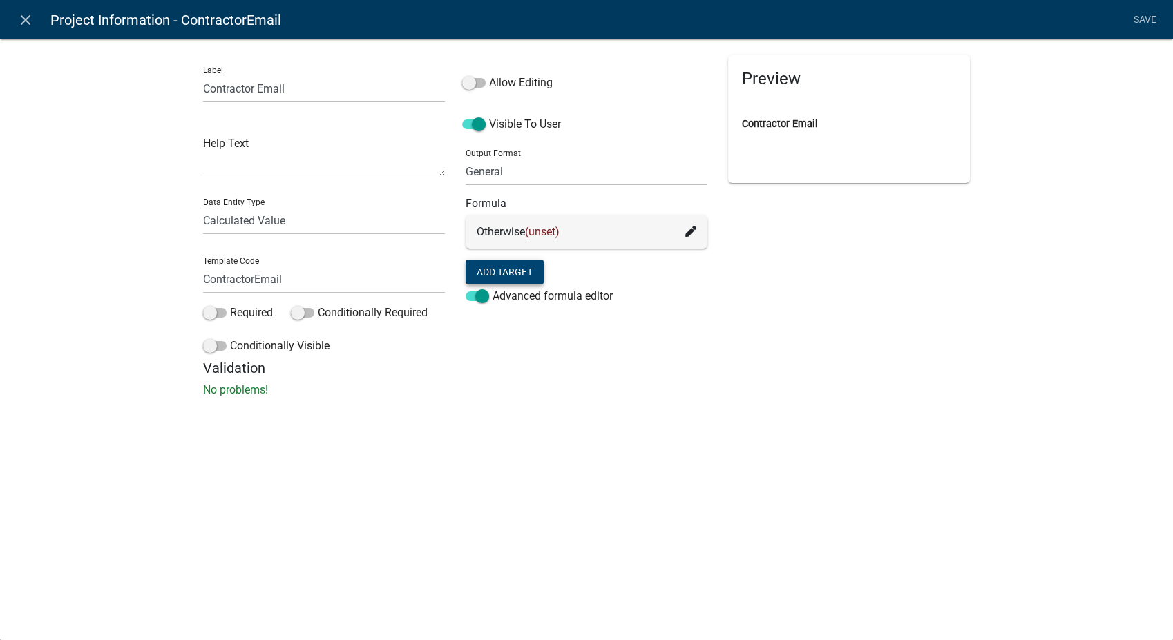
click at [514, 275] on button "Add Target" at bounding box center [505, 272] width 78 height 25
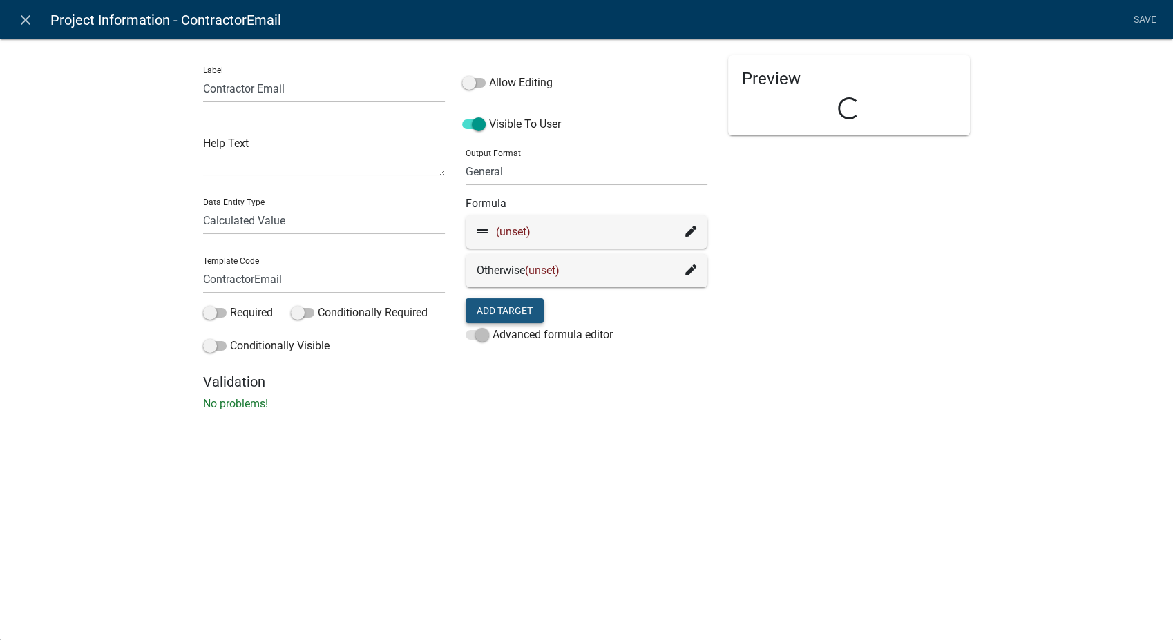
click at [514, 275] on div "Otherwise (unset)" at bounding box center [587, 270] width 220 height 17
drag, startPoint x: 514, startPoint y: 275, endPoint x: 511, endPoint y: 302, distance: 27.1
click at [511, 302] on button "Add Target" at bounding box center [505, 310] width 78 height 25
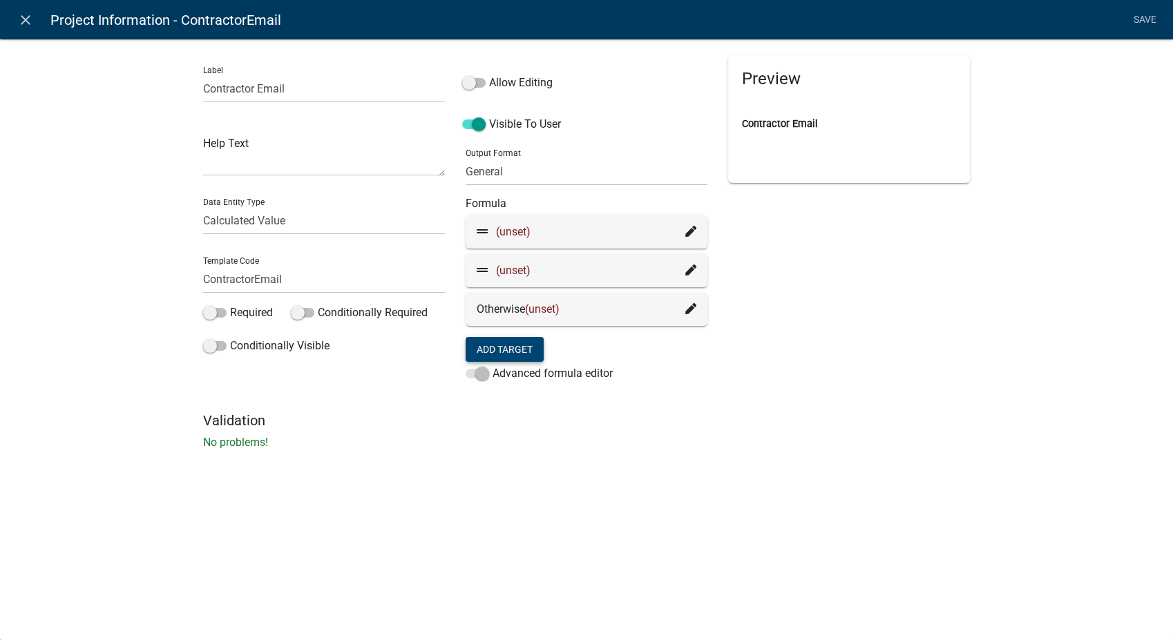
click at [510, 350] on button "Add Target" at bounding box center [505, 349] width 78 height 25
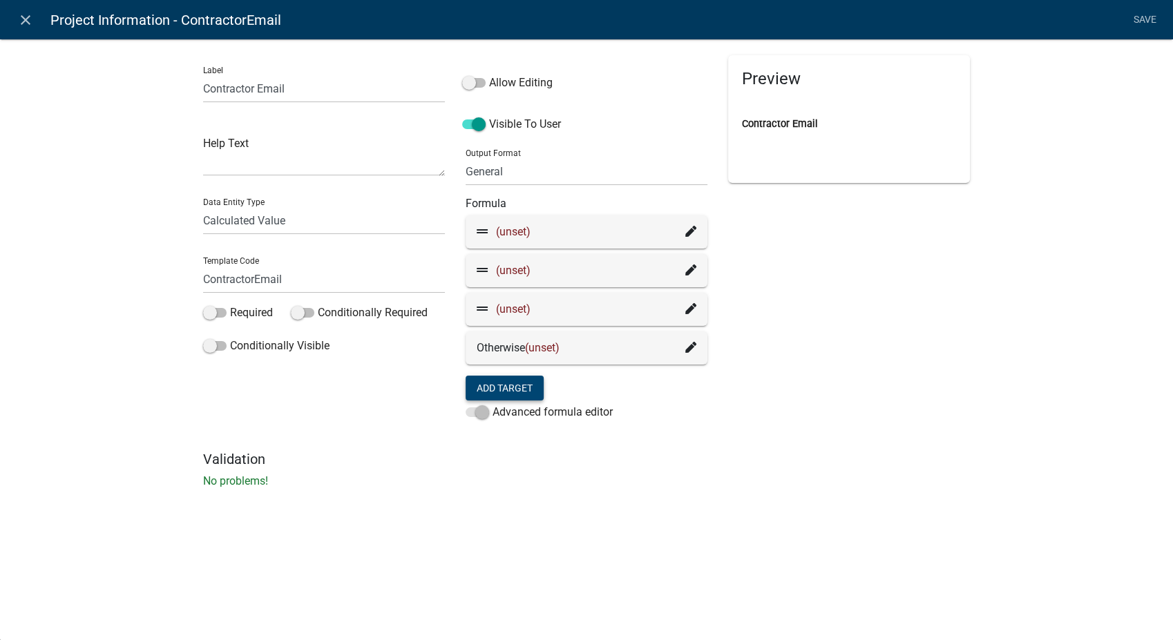
click at [689, 233] on icon at bounding box center [690, 231] width 11 height 11
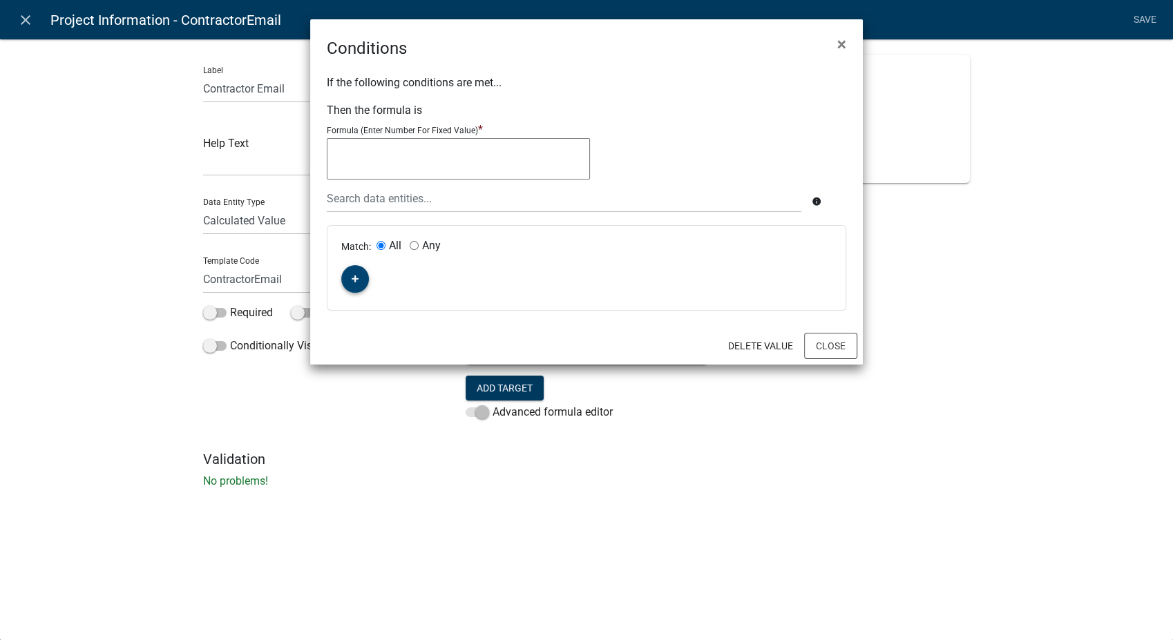
click at [356, 275] on icon "button" at bounding box center [356, 279] width 8 height 8
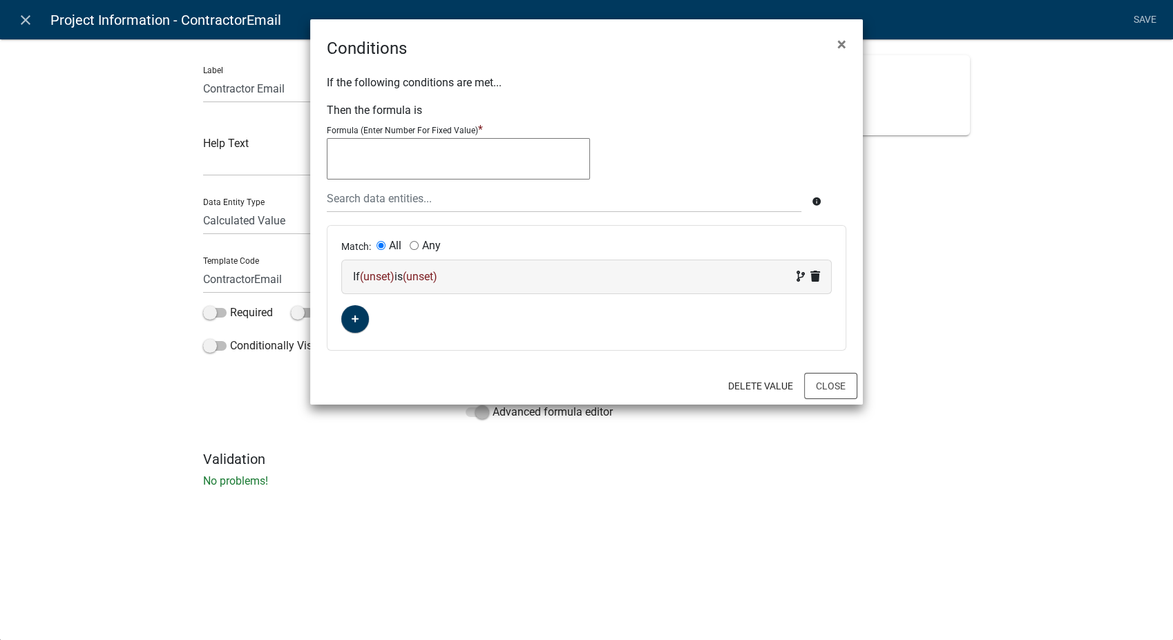
click at [510, 274] on div "If (unset) is (unset)" at bounding box center [586, 277] width 467 height 17
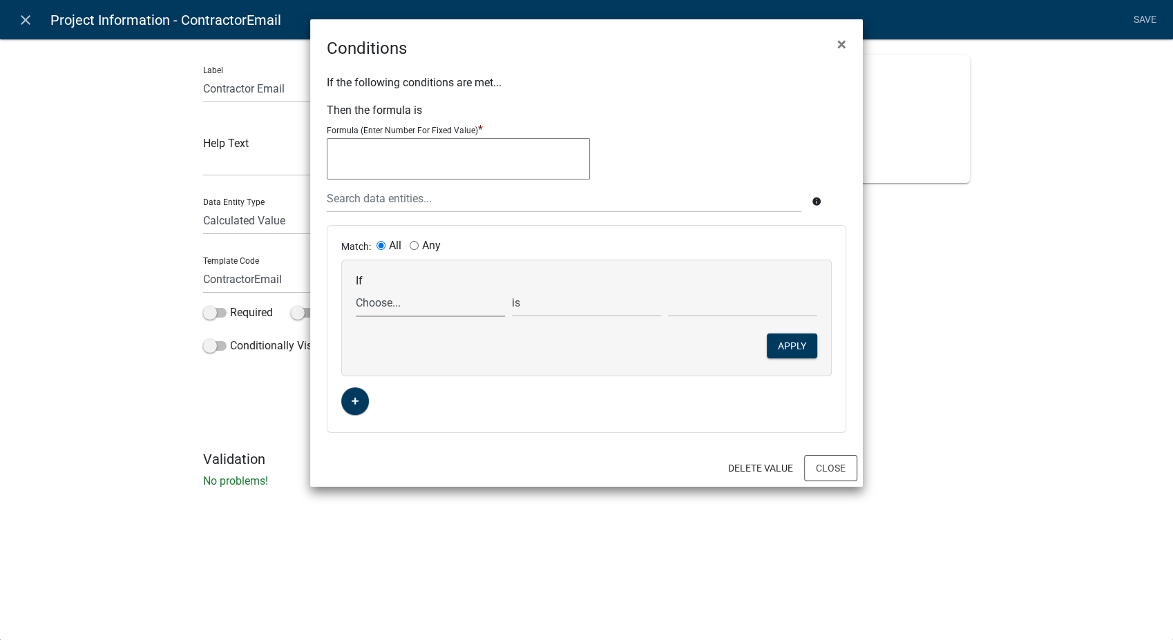
click at [395, 311] on select "Choose... Acres ActiveRegistrationExpDate Address ALL_FEE_RECIPIENTS AppInfoHea…" at bounding box center [430, 303] width 149 height 28
select select "25: ContractorCompanyName"
click at [356, 289] on select "Choose... Acres ActiveRegistrationExpDate Address ALL_FEE_RECIPIENTS AppInfoHea…" at bounding box center [430, 303] width 149 height 28
click at [700, 299] on select "Choose... Deano's Other V21 Dust Control Woody's Dust Control" at bounding box center [742, 303] width 149 height 28
select select "1: Deano's"
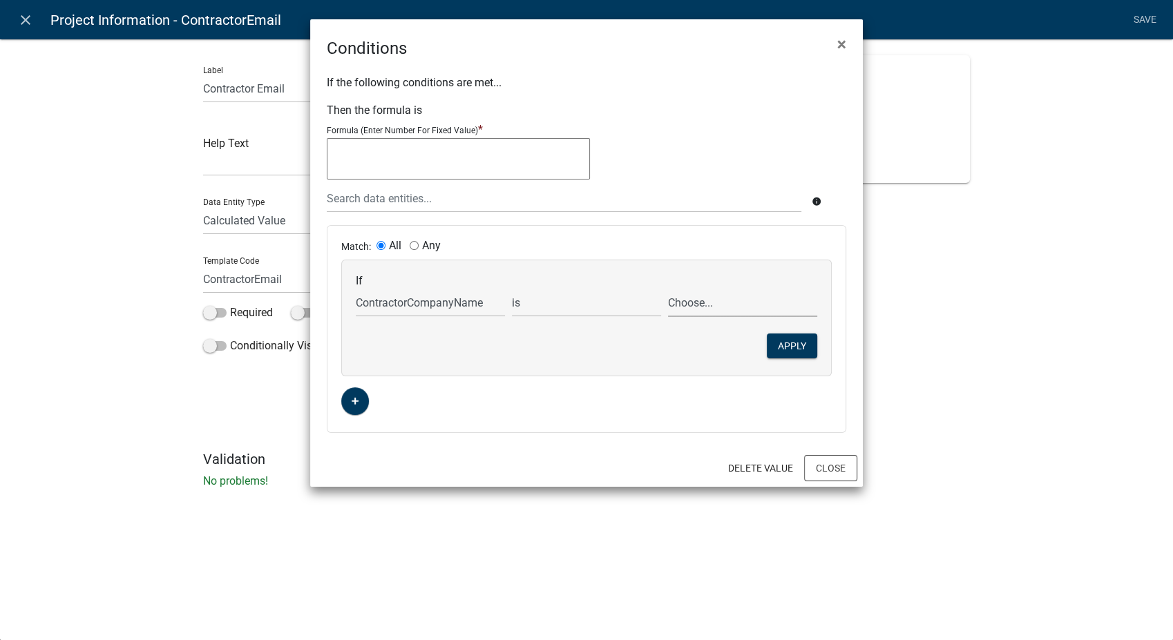
click at [668, 289] on select "Choose... Deano's Other V21 Dust Control Woody's Dust Control" at bounding box center [742, 303] width 149 height 28
click at [794, 338] on button "Apply" at bounding box center [792, 346] width 50 height 25
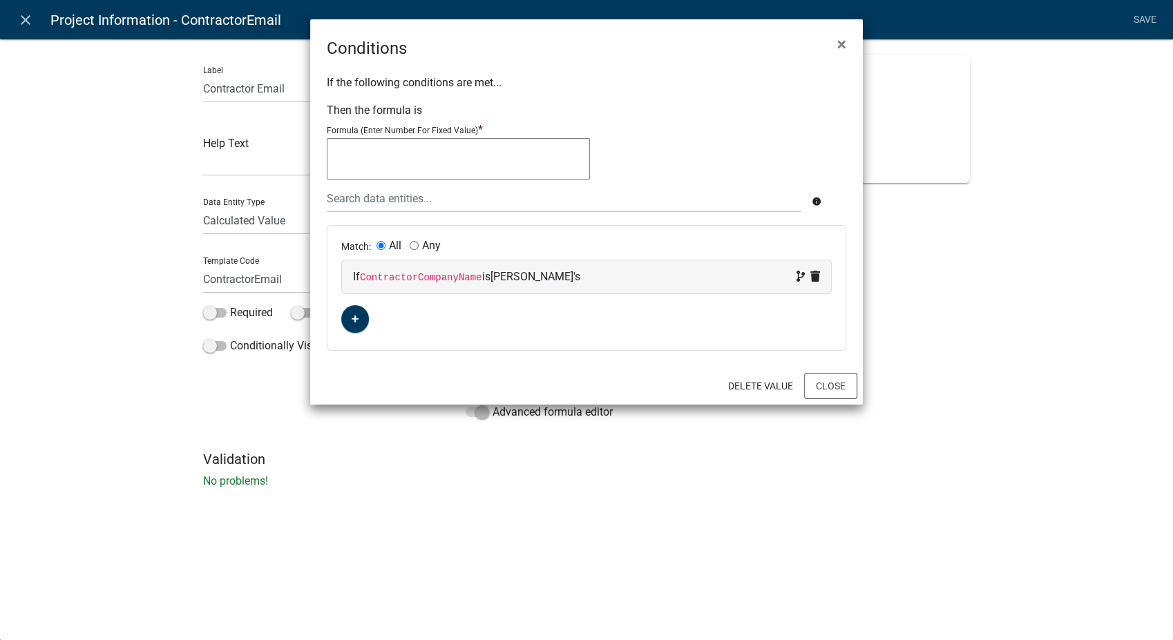
click at [344, 156] on textarea at bounding box center [458, 158] width 263 height 41
type textarea "deanosdust@gmail.com"
click at [830, 392] on button "Close" at bounding box center [830, 386] width 53 height 26
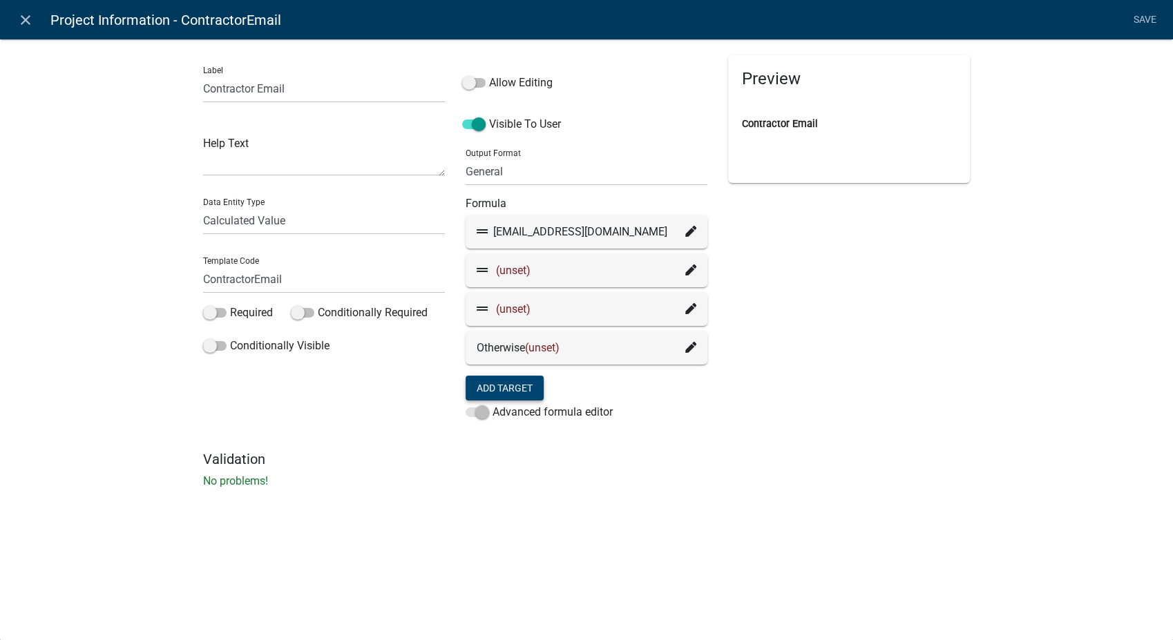
click at [692, 271] on icon at bounding box center [690, 270] width 11 height 11
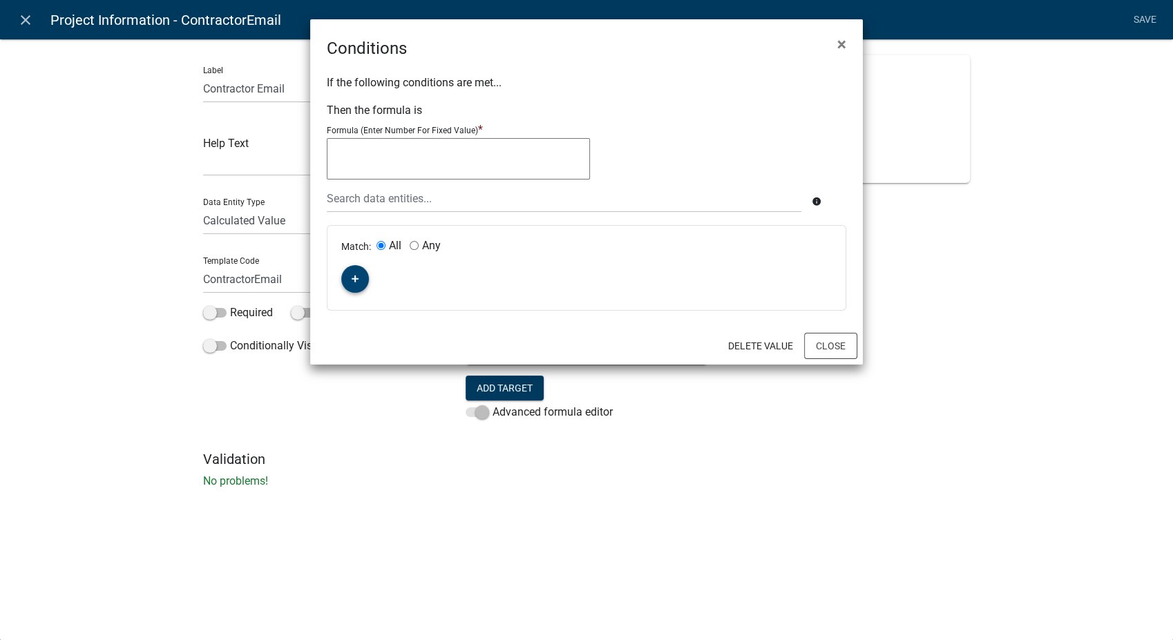
click at [359, 278] on button "button" at bounding box center [355, 279] width 28 height 28
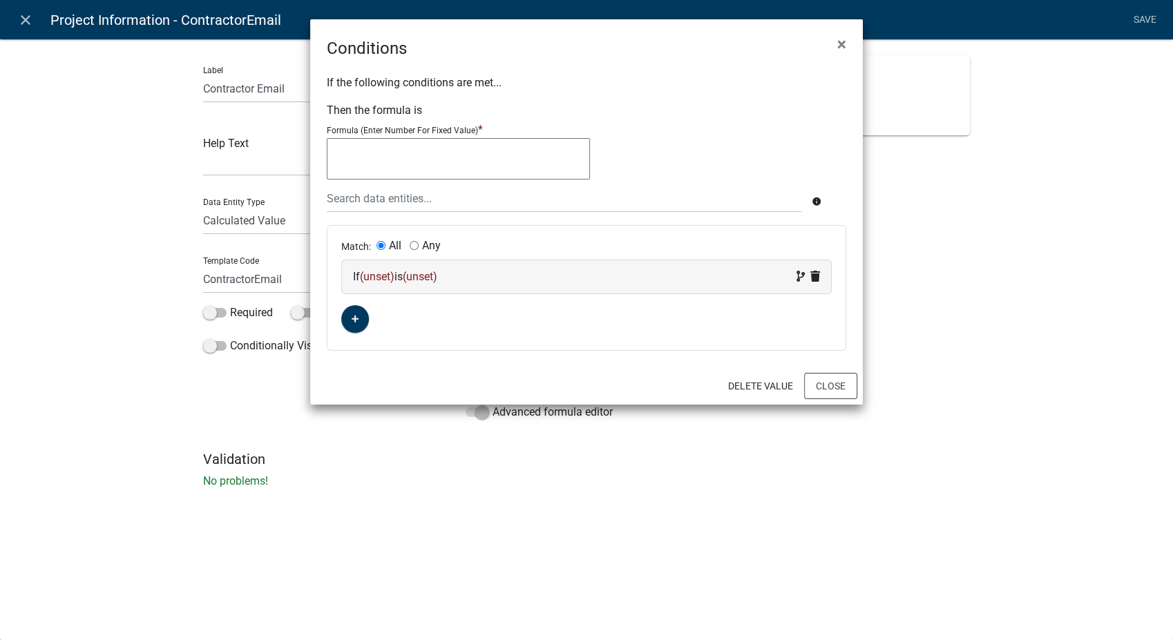
click at [519, 276] on div "If (unset) is (unset)" at bounding box center [586, 277] width 467 height 17
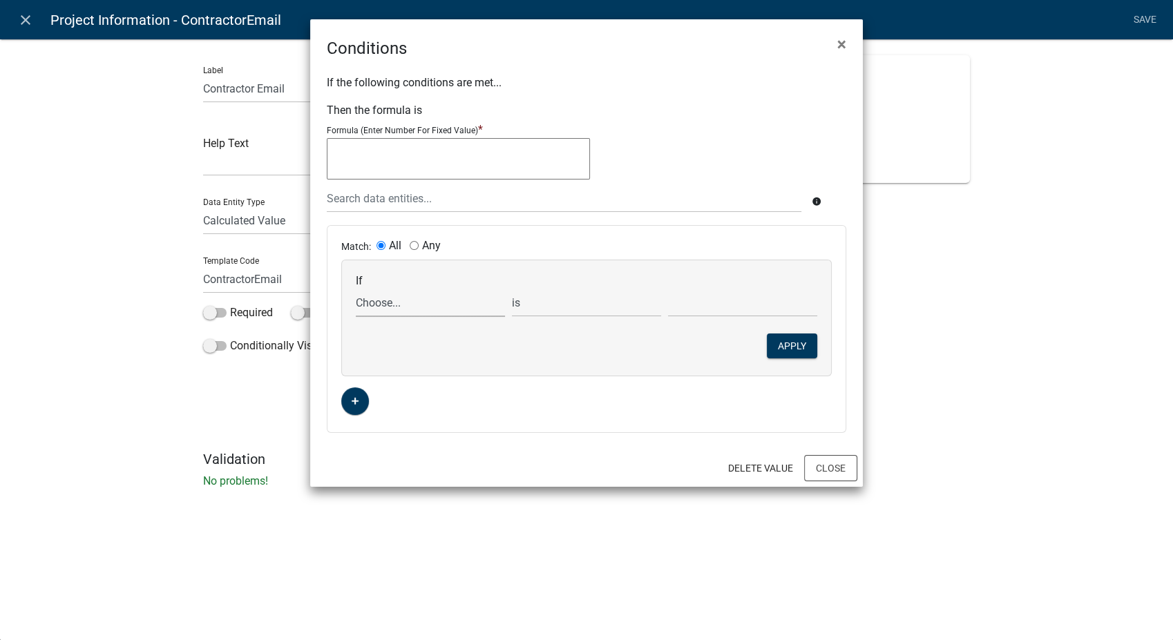
click at [408, 312] on select "Choose... Acres ActiveRegistrationExpDate Address ALL_FEE_RECIPIENTS AppInfoHea…" at bounding box center [430, 303] width 149 height 28
select select "25: ContractorCompanyName"
click at [356, 289] on select "Choose... Acres ActiveRegistrationExpDate Address ALL_FEE_RECIPIENTS AppInfoHea…" at bounding box center [430, 303] width 149 height 28
click at [700, 301] on select "Choose... Deano's Other V21 Dust Control Woody's Dust Control" at bounding box center [742, 303] width 149 height 28
select select "3: V21 Dust Control"
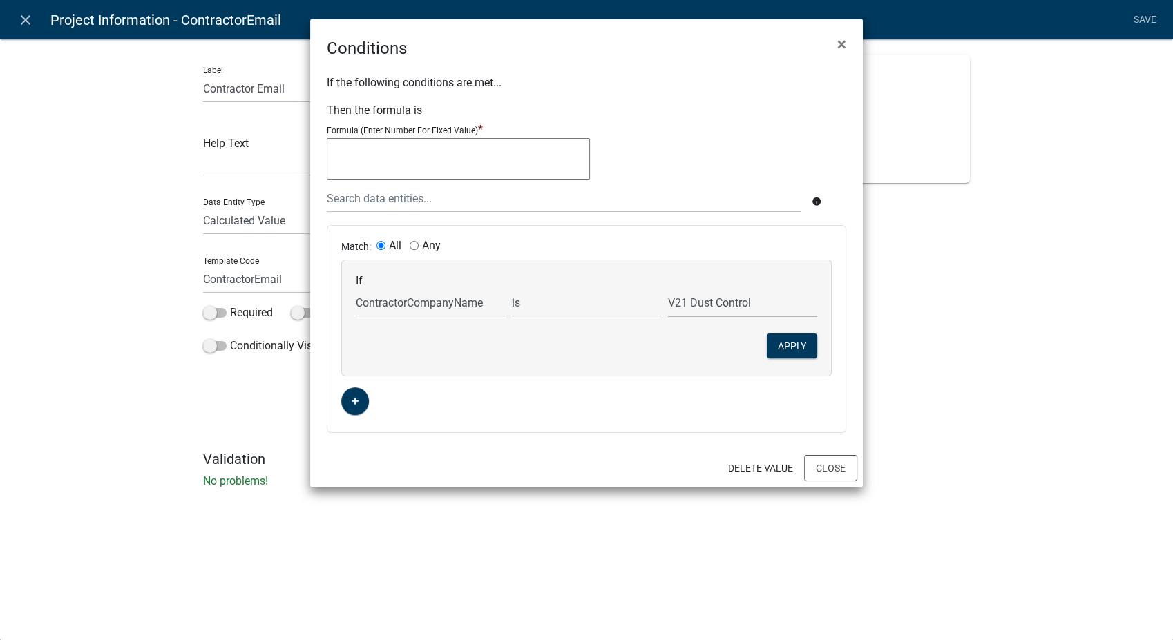
click at [668, 289] on select "Choose... Deano's Other V21 Dust Control Woody's Dust Control" at bounding box center [742, 303] width 149 height 28
click at [799, 348] on button "Apply" at bounding box center [792, 346] width 50 height 25
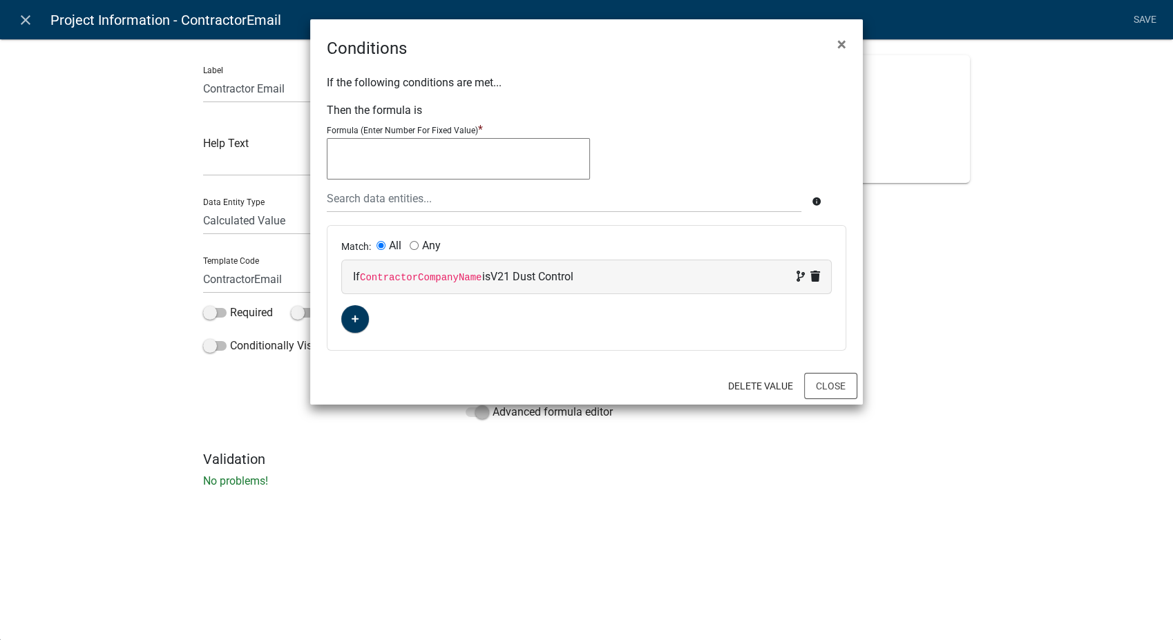
click at [347, 156] on textarea at bounding box center [458, 158] width 263 height 41
type textarea "v21dustcontrol@gmail.com"
click at [834, 384] on button "Close" at bounding box center [830, 386] width 53 height 26
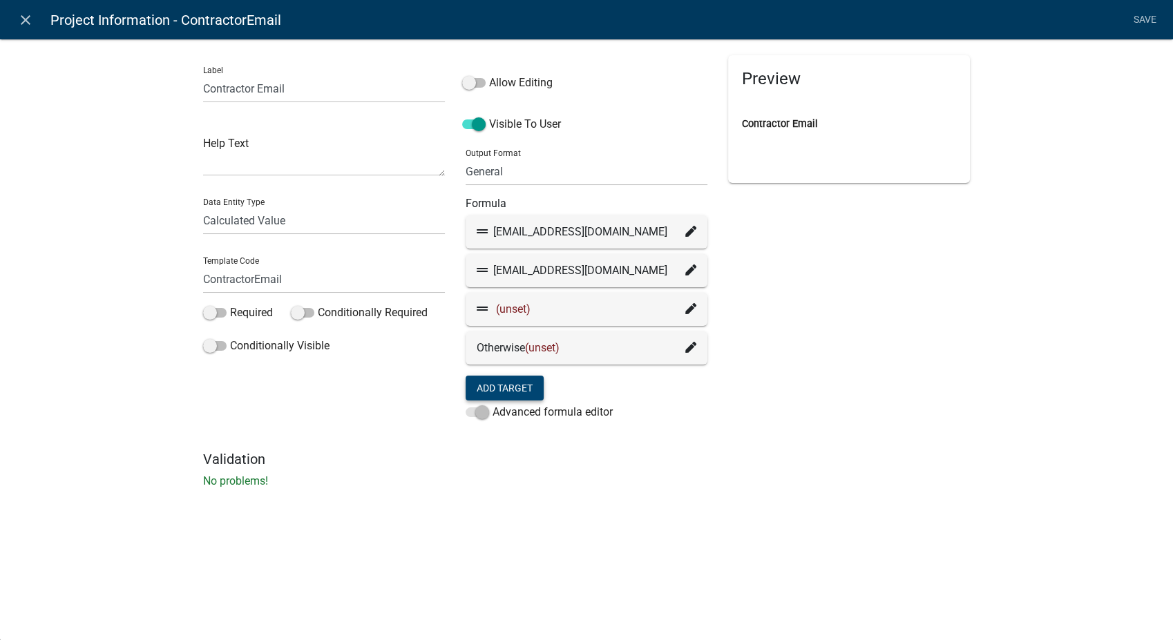
click at [692, 307] on icon at bounding box center [690, 308] width 11 height 11
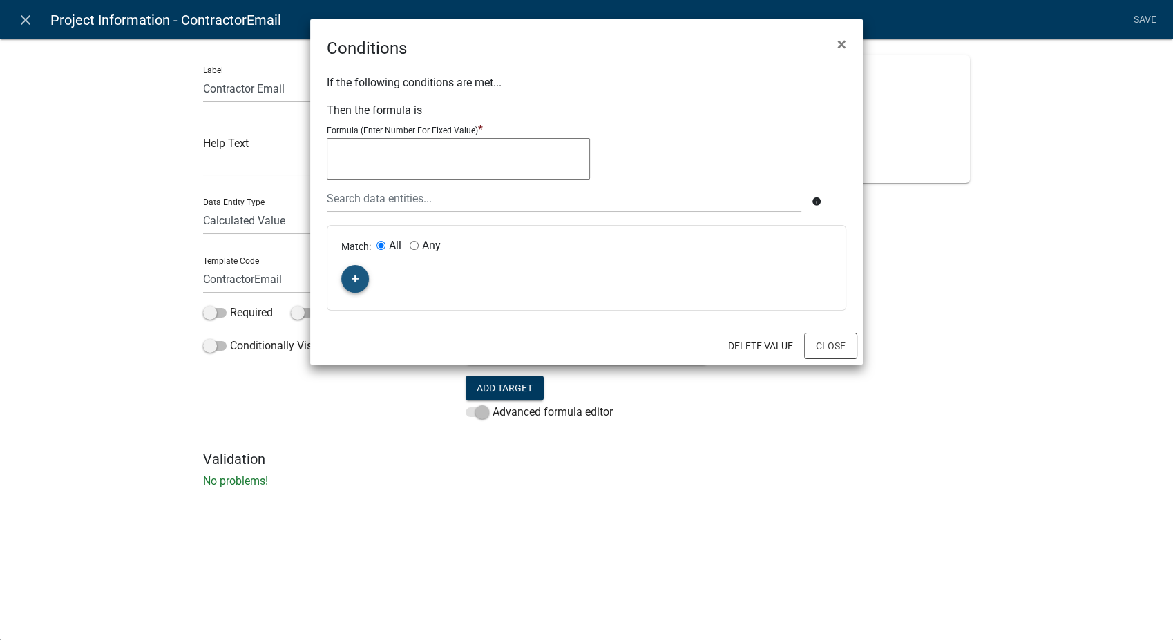
click at [363, 282] on button "button" at bounding box center [355, 279] width 28 height 28
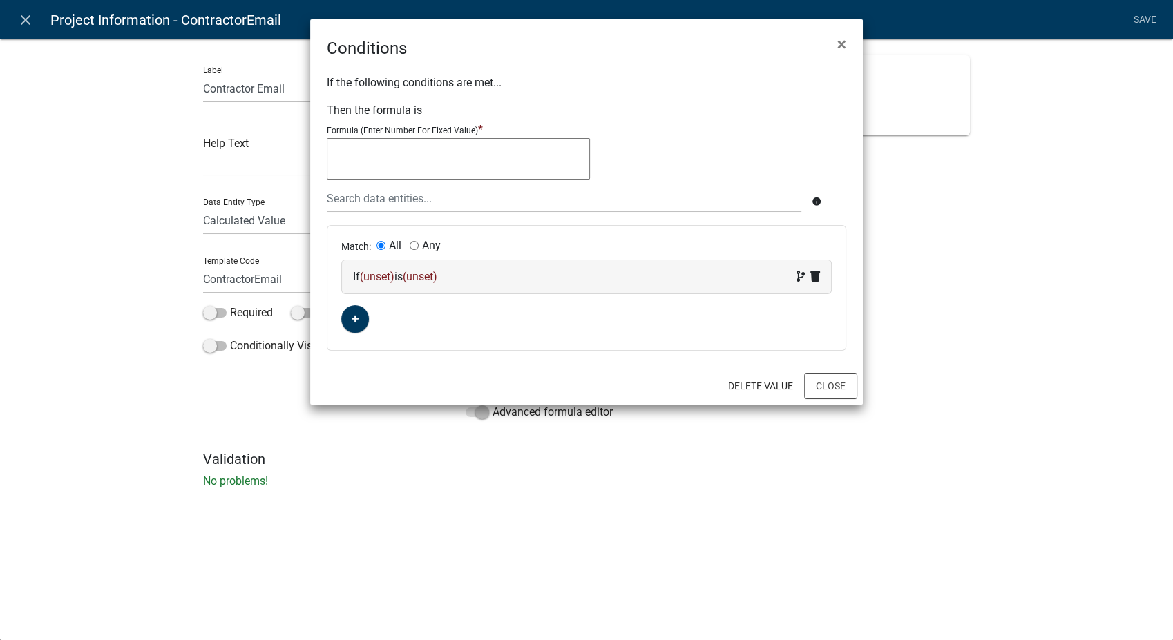
click at [508, 278] on div "If (unset) is (unset)" at bounding box center [586, 277] width 467 height 17
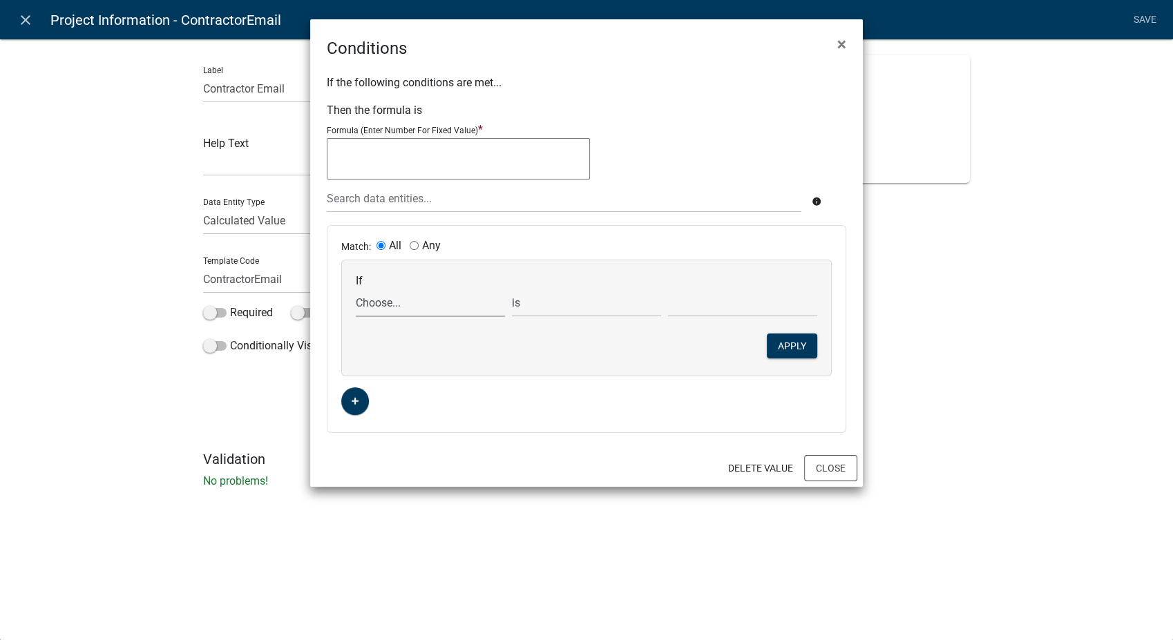
click at [383, 304] on select "Choose... Acres ActiveRegistrationExpDate Address ALL_FEE_RECIPIENTS AppInfoHea…" at bounding box center [430, 303] width 149 height 28
select select "25: ContractorCompanyName"
click at [356, 289] on select "Choose... Acres ActiveRegistrationExpDate Address ALL_FEE_RECIPIENTS AppInfoHea…" at bounding box center [430, 303] width 149 height 28
click at [709, 303] on select "Choose... Deano's Other V21 Dust Control Woody's Dust Control" at bounding box center [742, 303] width 149 height 28
select select "4: Woody's Dust Control"
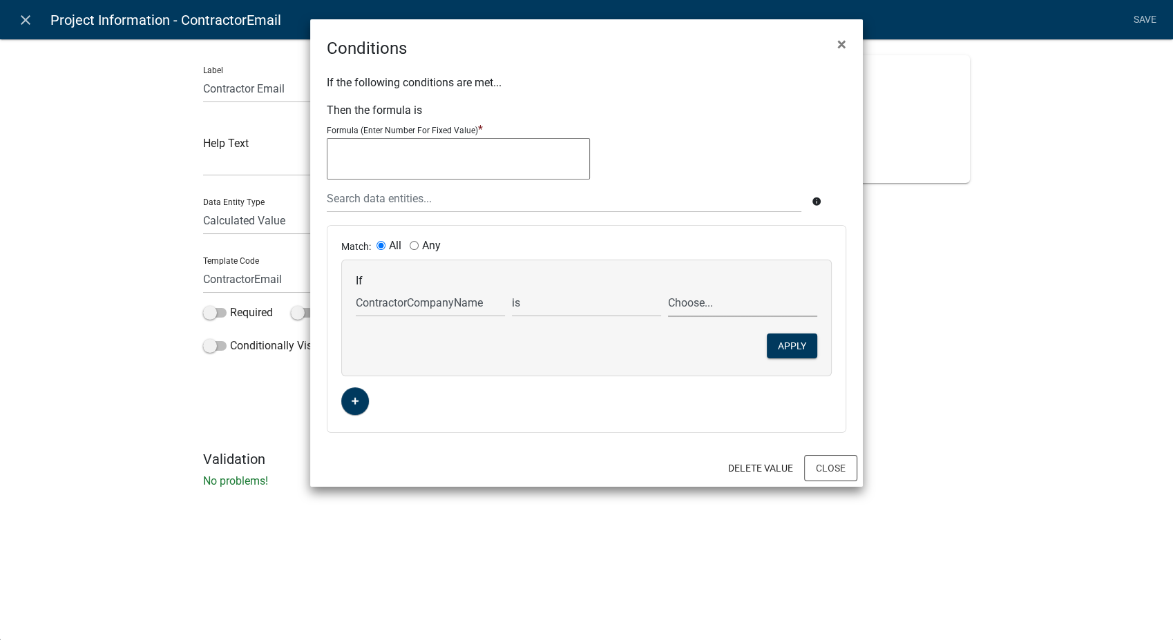
click at [668, 289] on select "Choose... Deano's Other V21 Dust Control Woody's Dust Control" at bounding box center [742, 303] width 149 height 28
click at [790, 346] on button "Apply" at bounding box center [792, 346] width 50 height 25
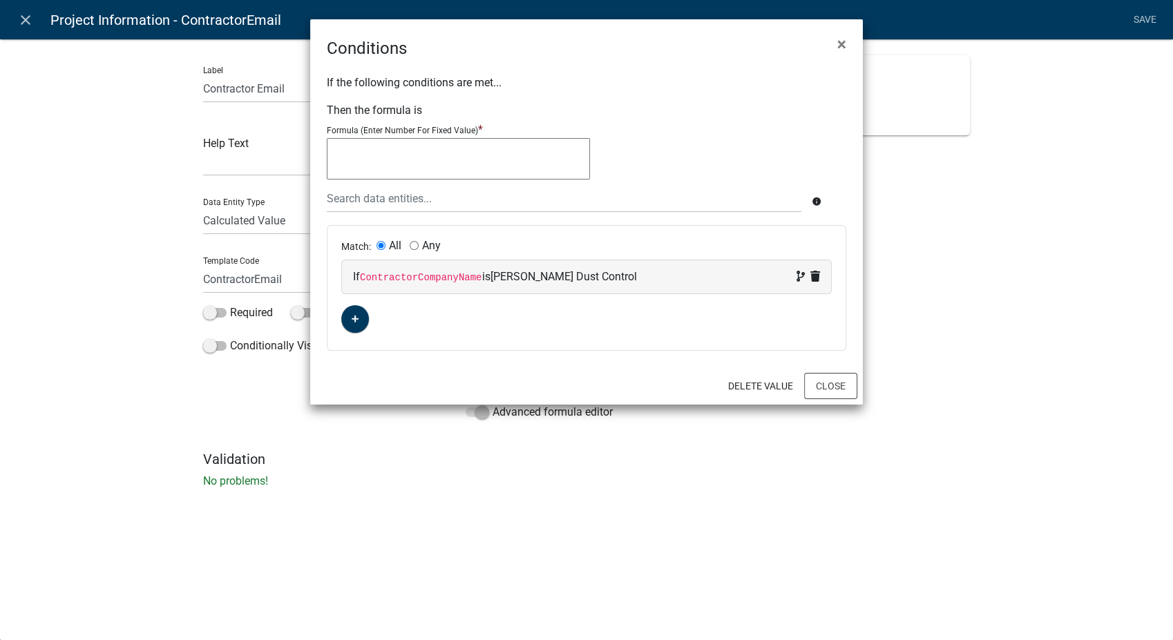
click at [372, 157] on textarea at bounding box center [458, 158] width 263 height 41
type textarea "woodysdustcontrol@gmail.com"
click at [823, 391] on button "Close" at bounding box center [830, 386] width 53 height 26
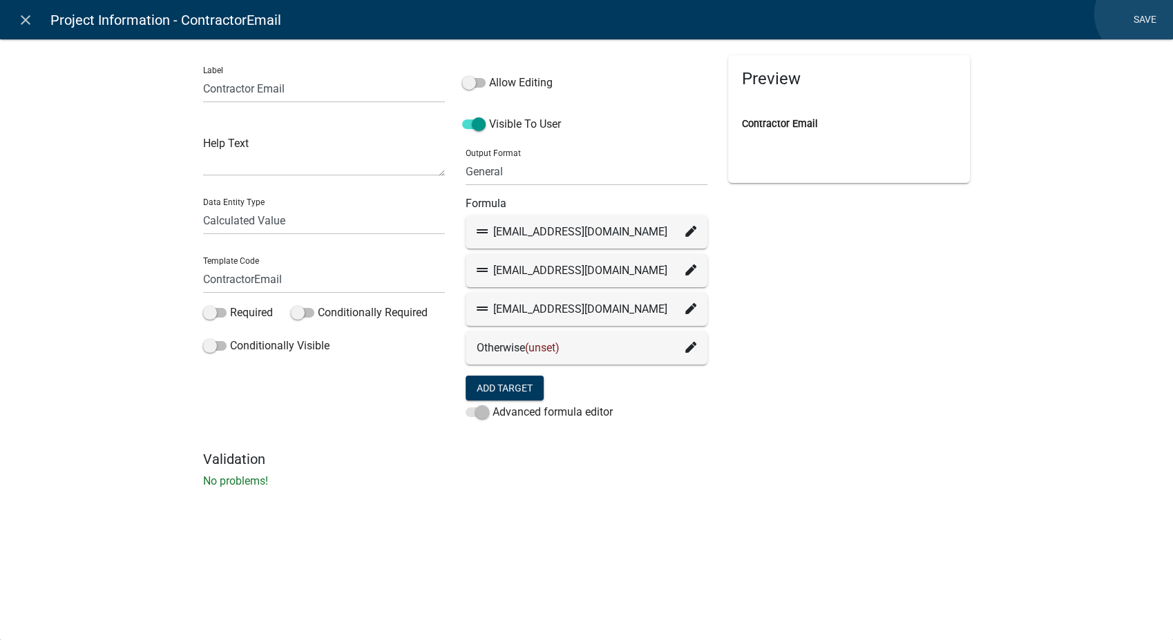
click at [1138, 14] on link "Save" at bounding box center [1144, 20] width 35 height 26
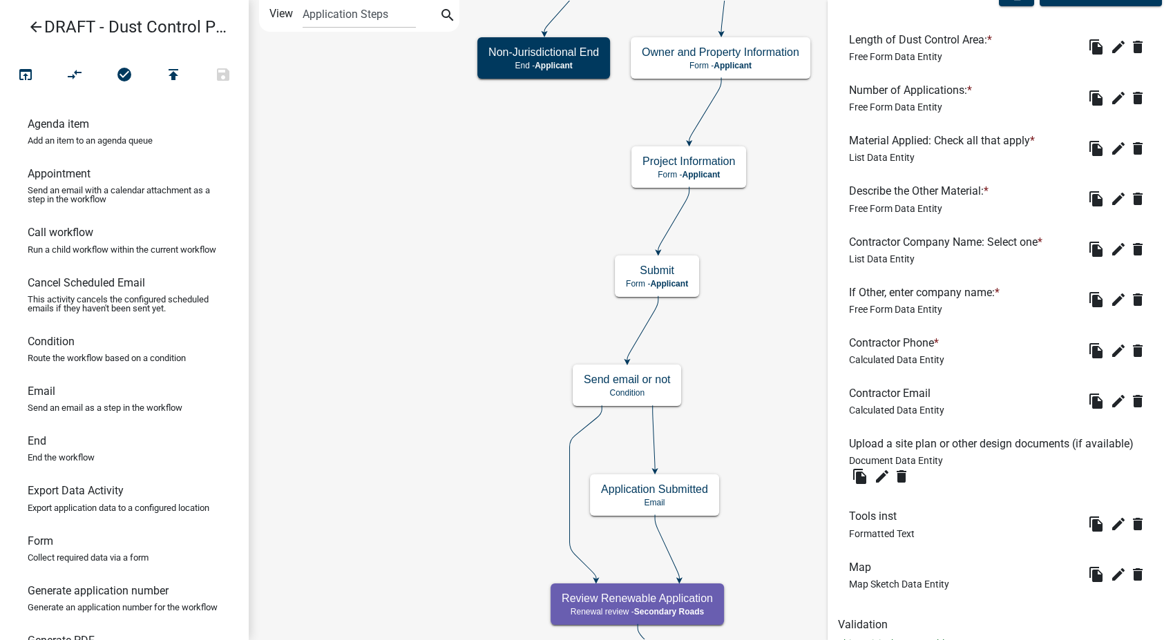
scroll to position [460, 0]
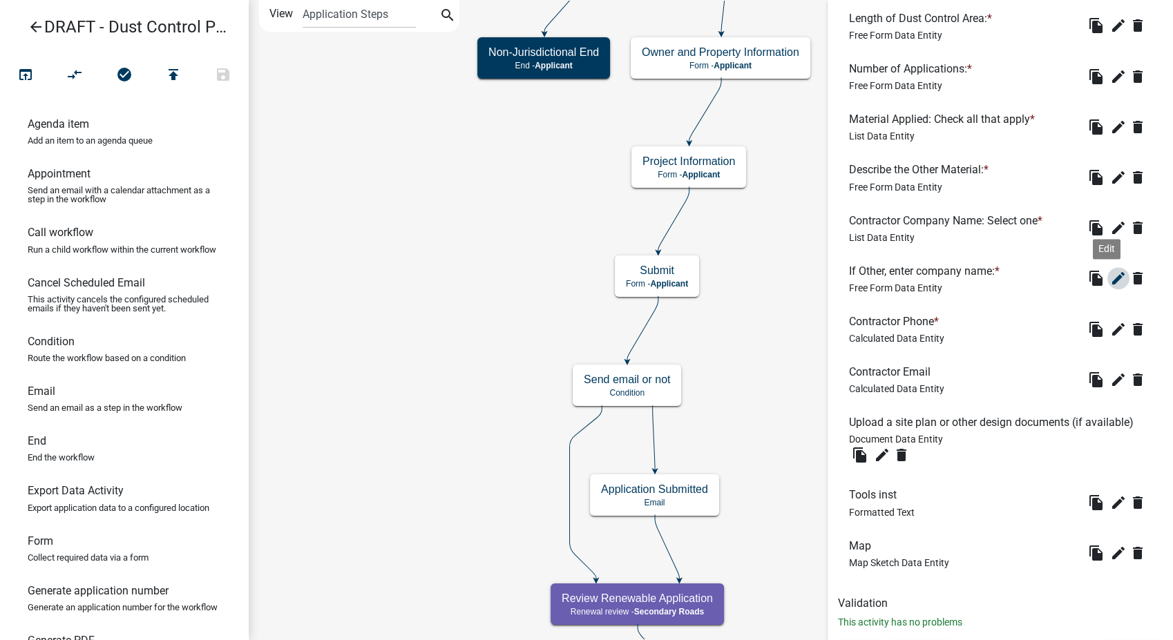
click at [1110, 279] on icon "edit" at bounding box center [1118, 278] width 17 height 17
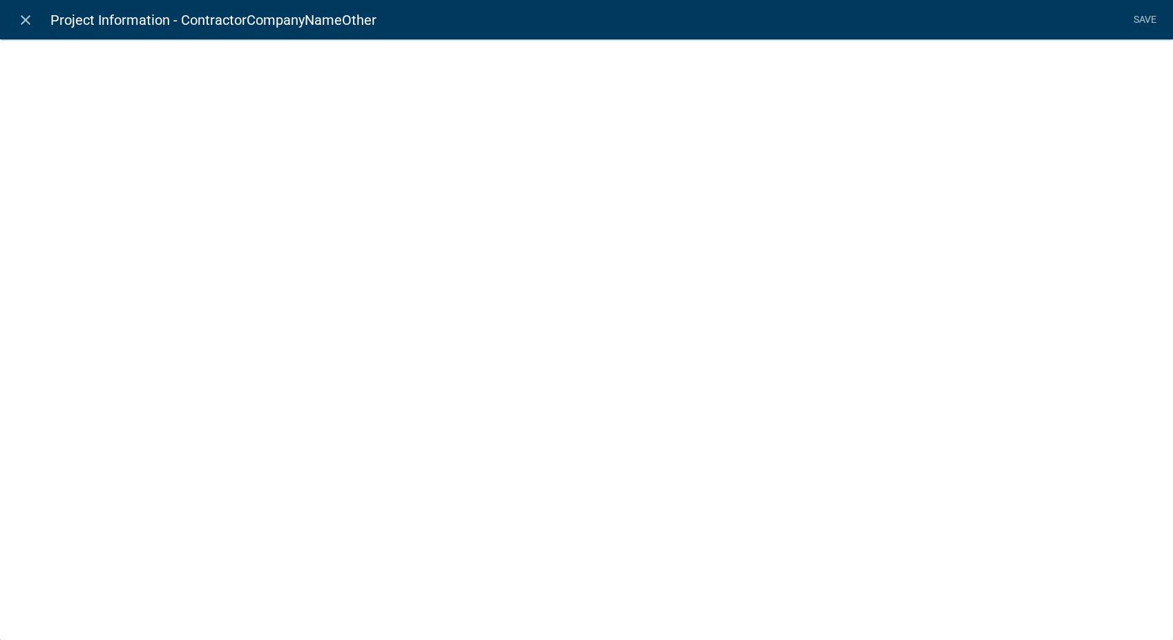
select select
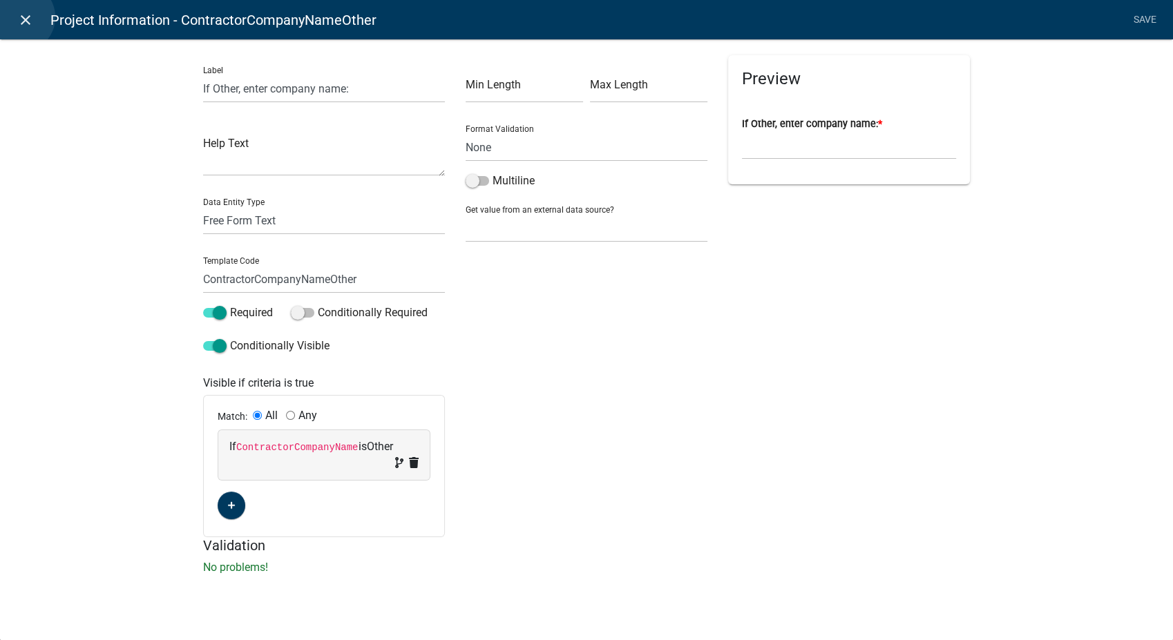
click at [20, 17] on icon "close" at bounding box center [25, 20] width 17 height 17
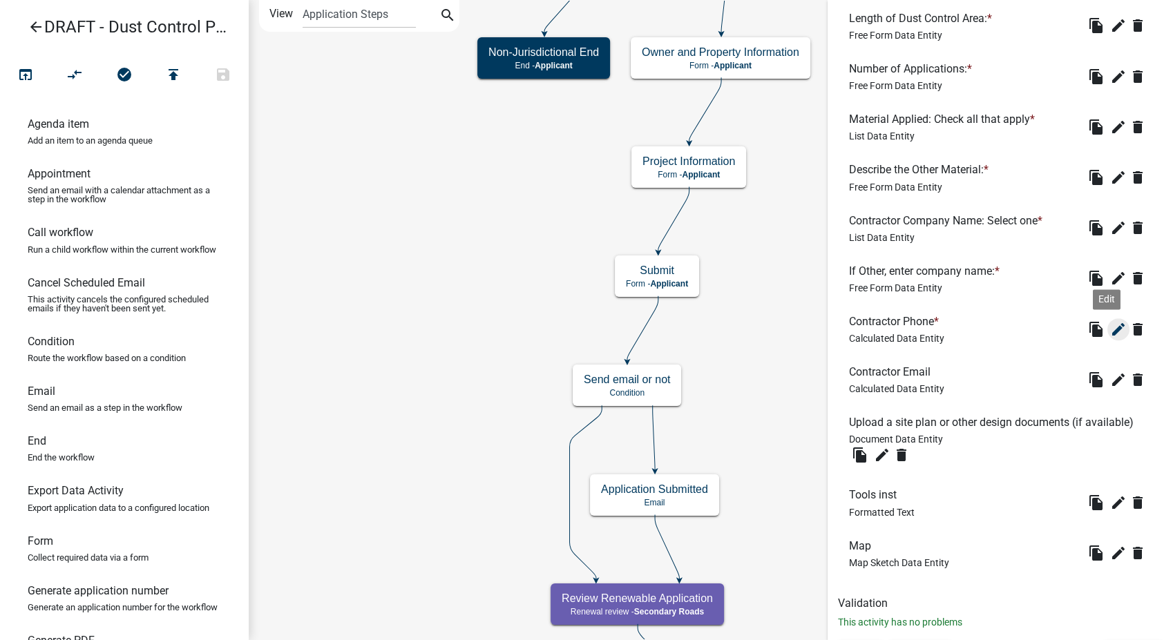
click at [1110, 323] on icon "edit" at bounding box center [1118, 329] width 17 height 17
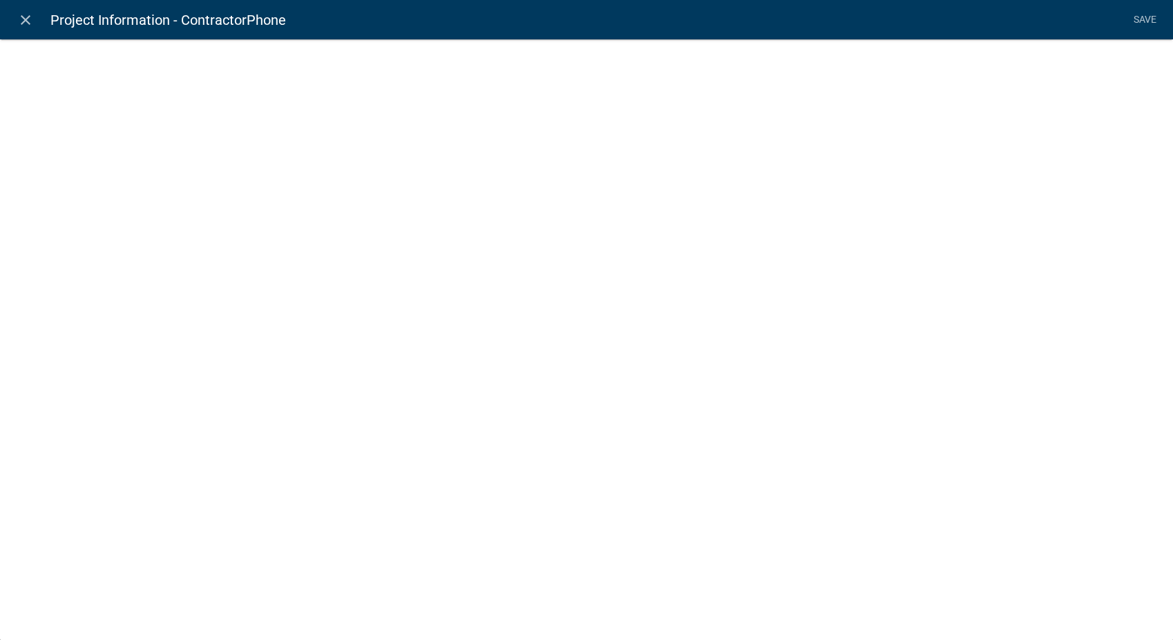
select select "calculated-value"
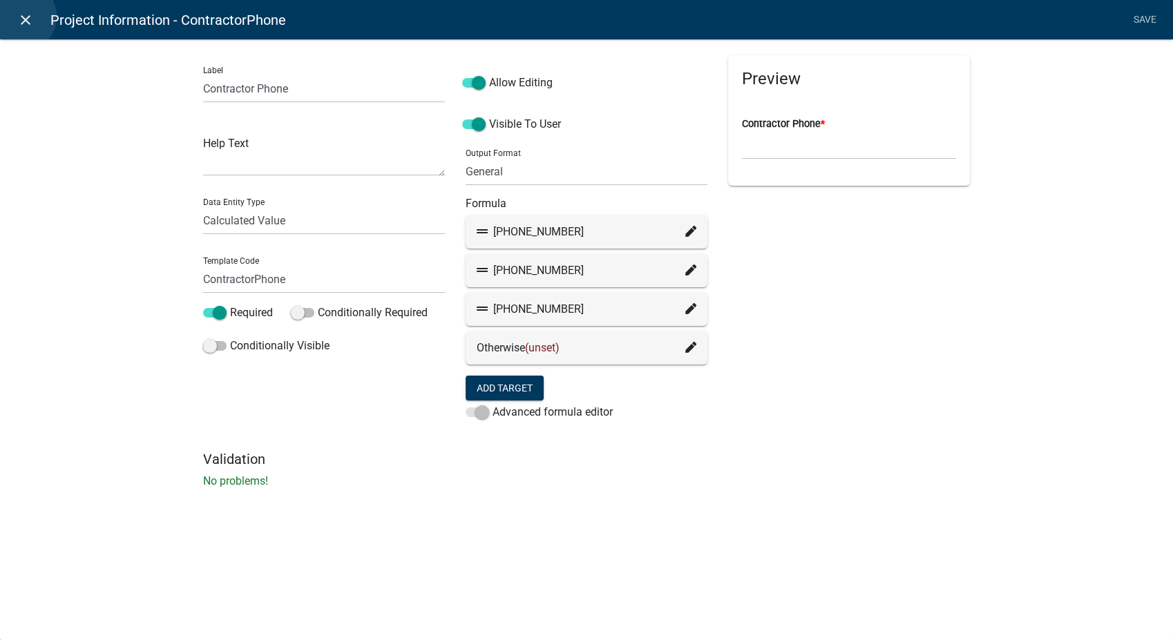
click at [21, 17] on icon "close" at bounding box center [25, 20] width 17 height 17
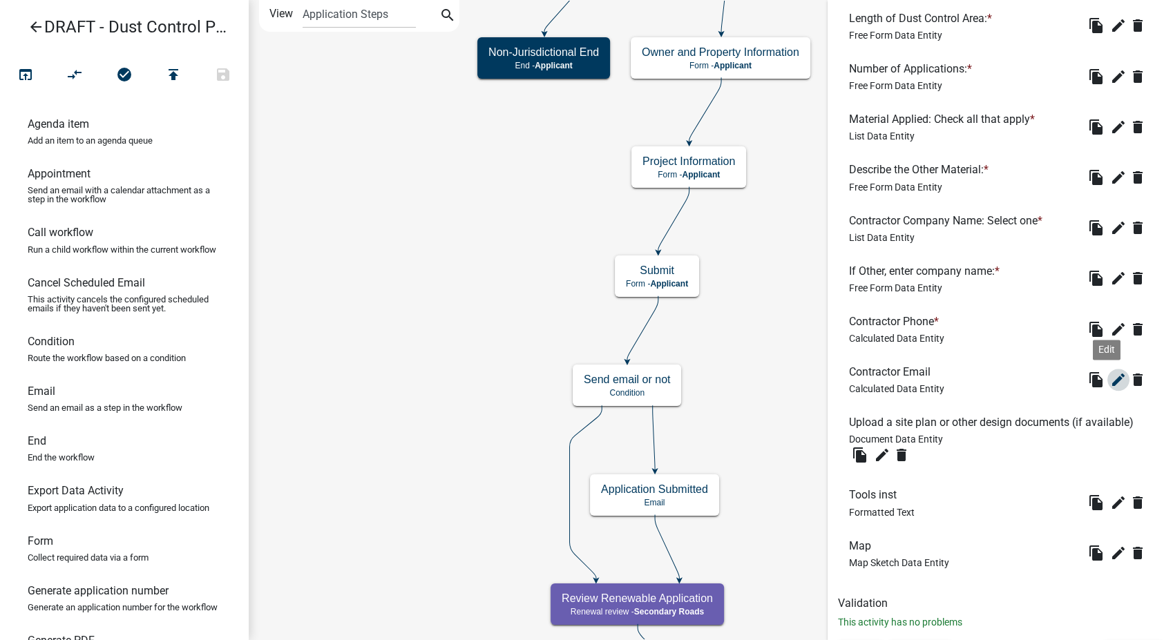
click at [1110, 380] on icon "edit" at bounding box center [1118, 380] width 17 height 17
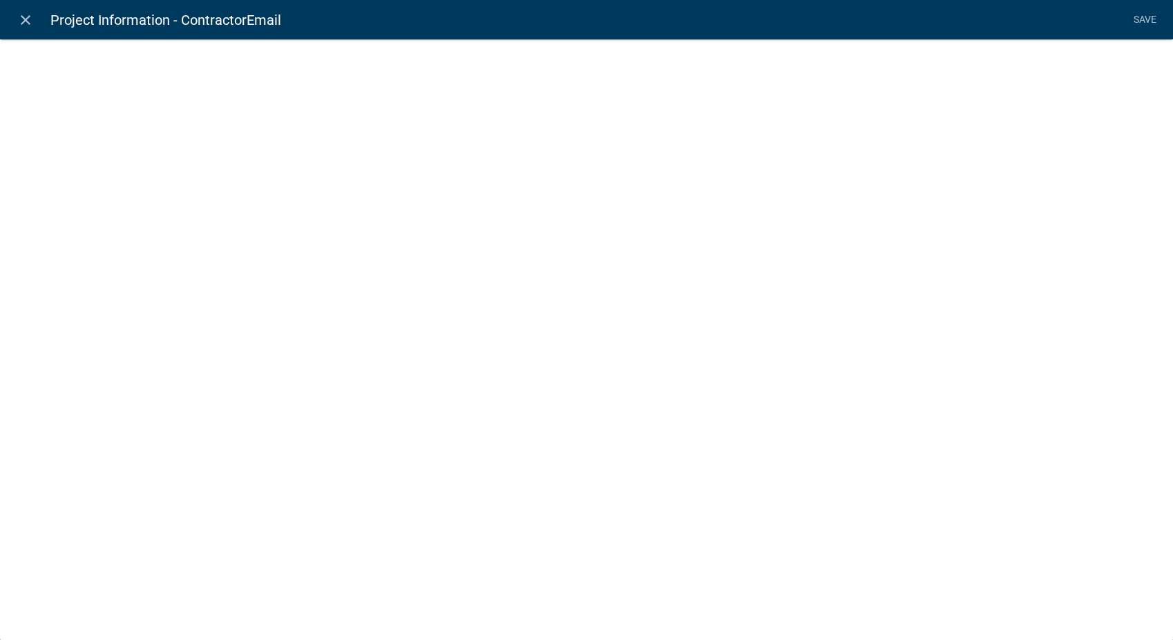
select select "calculated-value"
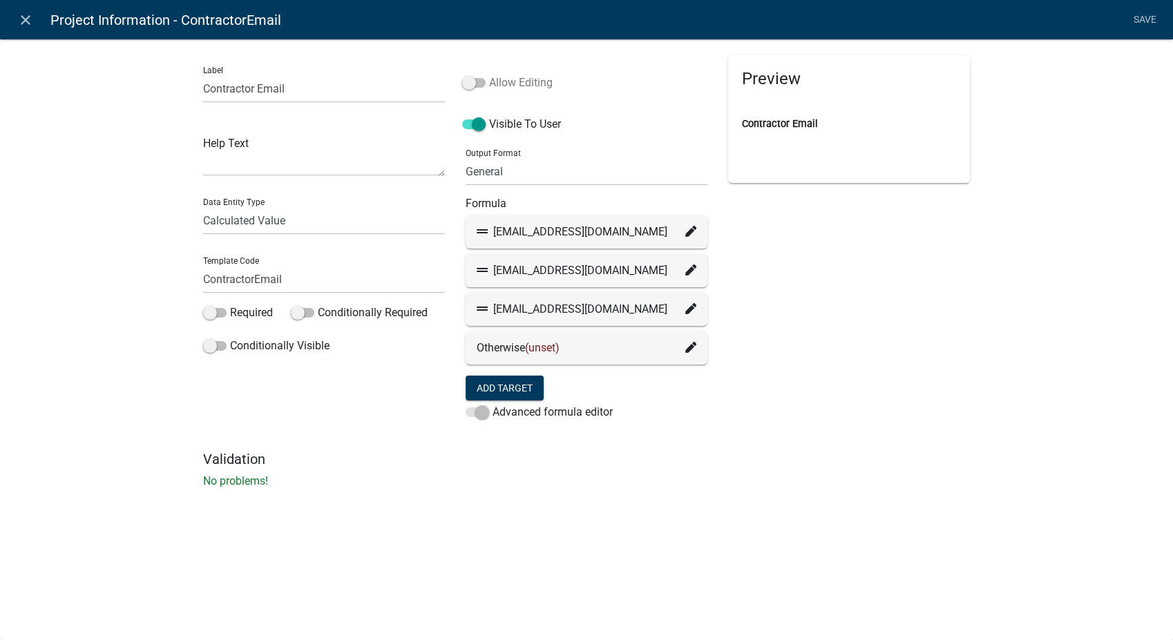
click at [468, 82] on span at bounding box center [473, 83] width 23 height 10
click at [489, 75] on input "Allow Editing" at bounding box center [489, 75] width 0 height 0
click at [1147, 18] on li "Save" at bounding box center [1144, 20] width 35 height 26
click at [27, 26] on icon "close" at bounding box center [25, 20] width 17 height 17
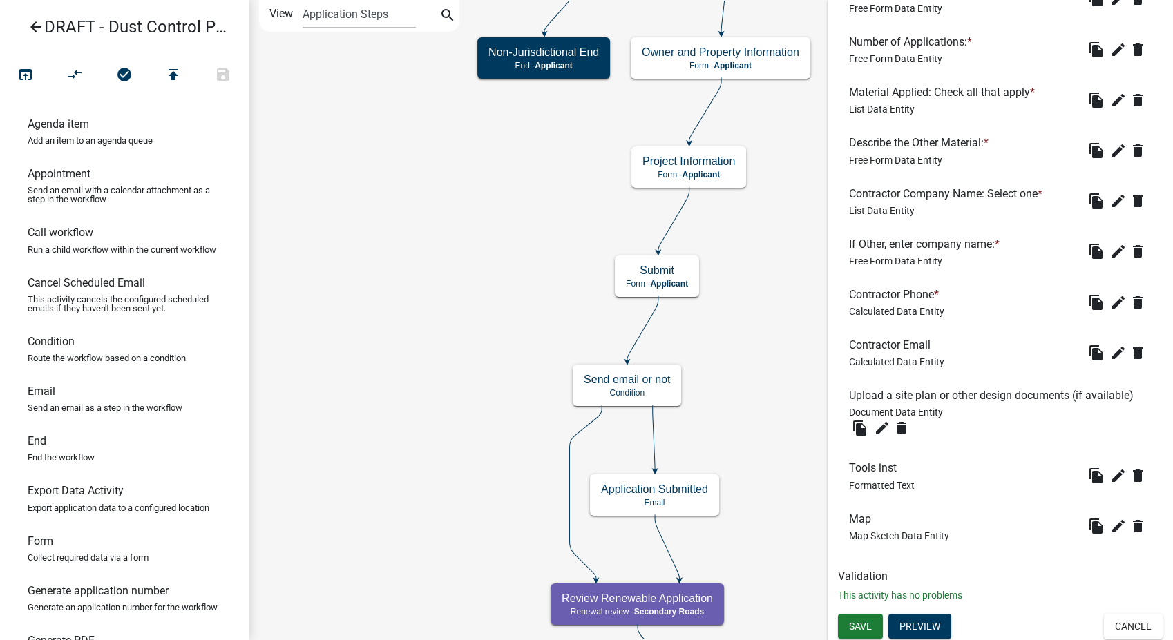
scroll to position [502, 0]
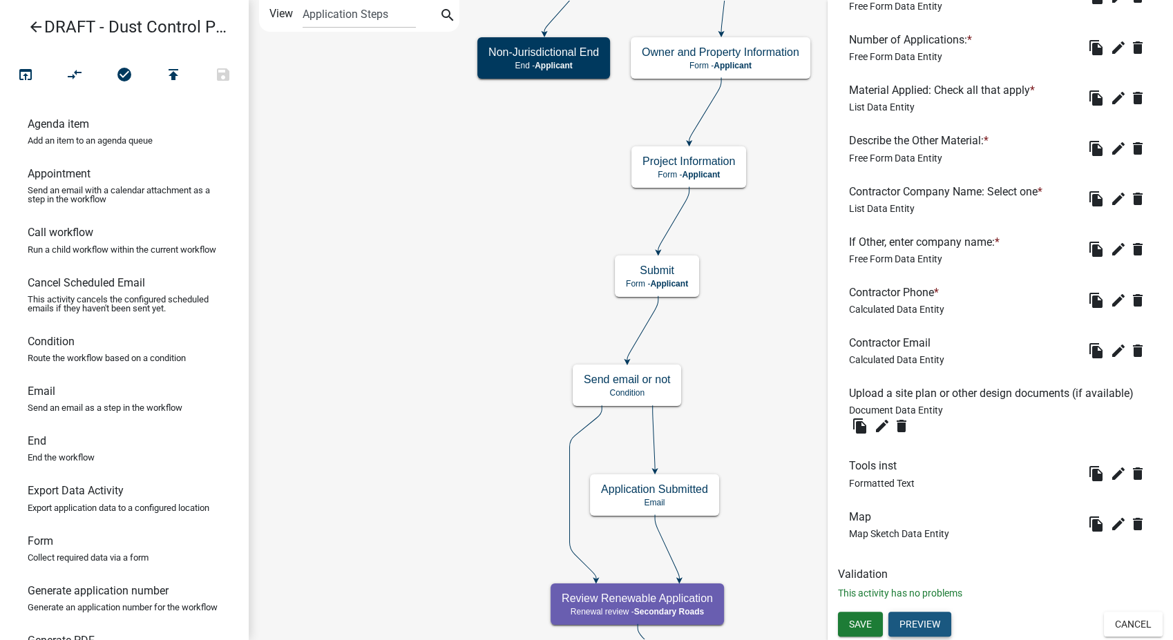
click at [912, 620] on button "Preview" at bounding box center [919, 624] width 63 height 25
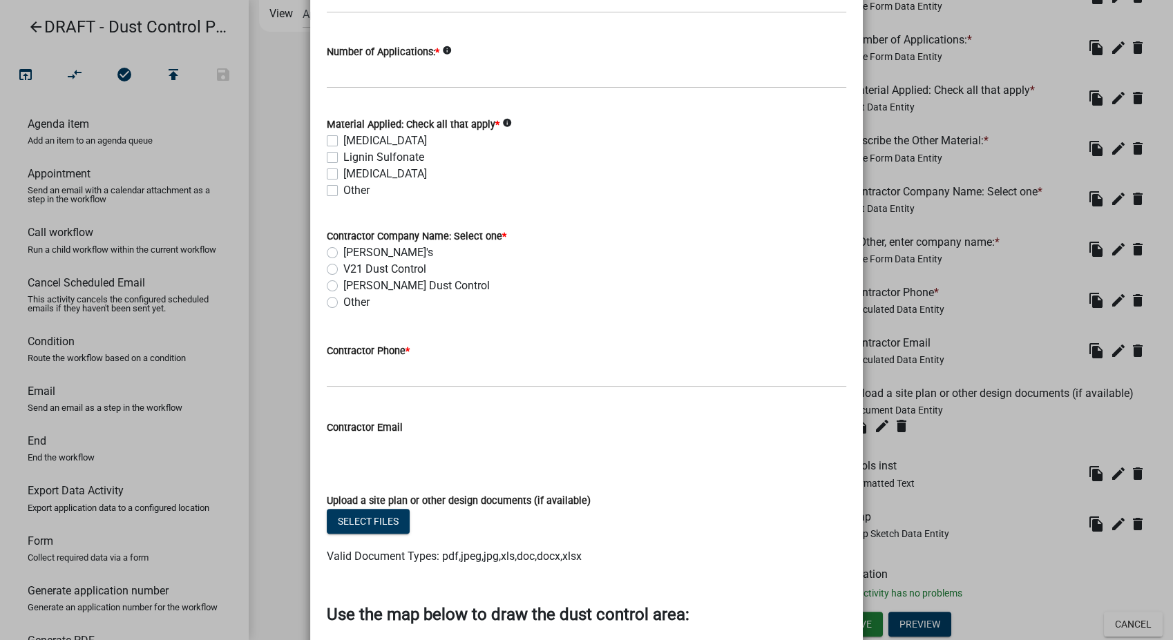
scroll to position [230, 0]
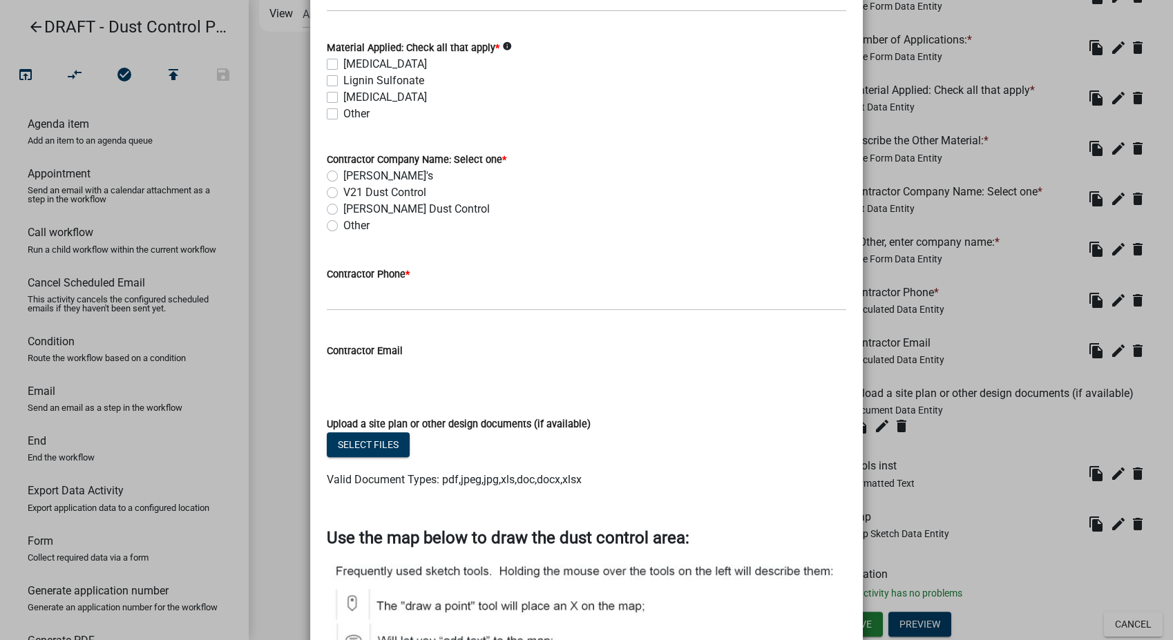
click at [356, 372] on input "Contractor Email" at bounding box center [586, 373] width 519 height 28
click at [332, 296] on input "Contractor Phone *" at bounding box center [586, 297] width 519 height 28
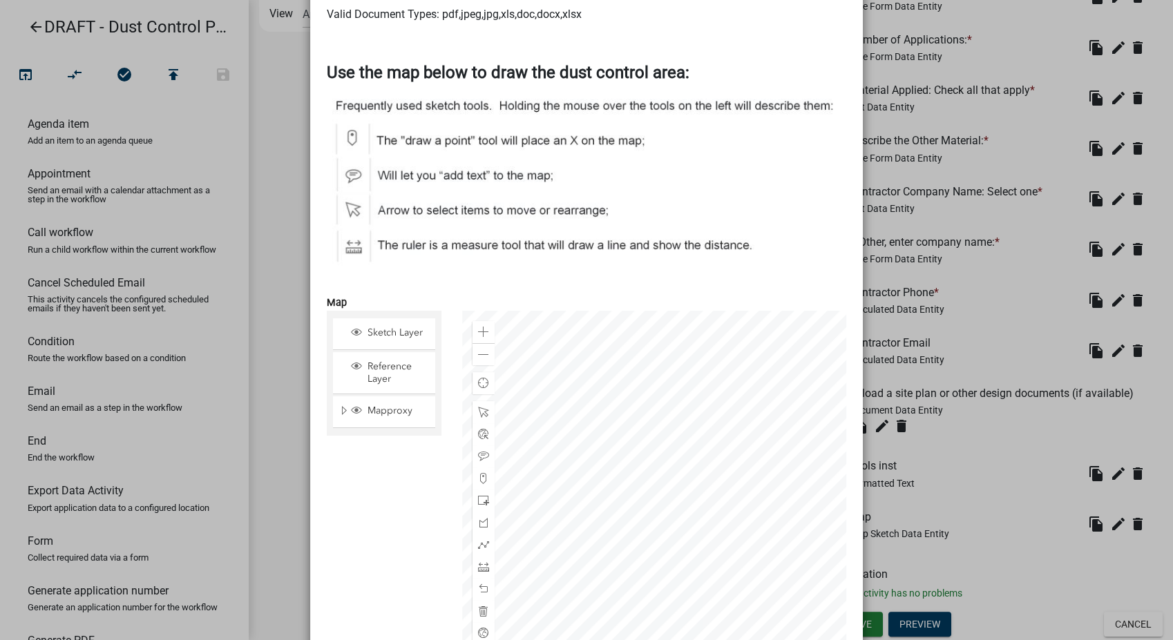
scroll to position [841, 0]
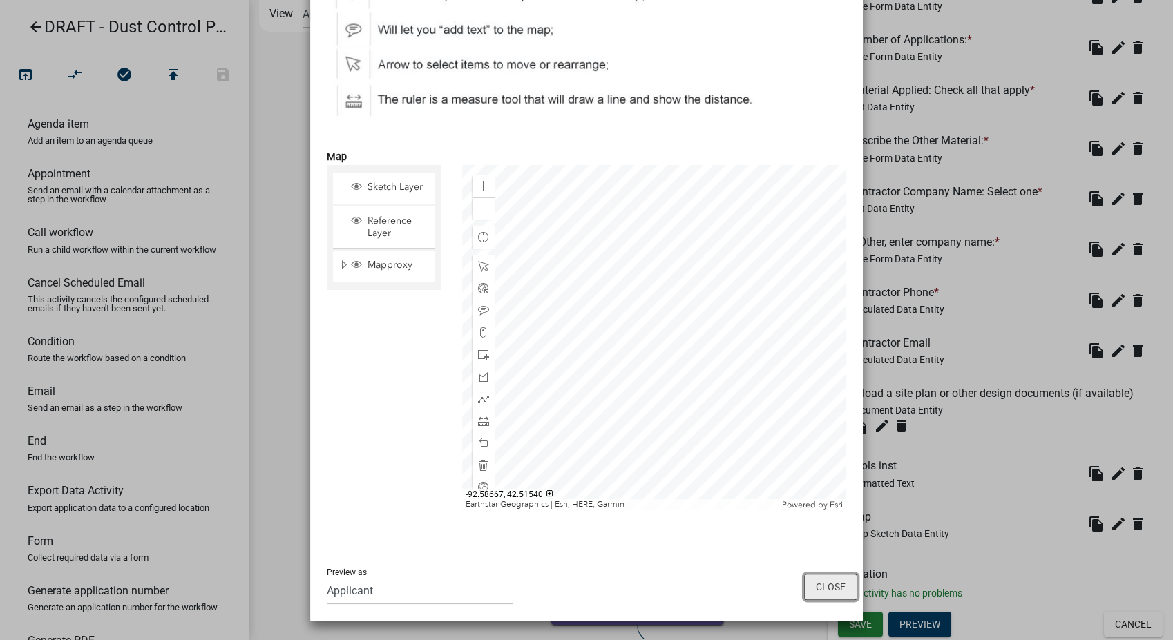
drag, startPoint x: 813, startPoint y: 579, endPoint x: 832, endPoint y: 575, distance: 19.0
click at [814, 579] on button "Close" at bounding box center [830, 587] width 53 height 26
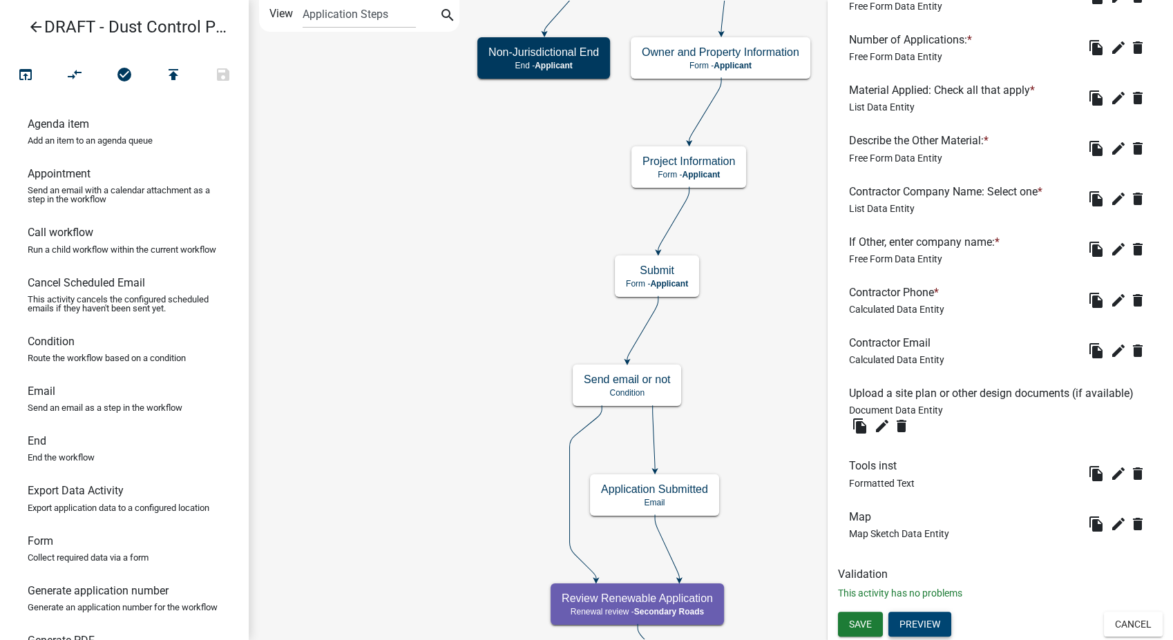
scroll to position [869, 0]
click at [871, 629] on span "Save" at bounding box center [860, 624] width 23 height 11
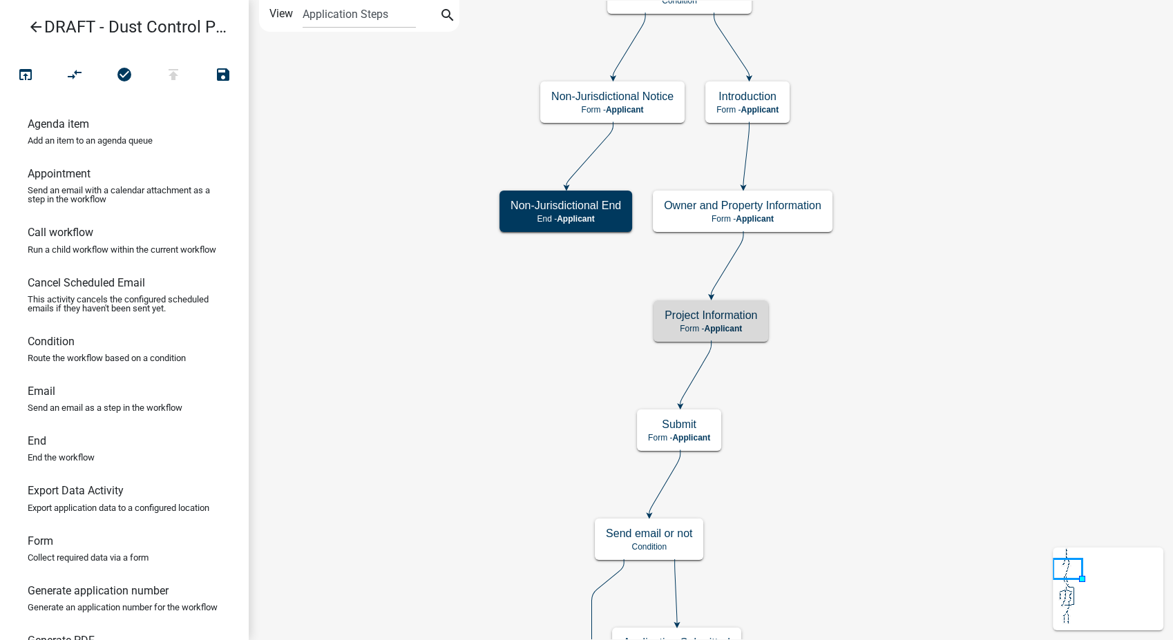
scroll to position [0, 0]
click at [736, 326] on span "Applicant" at bounding box center [723, 329] width 38 height 10
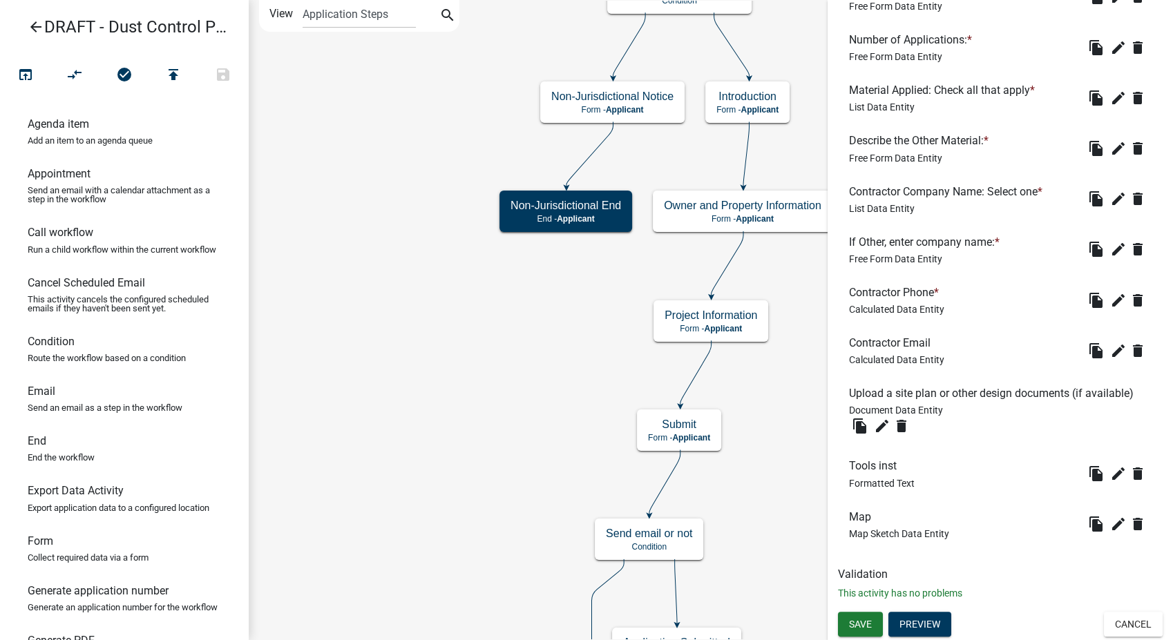
scroll to position [502, 0]
click at [914, 623] on button "Preview" at bounding box center [919, 624] width 63 height 25
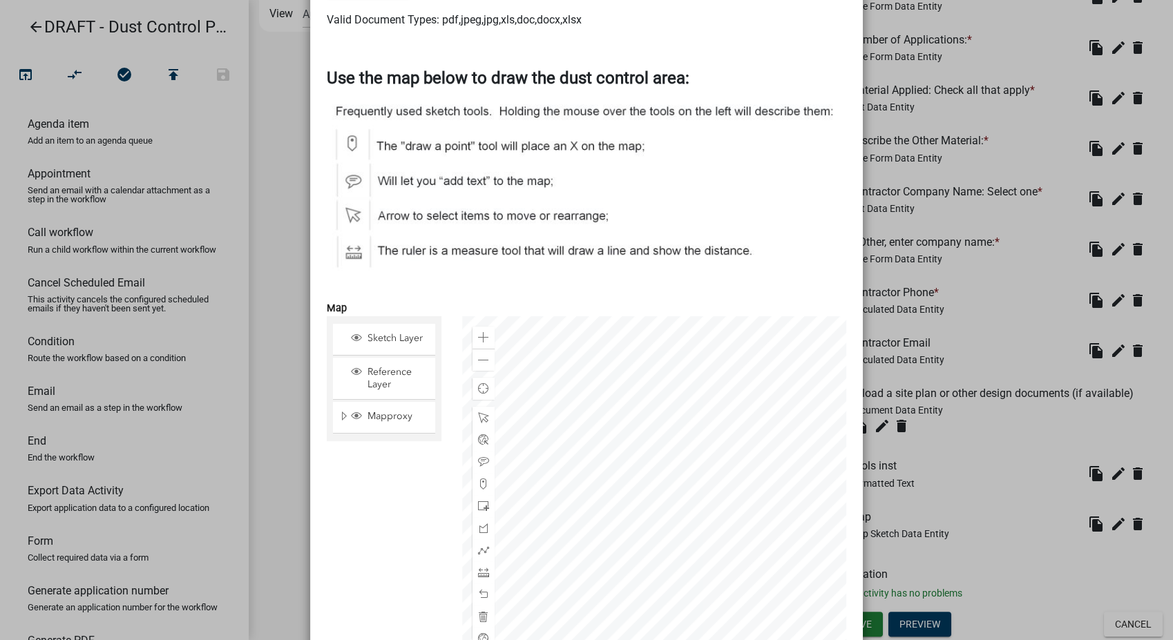
scroll to position [843, 0]
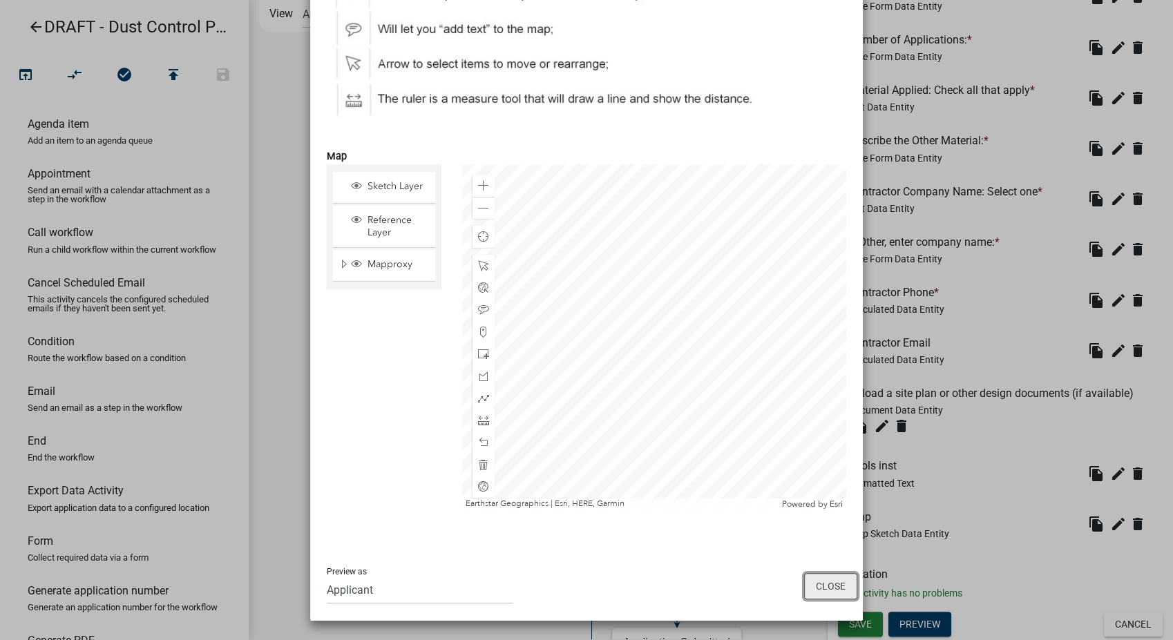
click at [821, 589] on button "Close" at bounding box center [830, 586] width 53 height 26
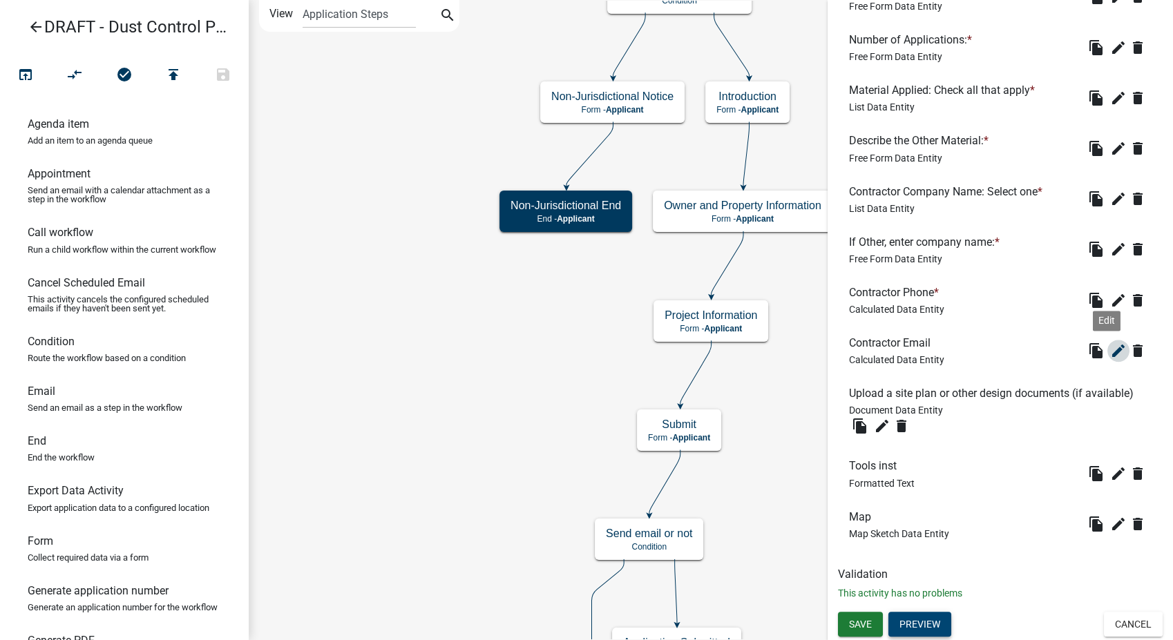
click at [1110, 343] on icon "edit" at bounding box center [1118, 351] width 17 height 17
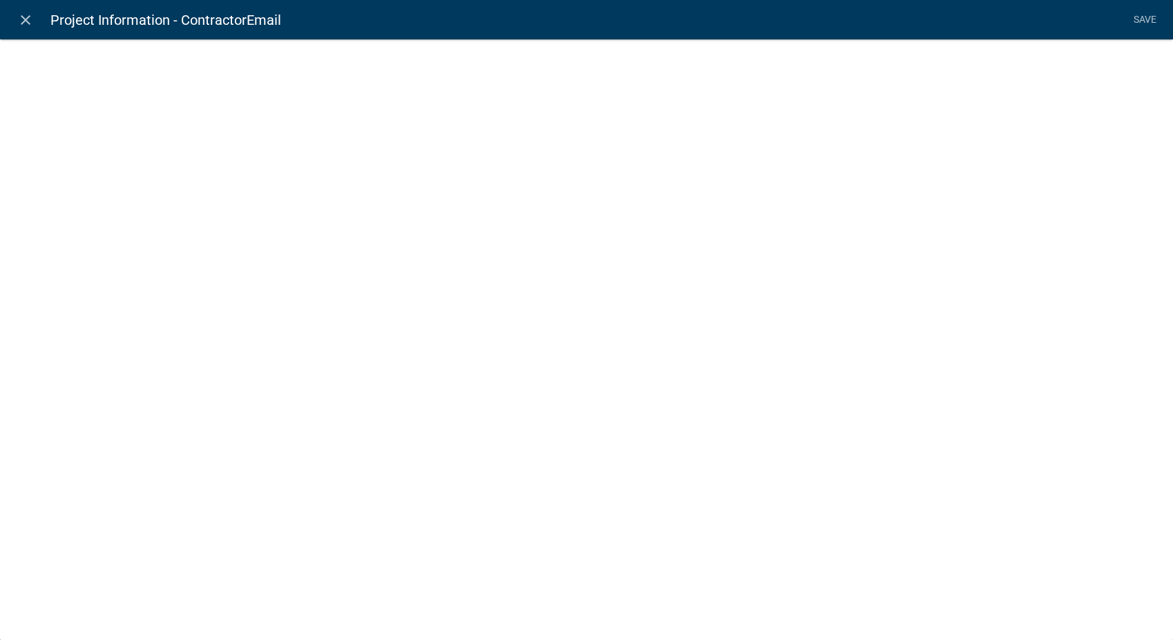
select select "calculated-value"
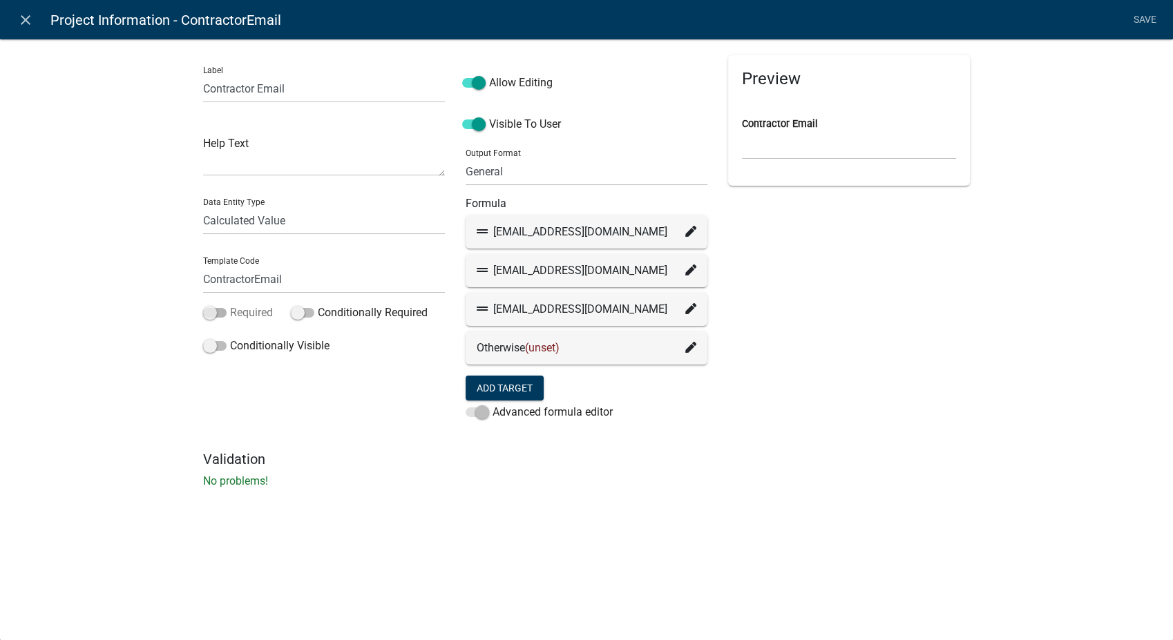
click at [211, 312] on span at bounding box center [214, 313] width 23 height 10
click at [230, 305] on input "Required" at bounding box center [230, 305] width 0 height 0
click at [1155, 12] on li "Save" at bounding box center [1144, 20] width 35 height 26
click at [27, 19] on icon "close" at bounding box center [25, 20] width 17 height 17
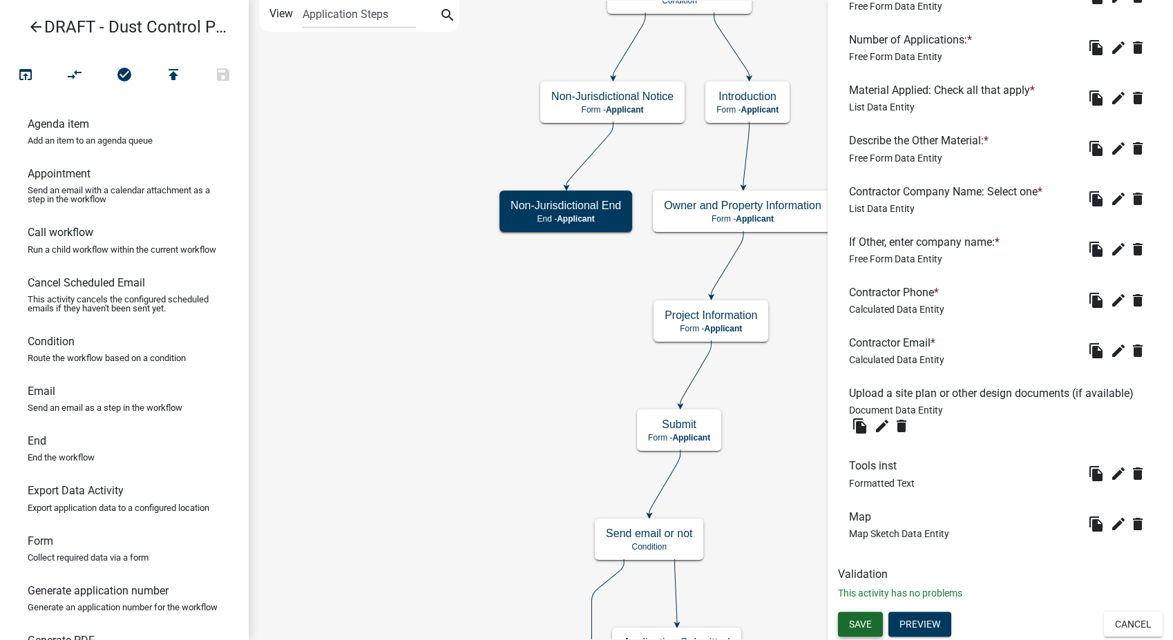
click at [858, 633] on button "Save" at bounding box center [860, 624] width 45 height 25
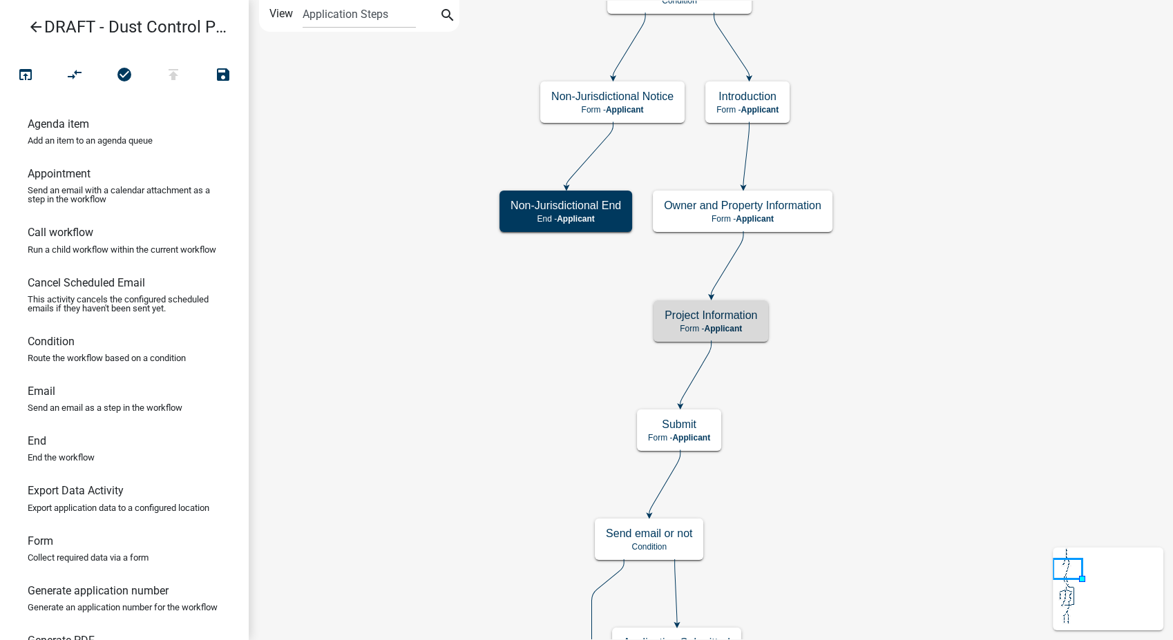
scroll to position [0, 0]
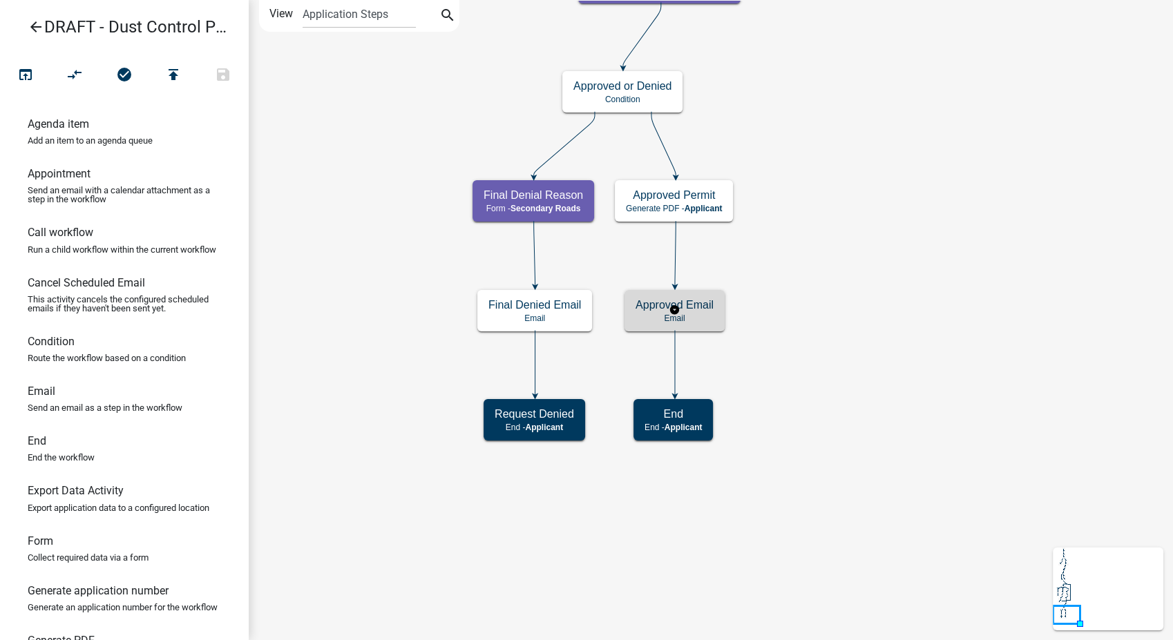
click at [711, 304] on h5 "Approved Email" at bounding box center [674, 304] width 78 height 13
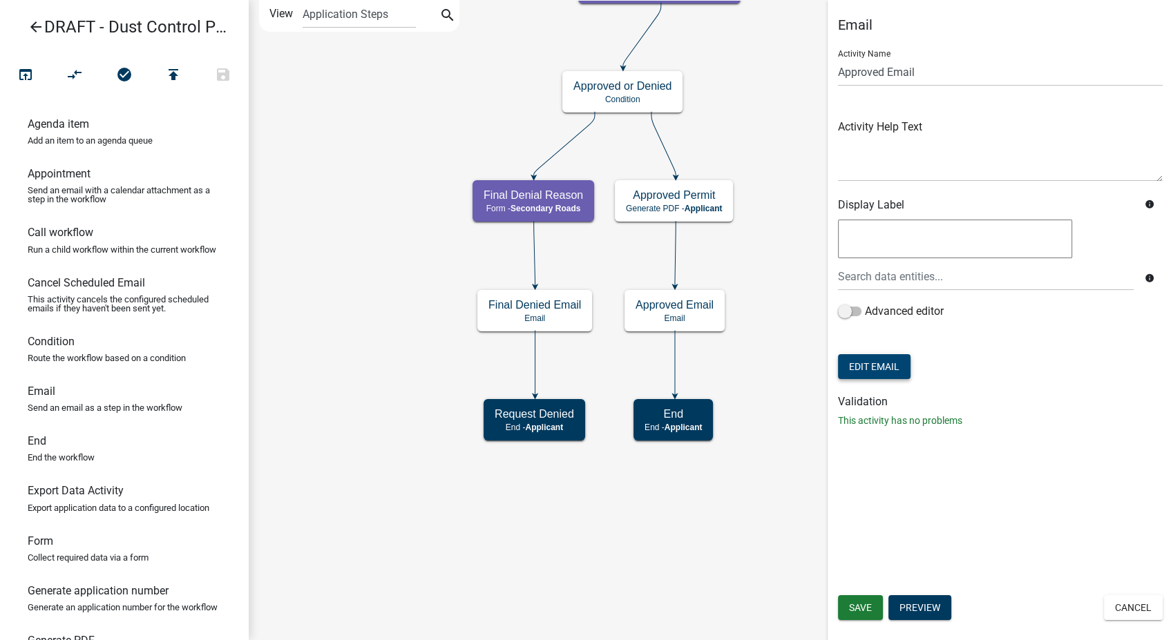
click at [872, 372] on button "Edit Email" at bounding box center [874, 366] width 73 height 25
select select "b901cfb4-f84c-400e-b960-f7d4e0fa6772"
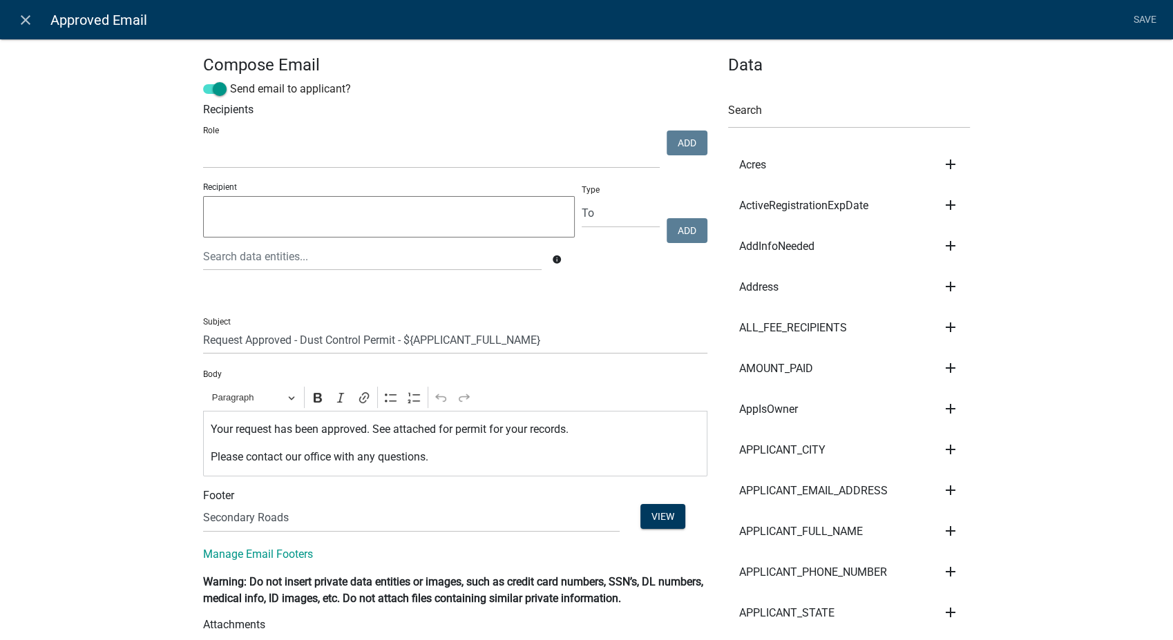
select select
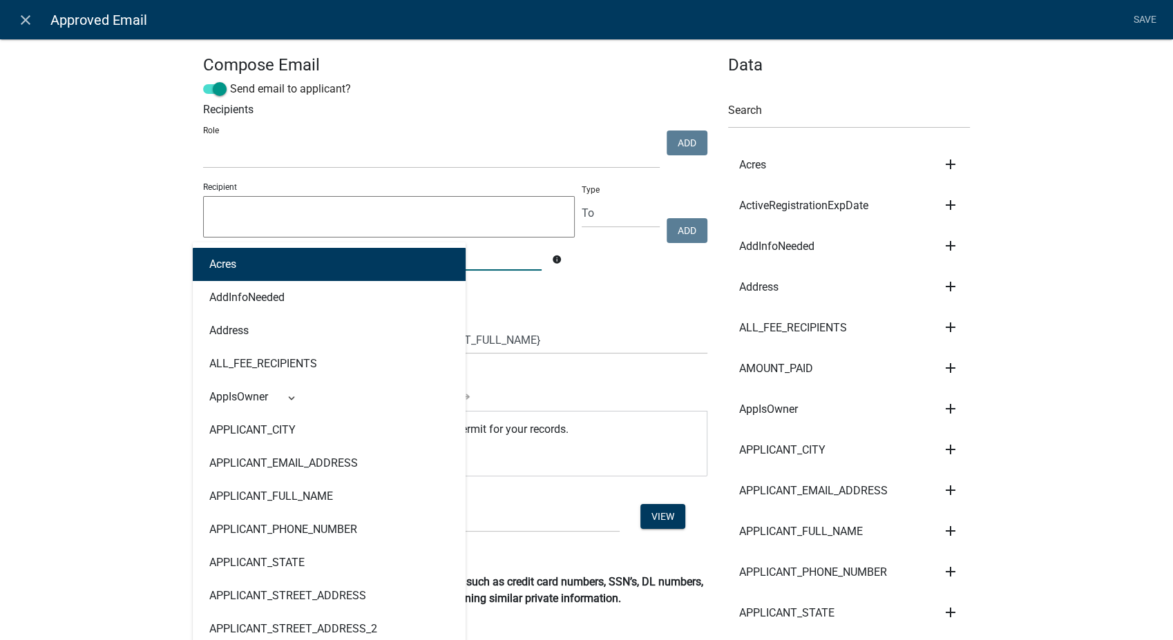
click at [264, 253] on div "Acres AddInfoNeeded Address ALL_FEE_RECIPIENTS AppIsOwner APPLICANT_CITY APPLIC…" at bounding box center [372, 256] width 359 height 28
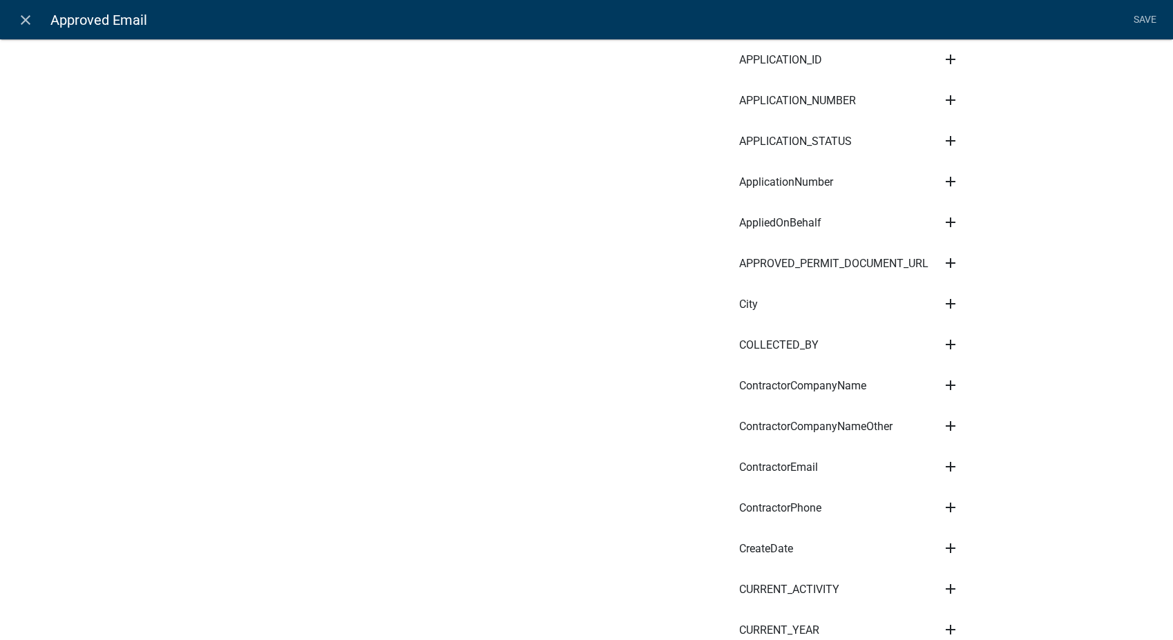
scroll to position [921, 0]
click at [942, 458] on icon "add" at bounding box center [950, 466] width 17 height 17
click at [970, 541] on button "Recipient" at bounding box center [997, 546] width 111 height 33
type textarea "ContractorEmail"
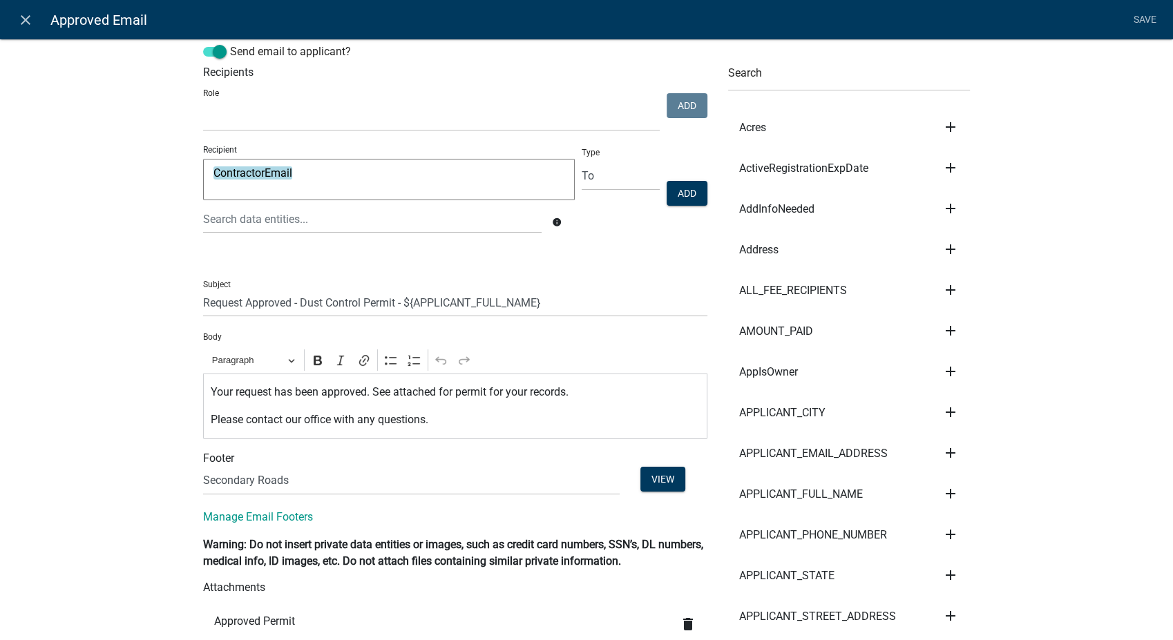
scroll to position [0, 0]
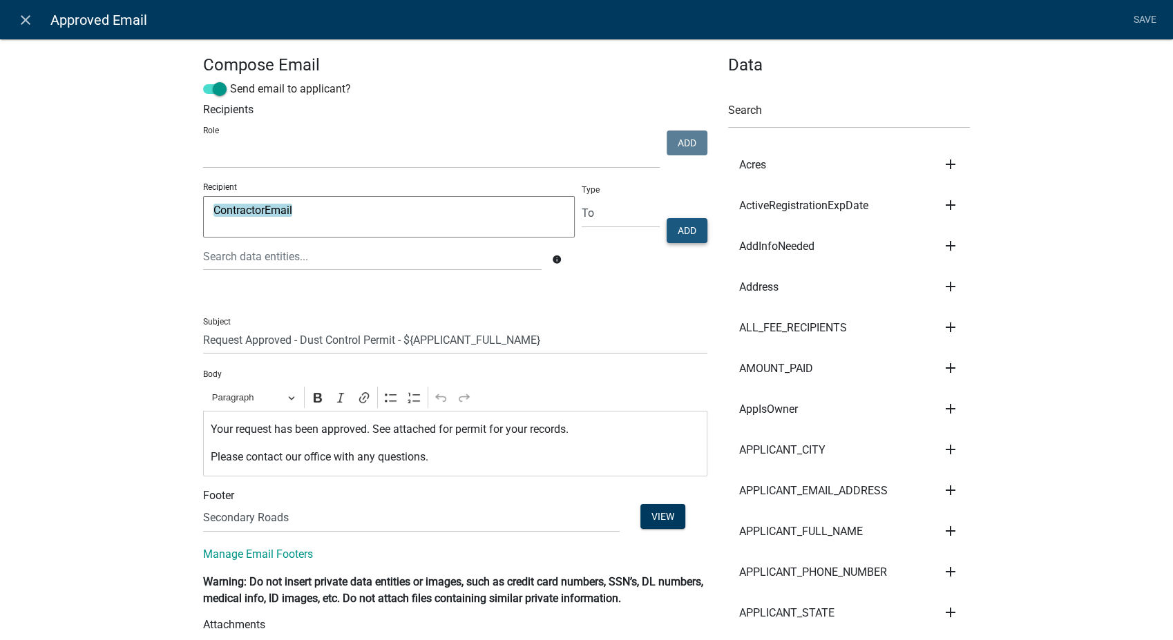
click at [675, 229] on button "Add" at bounding box center [687, 230] width 41 height 25
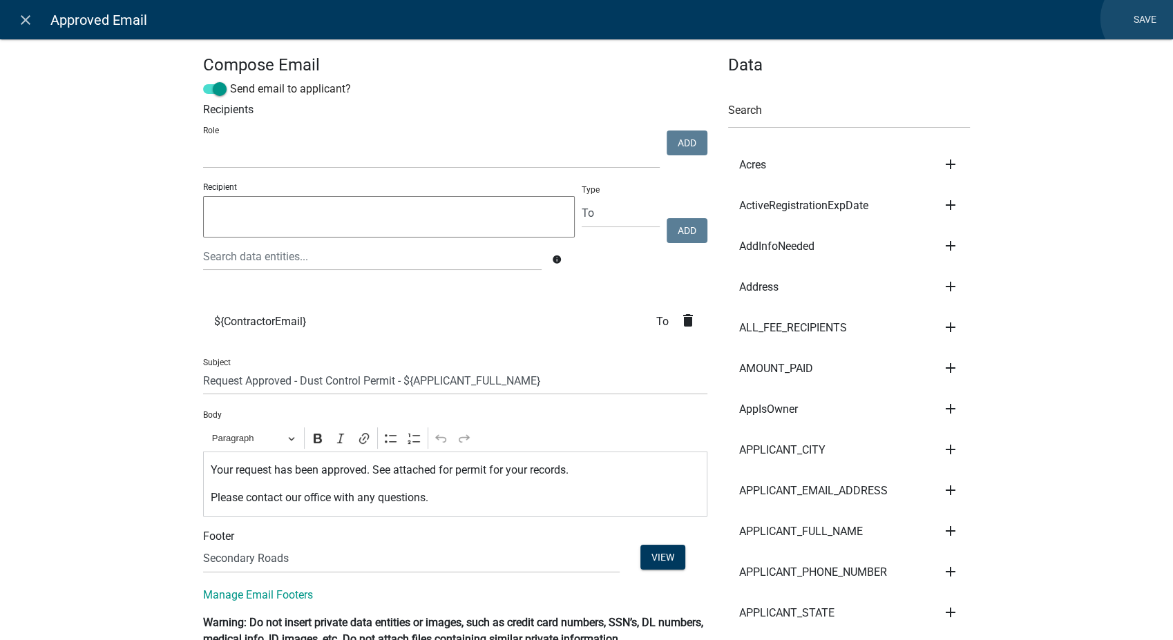
click at [1144, 19] on link "Save" at bounding box center [1144, 20] width 35 height 26
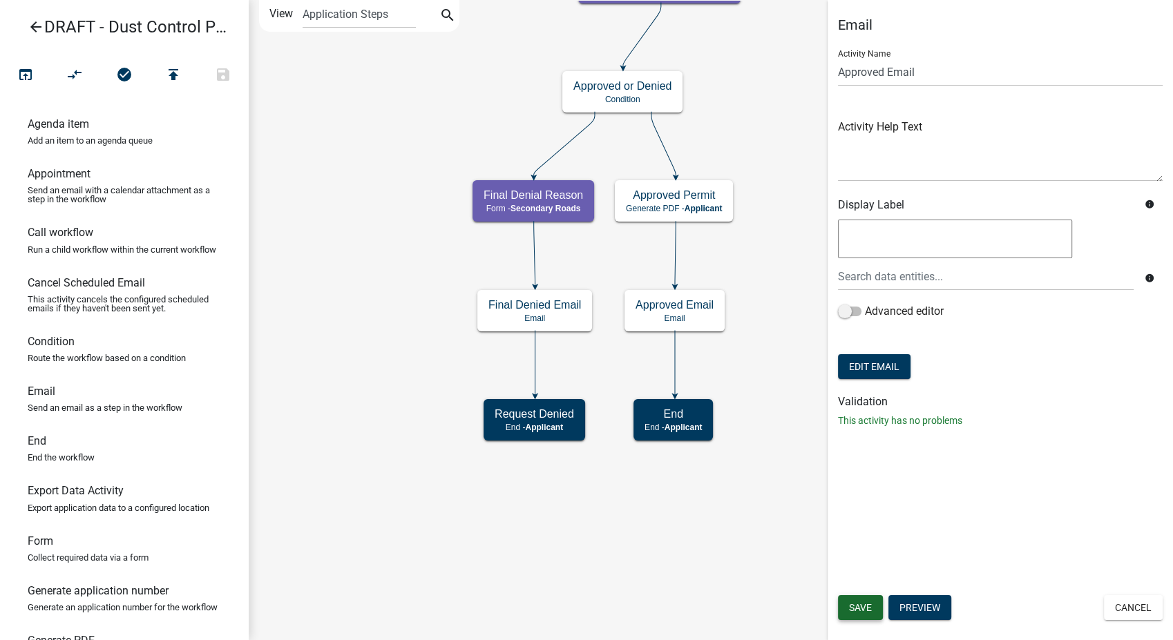
click at [872, 605] on button "Save" at bounding box center [860, 607] width 45 height 25
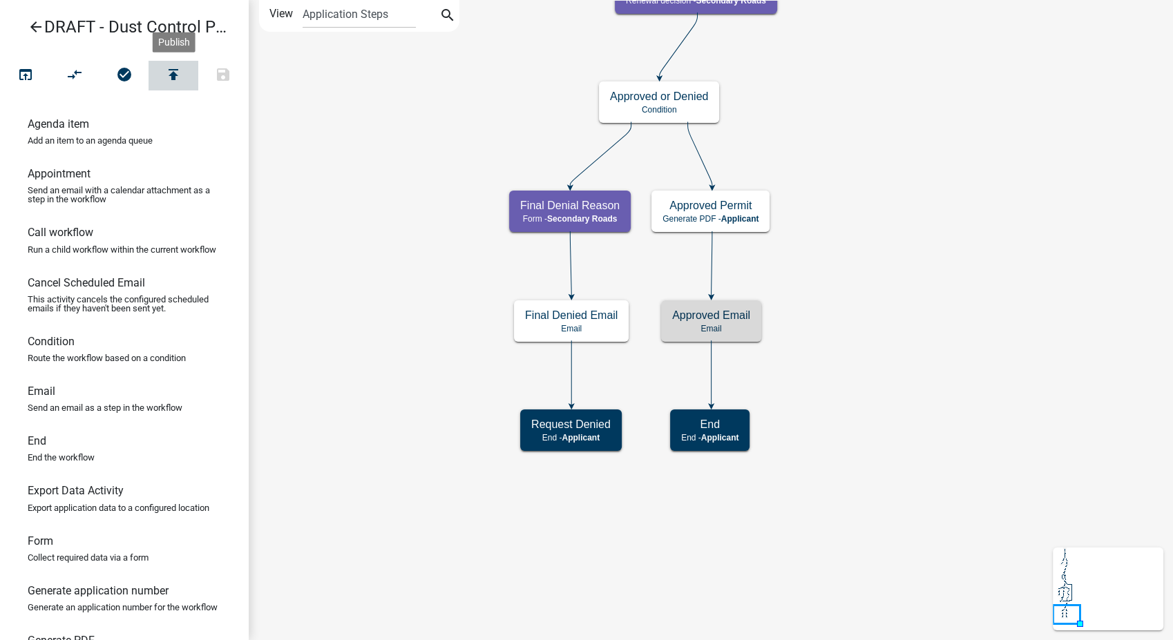
click at [178, 75] on icon "publish" at bounding box center [173, 75] width 17 height 19
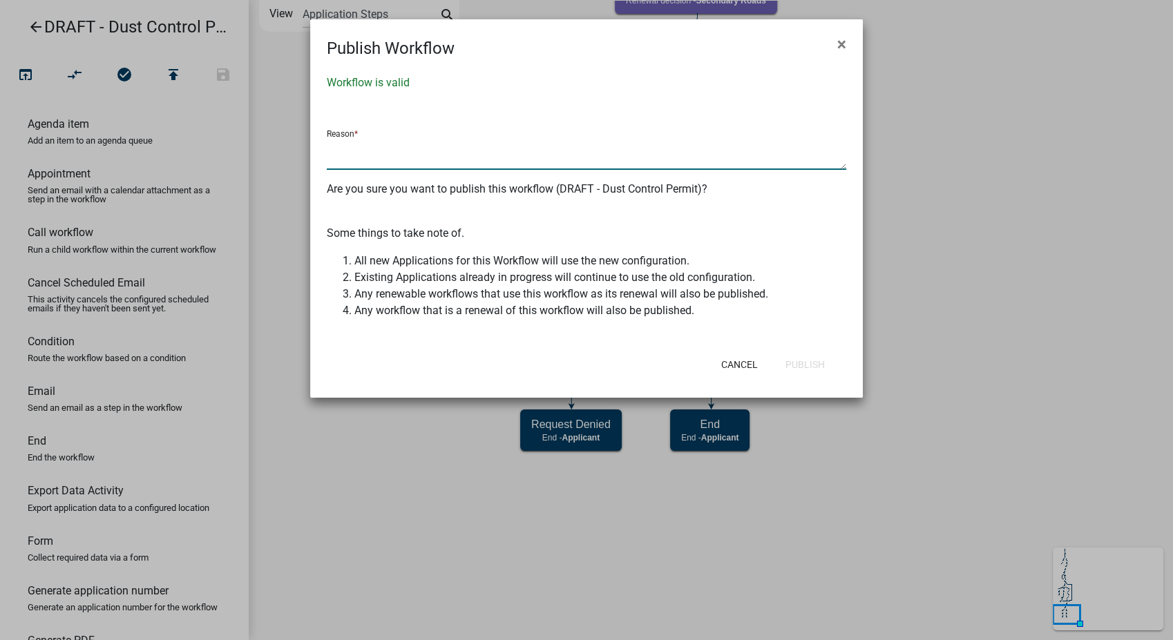
click at [350, 164] on textarea at bounding box center [586, 154] width 519 height 32
type textarea "made changes per 10/08 meeting"
click at [797, 367] on button "Publish" at bounding box center [804, 364] width 61 height 25
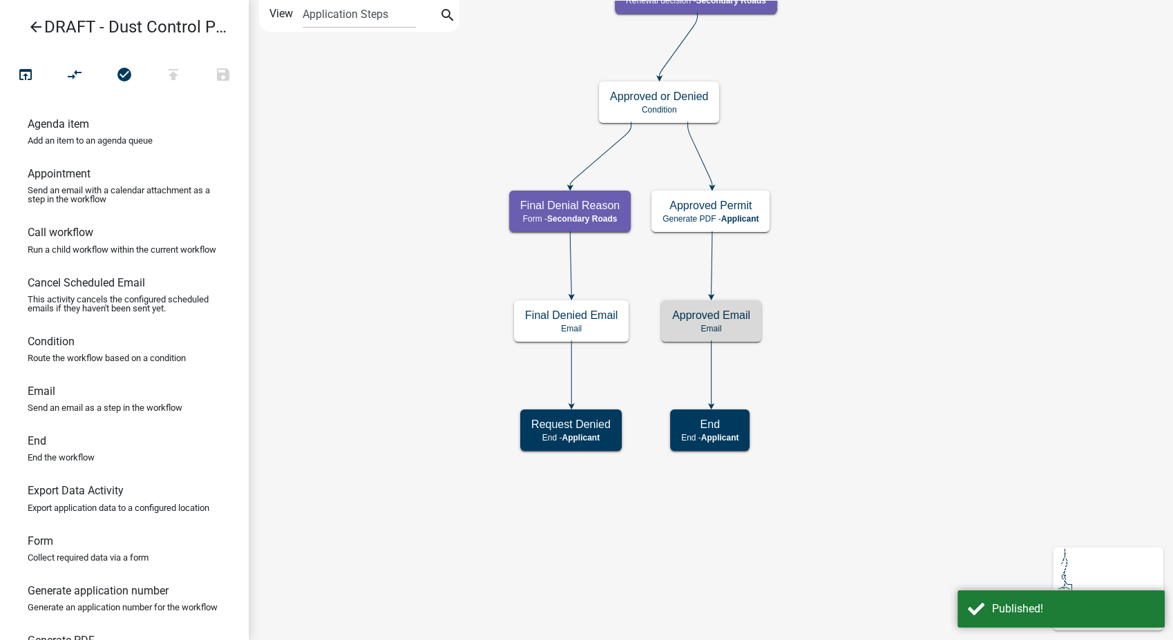
click at [36, 25] on icon "arrow_back" at bounding box center [36, 28] width 17 height 19
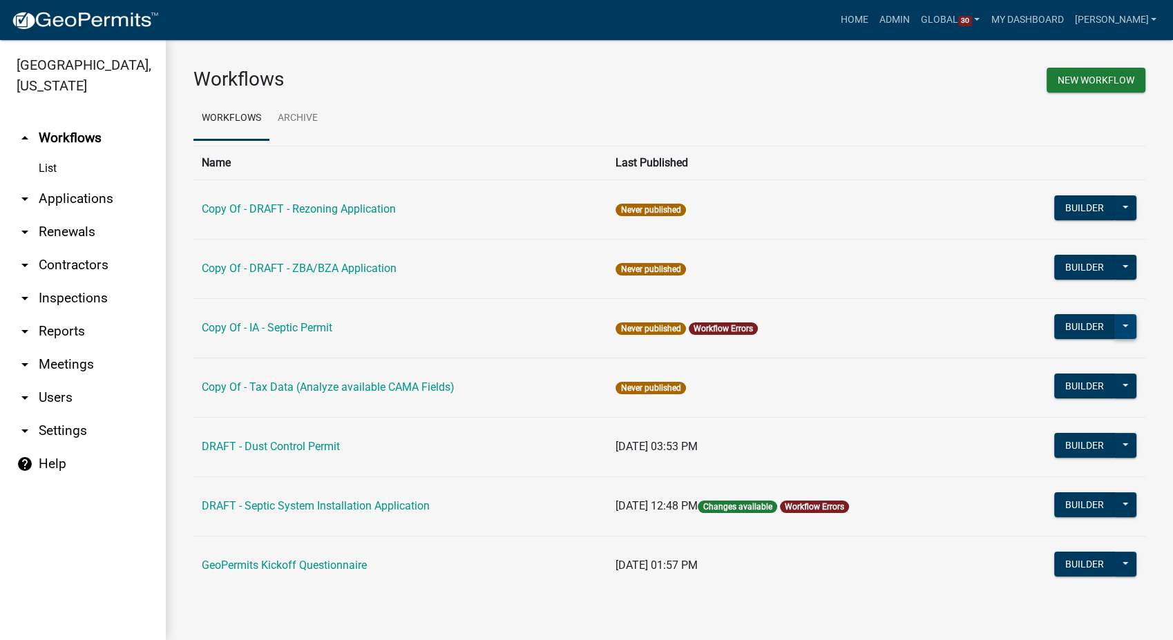
click at [1122, 322] on button at bounding box center [1125, 326] width 22 height 25
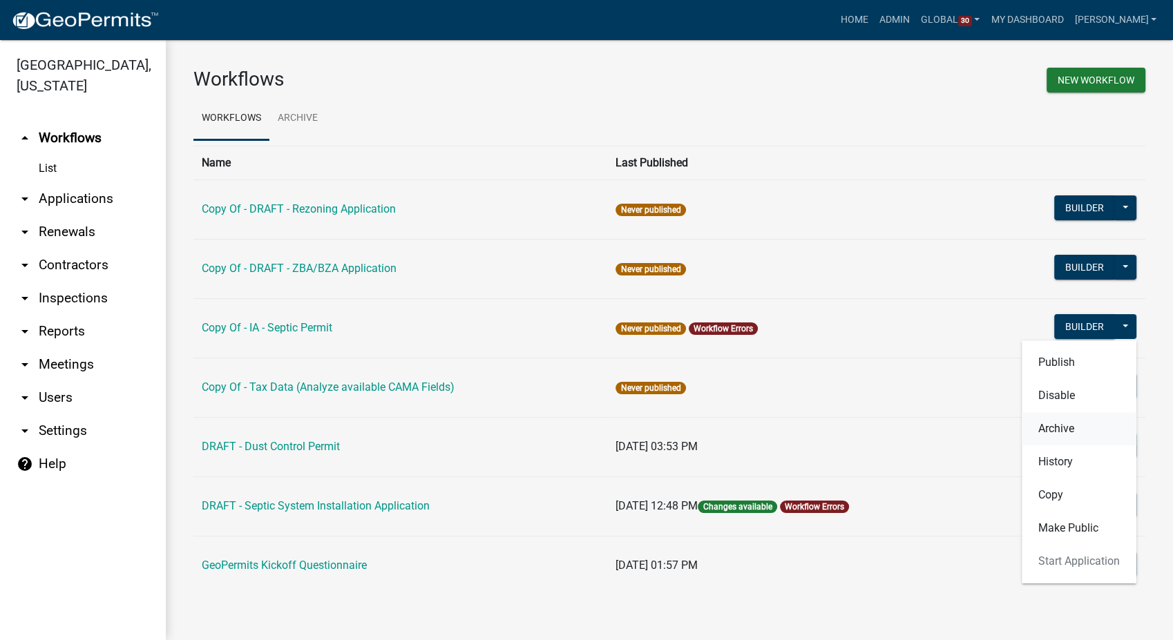
click at [1049, 423] on button "Archive" at bounding box center [1079, 428] width 115 height 33
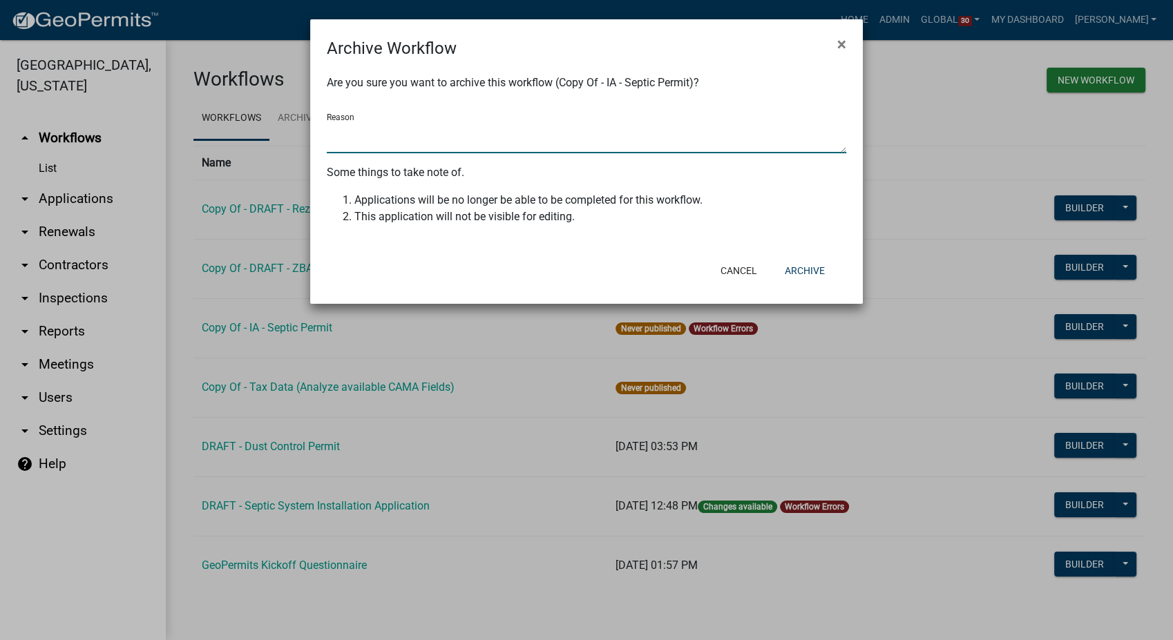
click at [381, 124] on textarea "Reason" at bounding box center [586, 138] width 519 height 32
type textarea "Client not interested in this one"
click at [799, 276] on button "Archive" at bounding box center [805, 270] width 62 height 25
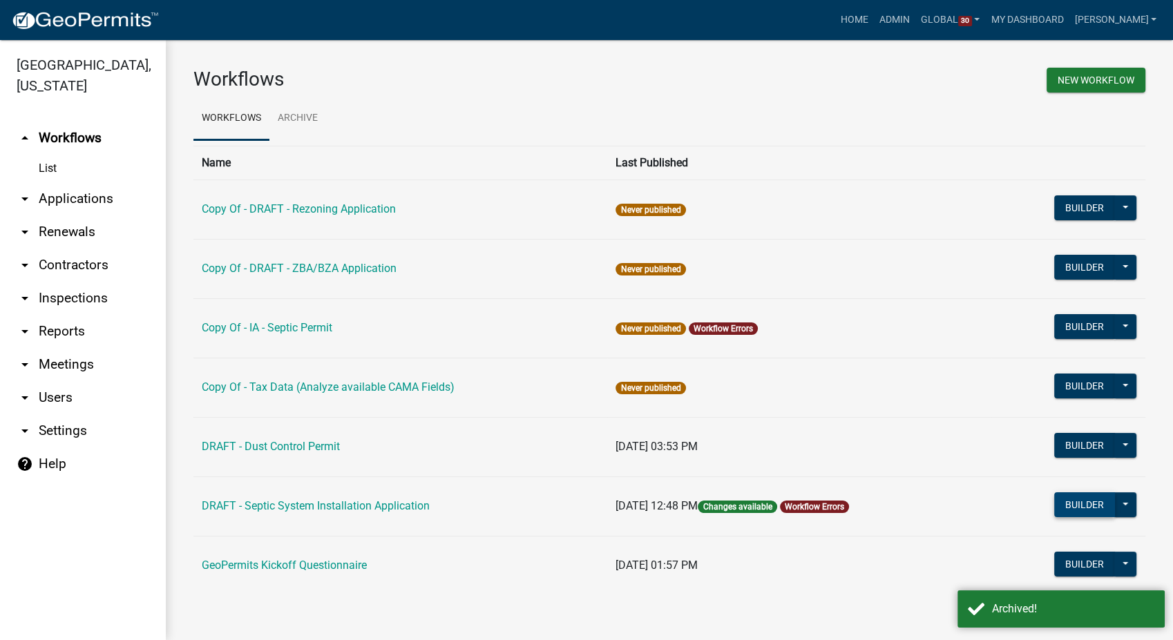
click at [1073, 507] on button "Builder" at bounding box center [1084, 505] width 61 height 25
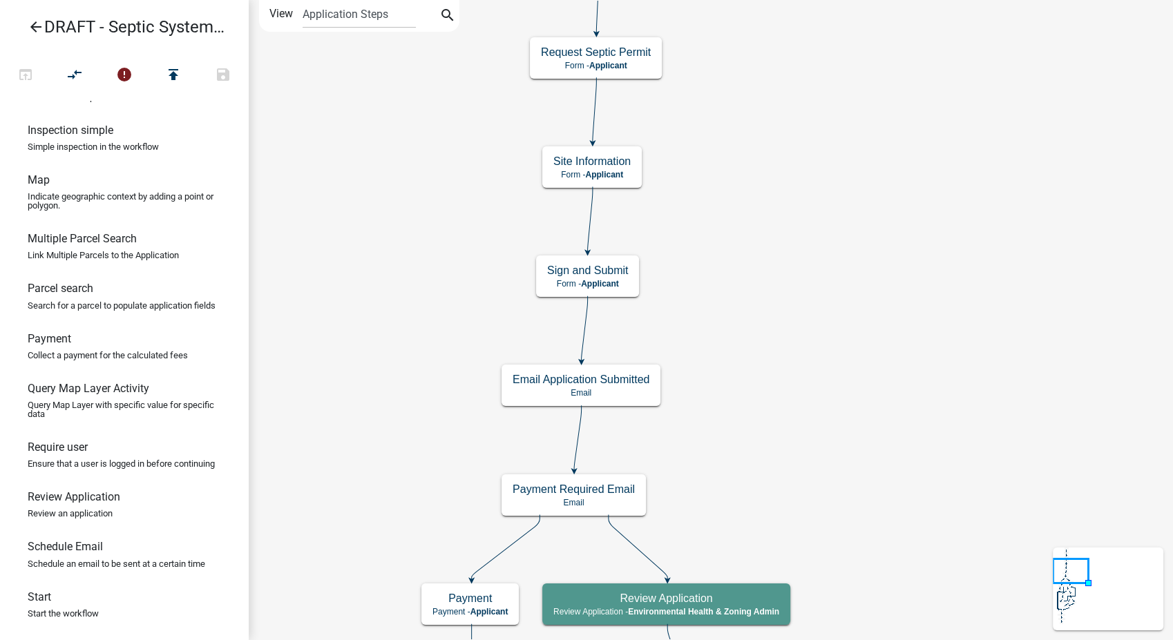
scroll to position [831, 0]
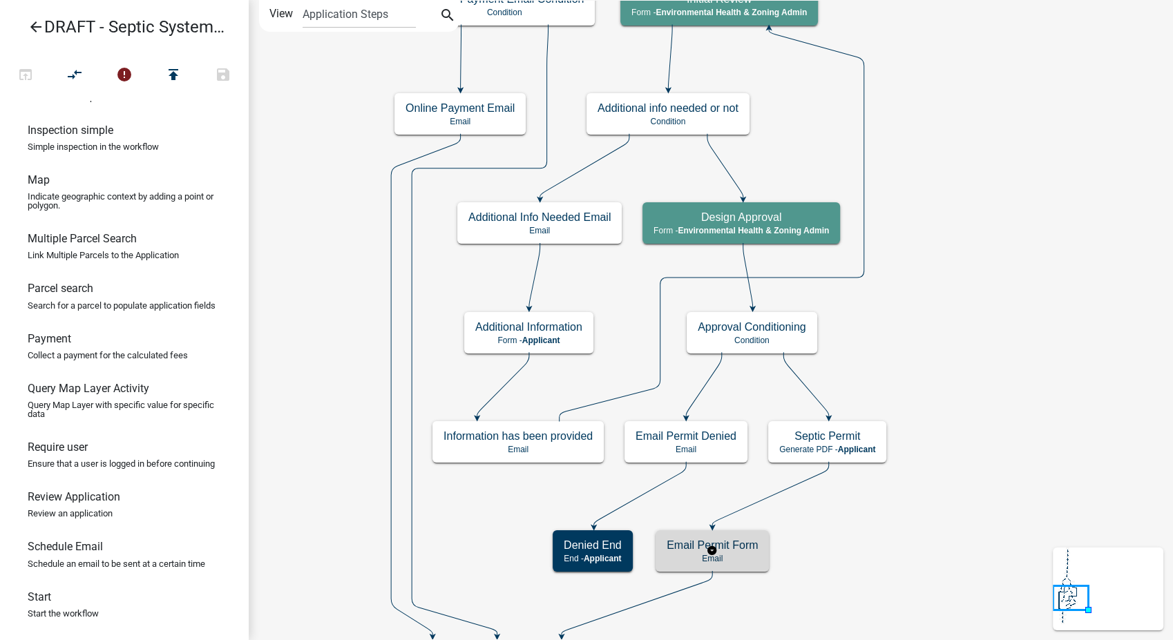
click at [739, 561] on p "Email" at bounding box center [712, 559] width 91 height 10
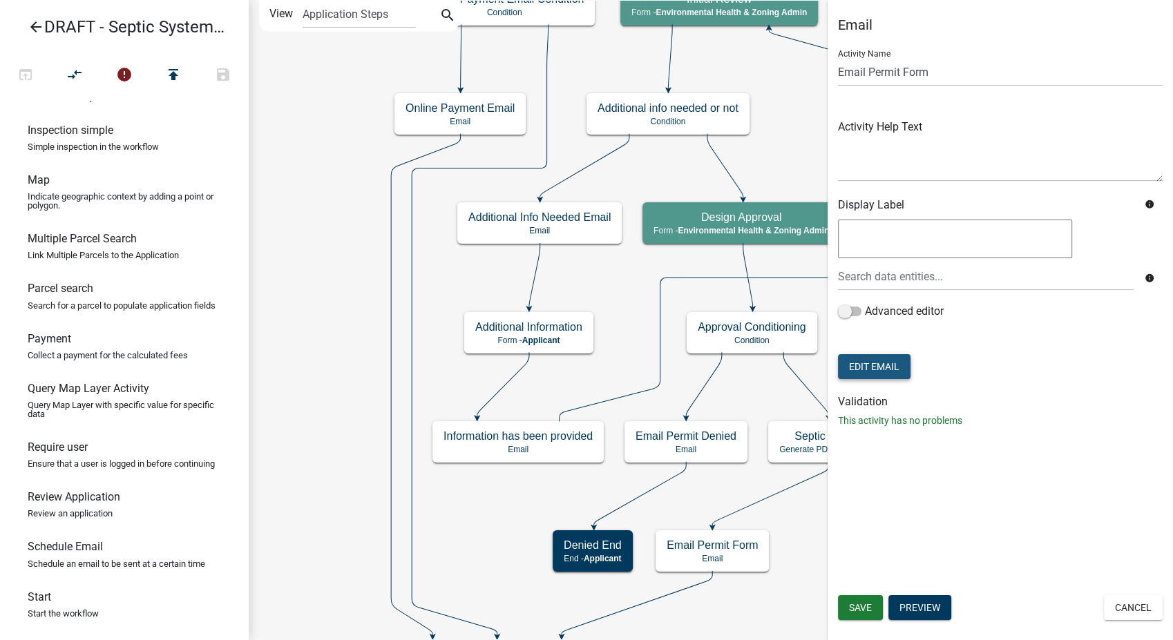
click at [858, 368] on button "Edit Email" at bounding box center [874, 366] width 73 height 25
select select "760aa54f-ed77-4682-82be-679e409b8c9e"
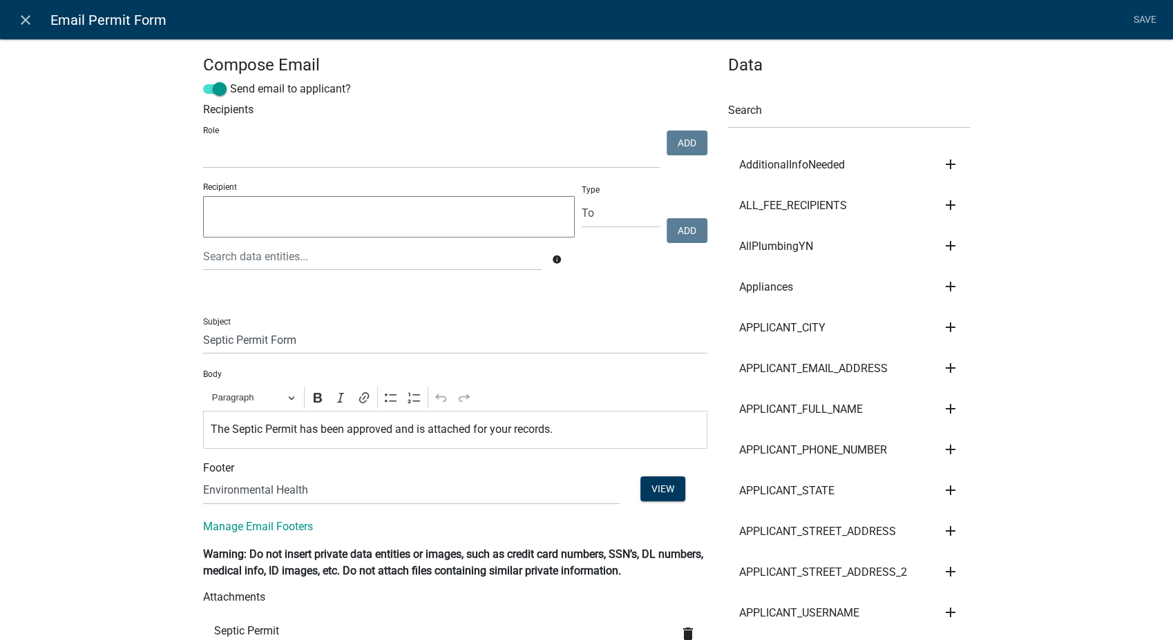
click at [577, 431] on p "The Septic Permit has been approved and is attached for your records." at bounding box center [456, 429] width 490 height 17
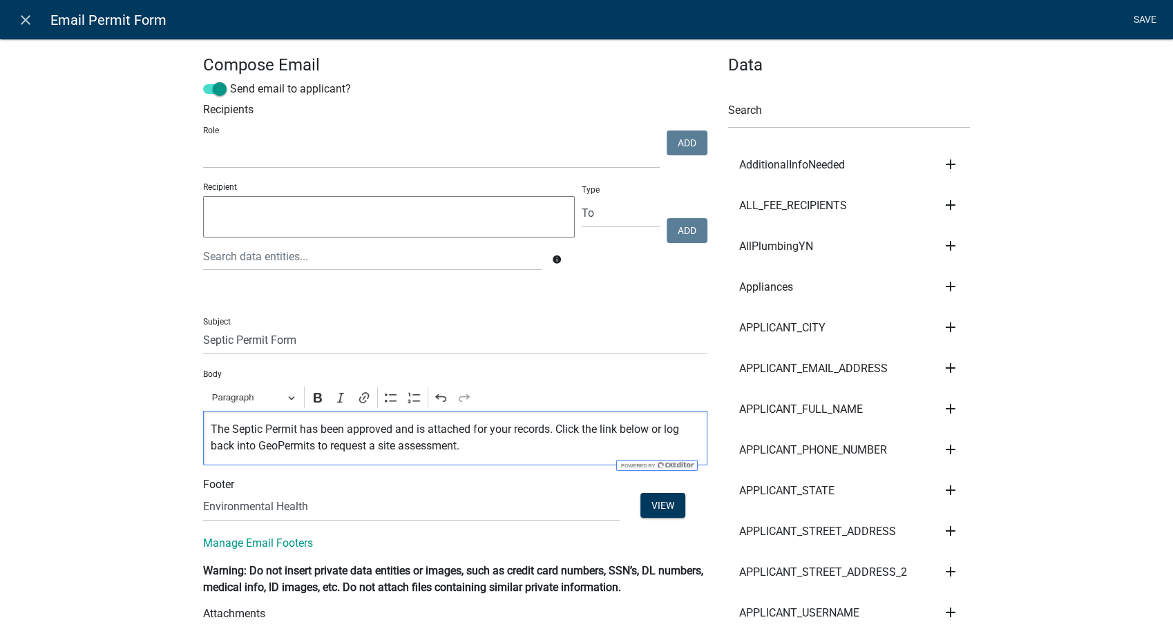
click at [1142, 18] on link "Save" at bounding box center [1144, 20] width 35 height 26
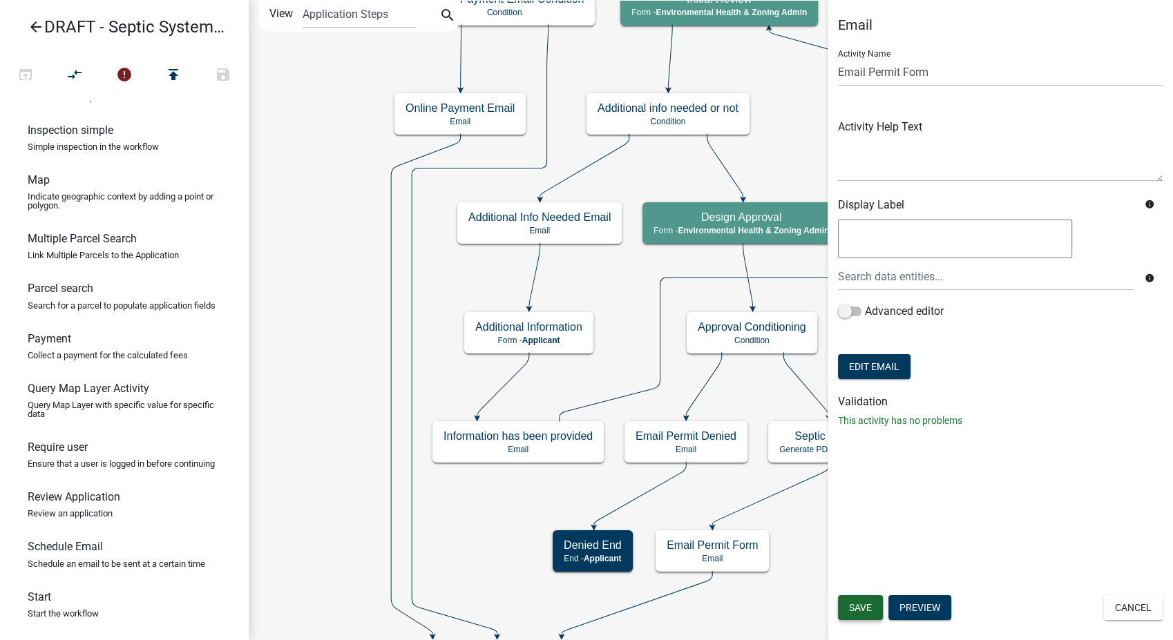
click at [851, 602] on span "Save" at bounding box center [860, 607] width 23 height 11
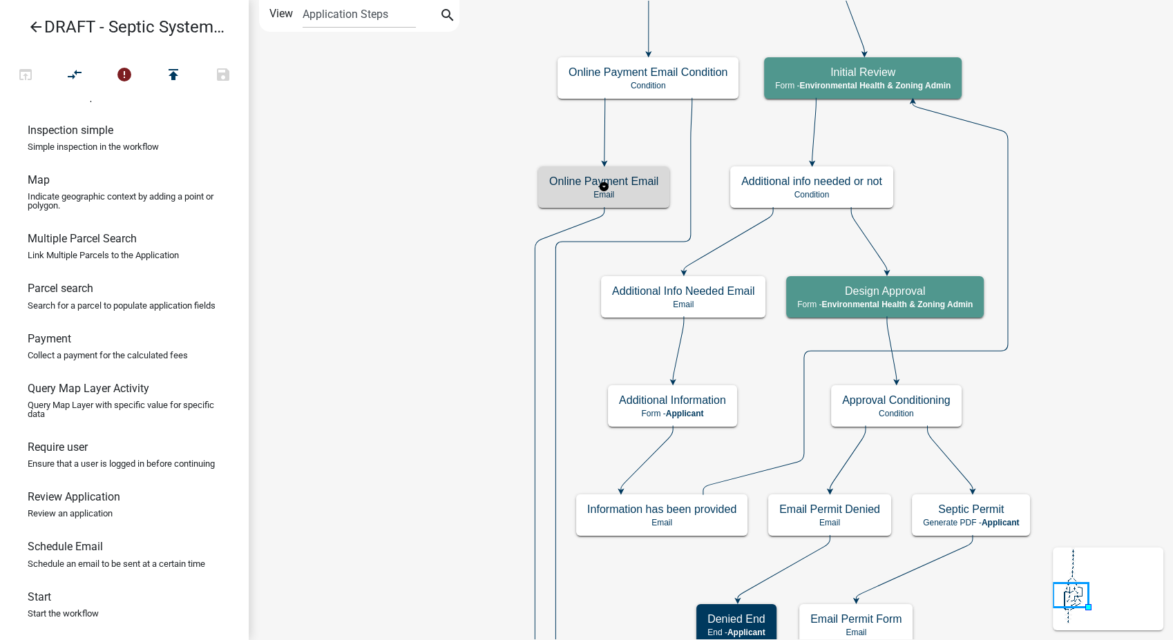
click at [627, 182] on h5 "Online Payment Email" at bounding box center [603, 181] width 109 height 13
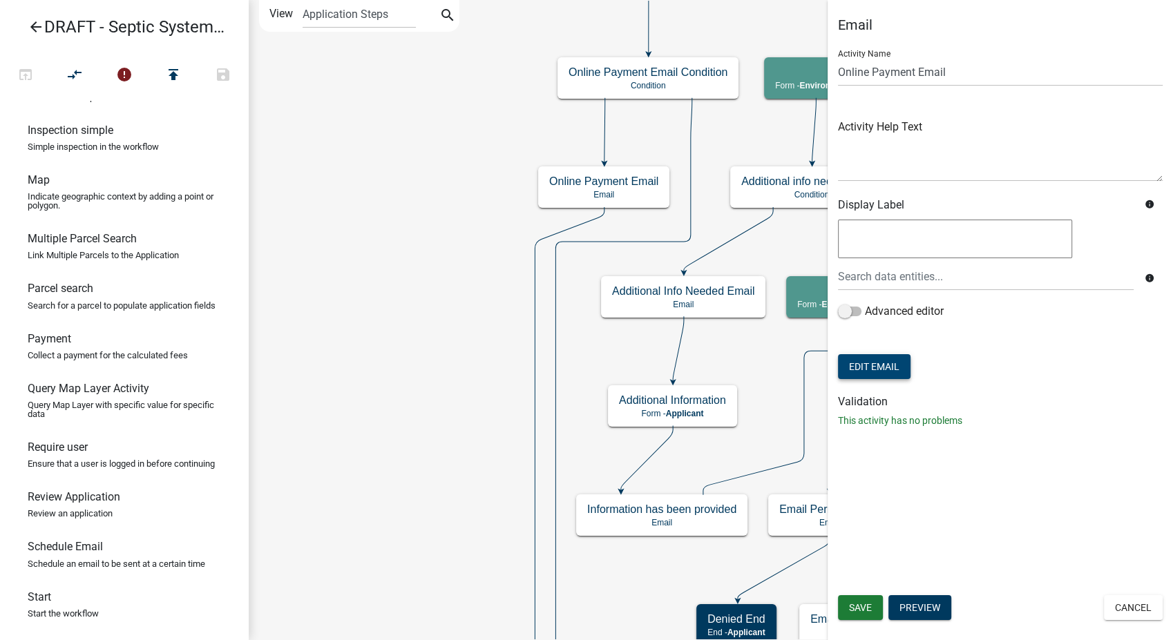
click at [859, 362] on button "Edit Email" at bounding box center [874, 366] width 73 height 25
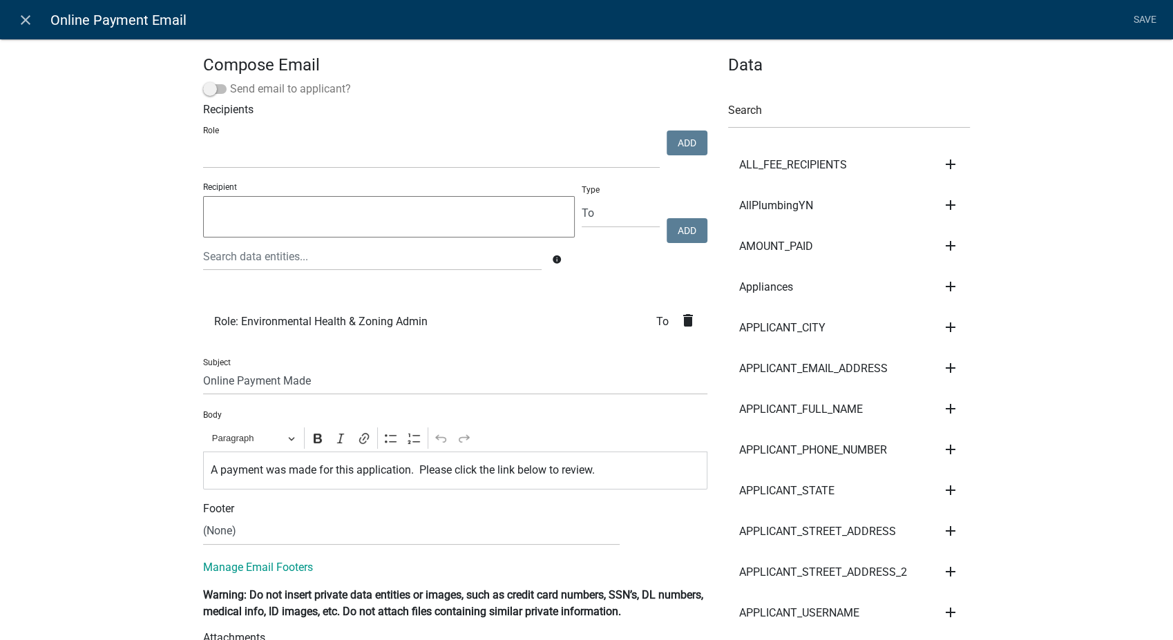
click at [203, 92] on span at bounding box center [214, 89] width 23 height 10
click at [230, 81] on input "Send email to applicant?" at bounding box center [230, 81] width 0 height 0
click at [602, 476] on p "A payment was made for this application. Please click the link below to review." at bounding box center [456, 470] width 490 height 17
click at [24, 19] on icon "close" at bounding box center [25, 20] width 17 height 17
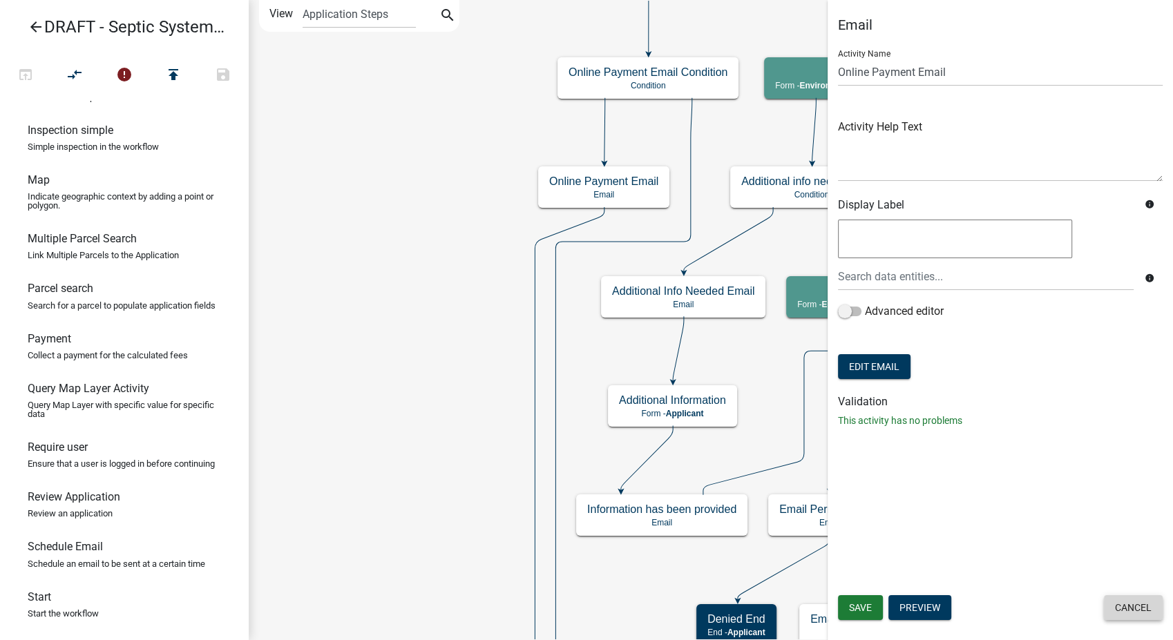
click at [1111, 609] on button "Cancel" at bounding box center [1133, 607] width 59 height 25
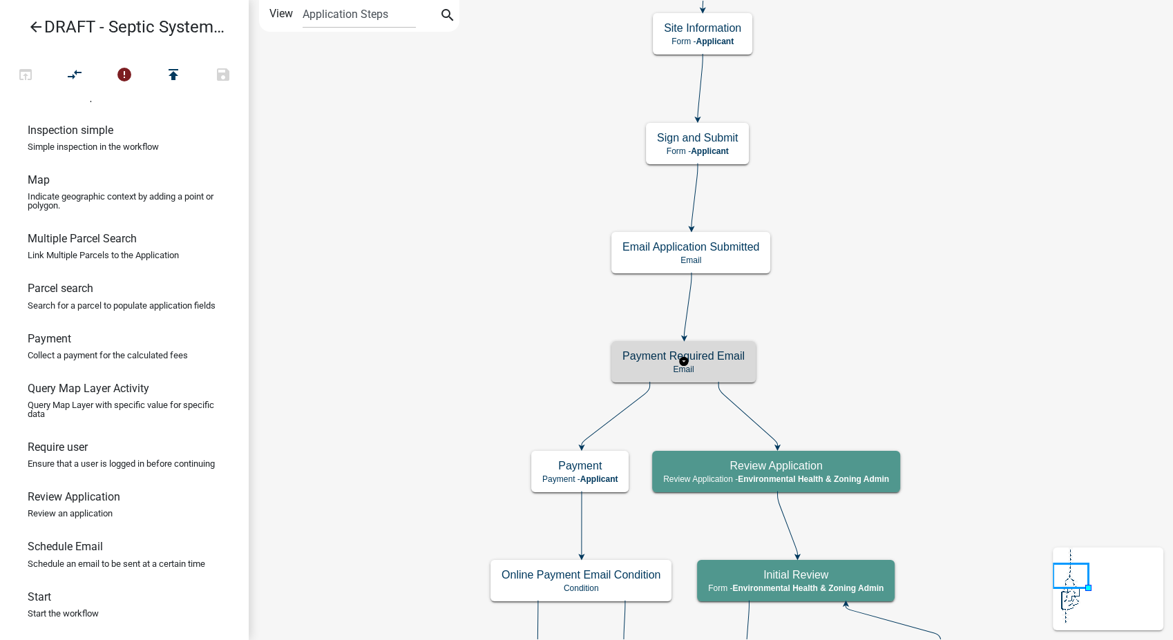
click at [718, 371] on p "Email" at bounding box center [683, 370] width 122 height 10
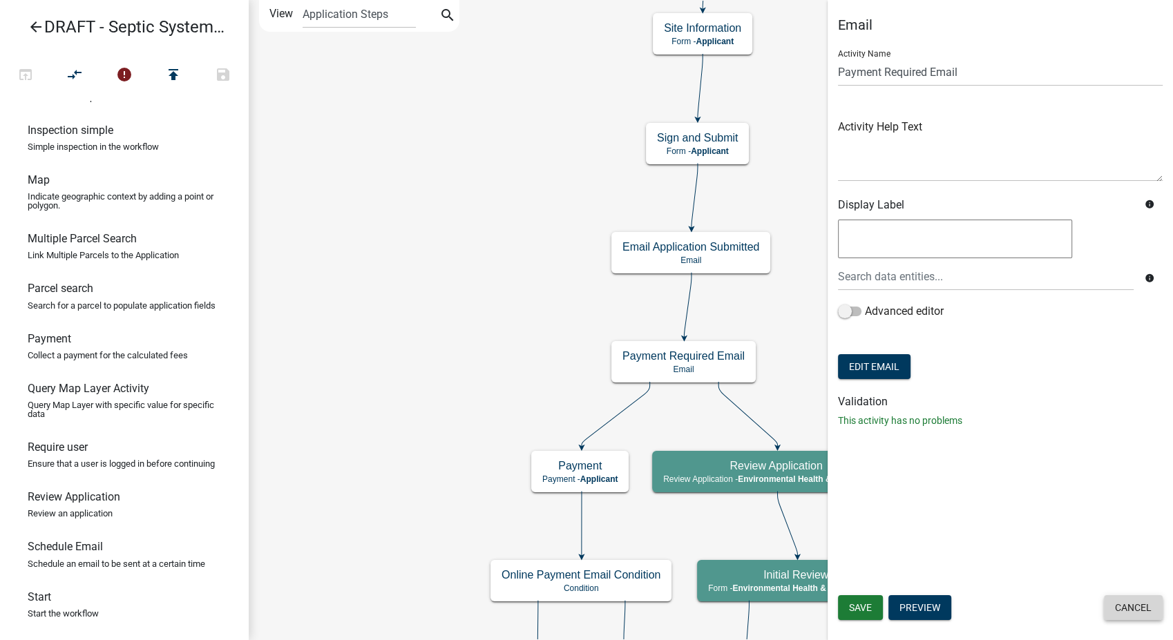
click at [1133, 598] on button "Cancel" at bounding box center [1133, 607] width 59 height 25
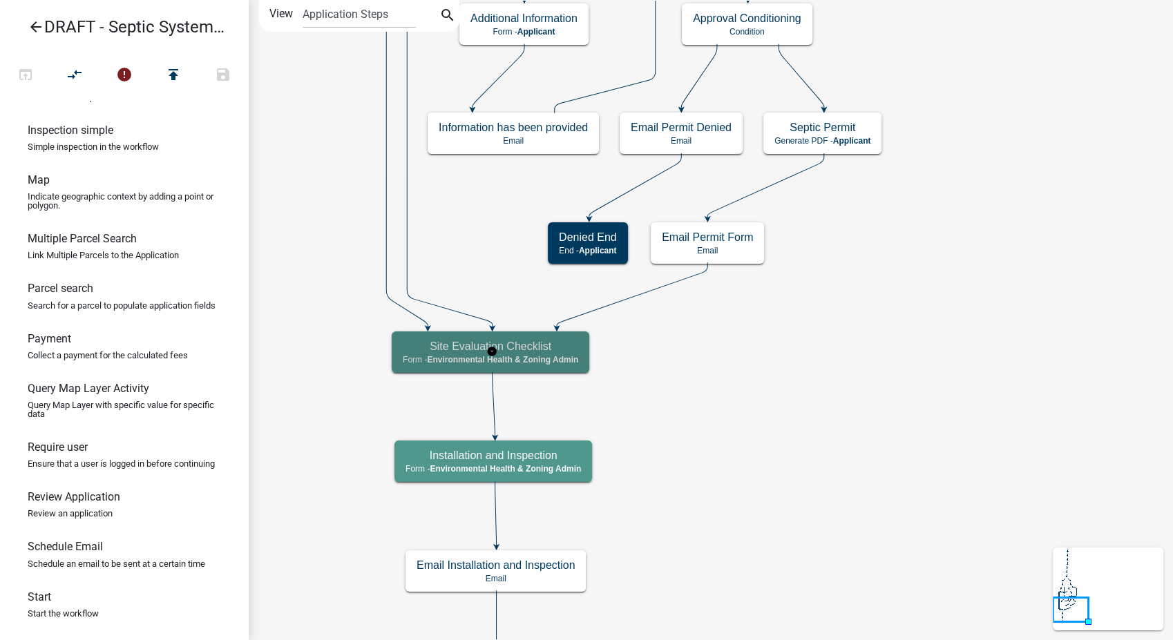
click at [560, 347] on h5 "Site Evaluation Checklist" at bounding box center [490, 346] width 175 height 13
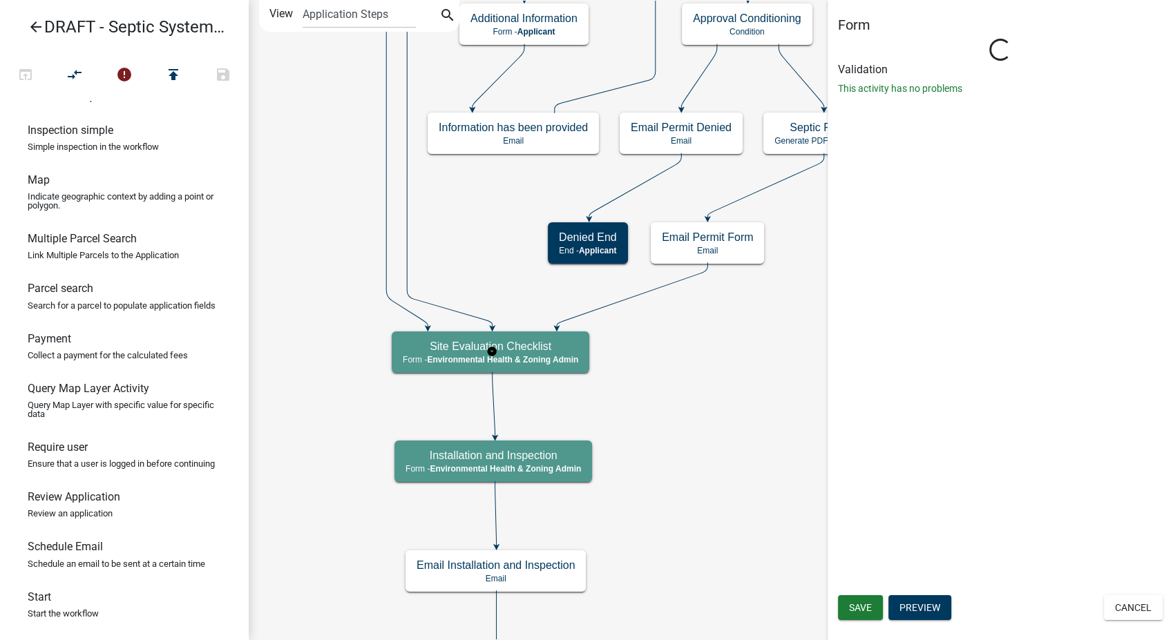
select select "F06A1D65-B43C-4930-9D9A-3CB2ED09DA96"
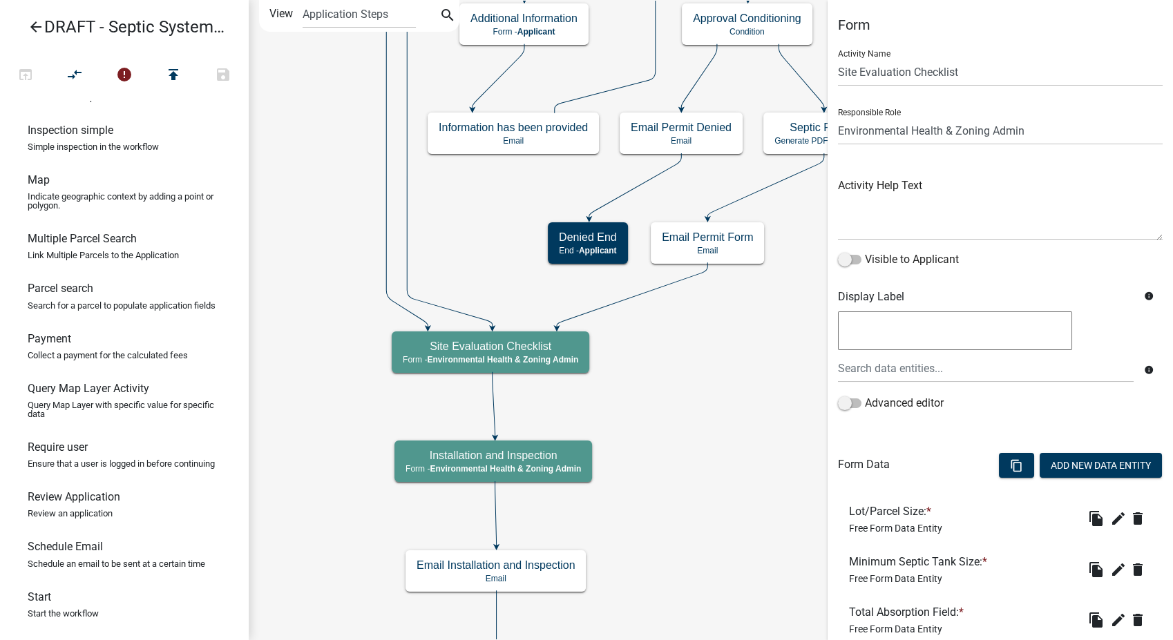
scroll to position [247, 0]
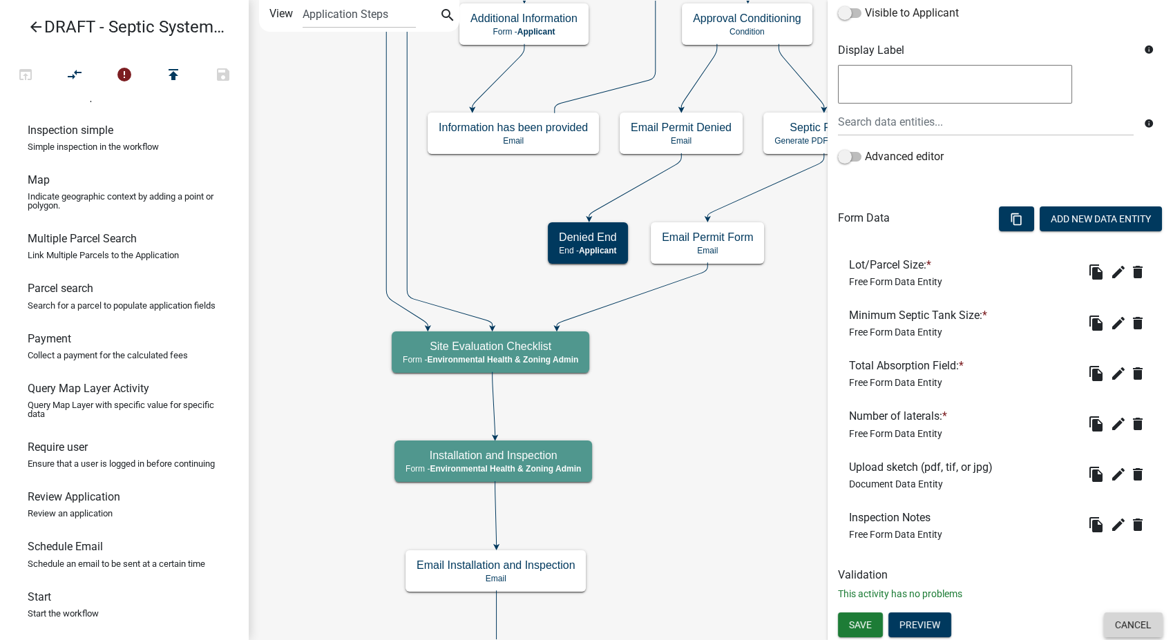
click at [1104, 623] on button "Cancel" at bounding box center [1133, 625] width 59 height 25
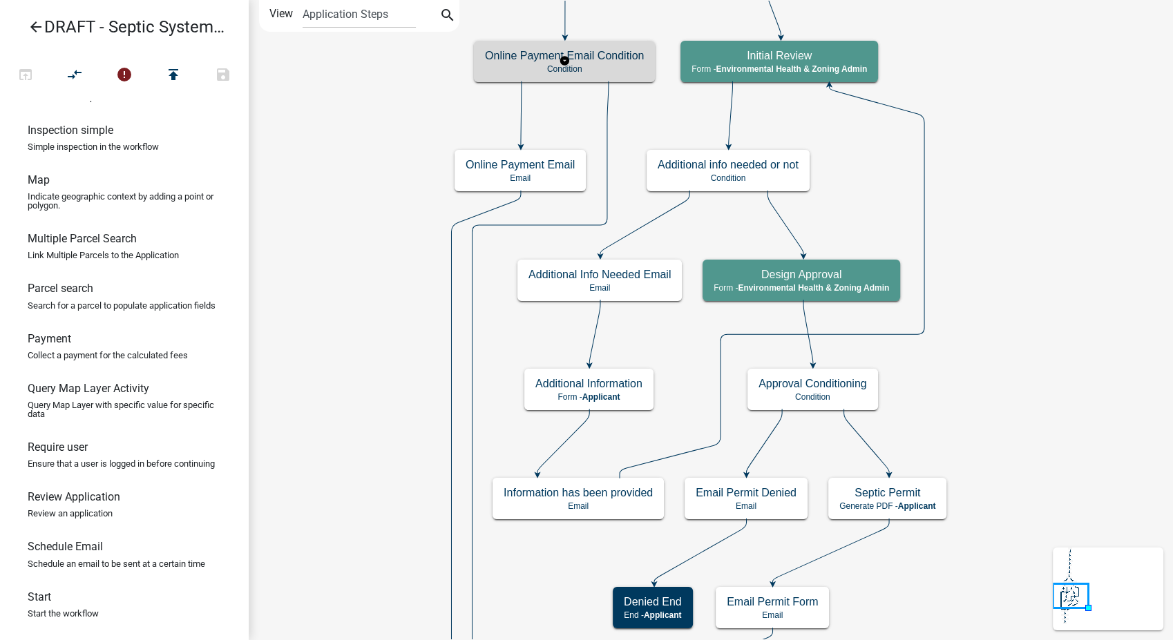
click at [593, 74] on div "Online Payment Email Condition Condition" at bounding box center [564, 61] width 181 height 41
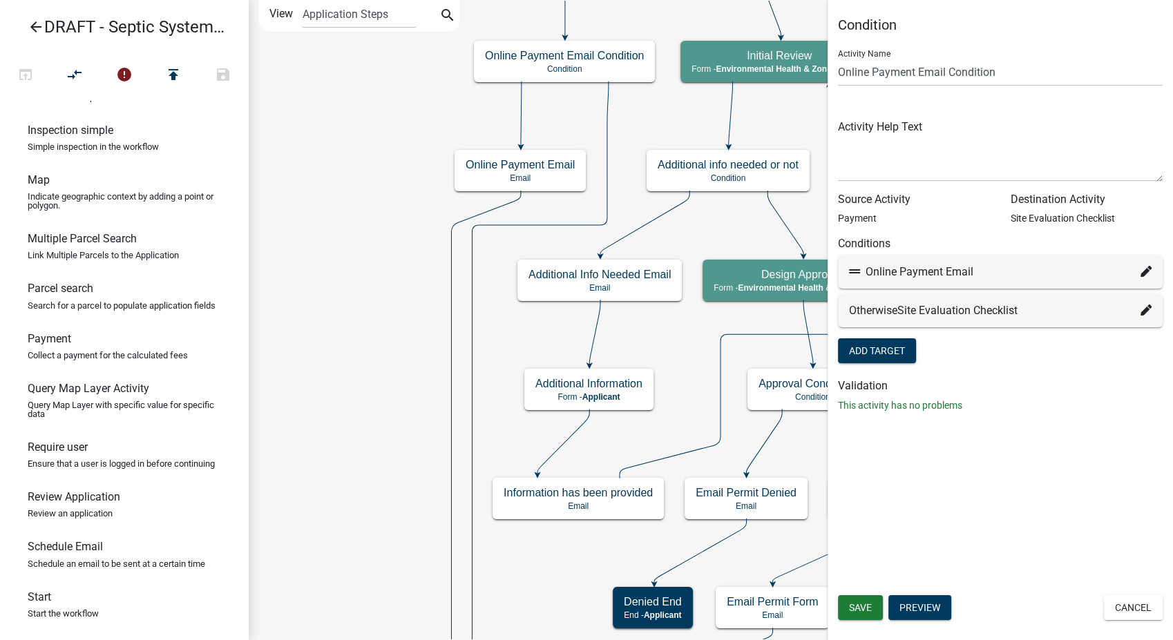
click at [1144, 271] on icon at bounding box center [1145, 271] width 11 height 11
select select "24: 88d81e6e-cc7e-499a-8cc6-7d1a11ef2e7e"
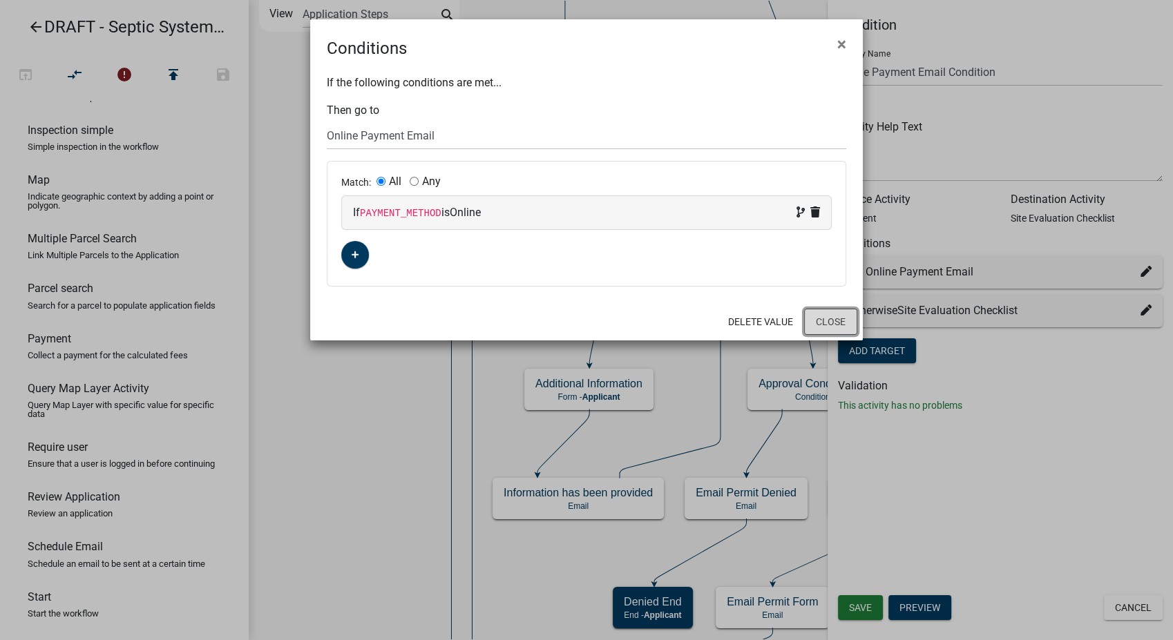
click at [828, 323] on button "Close" at bounding box center [830, 322] width 53 height 26
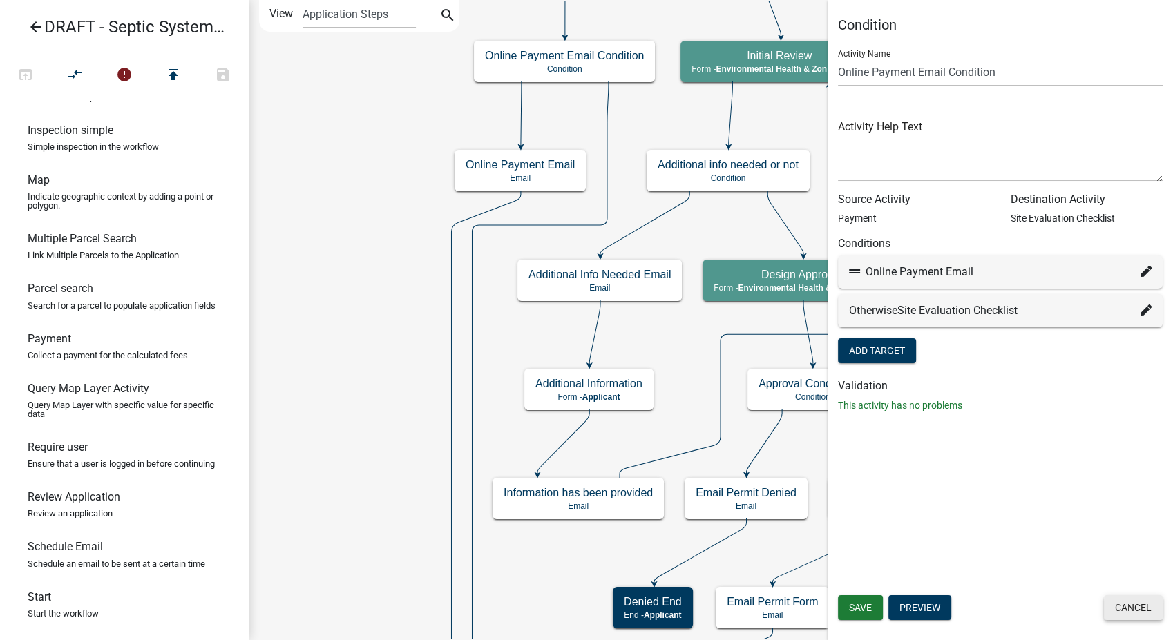
click at [1157, 605] on button "Cancel" at bounding box center [1133, 607] width 59 height 25
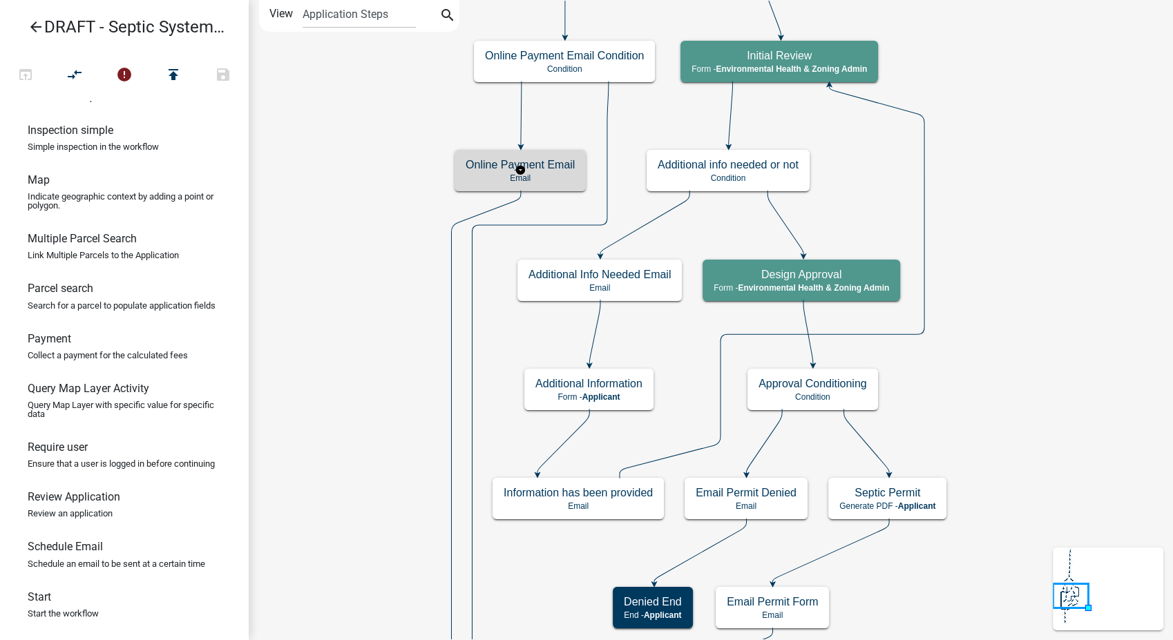
click at [539, 182] on p "Email" at bounding box center [520, 178] width 109 height 10
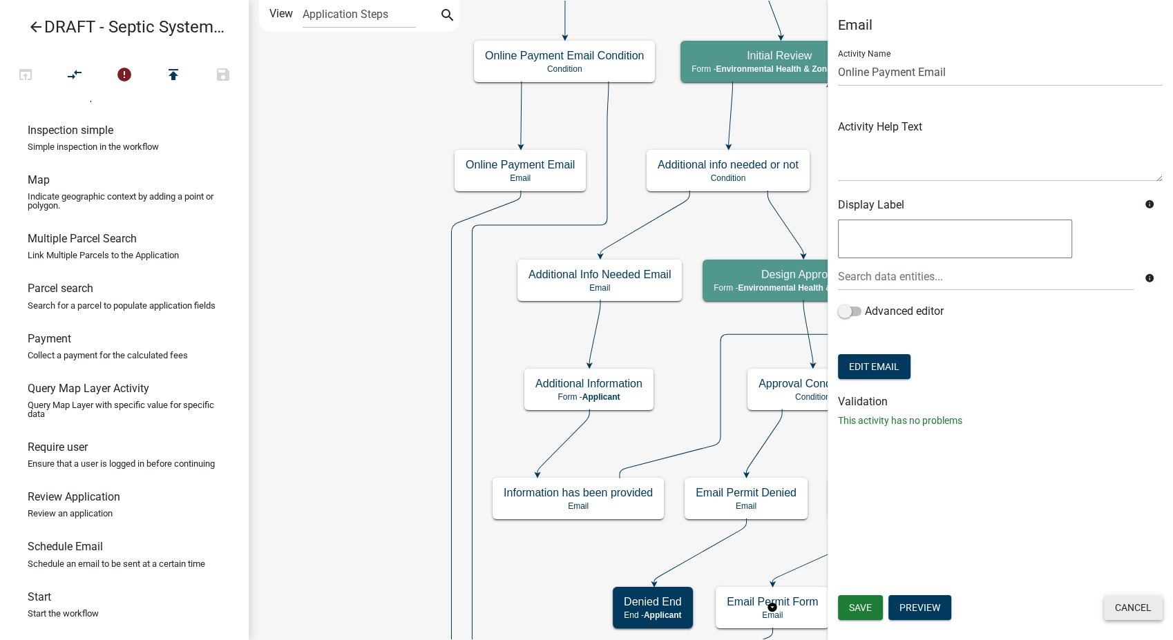
click at [1133, 611] on button "Cancel" at bounding box center [1133, 607] width 59 height 25
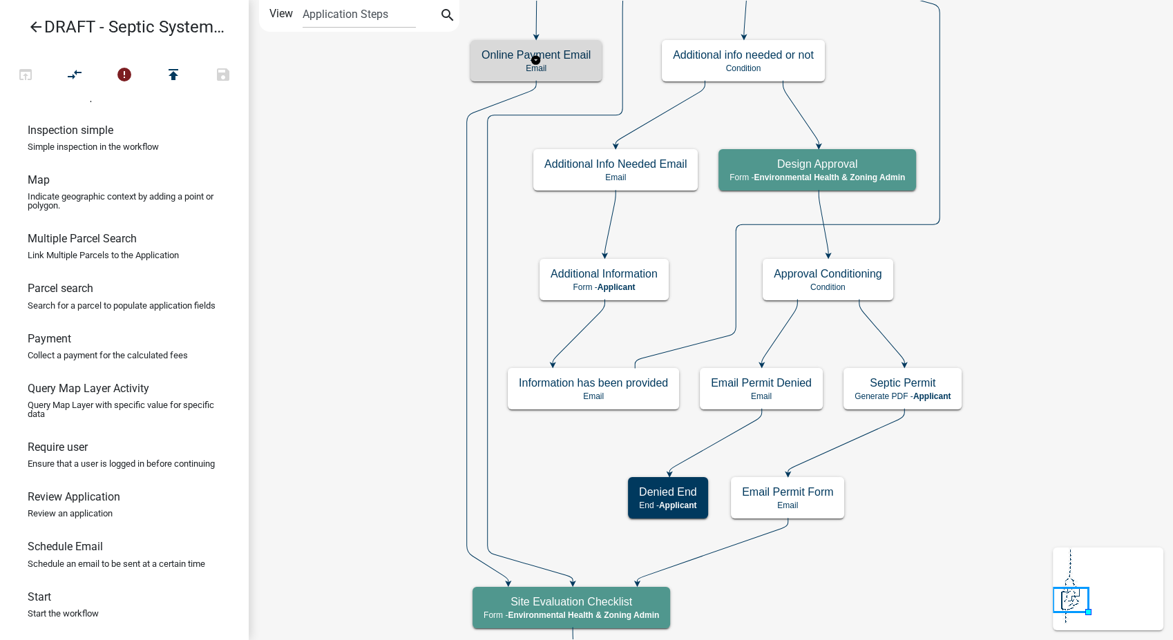
click at [515, 67] on p "Email" at bounding box center [535, 69] width 109 height 10
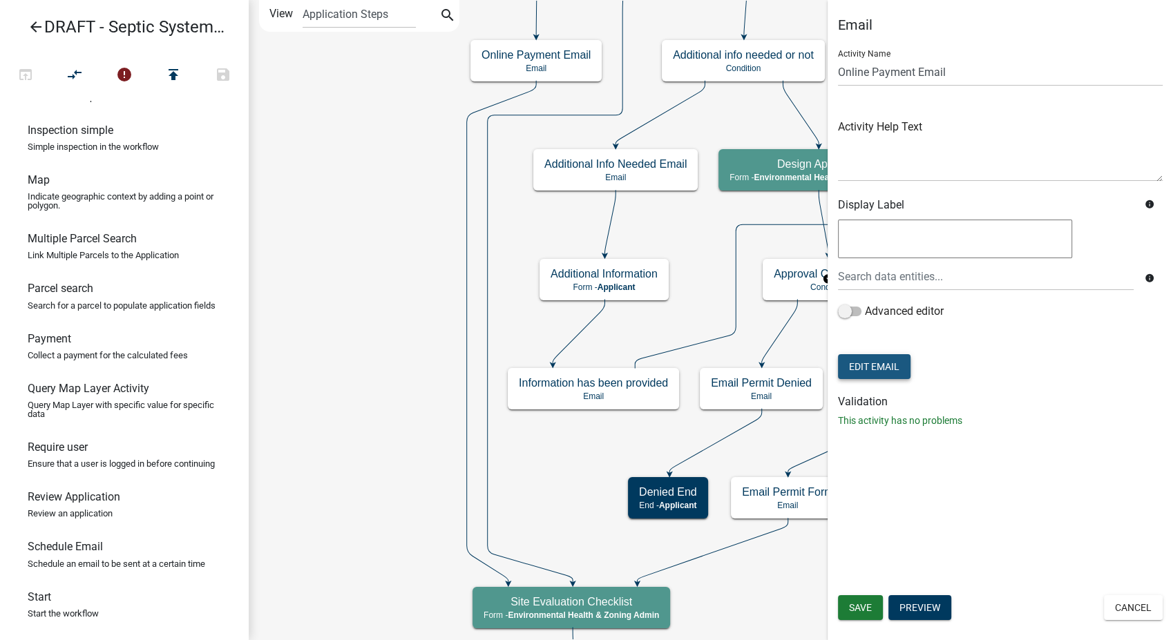
click at [888, 360] on button "Edit Email" at bounding box center [874, 366] width 73 height 25
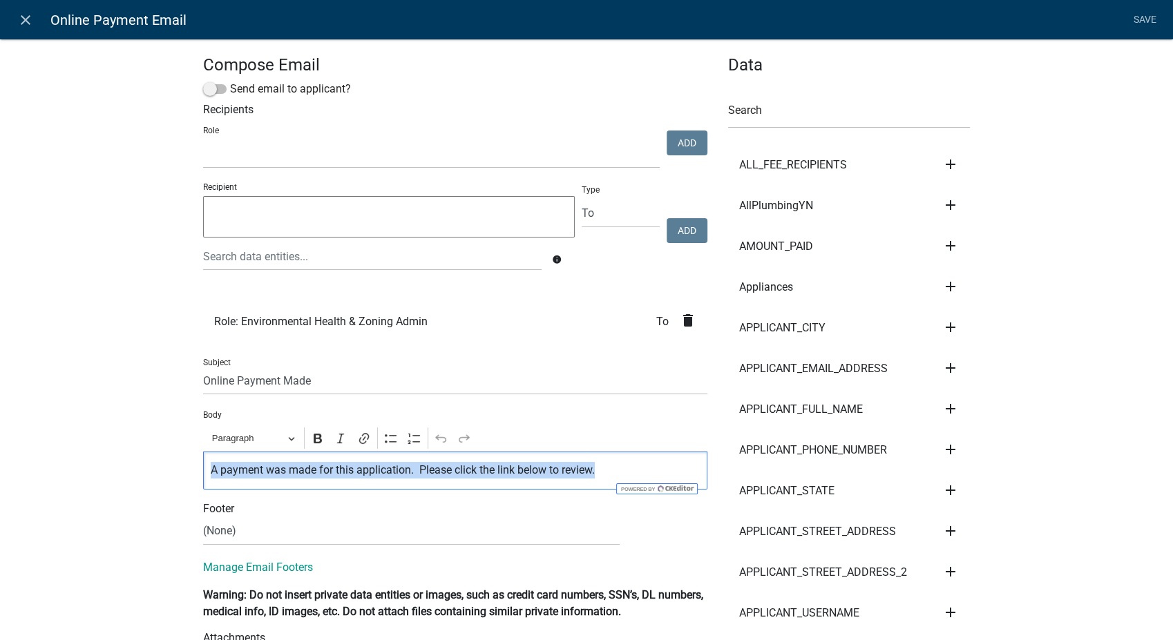
drag, startPoint x: 597, startPoint y: 478, endPoint x: 162, endPoint y: 472, distance: 435.9
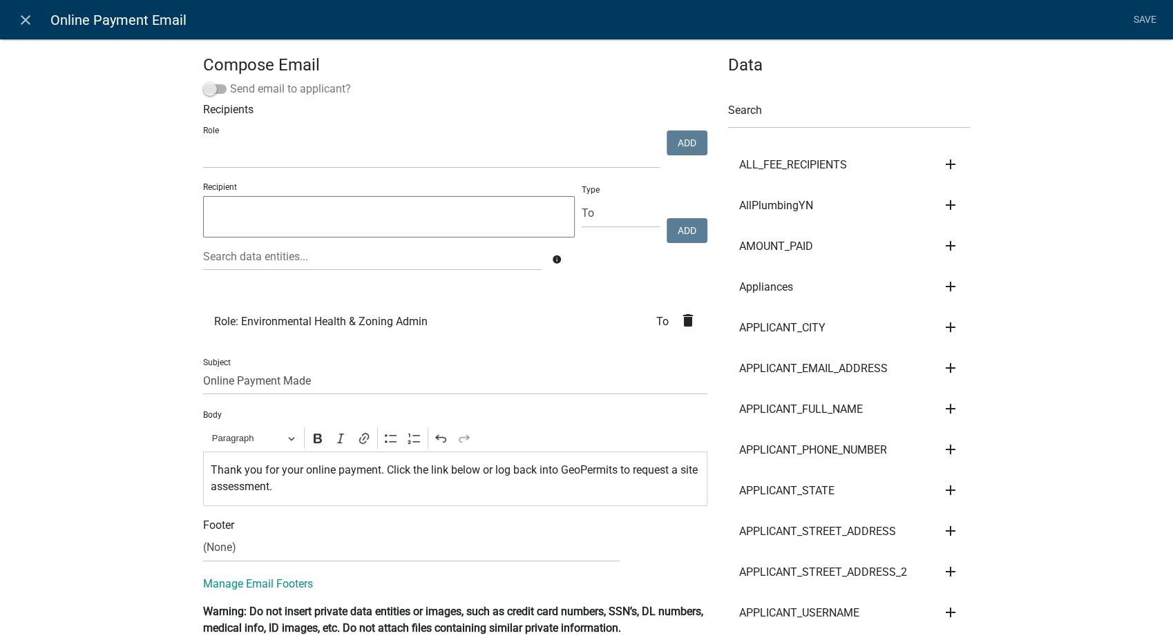
click at [209, 87] on span at bounding box center [214, 89] width 23 height 10
click at [230, 81] on input "Send email to applicant?" at bounding box center [230, 81] width 0 height 0
click at [240, 555] on select "(None) Environmental Health Secondary Roads" at bounding box center [411, 548] width 417 height 28
select select "760aa54f-ed77-4682-82be-679e409b8c9e"
click at [203, 534] on select "(None) Environmental Health Secondary Roads" at bounding box center [411, 548] width 417 height 28
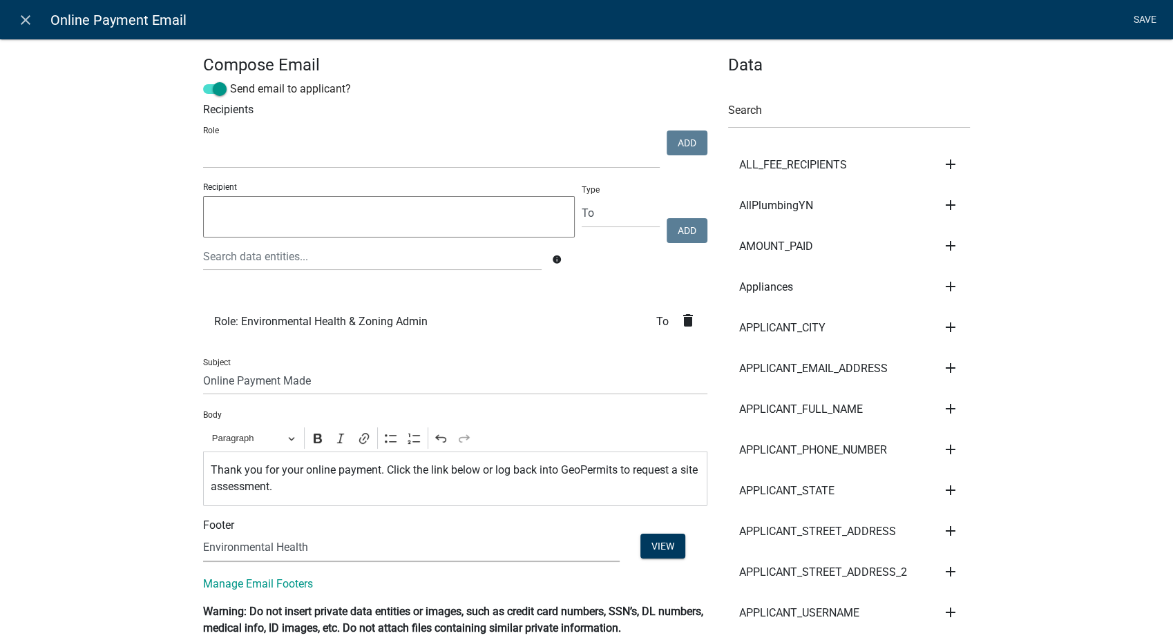
click at [1147, 19] on link "Save" at bounding box center [1144, 20] width 35 height 26
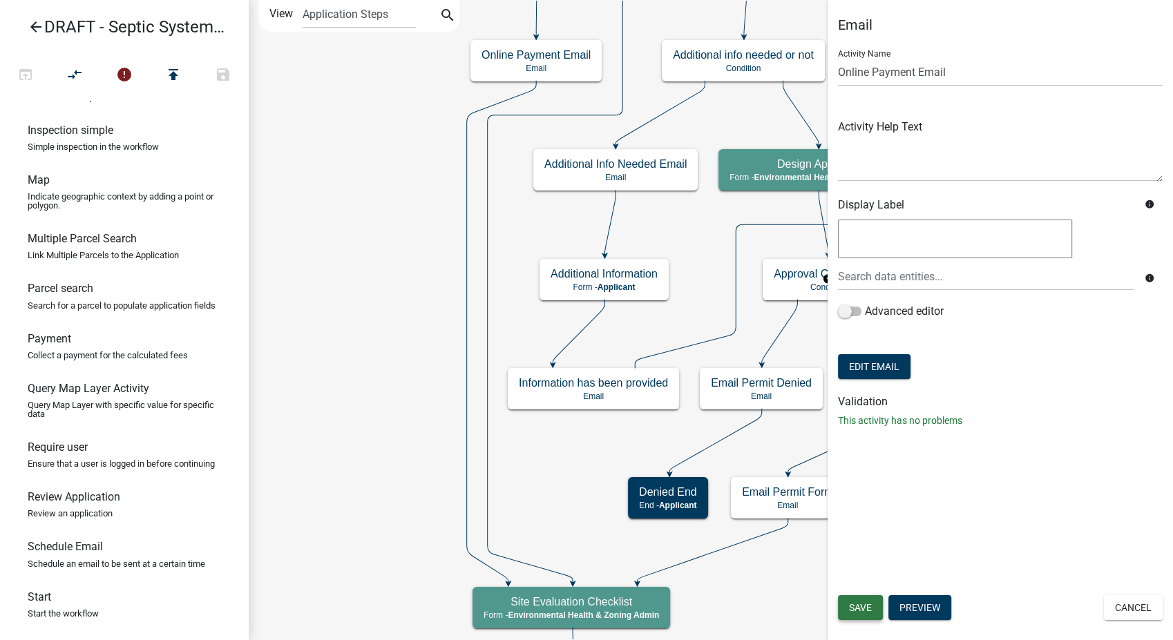
click at [853, 606] on span "Save" at bounding box center [860, 607] width 23 height 11
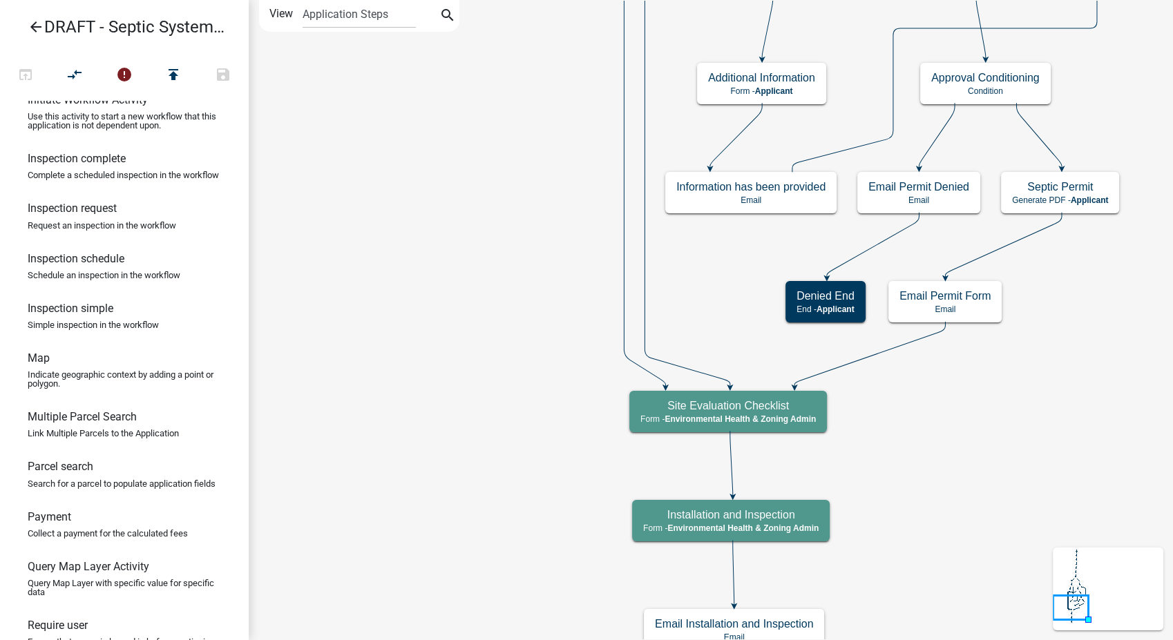
scroll to position [524, 0]
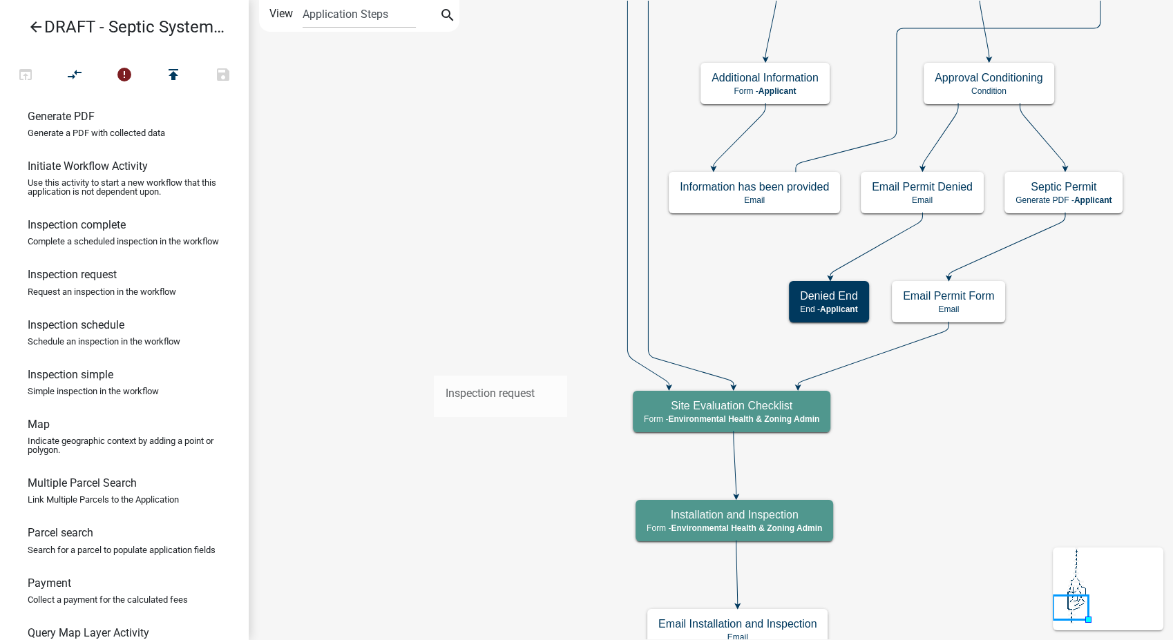
drag, startPoint x: 40, startPoint y: 314, endPoint x: 434, endPoint y: 365, distance: 396.9
click at [434, 365] on div "arrow_back DRAFT - Septic System Installation Application open_in_browser compa…" at bounding box center [586, 320] width 1173 height 640
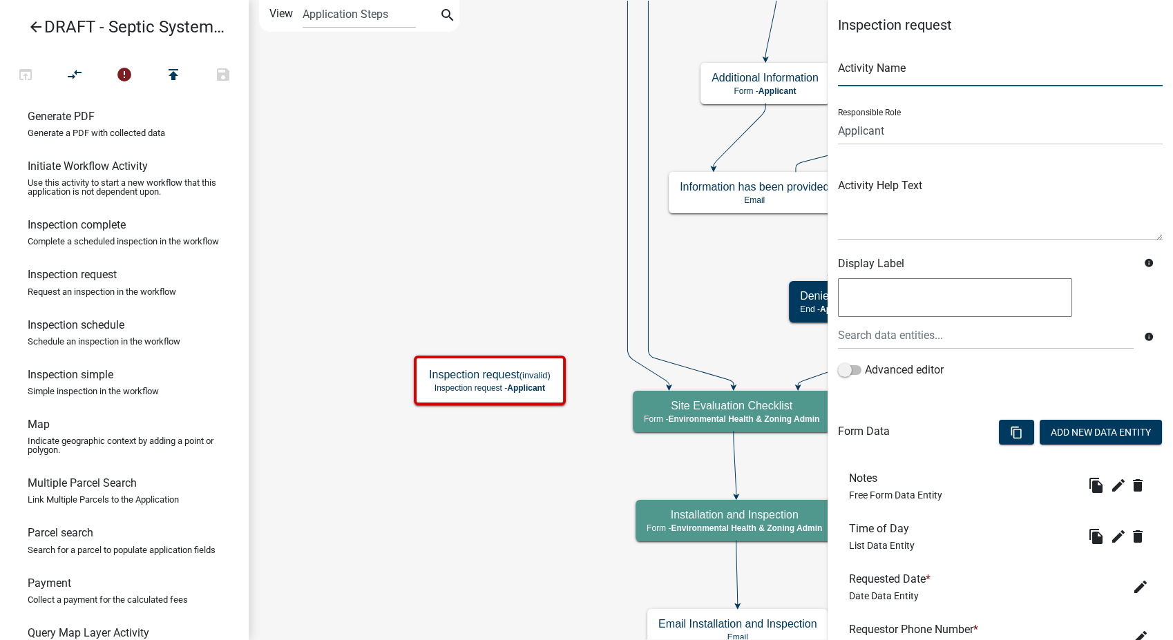
click at [877, 74] on input "text" at bounding box center [1000, 72] width 325 height 28
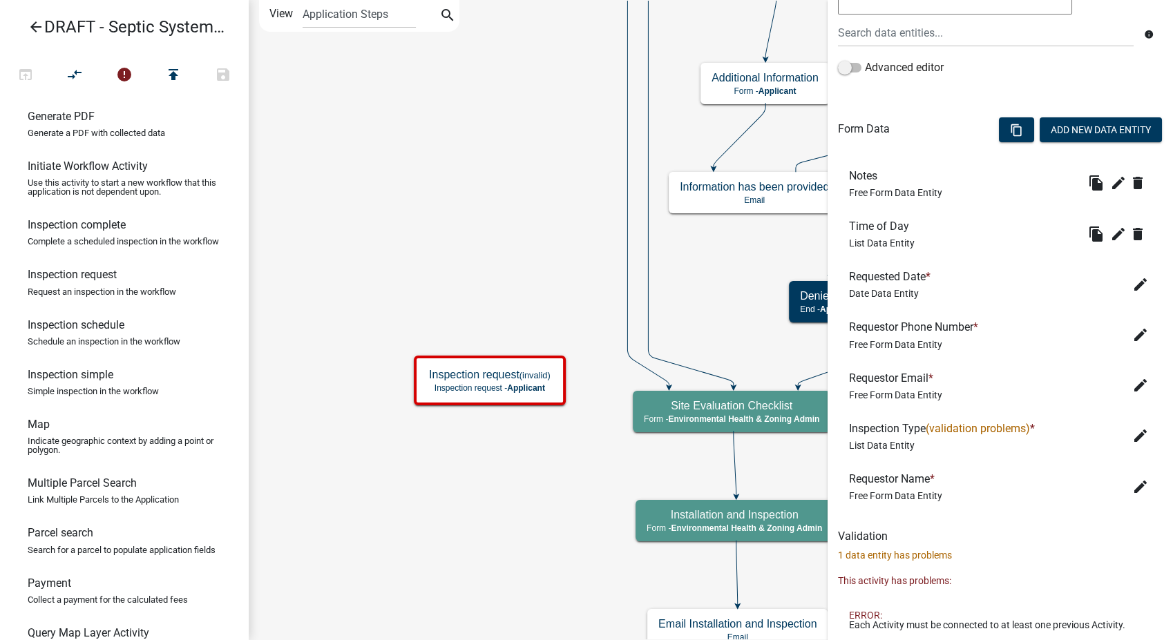
scroll to position [307, 0]
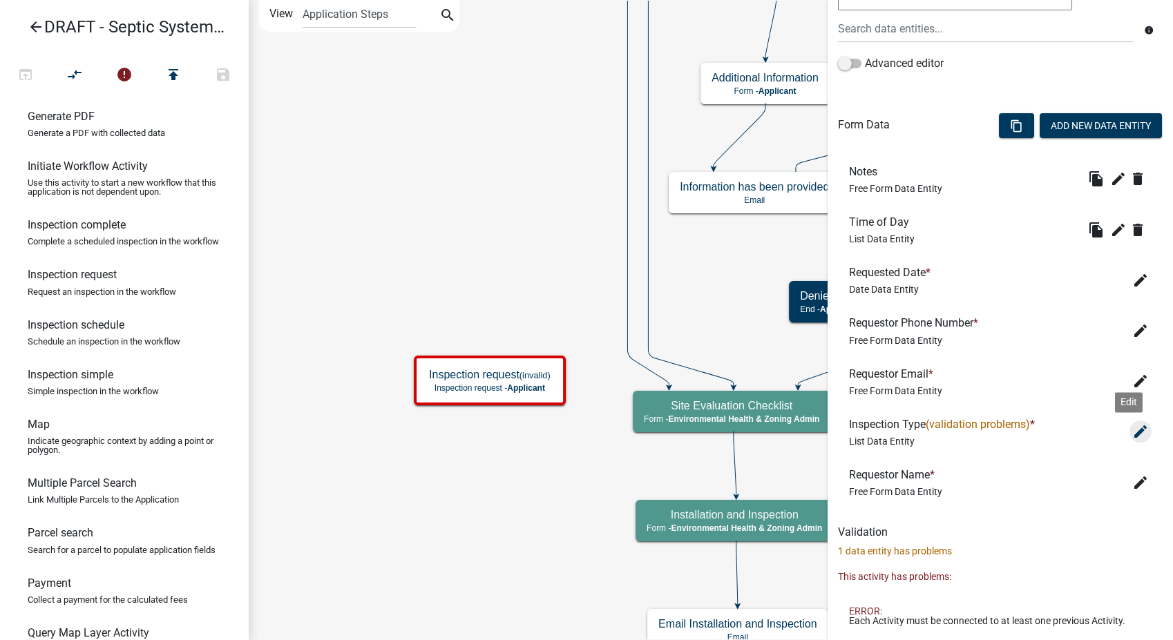
click at [1132, 427] on icon "edit" at bounding box center [1140, 431] width 17 height 17
type input "Request Inspection"
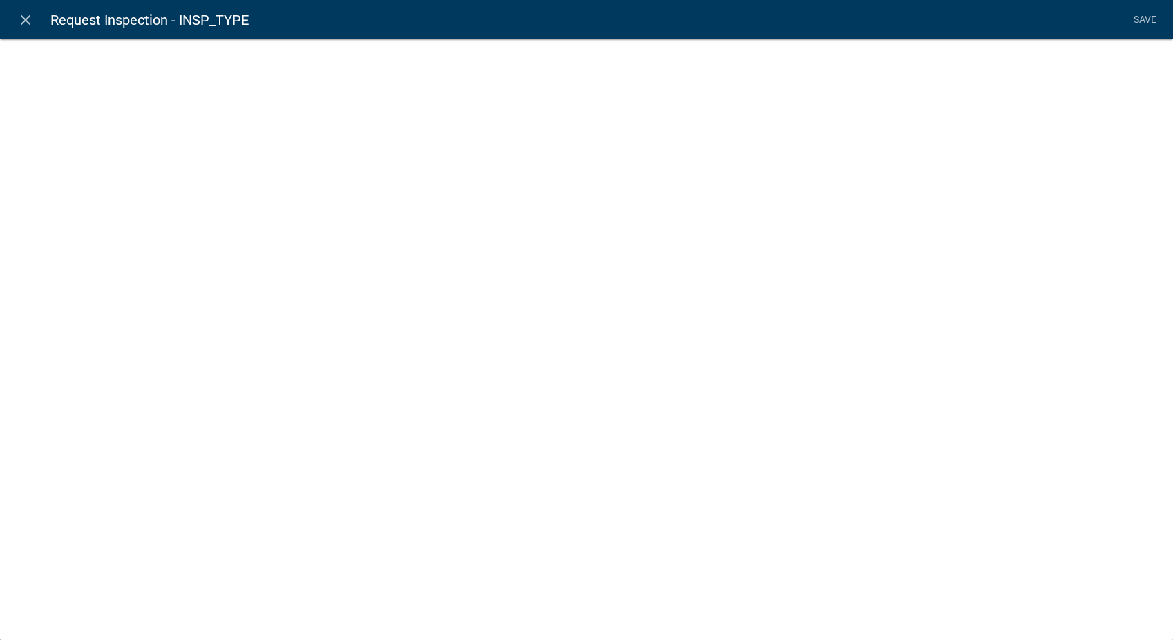
select select "list-data"
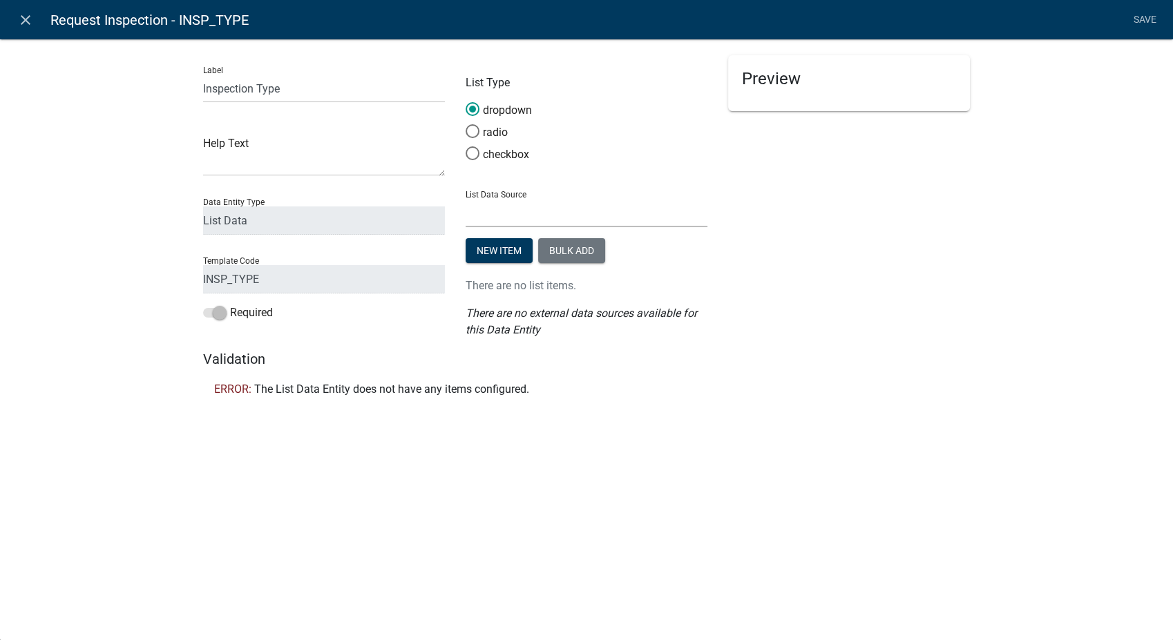
click at [517, 213] on select "State List" at bounding box center [587, 213] width 242 height 28
drag, startPoint x: 797, startPoint y: 308, endPoint x: 665, endPoint y: 303, distance: 132.0
click at [797, 308] on div "Preview Inspection Type * Select Item..." at bounding box center [849, 203] width 262 height 296
click at [506, 256] on button "New item" at bounding box center [499, 250] width 67 height 25
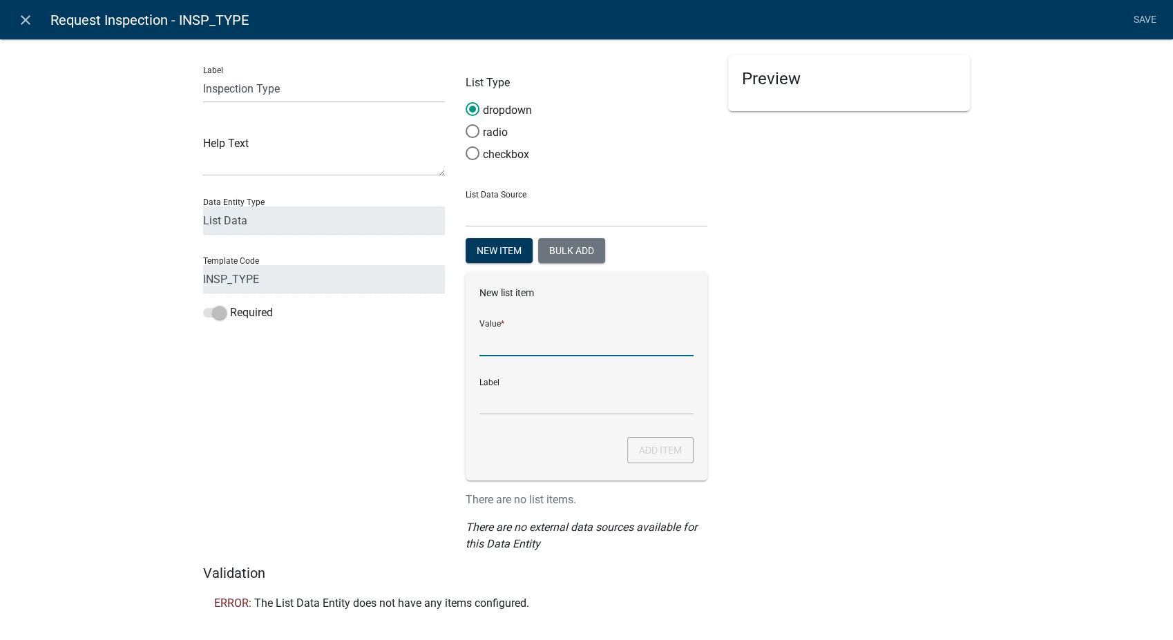
click at [504, 343] on input "List Data Source" at bounding box center [586, 342] width 214 height 28
type input "Site Assessment"
click at [502, 400] on input "Site Assessment" at bounding box center [586, 401] width 214 height 28
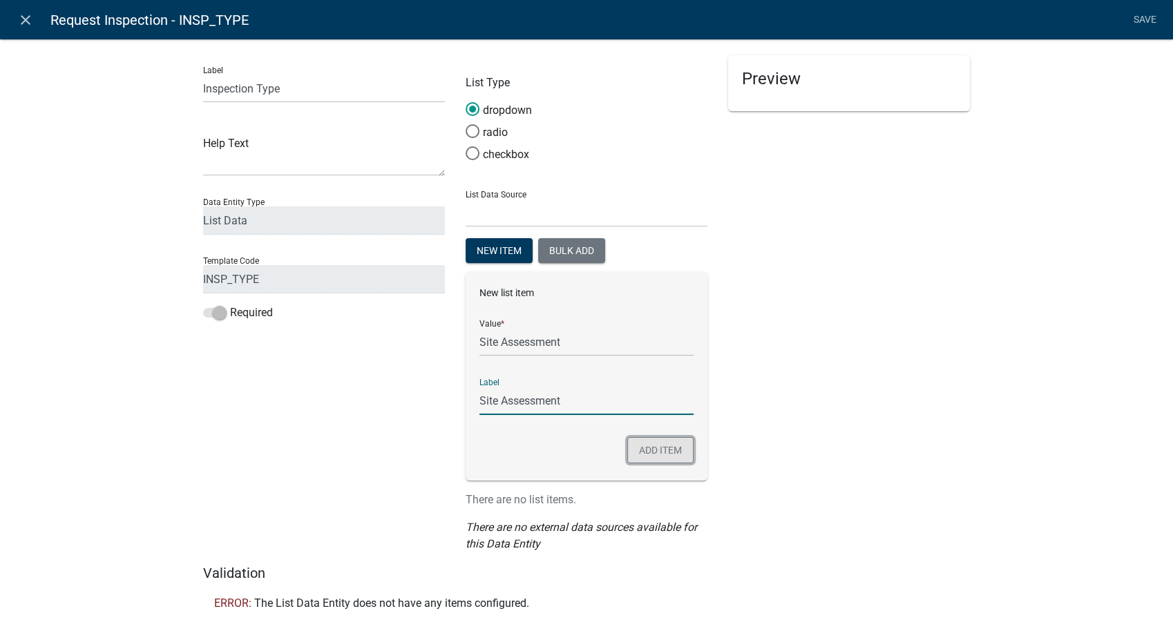
click at [656, 448] on button "Add item" at bounding box center [660, 450] width 66 height 26
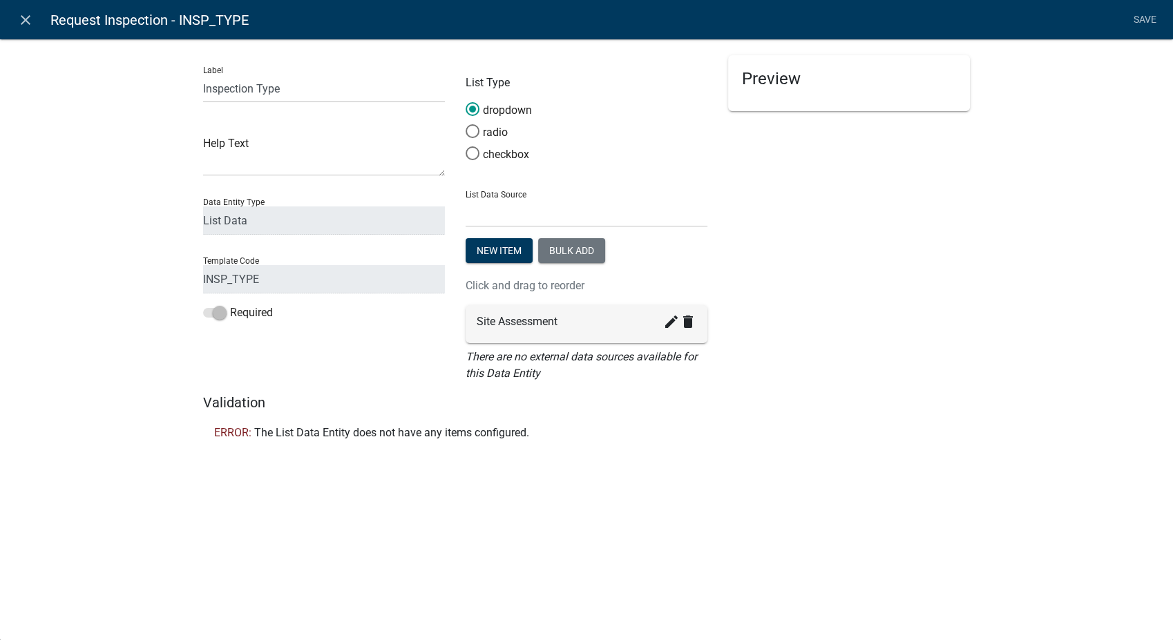
click at [1153, 16] on li "Save" at bounding box center [1144, 20] width 35 height 26
click at [1145, 15] on li "Save" at bounding box center [1144, 20] width 35 height 26
click at [32, 21] on icon "close" at bounding box center [25, 20] width 17 height 17
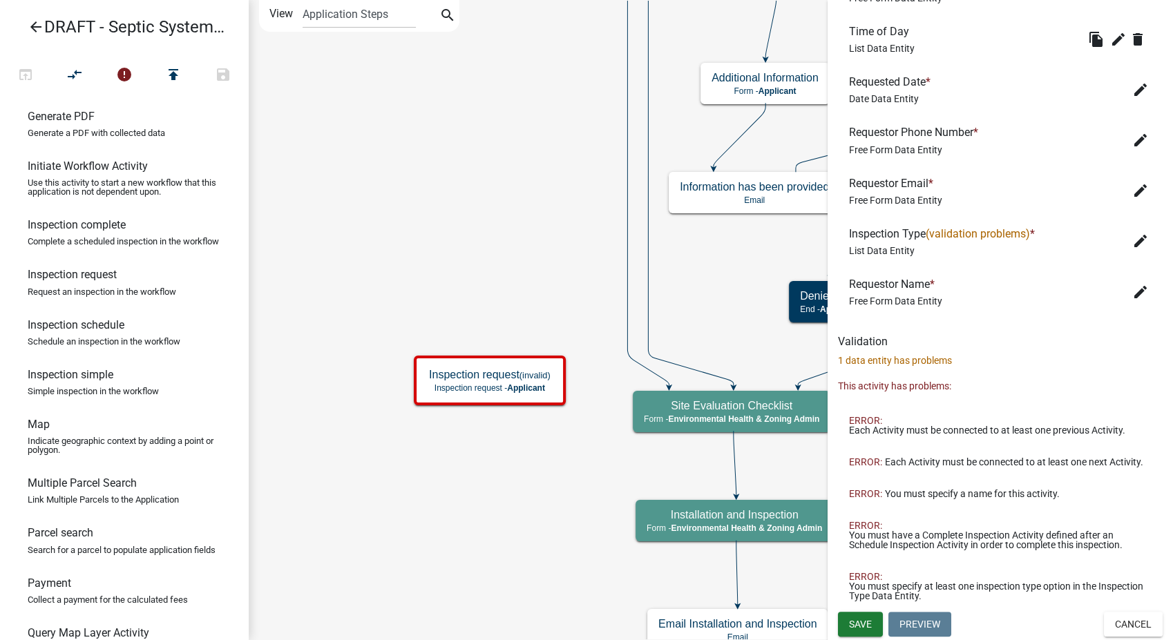
scroll to position [507, 0]
click at [868, 630] on button "Save" at bounding box center [860, 624] width 45 height 25
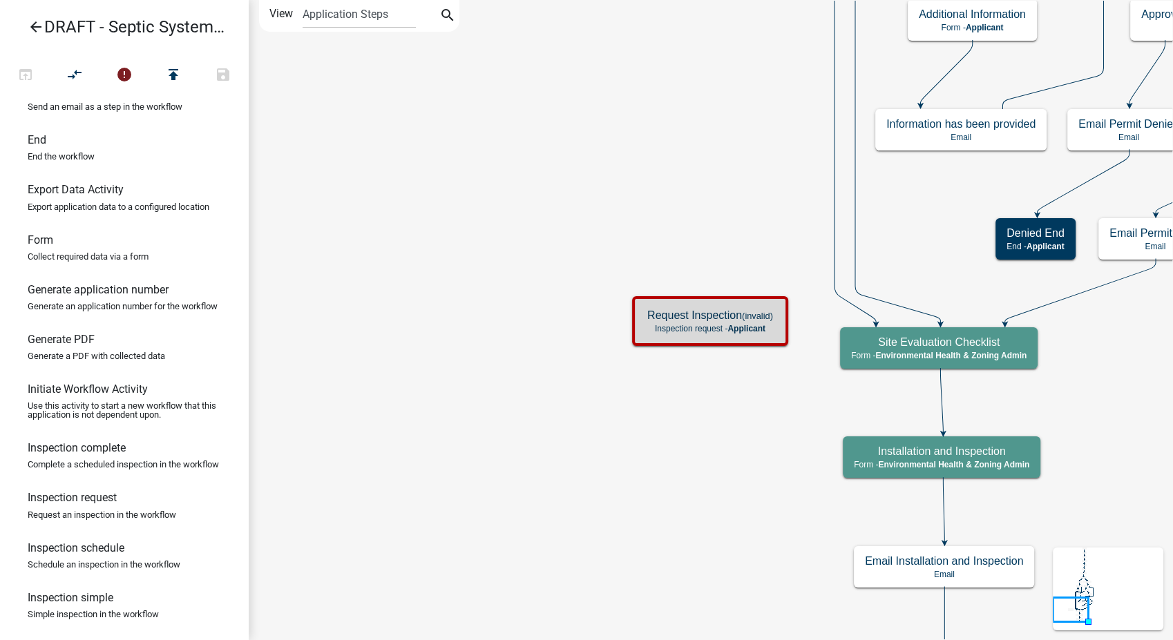
scroll to position [294, 0]
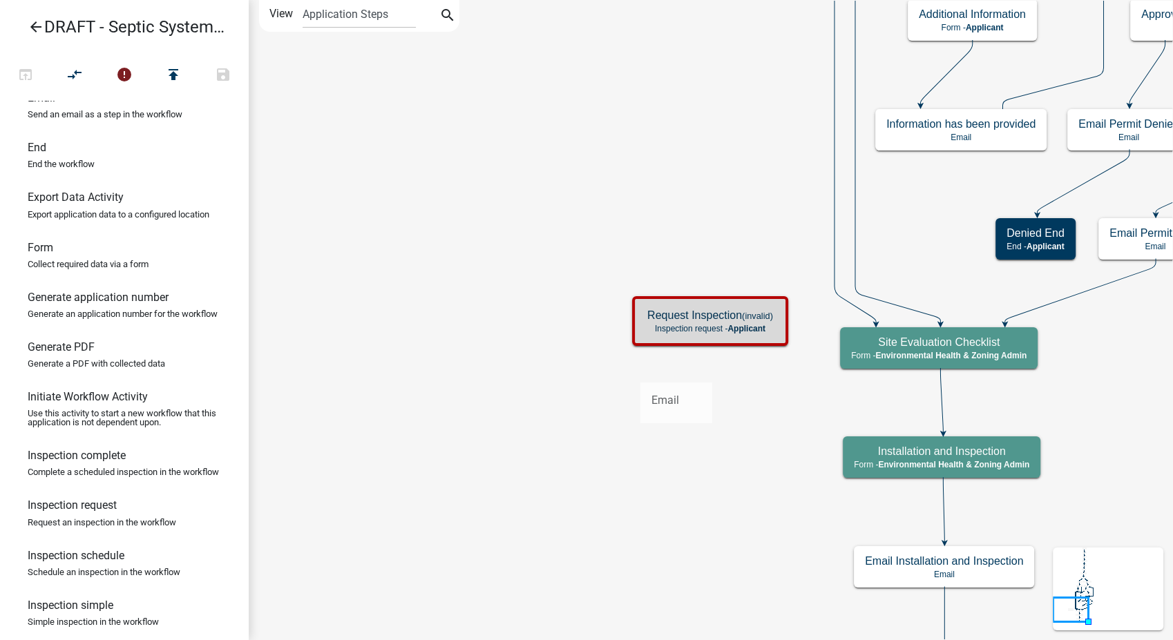
drag, startPoint x: 52, startPoint y: 128, endPoint x: 640, endPoint y: 372, distance: 637.0
click at [640, 372] on div "arrow_back DRAFT - Septic System Installation Application open_in_browser compa…" at bounding box center [586, 320] width 1173 height 640
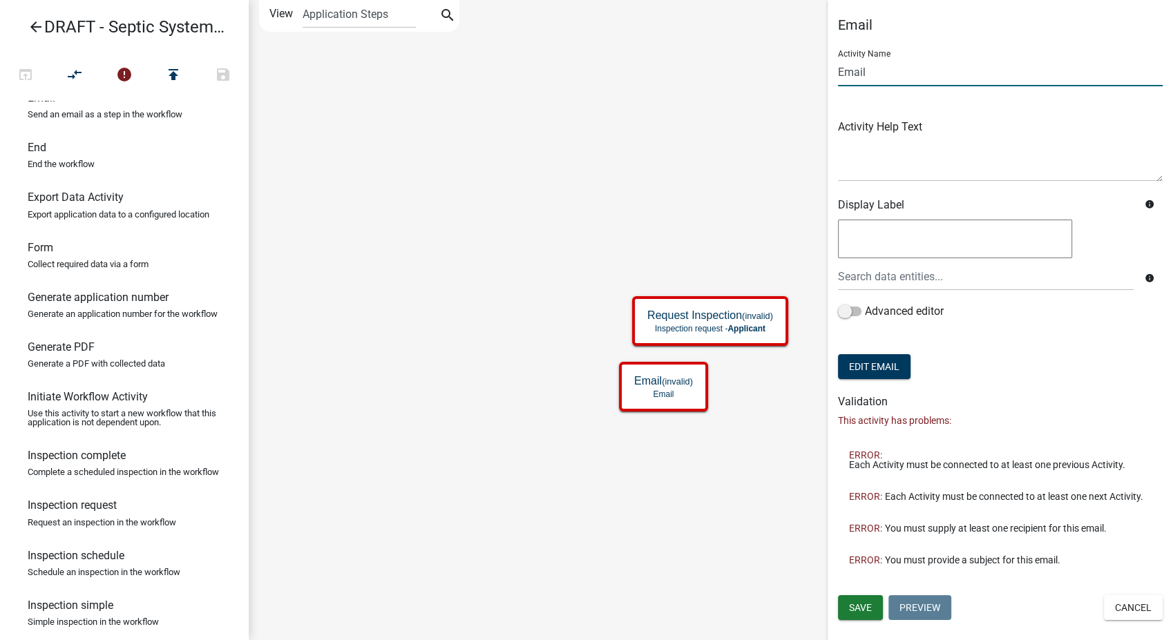
click at [839, 71] on input "Email" at bounding box center [1000, 72] width 325 height 28
type input "Inspection Requested Email"
click at [868, 597] on button "Save" at bounding box center [860, 607] width 45 height 25
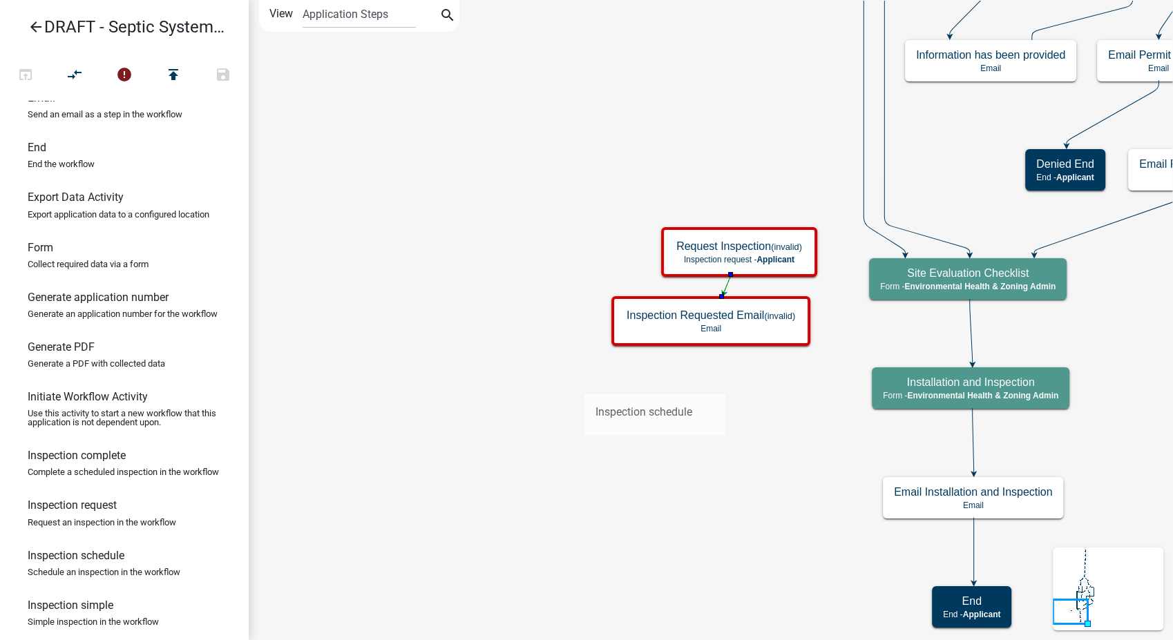
drag, startPoint x: 55, startPoint y: 604, endPoint x: 584, endPoint y: 383, distance: 573.8
click at [584, 383] on div "arrow_back DRAFT - Septic System Installation Application open_in_browser compa…" at bounding box center [586, 320] width 1173 height 640
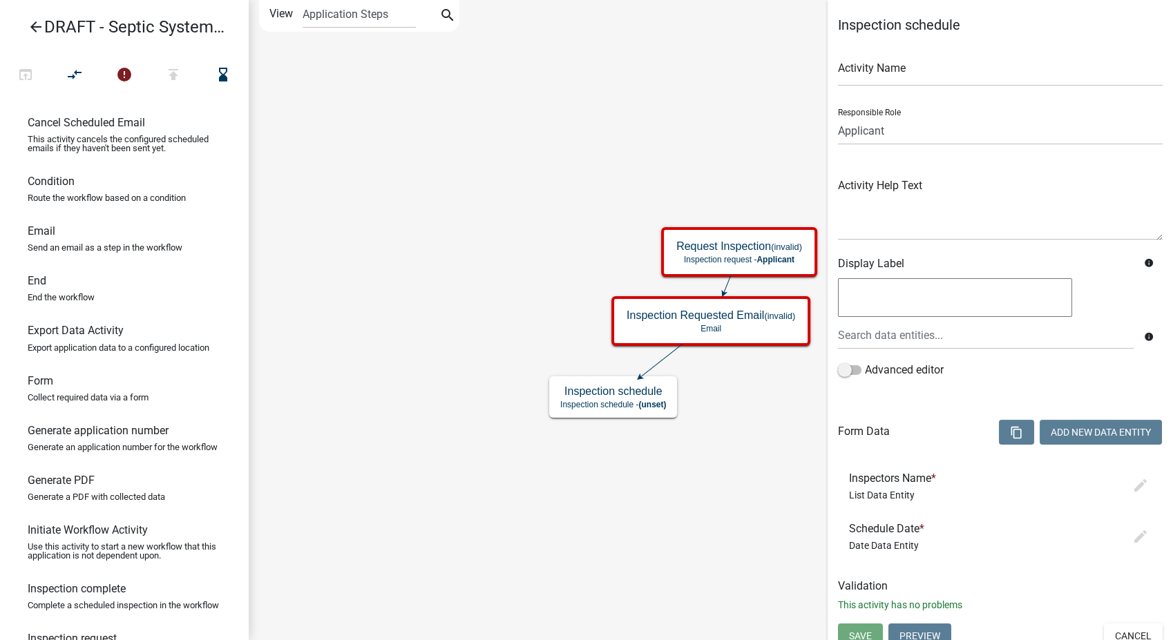
scroll to position [0, 0]
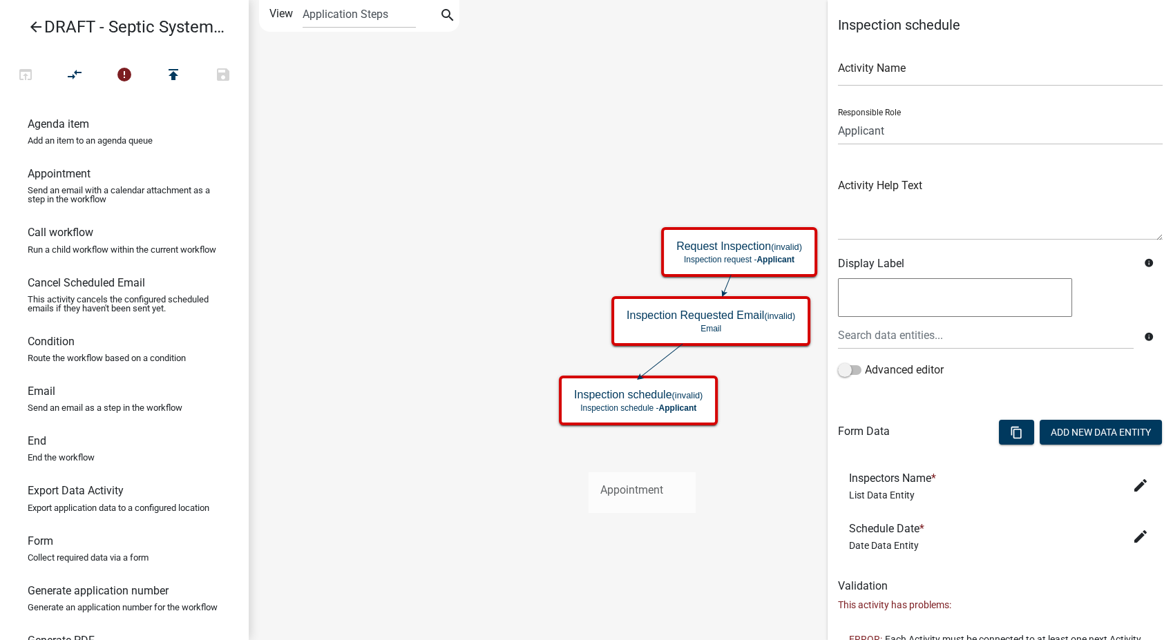
drag, startPoint x: 53, startPoint y: 174, endPoint x: 589, endPoint y: 461, distance: 607.6
click at [589, 461] on div "arrow_back DRAFT - Septic System Installation Application open_in_browser compa…" at bounding box center [586, 320] width 1173 height 640
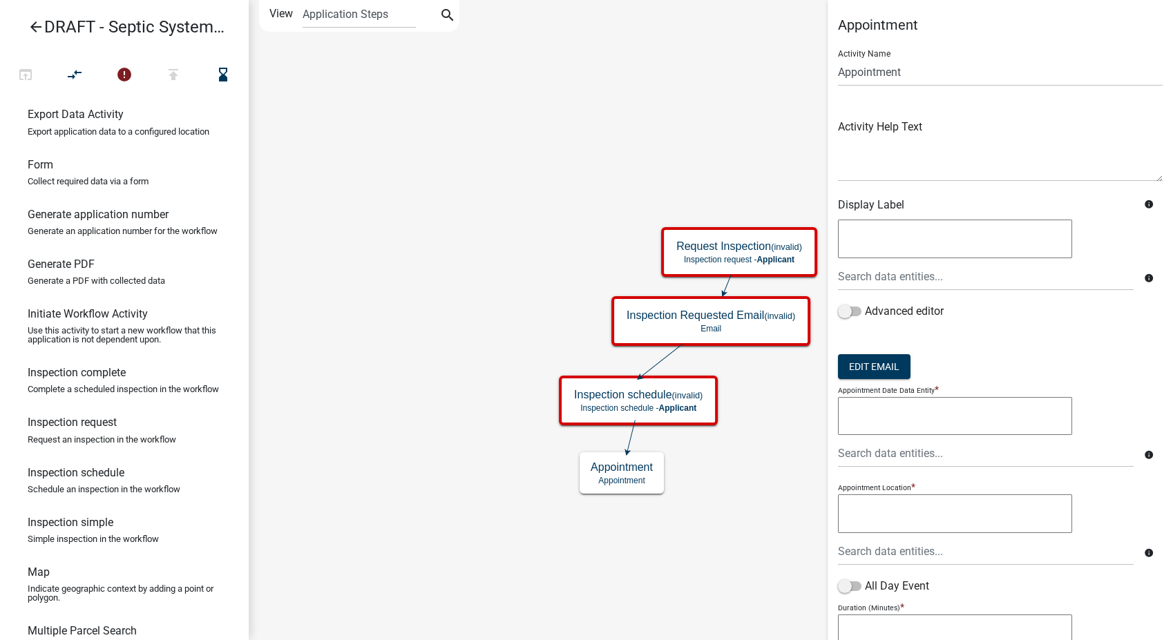
scroll to position [383, 0]
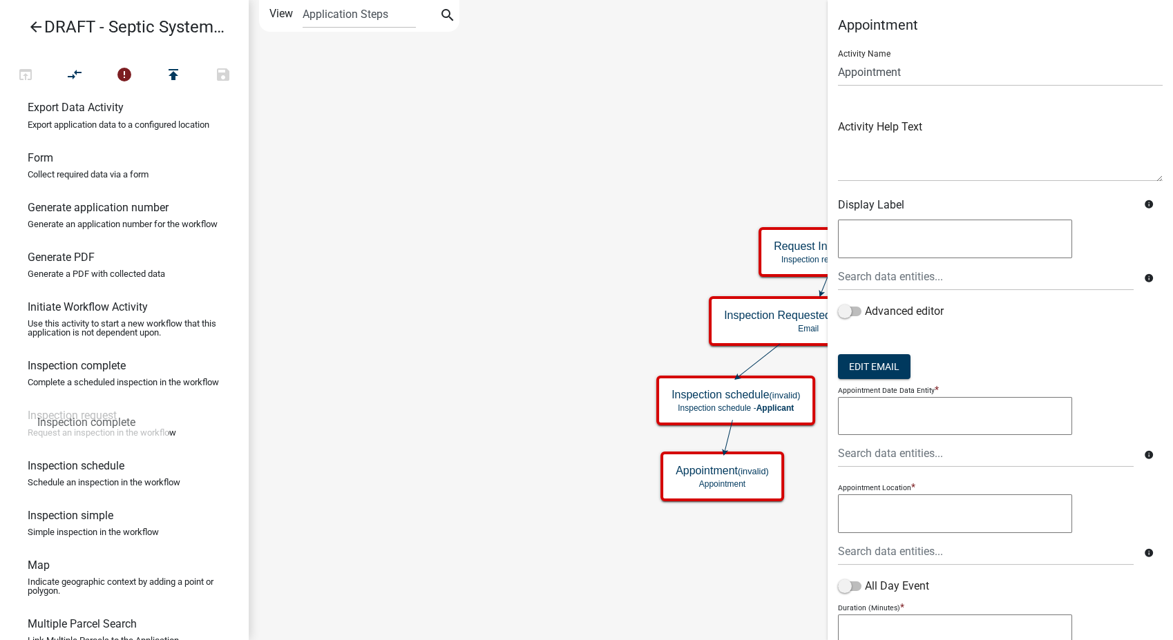
drag, startPoint x: 77, startPoint y: 400, endPoint x: 26, endPoint y: 394, distance: 51.5
click at [26, 394] on link "Inspection complete Complete a scheduled inspection in the workflow" at bounding box center [124, 379] width 249 height 50
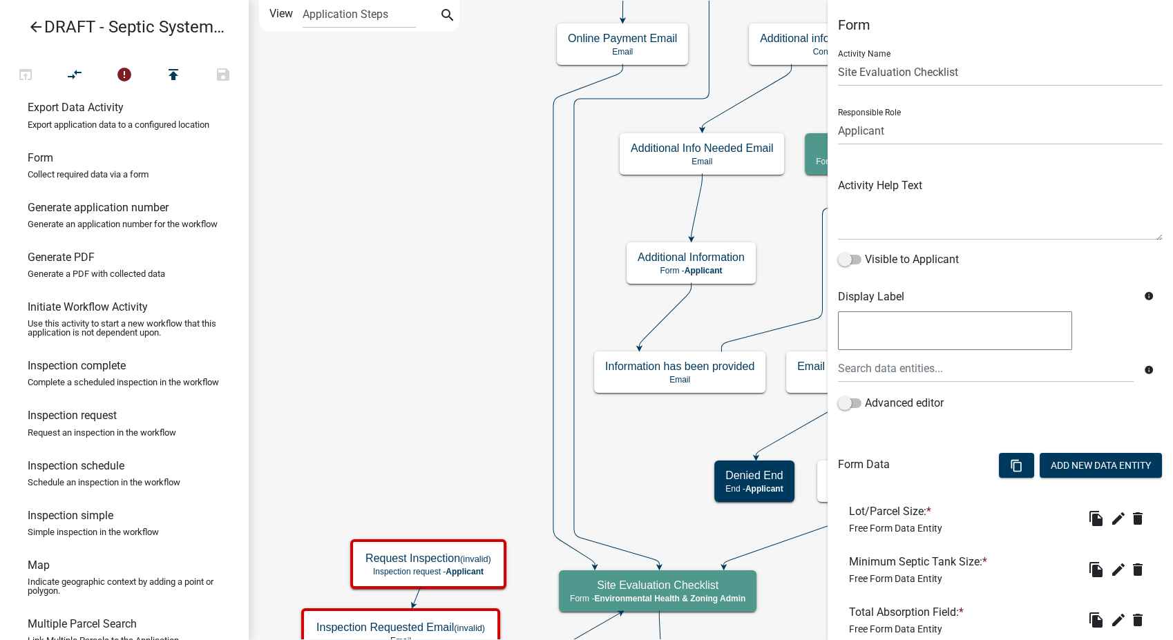
click at [553, 133] on icon at bounding box center [587, 315] width 69 height 502
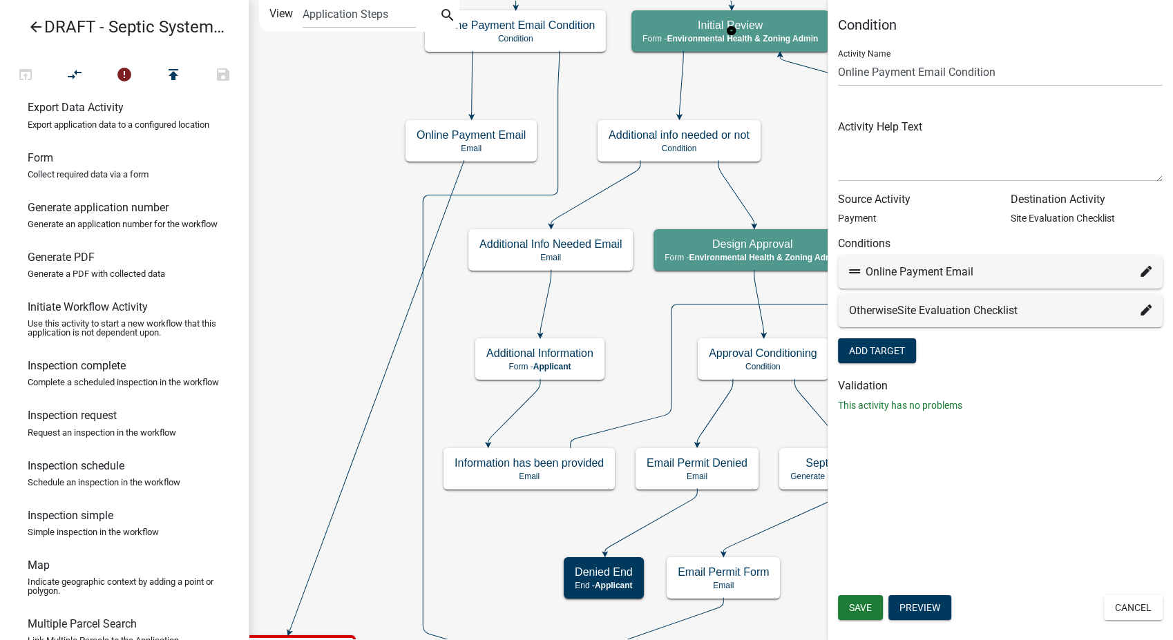
click at [1145, 303] on fa-icon at bounding box center [1145, 311] width 11 height 17
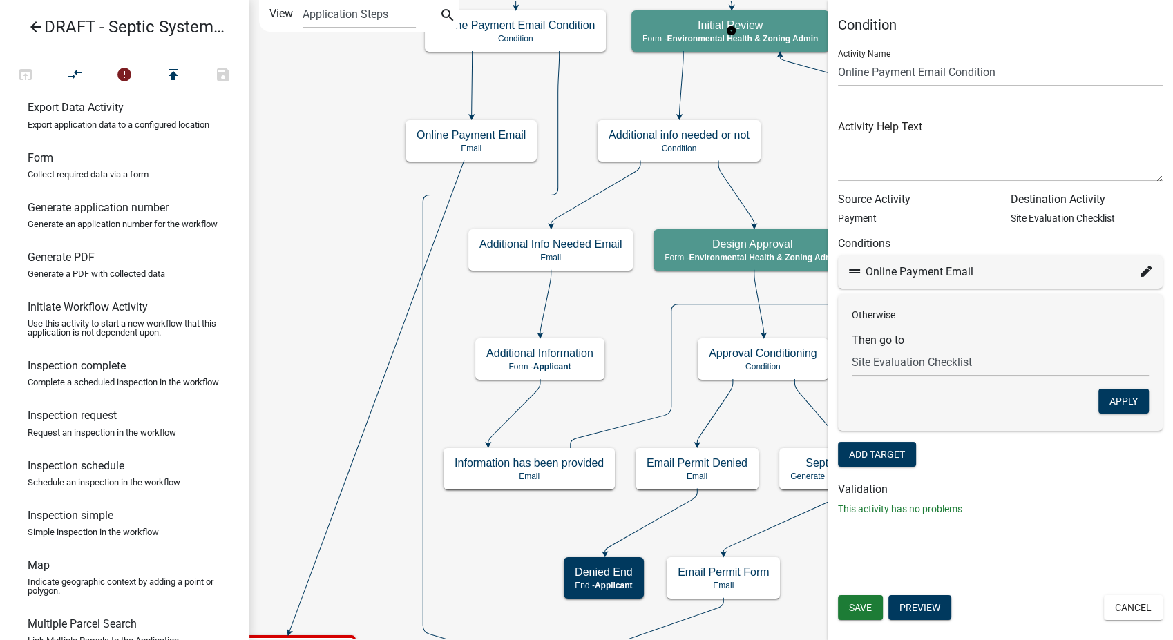
click at [992, 358] on select "Choose... Start Search Parcel Data Request Septic Permit Site Information Sign …" at bounding box center [1000, 362] width 297 height 28
select select "26: 353809b7-9a32-43f4-a81d-525ec244b5c9"
click at [852, 348] on select "Choose... Start Search Parcel Data Request Septic Permit Site Information Sign …" at bounding box center [1000, 362] width 297 height 28
click at [1125, 403] on button "Apply" at bounding box center [1123, 401] width 50 height 25
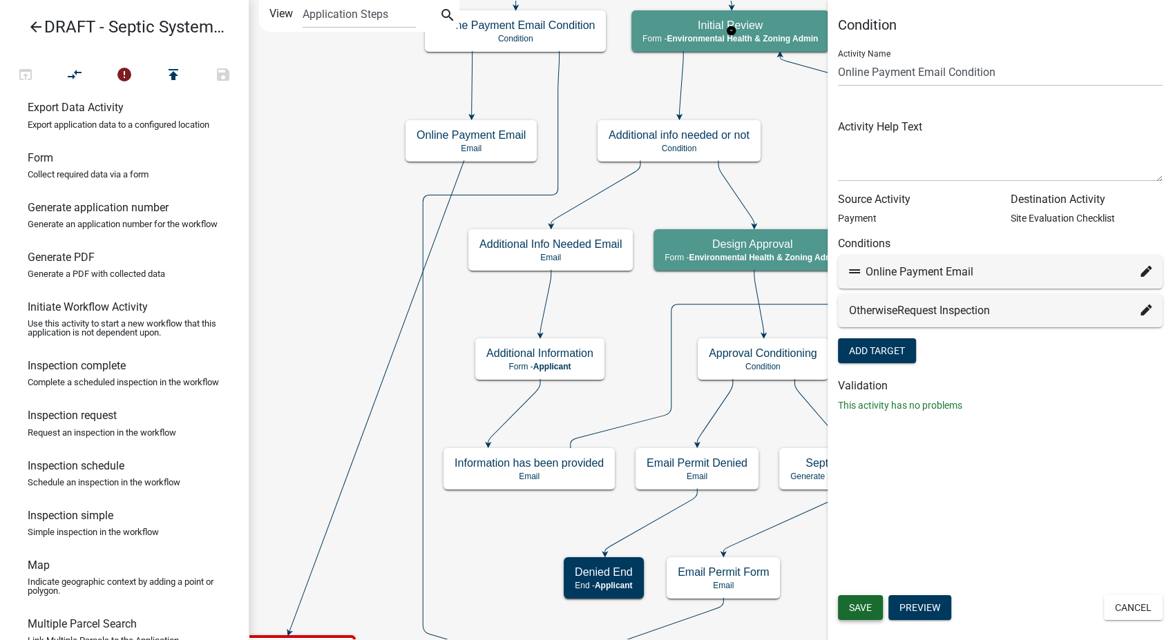
click at [867, 606] on span "Save" at bounding box center [860, 607] width 23 height 11
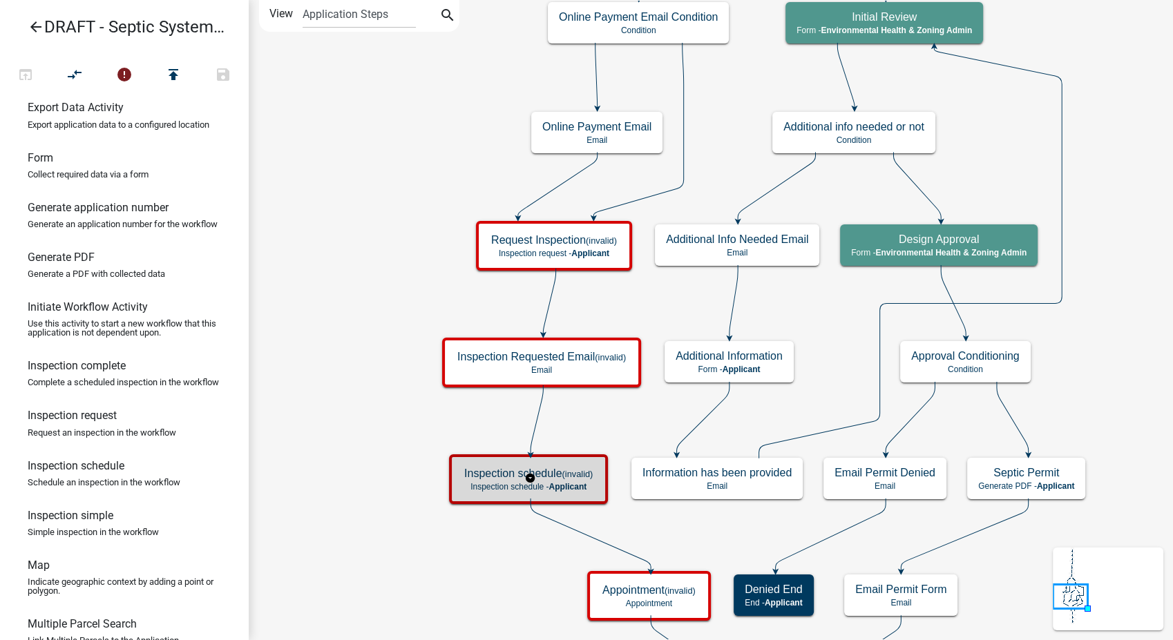
click at [570, 478] on h5 "Inspection schedule (invalid)" at bounding box center [528, 473] width 128 height 13
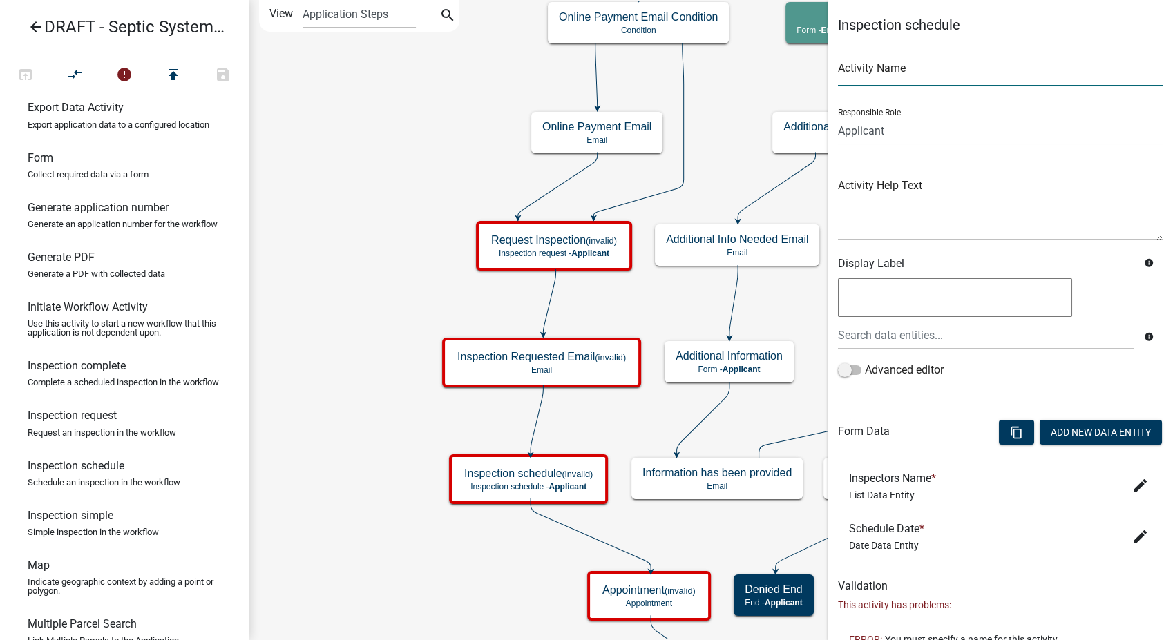
click at [901, 67] on input "text" at bounding box center [1000, 72] width 325 height 28
type input "Schedule Inspection"
click at [953, 120] on select "Applicant Environmental Health & Zoning Admin Secondary Roads Admin" at bounding box center [1000, 131] width 325 height 28
select select "F06A1D65-B43C-4930-9D9A-3CB2ED09DA96"
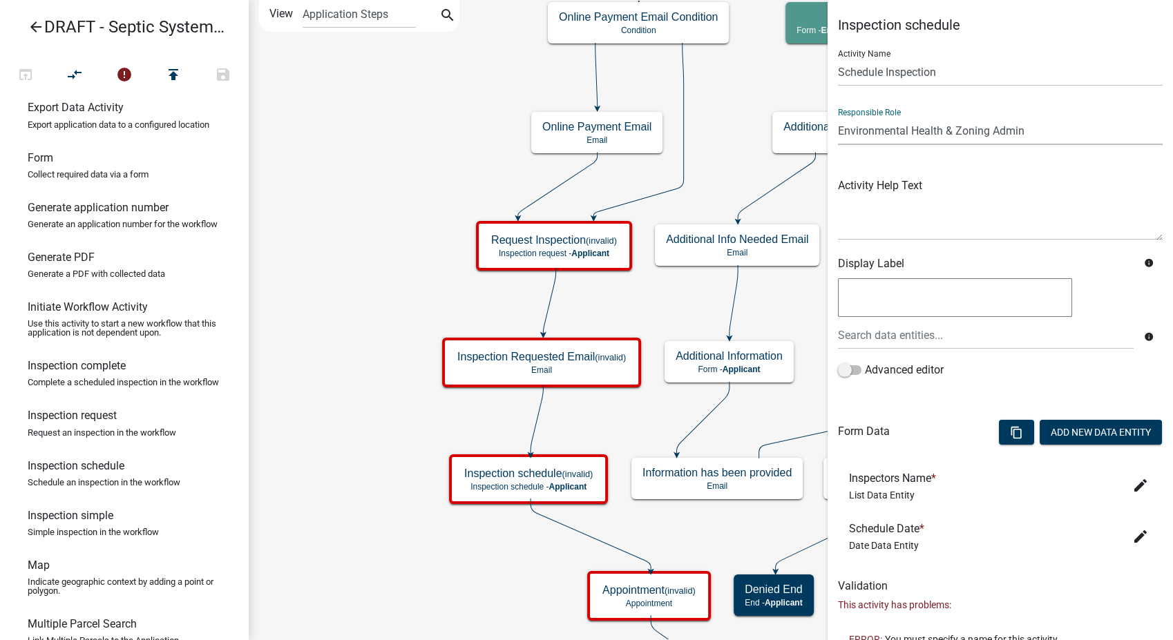
click at [838, 117] on select "Applicant Environmental Health & Zoning Admin Secondary Roads Admin" at bounding box center [1000, 131] width 325 height 28
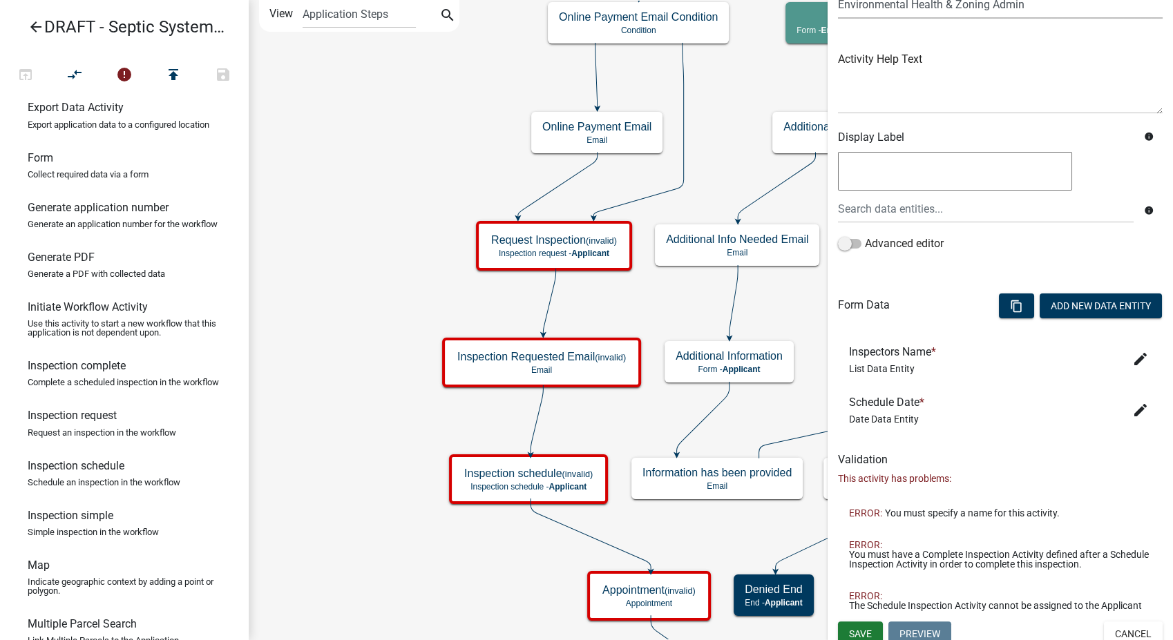
scroll to position [145, 0]
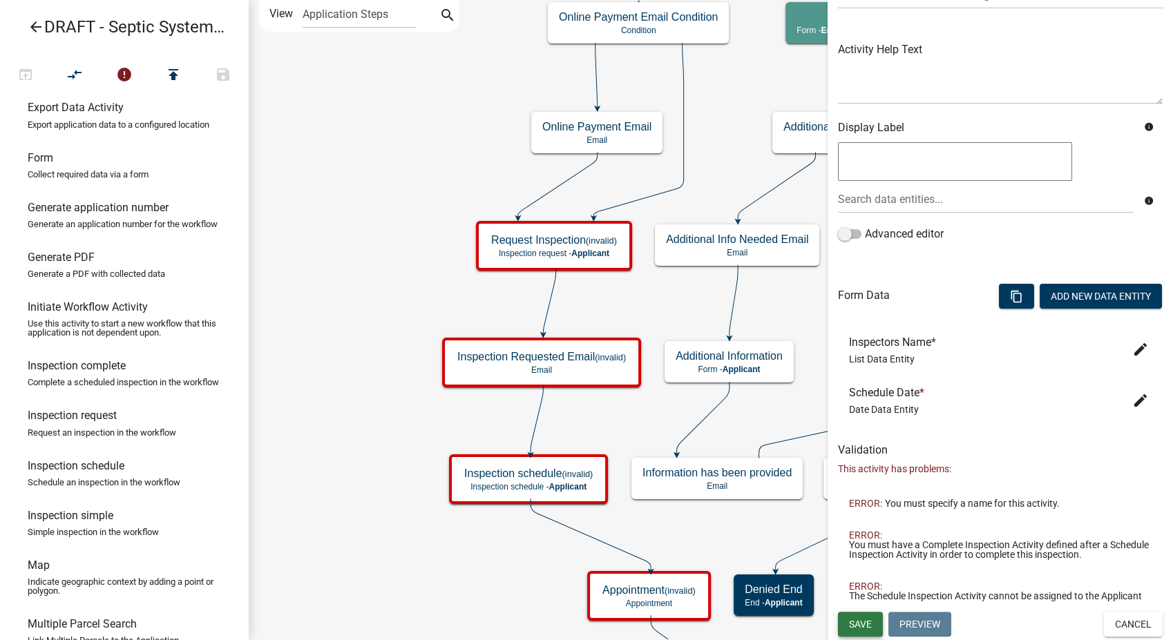
click at [859, 625] on span "Save" at bounding box center [860, 624] width 23 height 11
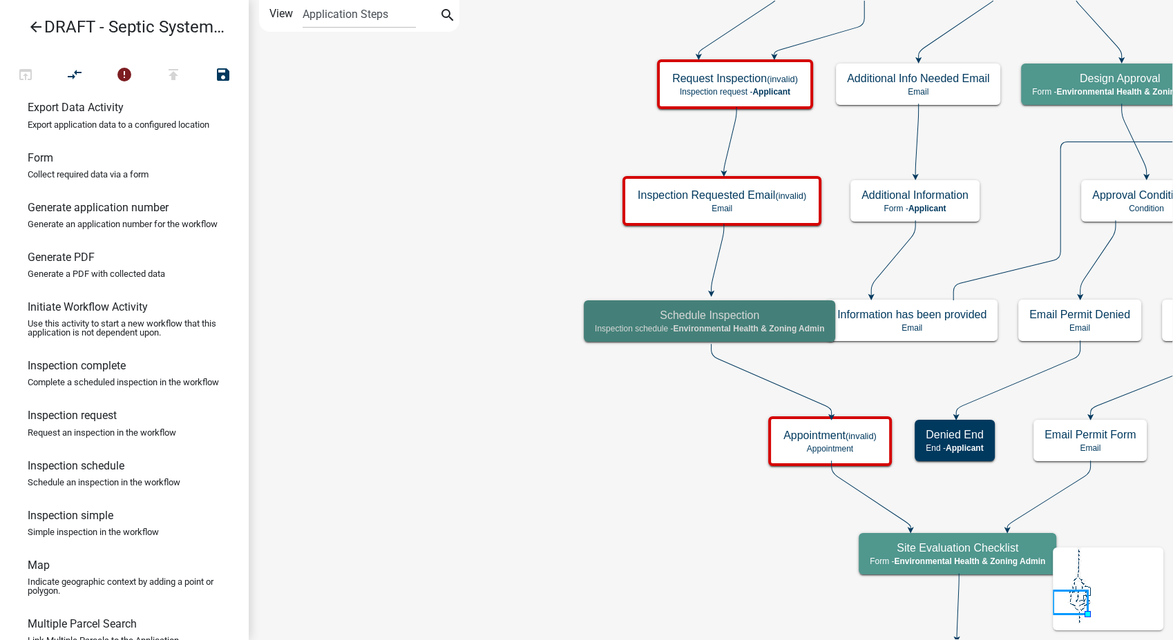
scroll to position [0, 0]
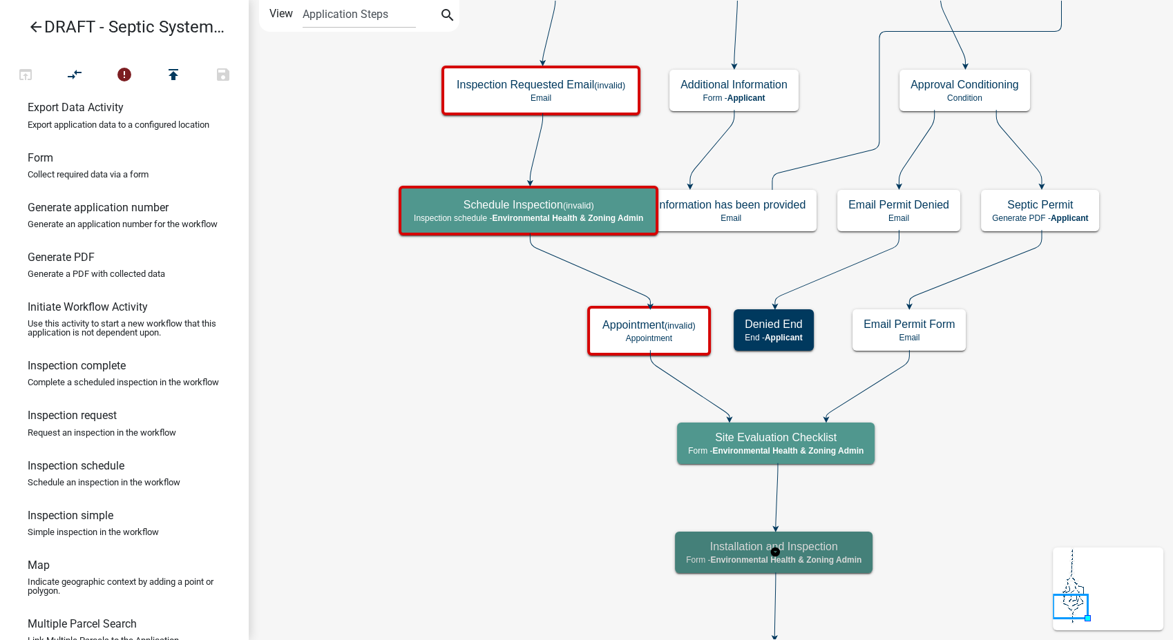
click at [818, 552] on h5 "Installation and Inspection" at bounding box center [773, 546] width 175 height 13
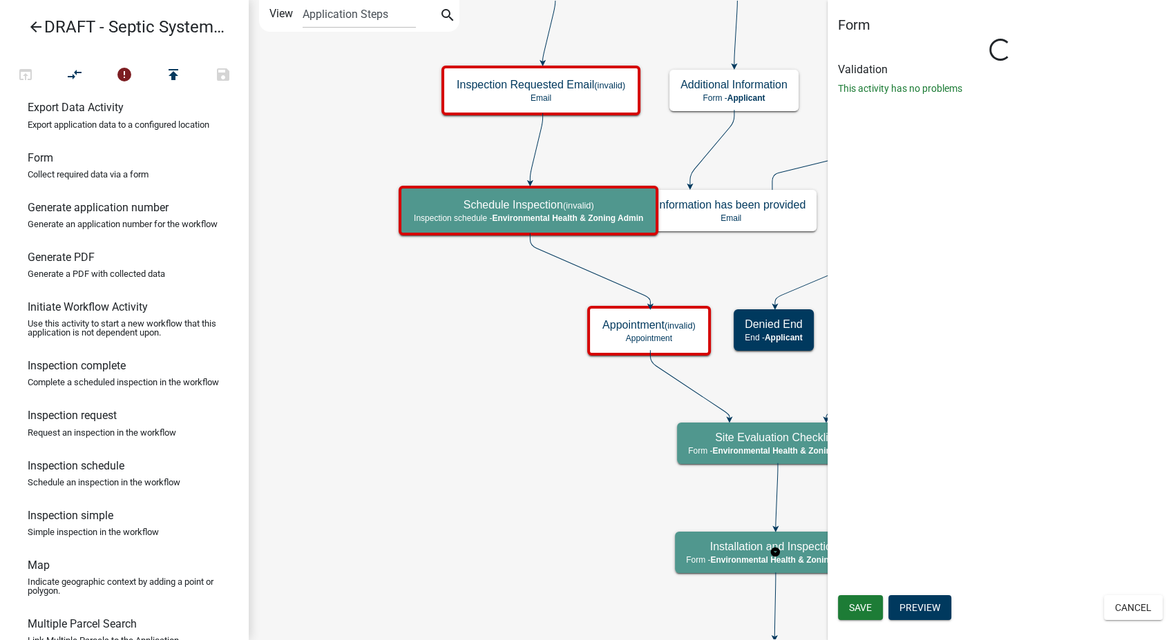
select select "F06A1D65-B43C-4930-9D9A-3CB2ED09DA96"
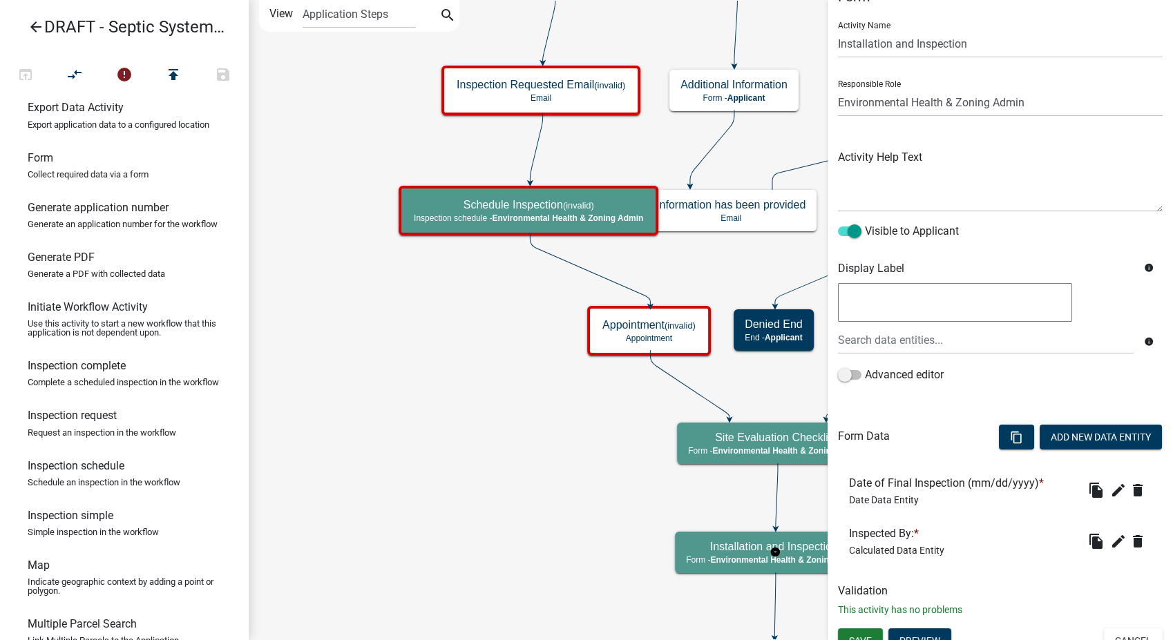
scroll to position [44, 0]
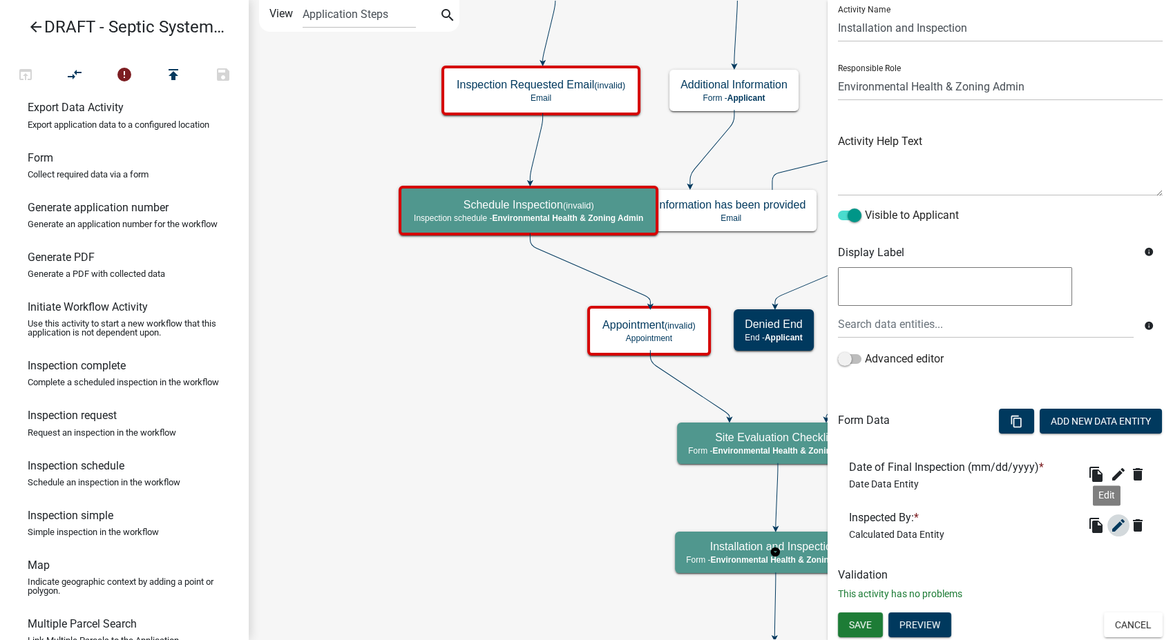
click at [1107, 515] on button "edit" at bounding box center [1118, 526] width 22 height 22
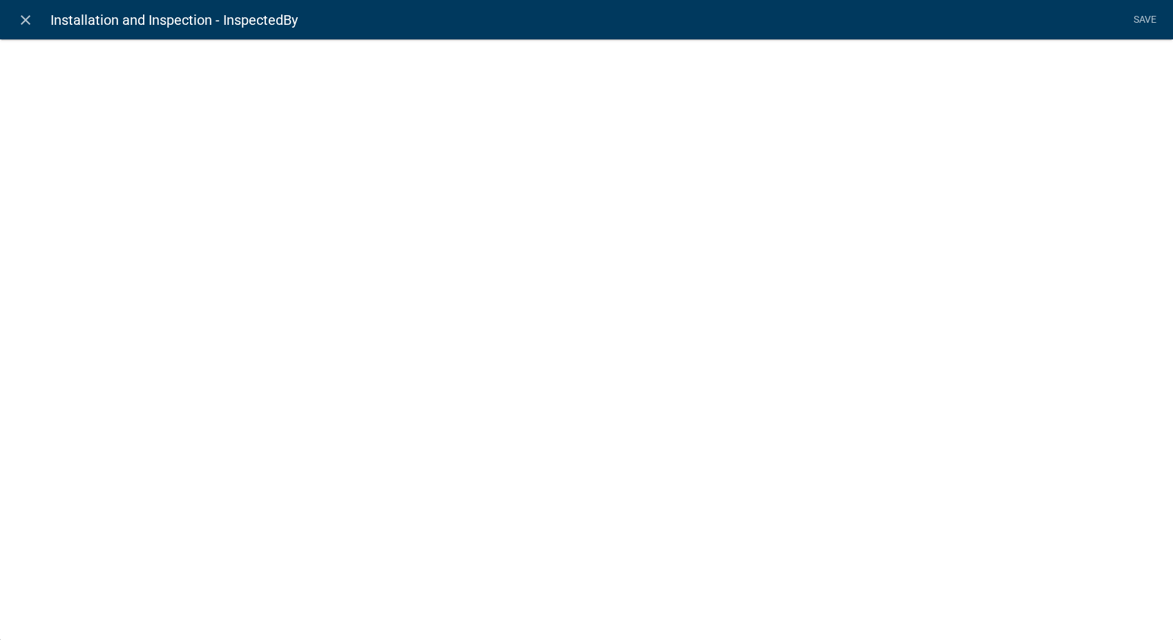
select select "calculated-value"
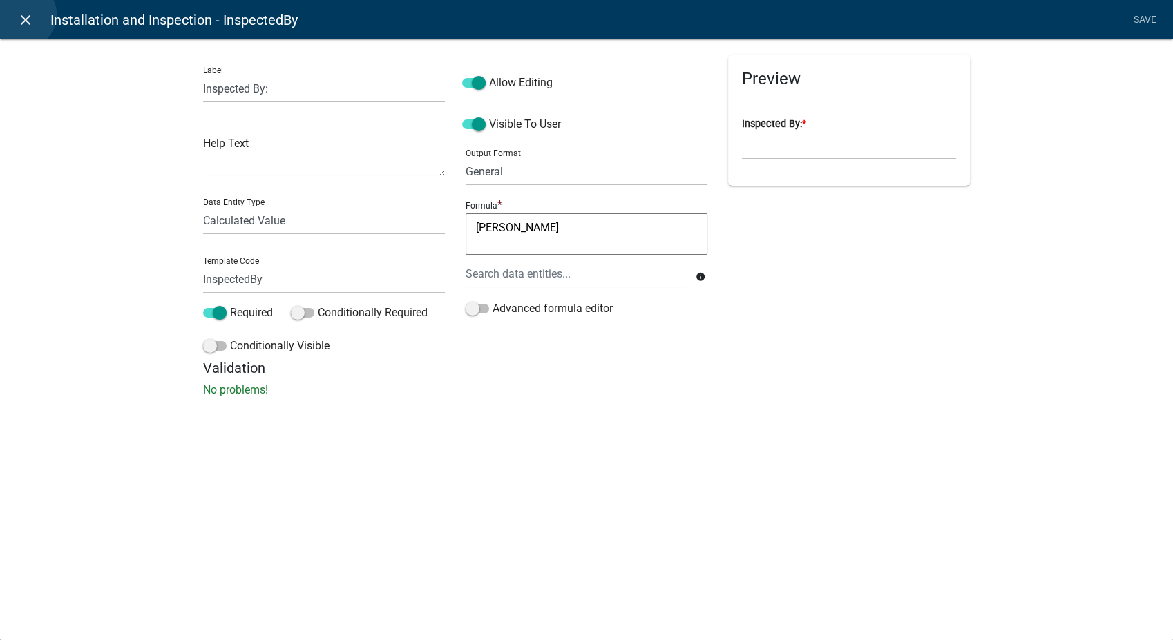
click at [21, 15] on icon "close" at bounding box center [25, 20] width 17 height 17
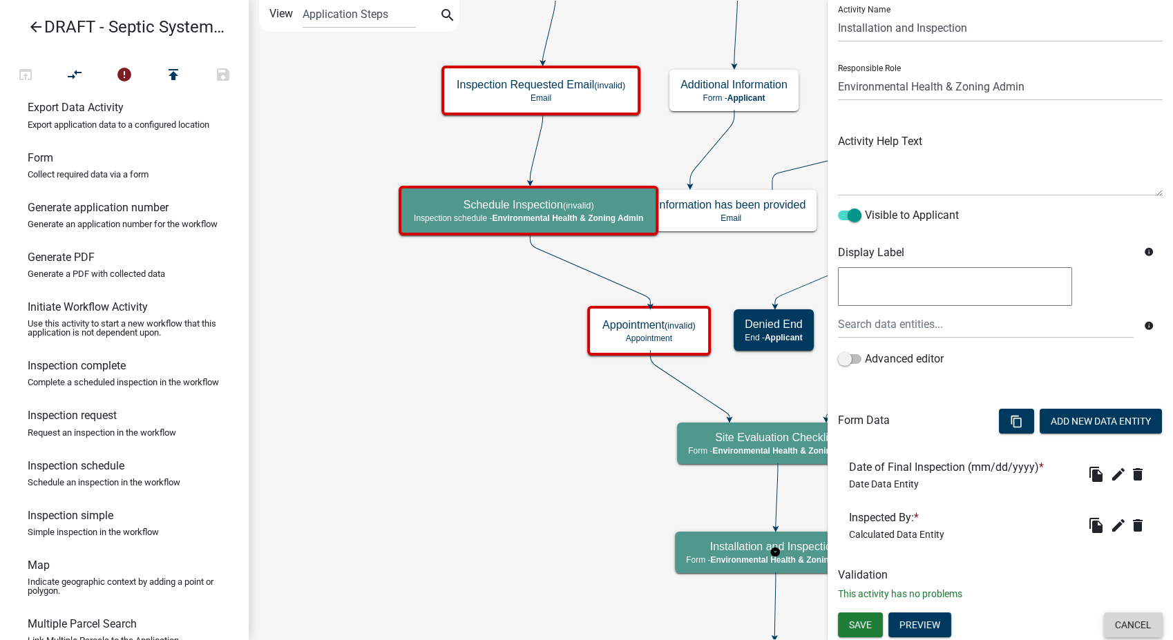
click at [1129, 627] on button "Cancel" at bounding box center [1133, 625] width 59 height 25
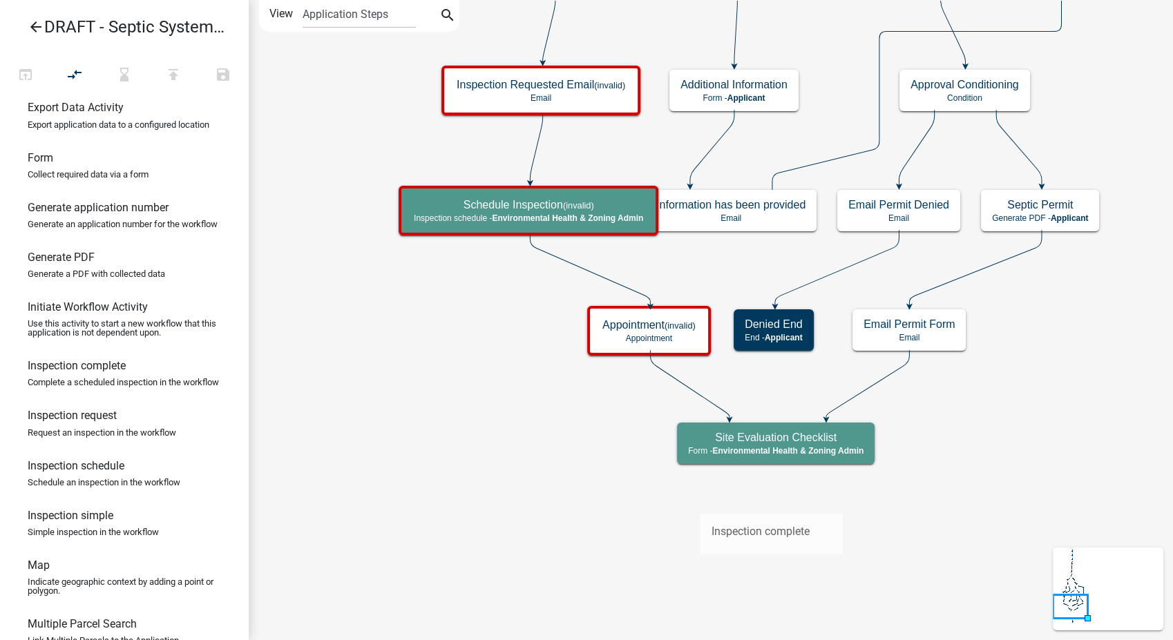
drag, startPoint x: 73, startPoint y: 399, endPoint x: 700, endPoint y: 502, distance: 635.6
click at [700, 502] on div "arrow_back DRAFT - Septic System Installation Application open_in_browser compa…" at bounding box center [586, 320] width 1173 height 640
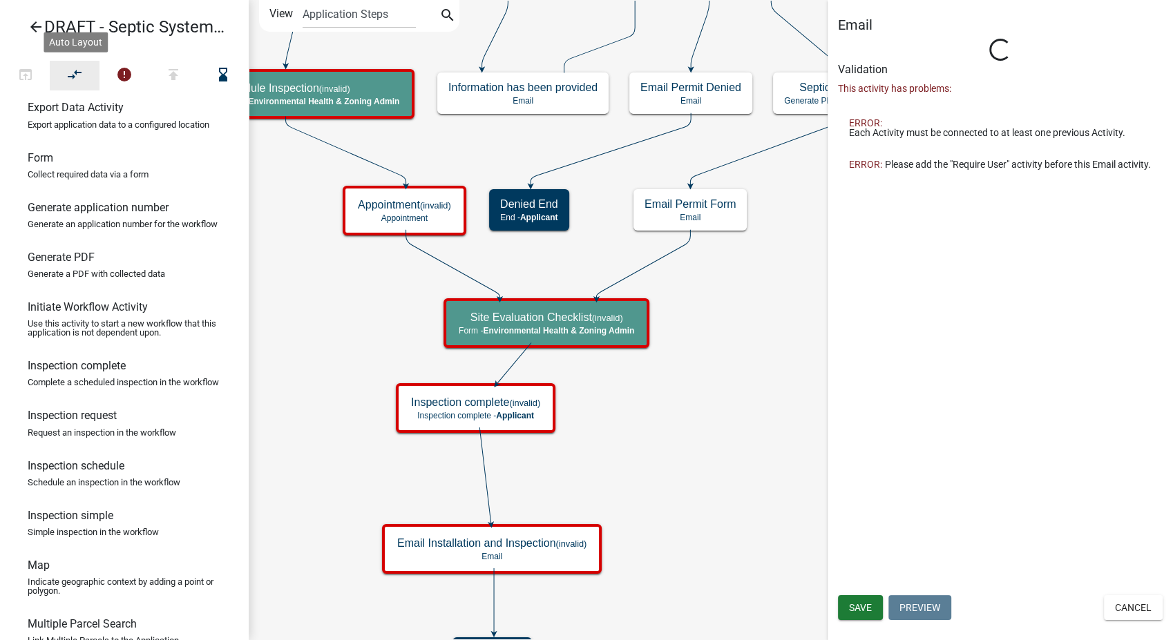
click at [67, 75] on icon "compare_arrows" at bounding box center [75, 75] width 17 height 19
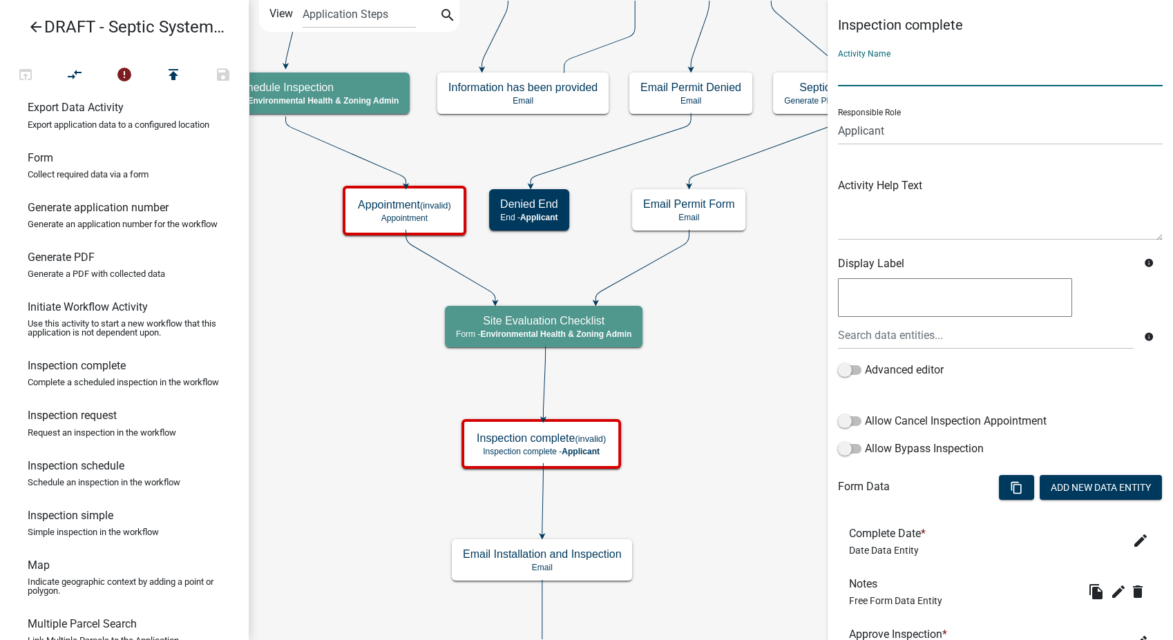
click at [888, 63] on input "text" at bounding box center [1000, 72] width 325 height 28
type input "Inspection Results"
click at [854, 126] on select "Applicant Environmental Health & Zoning Admin Secondary Roads Admin" at bounding box center [1000, 131] width 325 height 28
select select "F06A1D65-B43C-4930-9D9A-3CB2ED09DA96"
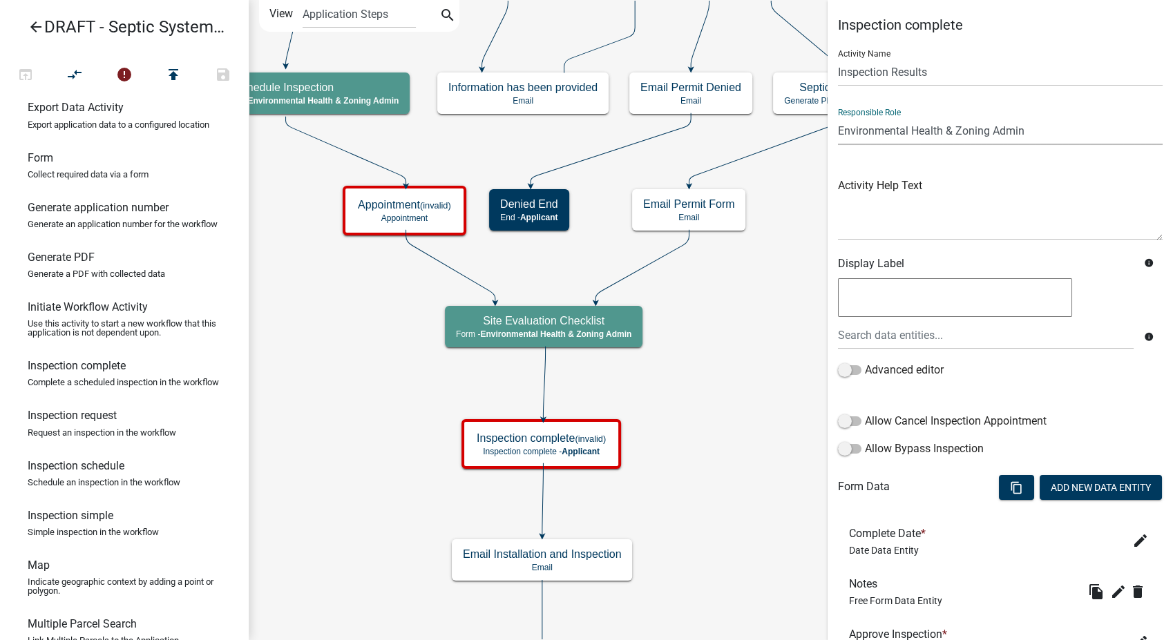
click at [838, 117] on select "Applicant Environmental Health & Zoning Admin Secondary Roads Admin" at bounding box center [1000, 131] width 325 height 28
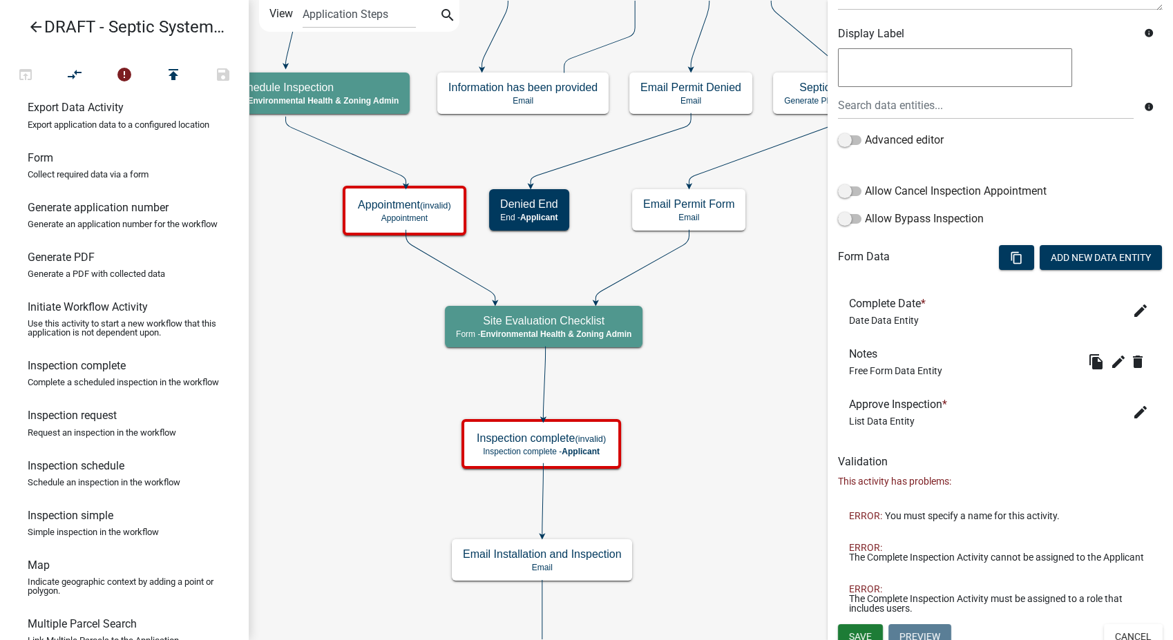
scroll to position [251, 0]
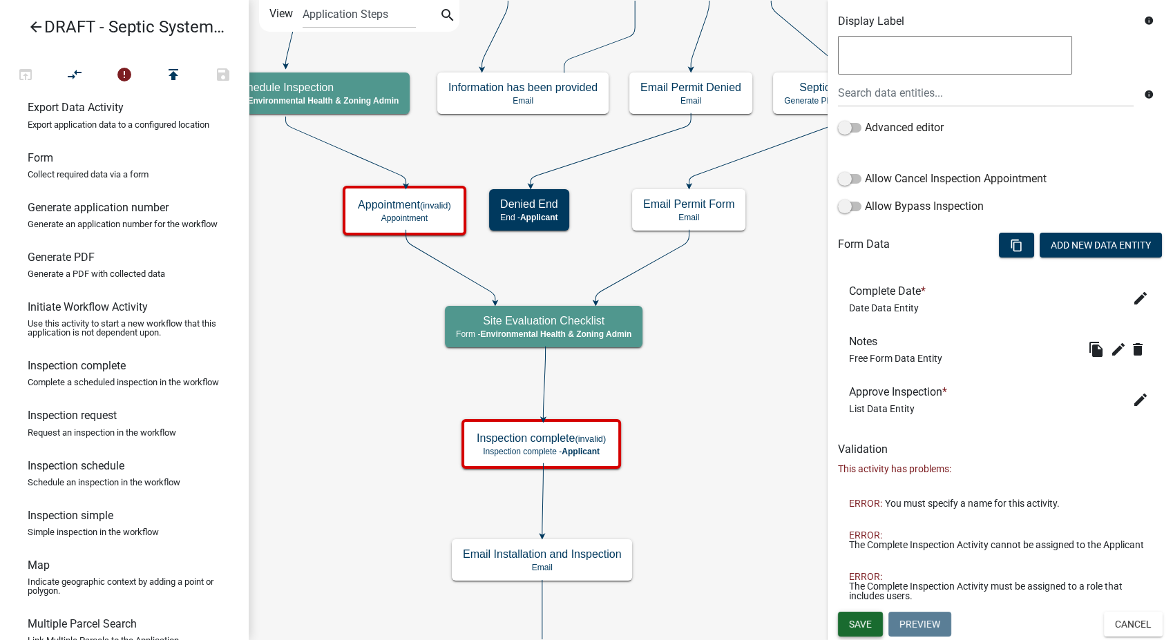
click at [851, 622] on span "Save" at bounding box center [860, 623] width 23 height 11
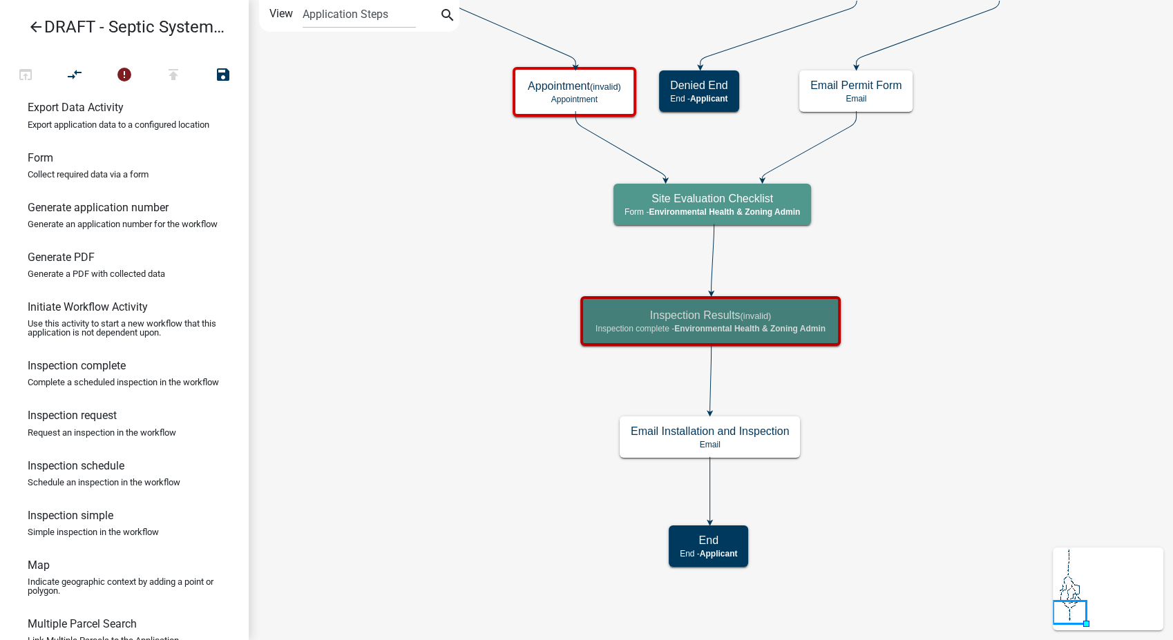
scroll to position [0, 0]
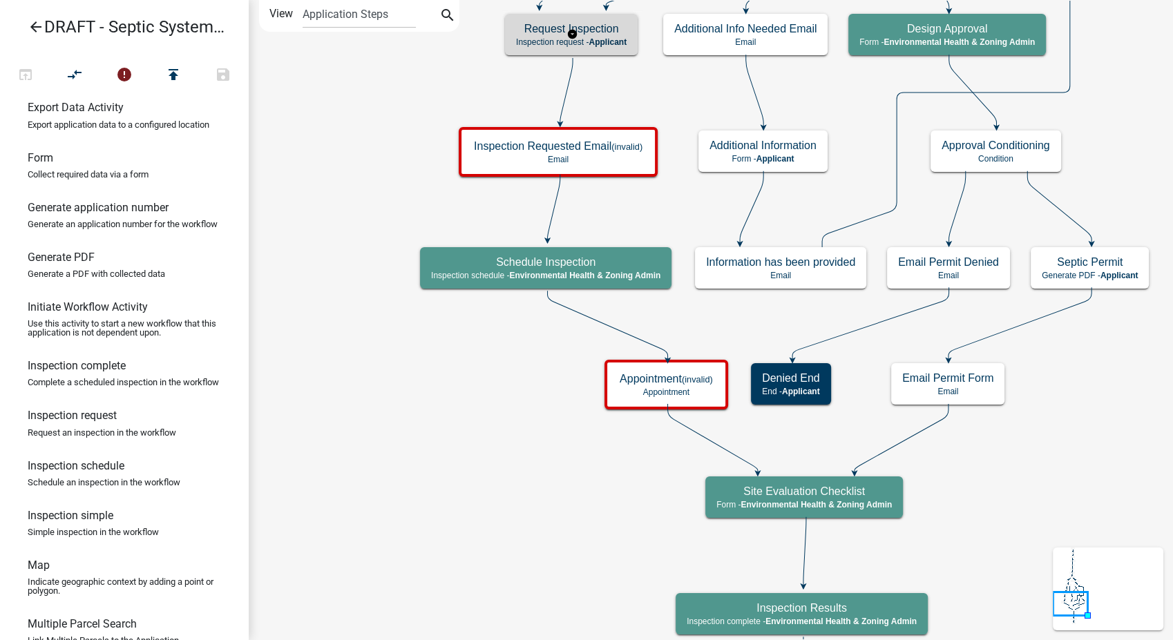
click at [613, 47] on div "Request Inspection Inspection request - Applicant" at bounding box center [571, 34] width 133 height 41
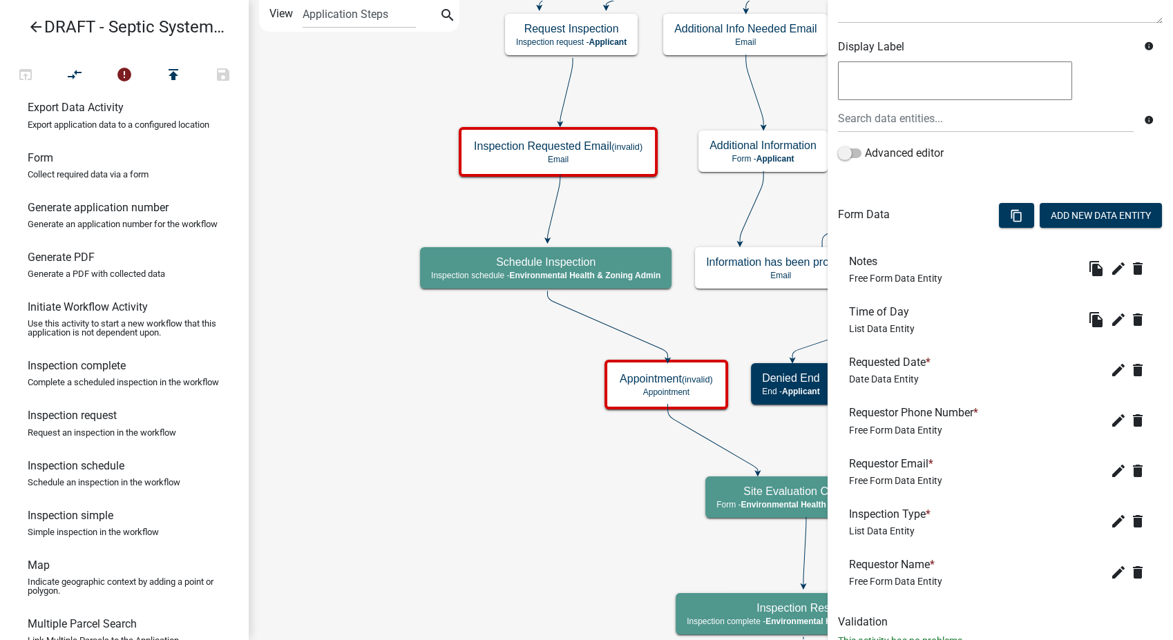
scroll to position [265, 0]
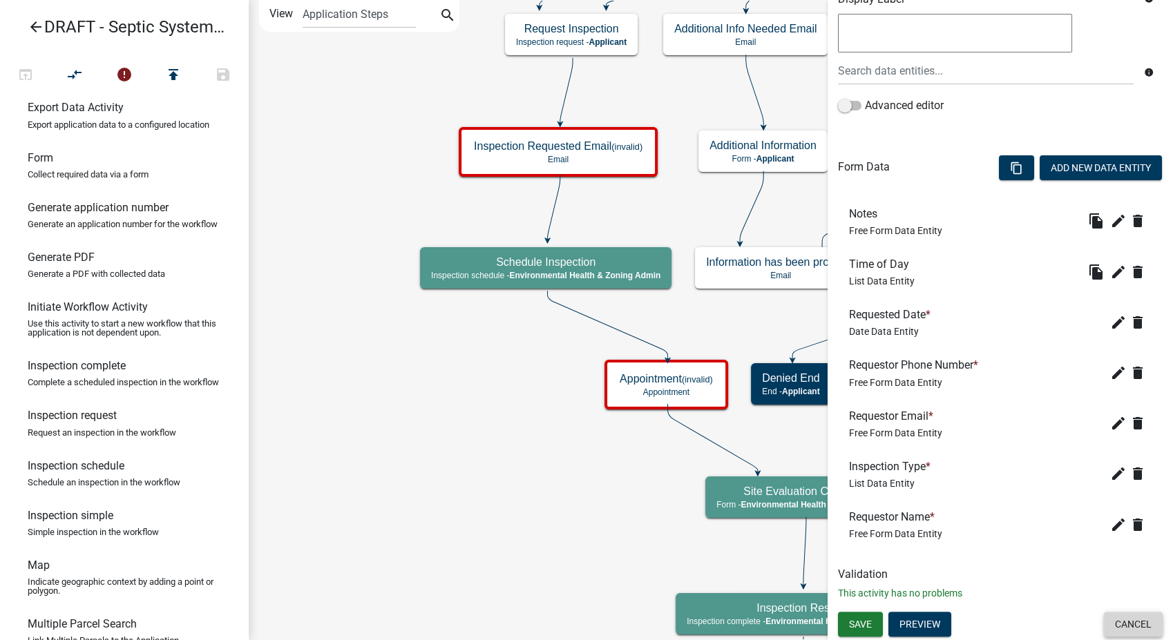
click at [1106, 620] on button "Cancel" at bounding box center [1133, 624] width 59 height 25
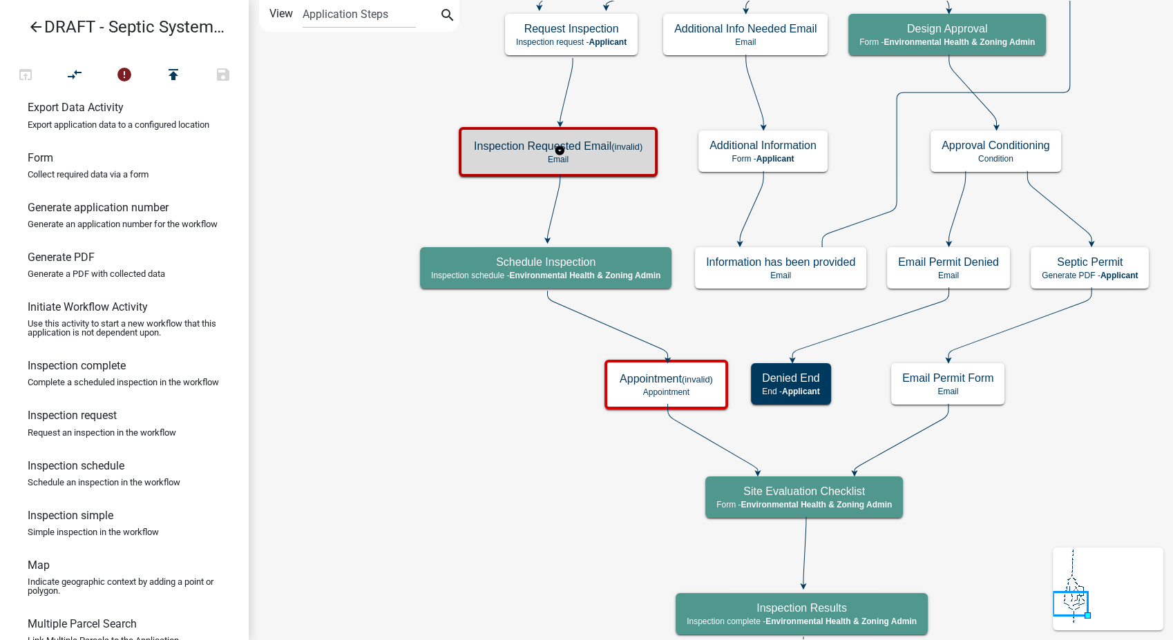
click at [589, 169] on div "Inspection Requested Email (invalid) Email" at bounding box center [558, 151] width 191 height 41
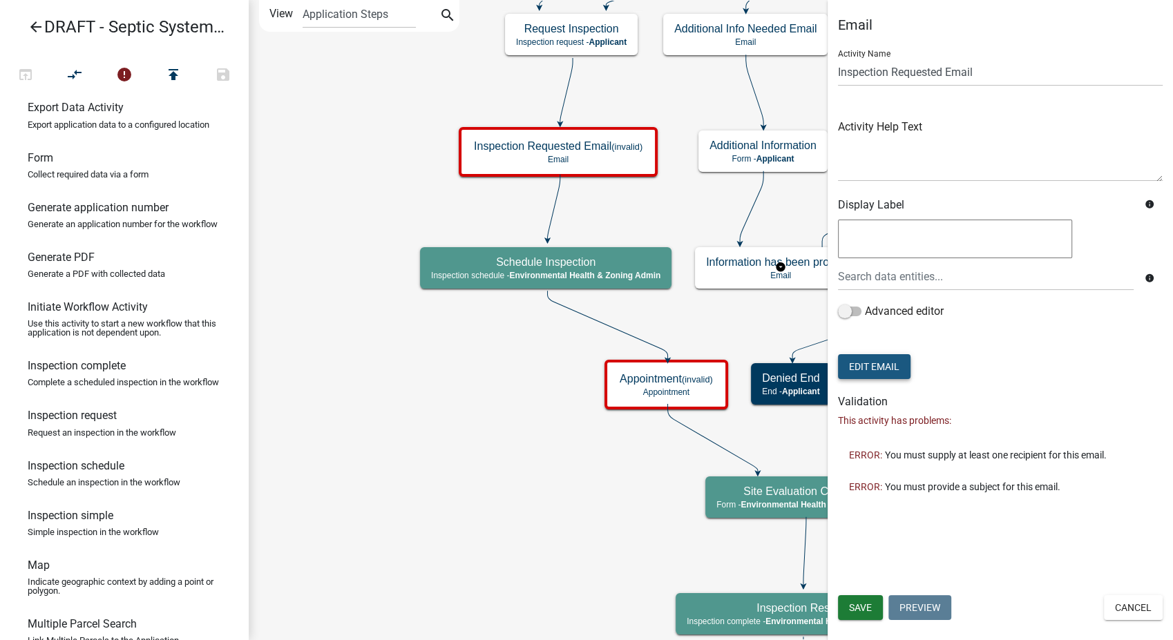
click at [884, 365] on button "Edit Email" at bounding box center [874, 366] width 73 height 25
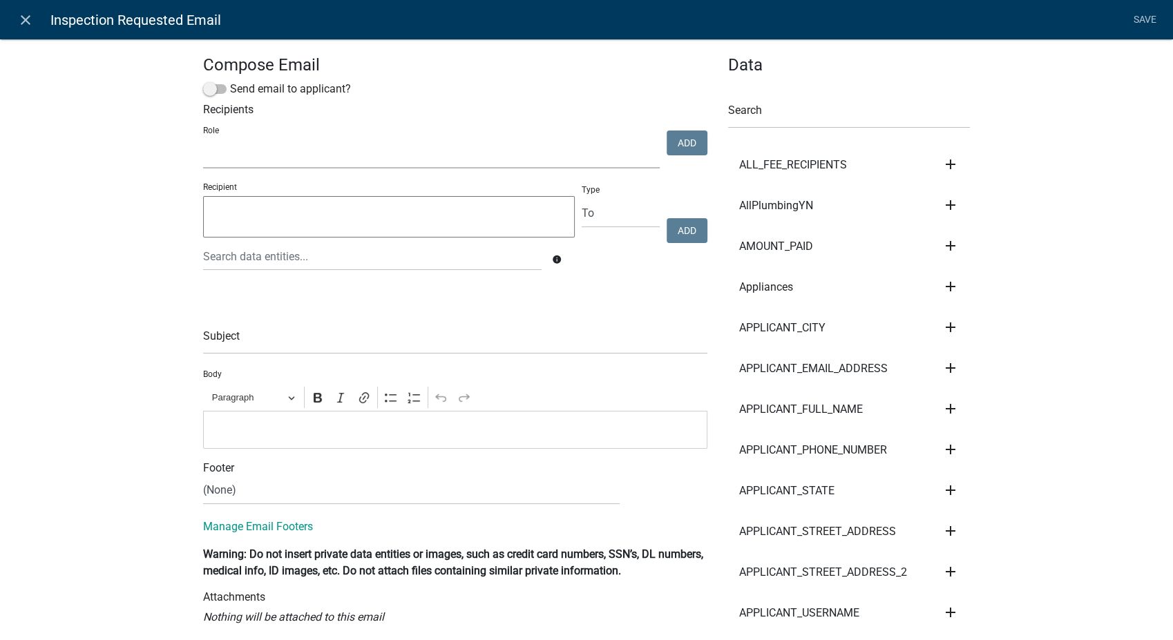
click at [249, 151] on select "Environmental Health & Zoning Admin Secondary Roads Admin" at bounding box center [431, 154] width 457 height 28
select select "f06a1d65-b43c-4930-9d9a-3cb2ed09da96"
click at [203, 140] on select "Environmental Health & Zoning Admin Secondary Roads Admin" at bounding box center [431, 154] width 457 height 28
click at [688, 146] on button "Add" at bounding box center [687, 143] width 41 height 25
select select
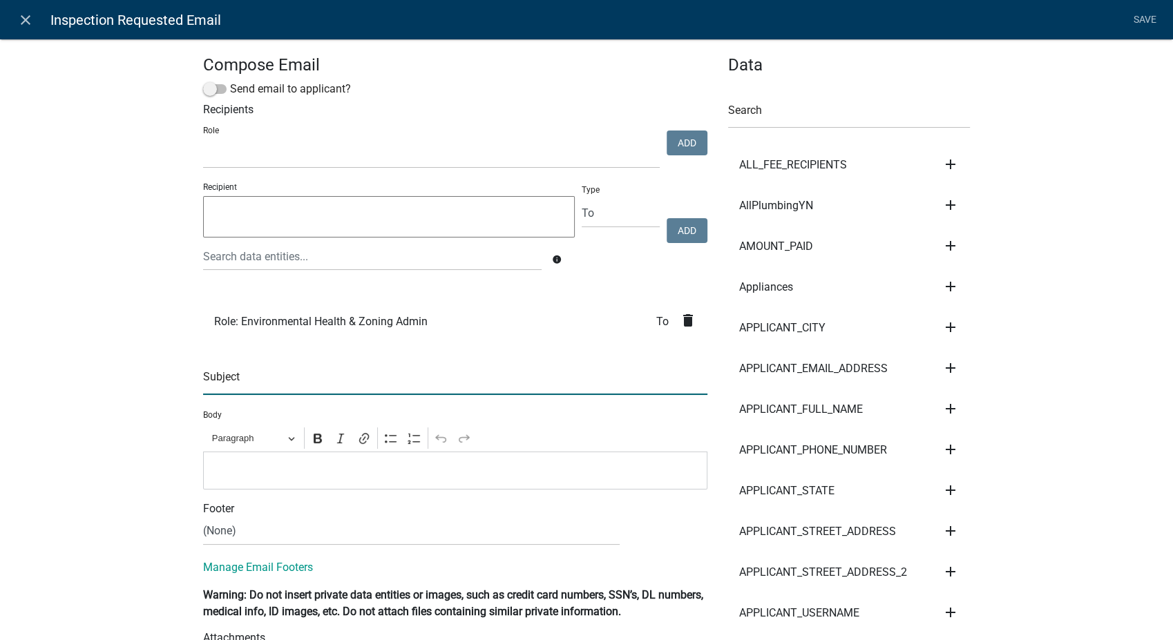
click at [229, 379] on input "text" at bounding box center [455, 381] width 504 height 28
type input "Septic Inspection Requested"
click at [240, 538] on select "(None) Environmental Health Secondary Roads" at bounding box center [411, 531] width 417 height 28
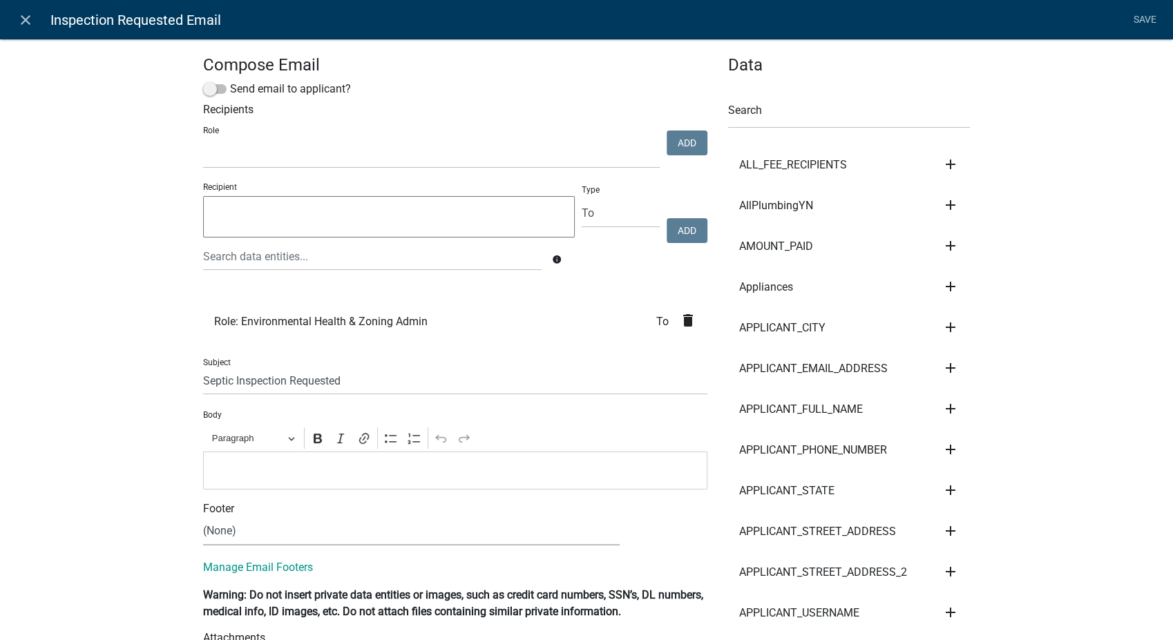
click at [232, 467] on p "Editor editing area: main. Press Alt+0 for help." at bounding box center [456, 470] width 490 height 17
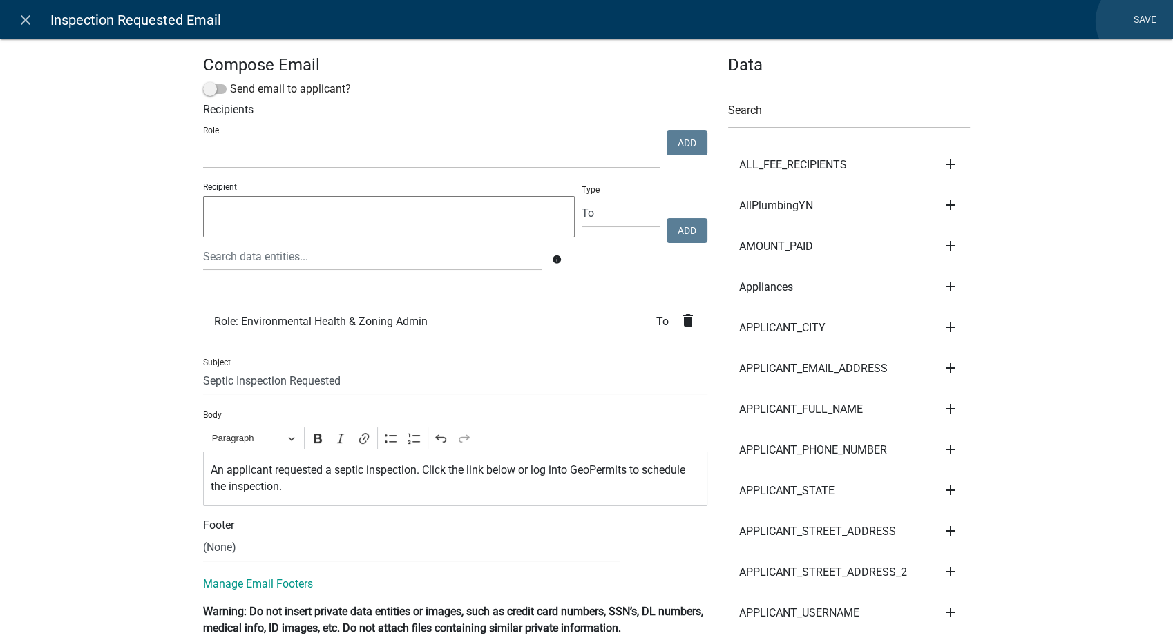
click at [1139, 21] on link "Save" at bounding box center [1144, 20] width 35 height 26
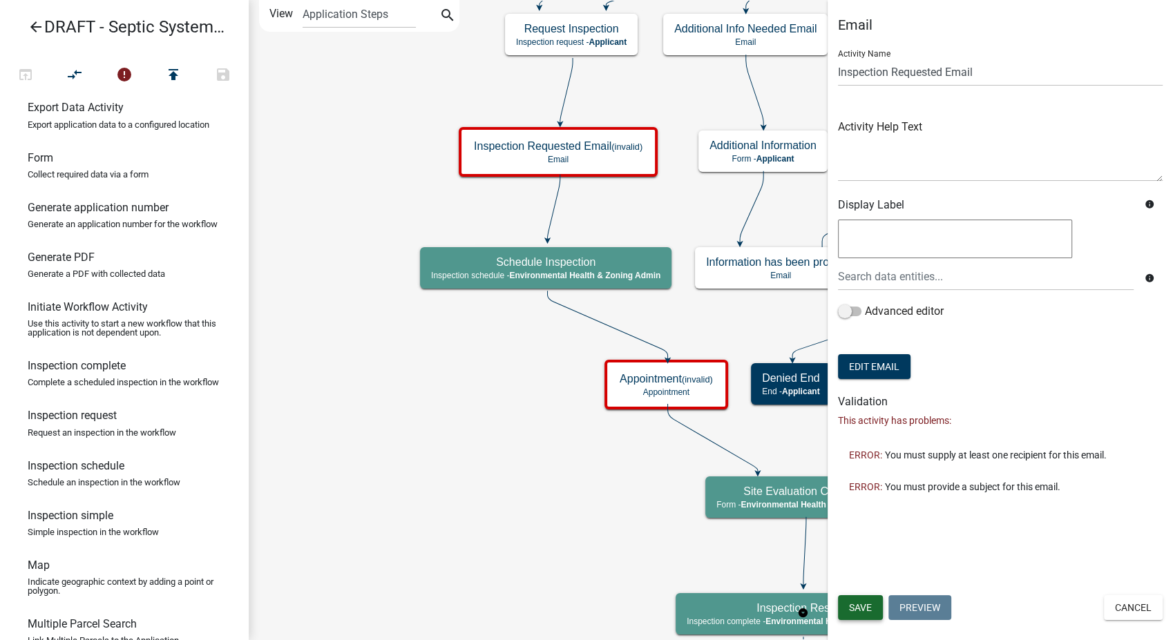
click at [872, 609] on button "Save" at bounding box center [860, 607] width 45 height 25
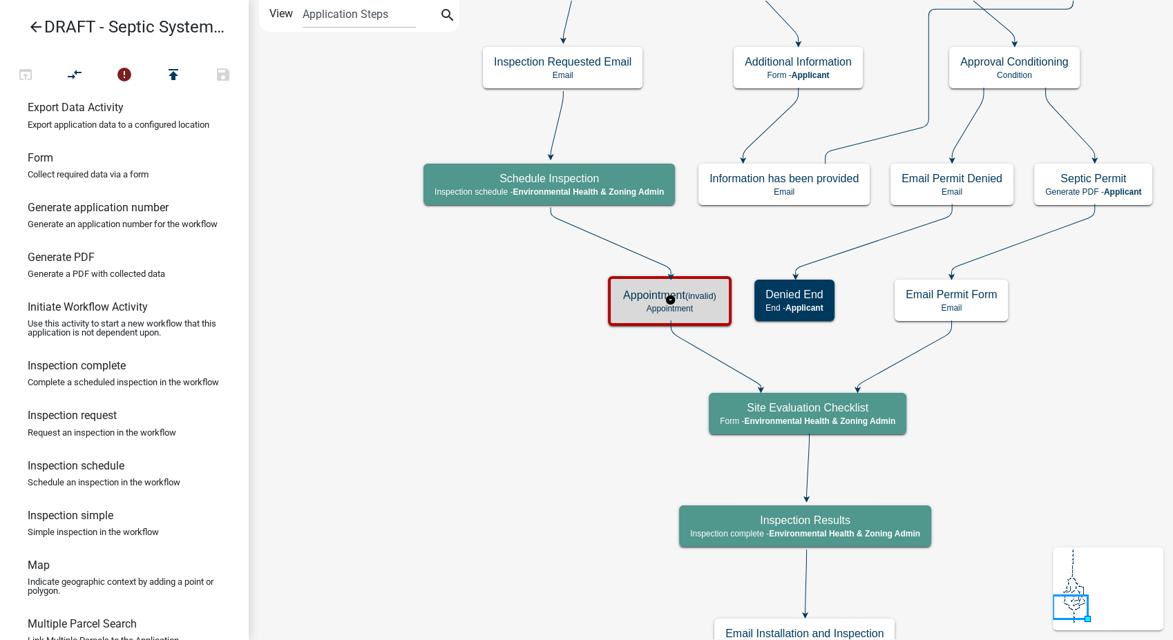
click at [635, 304] on p "Appointment" at bounding box center [669, 309] width 93 height 10
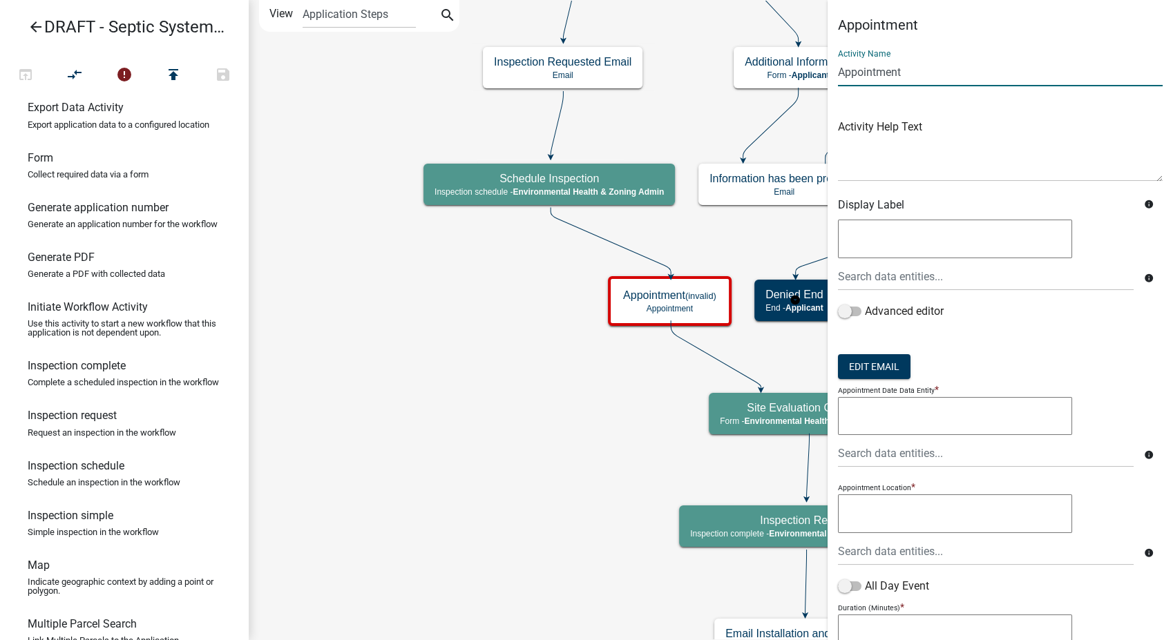
click at [842, 75] on input "Appointment" at bounding box center [1000, 72] width 325 height 28
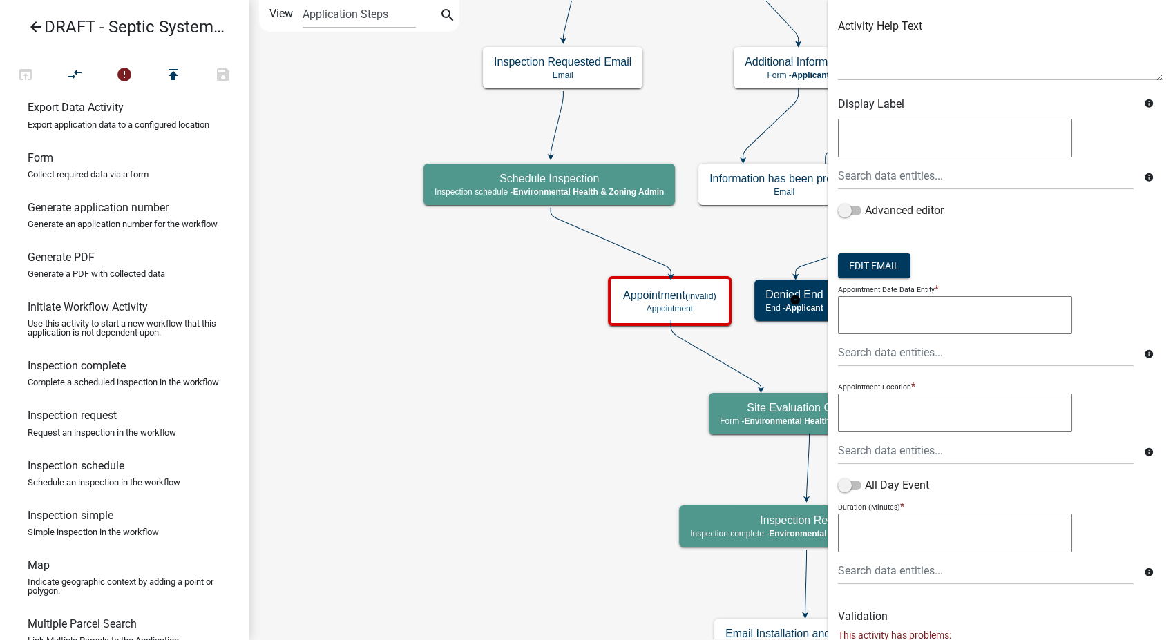
scroll to position [230, 0]
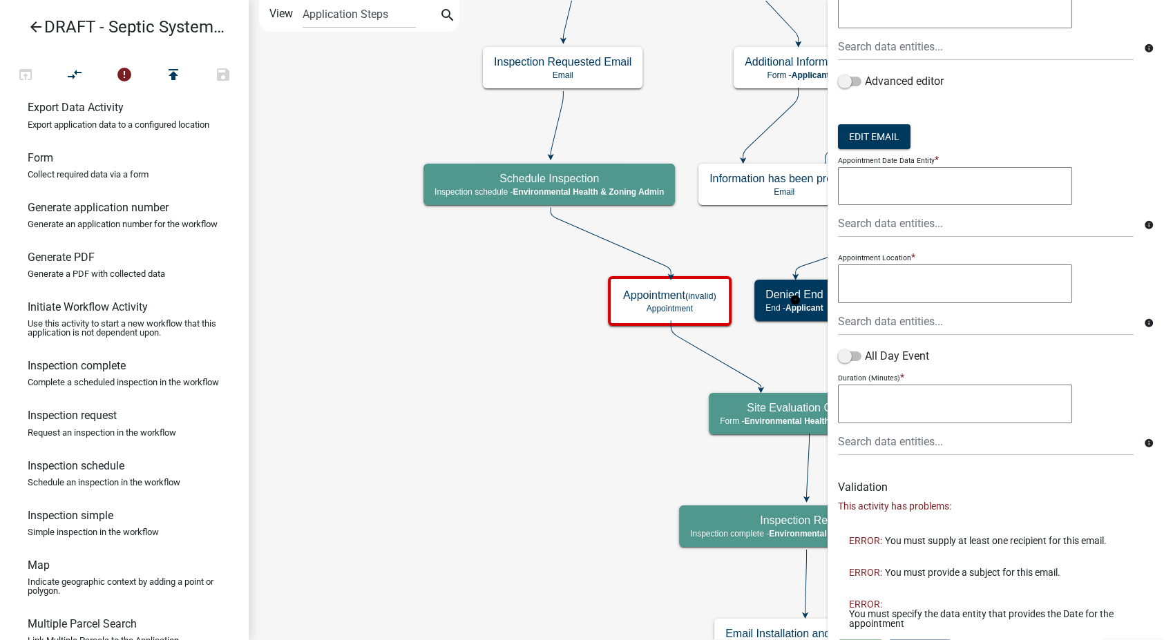
type input "Inspection Appointment"
click at [884, 396] on textarea at bounding box center [955, 404] width 234 height 39
type textarea "30"
click at [897, 445] on div at bounding box center [986, 442] width 316 height 28
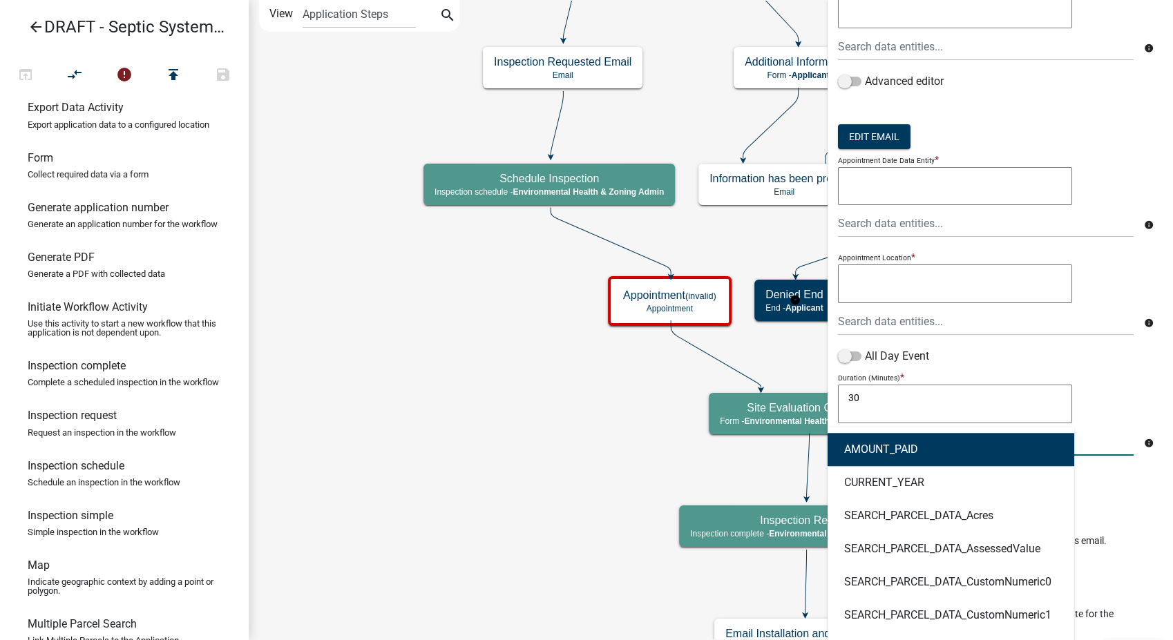
click at [1112, 403] on div "30 30" at bounding box center [1000, 406] width 325 height 43
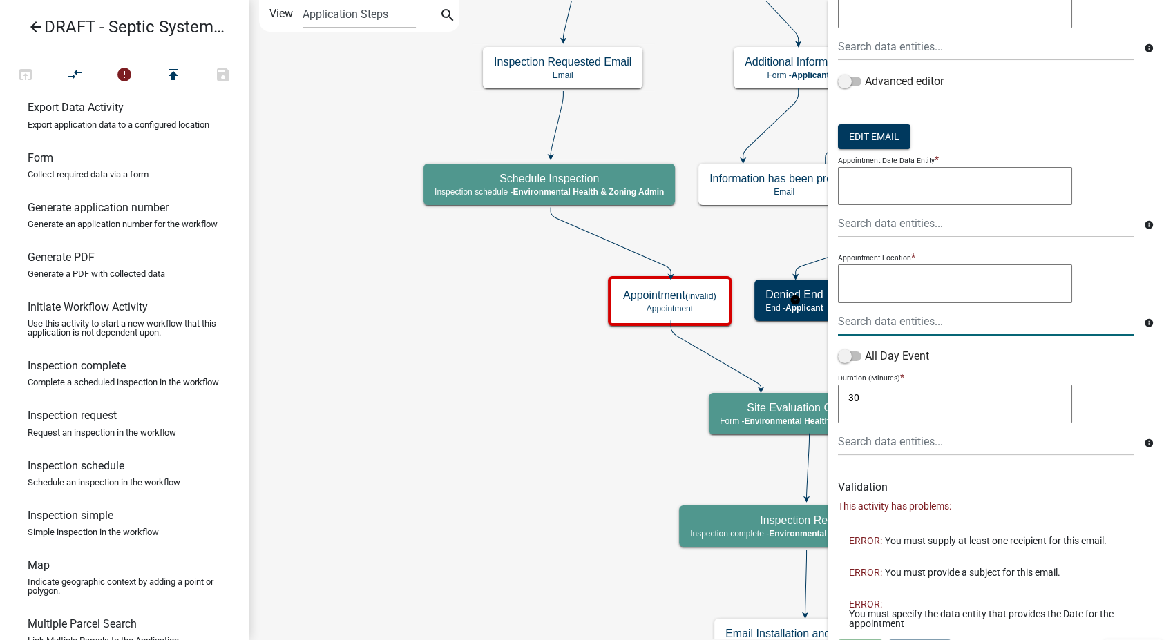
click at [884, 323] on div at bounding box center [986, 321] width 316 height 28
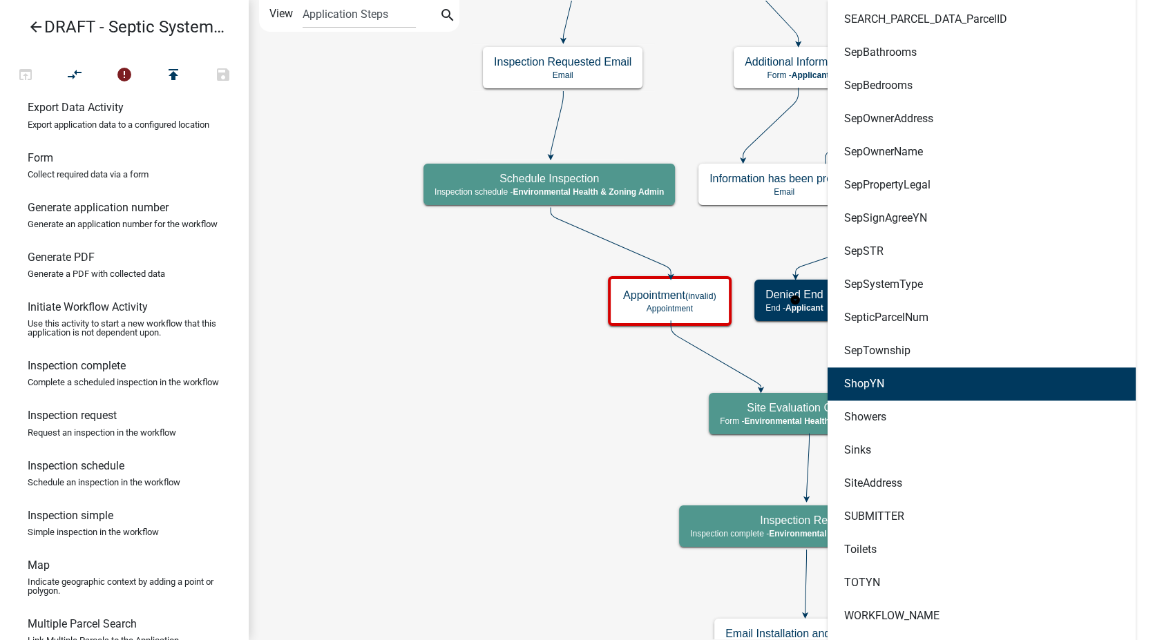
scroll to position [1565, 0]
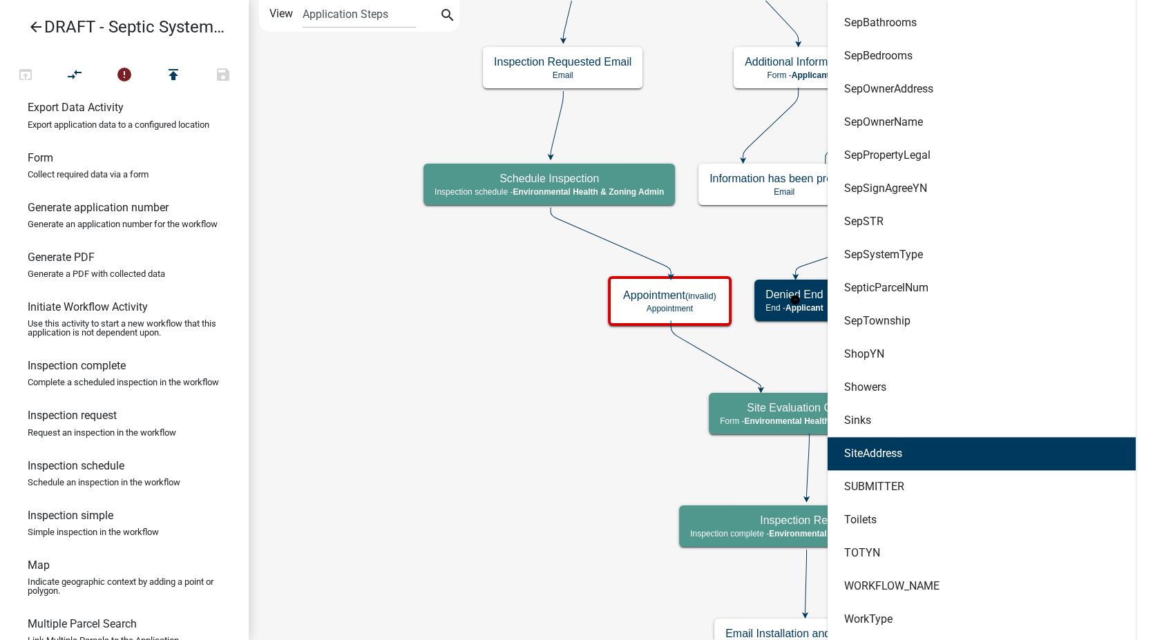
click at [925, 451] on button "SiteAddress" at bounding box center [982, 453] width 308 height 33
type textarea "SiteAddress"
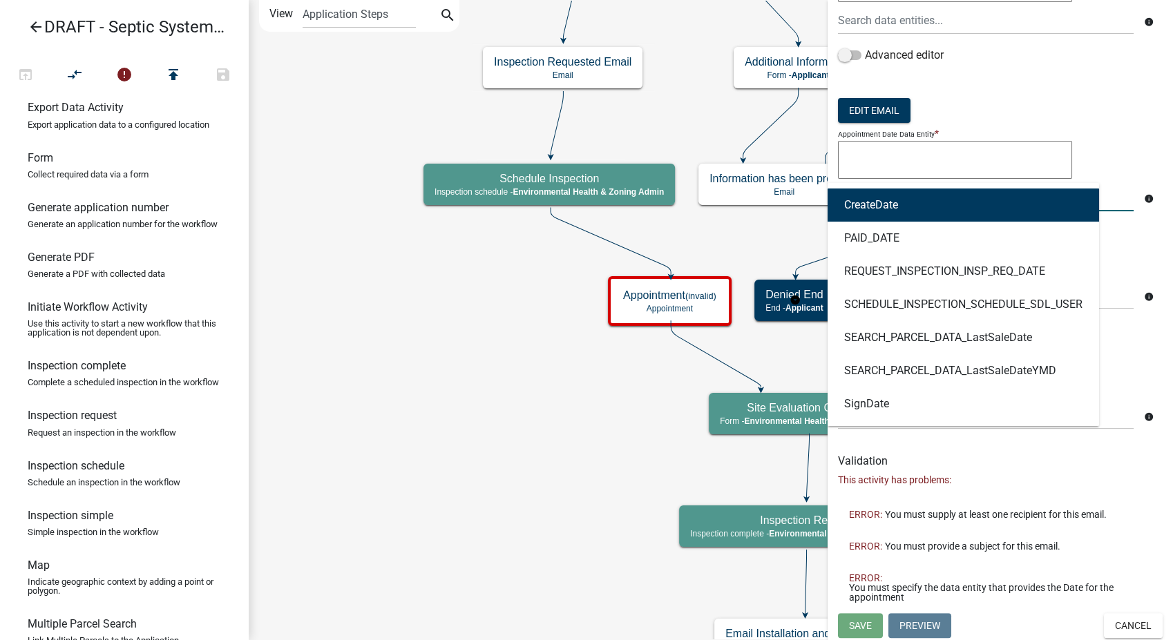
click at [918, 202] on div "CreateDate PAID_DATE REQUEST_INSPECTION_INSP_REQ_DATE SCHEDULE_INSPECTION_SCHED…" at bounding box center [986, 197] width 316 height 28
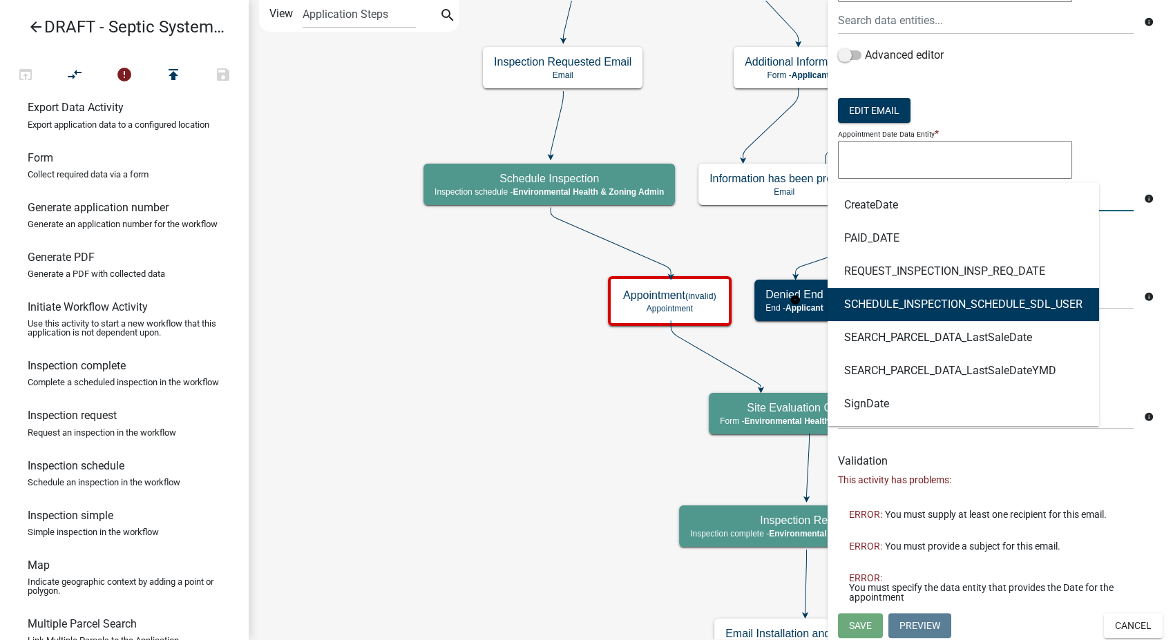
click at [918, 299] on ngb-highlight "SCHEDULE_INSPECTION_SCHEDULE_SDL_USER" at bounding box center [963, 304] width 238 height 11
type textarea "SCHEDULE_INSPECTION_SCHEDULE_SDL_USER"
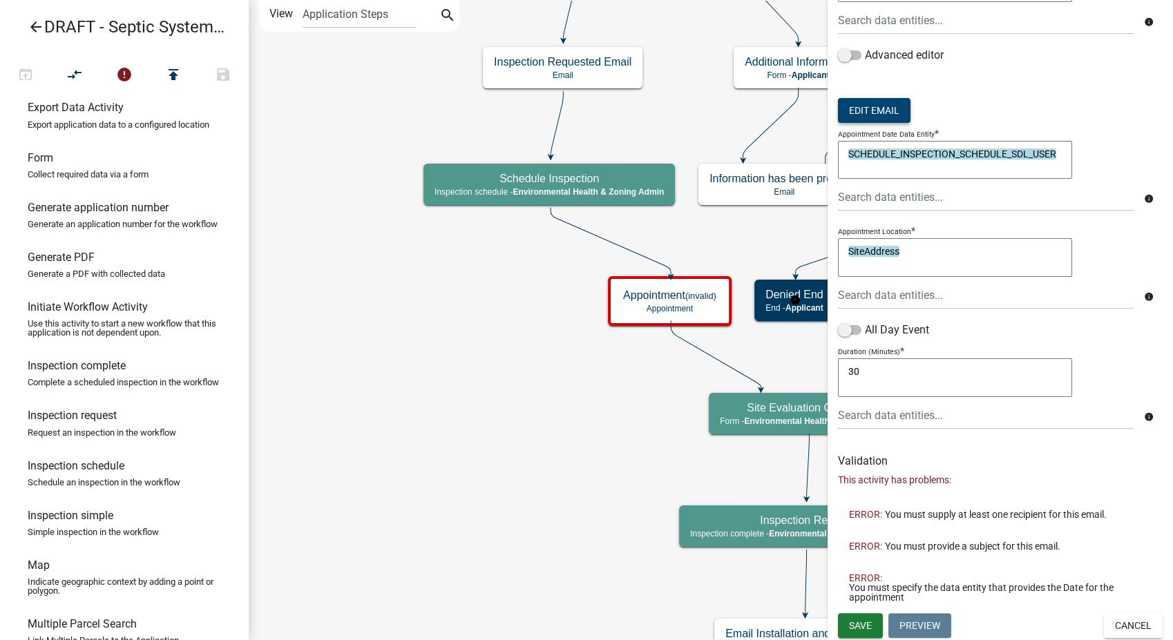
click at [859, 107] on button "Edit Email" at bounding box center [874, 110] width 73 height 25
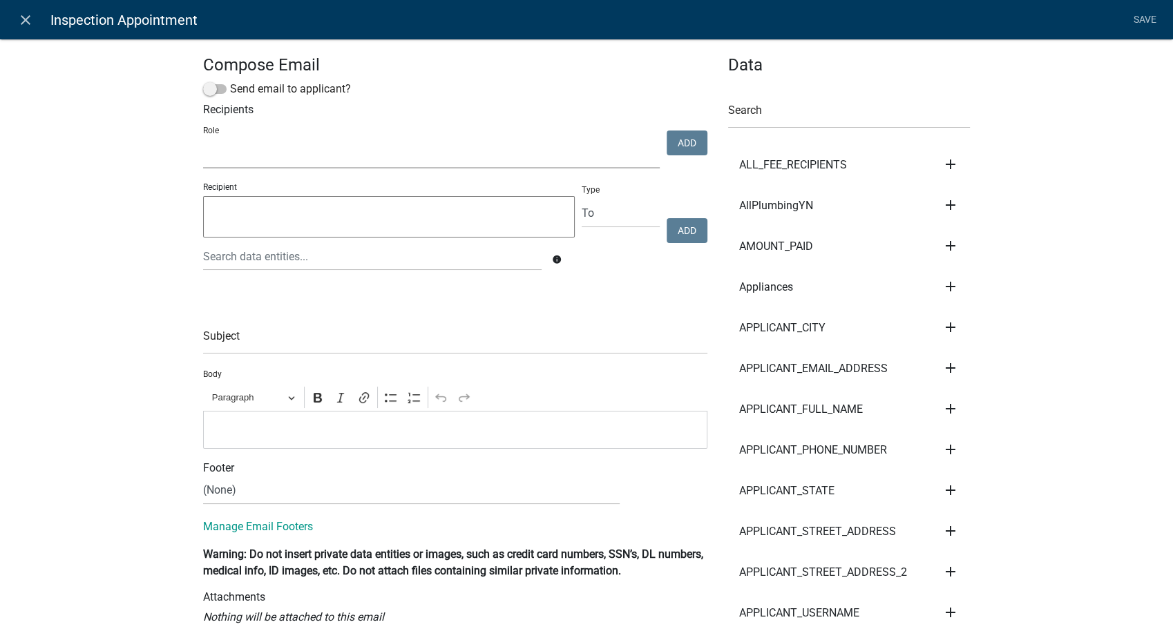
click at [287, 156] on select "Environmental Health & Zoning Admin Secondary Roads Admin" at bounding box center [431, 154] width 457 height 28
select select "f06a1d65-b43c-4930-9d9a-3cb2ed09da96"
click at [203, 140] on select "Environmental Health & Zoning Admin Secondary Roads Admin" at bounding box center [431, 154] width 457 height 28
click at [680, 148] on button "Add" at bounding box center [687, 143] width 41 height 25
select select
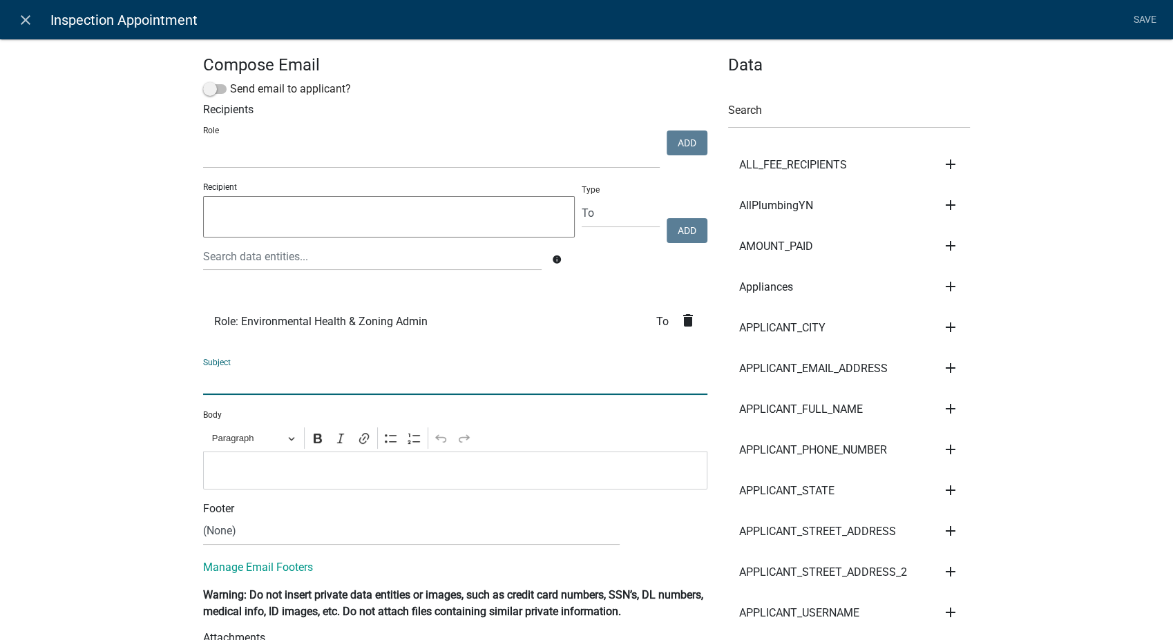
click at [249, 385] on input "text" at bounding box center [455, 381] width 504 height 28
type input "Septic Permit Inspection Scheduled"
click at [236, 466] on p "Editor editing area: main. Press Alt+0 for help." at bounding box center [456, 470] width 490 height 17
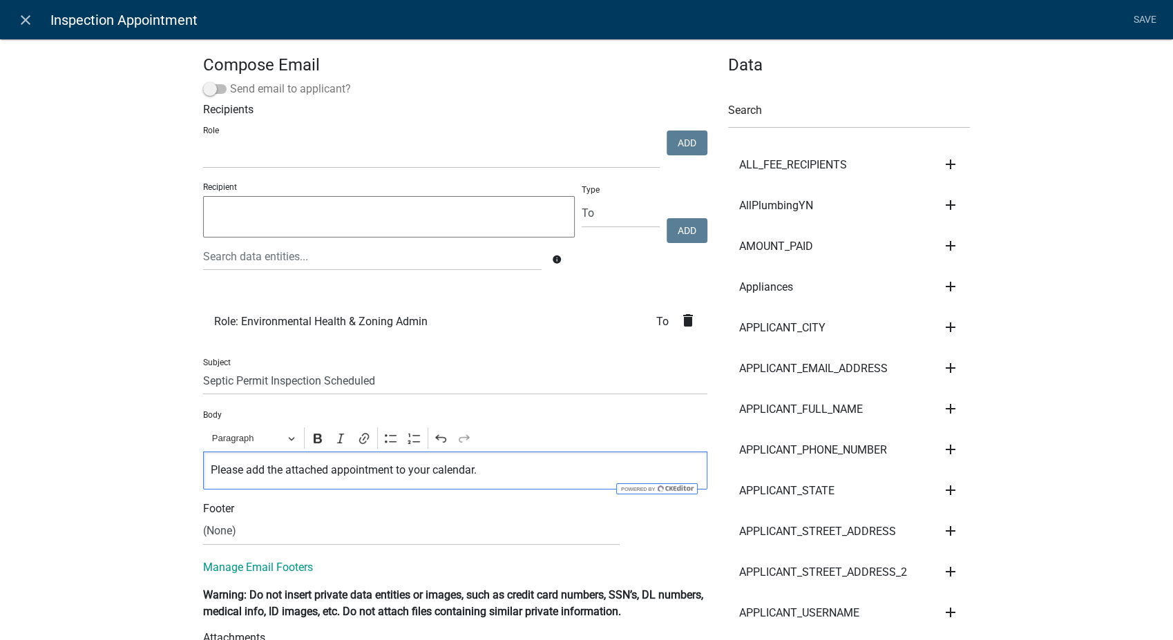
click at [204, 86] on span at bounding box center [214, 89] width 23 height 10
click at [230, 81] on input "Send email to applicant?" at bounding box center [230, 81] width 0 height 0
click at [220, 526] on select "(None) Environmental Health Secondary Roads" at bounding box center [411, 531] width 417 height 28
select select "760aa54f-ed77-4682-82be-679e409b8c9e"
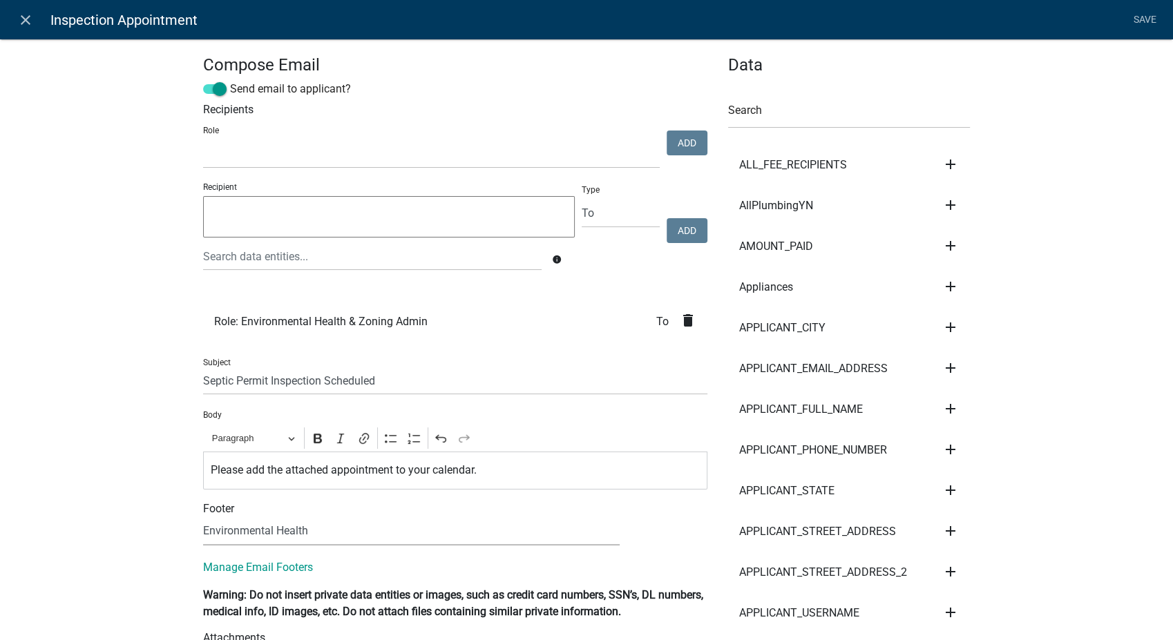
click at [203, 517] on select "(None) Environmental Health Secondary Roads" at bounding box center [411, 531] width 417 height 28
click at [1138, 14] on link "Save" at bounding box center [1144, 20] width 35 height 26
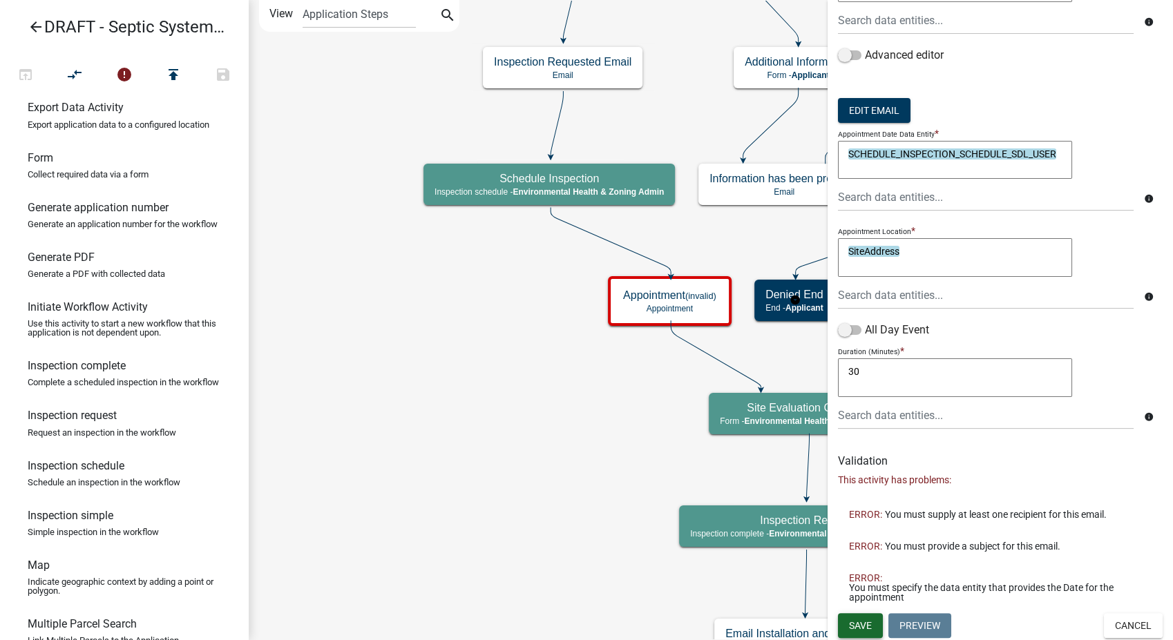
click at [846, 618] on button "Save" at bounding box center [860, 625] width 45 height 25
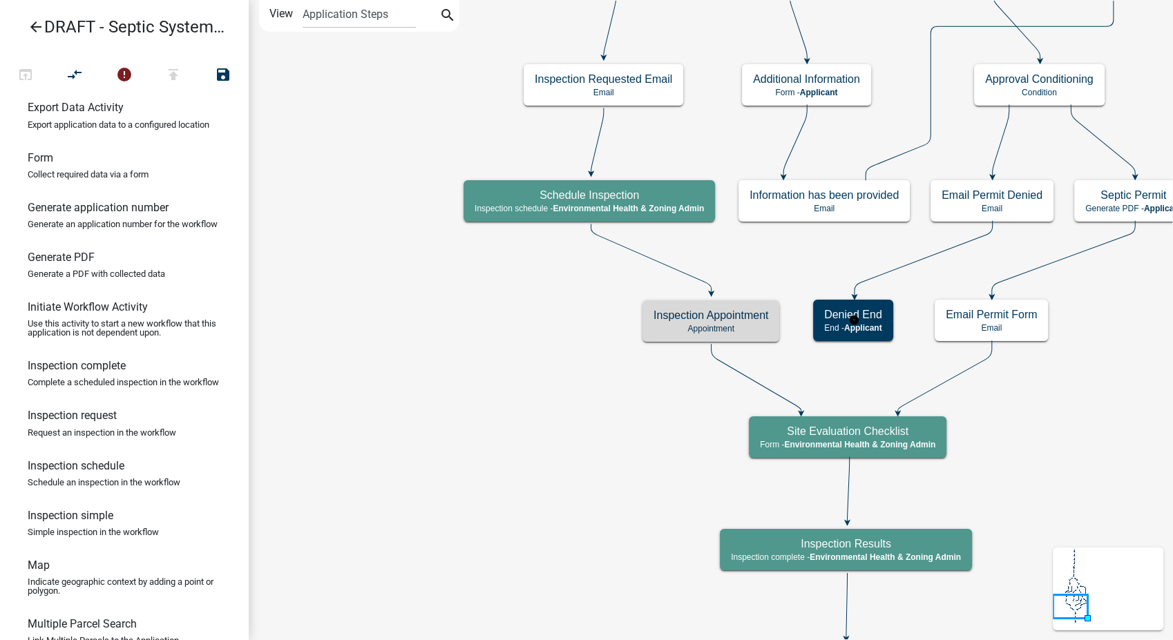
scroll to position [0, 0]
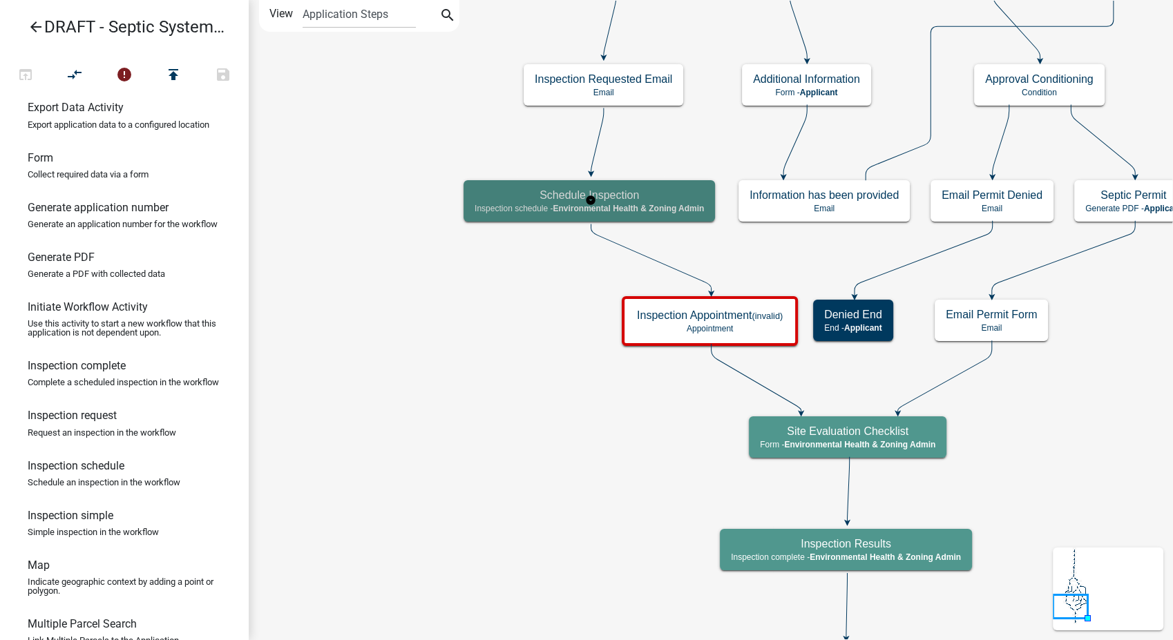
click at [646, 218] on div "Schedule Inspection Inspection schedule - Environmental Health & Zoning Admin" at bounding box center [588, 200] width 251 height 41
select select "F06A1D65-B43C-4930-9D9A-3CB2ED09DA96"
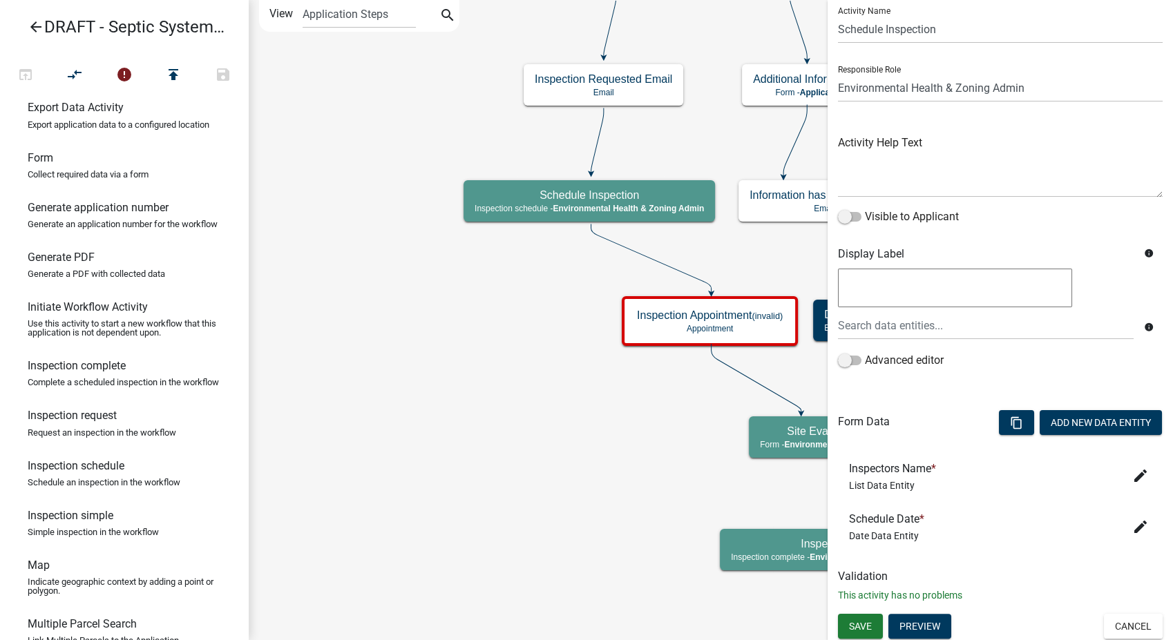
scroll to position [44, 0]
click at [1132, 517] on icon "edit" at bounding box center [1140, 525] width 17 height 17
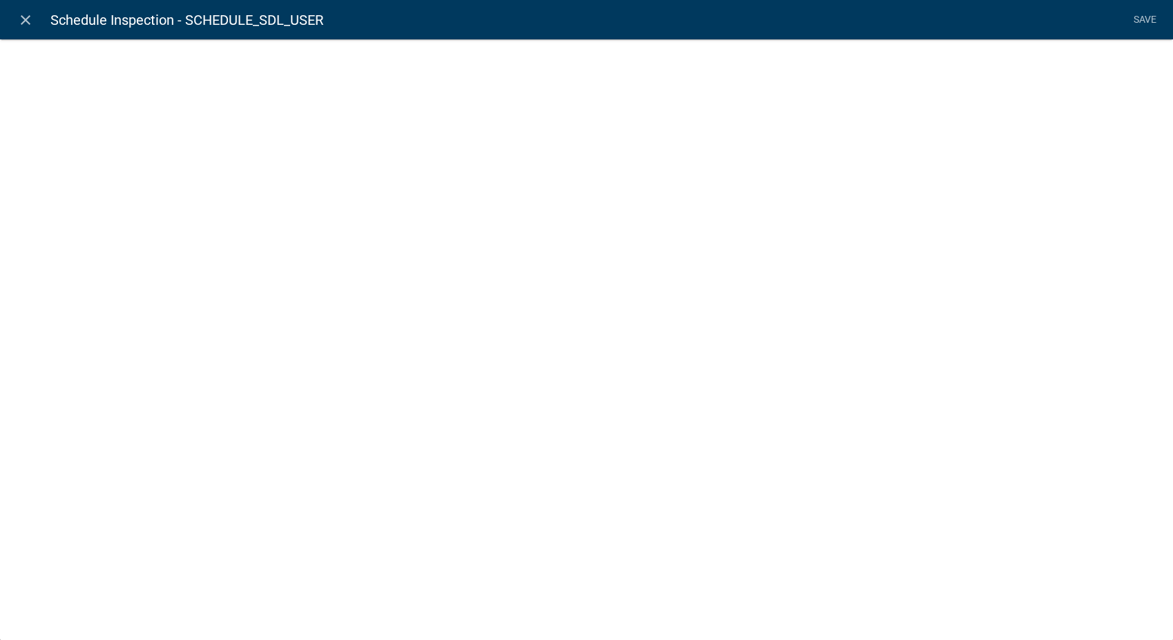
select select "date"
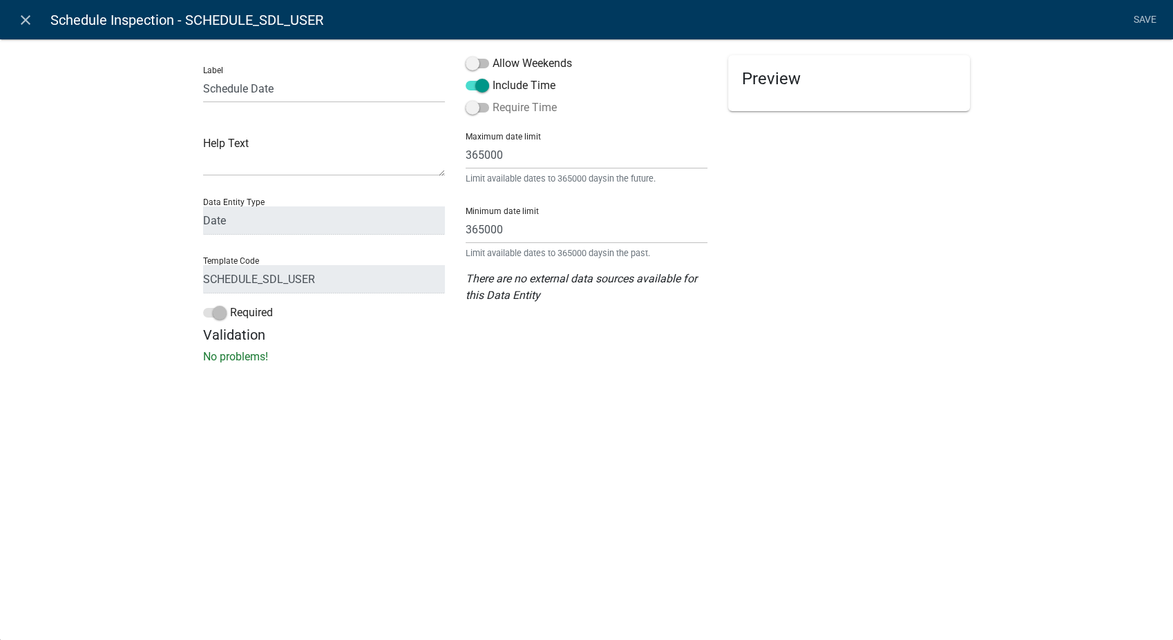
click at [475, 109] on span at bounding box center [477, 108] width 23 height 10
click at [493, 99] on input "Require Time" at bounding box center [493, 99] width 0 height 0
click at [1142, 15] on li "Save" at bounding box center [1144, 20] width 35 height 26
click at [27, 12] on icon "close" at bounding box center [25, 20] width 17 height 17
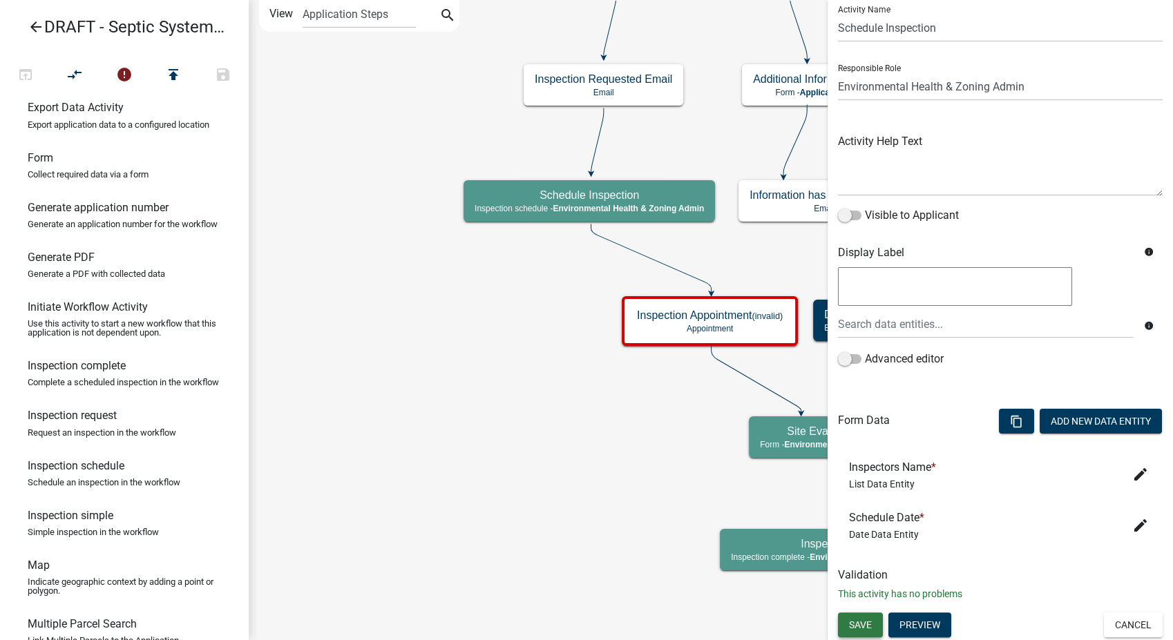
click at [859, 613] on button "Save" at bounding box center [860, 625] width 45 height 25
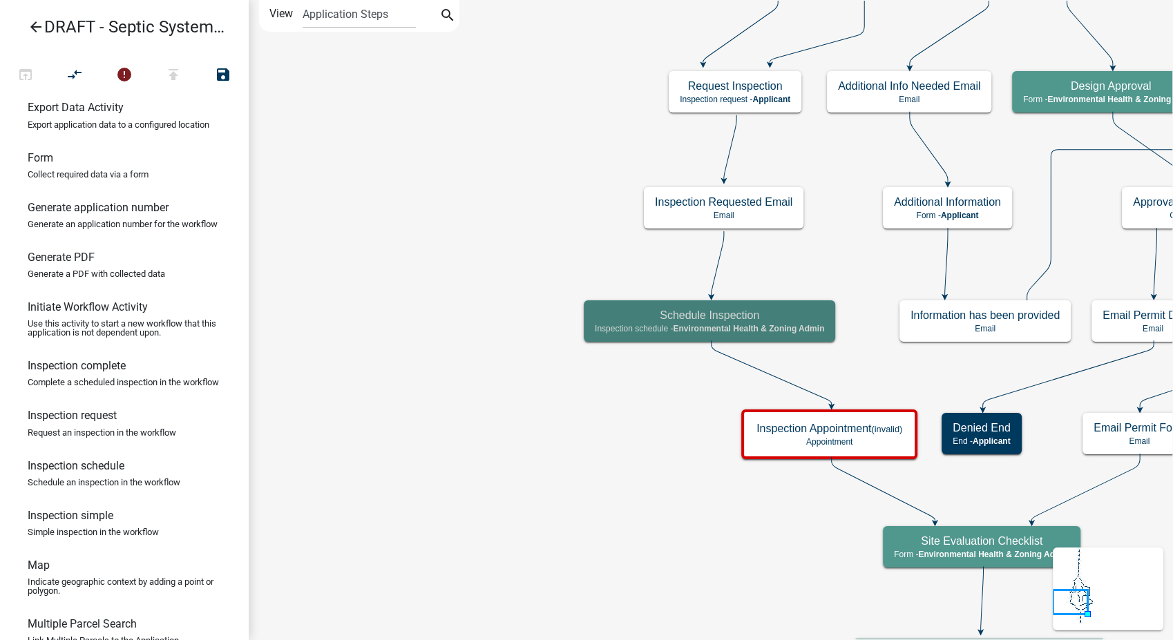
scroll to position [0, 0]
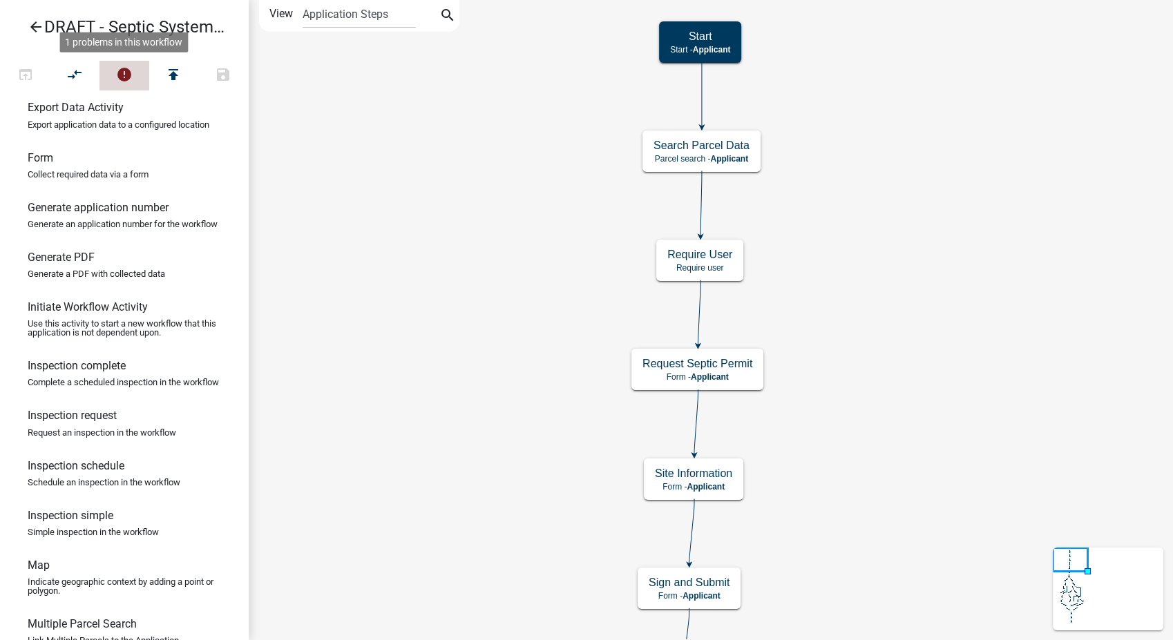
click at [124, 75] on icon "error" at bounding box center [124, 75] width 17 height 19
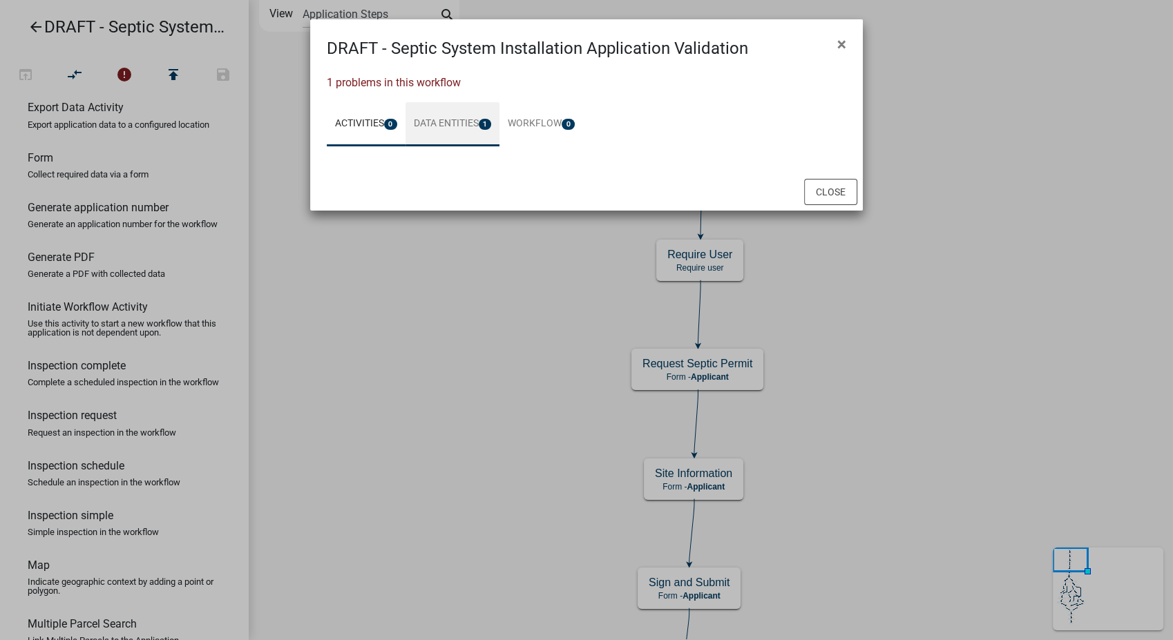
click at [469, 126] on link "Data Entities 1" at bounding box center [452, 124] width 95 height 44
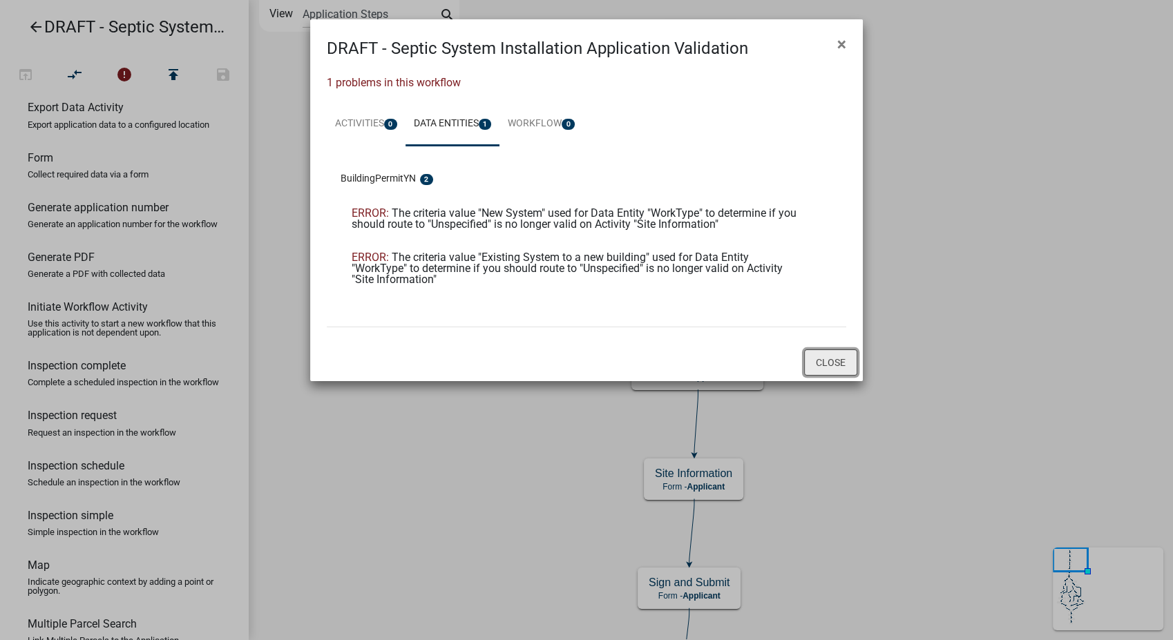
click at [822, 363] on button "Close" at bounding box center [830, 363] width 53 height 26
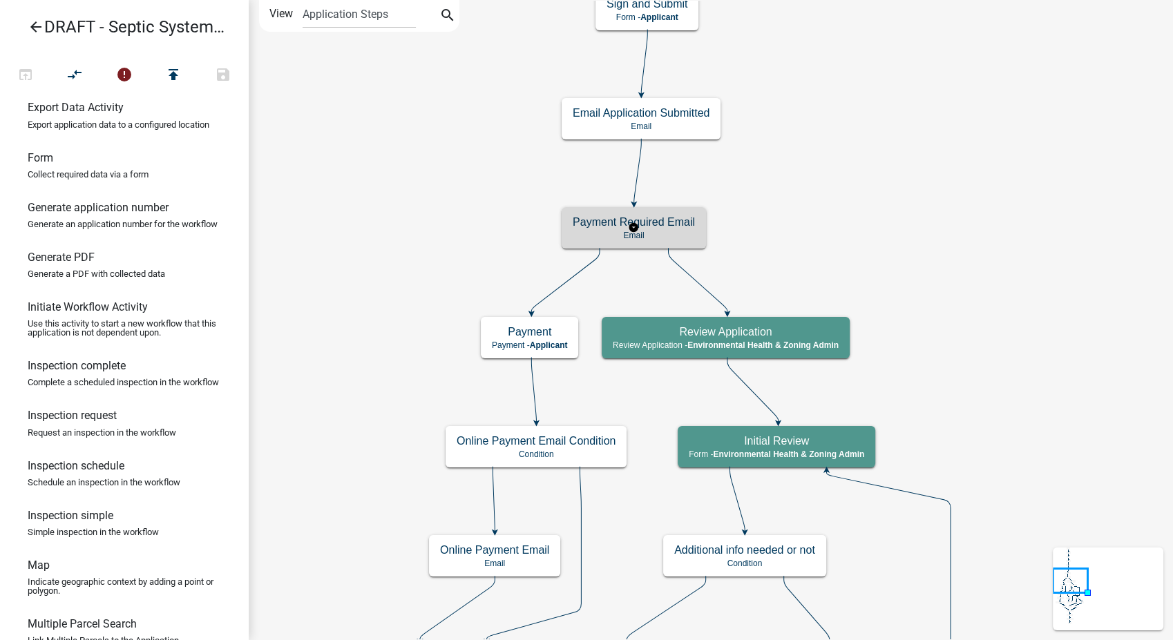
click at [660, 228] on h5 "Payment Required Email" at bounding box center [634, 222] width 122 height 13
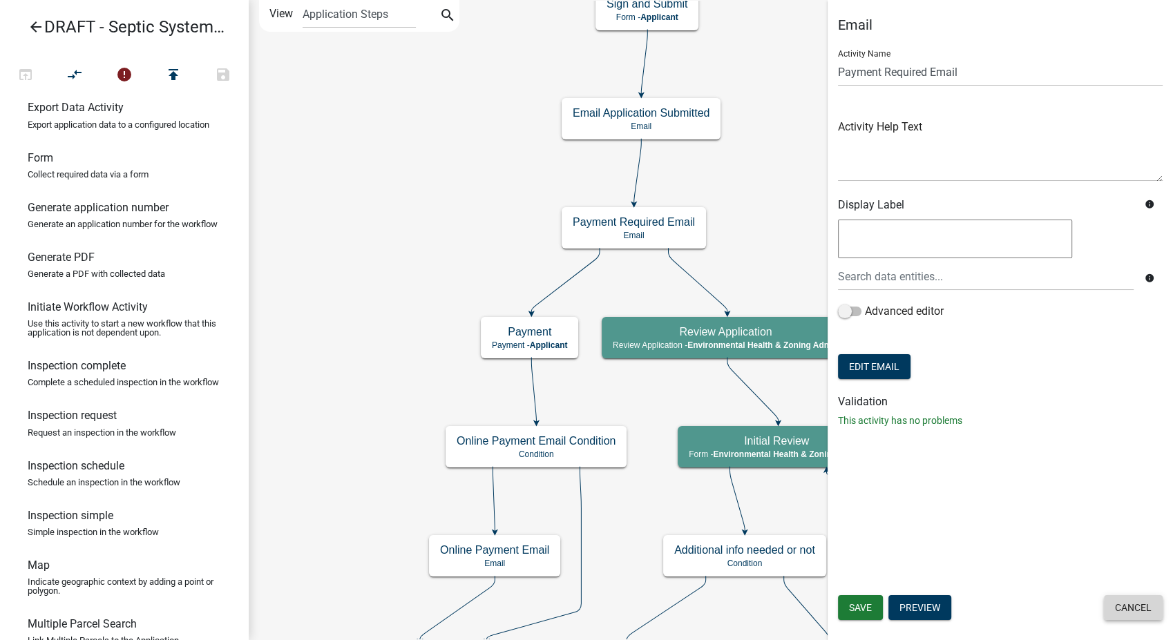
click at [1134, 611] on button "Cancel" at bounding box center [1133, 607] width 59 height 25
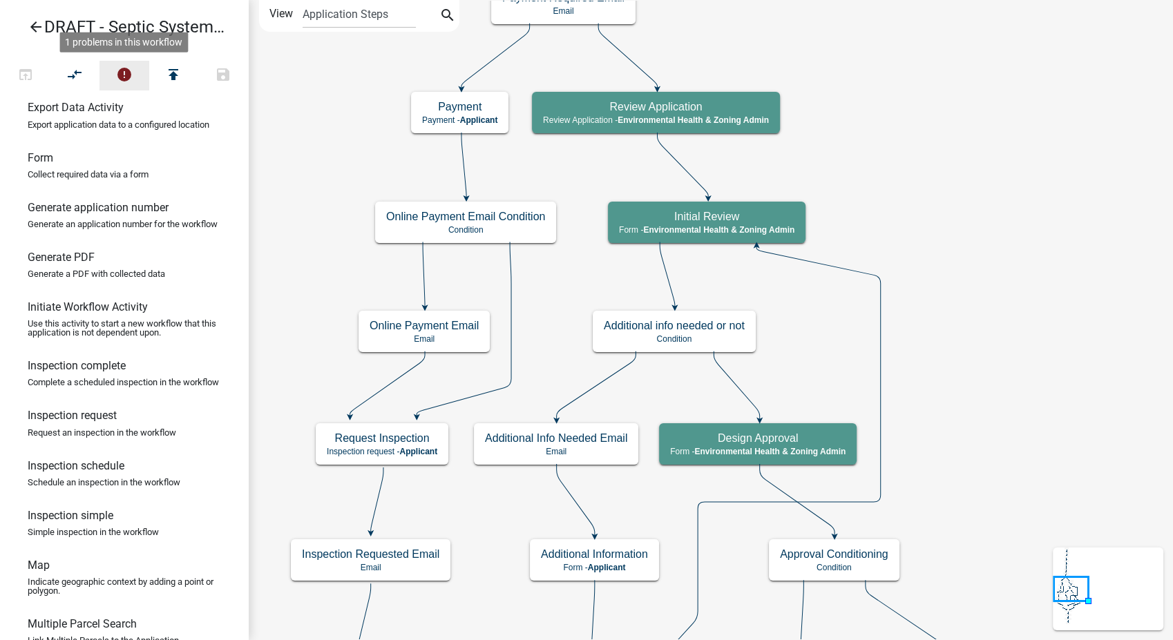
click at [126, 74] on icon "error" at bounding box center [124, 75] width 17 height 19
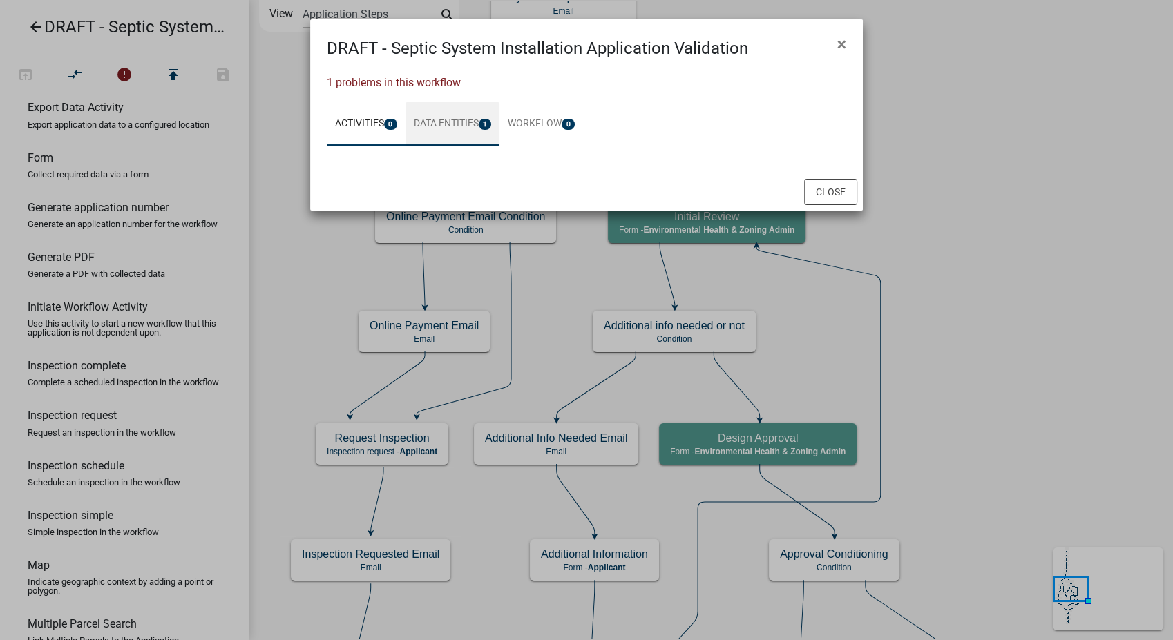
click at [443, 126] on link "Data Entities 1" at bounding box center [452, 124] width 95 height 44
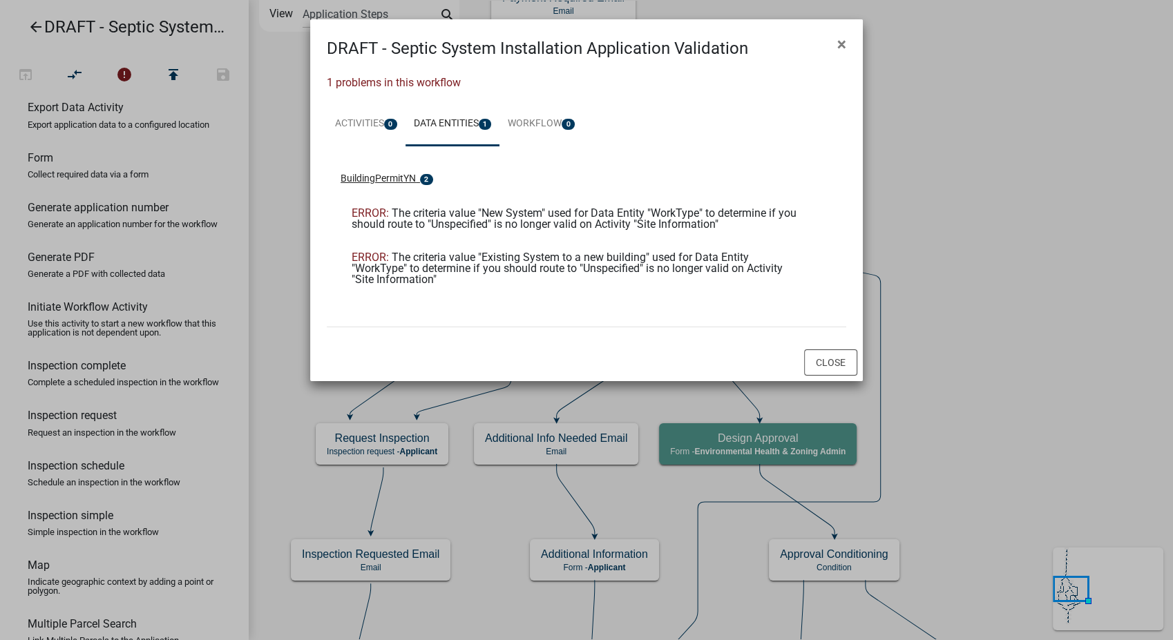
click at [376, 182] on span "BuildingPermitYN" at bounding box center [378, 178] width 75 height 11
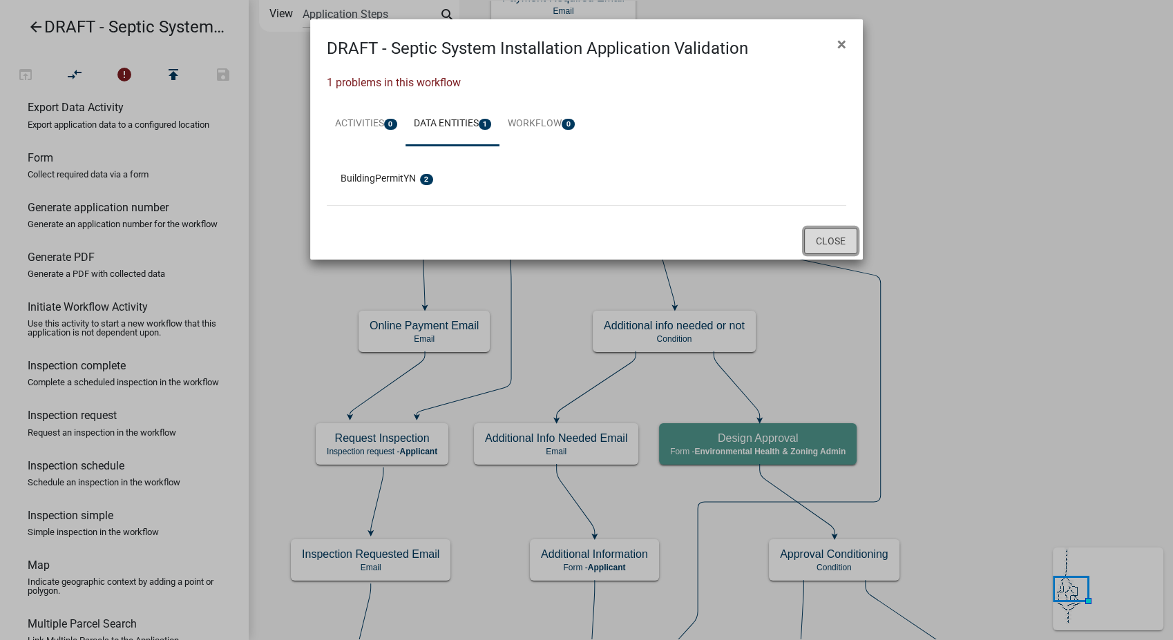
click at [821, 247] on button "Close" at bounding box center [830, 241] width 53 height 26
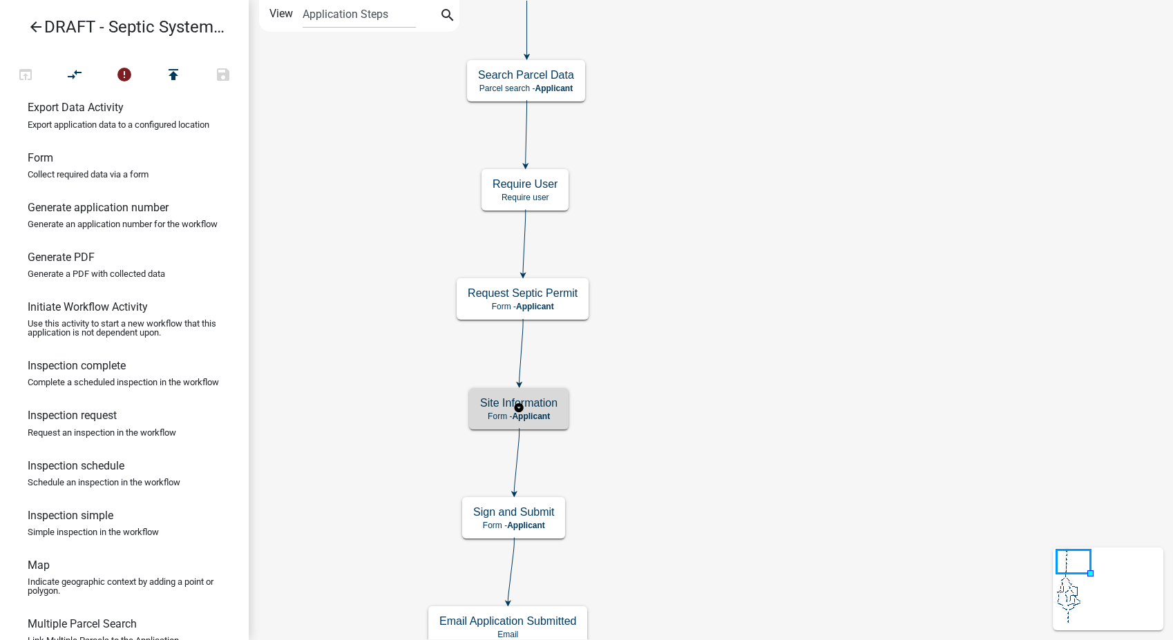
click at [555, 410] on div "Site Information Form - Applicant" at bounding box center [518, 408] width 99 height 41
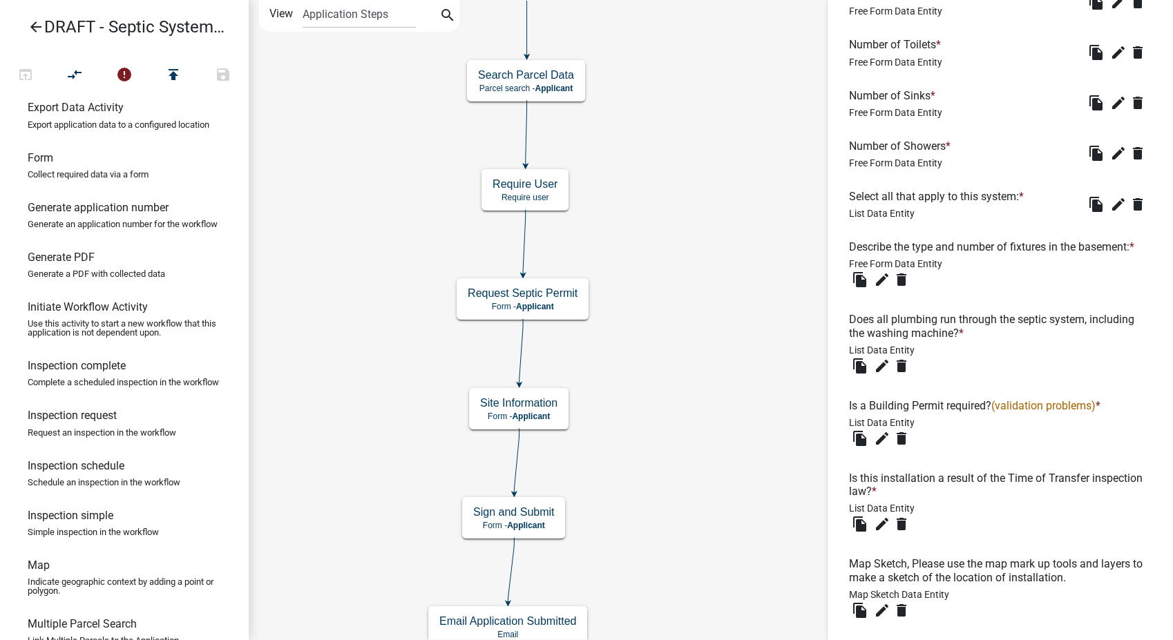
scroll to position [921, 0]
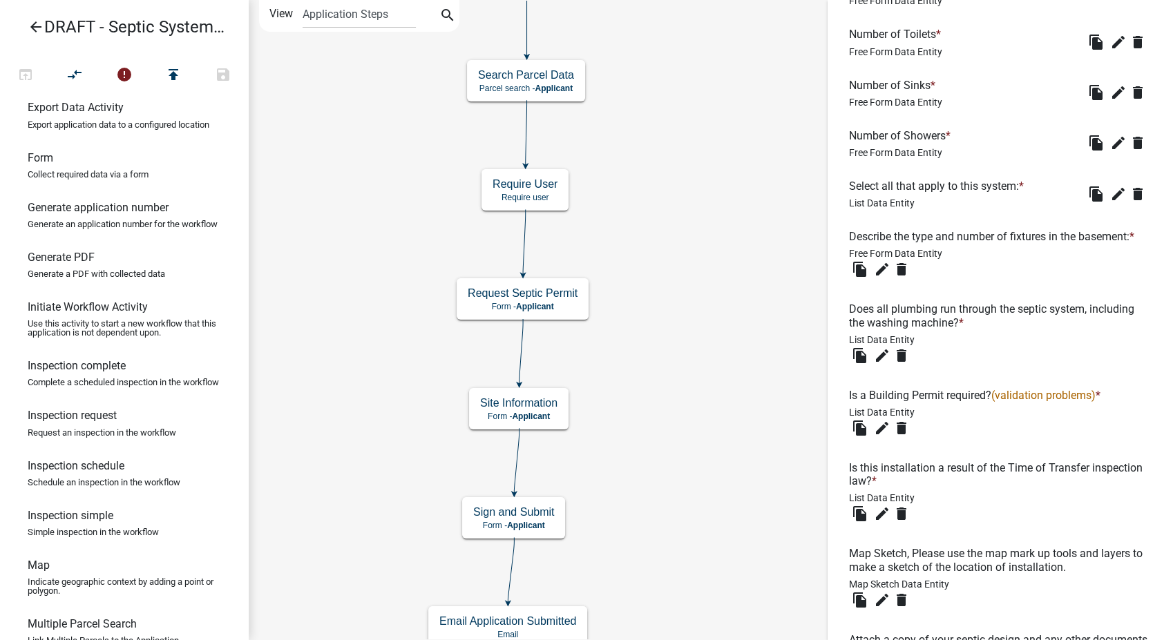
click at [873, 432] on div "file_copy edit Edit delete" at bounding box center [882, 428] width 66 height 22
click at [884, 437] on icon "edit" at bounding box center [882, 428] width 17 height 17
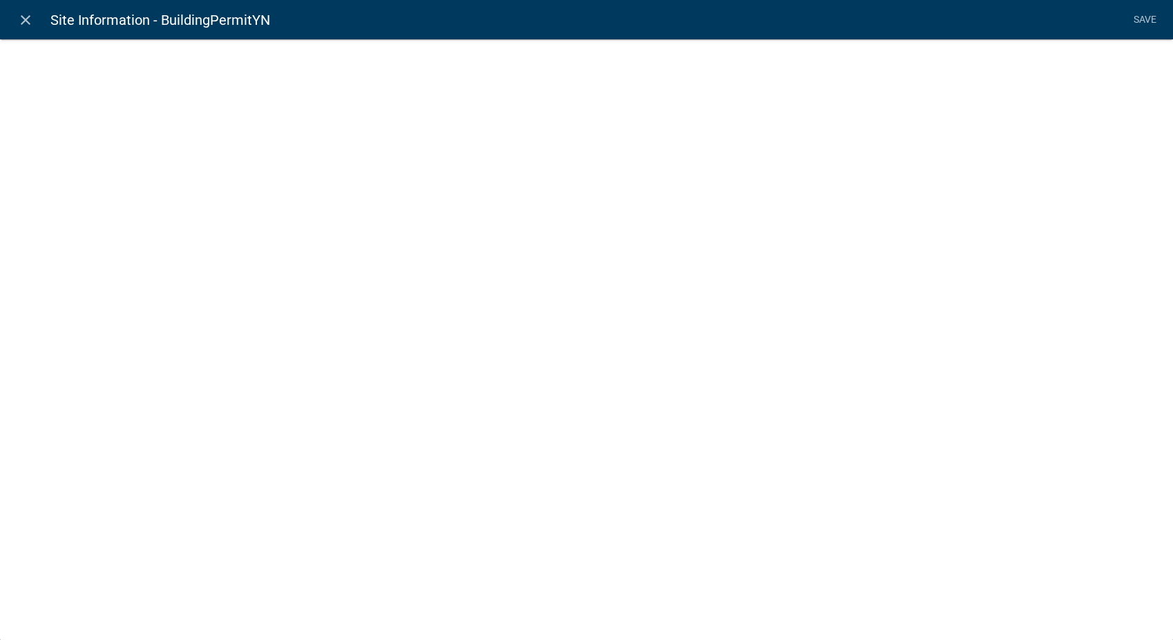
select select "list-data"
select select
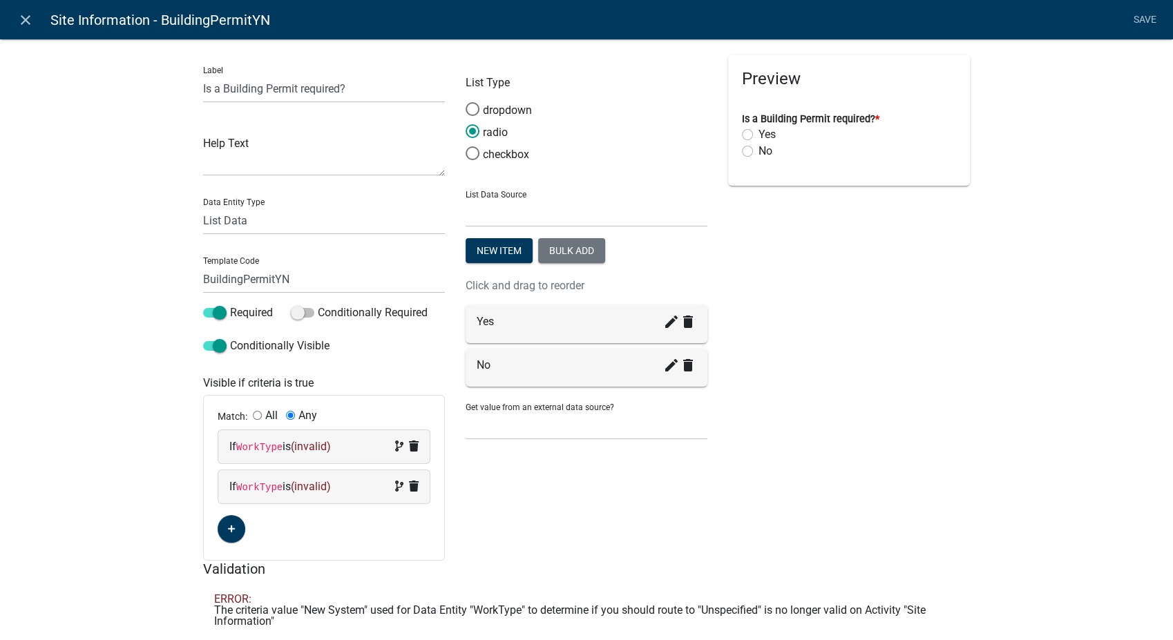
click at [339, 446] on div "If WorkType is (invalid)" at bounding box center [323, 447] width 189 height 17
select select "143: WorkType"
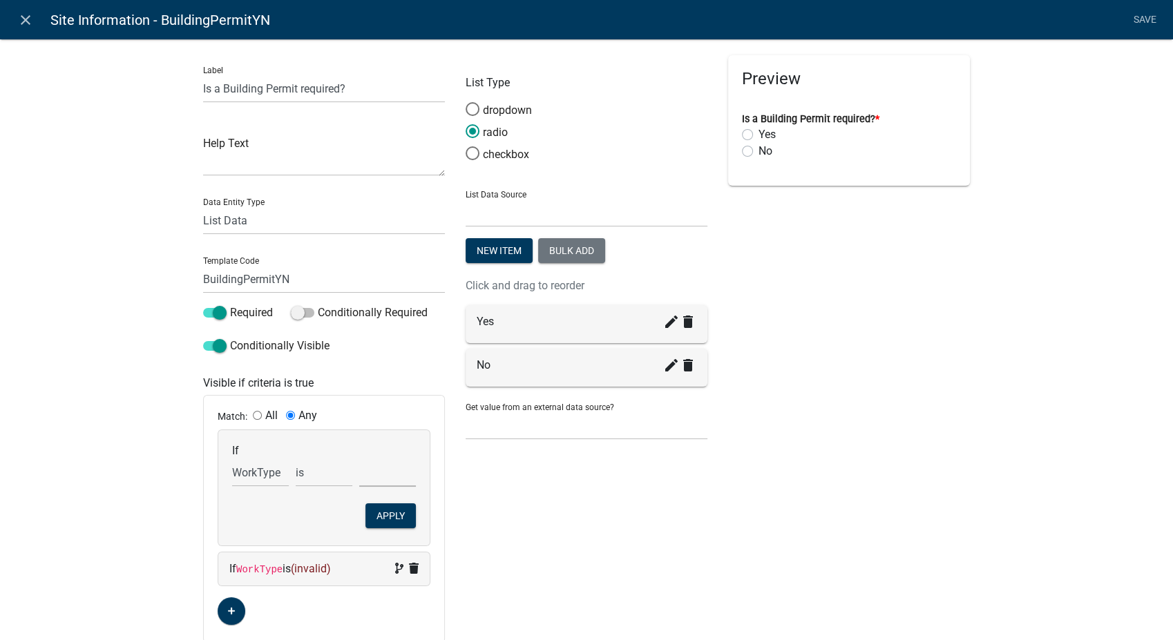
click at [360, 479] on select "Connect Existing System to a new building New System/Secondary Treatment Repair…" at bounding box center [387, 473] width 57 height 28
select select "0: Existing System to a new building/Addition"
click at [359, 459] on select "Connect Existing System to a new building New System/Secondary Treatment Repair…" at bounding box center [387, 473] width 57 height 28
click at [383, 514] on button "Apply" at bounding box center [390, 516] width 50 height 25
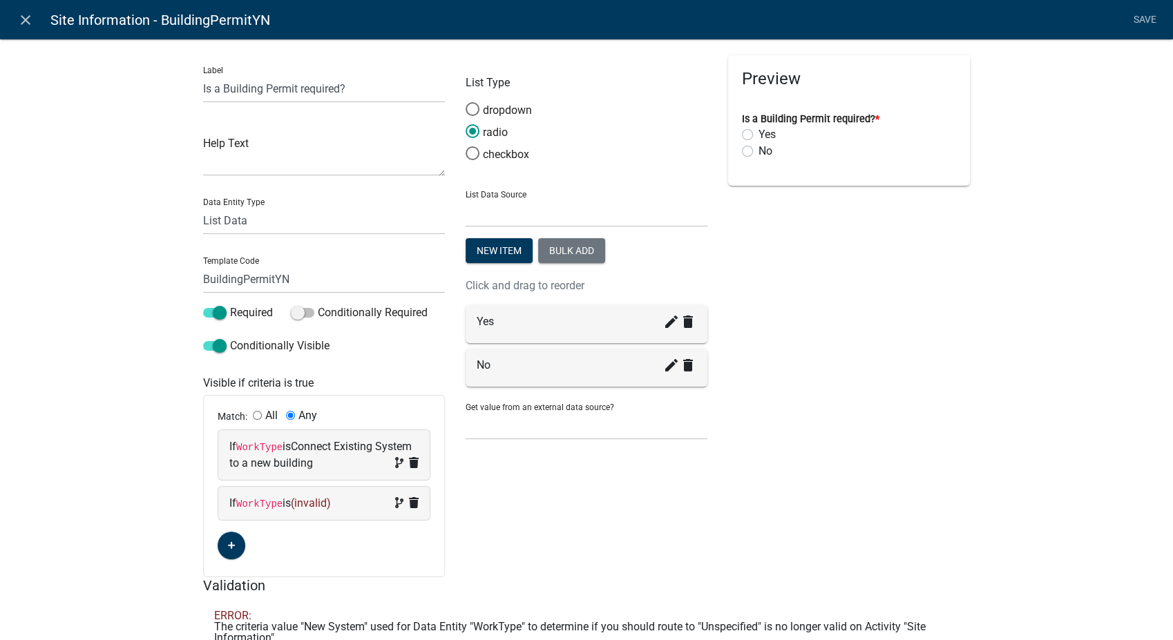
click at [306, 499] on span "(invalid)" at bounding box center [311, 503] width 40 height 13
select select "143: WorkType"
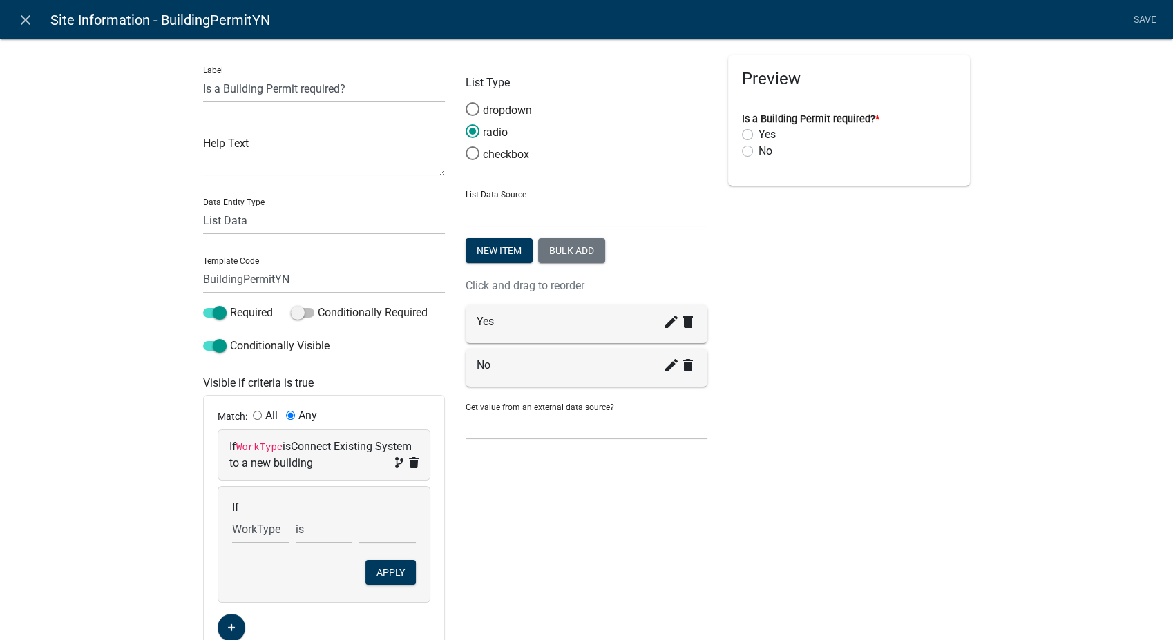
click at [359, 533] on select "Connect Existing System to a new building New System/Secondary Treatment Repair…" at bounding box center [387, 529] width 57 height 28
select select "1: New System/Secondary Treatment"
click at [359, 515] on select "Connect Existing System to a new building New System/Secondary Treatment Repair…" at bounding box center [387, 529] width 57 height 28
click at [396, 575] on button "Apply" at bounding box center [390, 572] width 50 height 25
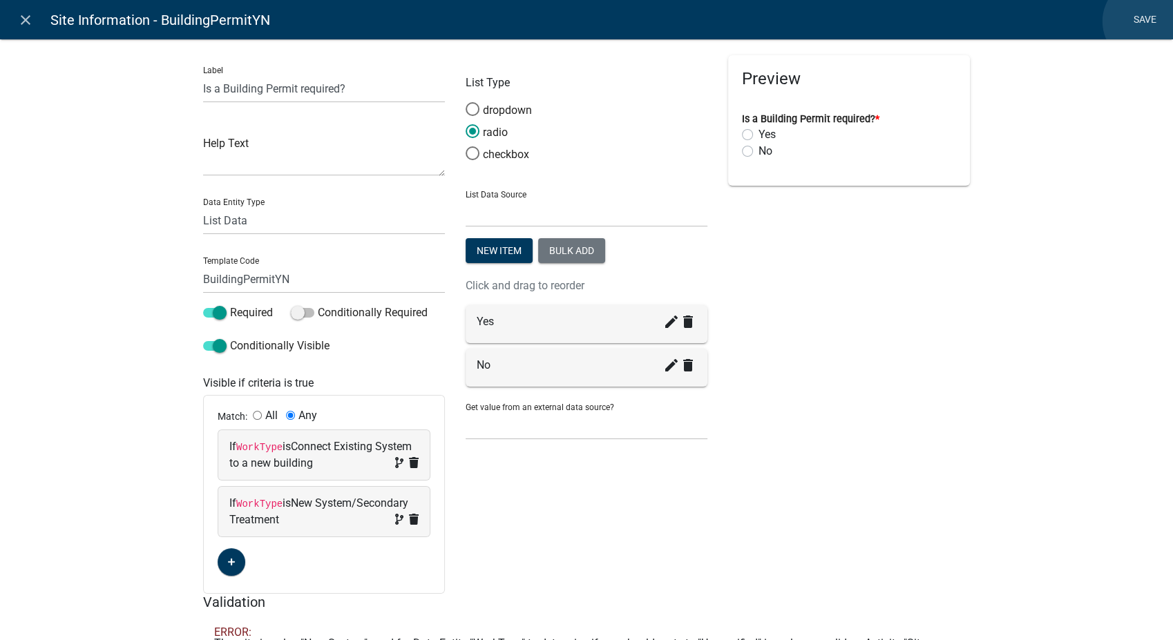
click at [1146, 21] on link "Save" at bounding box center [1144, 20] width 35 height 26
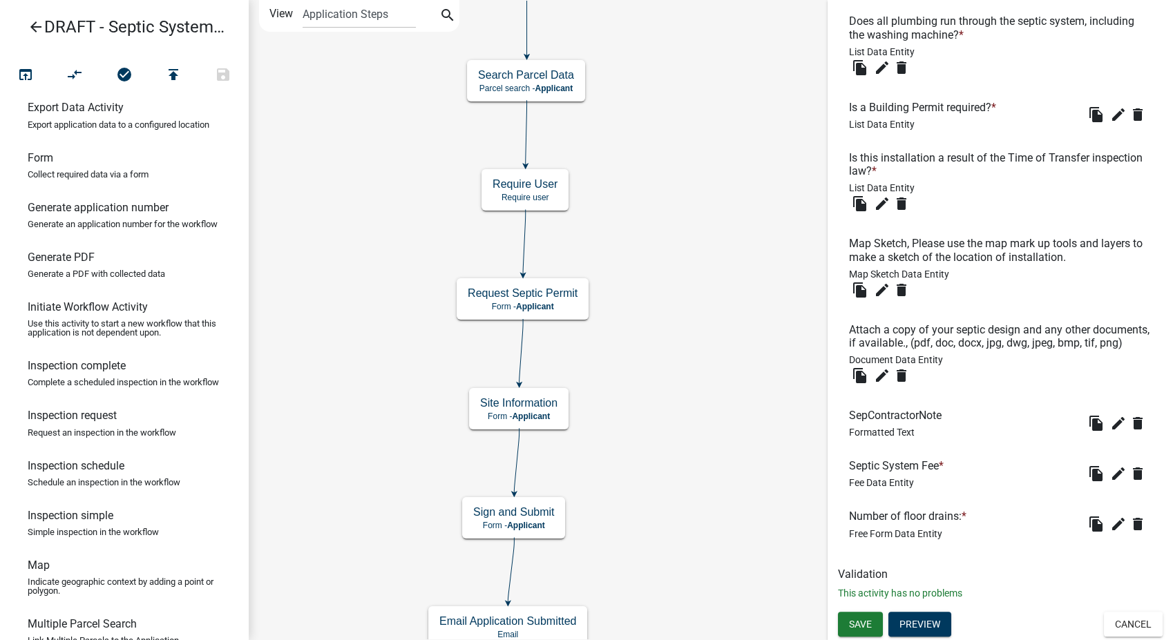
scroll to position [1234, 0]
click at [857, 615] on button "Save" at bounding box center [860, 624] width 45 height 25
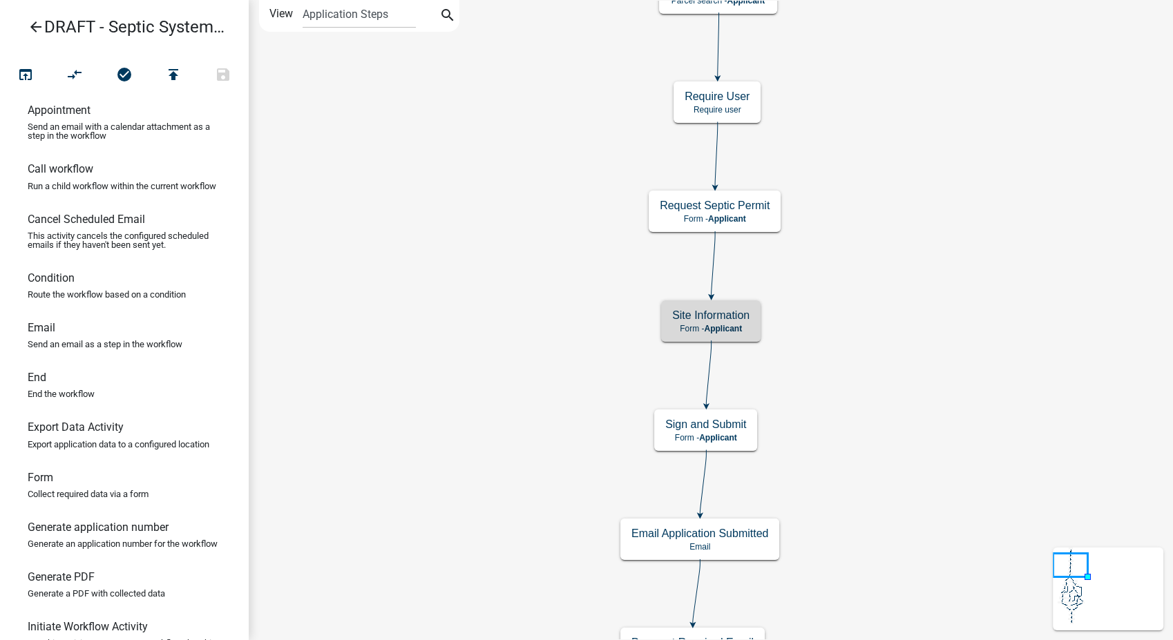
scroll to position [0, 0]
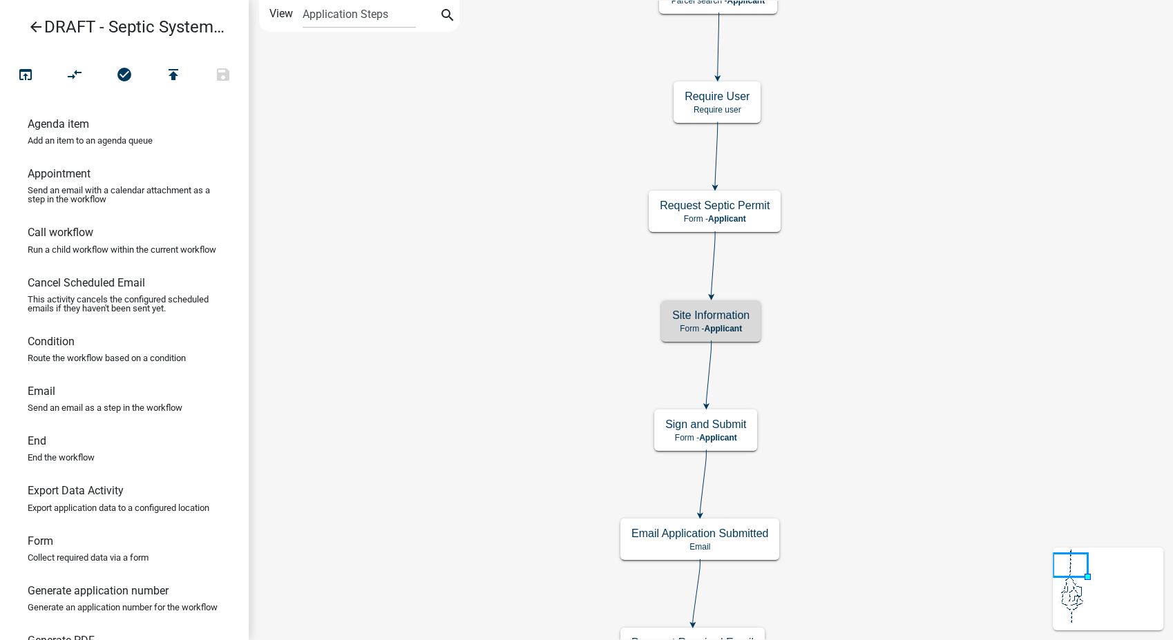
click at [30, 19] on icon "arrow_back" at bounding box center [36, 28] width 17 height 19
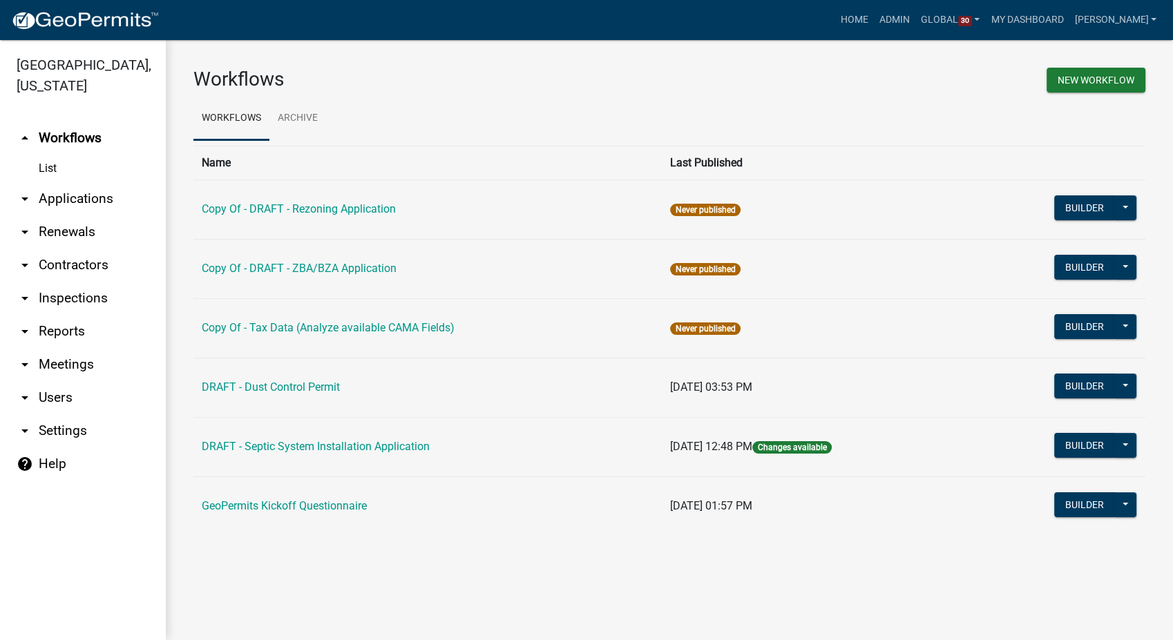
click at [64, 249] on link "arrow_drop_down Contractors" at bounding box center [83, 265] width 166 height 33
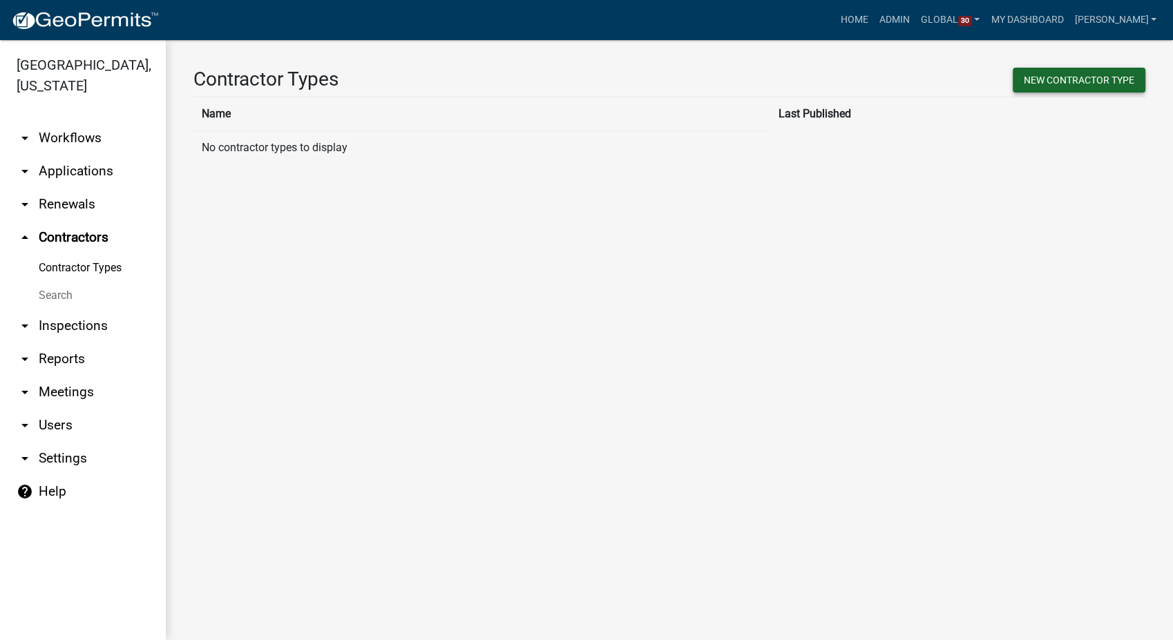
click at [1097, 73] on button "New Contractor Type" at bounding box center [1079, 80] width 133 height 25
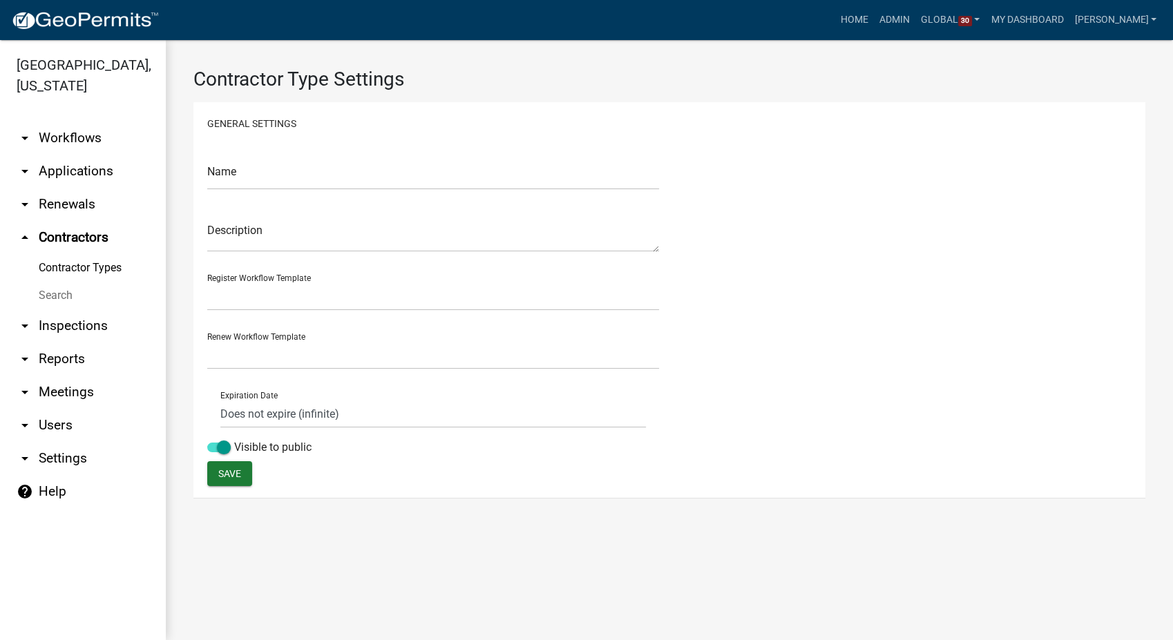
select select "0: f824e0c6-67d4-400e-aea4-1d2c223440b3"
select select "0: 4a3982b6-bb4b-48e0-bb5e-1fa92bfe9a61"
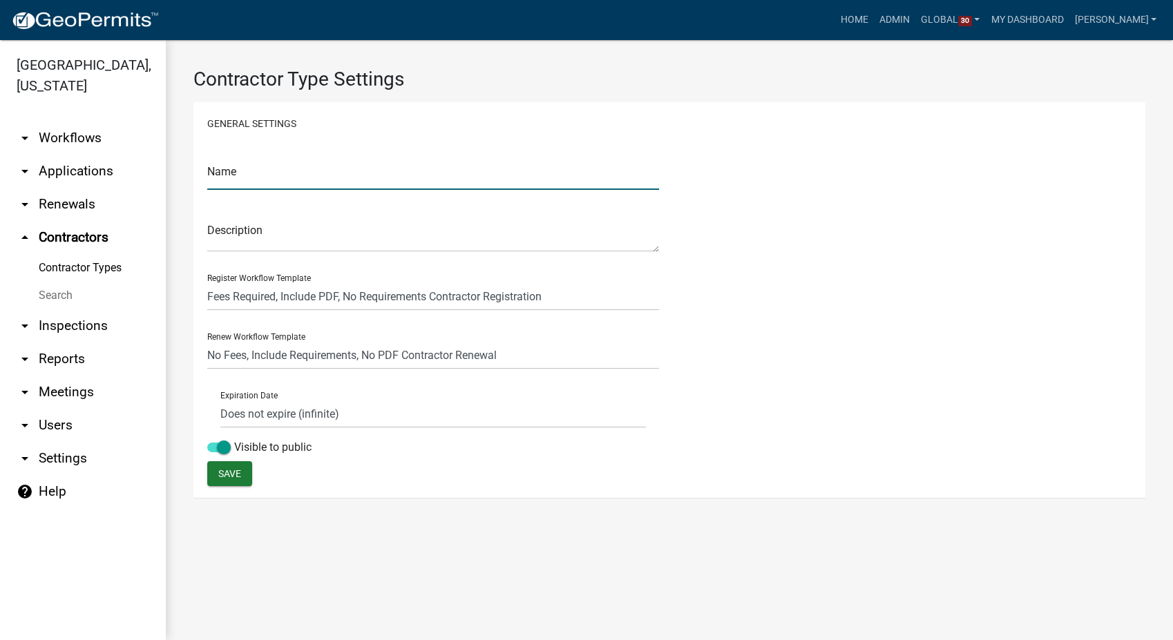
click at [313, 176] on input "text" at bounding box center [433, 176] width 452 height 28
click at [249, 178] on input "Septic contractor" at bounding box center [433, 176] width 452 height 28
type input "Septic Contractor"
click at [269, 296] on select "Fees Required, Include PDF, No Requirements Contractor Registration No Fees, In…" at bounding box center [433, 297] width 452 height 28
select select "4: b748f019-82c2-45bc-8874-d2e8f736f314"
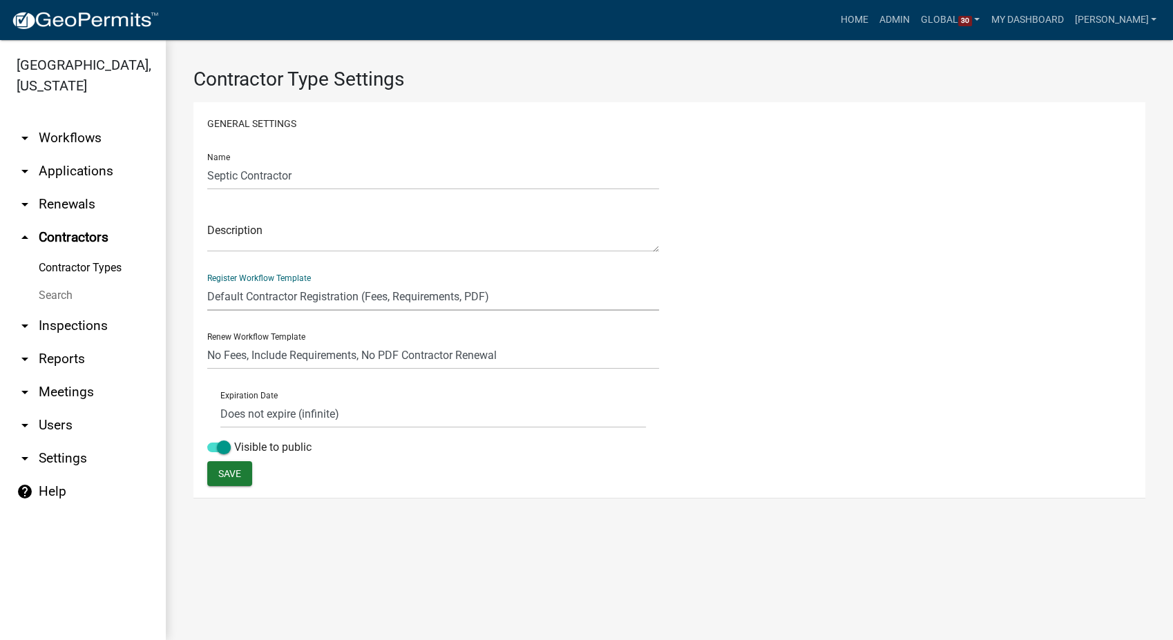
click at [207, 283] on select "Fees Required, Include PDF, No Requirements Contractor Registration No Fees, In…" at bounding box center [433, 297] width 452 height 28
click at [278, 364] on select "No Fees, Include Requirements, No PDF Contractor Renewal Default Contractor Ren…" at bounding box center [433, 355] width 452 height 28
select select "1: b798264d-217c-4581-98de-27d3ae90d6db"
click at [207, 341] on select "No Fees, Include Requirements, No PDF Contractor Renewal Default Contractor Ren…" at bounding box center [433, 355] width 452 height 28
click at [347, 417] on select "Does not expire (infinite) Expires at end of issued year Set a term length in m…" at bounding box center [433, 414] width 426 height 28
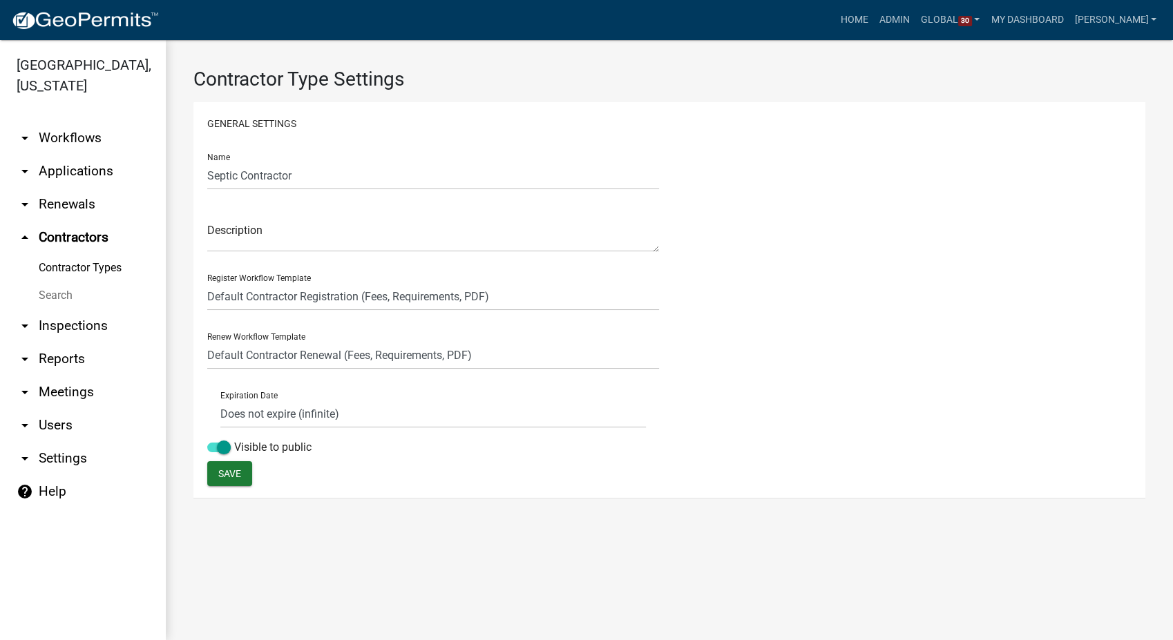
click at [868, 372] on div "Name Septic Contractor Description Register Workflow Template Fees Required, In…" at bounding box center [669, 301] width 945 height 319
click at [221, 446] on span at bounding box center [218, 448] width 23 height 10
click at [234, 439] on input "Visible to public" at bounding box center [234, 439] width 0 height 0
click at [219, 475] on span "Save" at bounding box center [229, 473] width 23 height 11
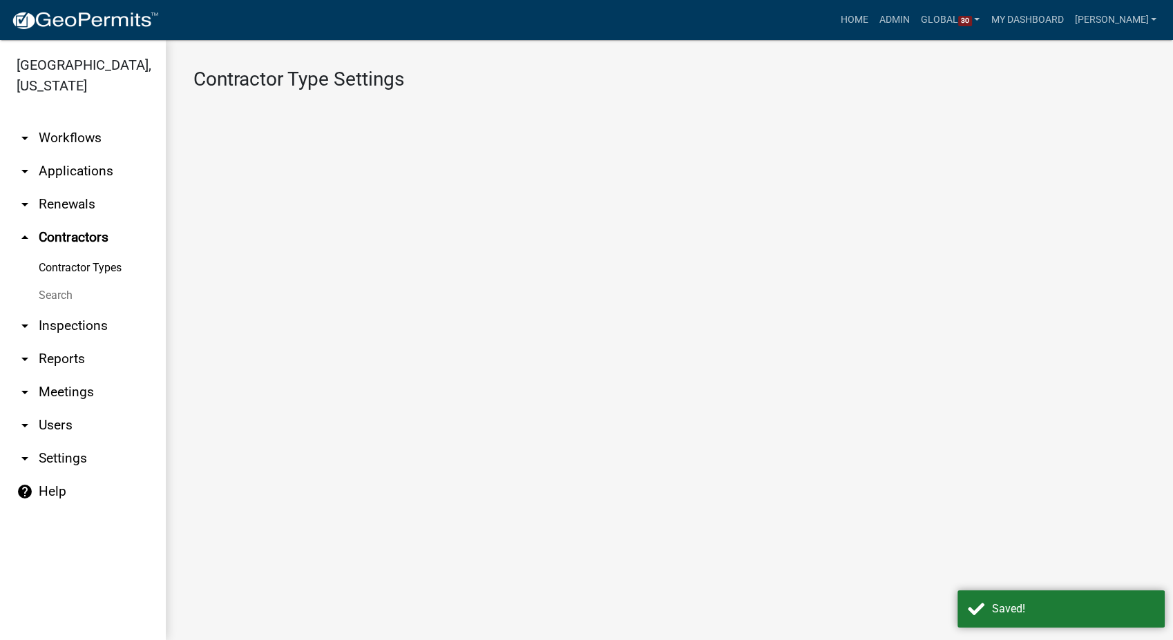
select select "4: b748f019-82c2-45bc-8874-d2e8f736f314"
select select "1: b798264d-217c-4581-98de-27d3ae90d6db"
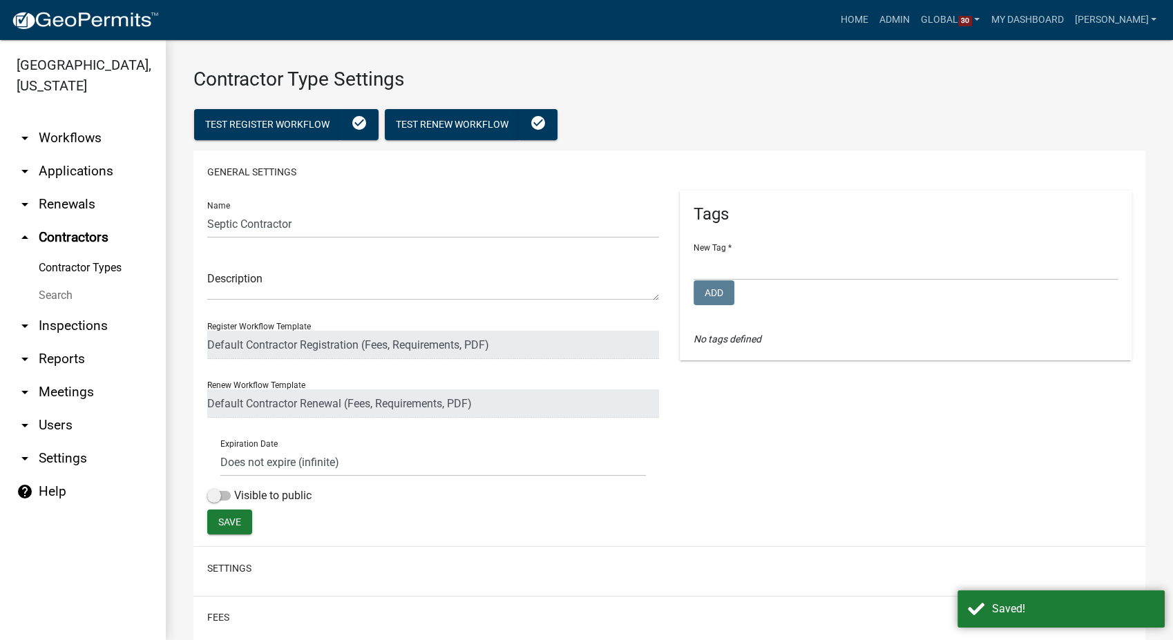
select select
click at [225, 295] on textarea at bounding box center [433, 285] width 452 height 32
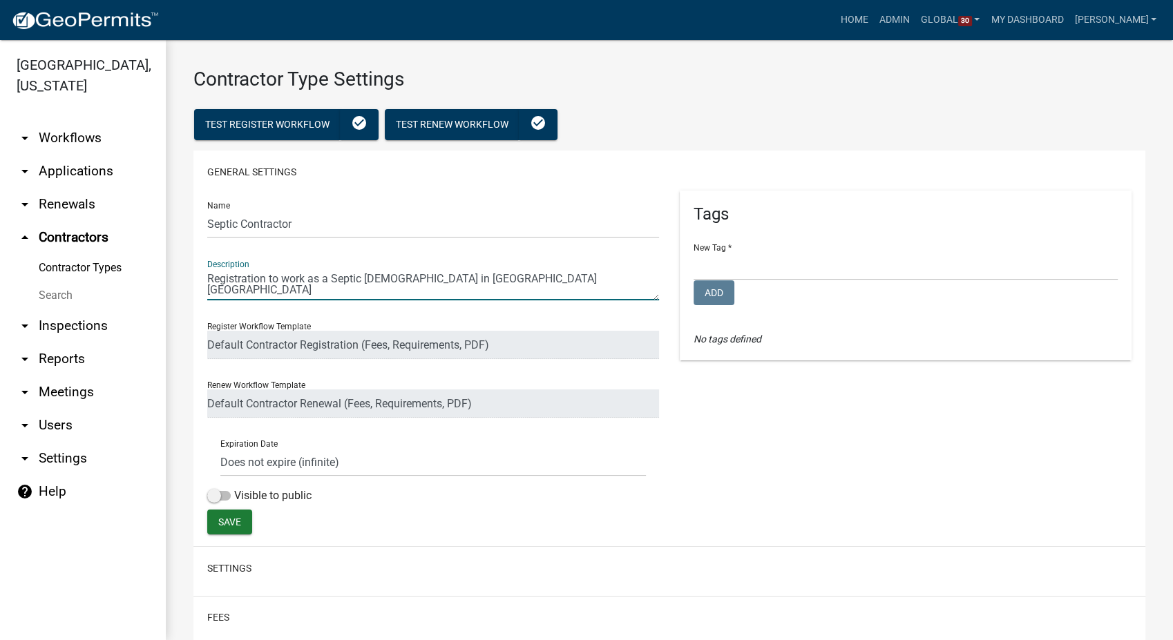
type textarea "Registration to work as a Septic Contractor in Butler County IA"
click at [745, 273] on select "Environmental Health & Zoning Secondary Roads" at bounding box center [906, 266] width 424 height 28
select select "ce144b05-e60c-408d-a385-e94132c52642"
click at [694, 252] on select "Environmental Health & Zoning Secondary Roads" at bounding box center [906, 266] width 424 height 28
click at [718, 296] on button "Add" at bounding box center [714, 292] width 41 height 25
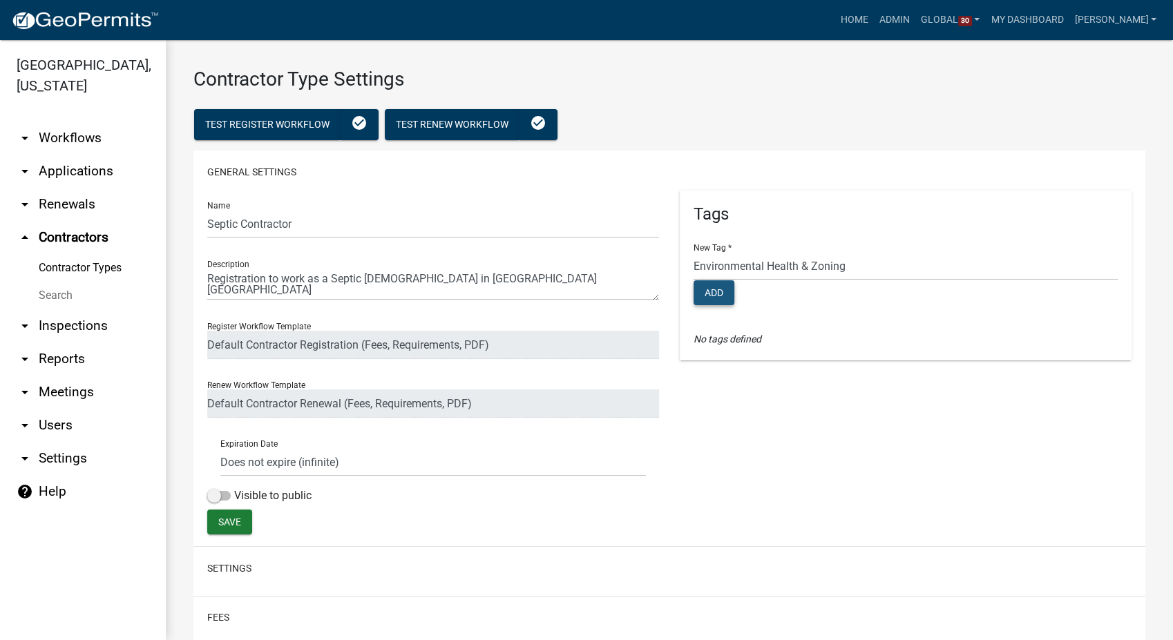
select select
click at [363, 444] on div "Expiration Date Does not expire (infinite) Expires at end of issued year Set a …" at bounding box center [433, 453] width 426 height 48
click at [356, 463] on select "Does not expire (infinite) Expires at end of issued year Set a term length in m…" at bounding box center [433, 462] width 426 height 28
select select "3: Object"
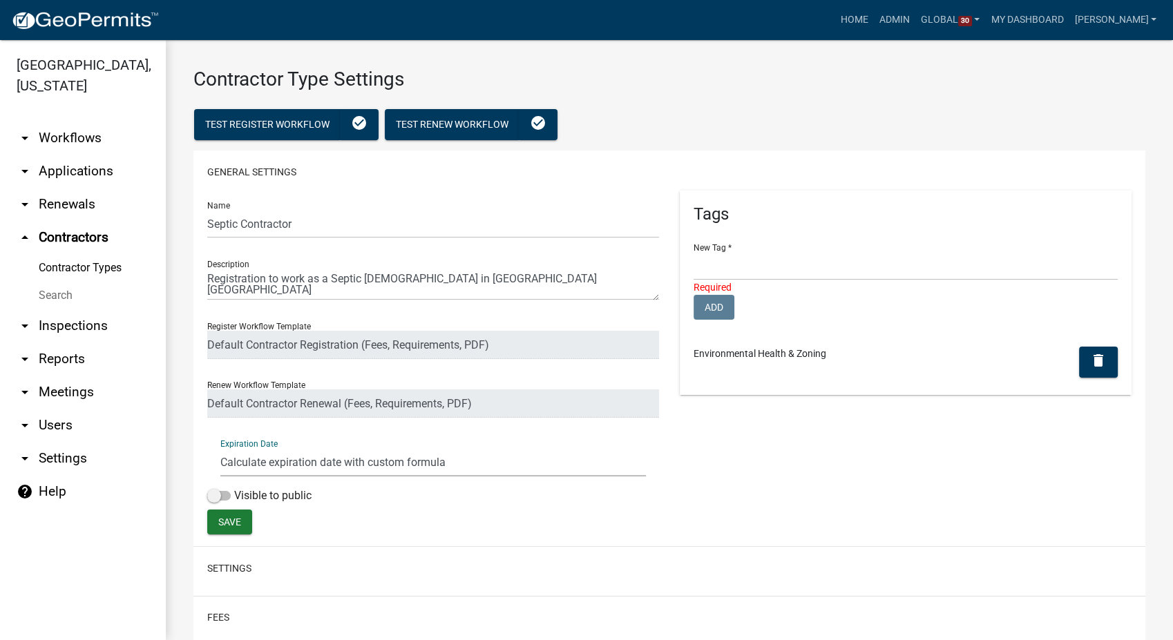
click at [220, 448] on select "Does not expire (infinite) Expires at end of issued year Set a term length in m…" at bounding box center [433, 462] width 426 height 28
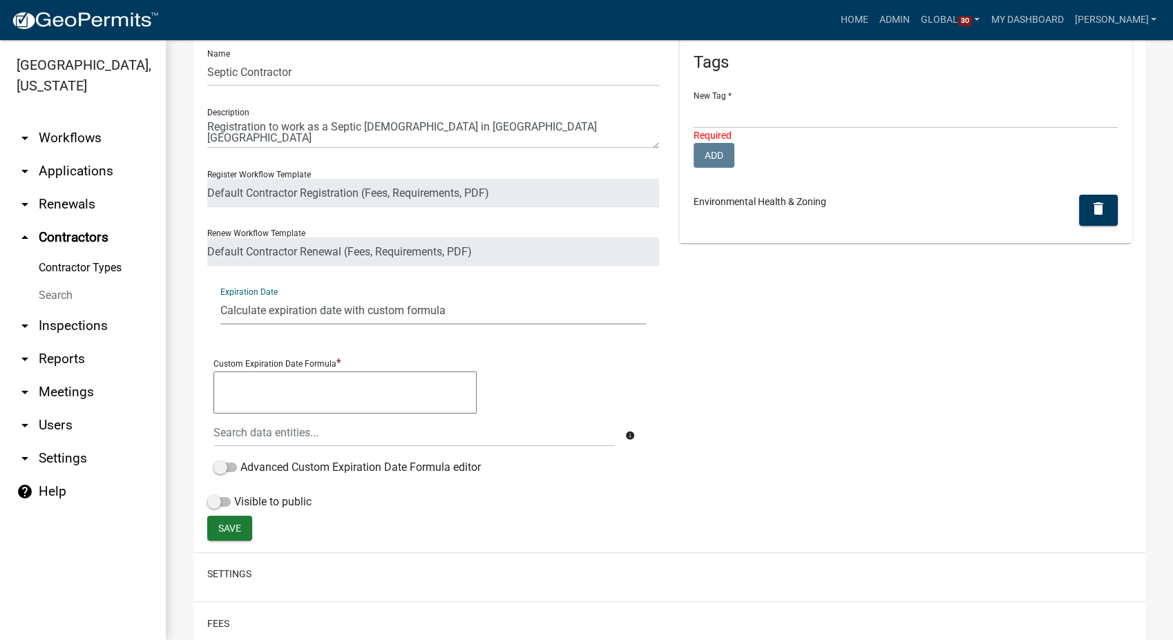
scroll to position [153, 0]
click at [229, 522] on span "Save" at bounding box center [229, 526] width 23 height 11
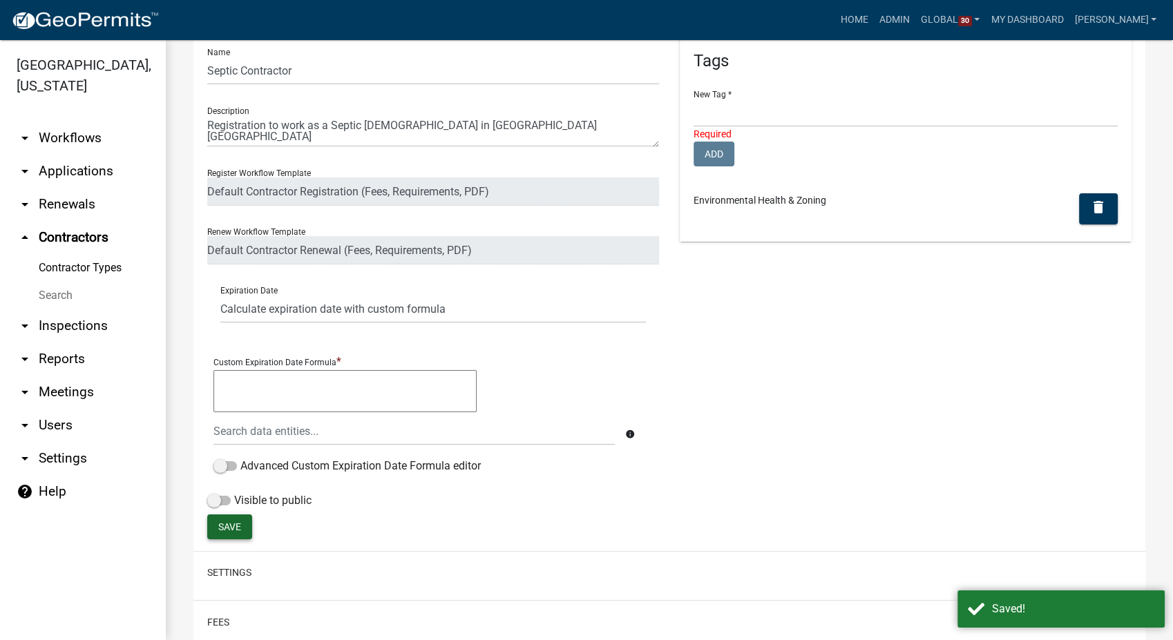
click at [60, 122] on link "arrow_drop_down Workflows" at bounding box center [83, 138] width 166 height 33
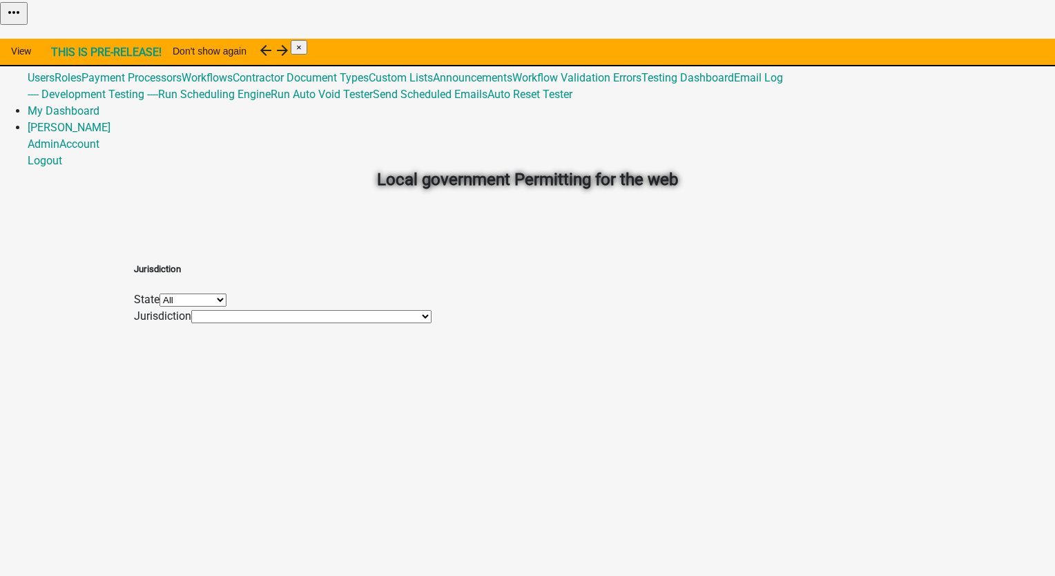
click at [59, 38] on link "Admin" at bounding box center [44, 44] width 32 height 13
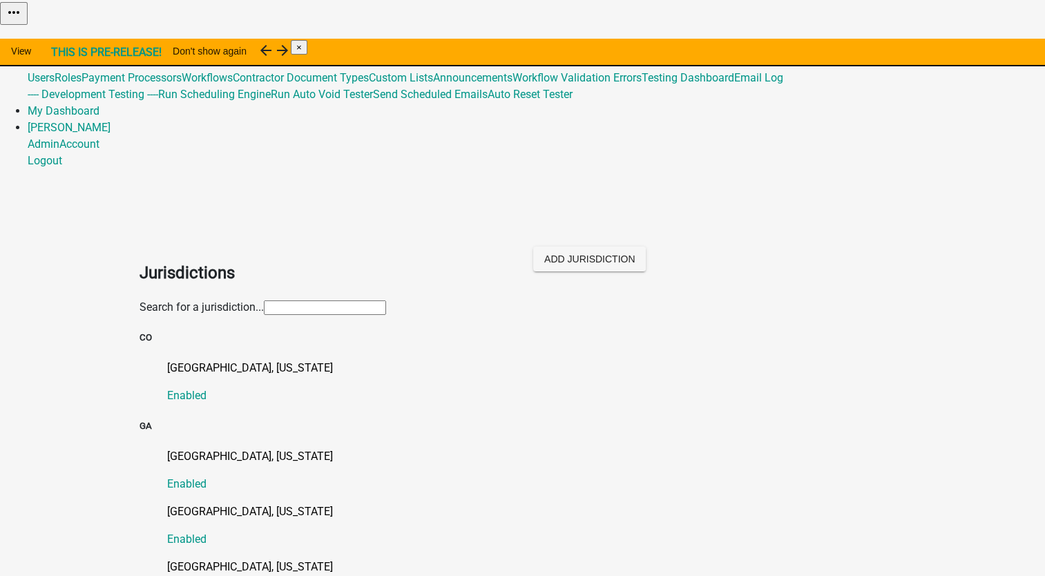
click at [321, 300] on input "text" at bounding box center [325, 307] width 122 height 15
type input "[PERSON_NAME]"
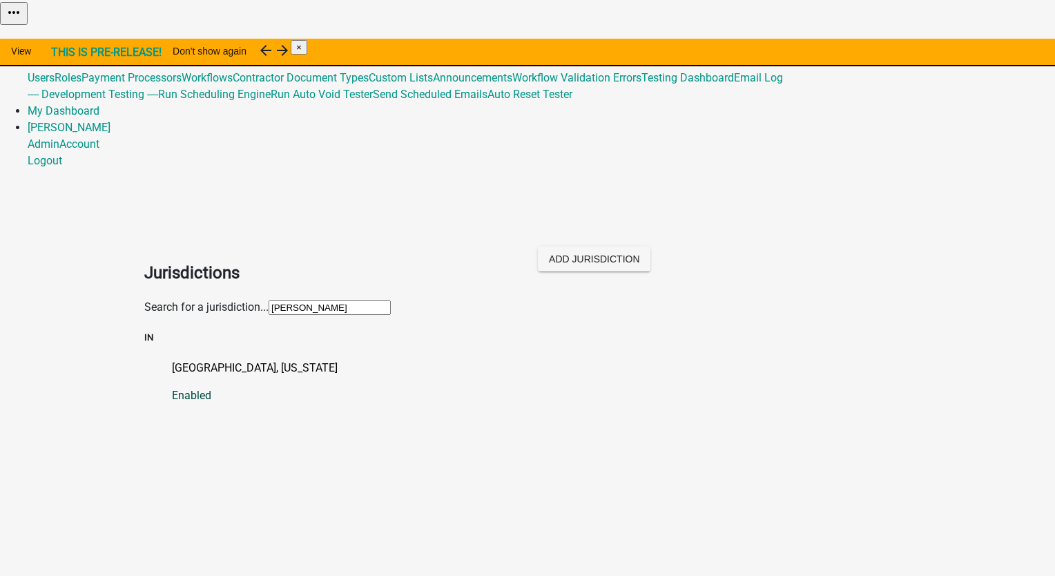
click at [200, 360] on p "[GEOGRAPHIC_DATA], [US_STATE]" at bounding box center [541, 368] width 739 height 17
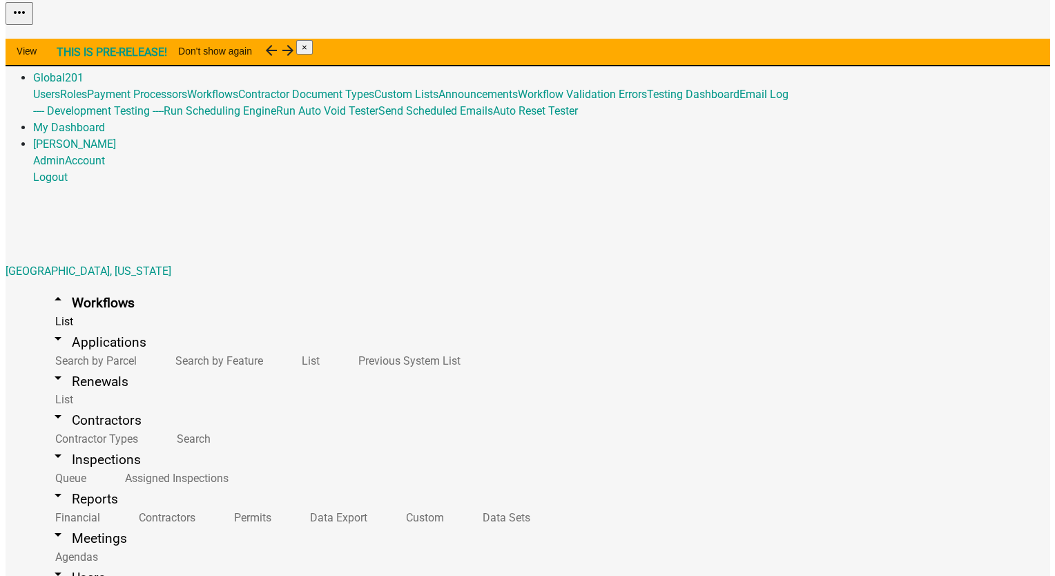
scroll to position [553, 0]
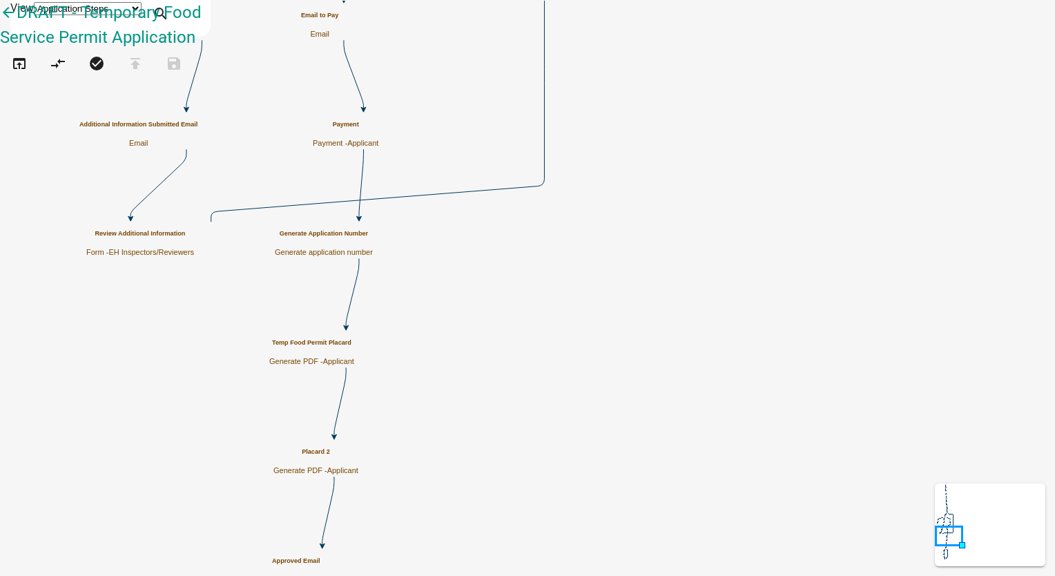
click at [358, 466] on span "Applicant" at bounding box center [342, 470] width 31 height 8
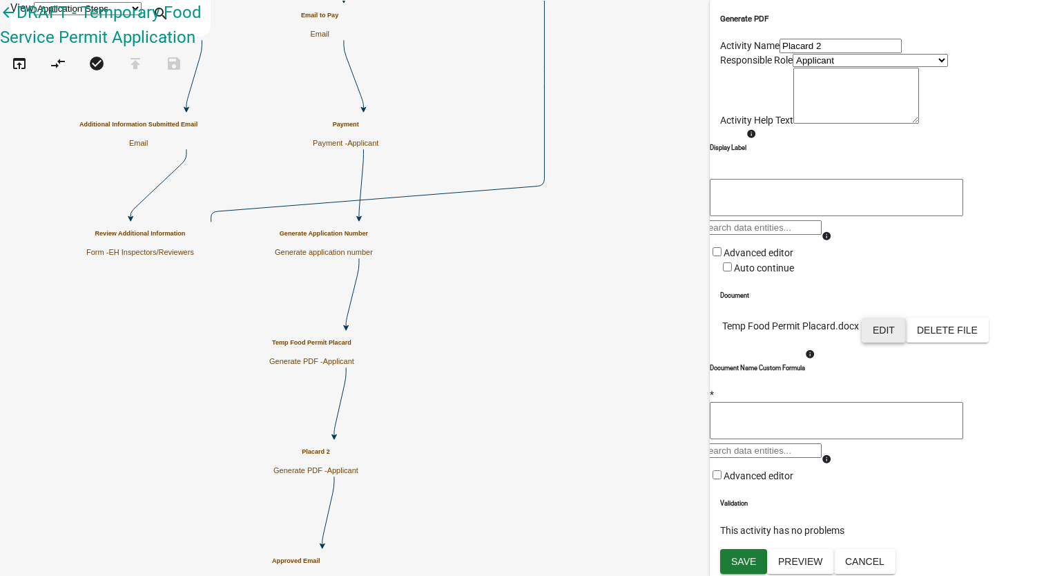
click at [906, 343] on button "Edit" at bounding box center [884, 330] width 44 height 25
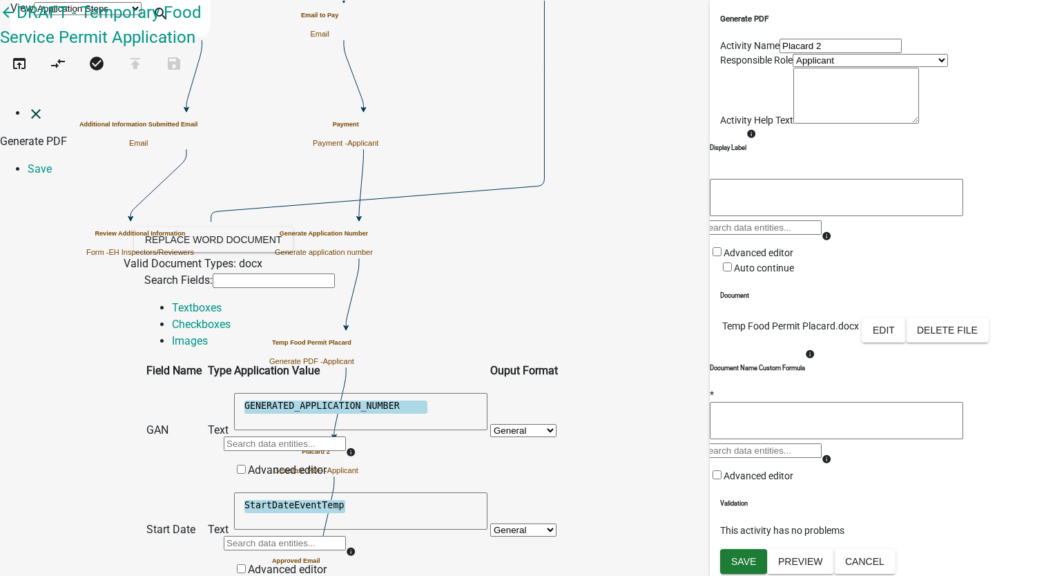
click at [28, 106] on icon "close" at bounding box center [36, 114] width 17 height 17
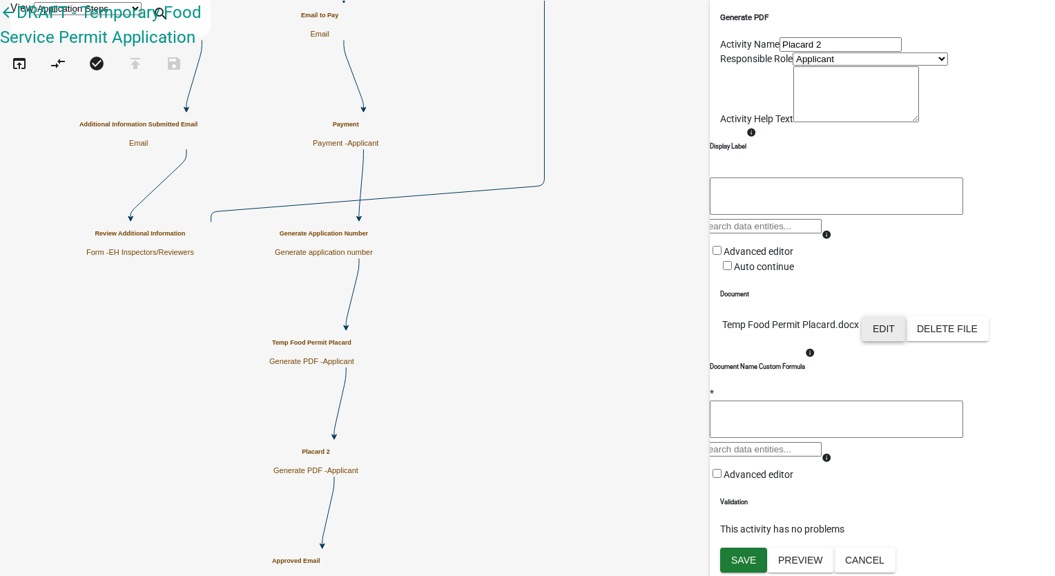
scroll to position [179, 0]
click at [896, 561] on button "Cancel" at bounding box center [864, 560] width 61 height 25
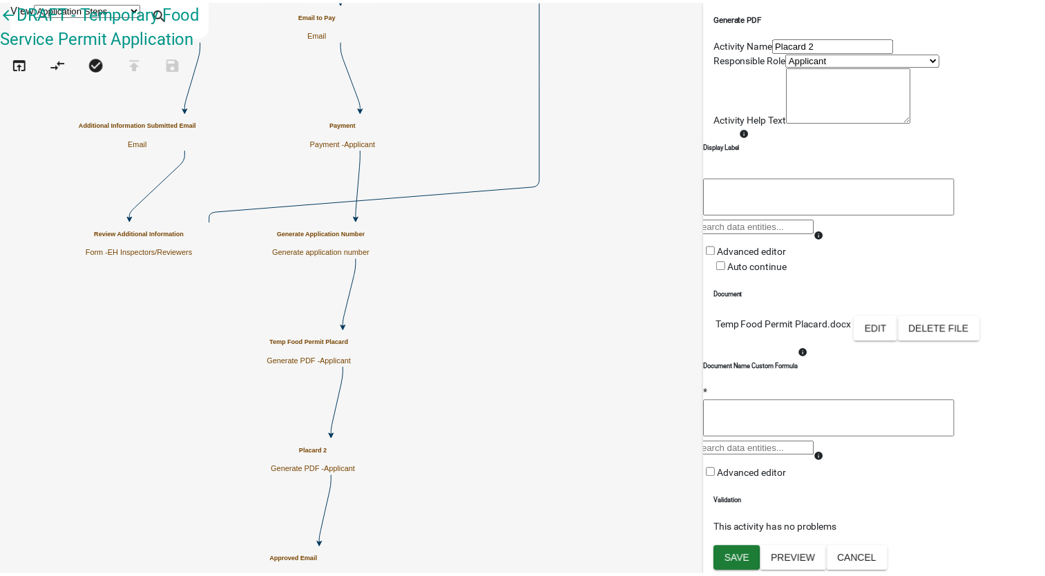
scroll to position [0, 0]
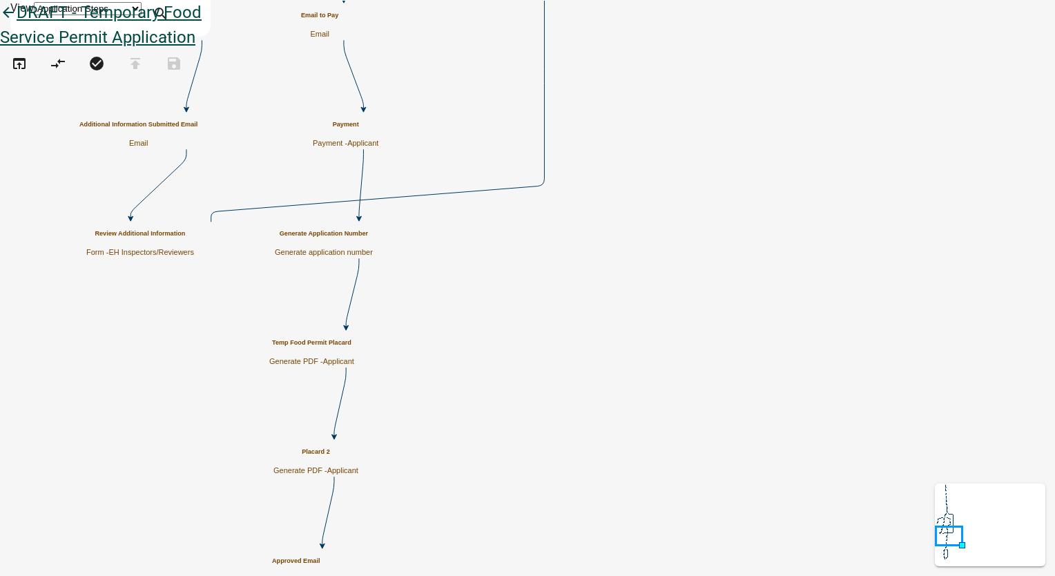
click at [17, 23] on icon "arrow_back" at bounding box center [8, 13] width 17 height 19
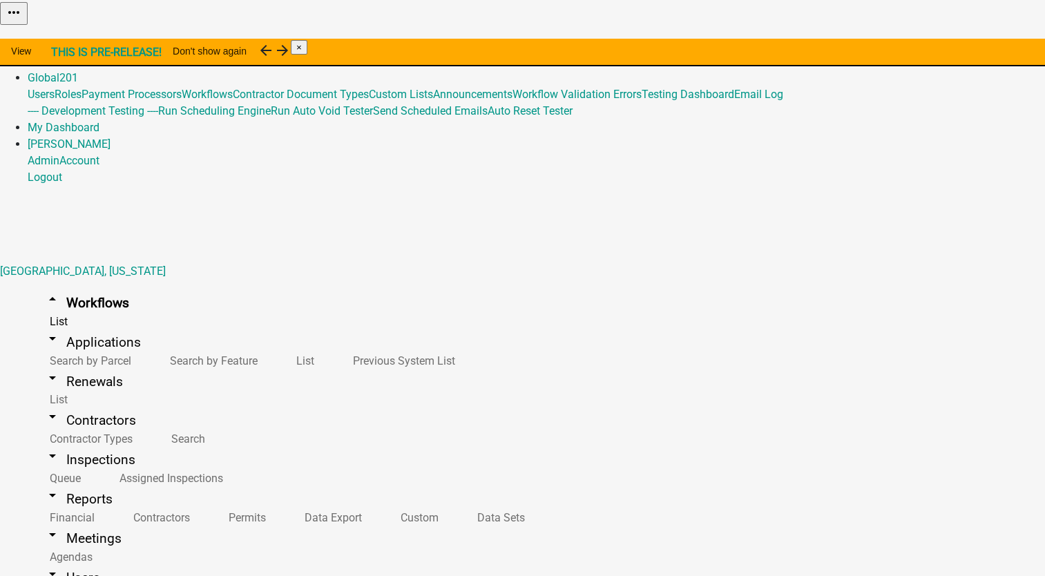
scroll to position [484, 0]
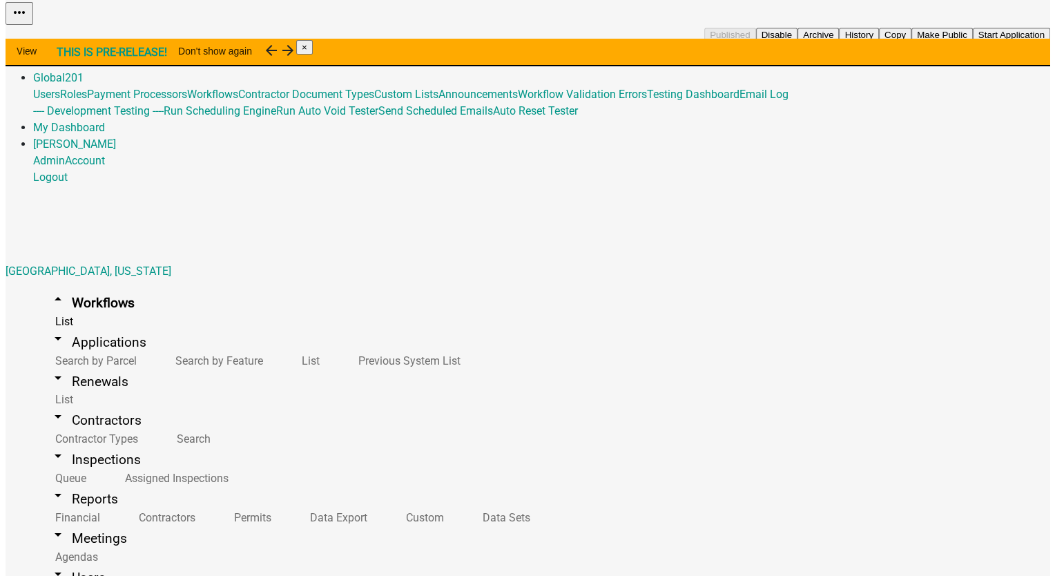
scroll to position [829, 0]
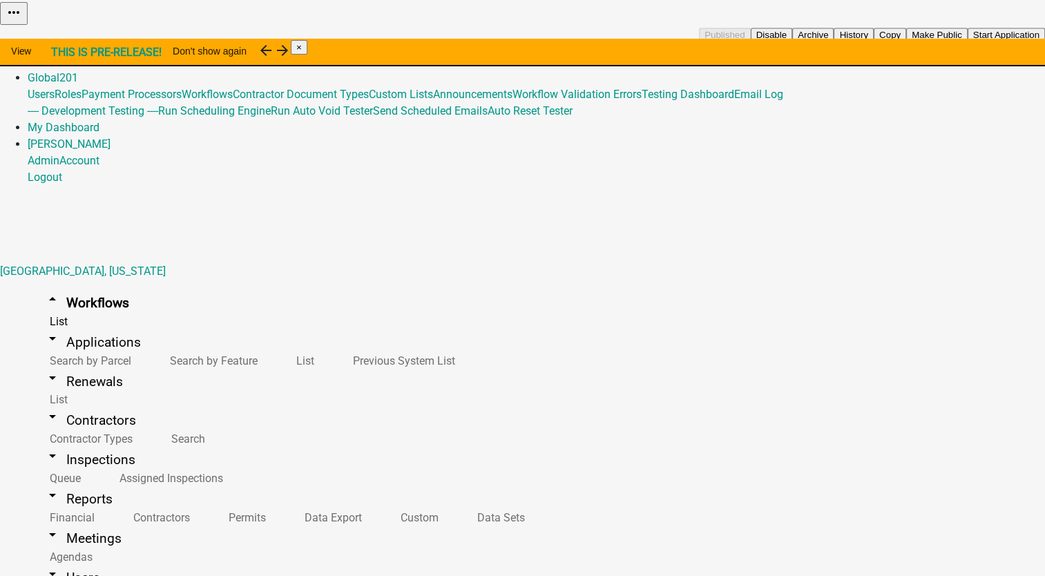
click at [968, 42] on button "Start Application" at bounding box center [1006, 35] width 77 height 15
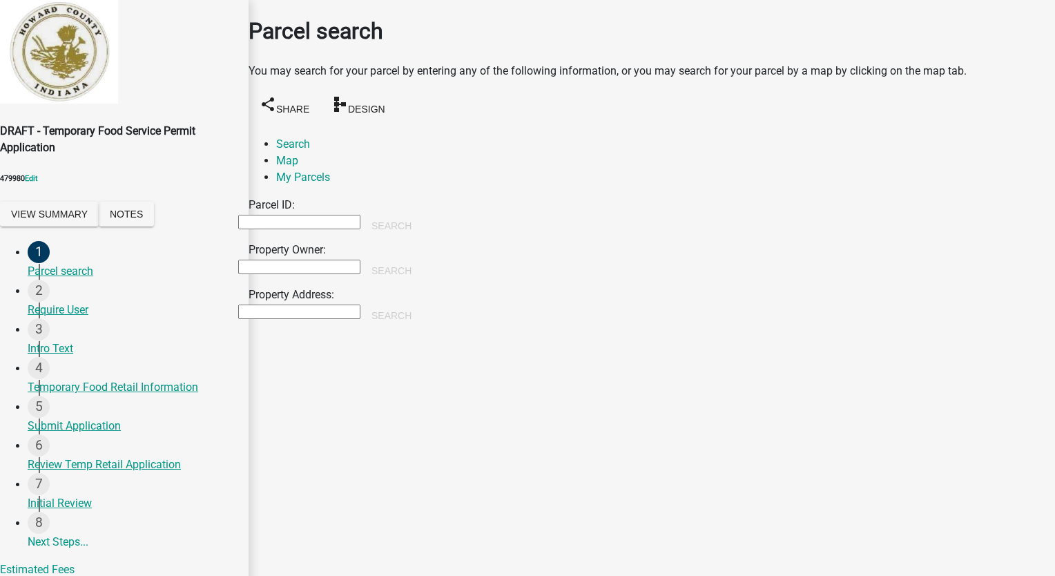
click at [325, 262] on input "Property Owner:" at bounding box center [299, 267] width 122 height 15
type input "smith"
click at [423, 258] on button "Search" at bounding box center [392, 270] width 62 height 25
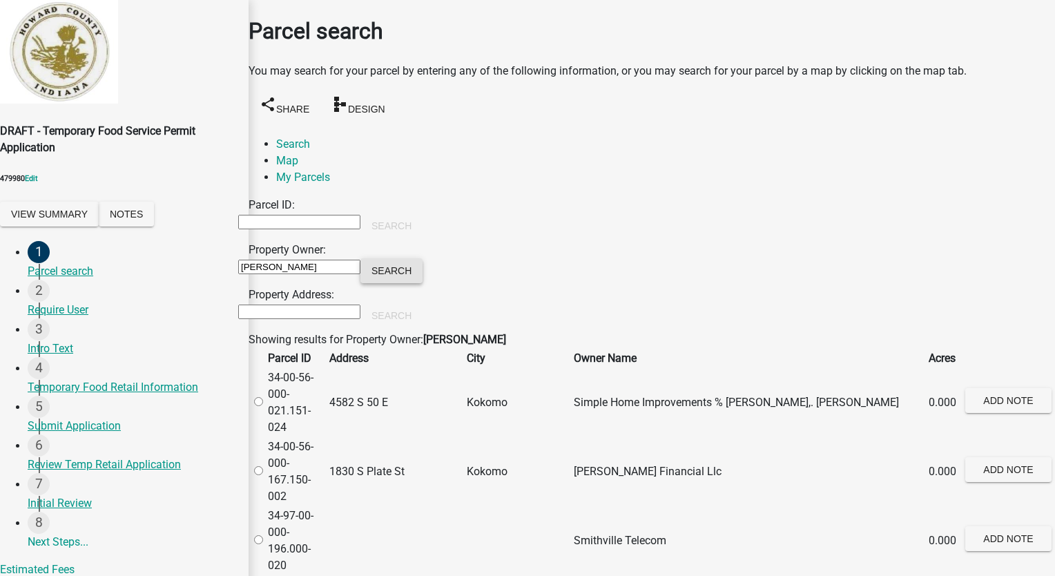
scroll to position [484, 0]
radio input "true"
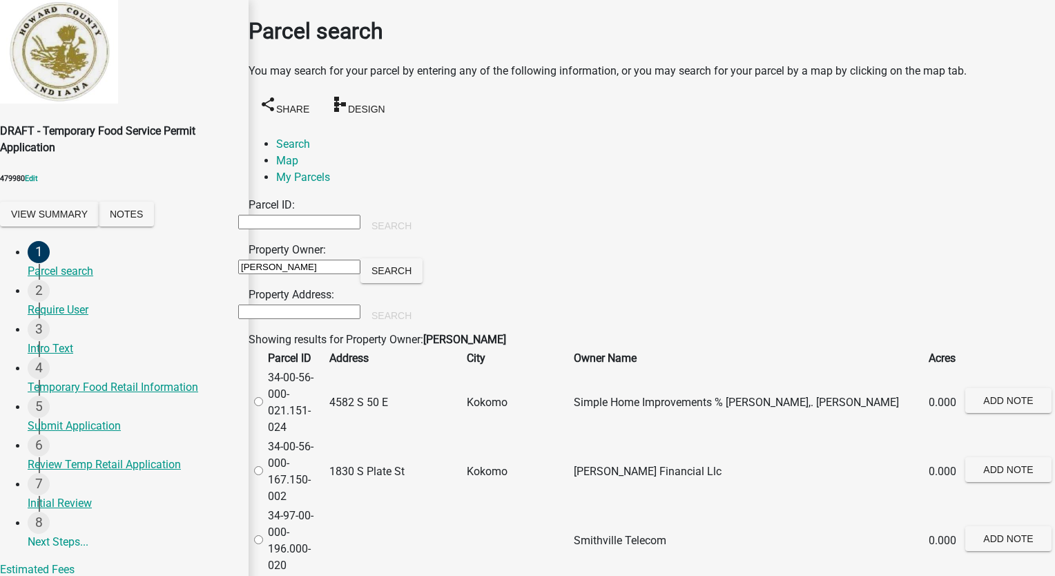
scroll to position [0, 0]
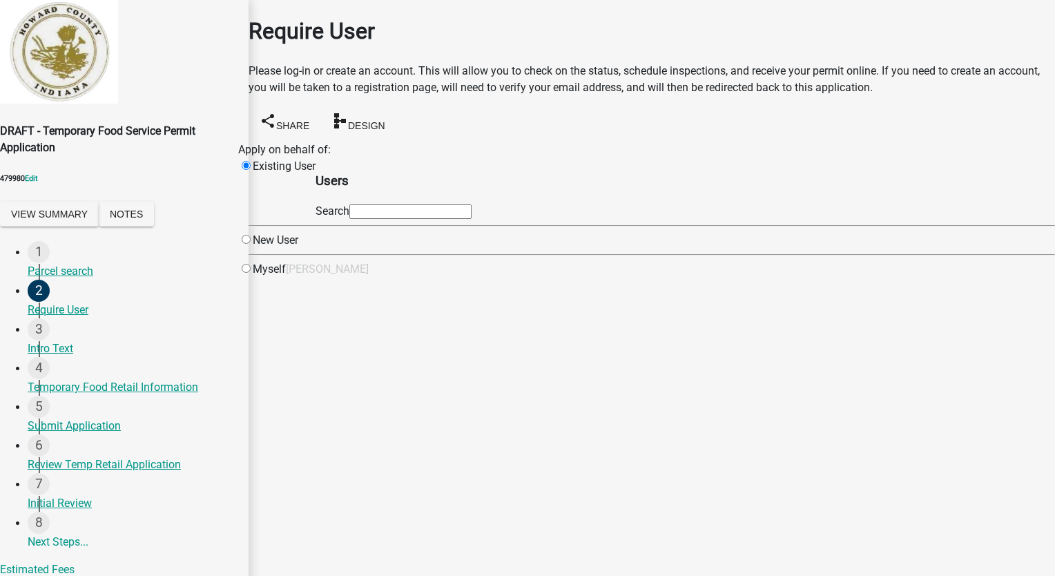
click at [251, 273] on input "radio" at bounding box center [246, 268] width 9 height 9
radio input "true"
radio input "false"
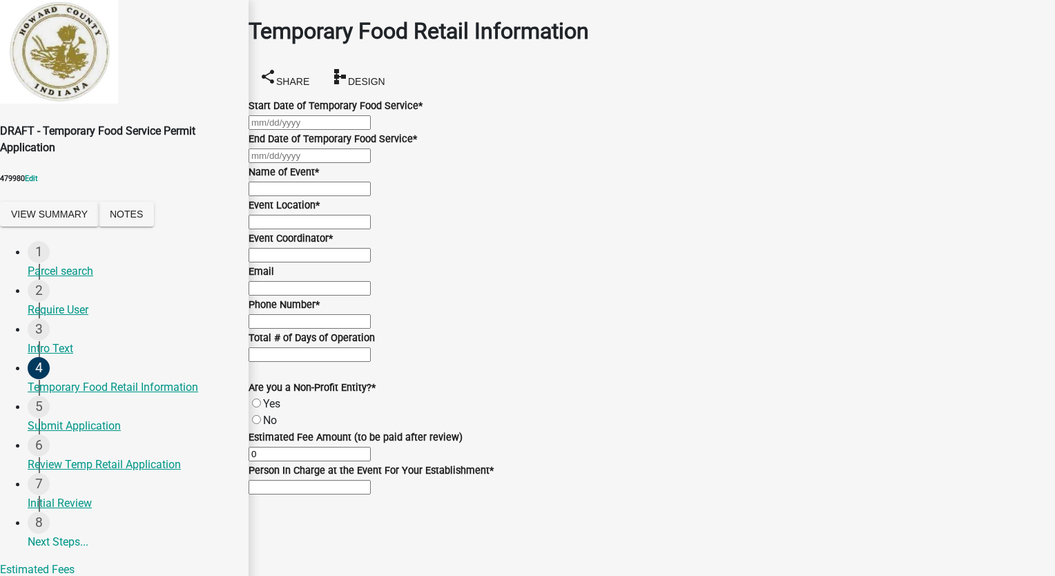
click at [332, 131] on div at bounding box center [652, 122] width 807 height 17
select select "10"
select select "2025"
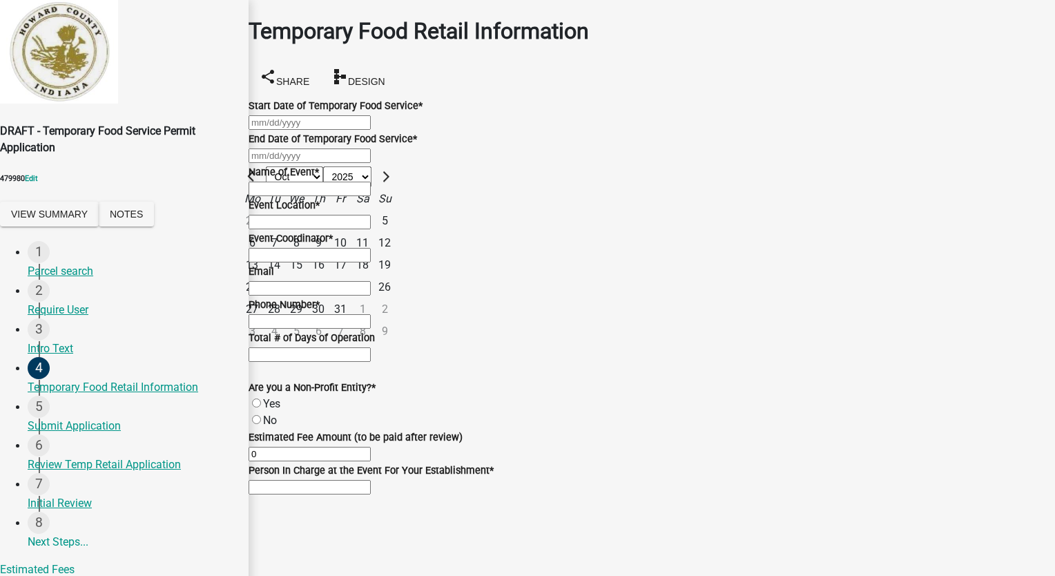
type input "10/30/2025"
type input "10/31/2025"
type input "Halloween Hoopla"
type input "125 Kings Rd, Kokomo"
type input "Darkside Productions LLC"
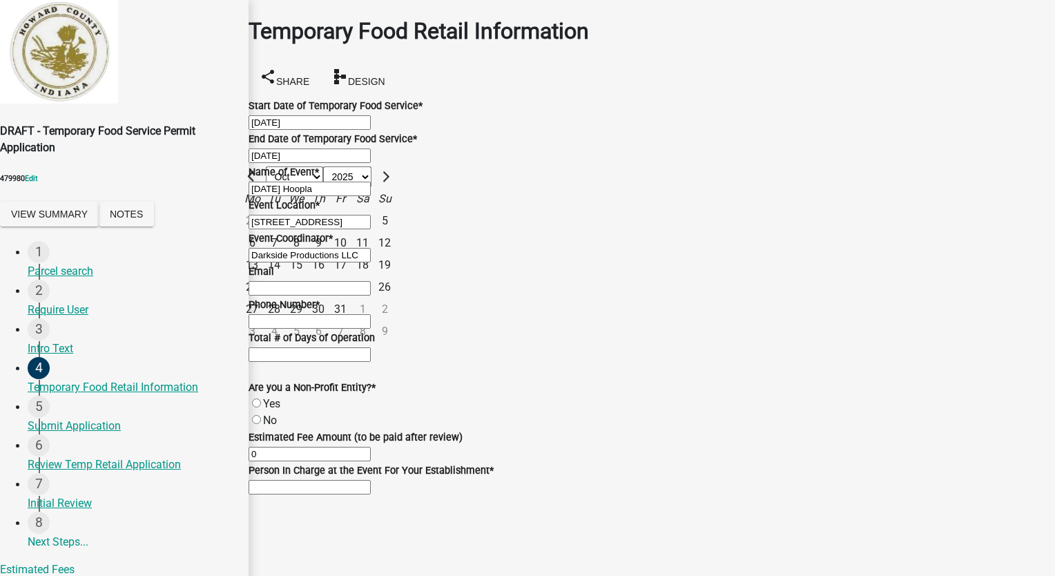
type input "SFranklin@schneidergis.com"
type input "8127861368"
type input "Stacia Franklin"
select select "10"
select select "2025"
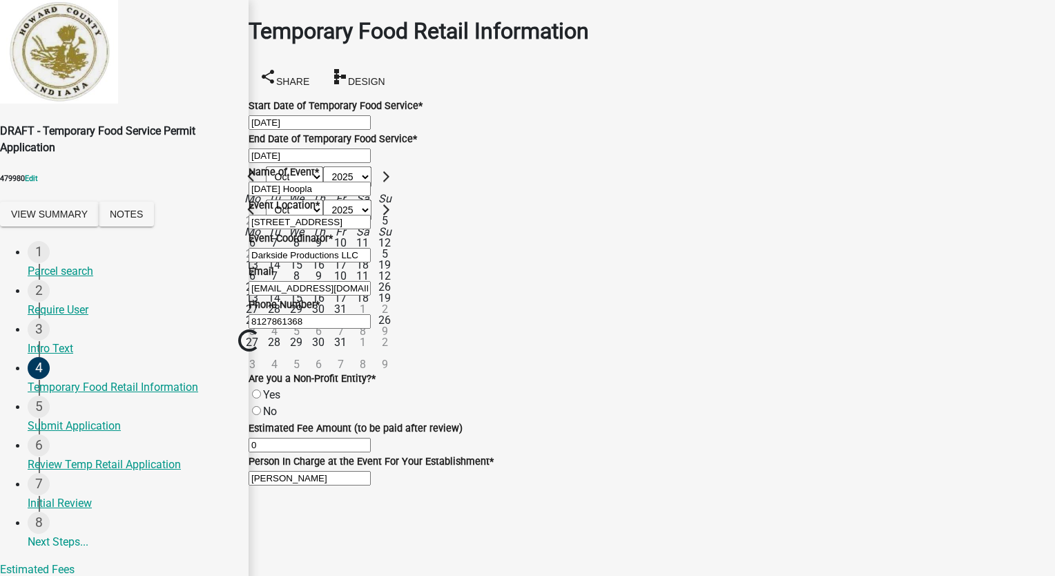
click at [549, 164] on div "10/31/2025 Jan Feb Mar Apr May Jun Jul Aug Sep Oct Nov Dec 1525 1526 1527 1528 …" at bounding box center [652, 155] width 807 height 17
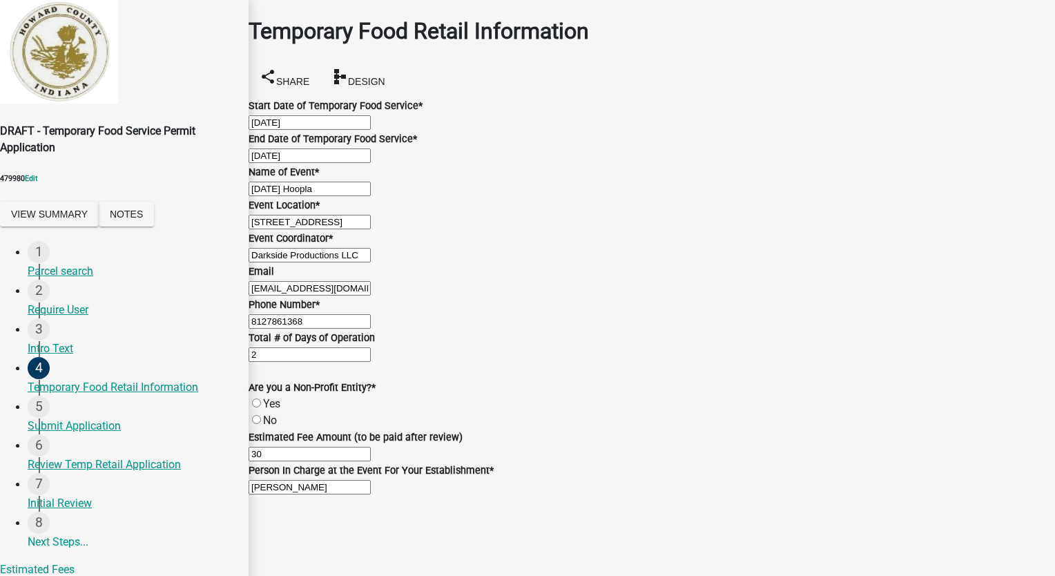
scroll to position [431, 0]
click at [271, 414] on label "No" at bounding box center [270, 420] width 14 height 13
click at [261, 415] on input "No" at bounding box center [256, 419] width 9 height 9
radio input "true"
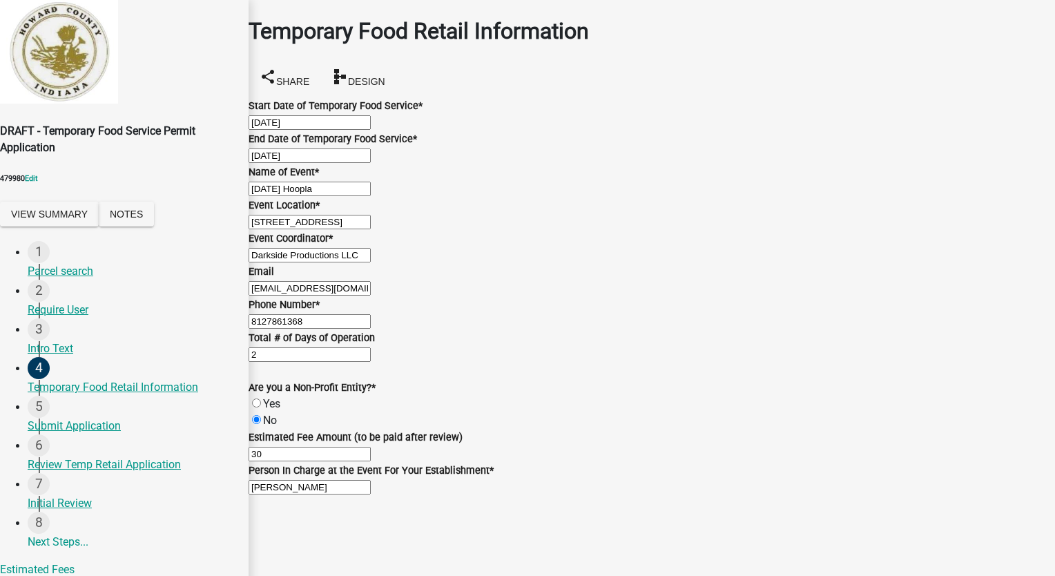
scroll to position [0, 0]
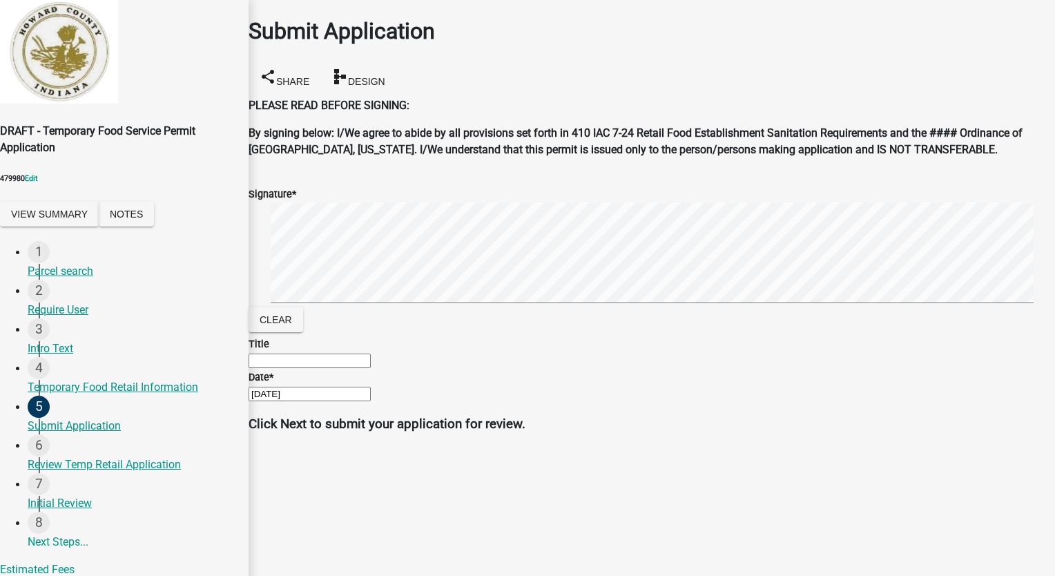
click at [367, 368] on input "Title" at bounding box center [310, 361] width 122 height 15
type input "Owner"
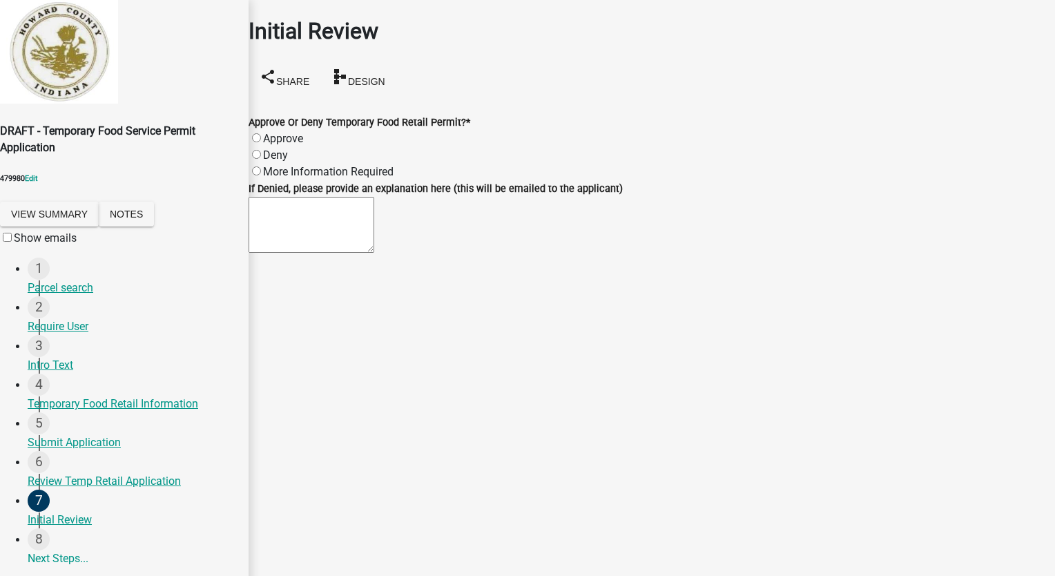
click at [269, 132] on label "Approve" at bounding box center [283, 138] width 40 height 13
click at [261, 133] on input "Approve" at bounding box center [256, 137] width 9 height 9
radio input "true"
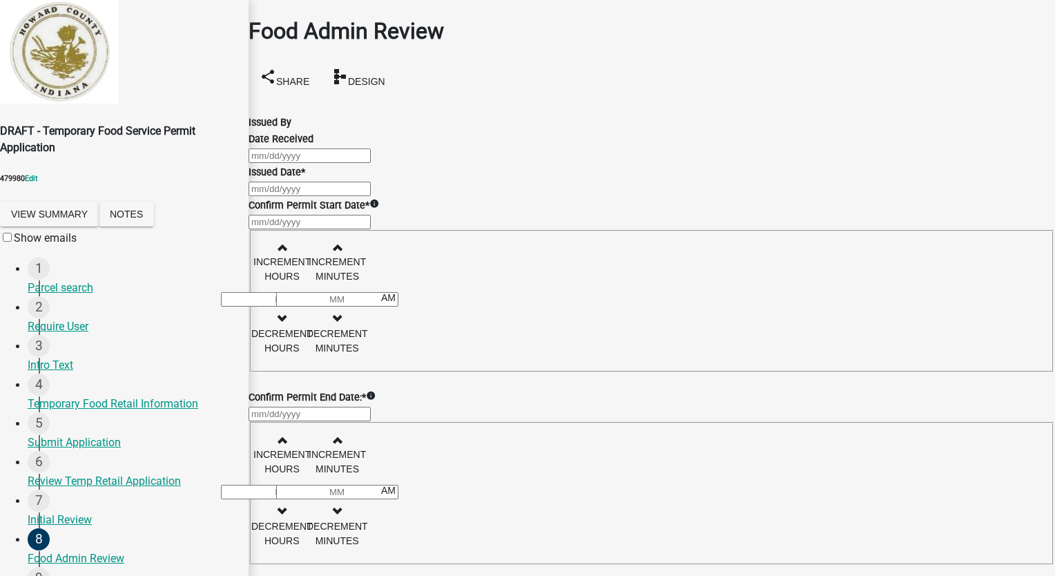
click at [303, 164] on div at bounding box center [652, 155] width 807 height 17
select select "10"
select select "2025"
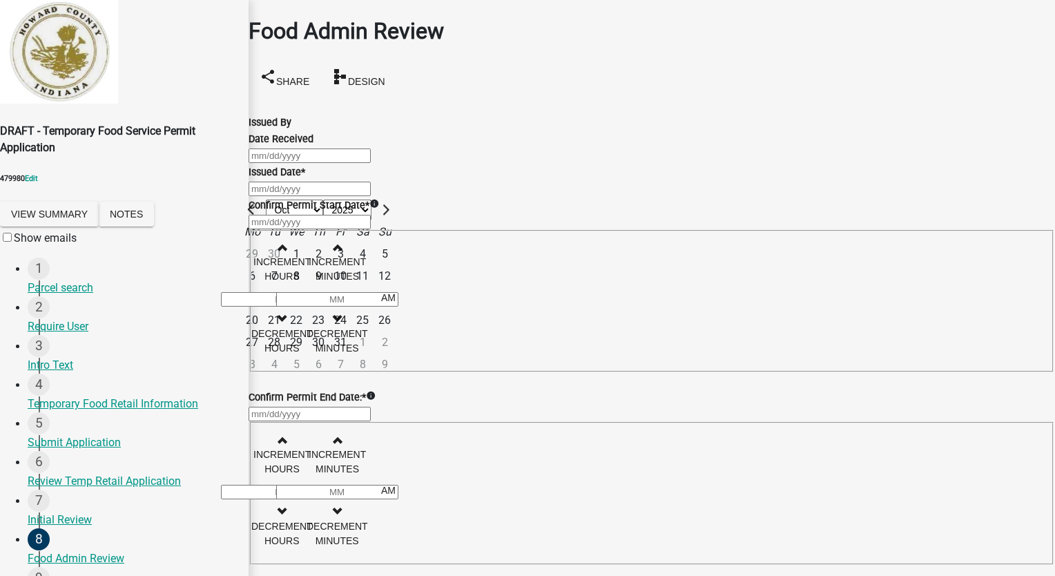
click at [307, 265] on div "8" at bounding box center [296, 276] width 22 height 22
type input "10/08/2025"
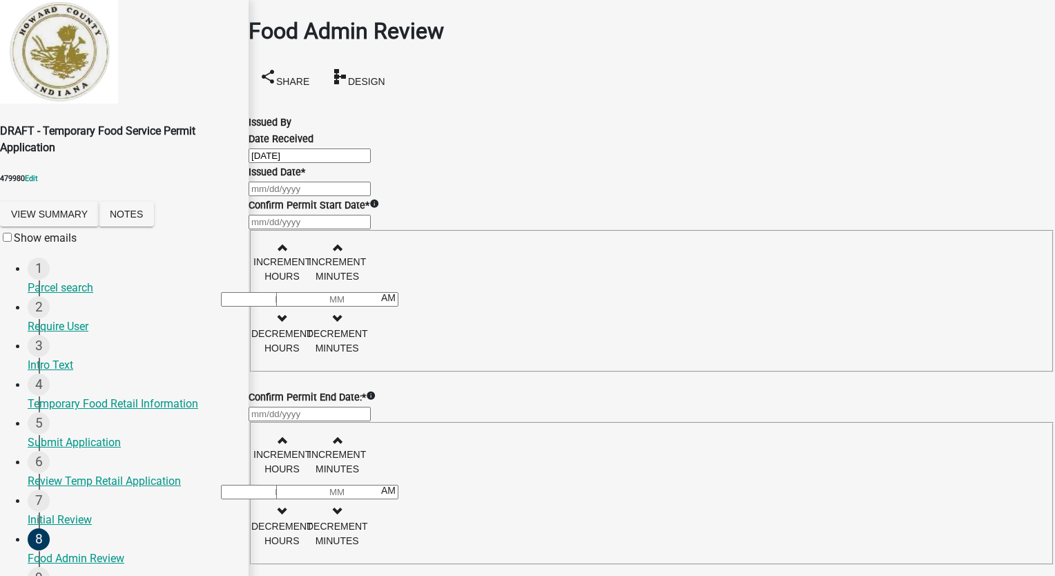
click at [309, 197] on div at bounding box center [652, 188] width 807 height 17
select select "10"
select select "2025"
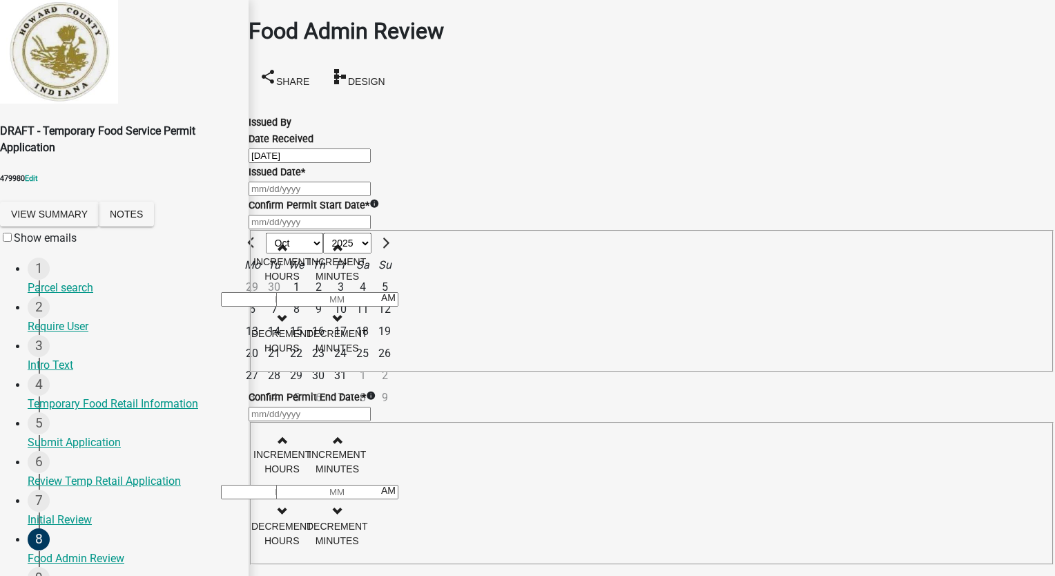
click at [307, 321] on div "8" at bounding box center [296, 309] width 22 height 22
type input "10/08/2025"
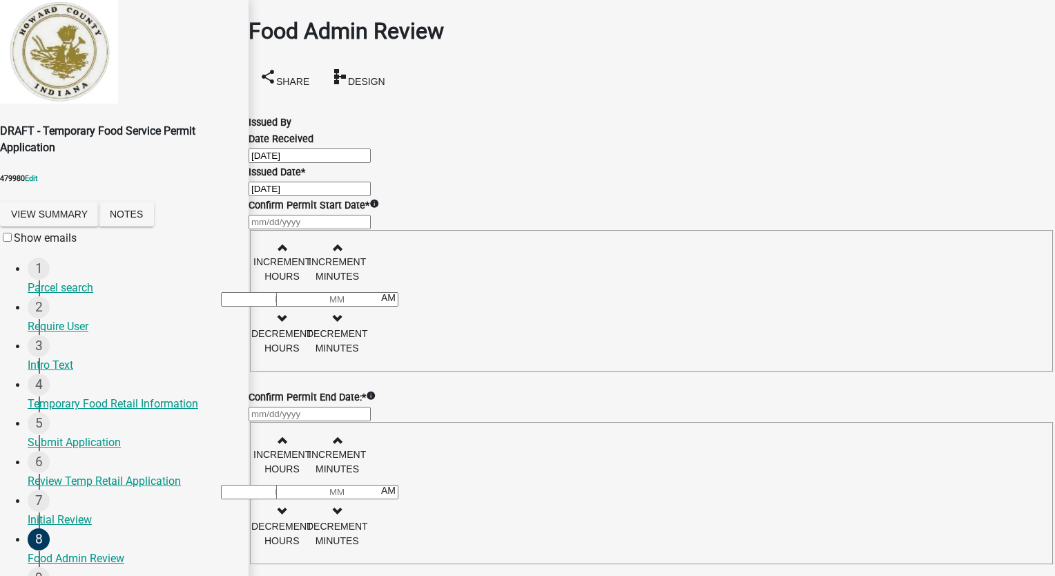
click at [316, 230] on div at bounding box center [652, 221] width 807 height 17
select select "10"
select select "2025"
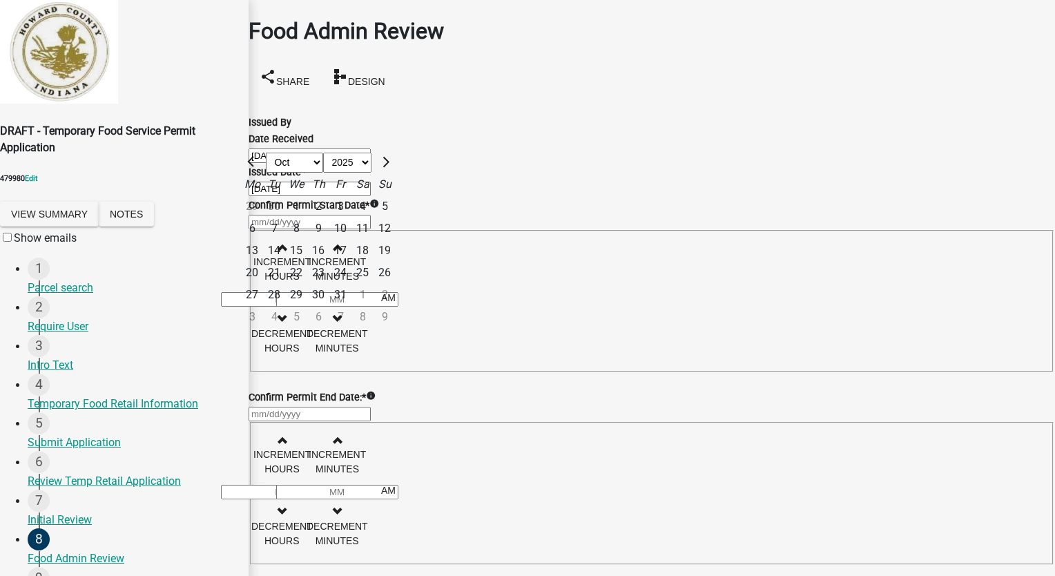
click at [329, 300] on div "30" at bounding box center [318, 295] width 22 height 22
type input "10/30/2025"
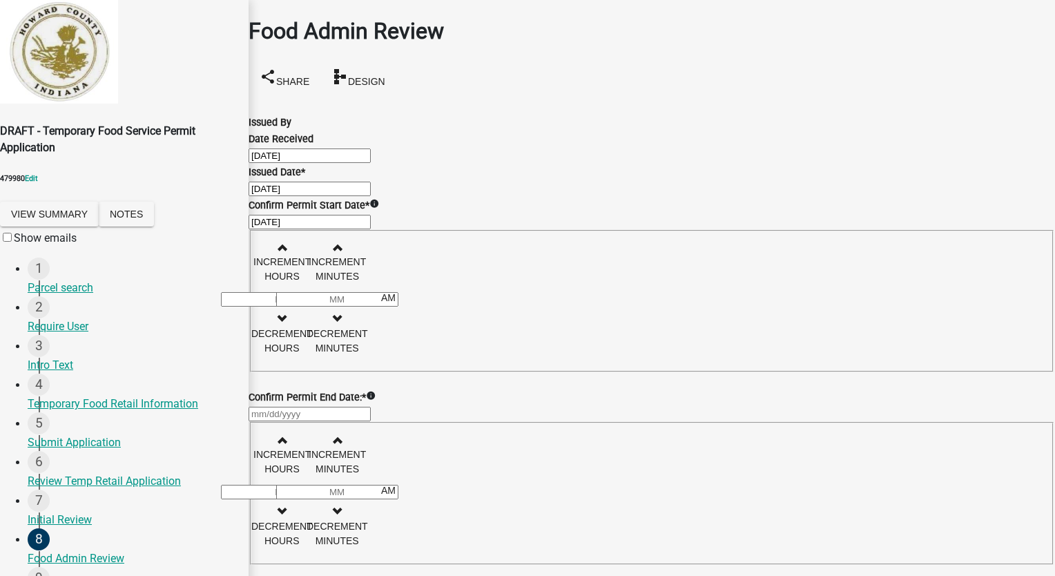
click at [343, 307] on input "Hours" at bounding box center [282, 299] width 122 height 15
type input "09"
type input "00"
click at [399, 307] on input "00" at bounding box center [337, 299] width 122 height 15
click at [321, 422] on div at bounding box center [652, 413] width 807 height 17
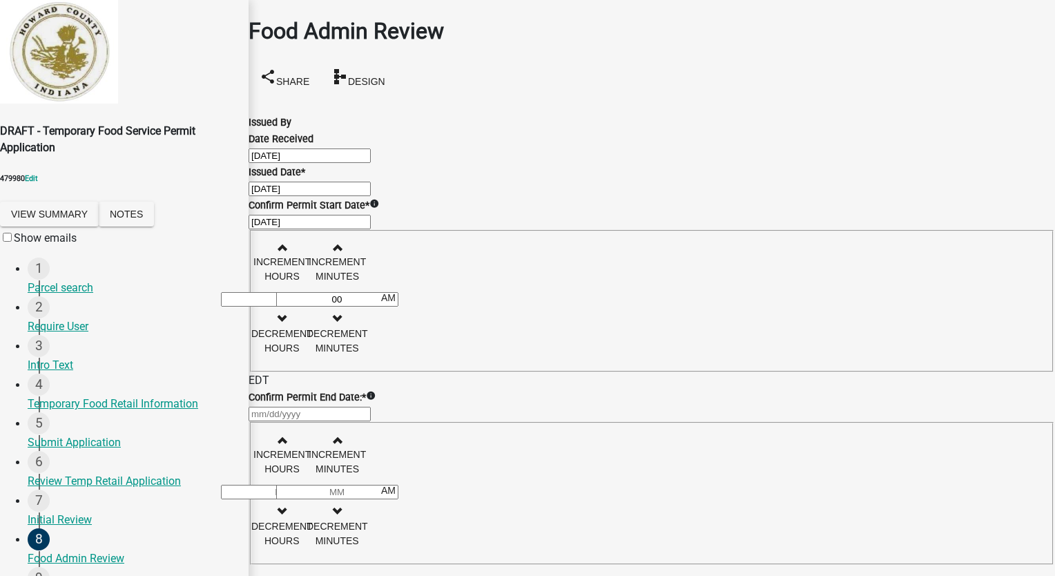
select select "10"
select select "2025"
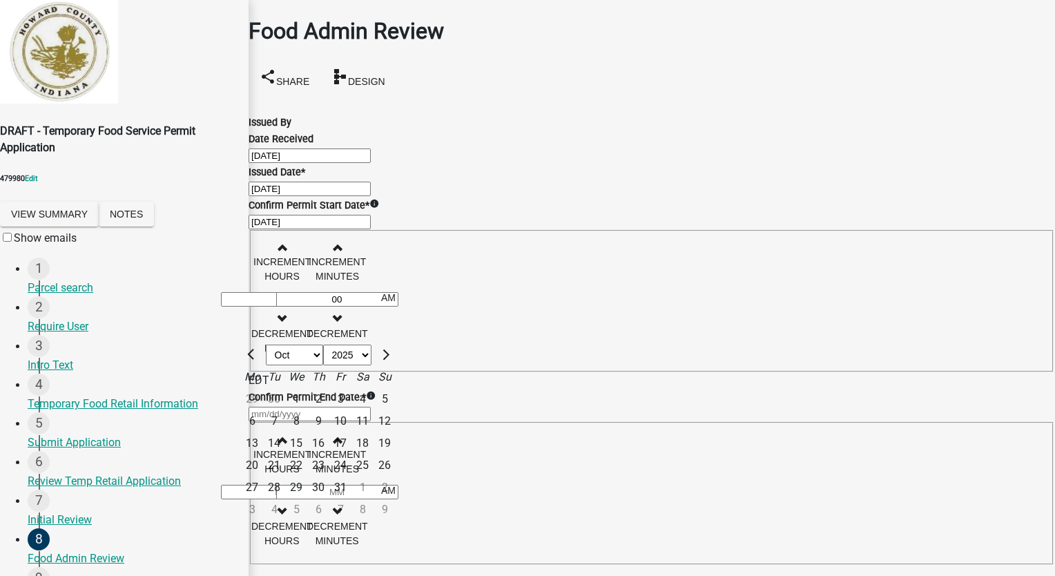
click at [352, 477] on div "31" at bounding box center [340, 488] width 22 height 22
type input "10/31/2025"
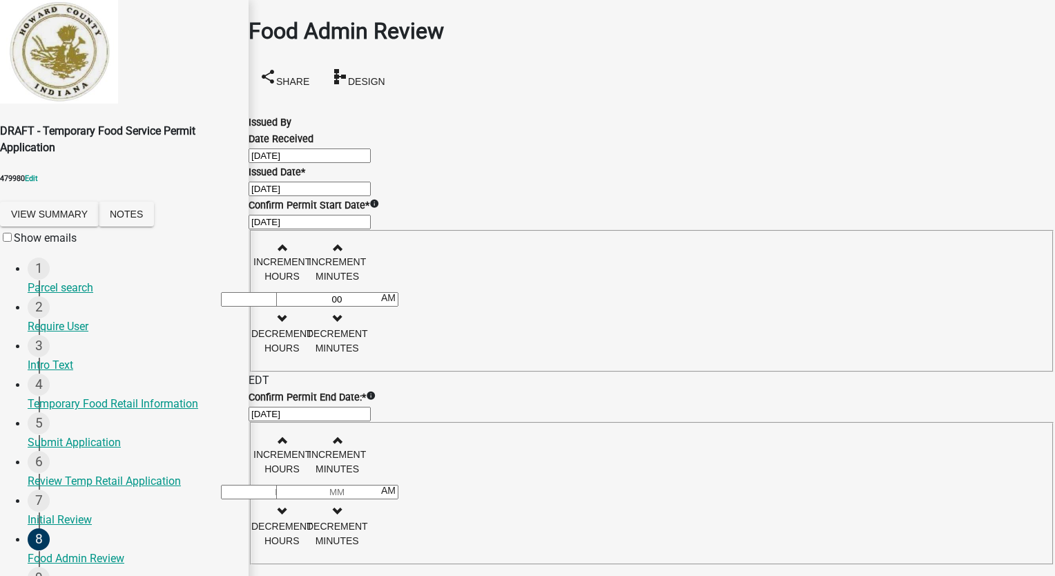
click at [343, 495] on input "Hours" at bounding box center [282, 492] width 122 height 15
type input "11"
type input "00"
click at [399, 495] on input "00" at bounding box center [337, 492] width 122 height 15
click at [407, 493] on button "AM" at bounding box center [388, 490] width 37 height 25
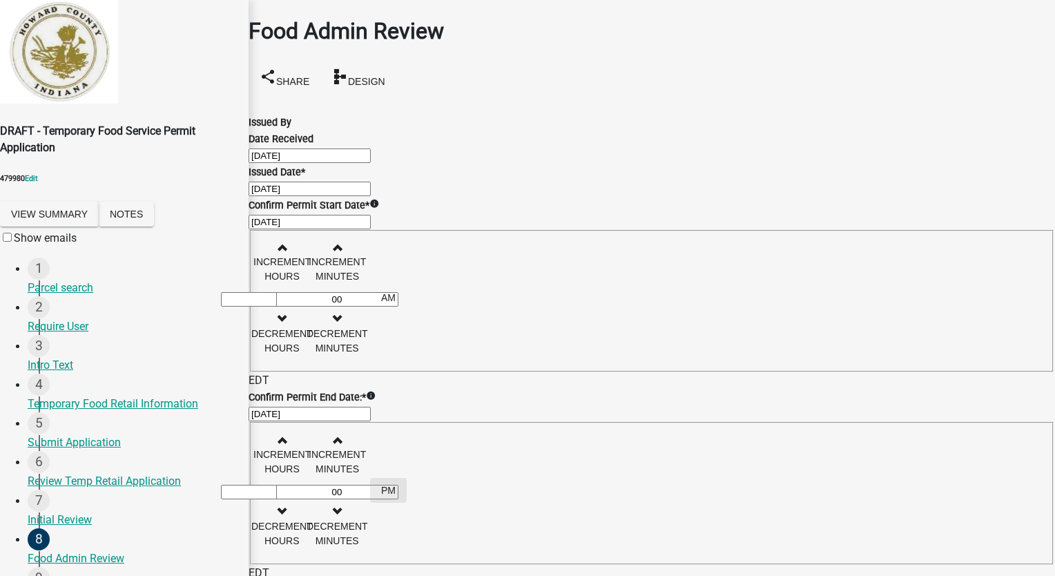
scroll to position [215, 0]
radio input "true"
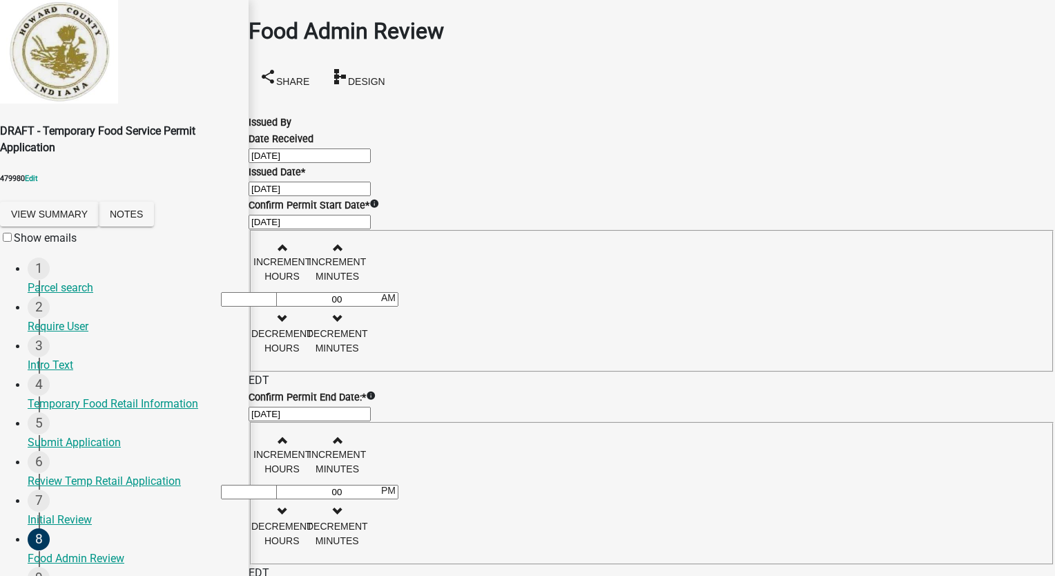
scroll to position [0, 0]
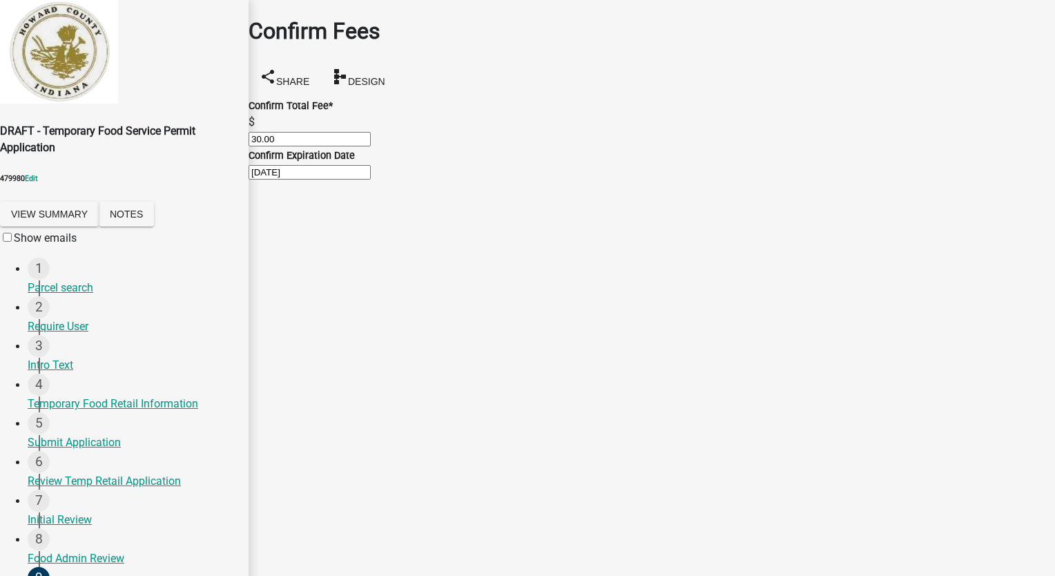
click at [314, 132] on input "30.00" at bounding box center [310, 139] width 122 height 15
type input "3"
type input "0"
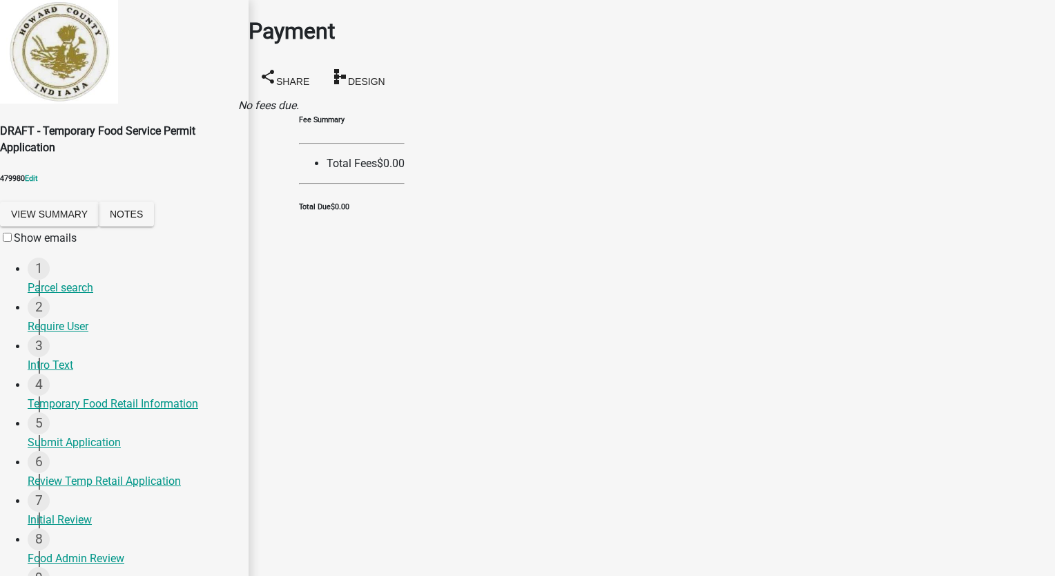
click at [295, 99] on link "Placard 2" at bounding box center [272, 105] width 46 height 13
